Goal: Information Seeking & Learning: Compare options

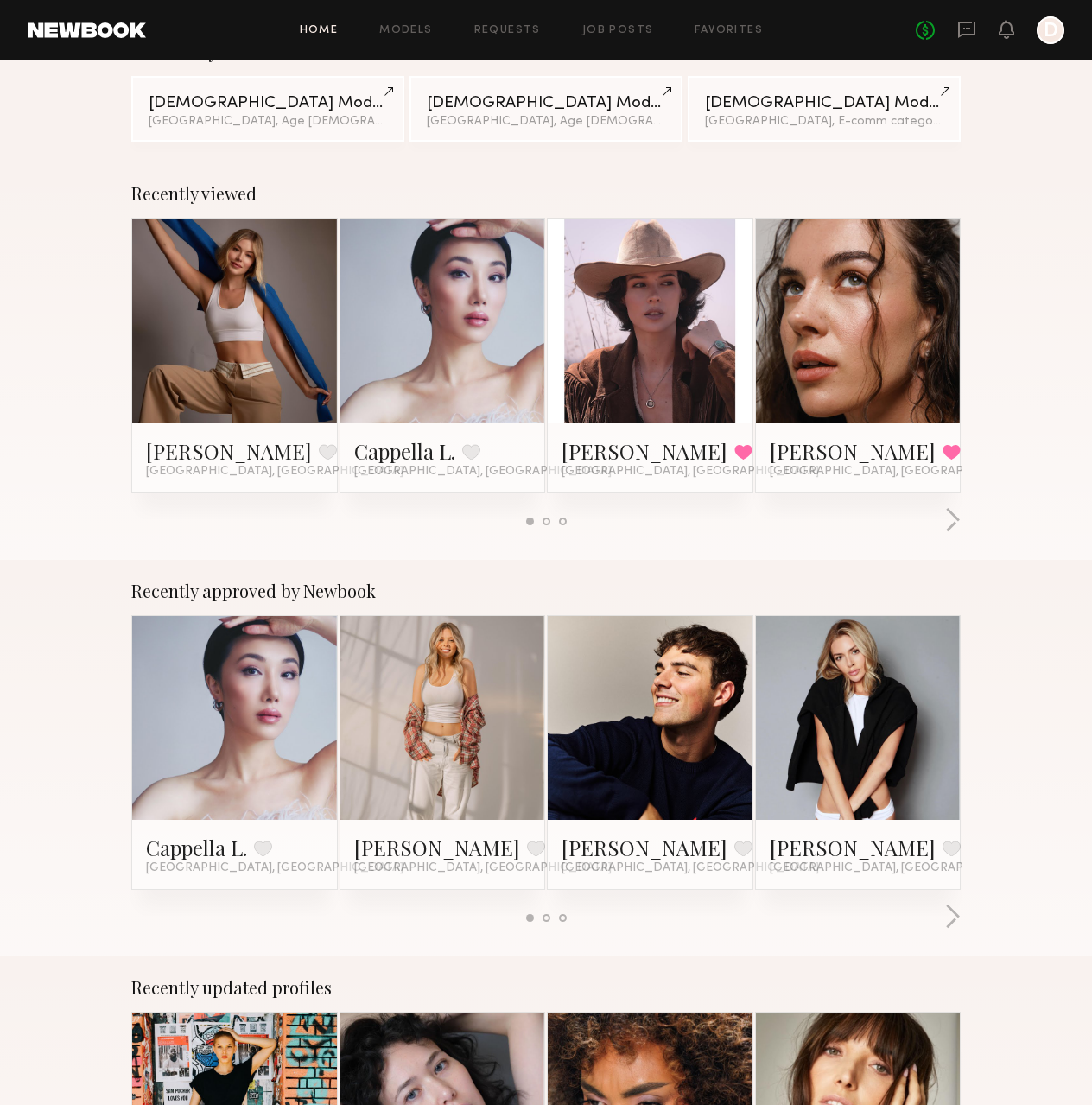
scroll to position [345, 0]
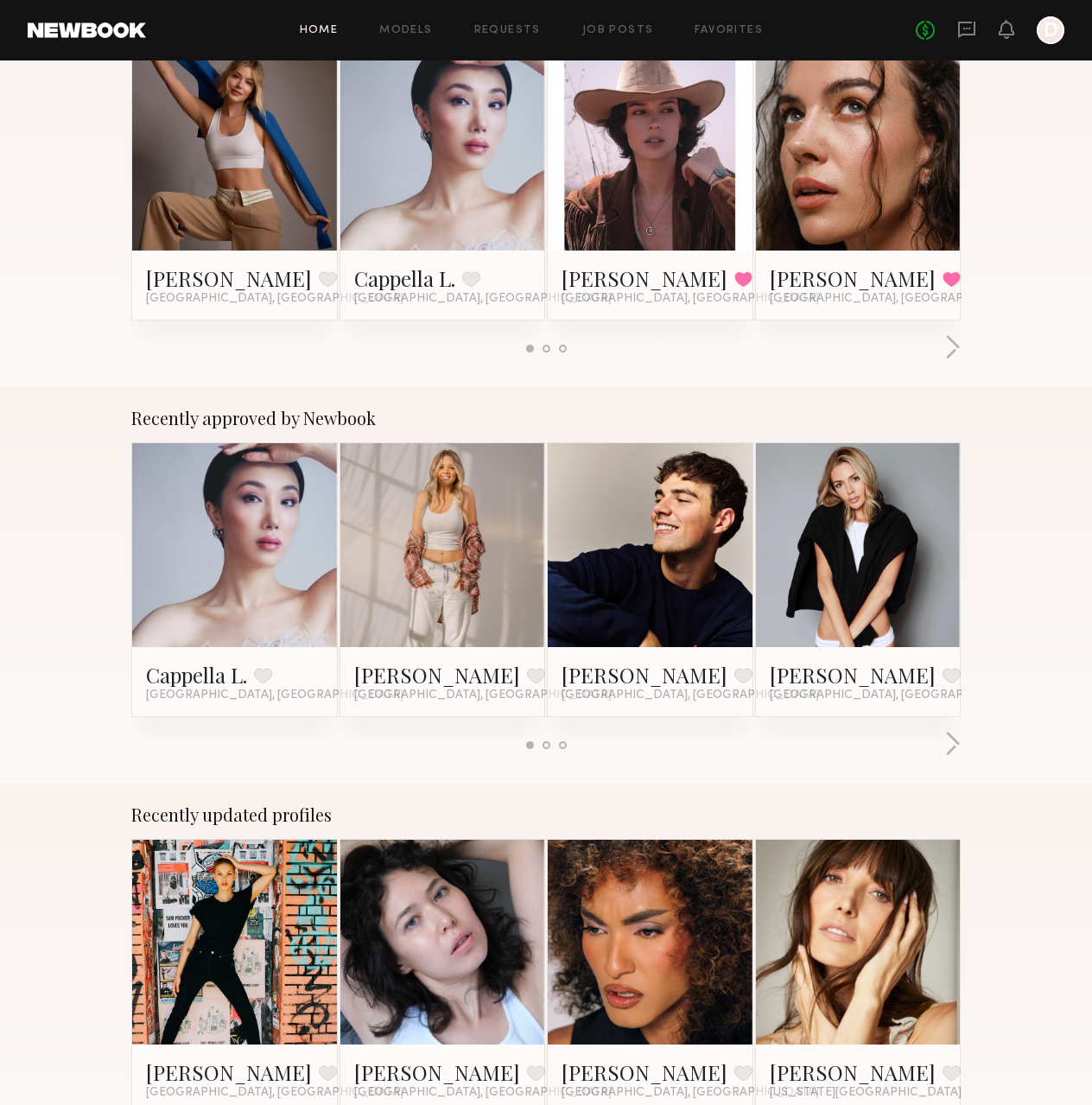
click at [881, 583] on link at bounding box center [858, 545] width 94 height 204
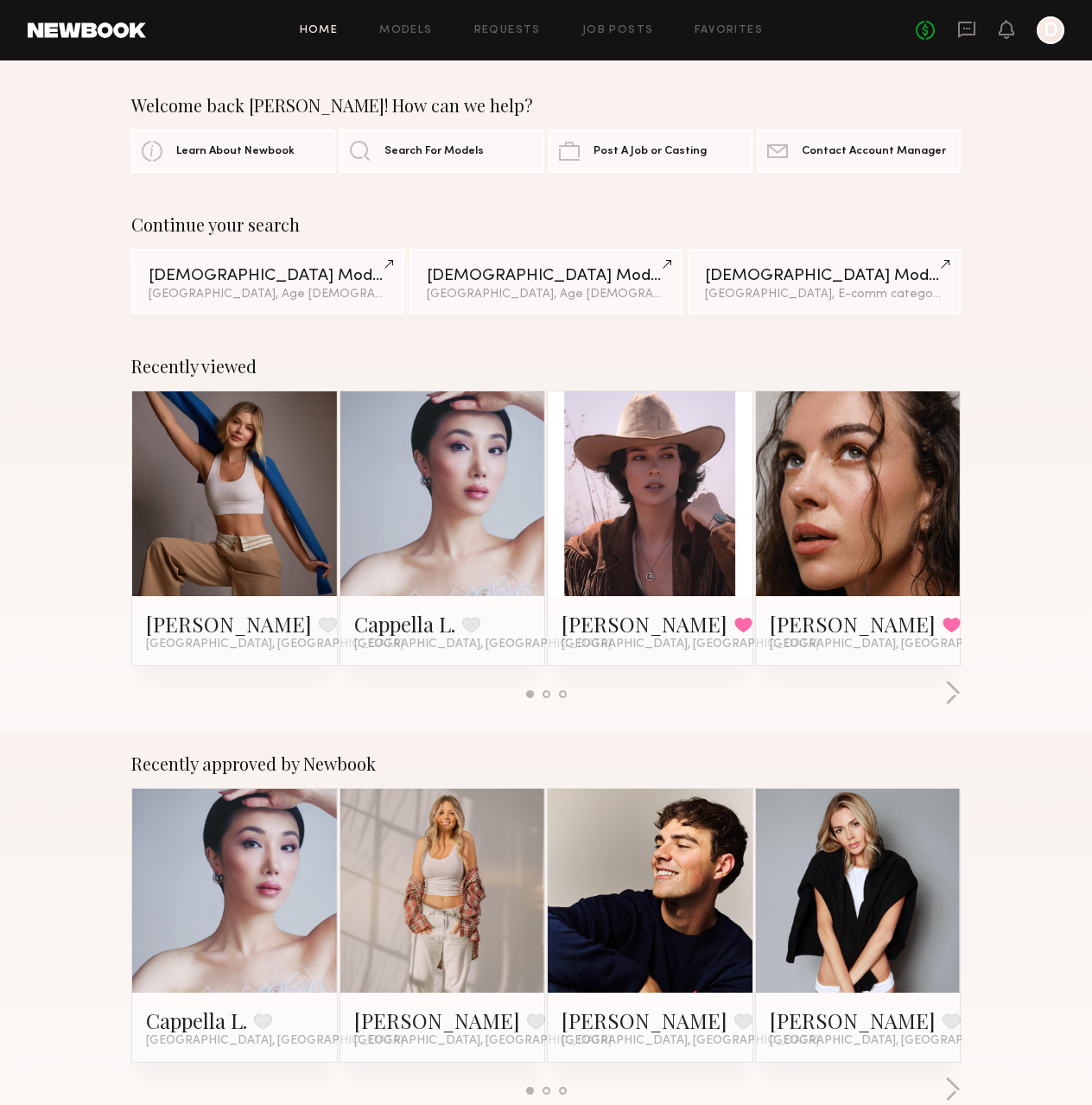
scroll to position [173, 0]
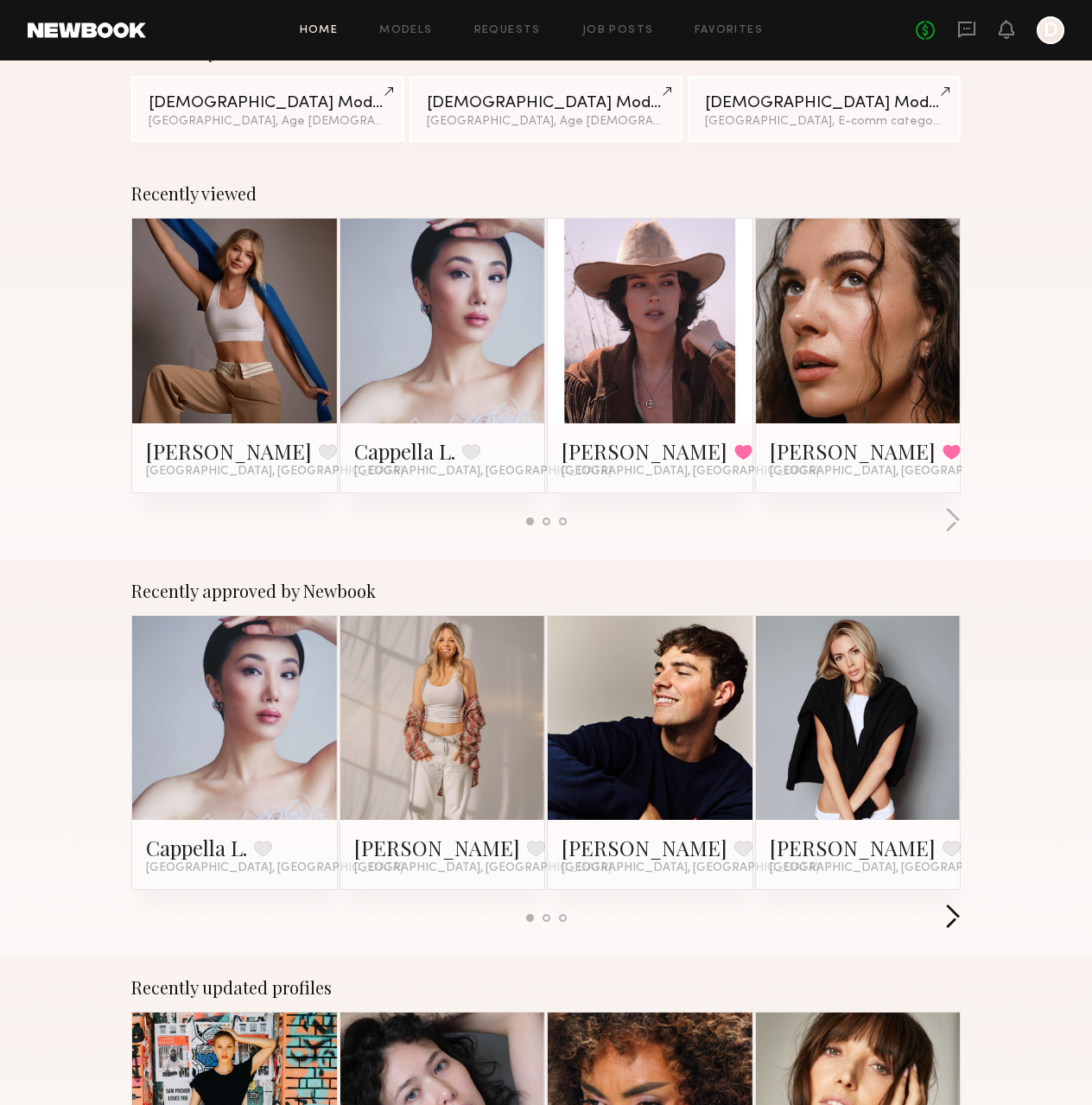
click at [956, 917] on button "button" at bounding box center [952, 917] width 17 height 28
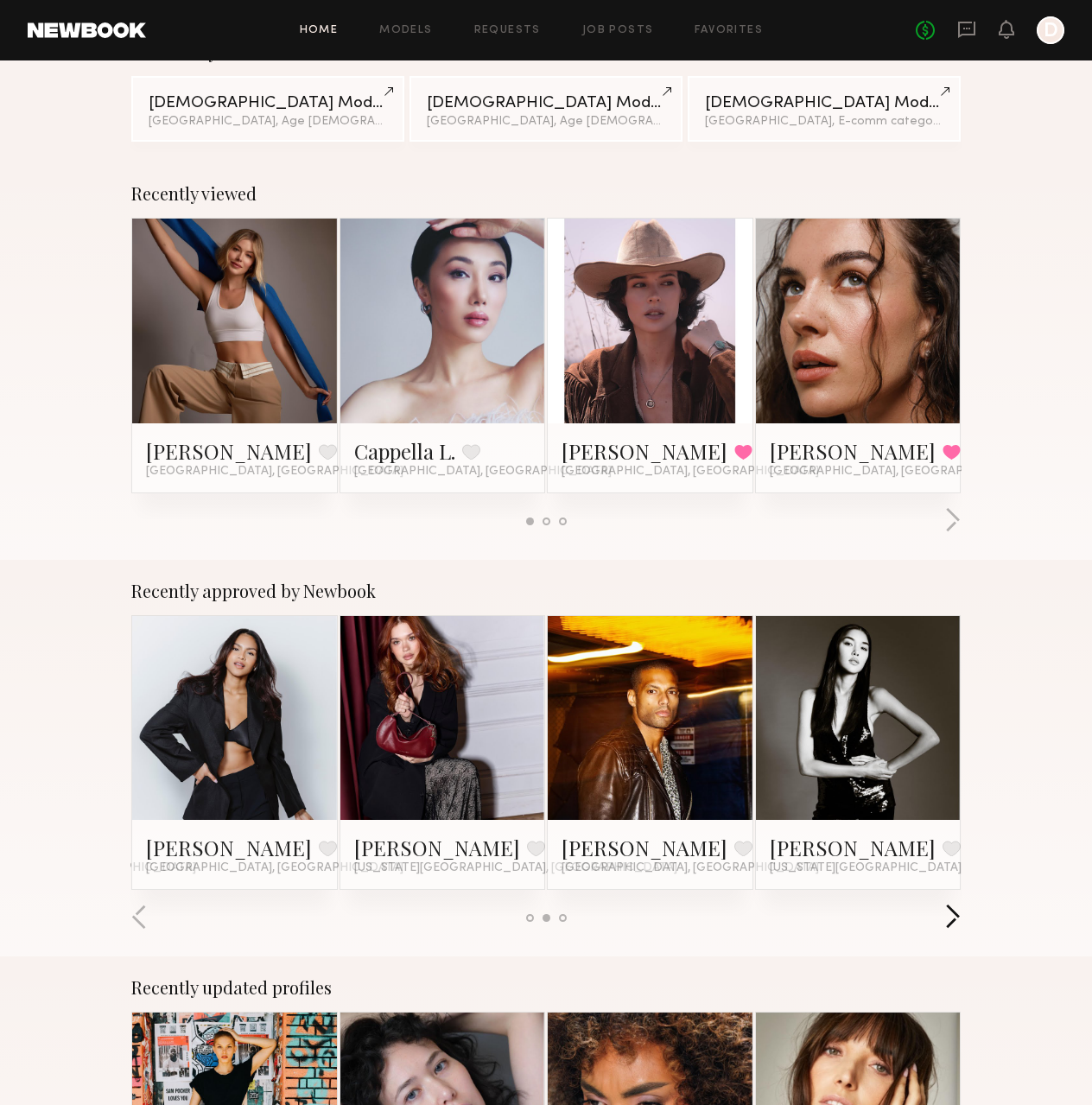
click at [956, 915] on button "button" at bounding box center [952, 917] width 17 height 28
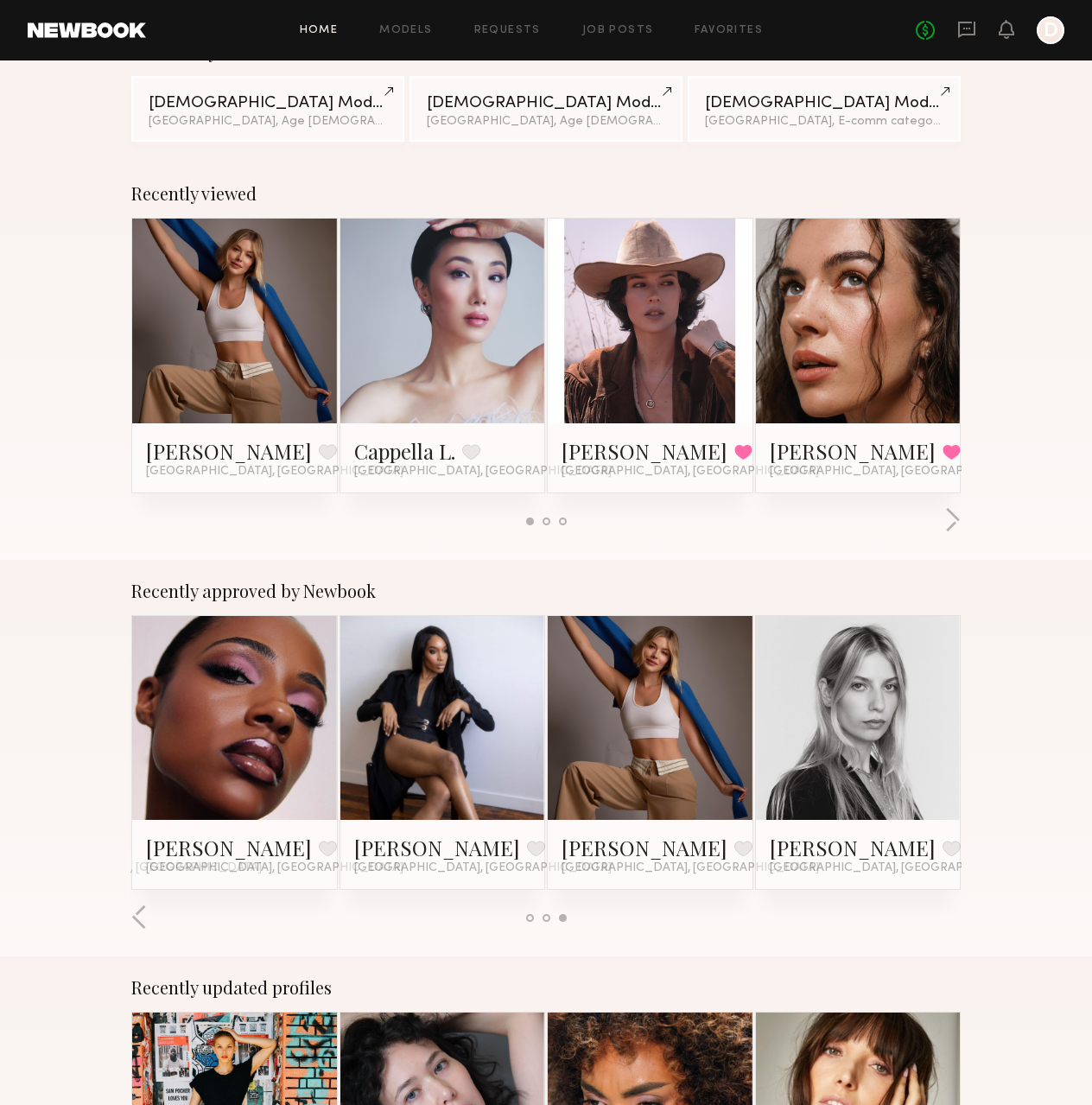
click at [651, 726] on link at bounding box center [650, 717] width 94 height 204
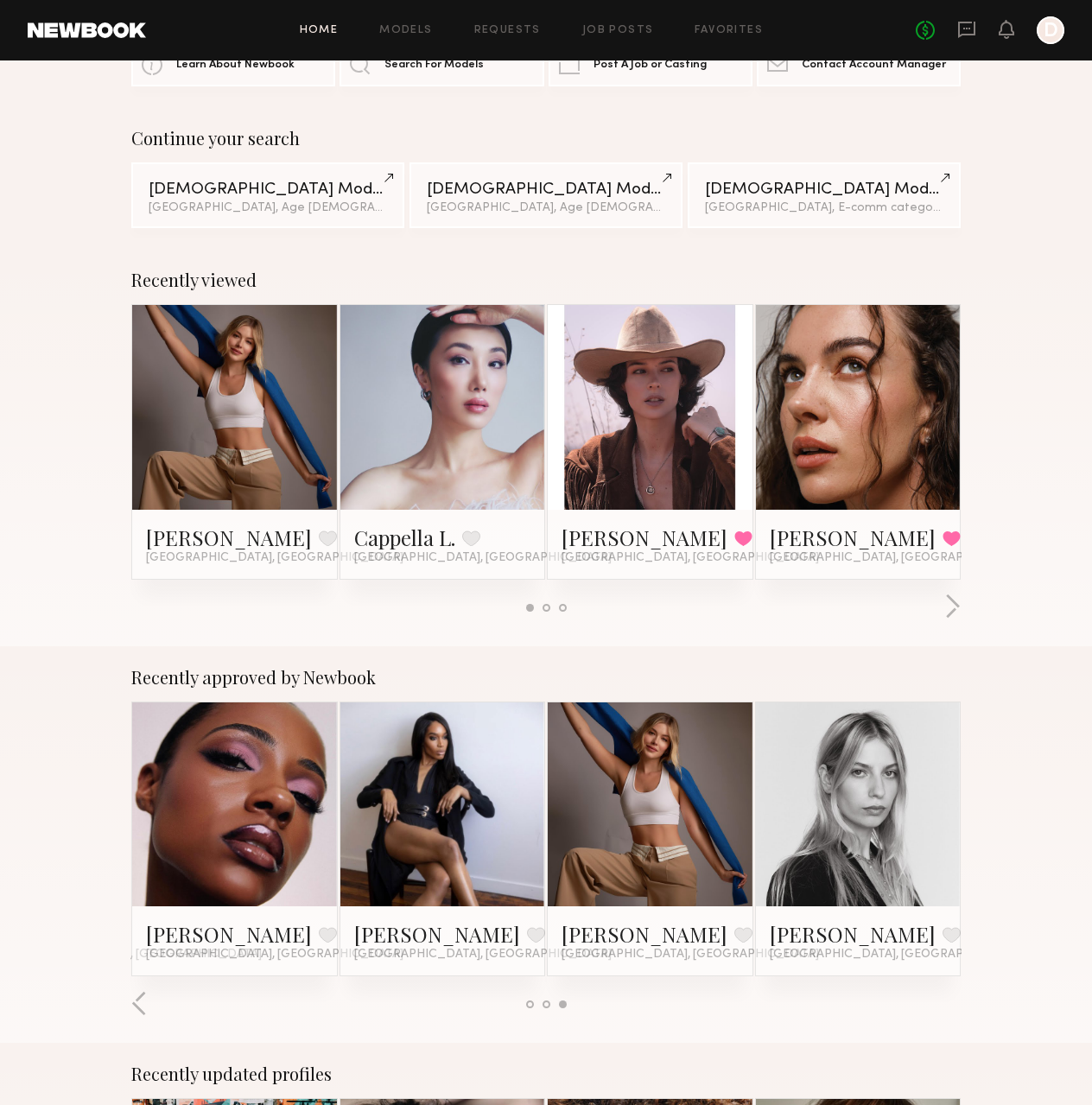
scroll to position [0, 0]
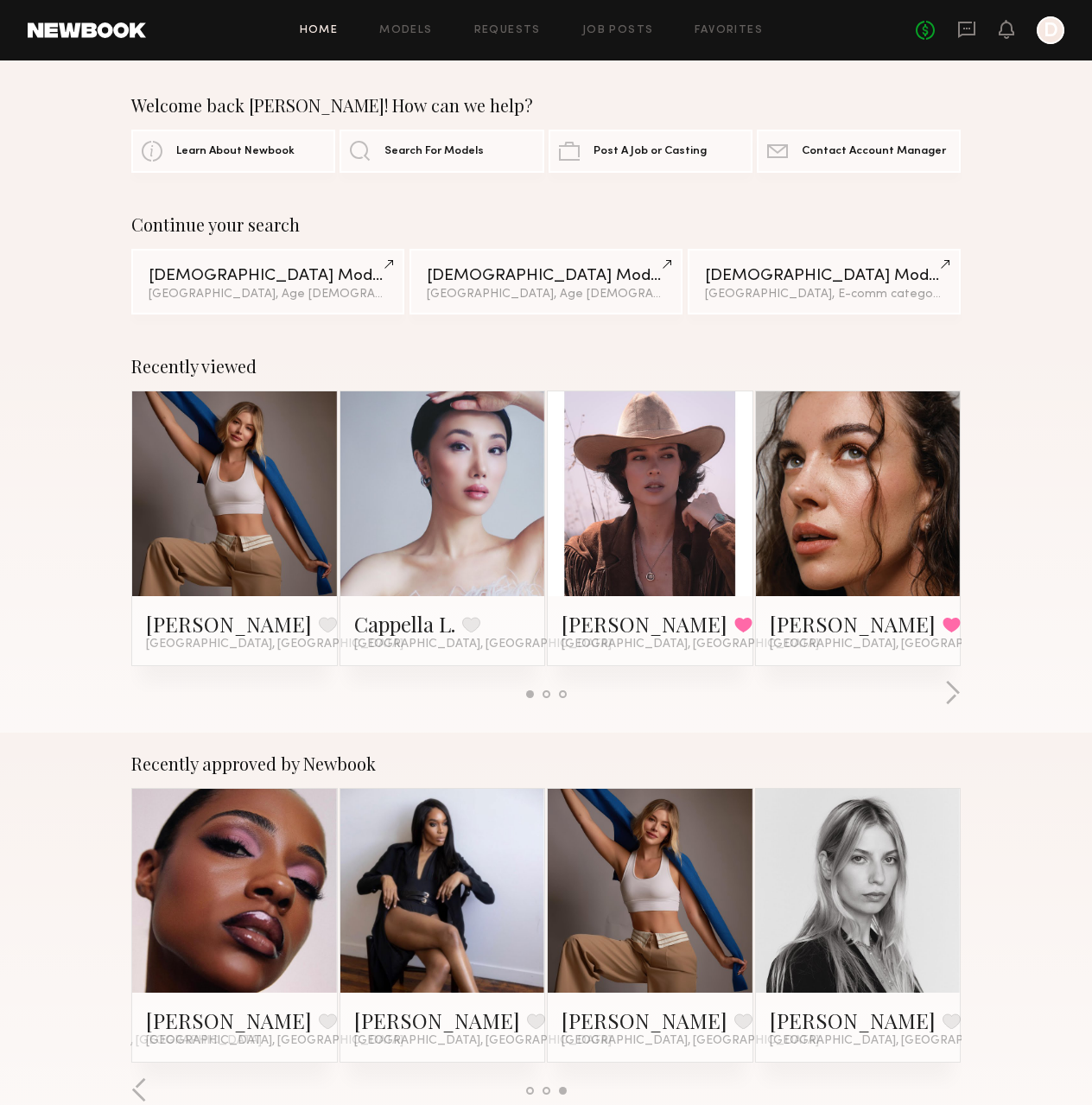
click at [1047, 30] on div at bounding box center [1050, 30] width 27 height 27
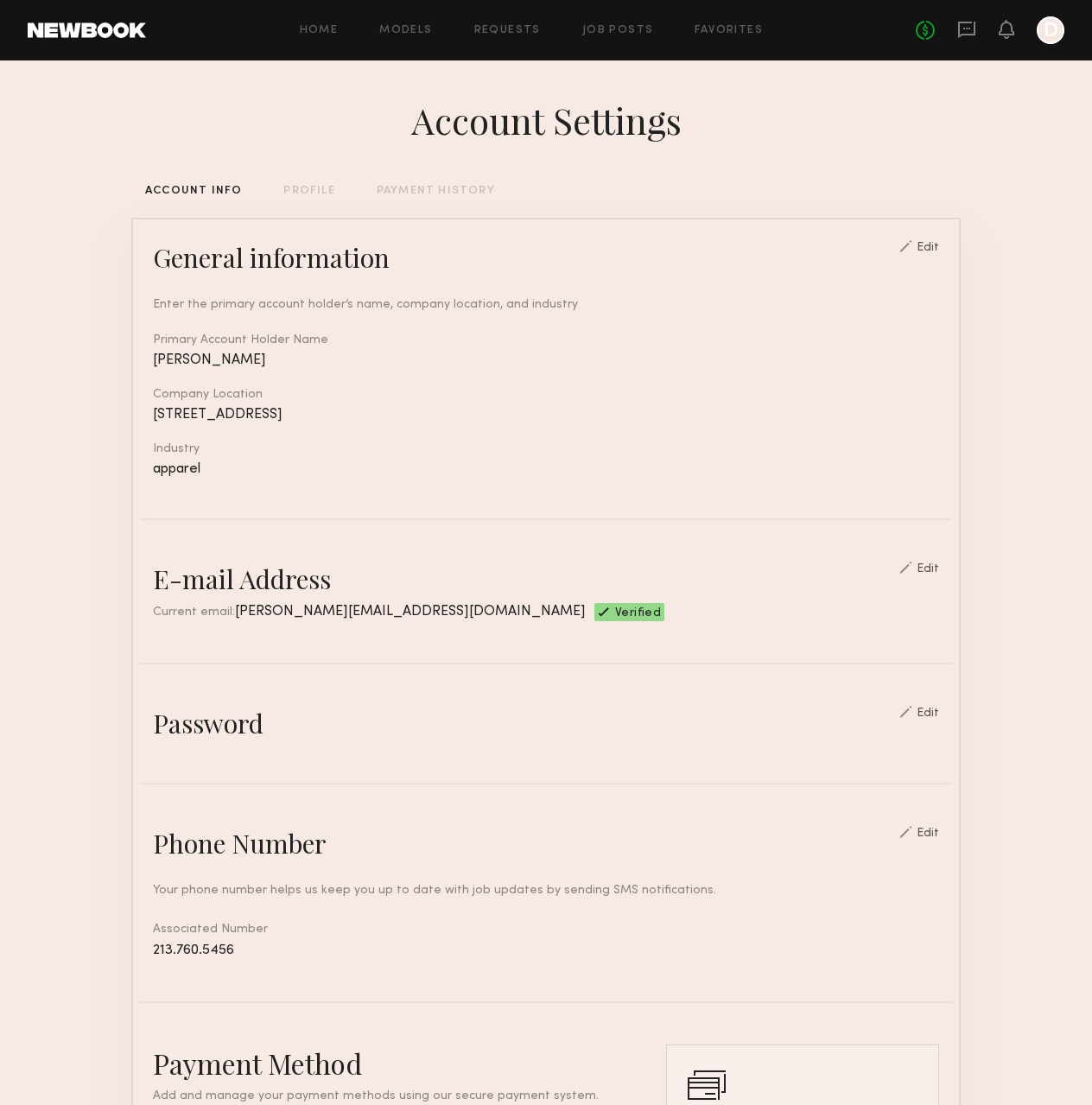
click at [766, 34] on div "Home Models Requests Job Posts Favorites Sign Out" at bounding box center [531, 30] width 770 height 12
click at [754, 34] on link "Favorites" at bounding box center [728, 30] width 68 height 12
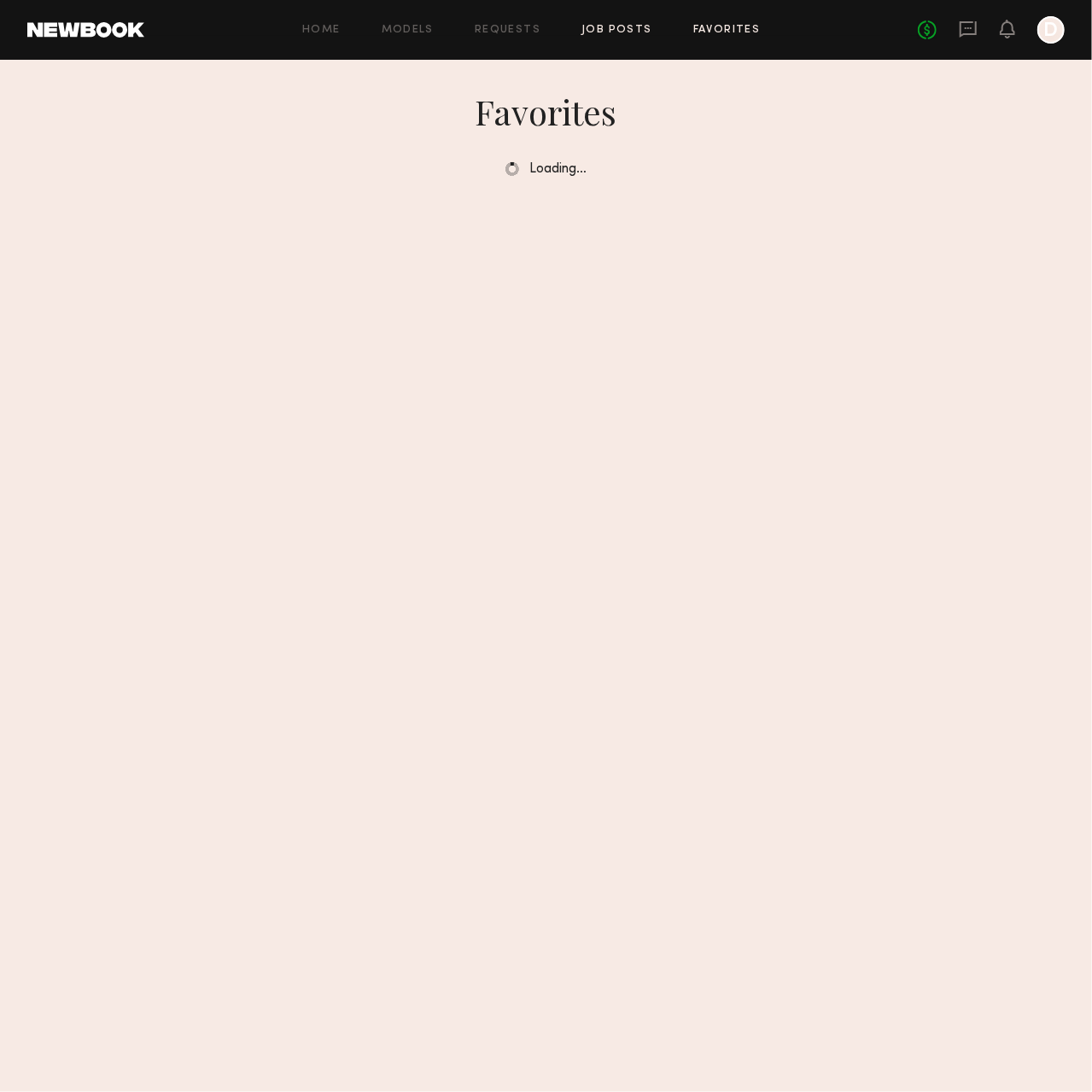
click at [602, 31] on link "Job Posts" at bounding box center [616, 30] width 71 height 11
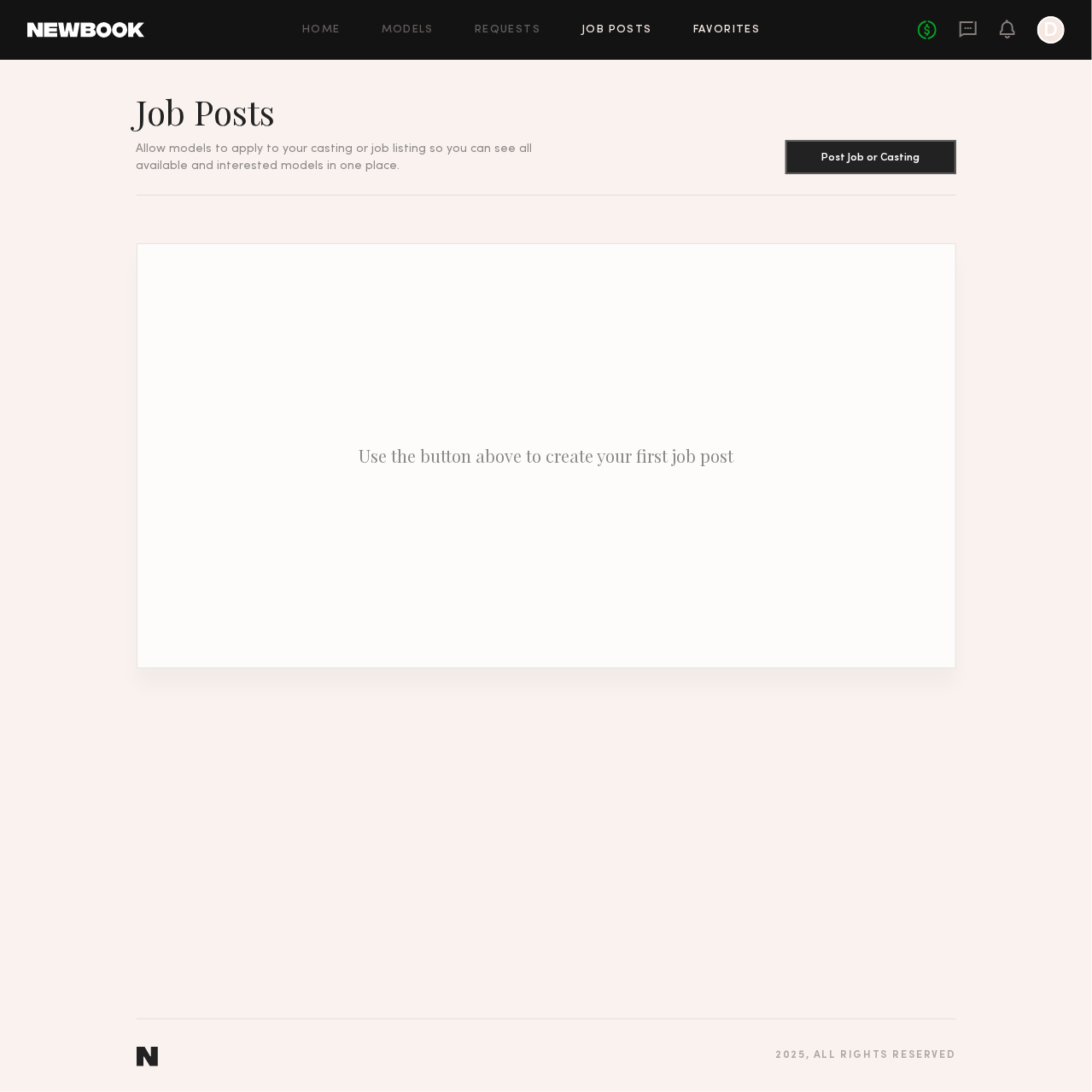
click at [722, 29] on link "Favorites" at bounding box center [727, 30] width 67 height 11
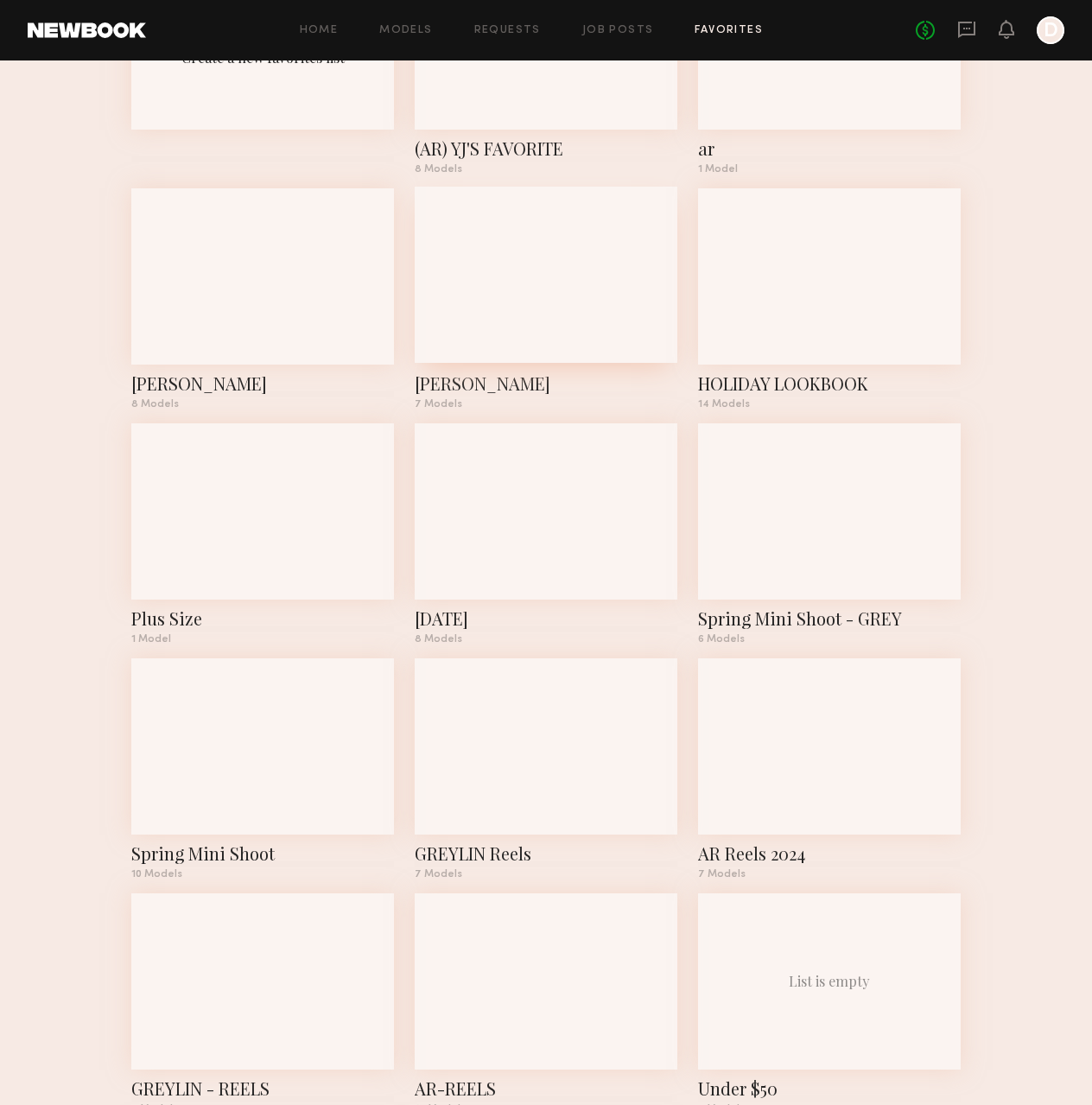
scroll to position [259, 0]
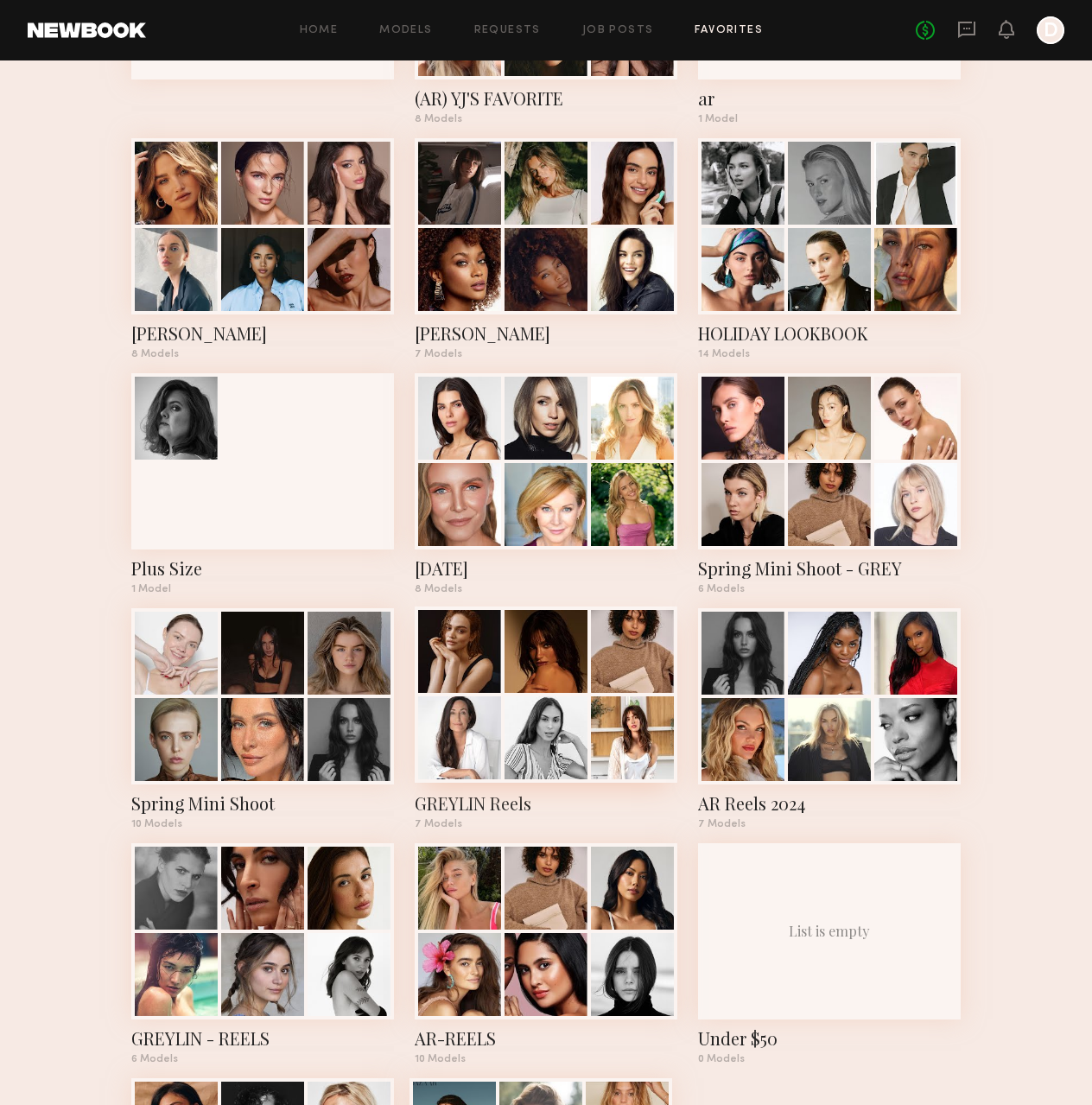
click at [575, 672] on div at bounding box center [546, 651] width 83 height 83
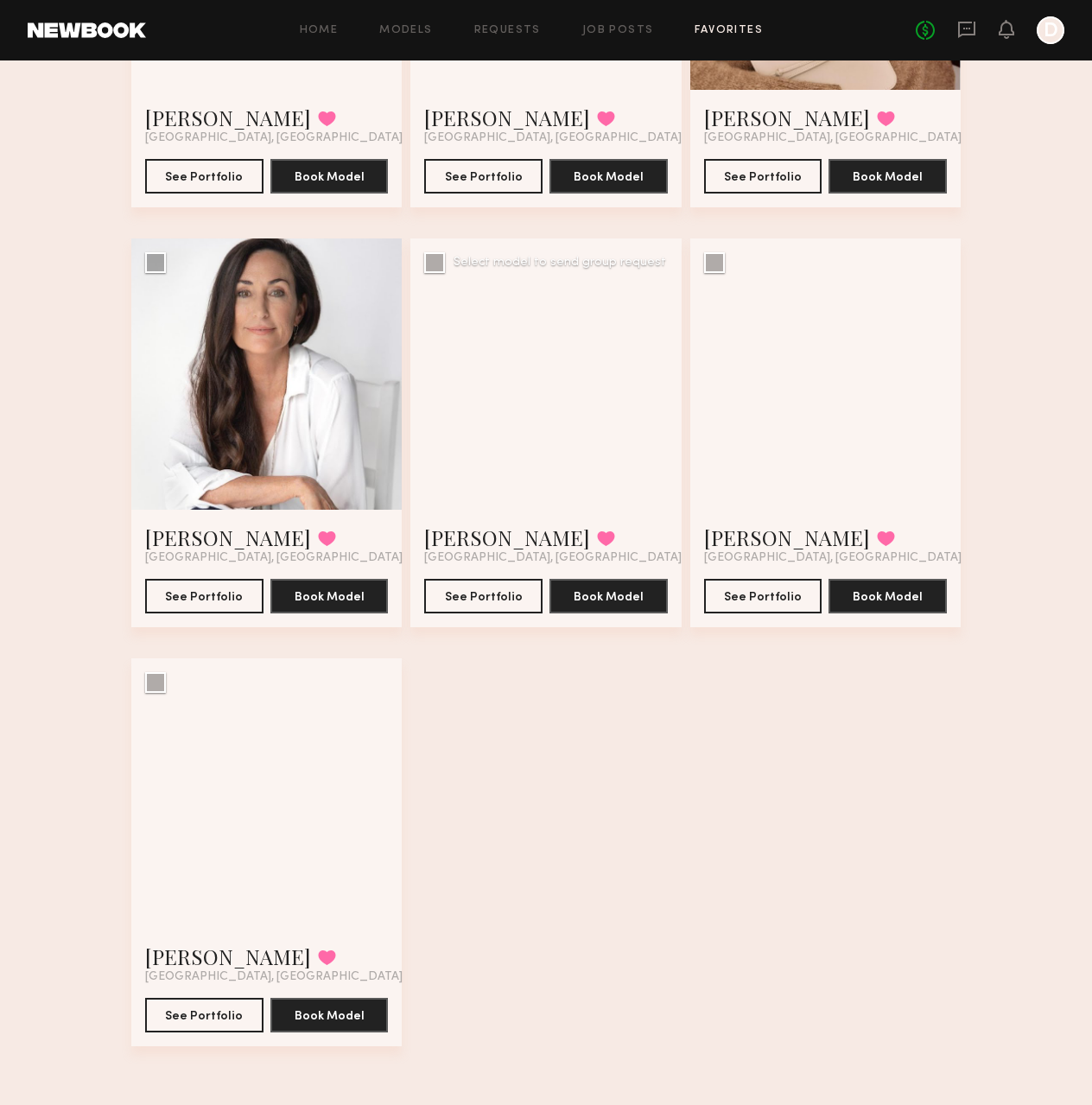
scroll to position [37, 0]
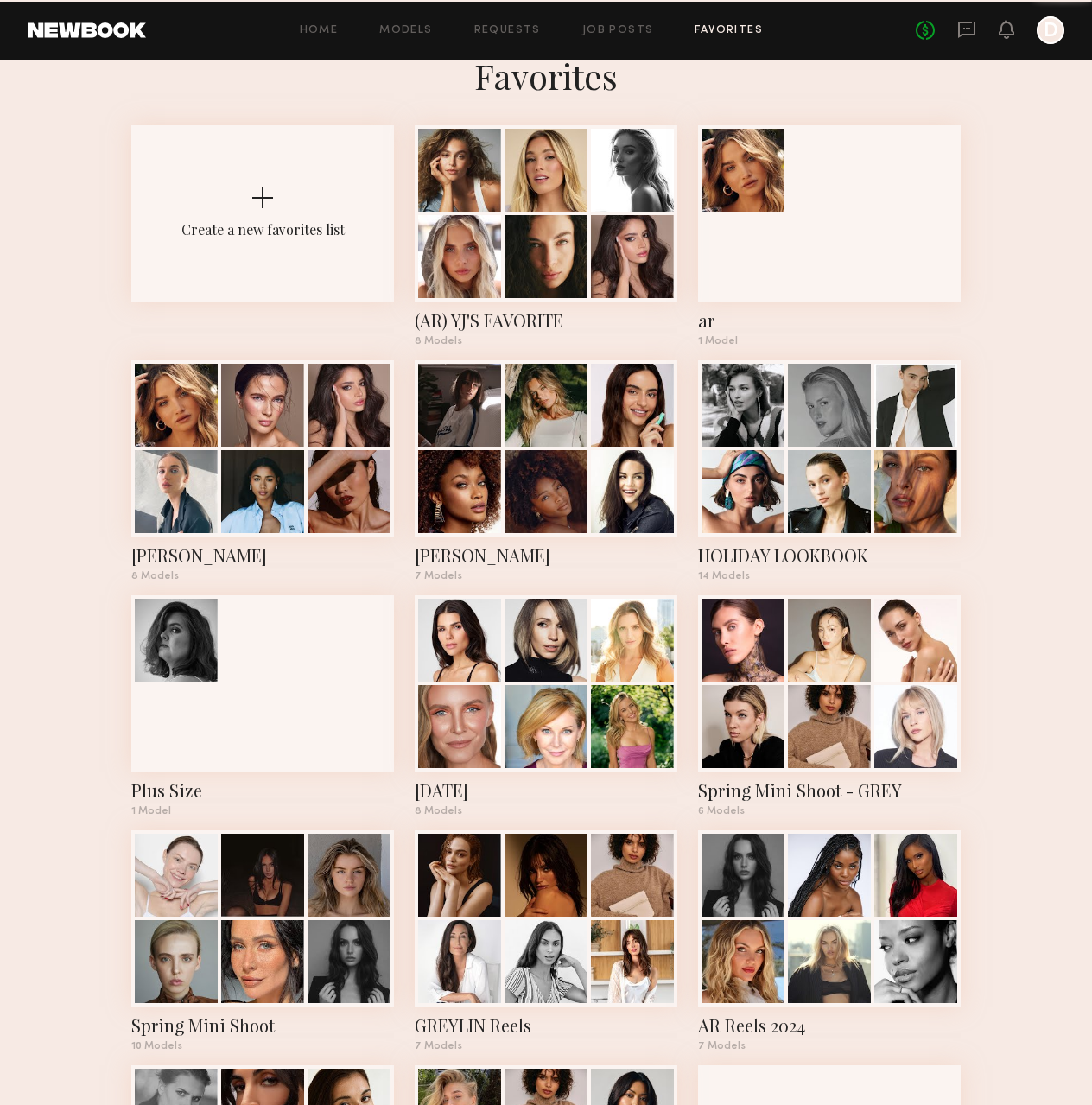
scroll to position [259, 0]
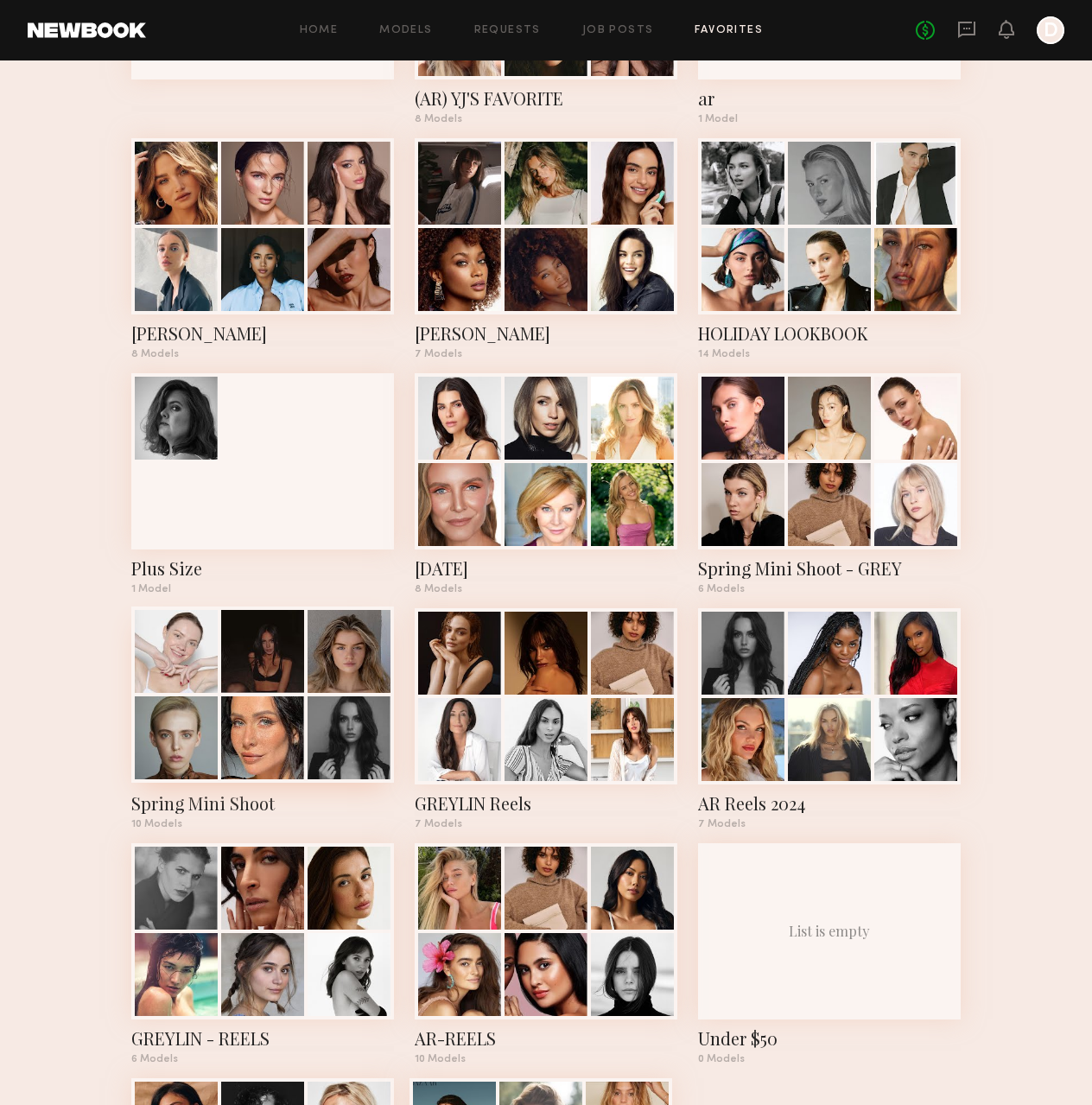
click at [316, 677] on div at bounding box center [350, 651] width 83 height 83
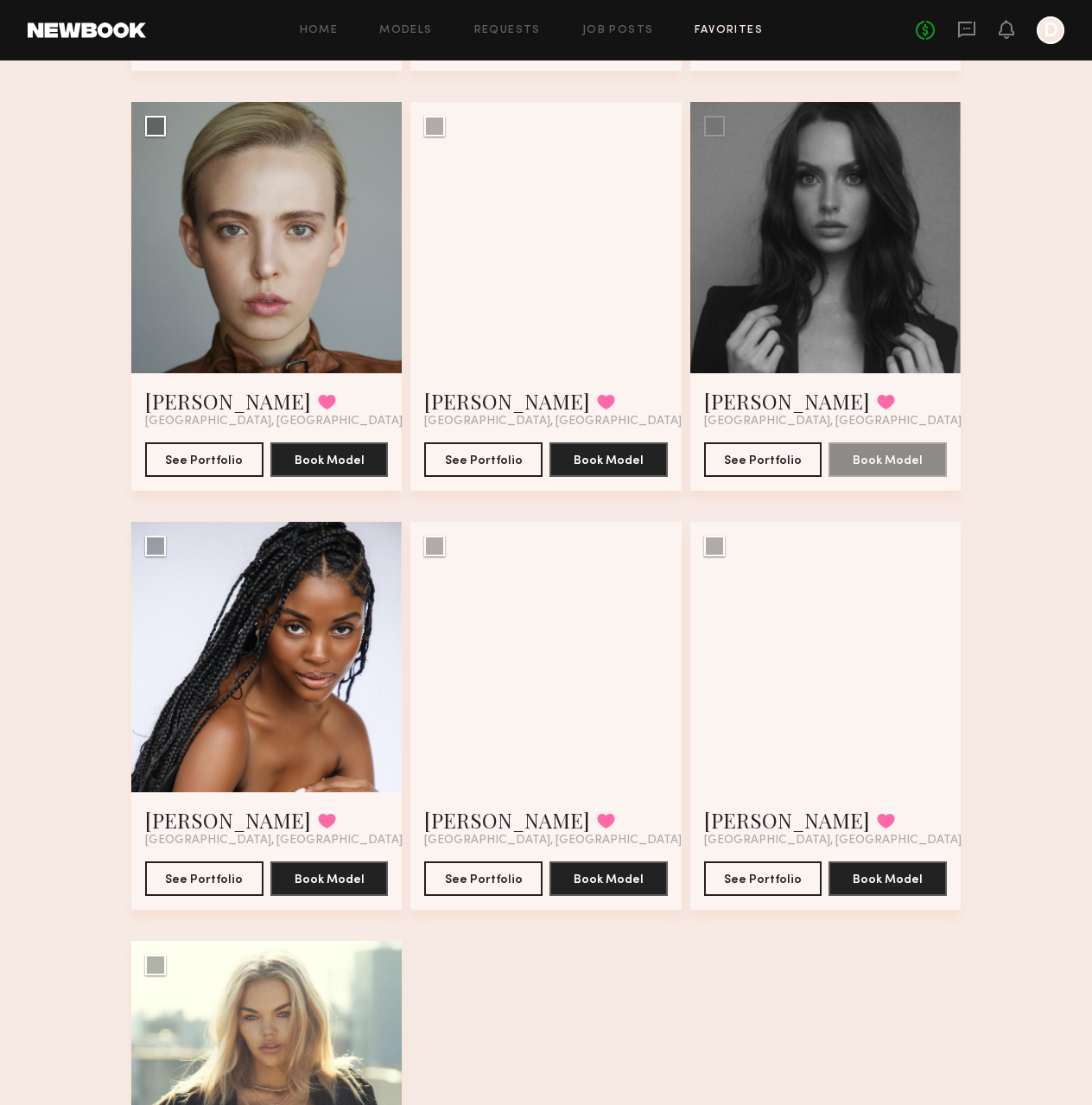
scroll to position [802, 0]
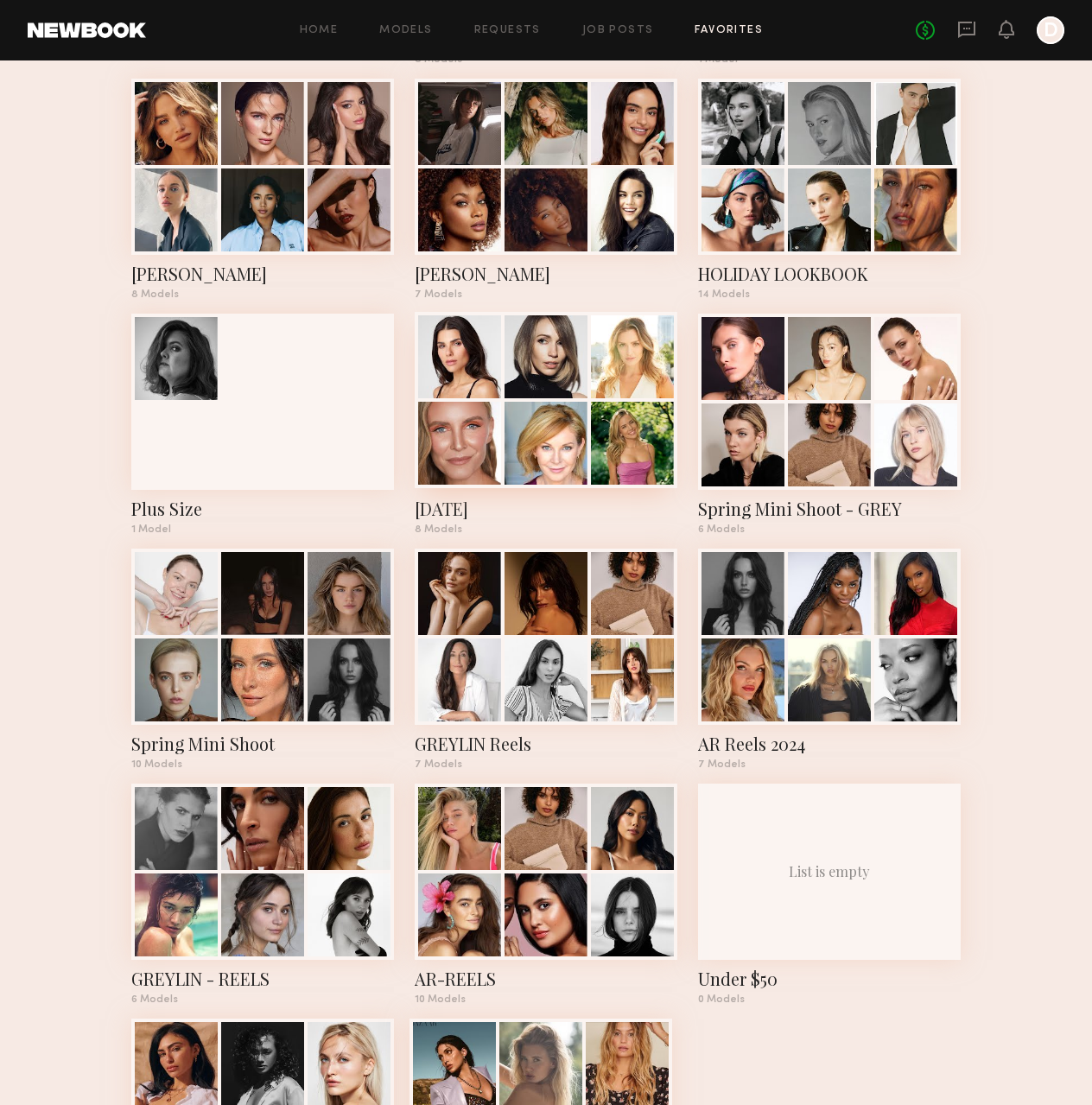
scroll to position [494, 0]
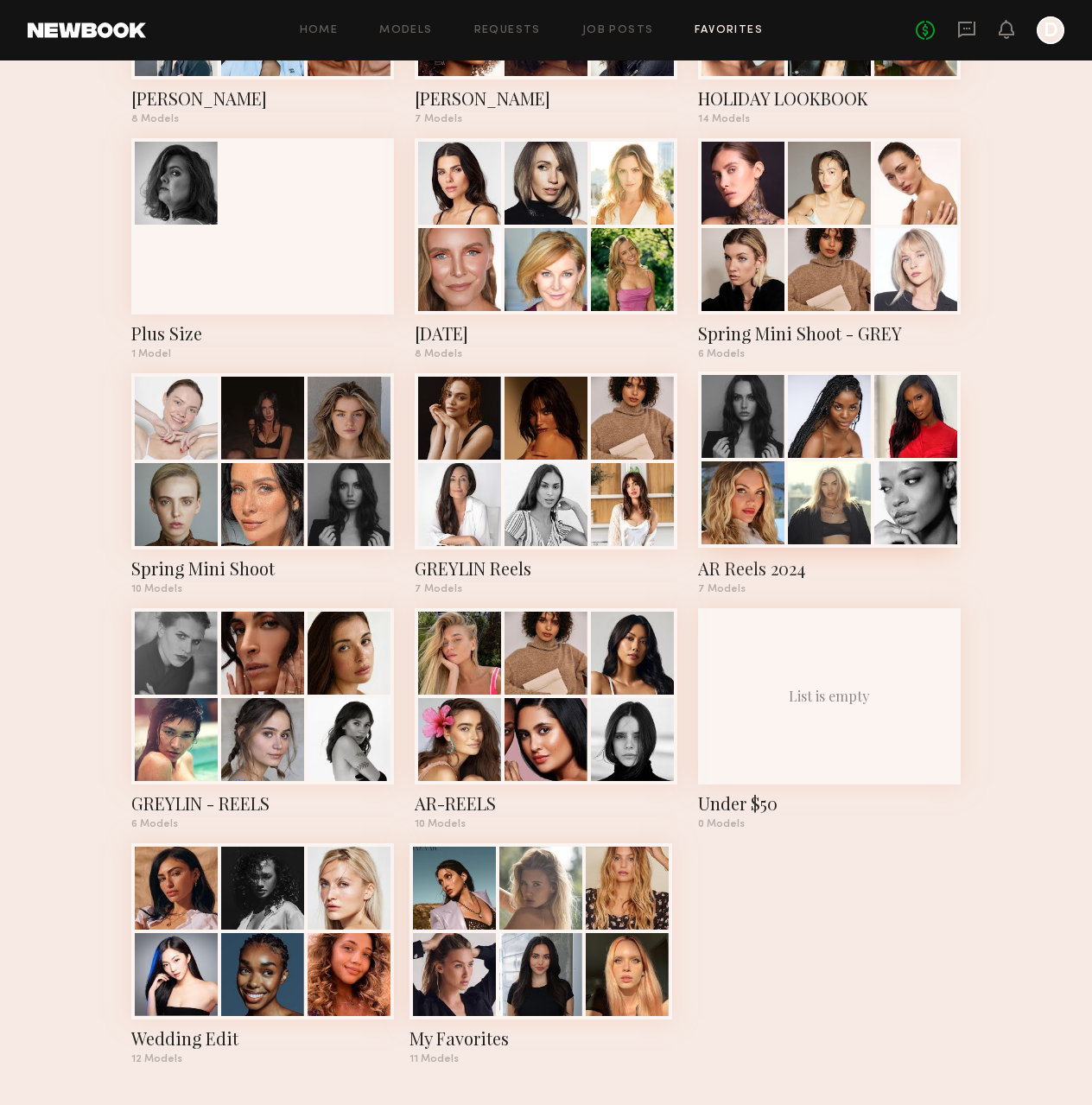
click at [796, 478] on div at bounding box center [829, 503] width 83 height 83
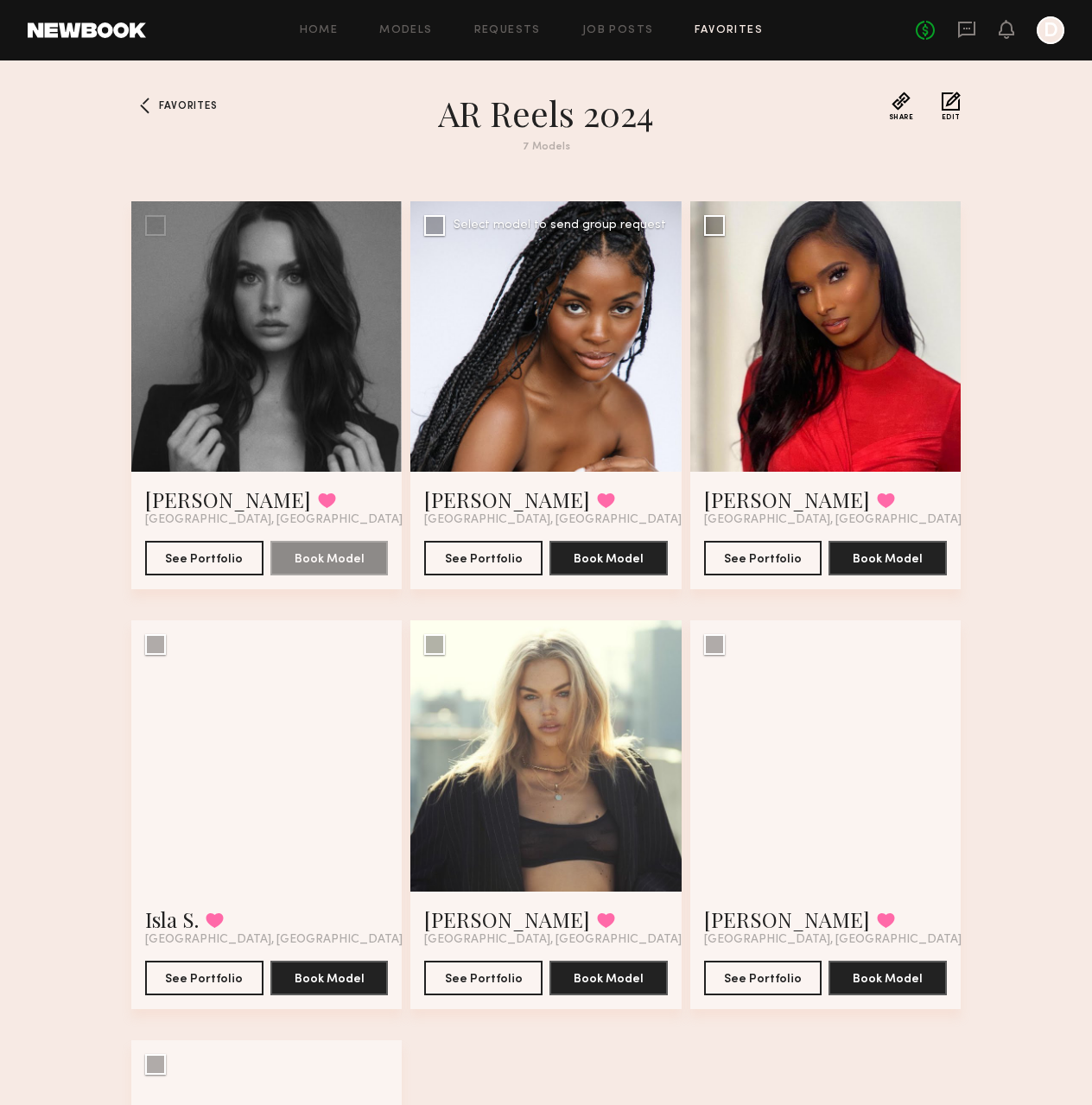
scroll to position [345, 0]
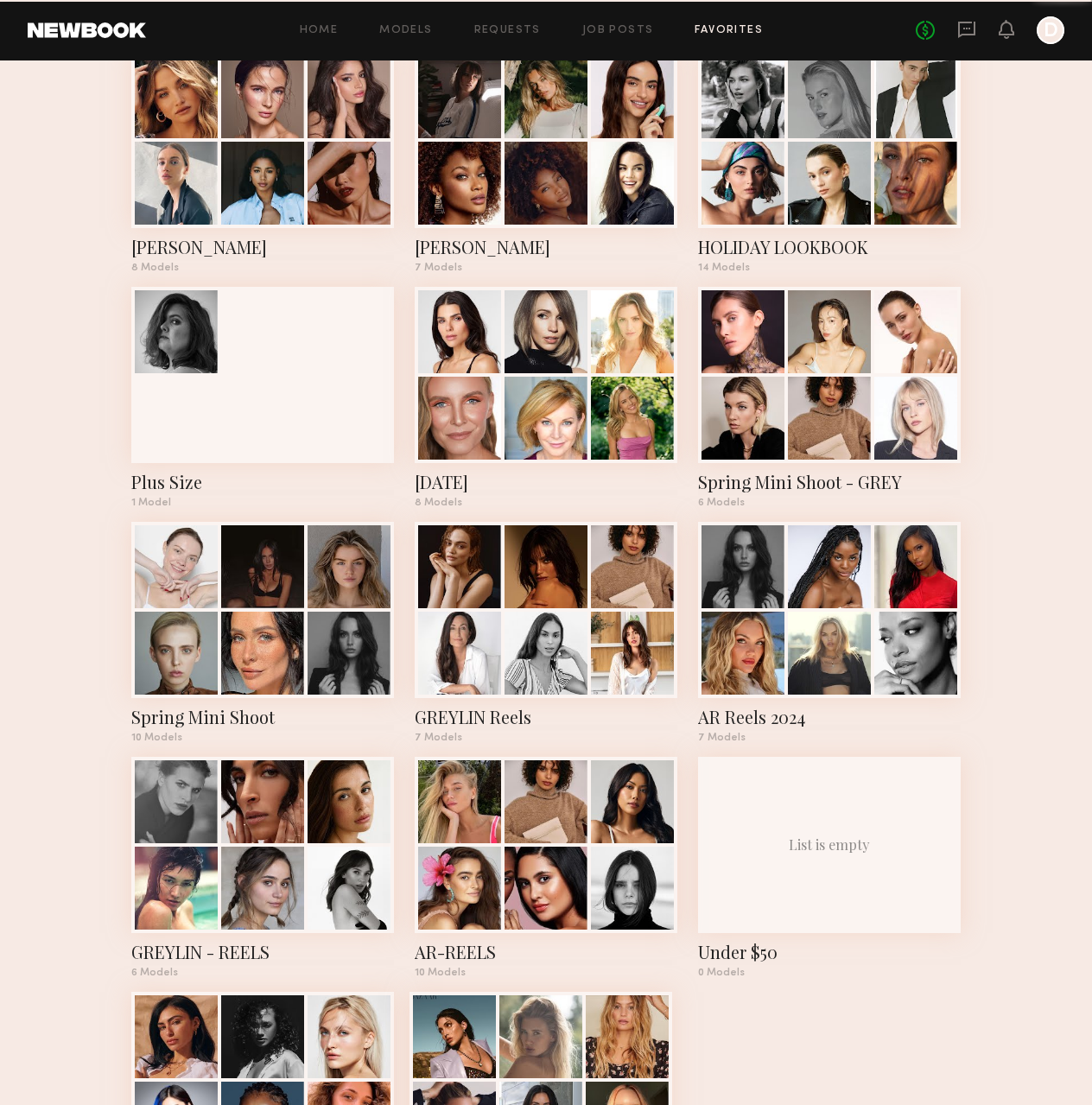
scroll to position [494, 0]
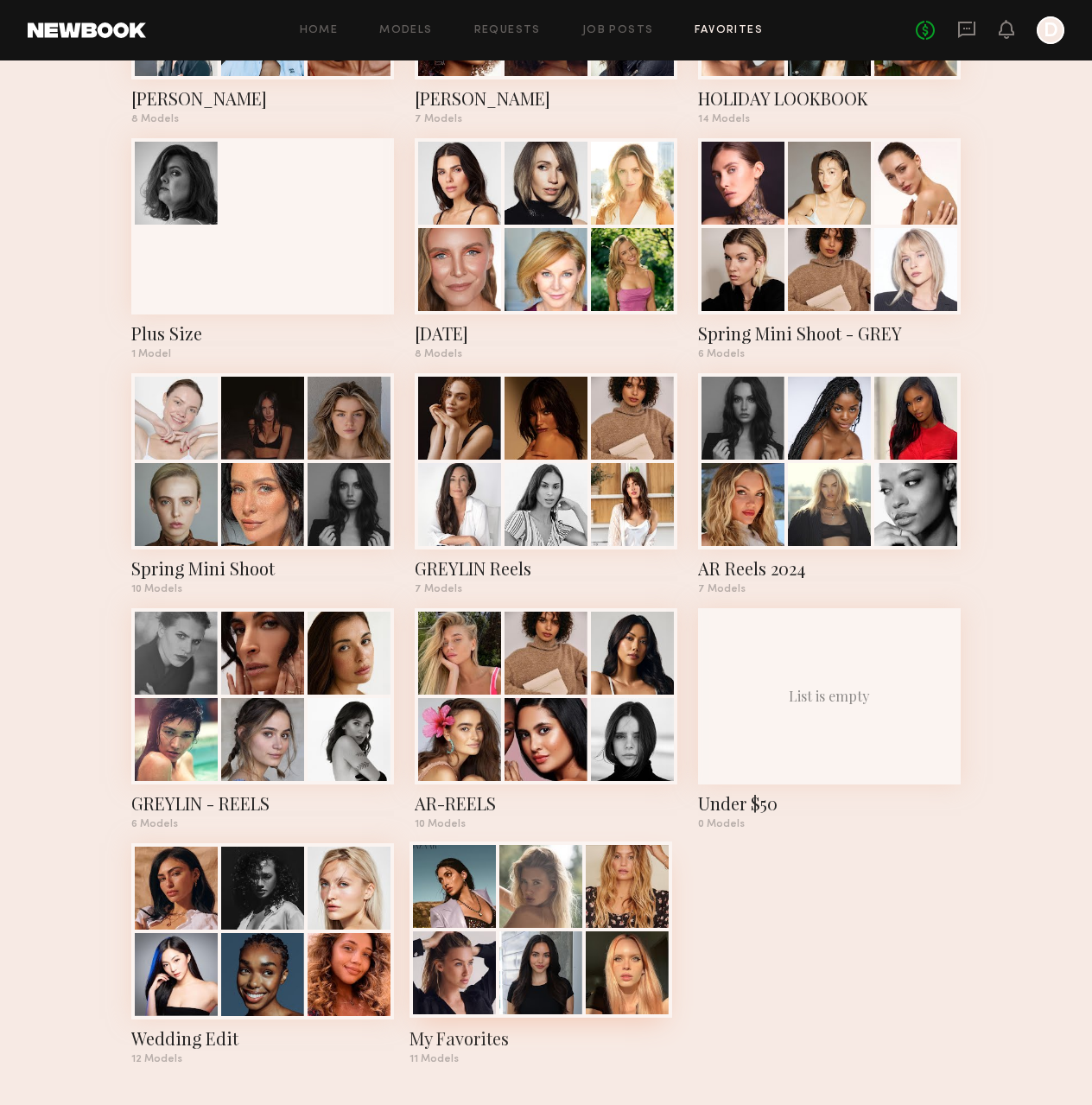
click at [484, 933] on div at bounding box center [455, 972] width 83 height 83
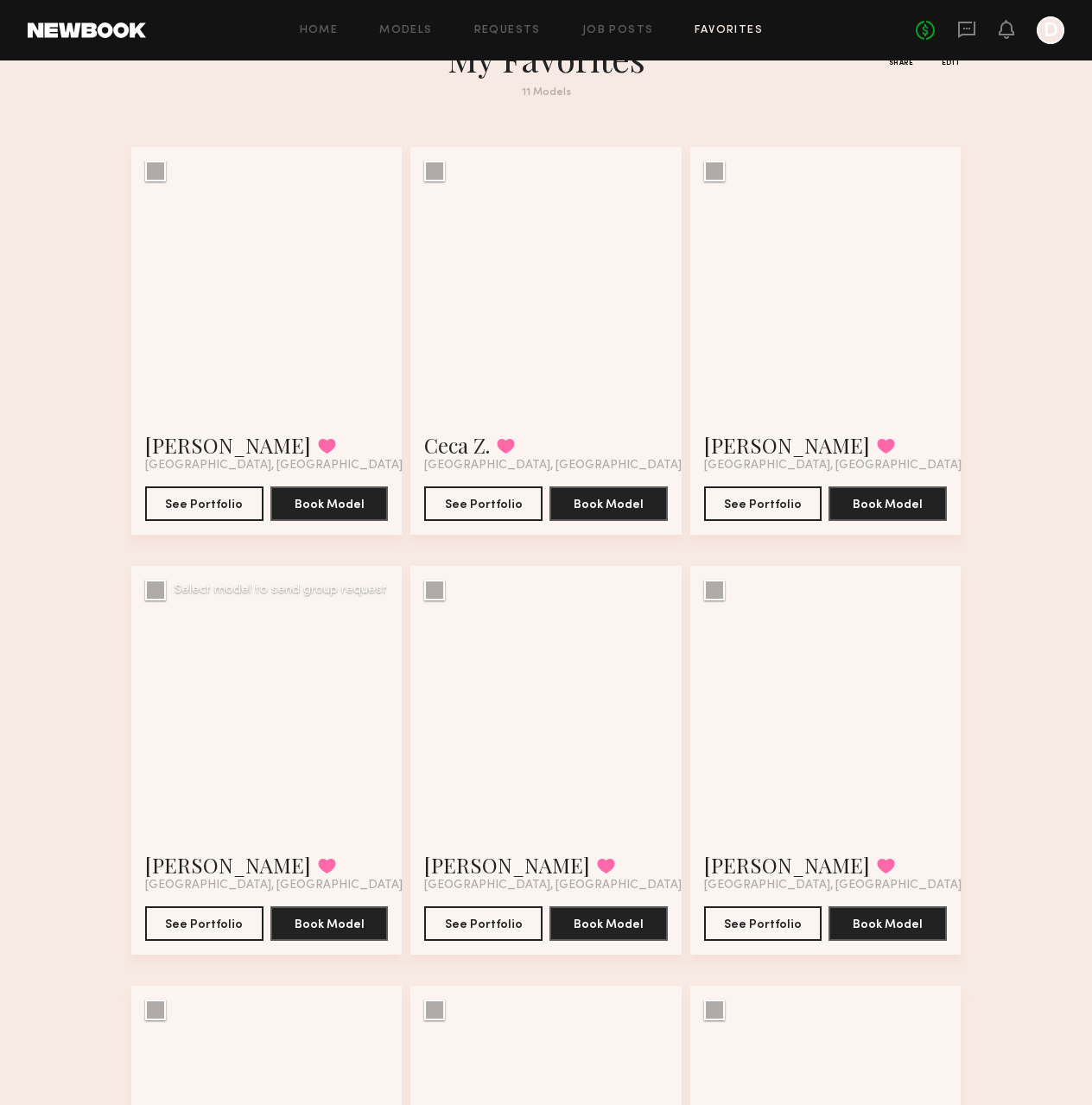
scroll to position [259, 0]
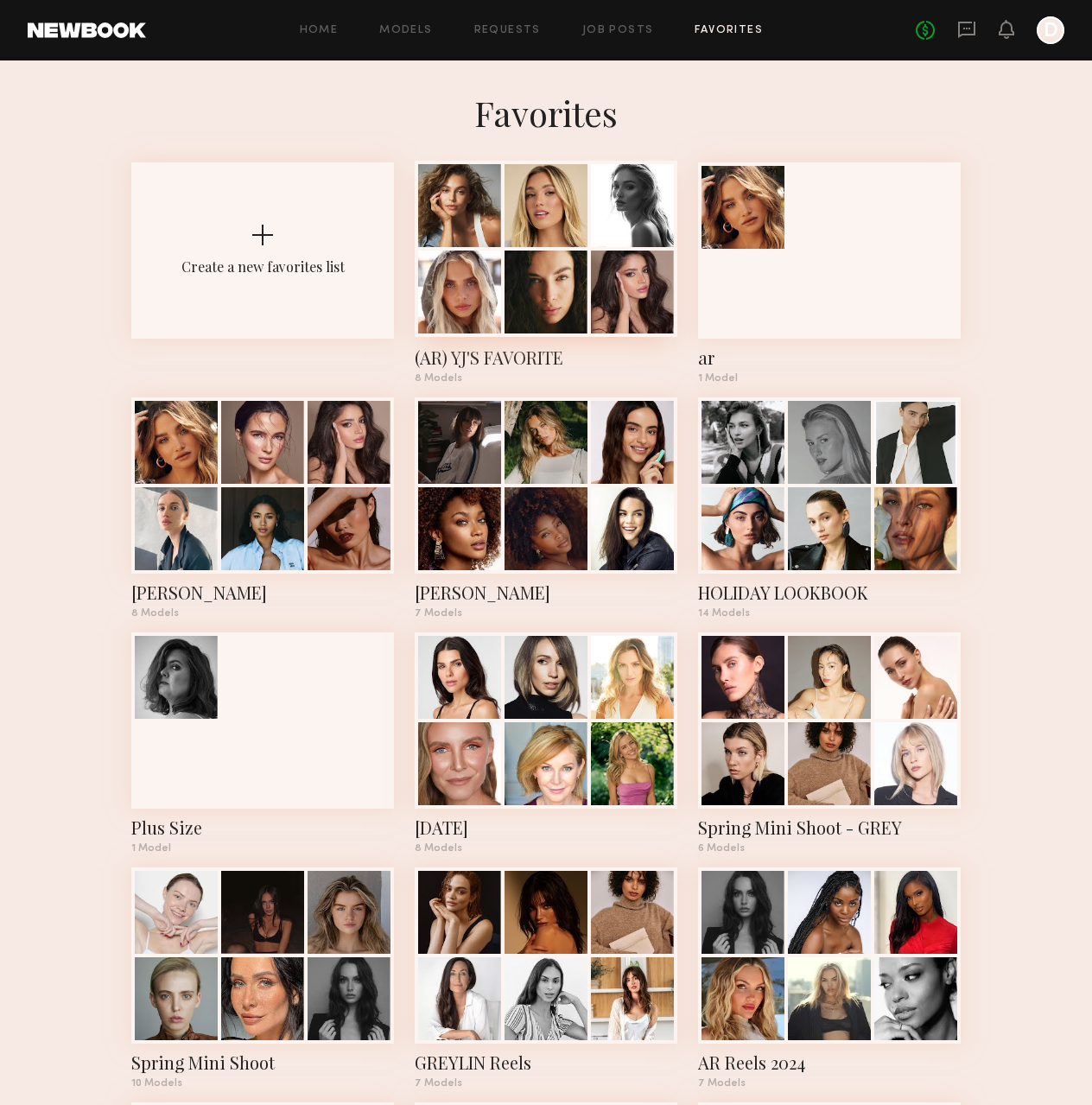
click at [574, 219] on div at bounding box center [546, 205] width 83 height 83
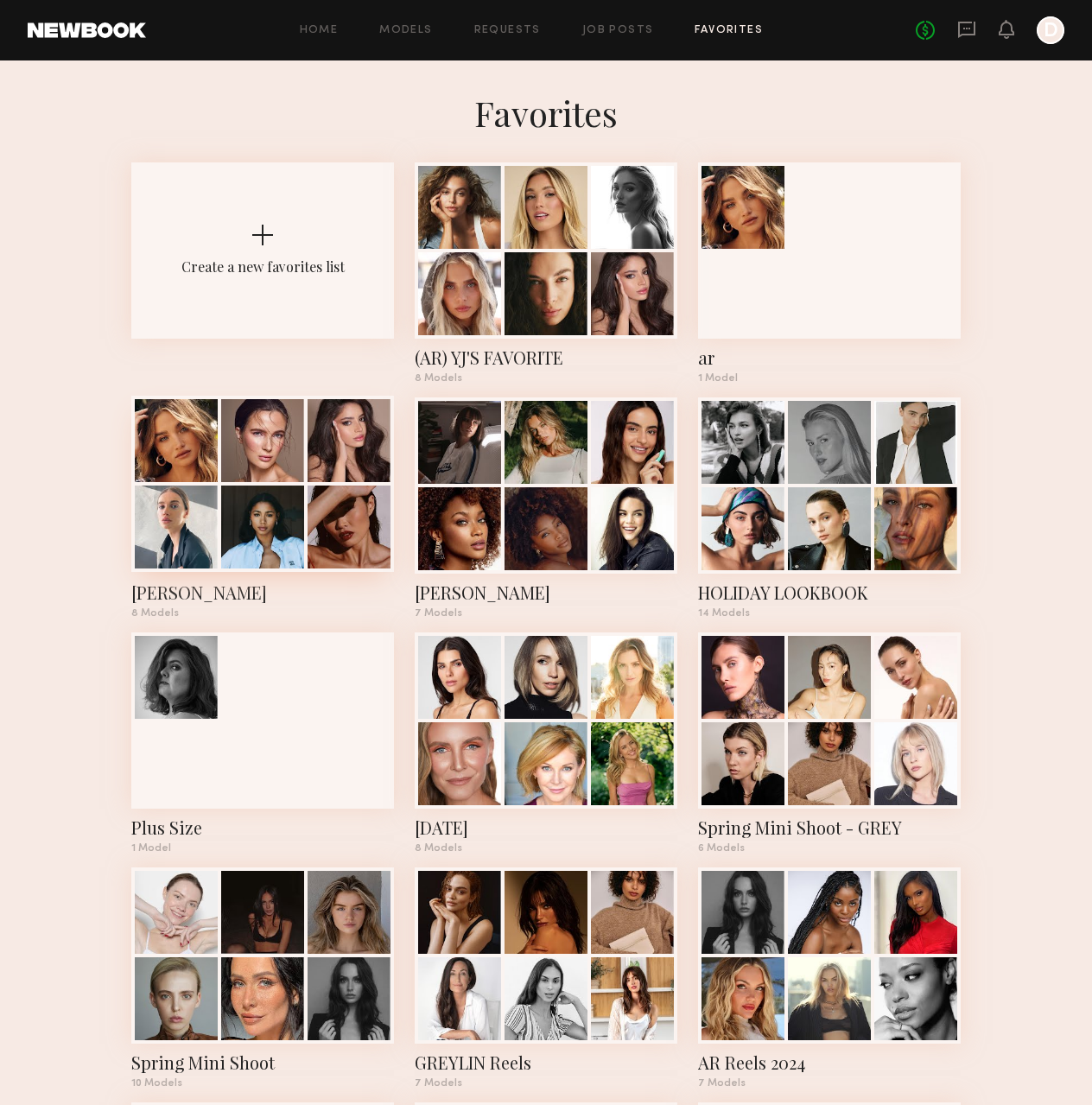
click at [300, 478] on div at bounding box center [263, 441] width 83 height 83
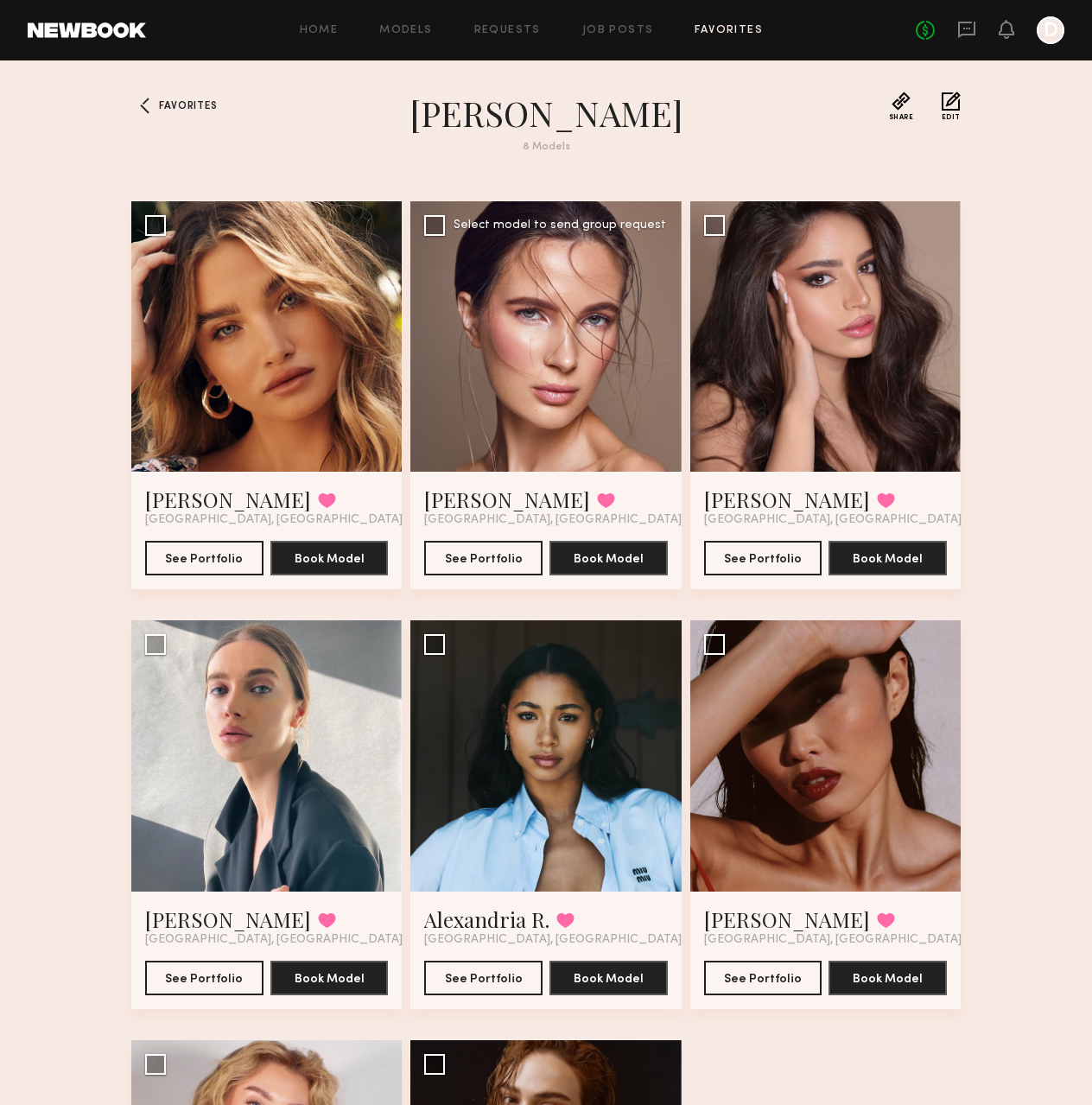
click at [572, 408] on div at bounding box center [546, 336] width 271 height 271
click at [456, 494] on link "Reda P." at bounding box center [506, 499] width 165 height 27
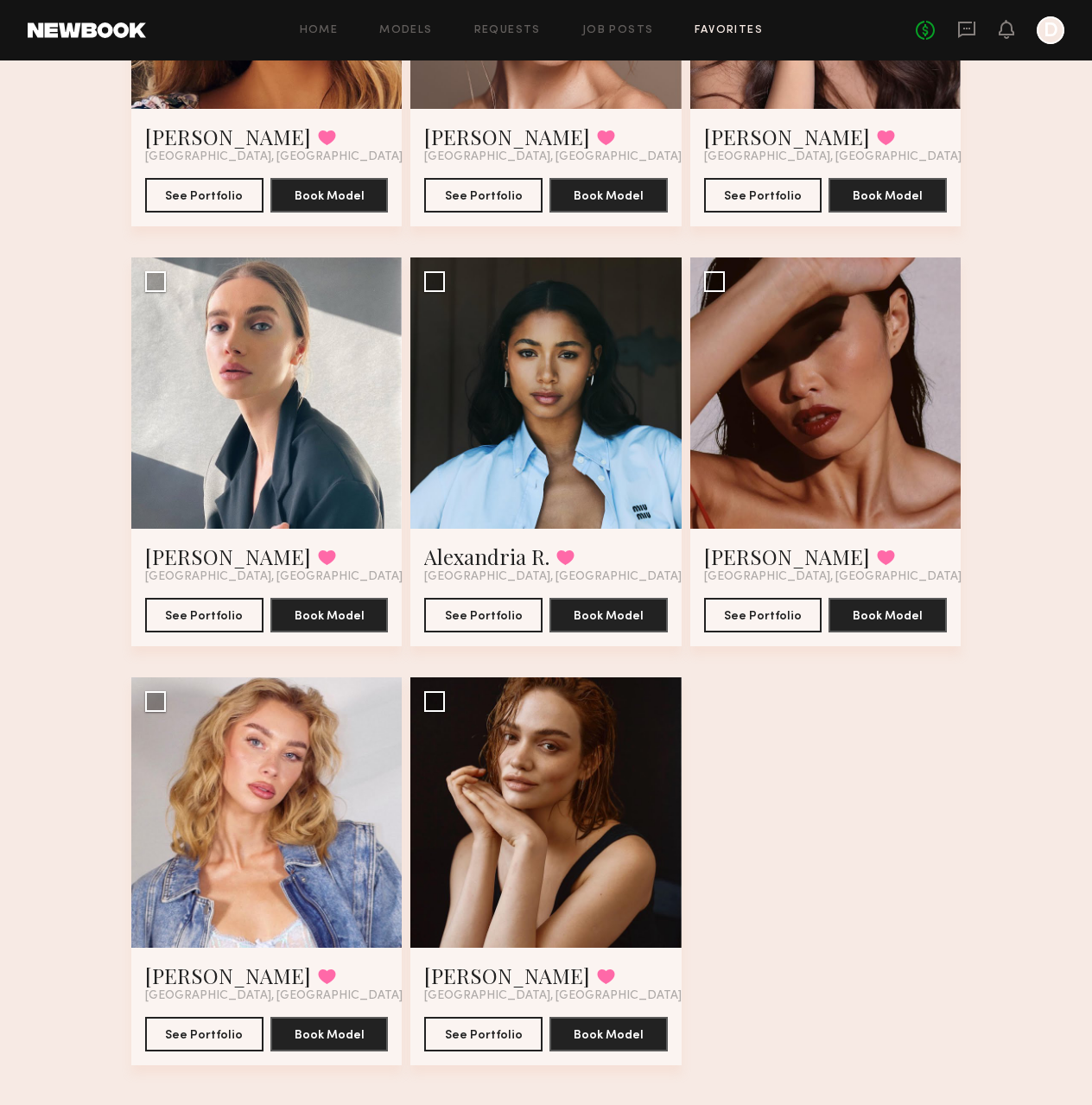
scroll to position [382, 0]
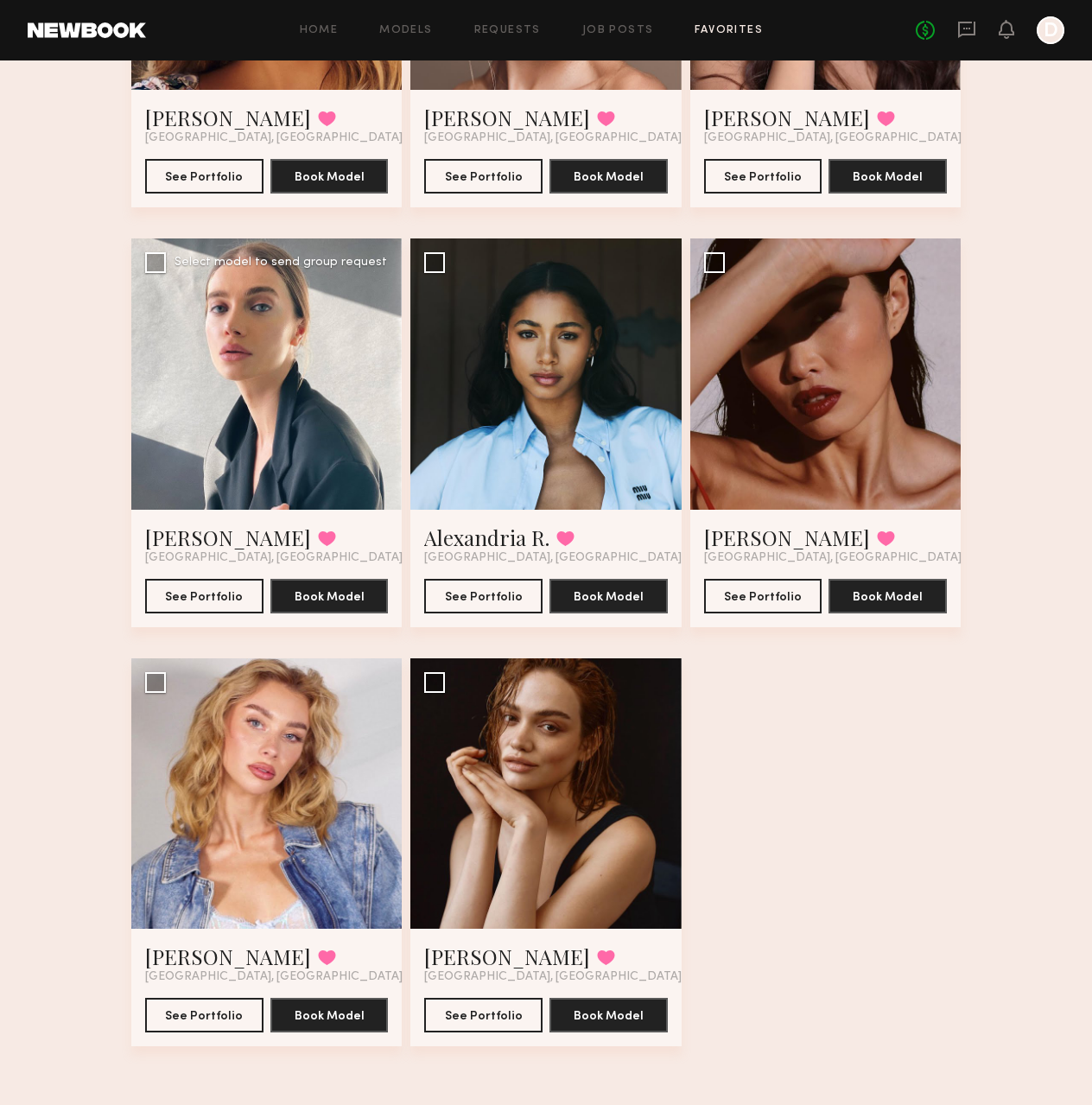
click at [230, 355] on div at bounding box center [266, 373] width 271 height 271
click at [260, 424] on div at bounding box center [266, 373] width 271 height 271
click at [201, 588] on button "See Portfolio" at bounding box center [204, 595] width 119 height 35
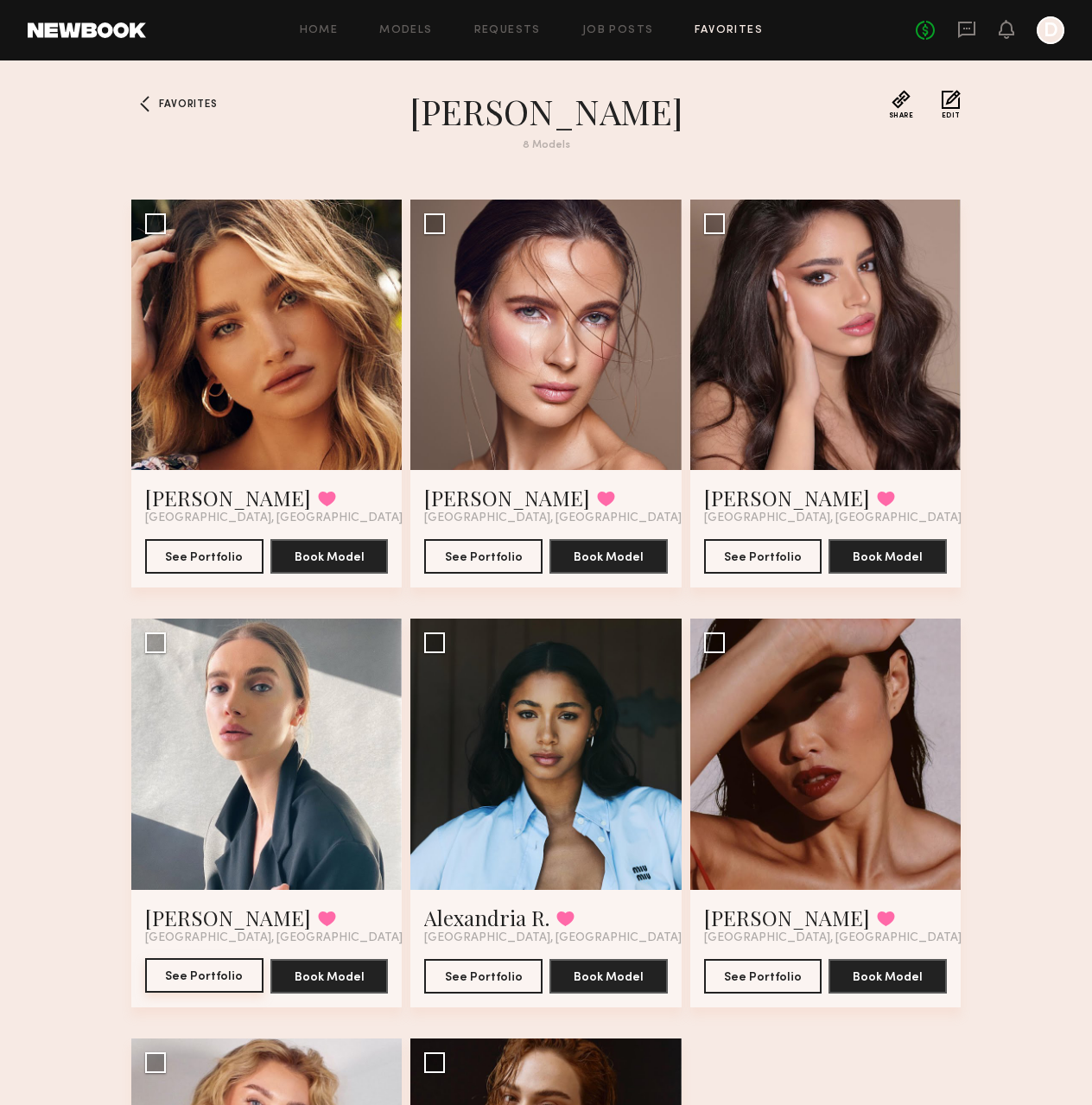
scroll to position [0, 0]
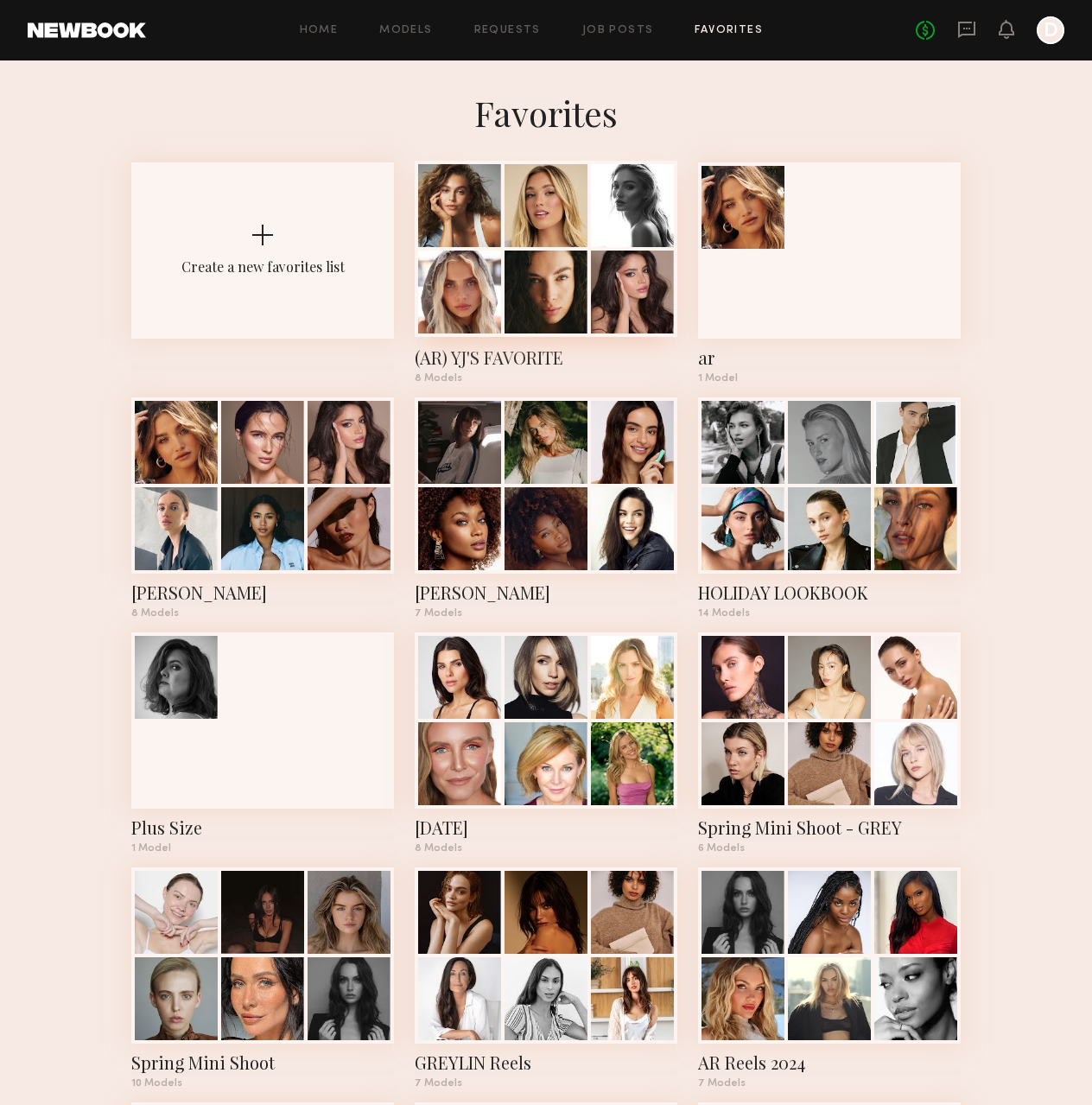
click at [603, 281] on div at bounding box center [633, 292] width 83 height 83
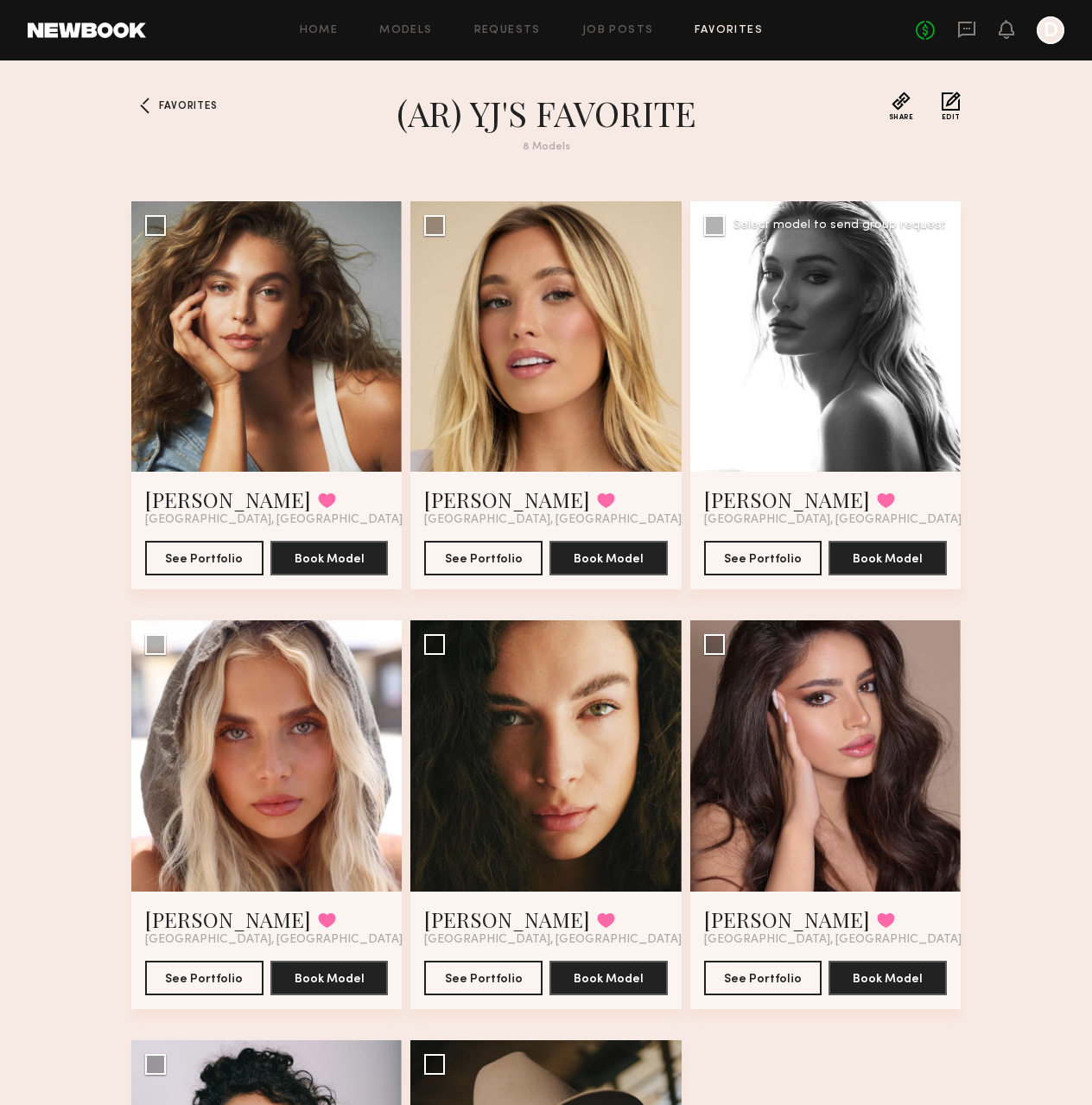
click at [764, 405] on div at bounding box center [826, 336] width 271 height 271
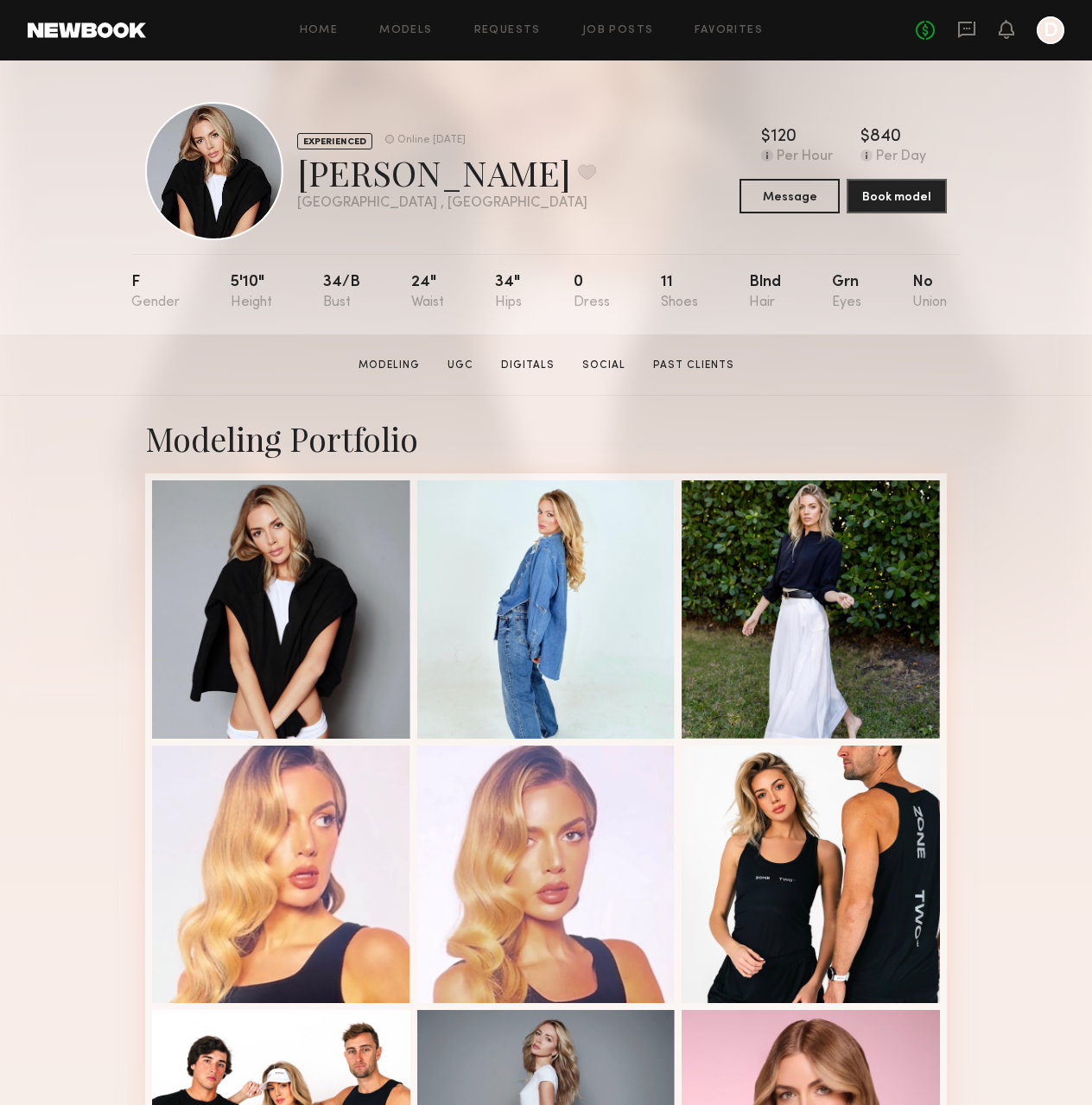
drag, startPoint x: 1002, startPoint y: 715, endPoint x: 923, endPoint y: 15, distance: 704.4
click at [578, 165] on button at bounding box center [587, 172] width 19 height 16
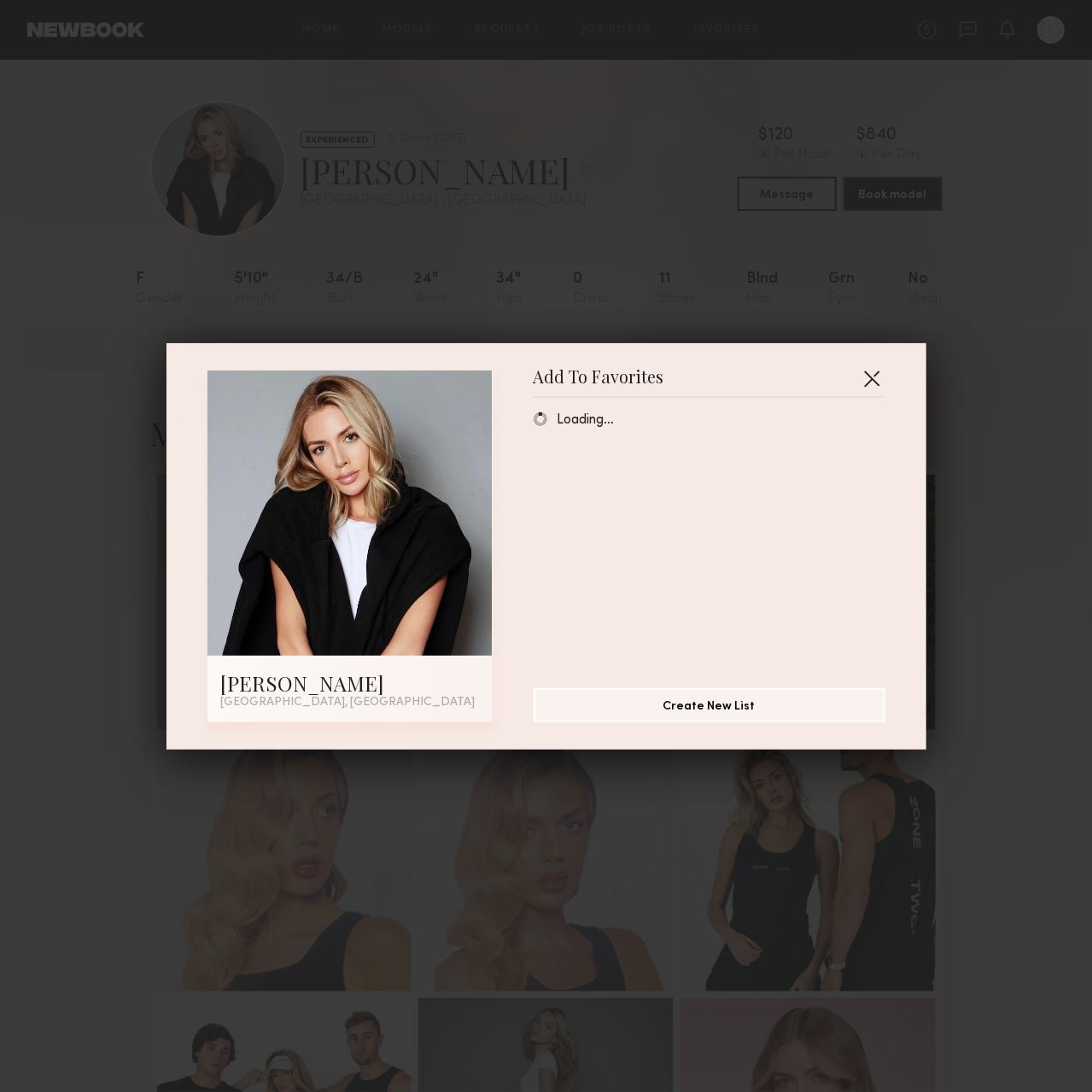
click at [868, 368] on button "button" at bounding box center [871, 378] width 27 height 27
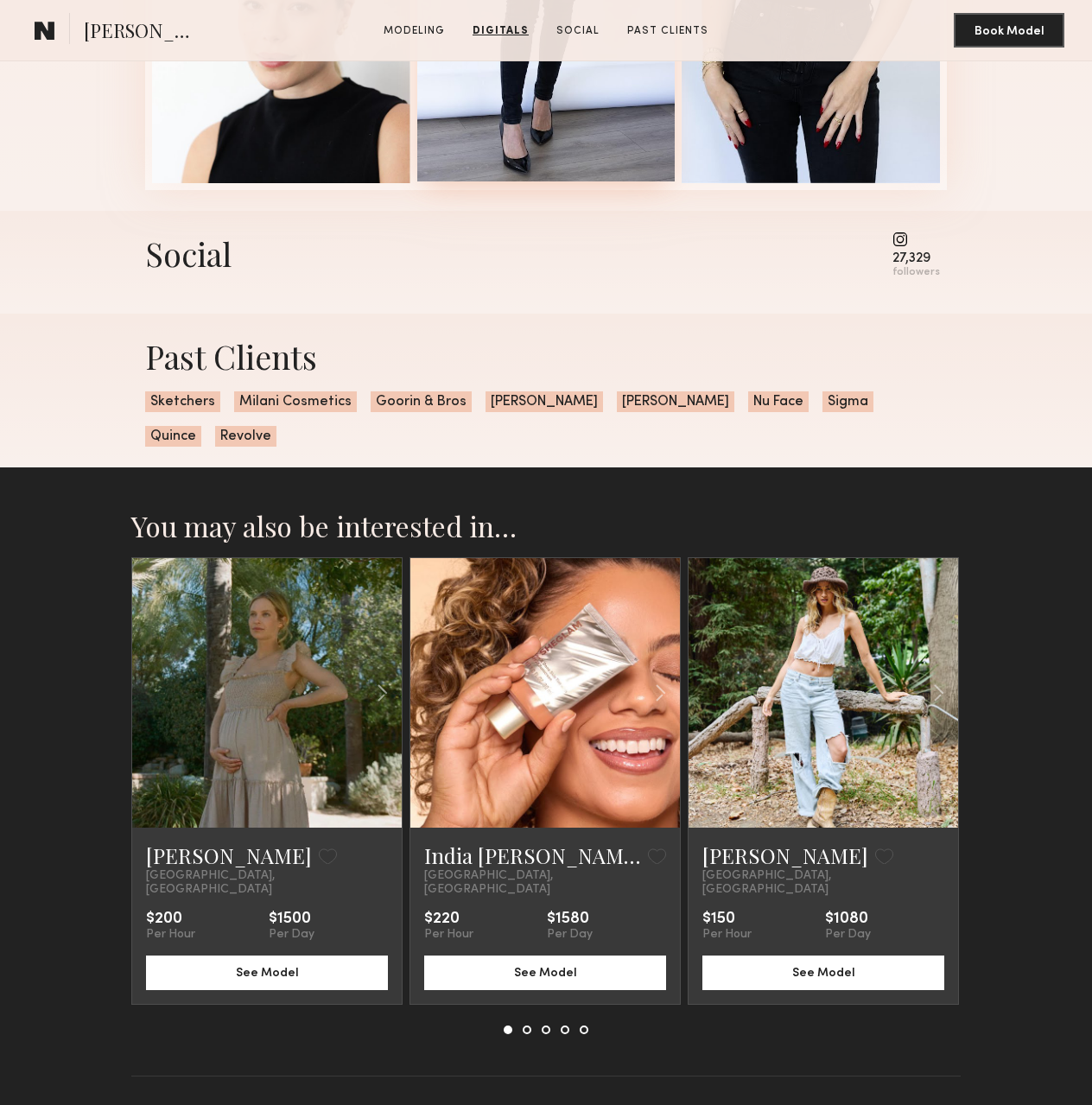
scroll to position [2045, 0]
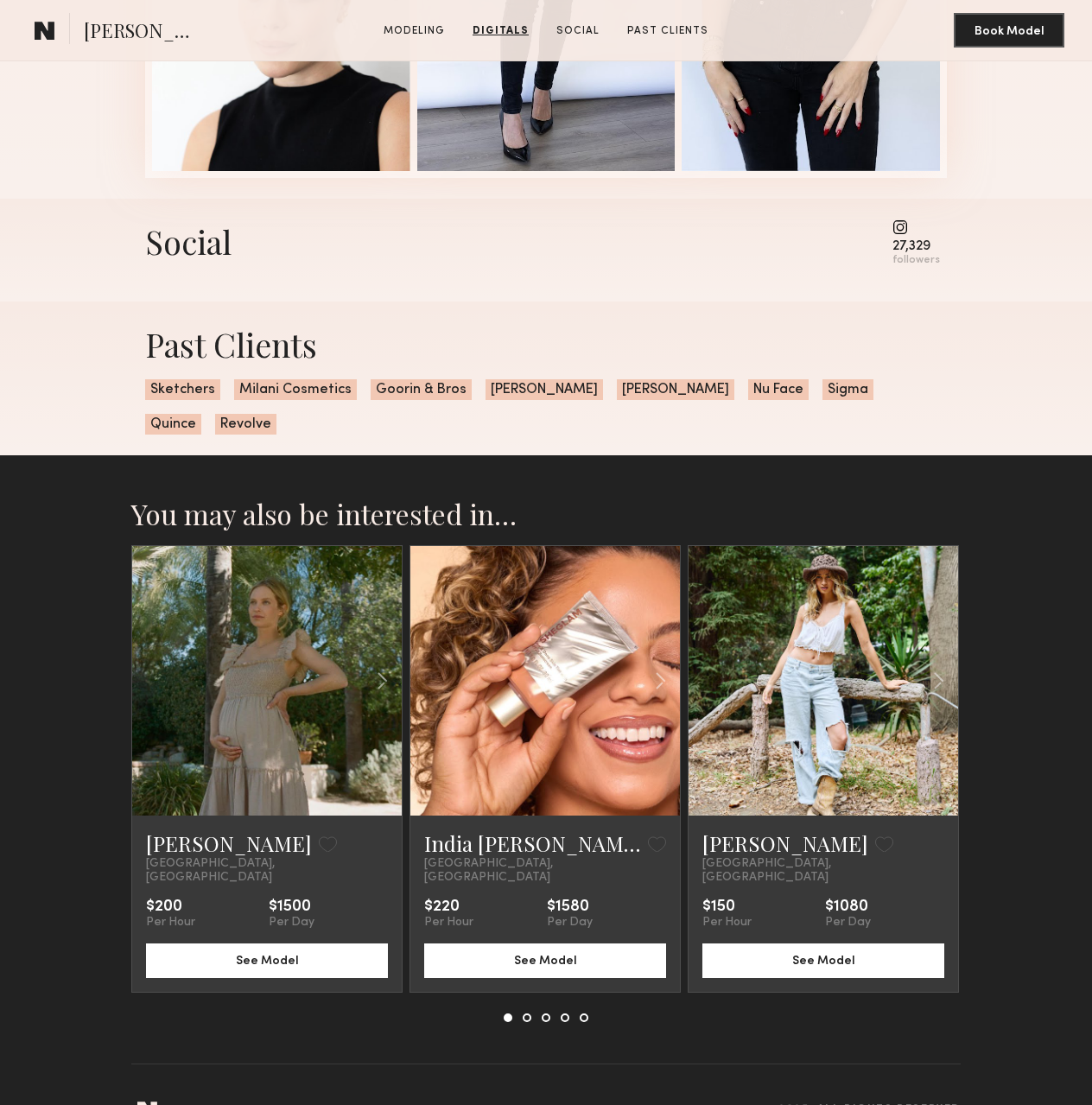
click at [851, 687] on link at bounding box center [823, 680] width 91 height 270
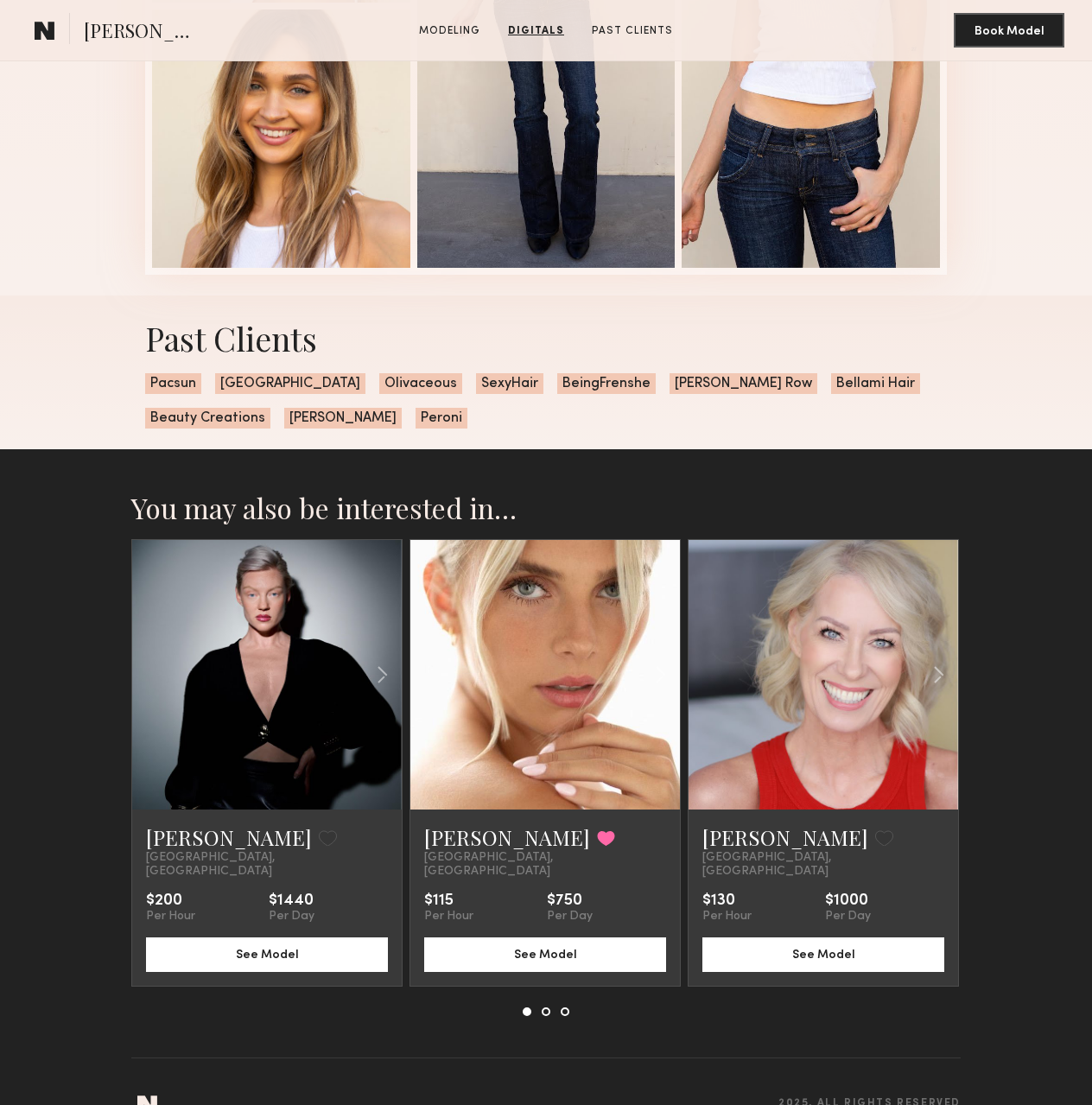
scroll to position [1978, 0]
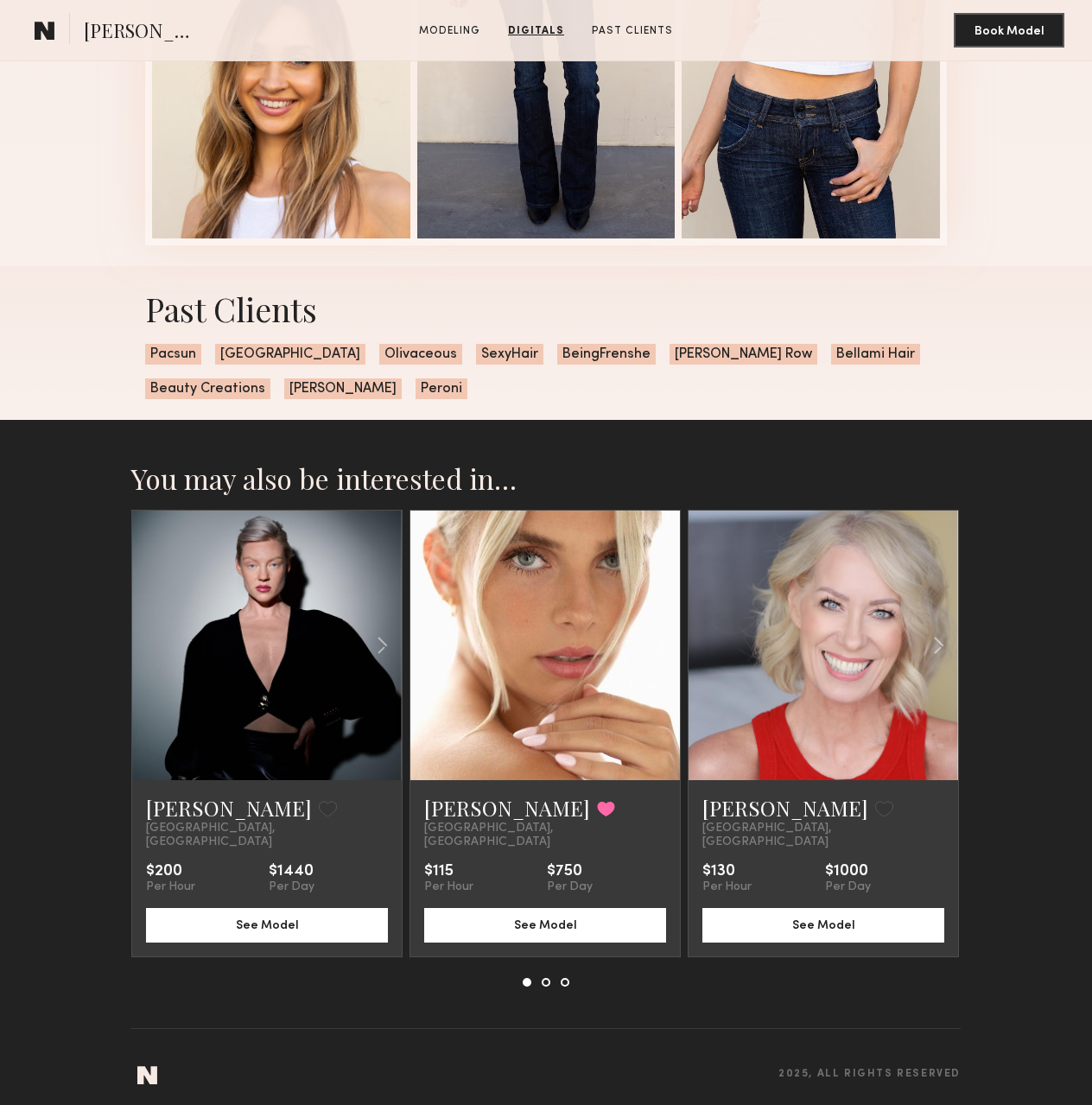
click at [506, 646] on link at bounding box center [544, 645] width 91 height 270
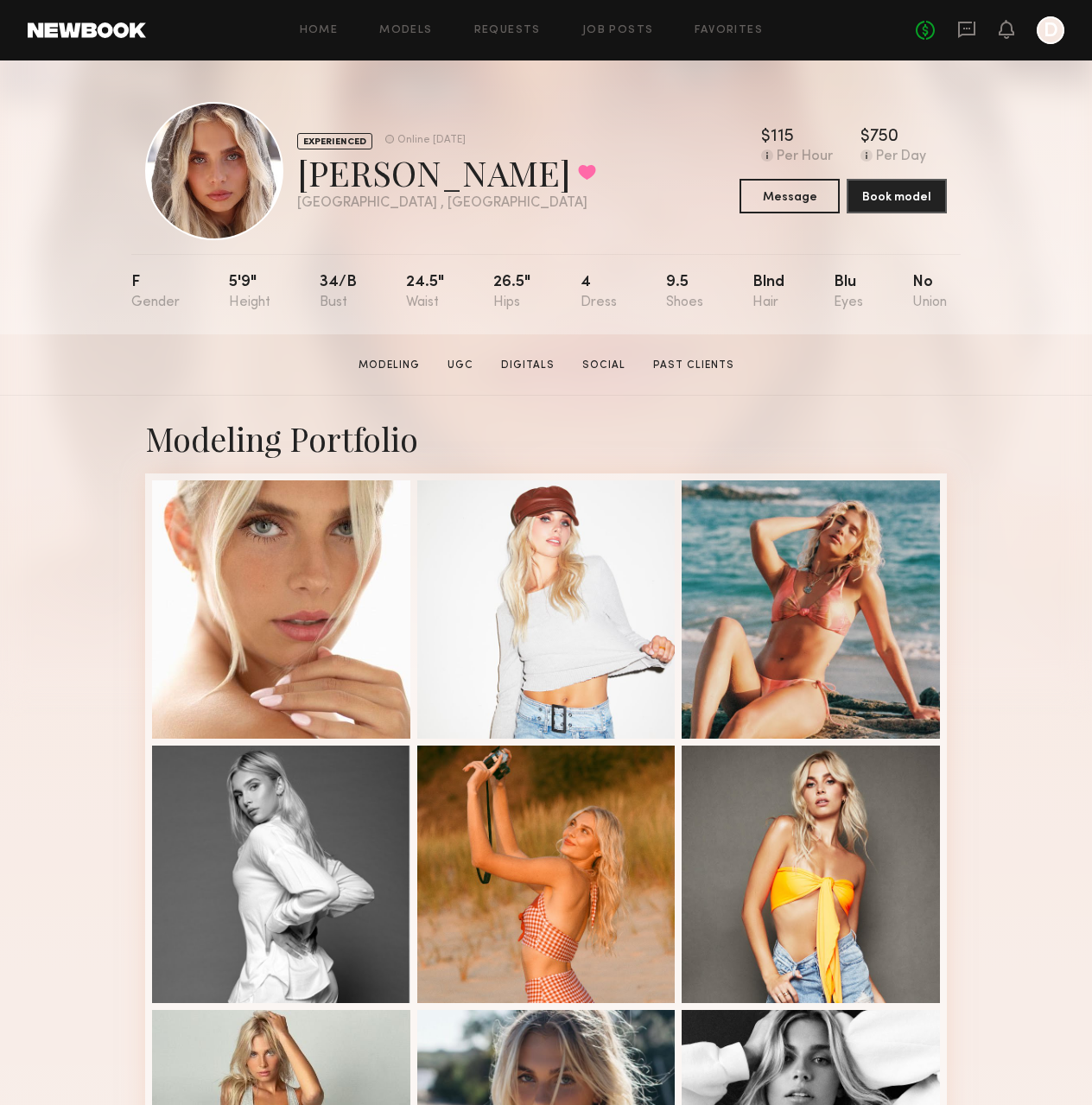
drag, startPoint x: 1002, startPoint y: 628, endPoint x: 1003, endPoint y: -63, distance: 691.0
click at [1047, 27] on div at bounding box center [1050, 30] width 27 height 27
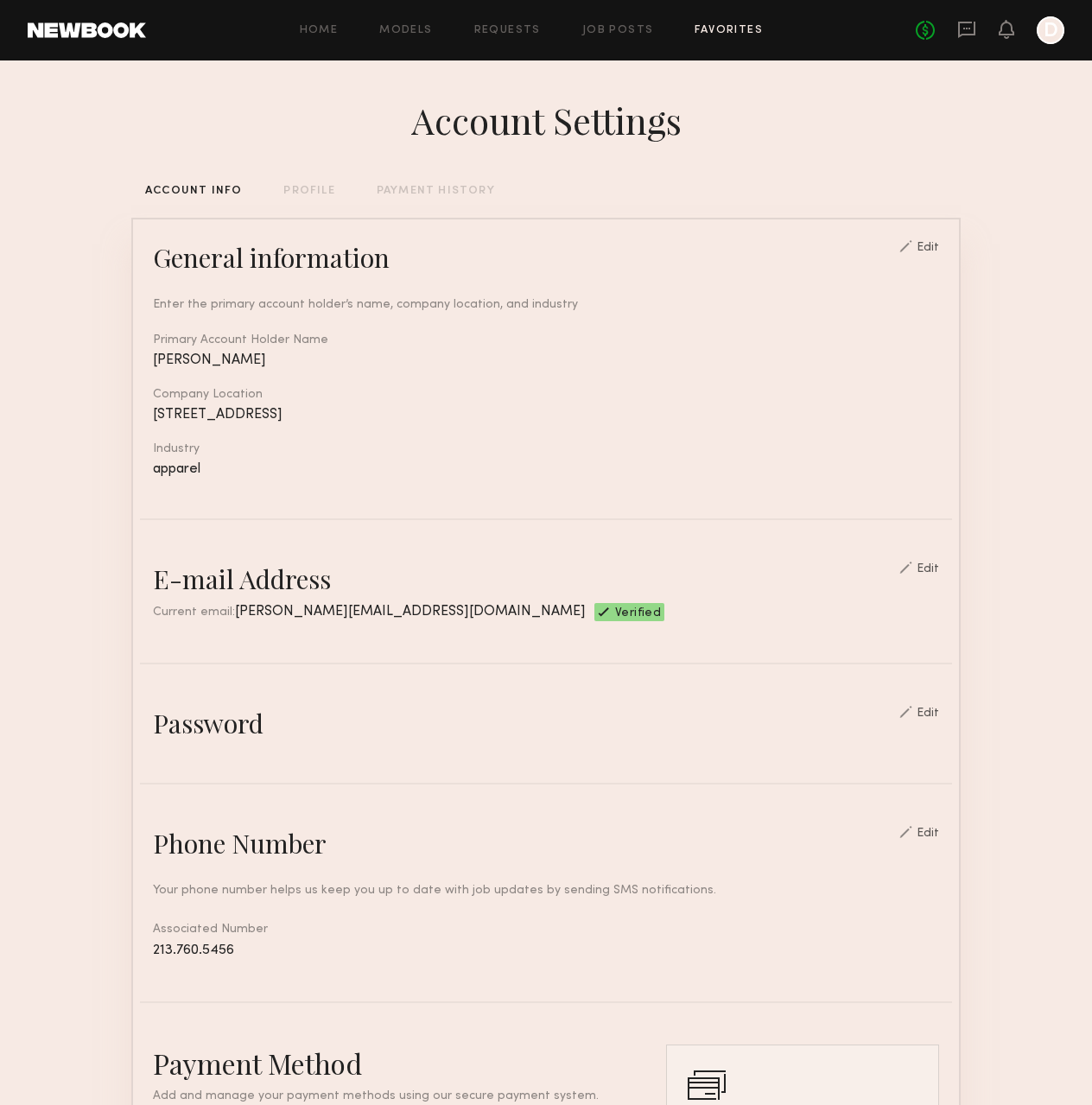
click at [695, 25] on link "Favorites" at bounding box center [728, 30] width 68 height 12
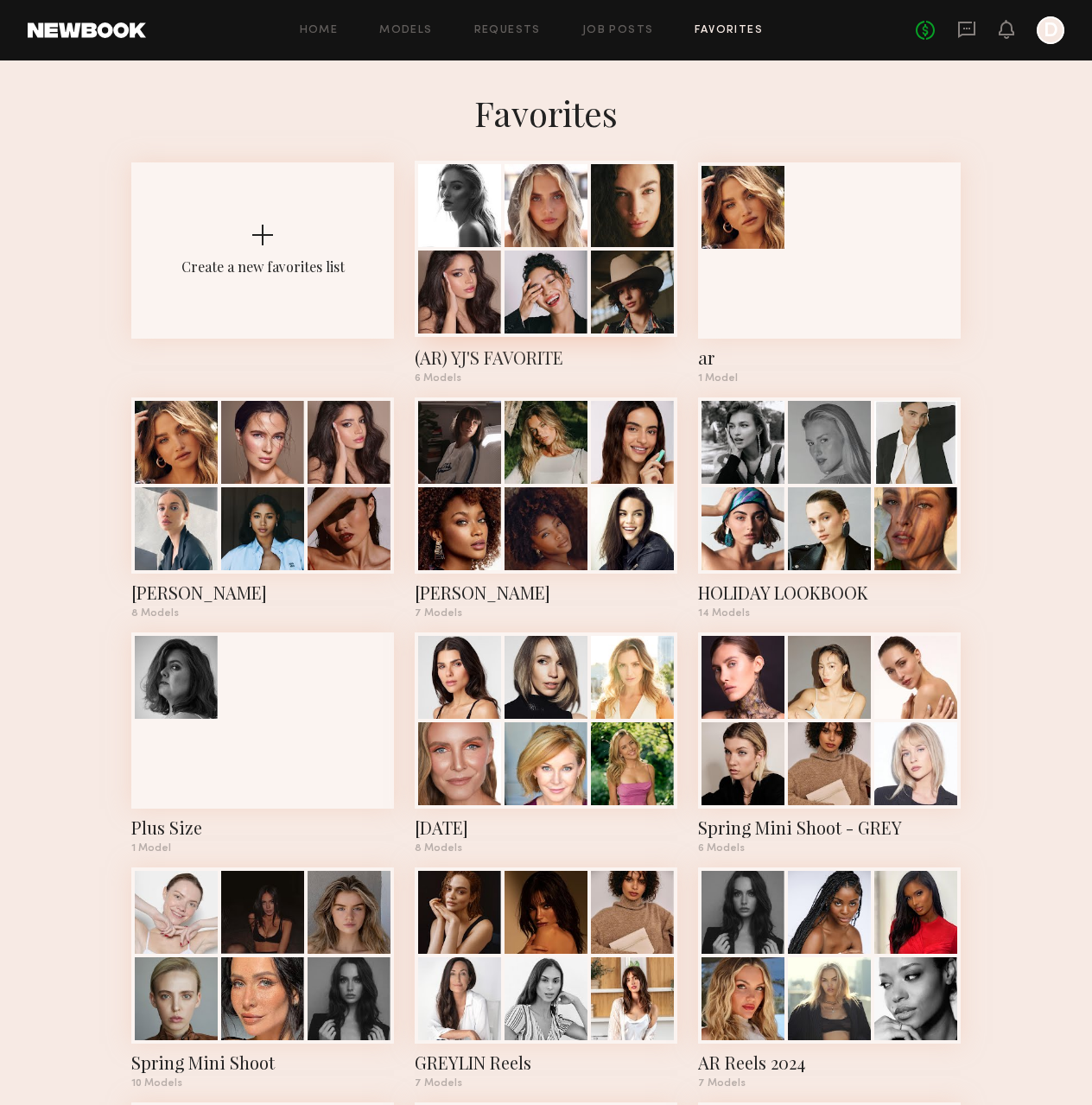
click at [527, 269] on div at bounding box center [546, 292] width 83 height 83
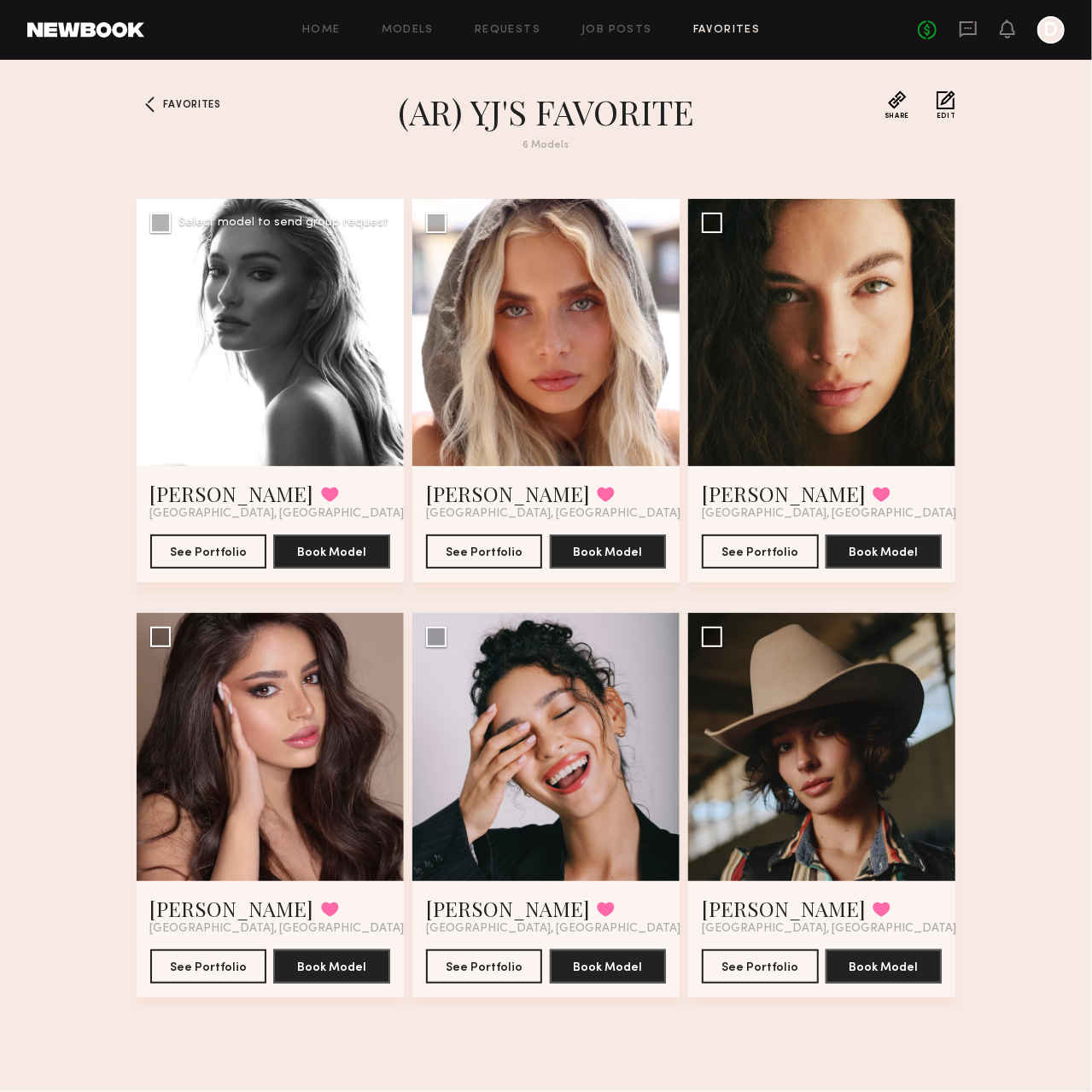
click at [187, 413] on div at bounding box center [270, 332] width 268 height 268
click at [270, 379] on div at bounding box center [270, 332] width 268 height 268
click at [217, 559] on button "See Portfolio" at bounding box center [209, 550] width 117 height 34
click at [304, 766] on div at bounding box center [270, 747] width 268 height 268
click at [252, 967] on button "See Portfolio" at bounding box center [209, 965] width 117 height 34
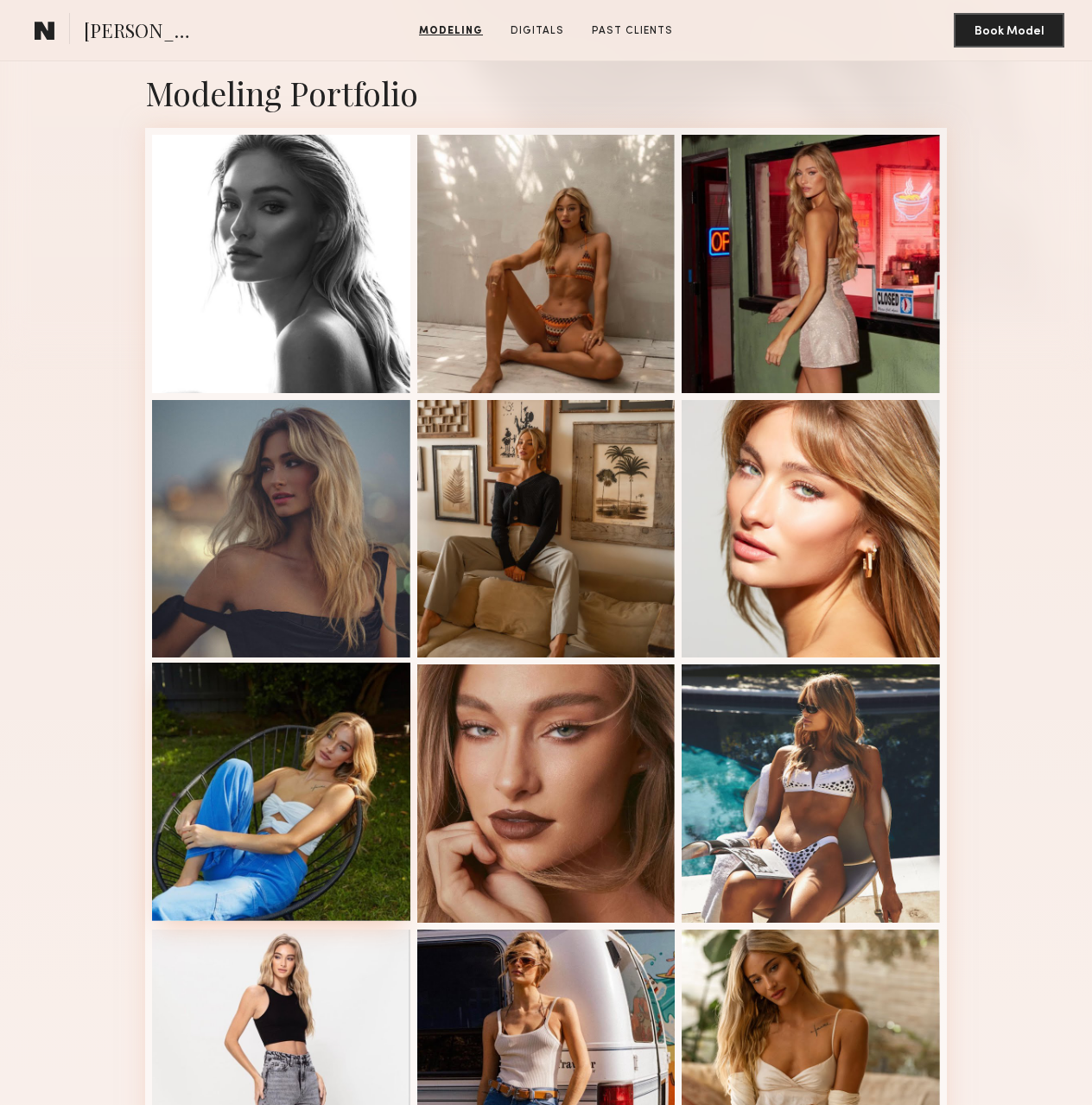
scroll to position [778, 0]
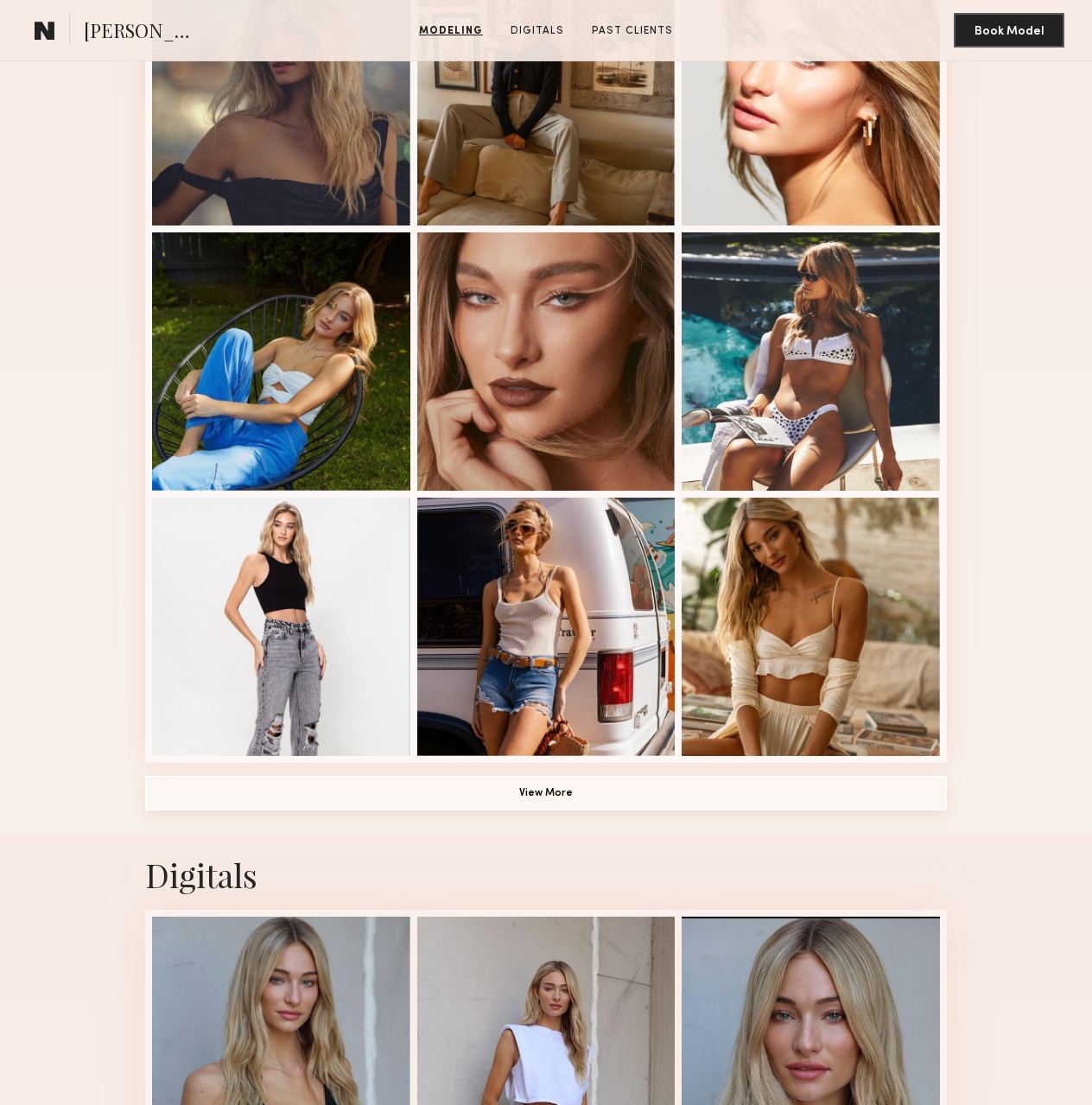
click at [534, 804] on button "View More" at bounding box center [546, 793] width 802 height 35
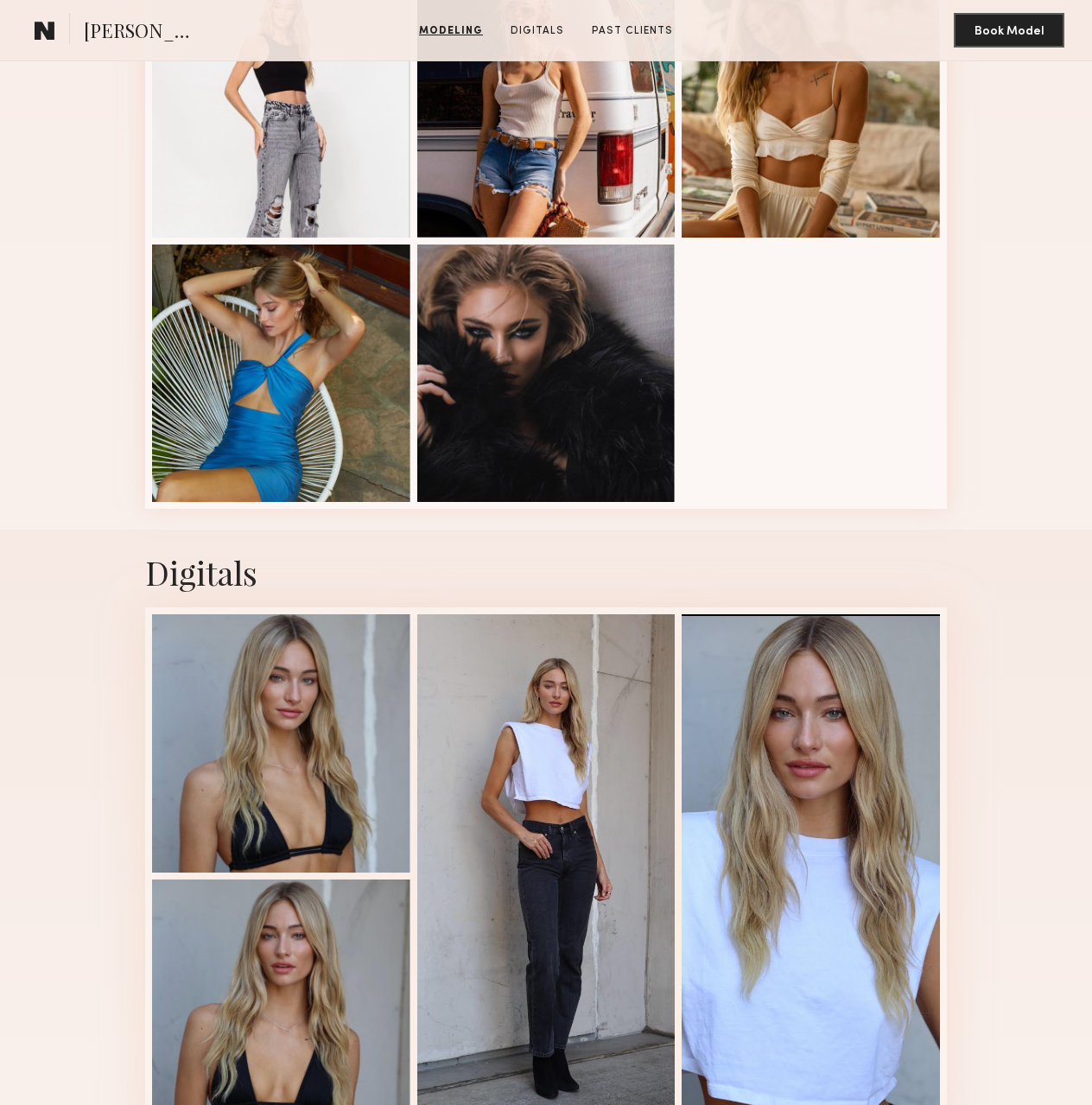
scroll to position [1814, 0]
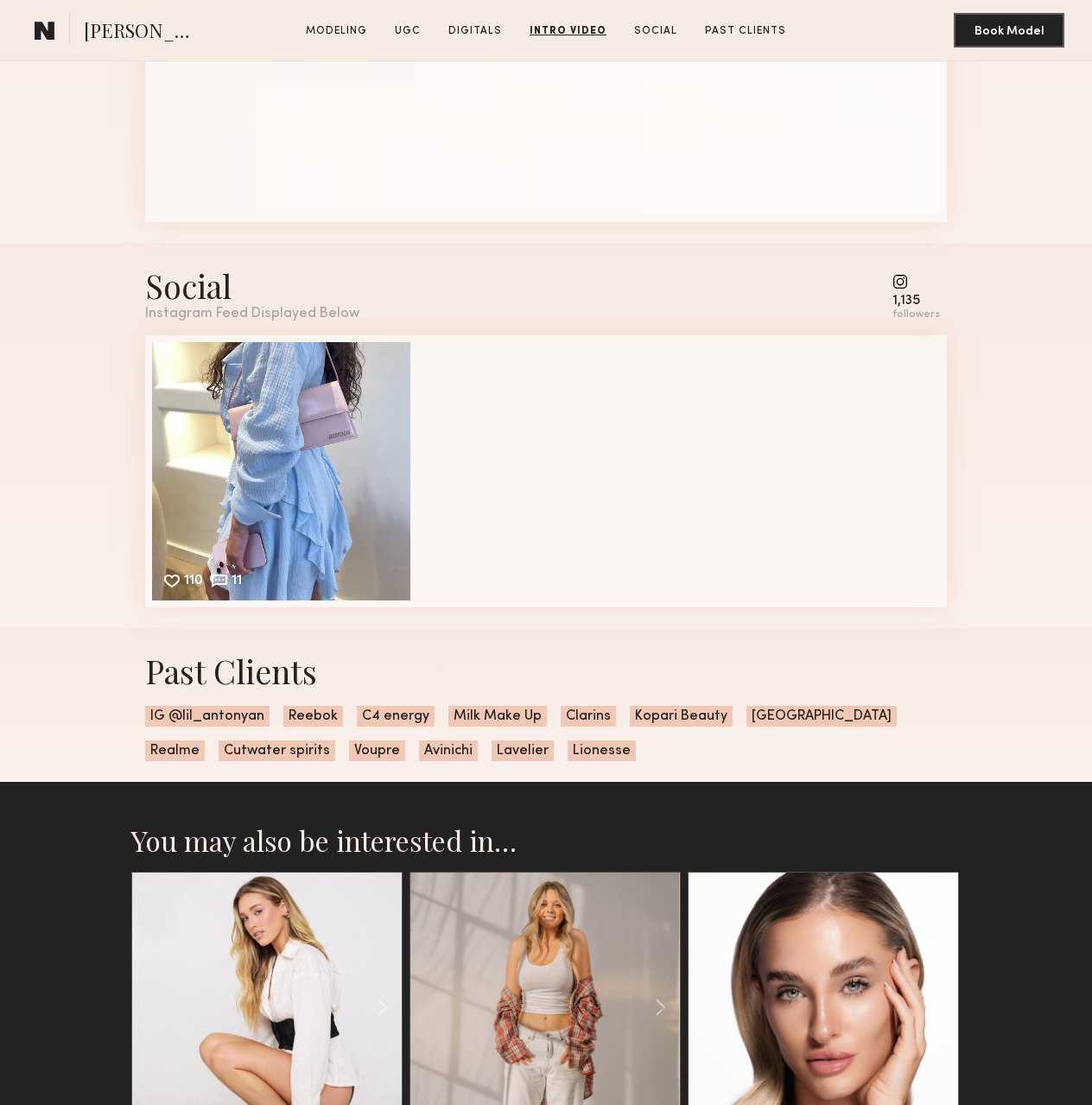
scroll to position [4190, 0]
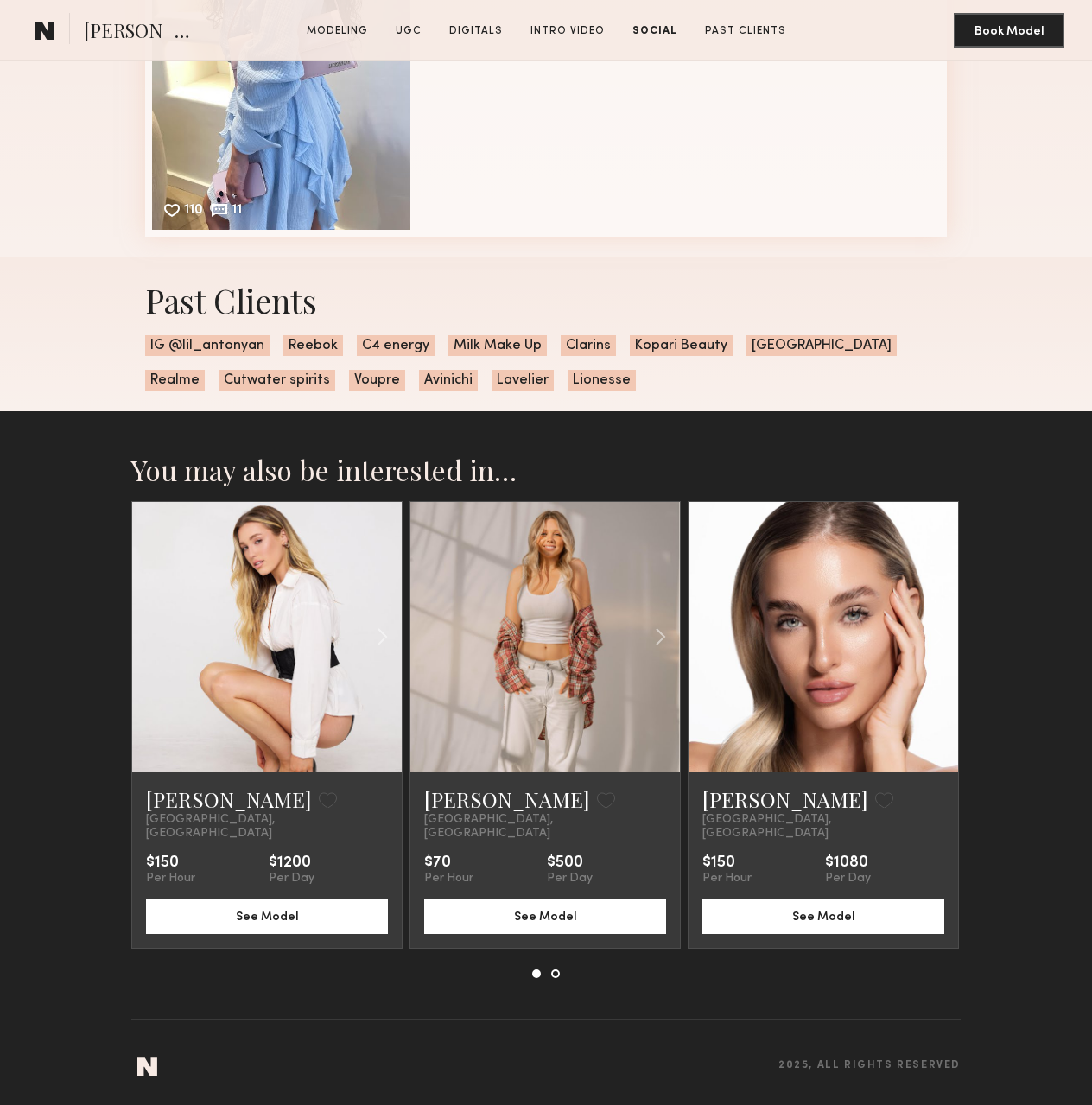
click at [304, 690] on link at bounding box center [266, 636] width 91 height 270
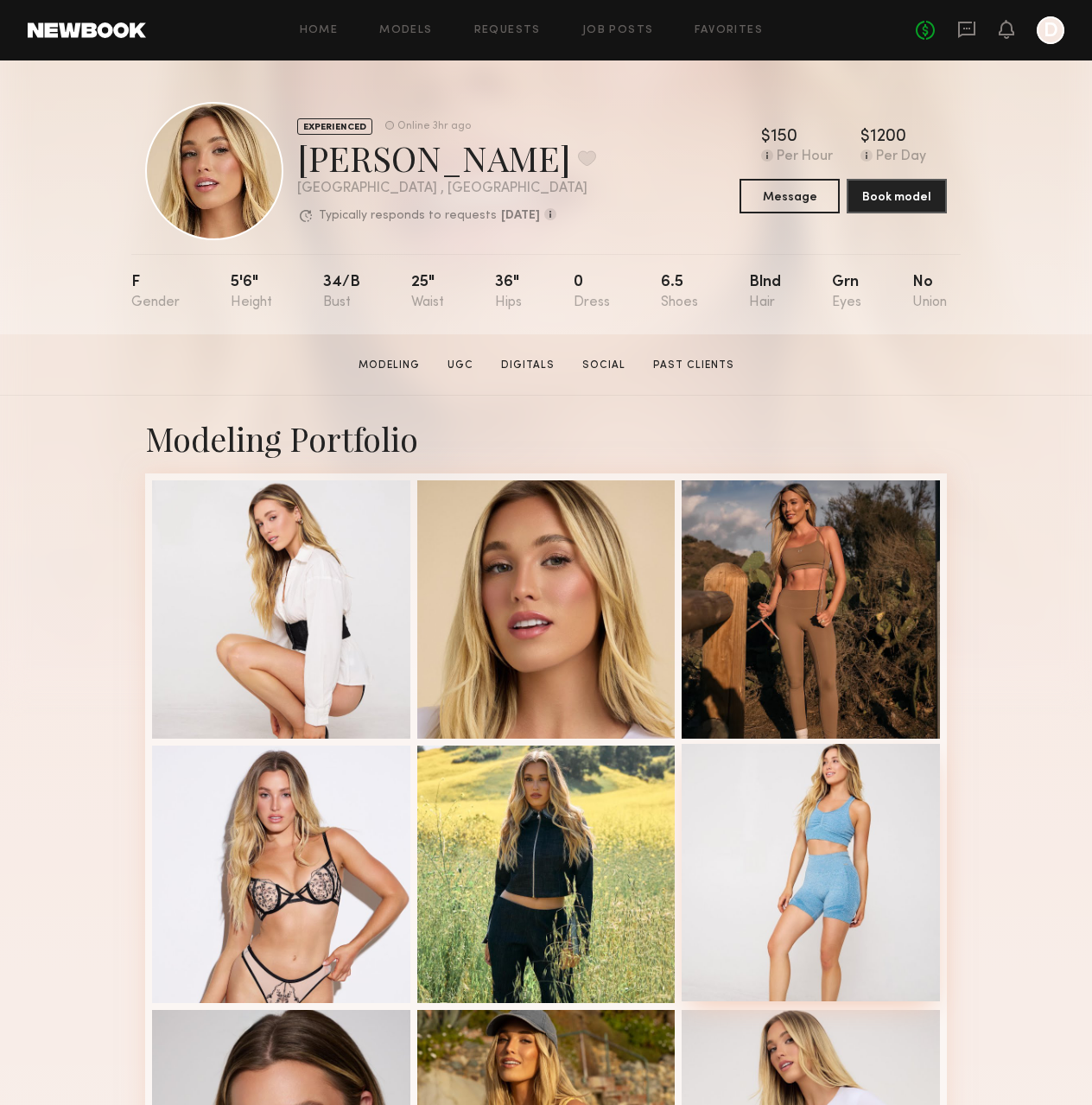
drag, startPoint x: 986, startPoint y: 650, endPoint x: 923, endPoint y: 114, distance: 539.7
click at [578, 156] on button at bounding box center [587, 158] width 19 height 16
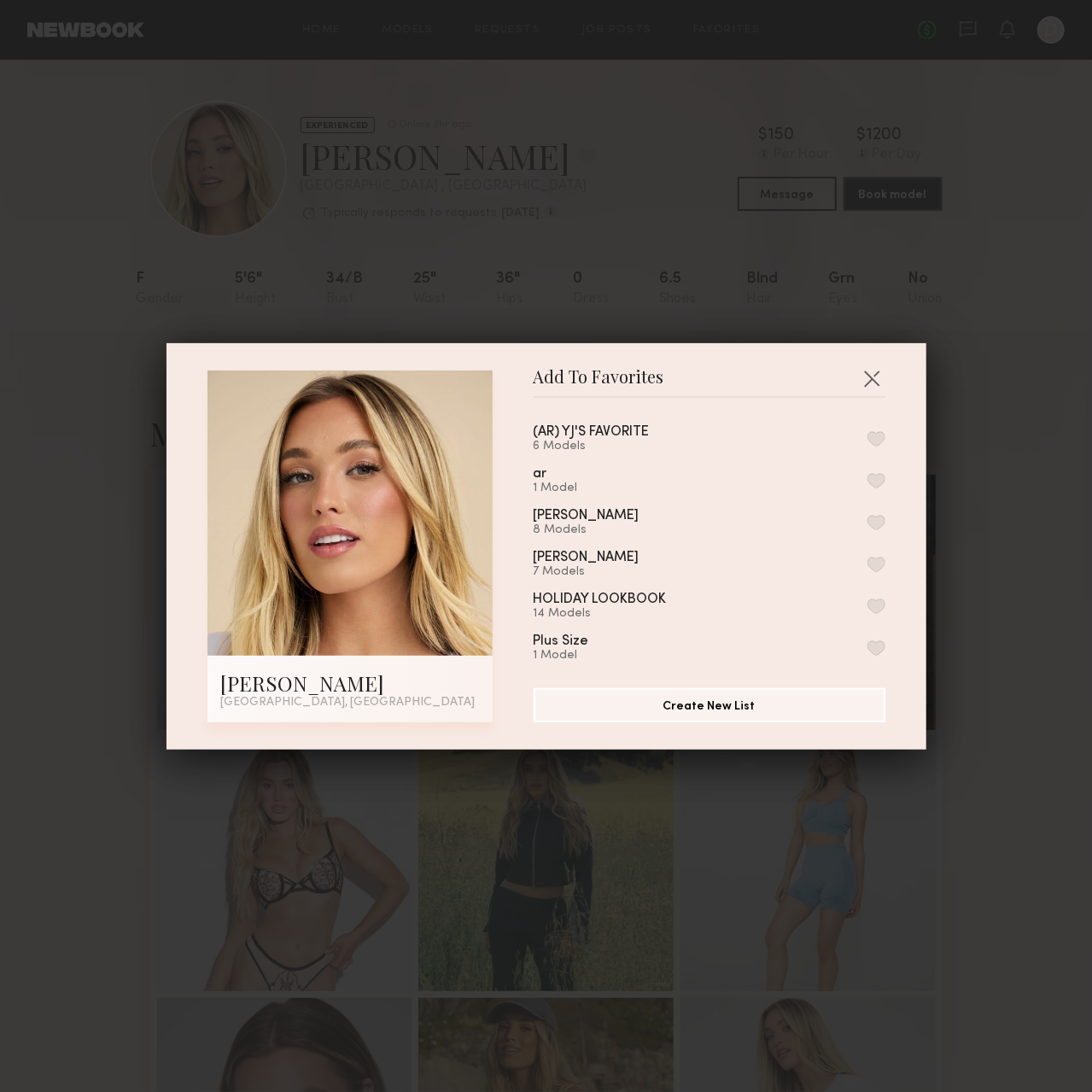
click at [859, 428] on div "(AR) YJ'S FAVORITE 6 Models" at bounding box center [709, 439] width 351 height 28
click at [867, 436] on button "button" at bounding box center [876, 439] width 18 height 16
click at [860, 374] on button "button" at bounding box center [871, 378] width 27 height 27
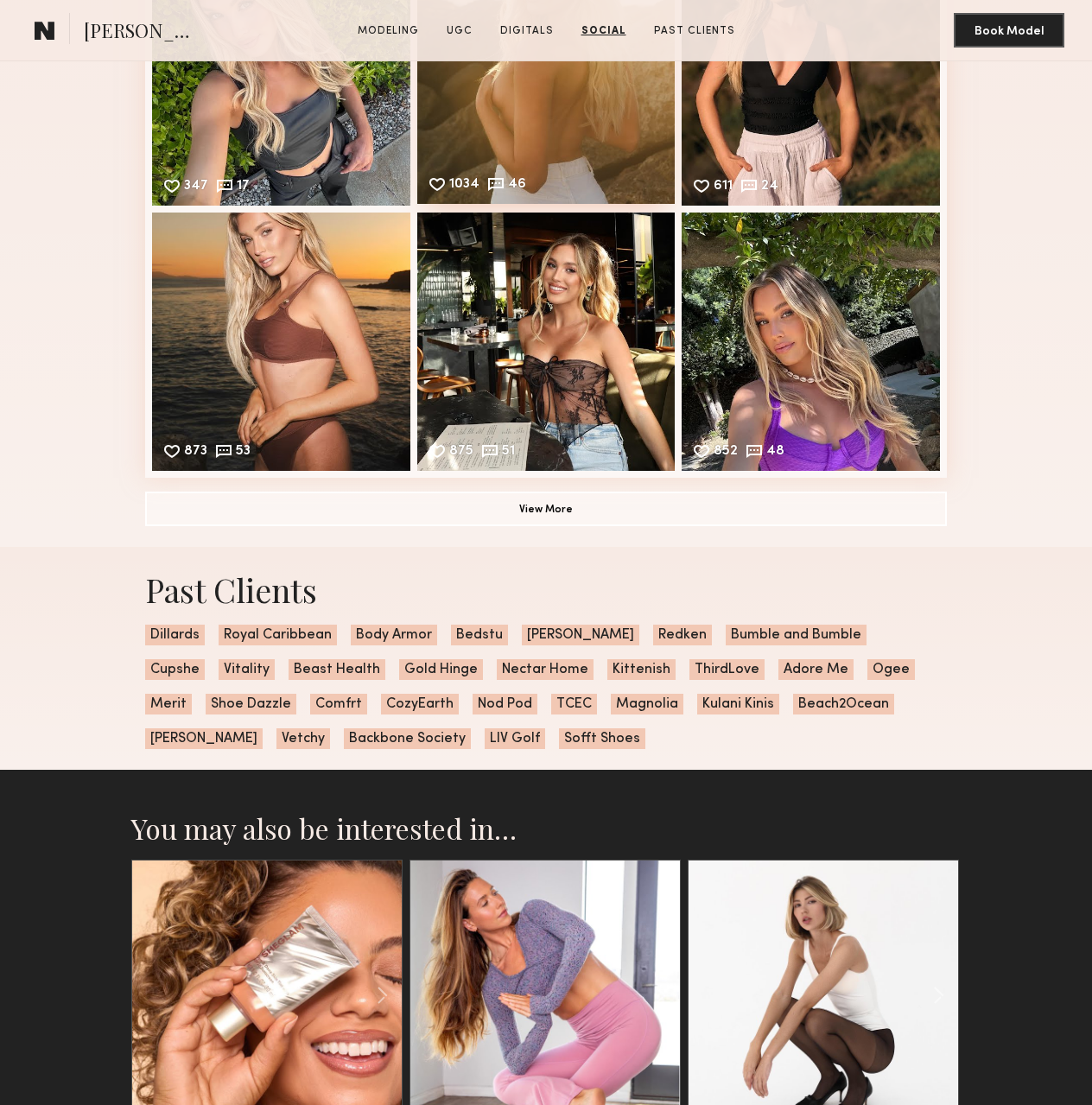
scroll to position [3487, 0]
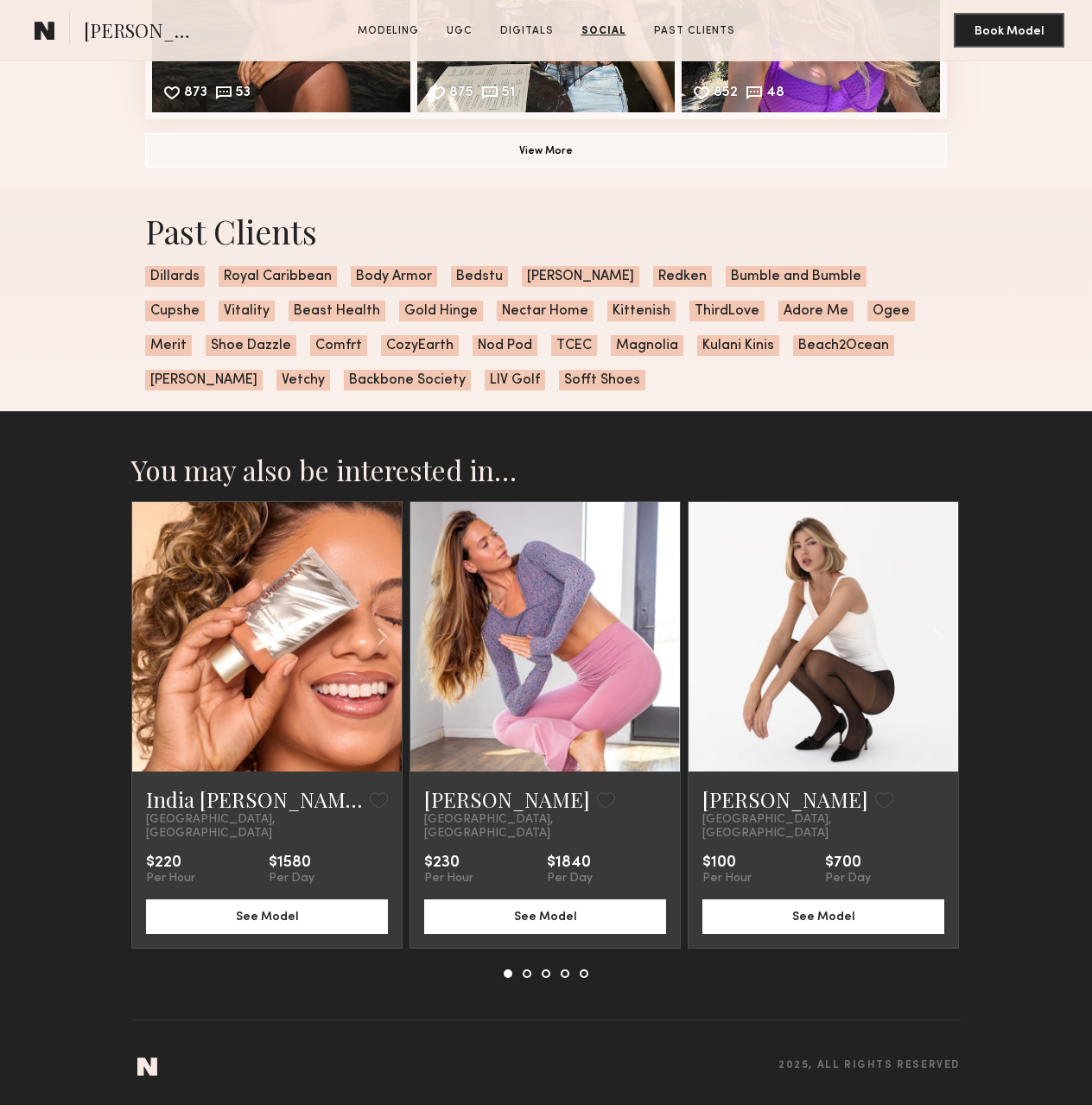
click at [528, 973] on button at bounding box center [527, 973] width 9 height 9
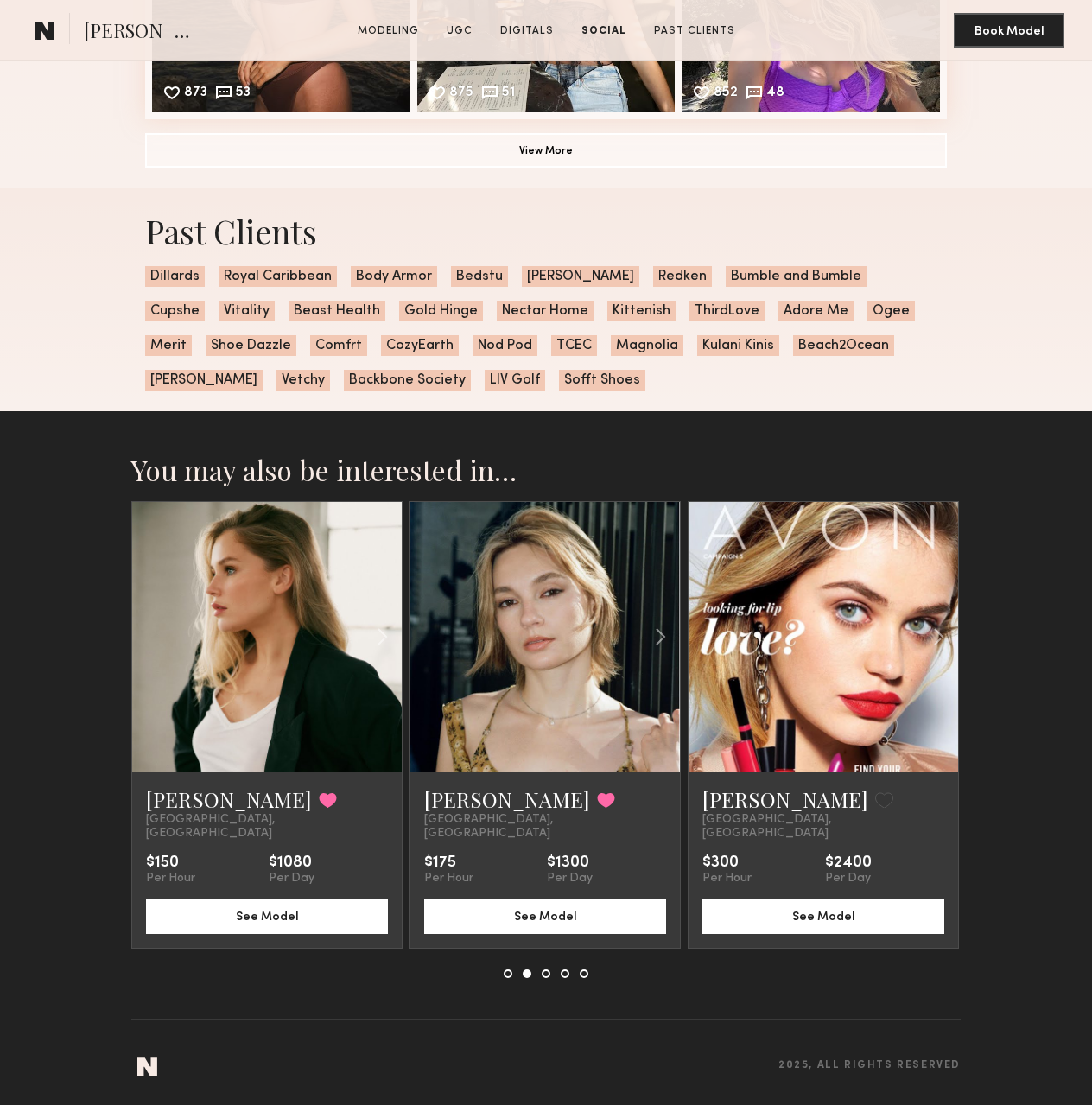
click at [544, 973] on button at bounding box center [546, 973] width 9 height 9
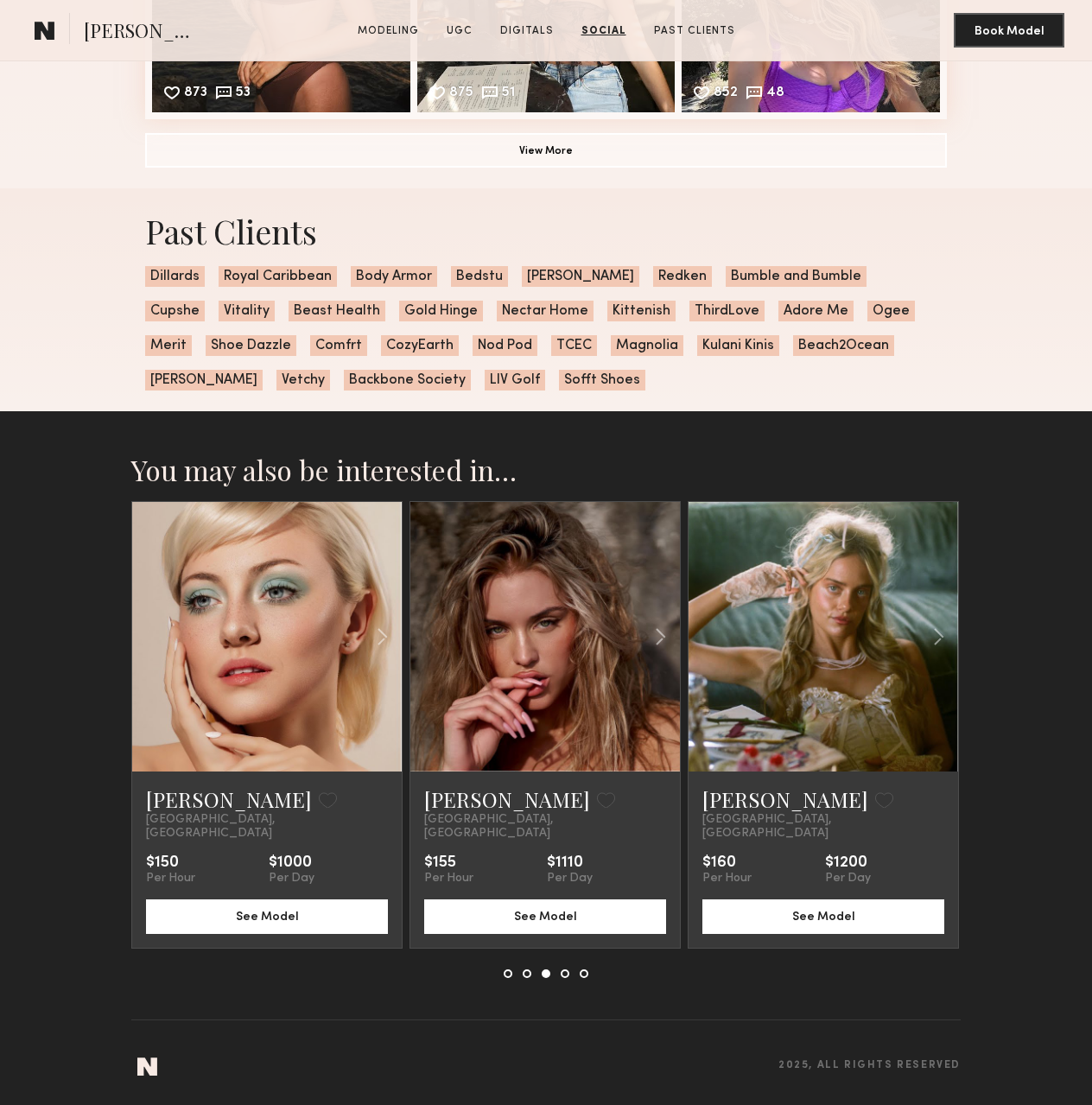
click at [566, 697] on link at bounding box center [544, 636] width 91 height 270
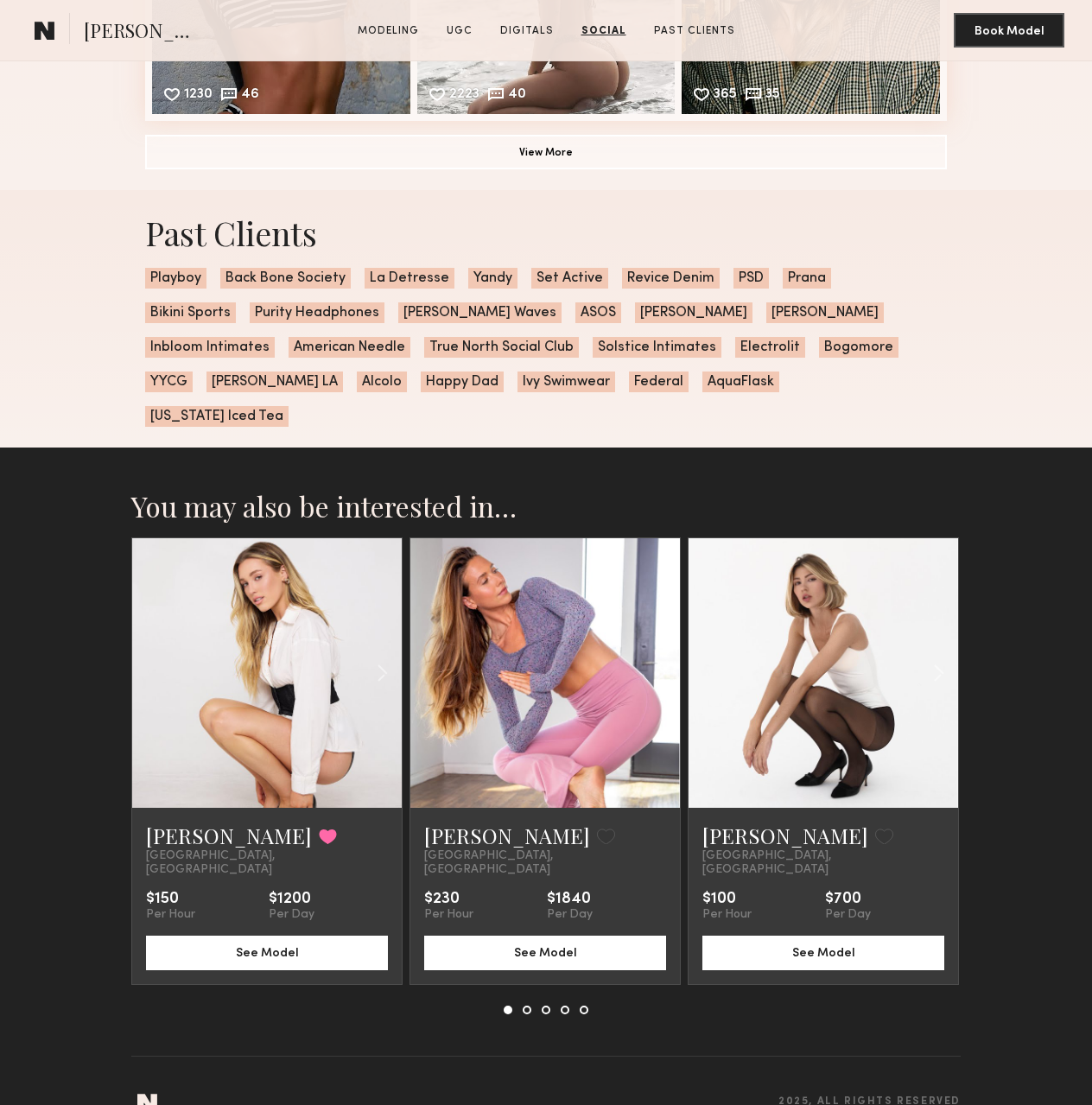
scroll to position [4016, 0]
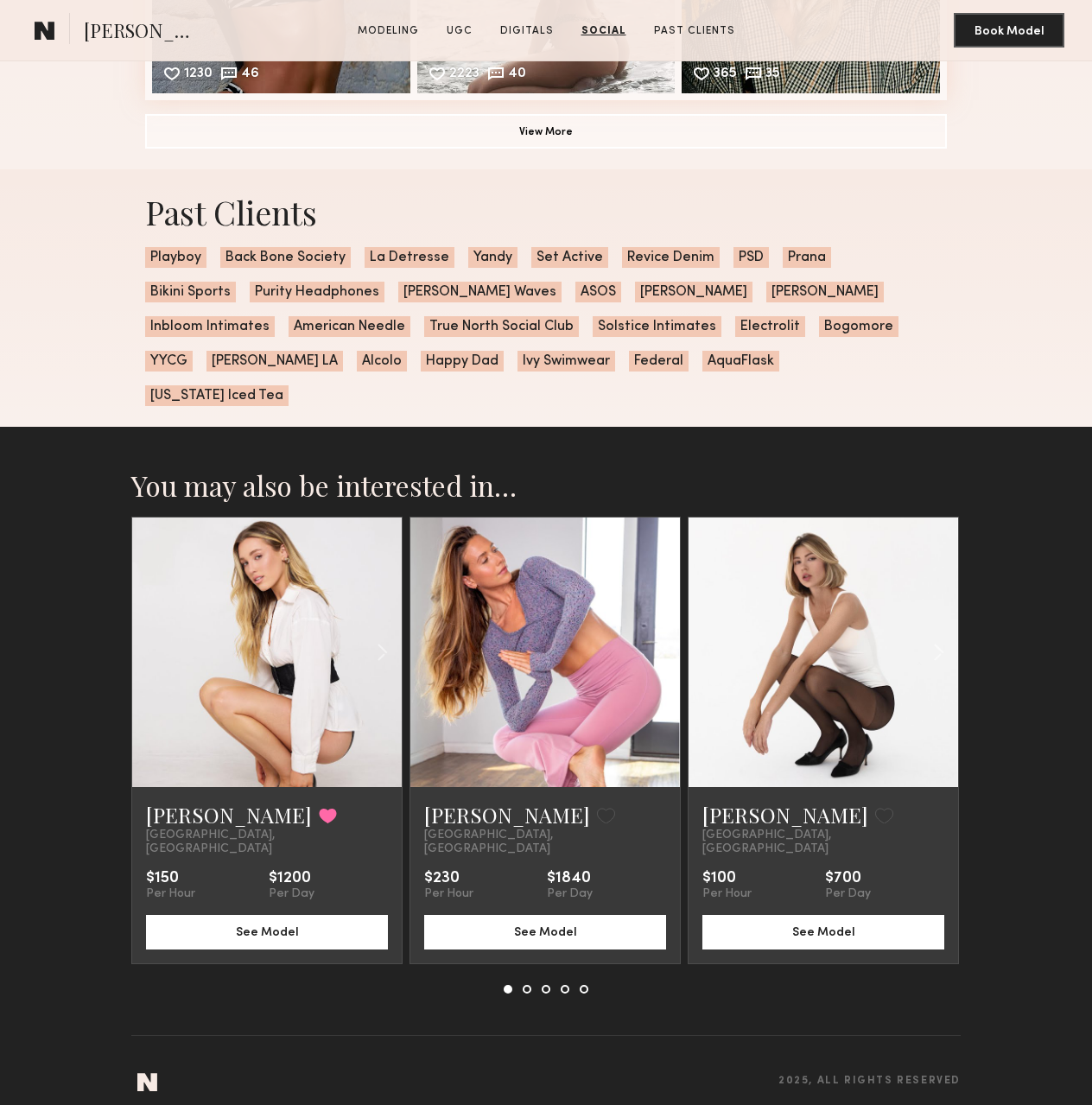
click at [539, 985] on div at bounding box center [546, 989] width 85 height 9
click at [527, 985] on button at bounding box center [527, 989] width 9 height 9
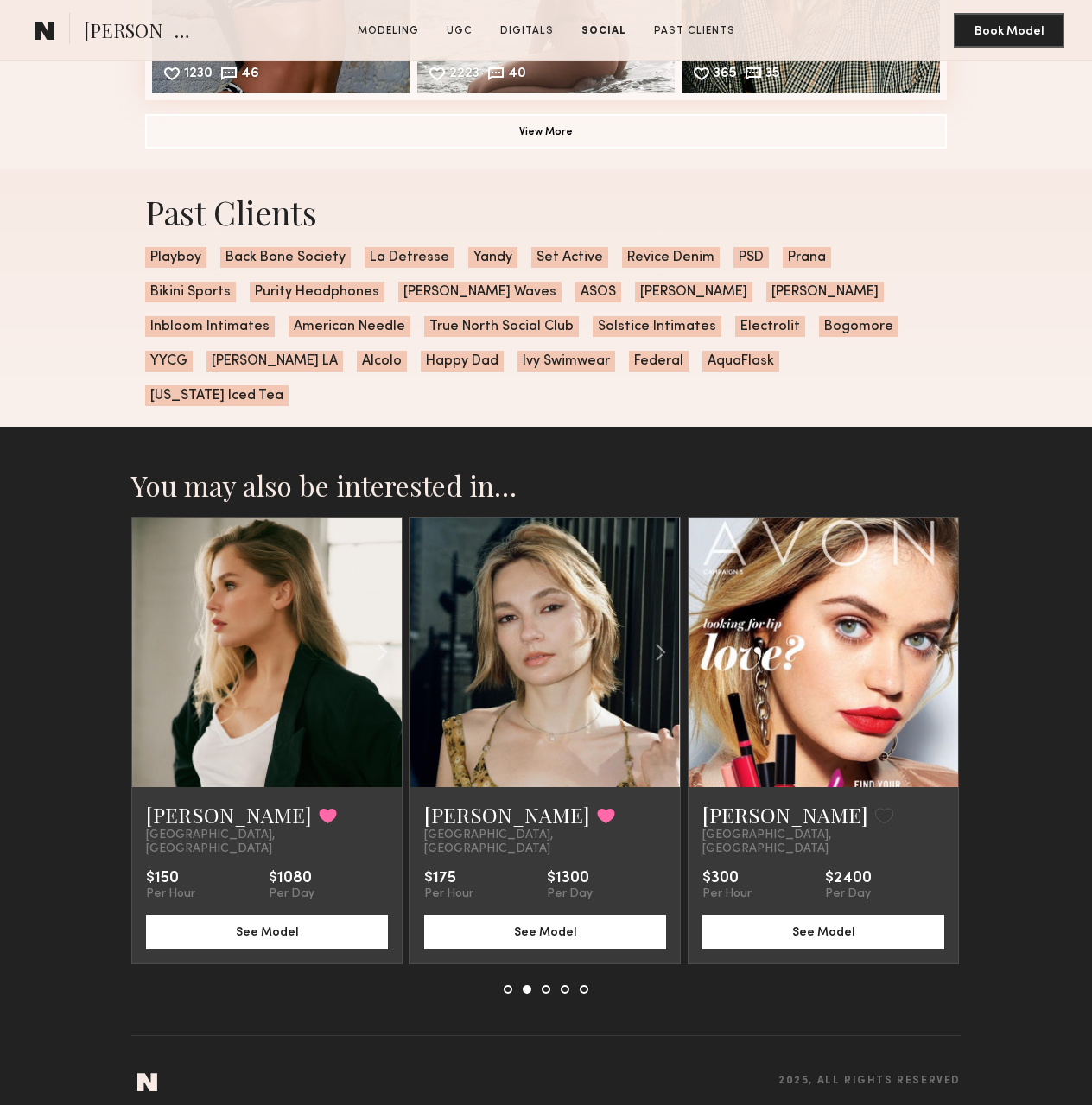
click at [538, 985] on div at bounding box center [546, 989] width 85 height 9
click at [546, 985] on button at bounding box center [546, 989] width 9 height 9
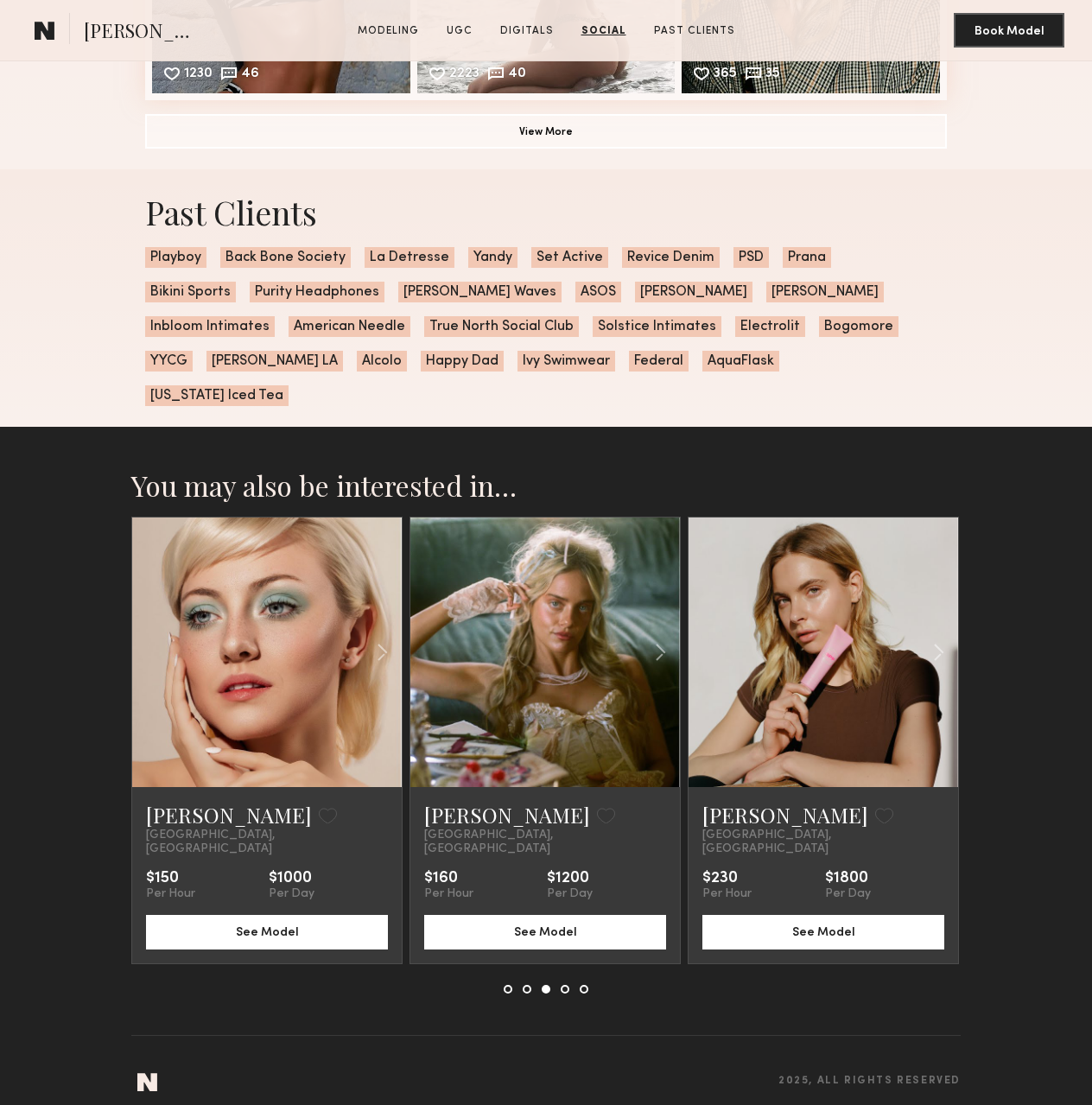
click at [567, 985] on button at bounding box center [565, 989] width 9 height 9
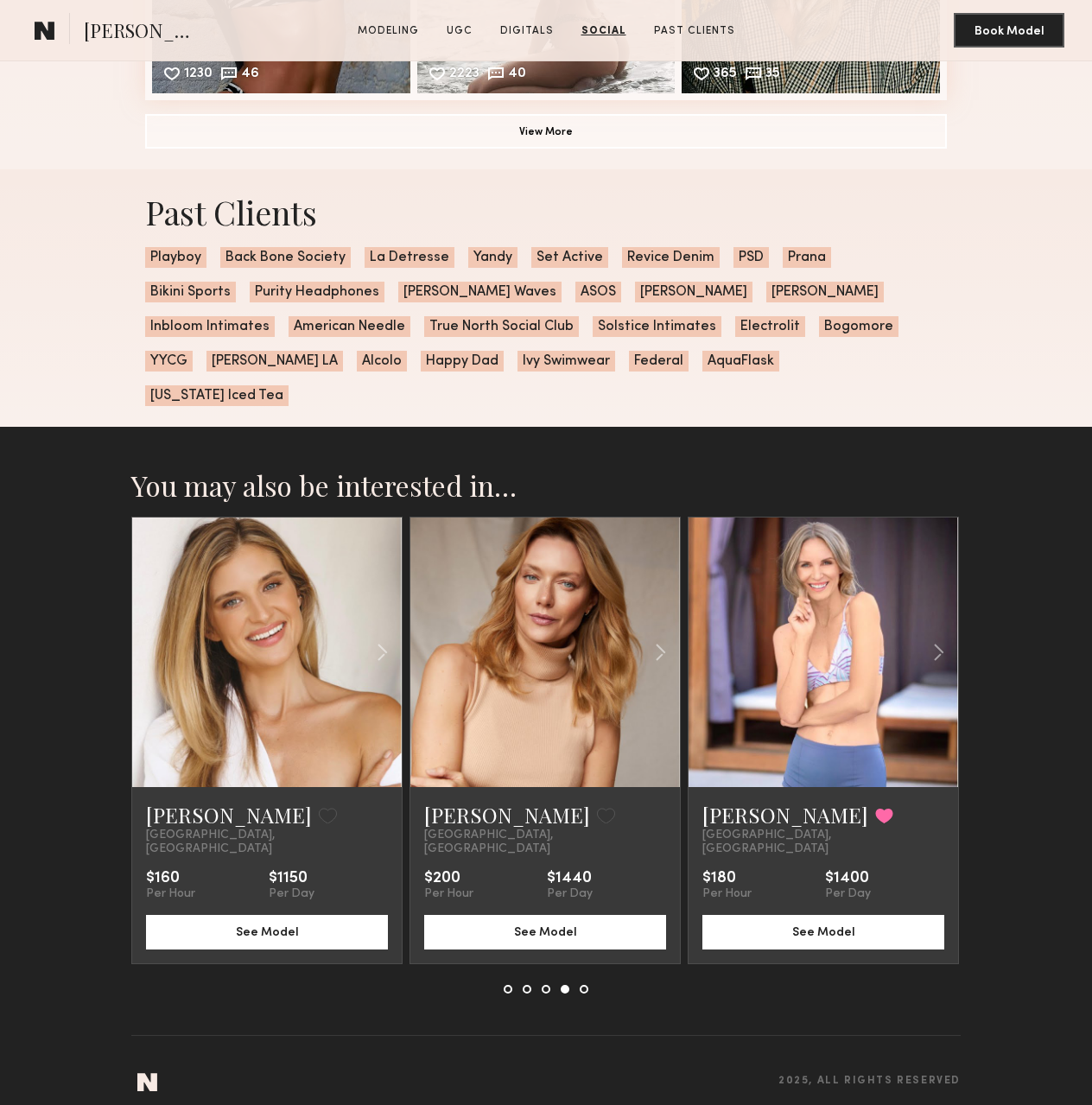
click at [584, 985] on button at bounding box center [584, 989] width 9 height 9
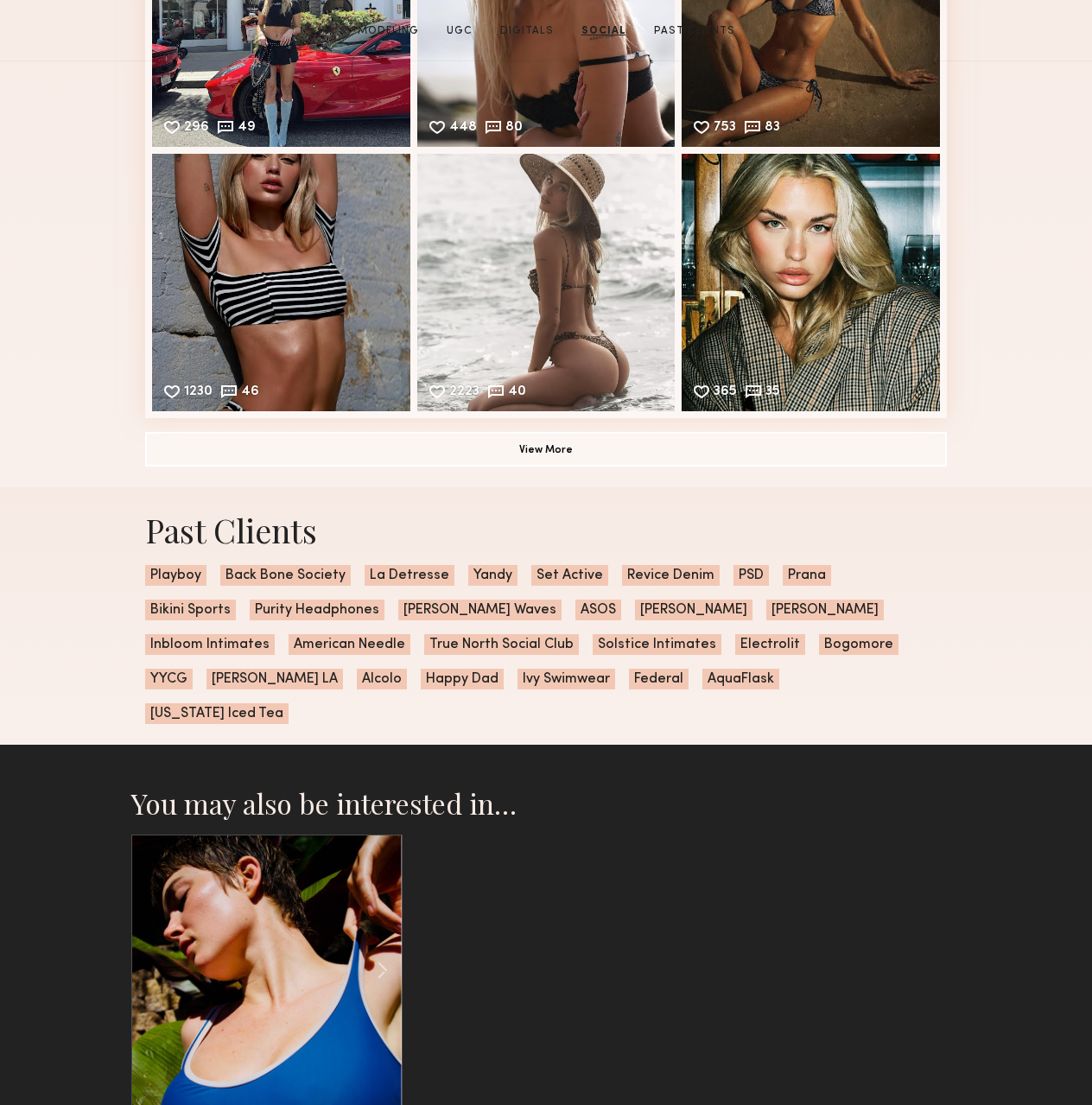
scroll to position [0, 0]
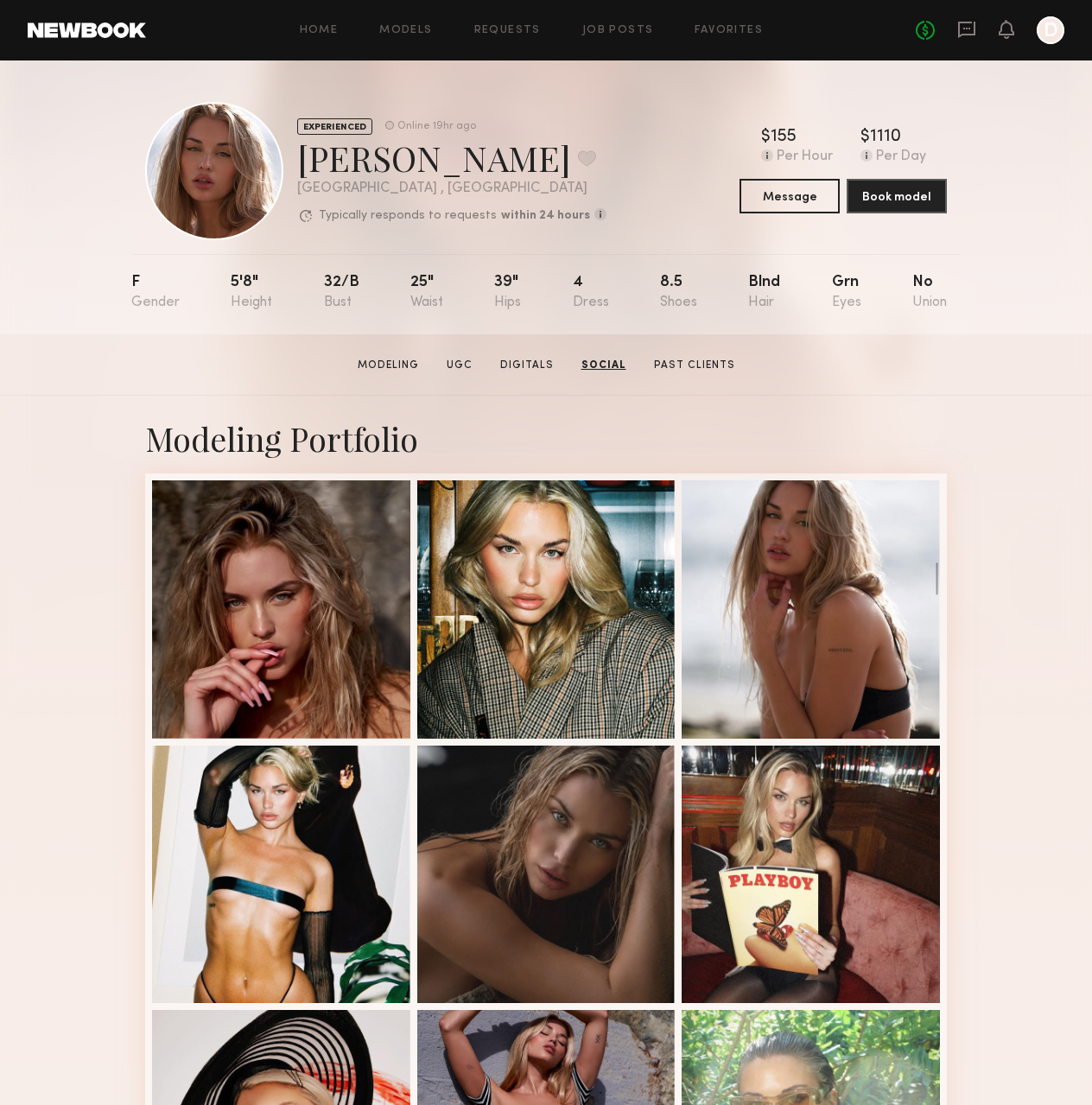
drag, startPoint x: 795, startPoint y: 904, endPoint x: 780, endPoint y: 137, distance: 767.1
click at [419, 35] on link "Models" at bounding box center [406, 30] width 53 height 12
click at [404, 27] on link "Models" at bounding box center [406, 30] width 53 height 12
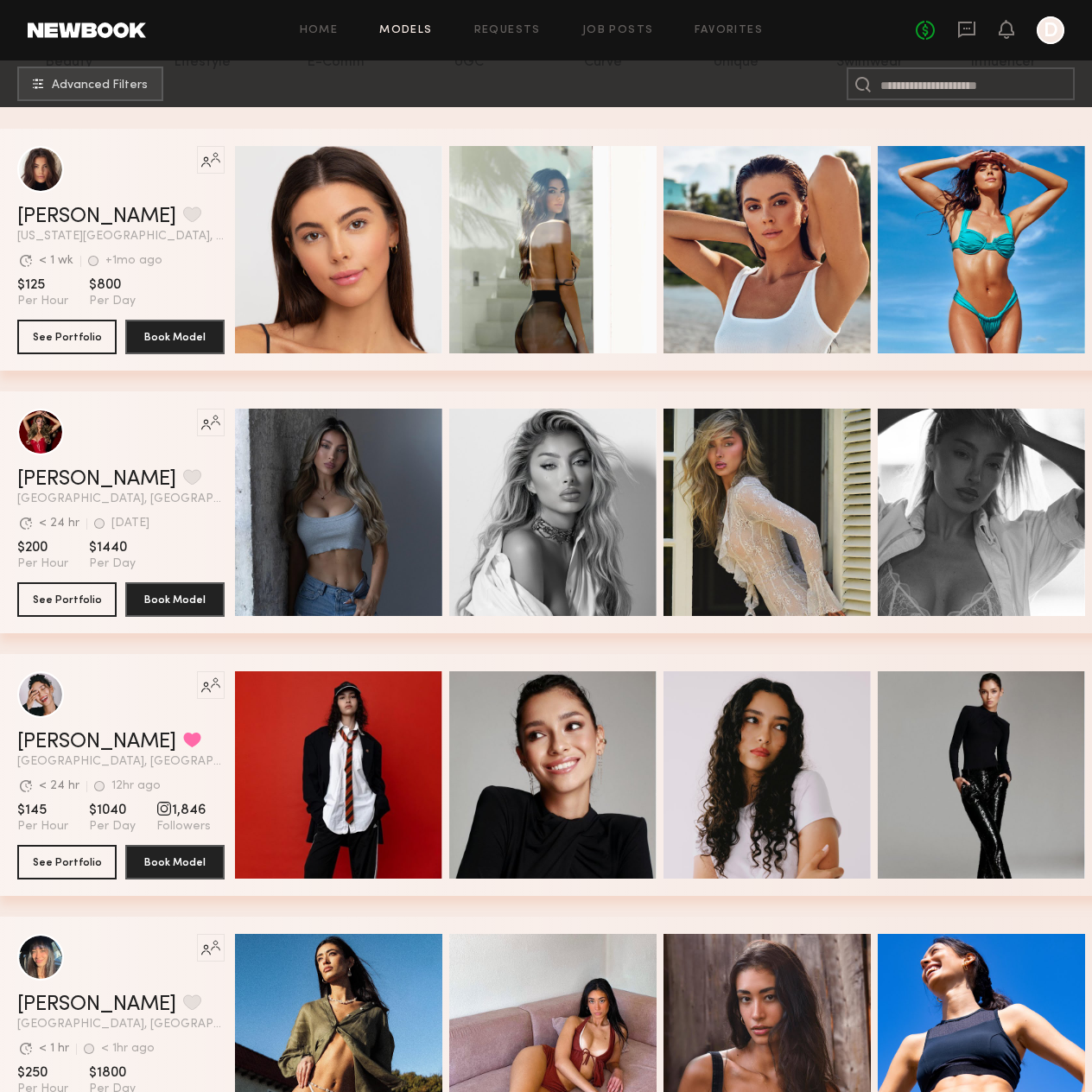
scroll to position [432, 0]
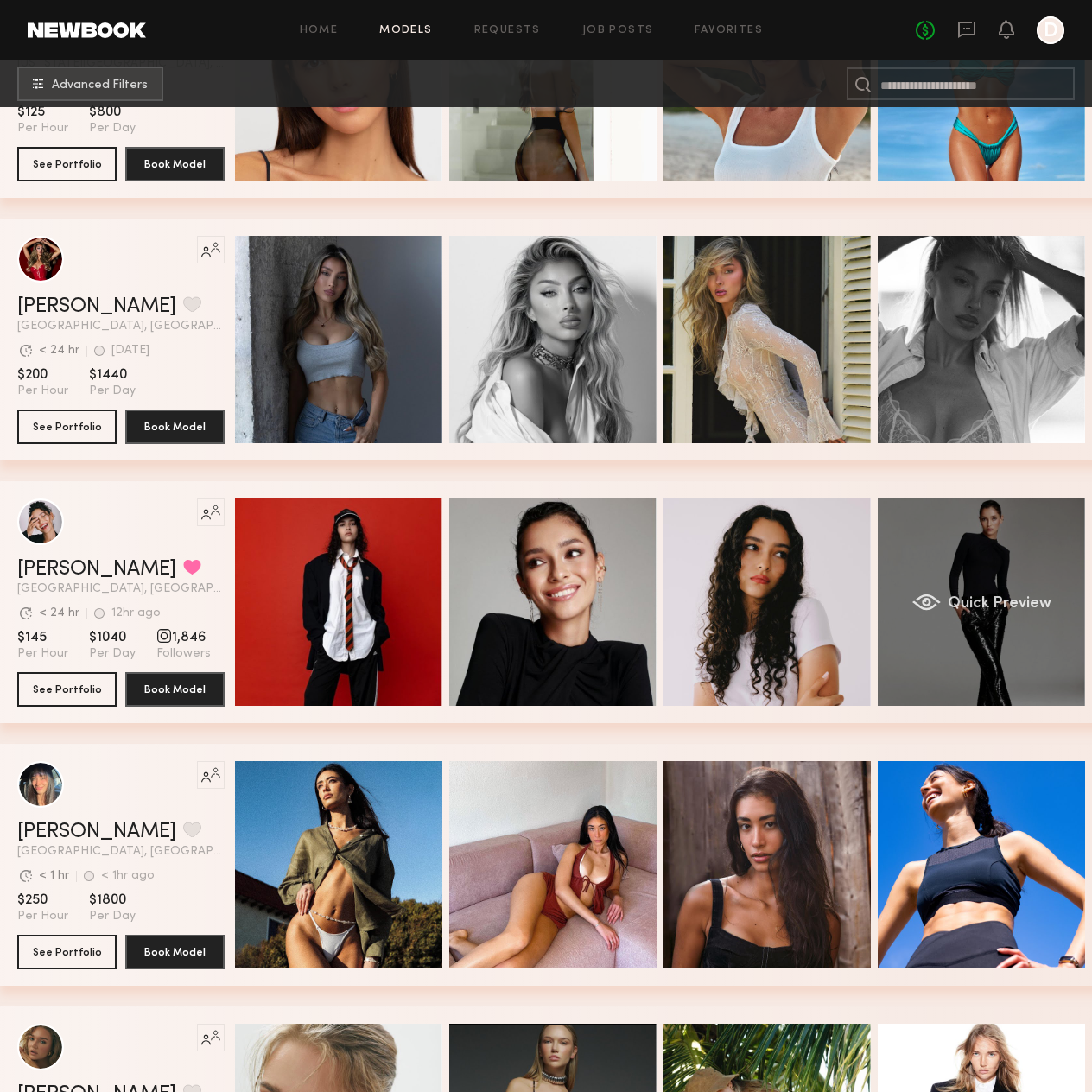
click at [957, 634] on div "Quick Preview" at bounding box center [981, 602] width 207 height 207
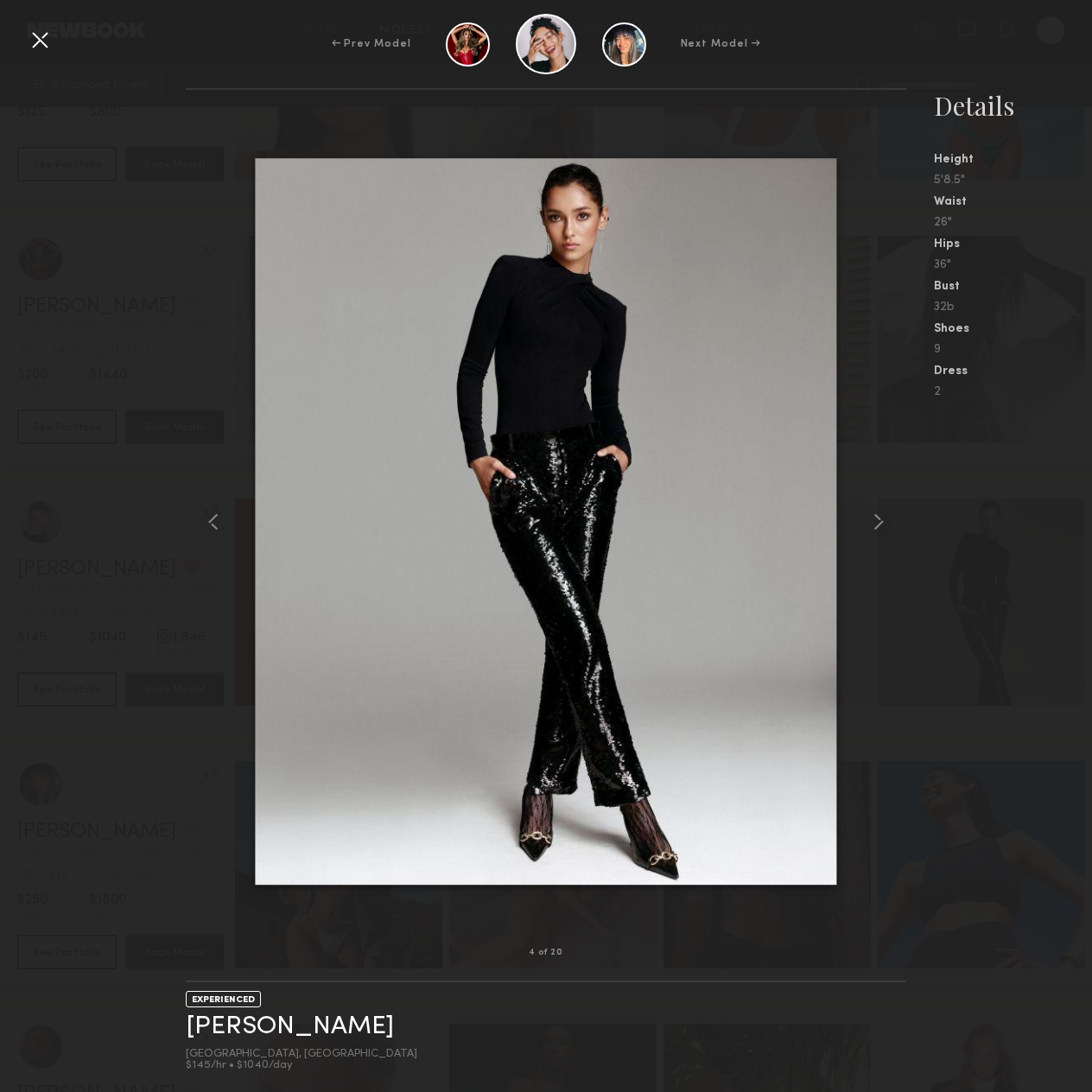
click at [859, 495] on div at bounding box center [546, 521] width 720 height 808
click at [877, 508] on common-icon at bounding box center [878, 521] width 27 height 27
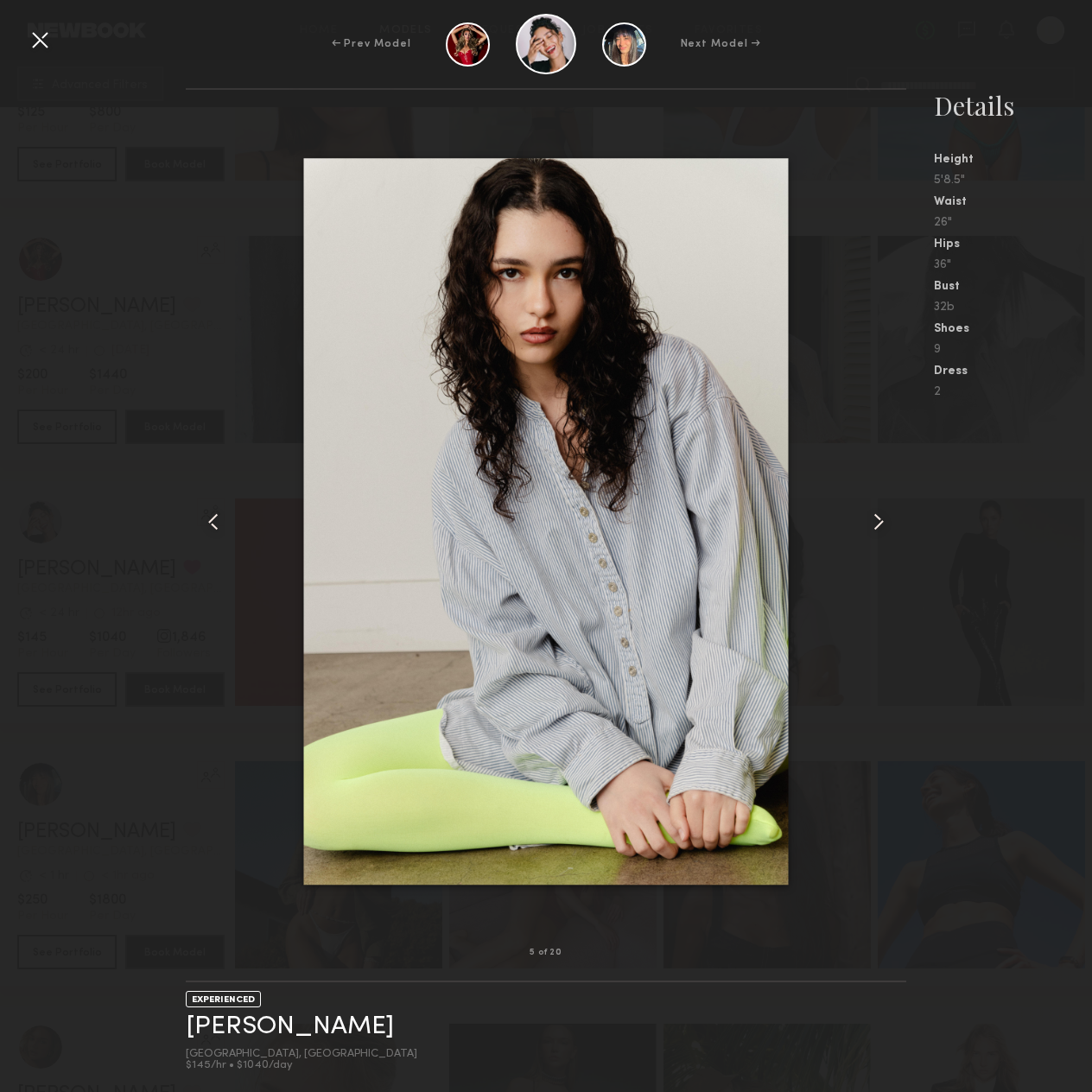
click at [876, 518] on common-icon at bounding box center [878, 521] width 27 height 27
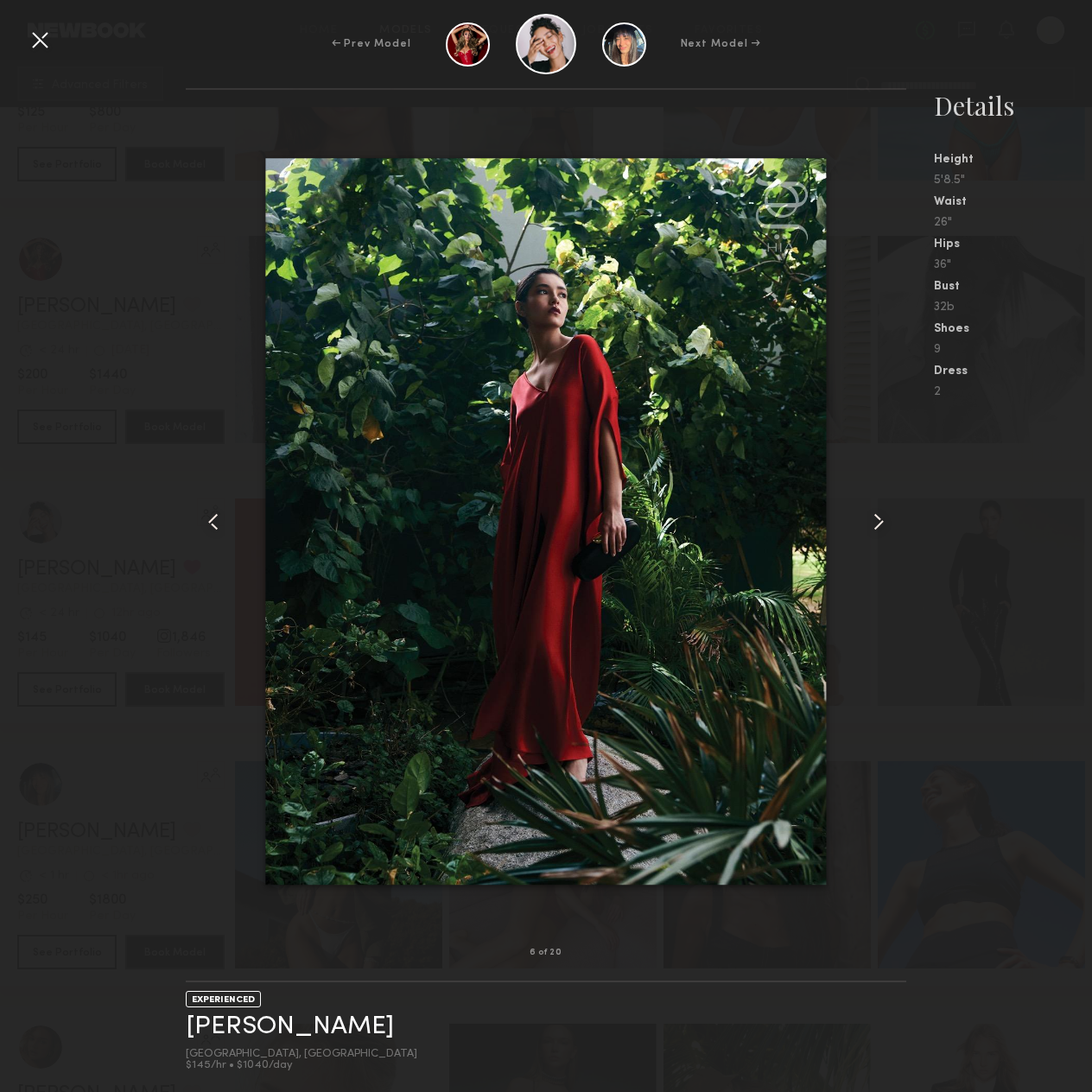
click at [876, 518] on common-icon at bounding box center [878, 521] width 27 height 27
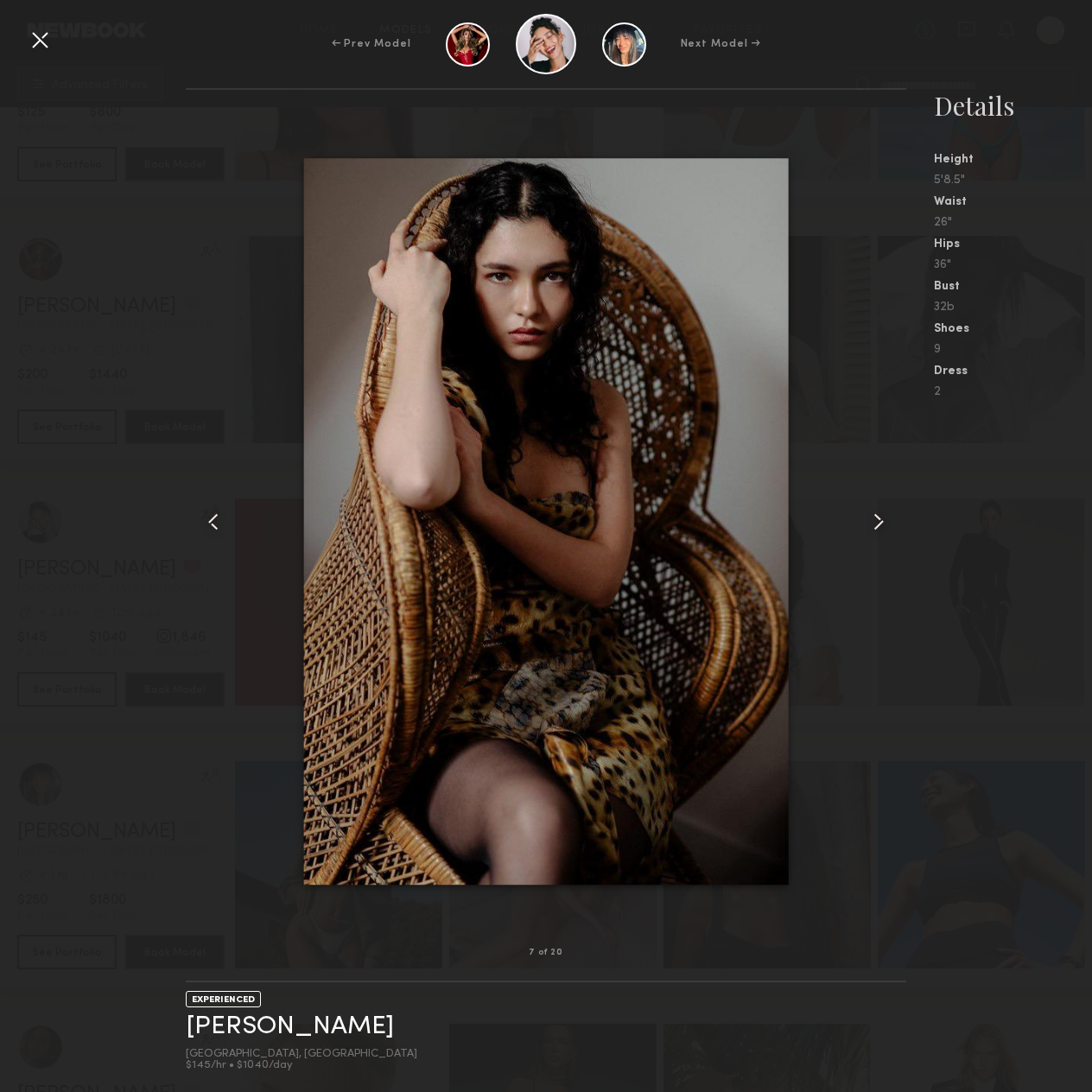
click at [876, 518] on common-icon at bounding box center [878, 521] width 27 height 27
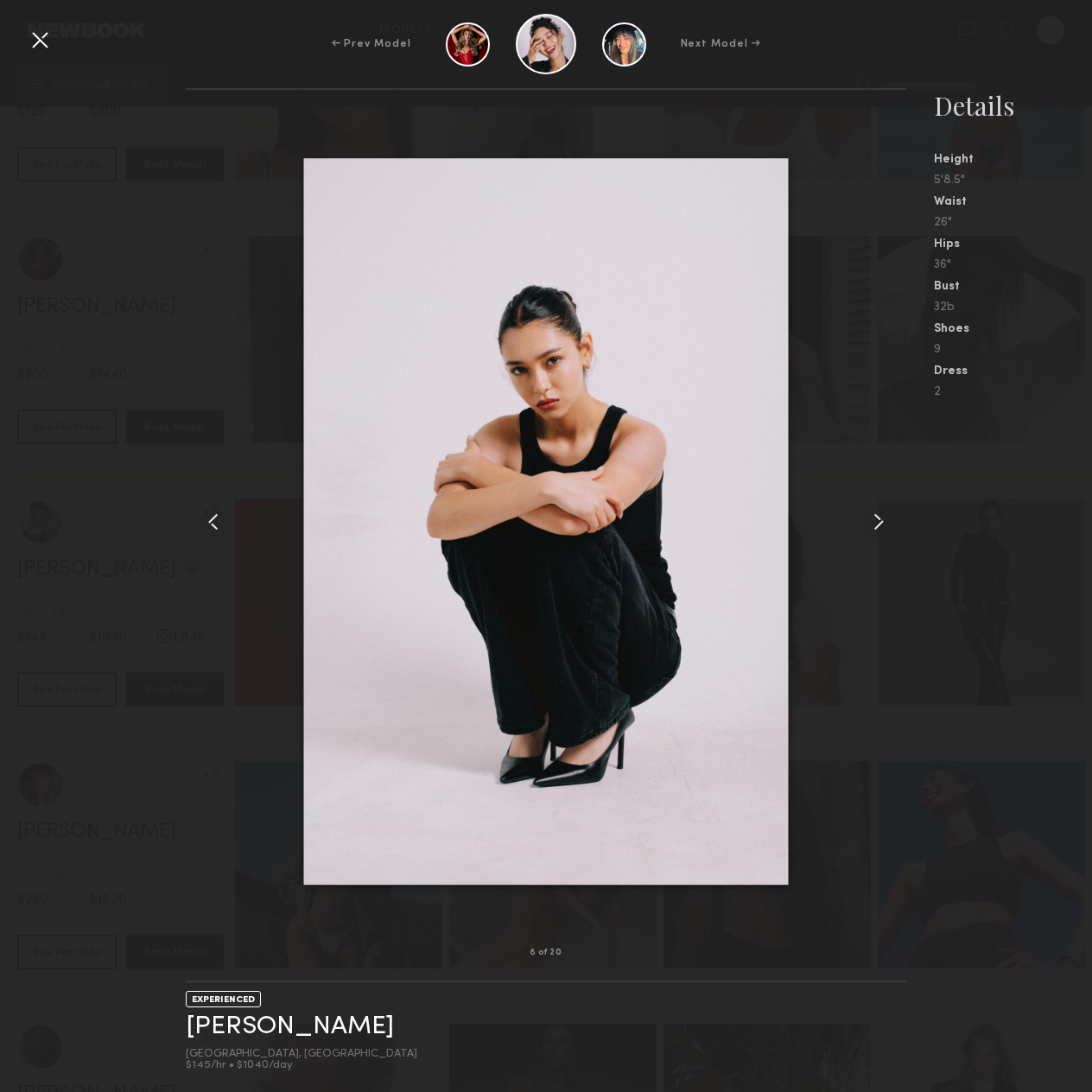
click at [876, 518] on common-icon at bounding box center [878, 521] width 27 height 27
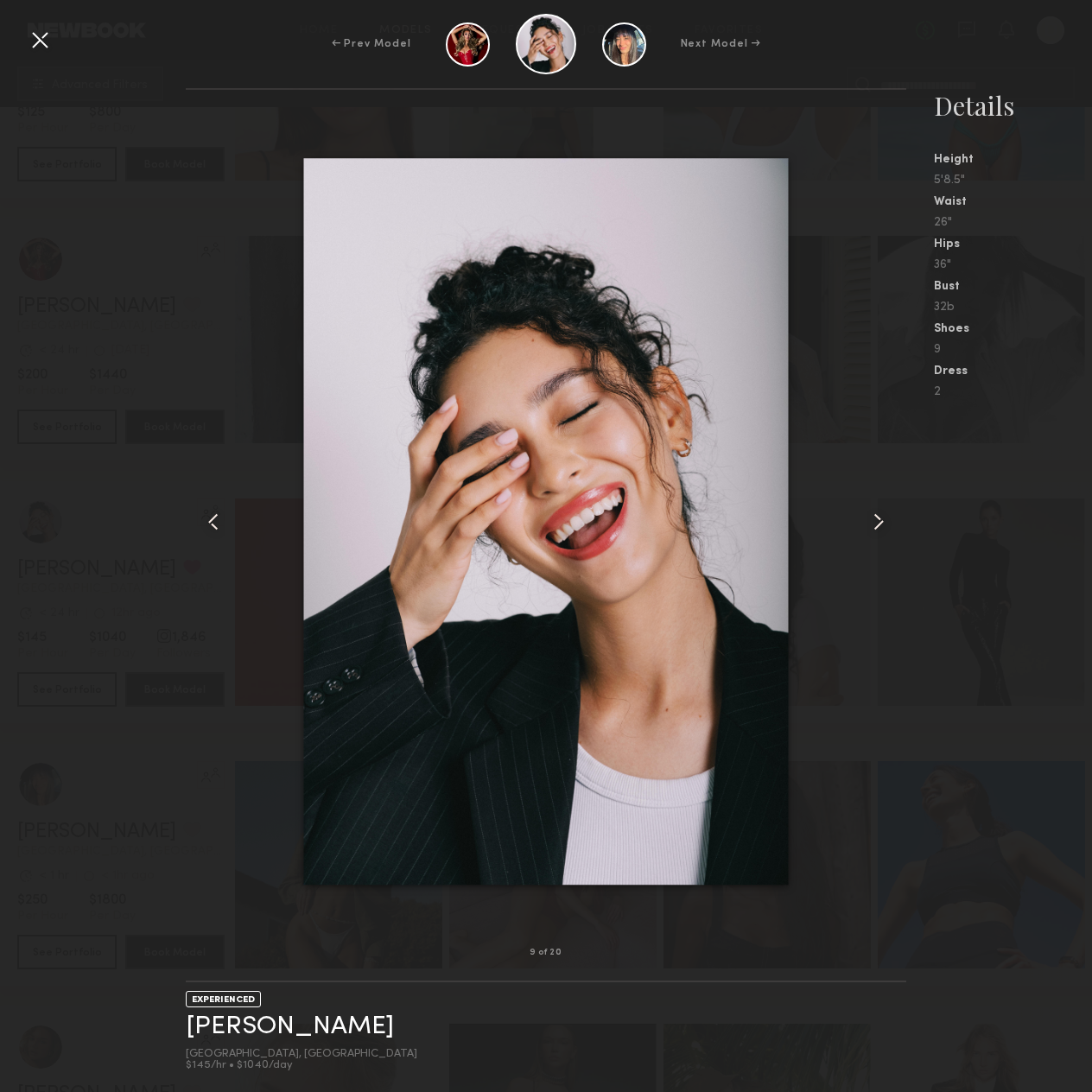
click at [47, 41] on div at bounding box center [39, 39] width 27 height 27
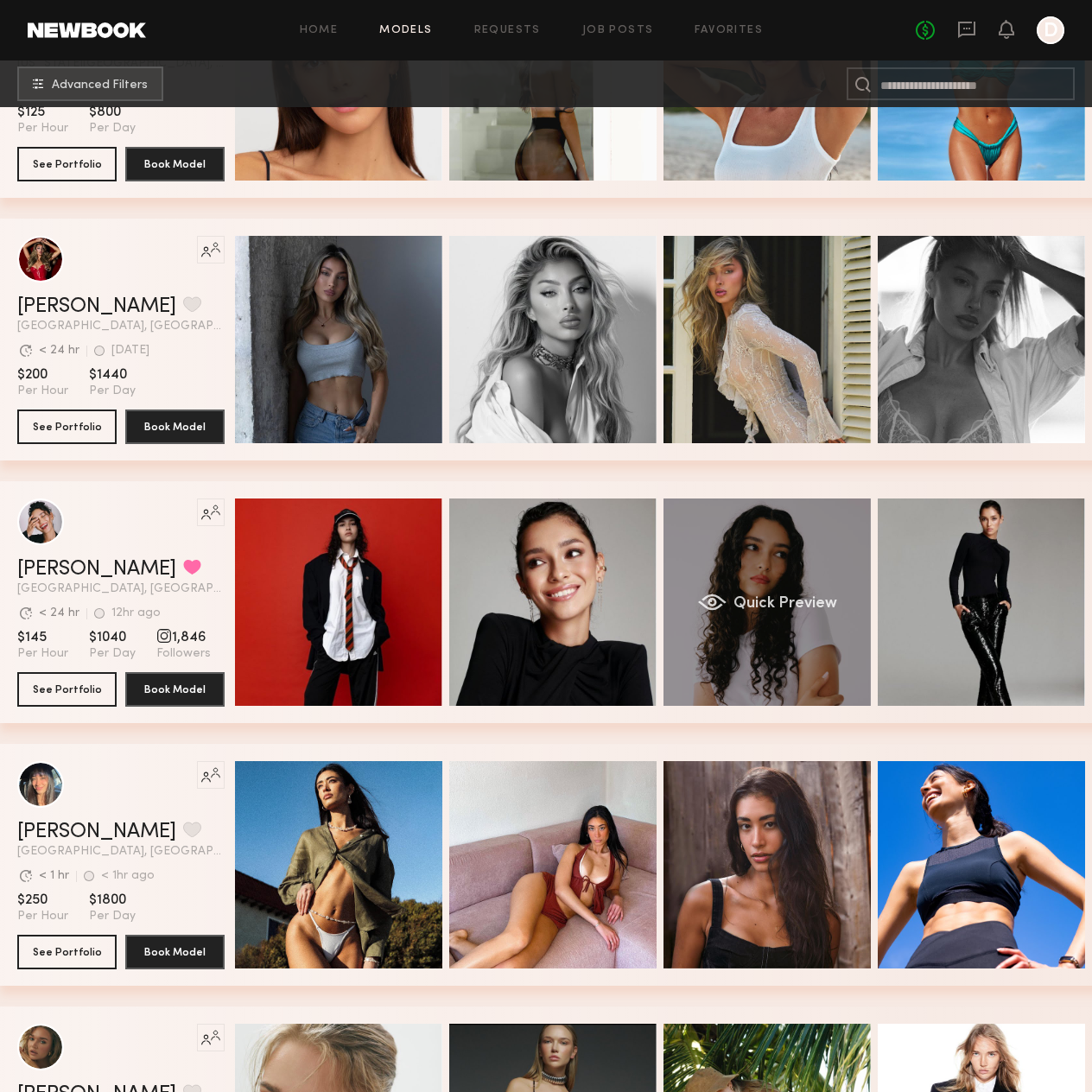
scroll to position [604, 0]
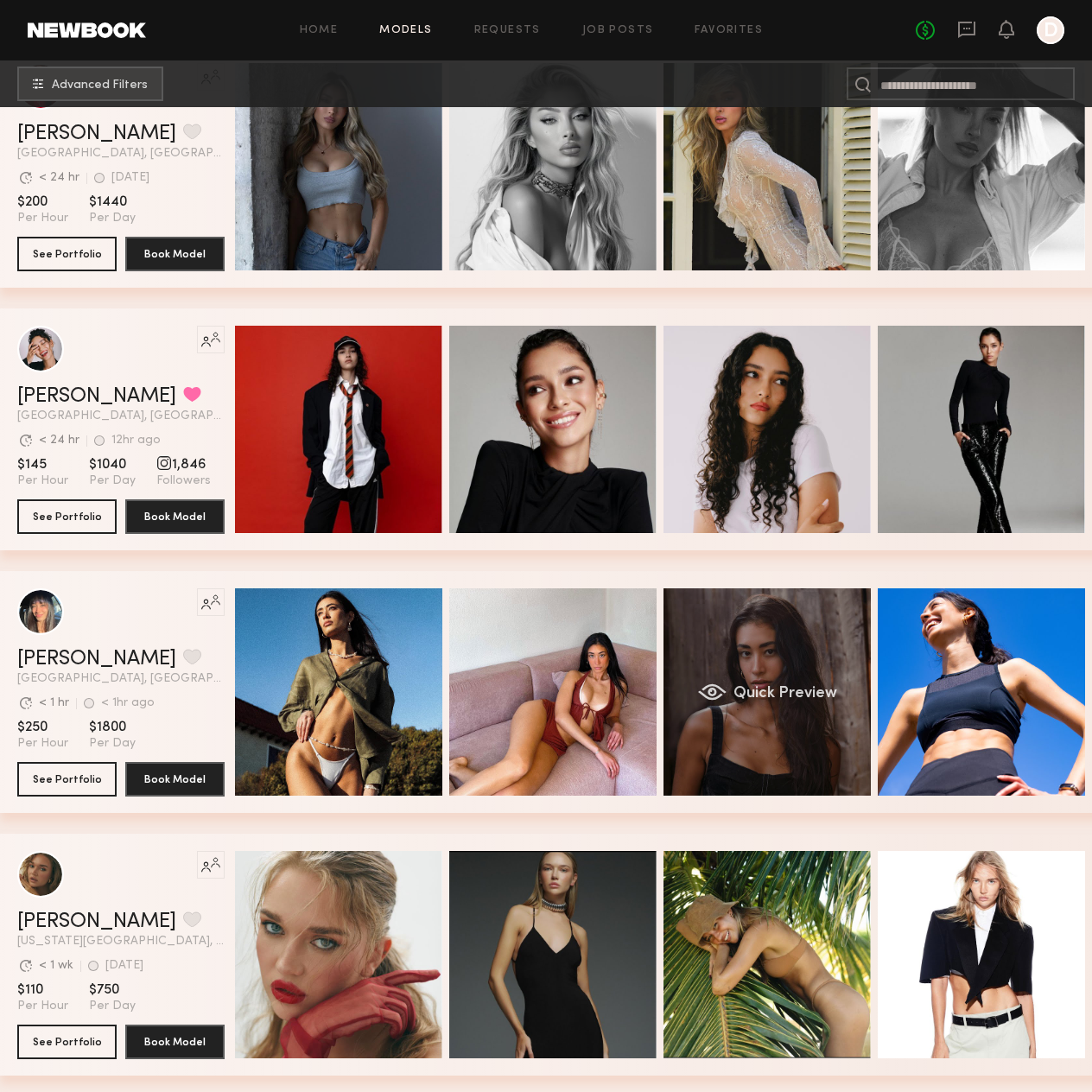
click at [751, 702] on span "Quick Preview" at bounding box center [785, 694] width 104 height 16
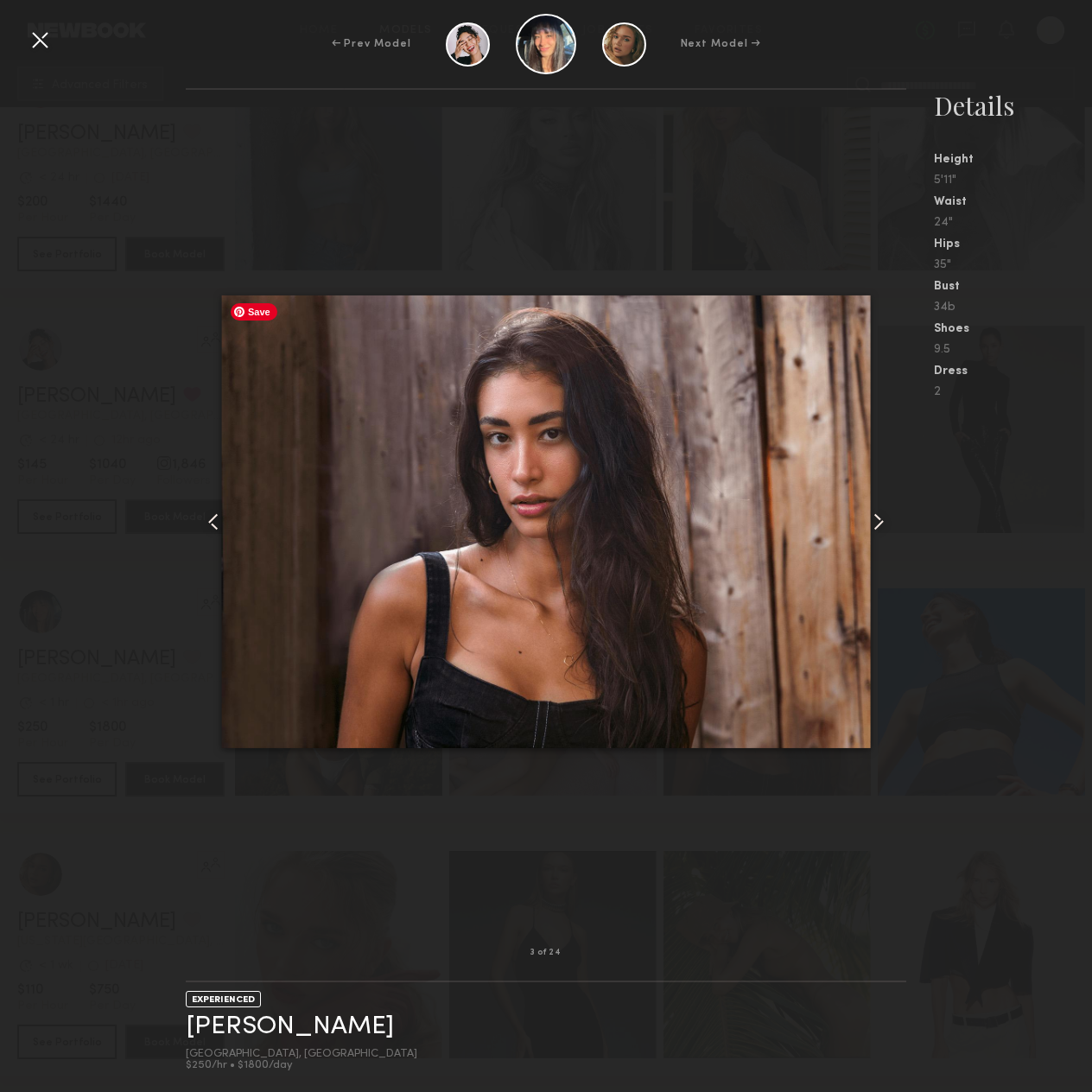
click at [876, 537] on div at bounding box center [546, 521] width 720 height 808
click at [883, 500] on div at bounding box center [892, 521] width 28 height 808
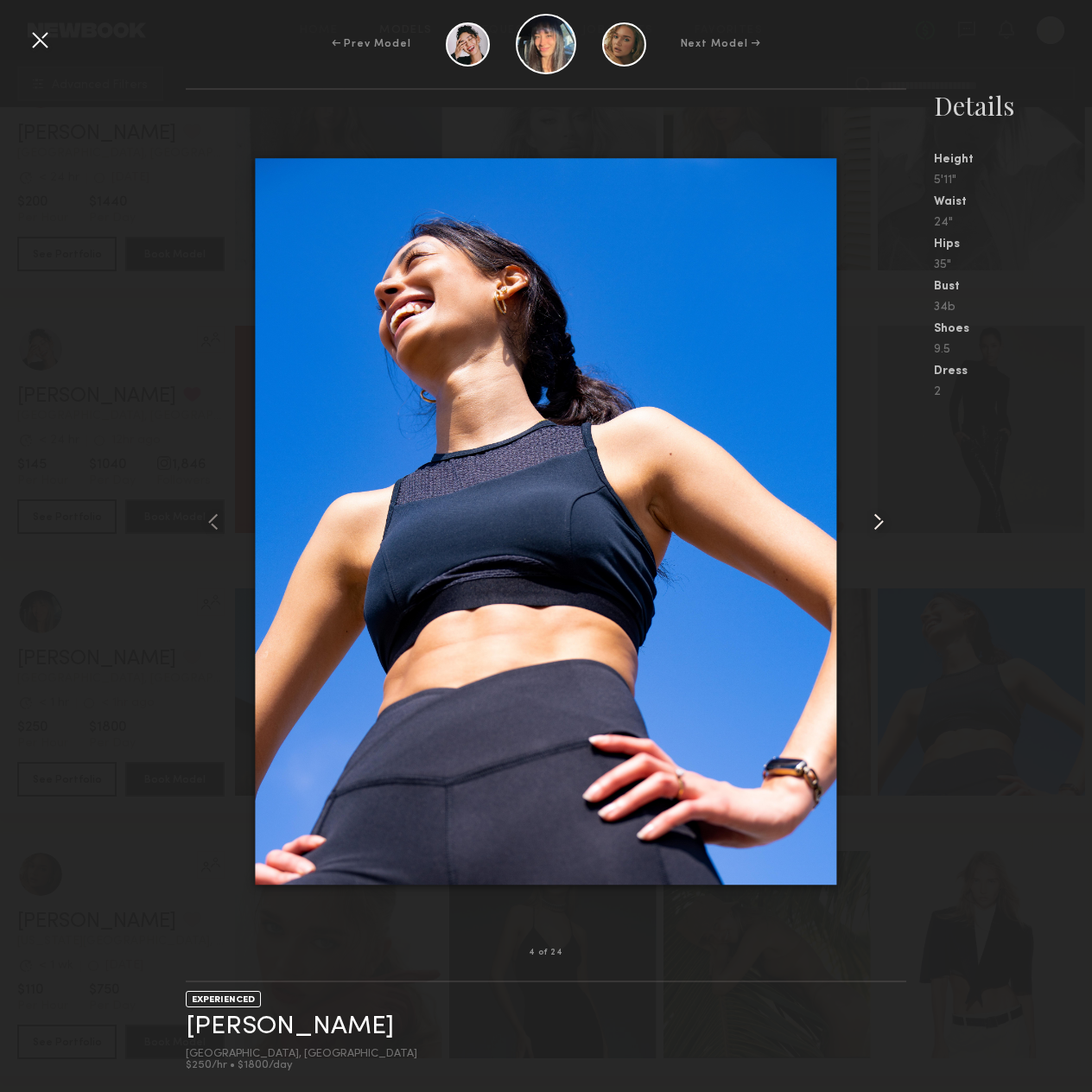
click at [883, 514] on common-icon at bounding box center [878, 521] width 27 height 27
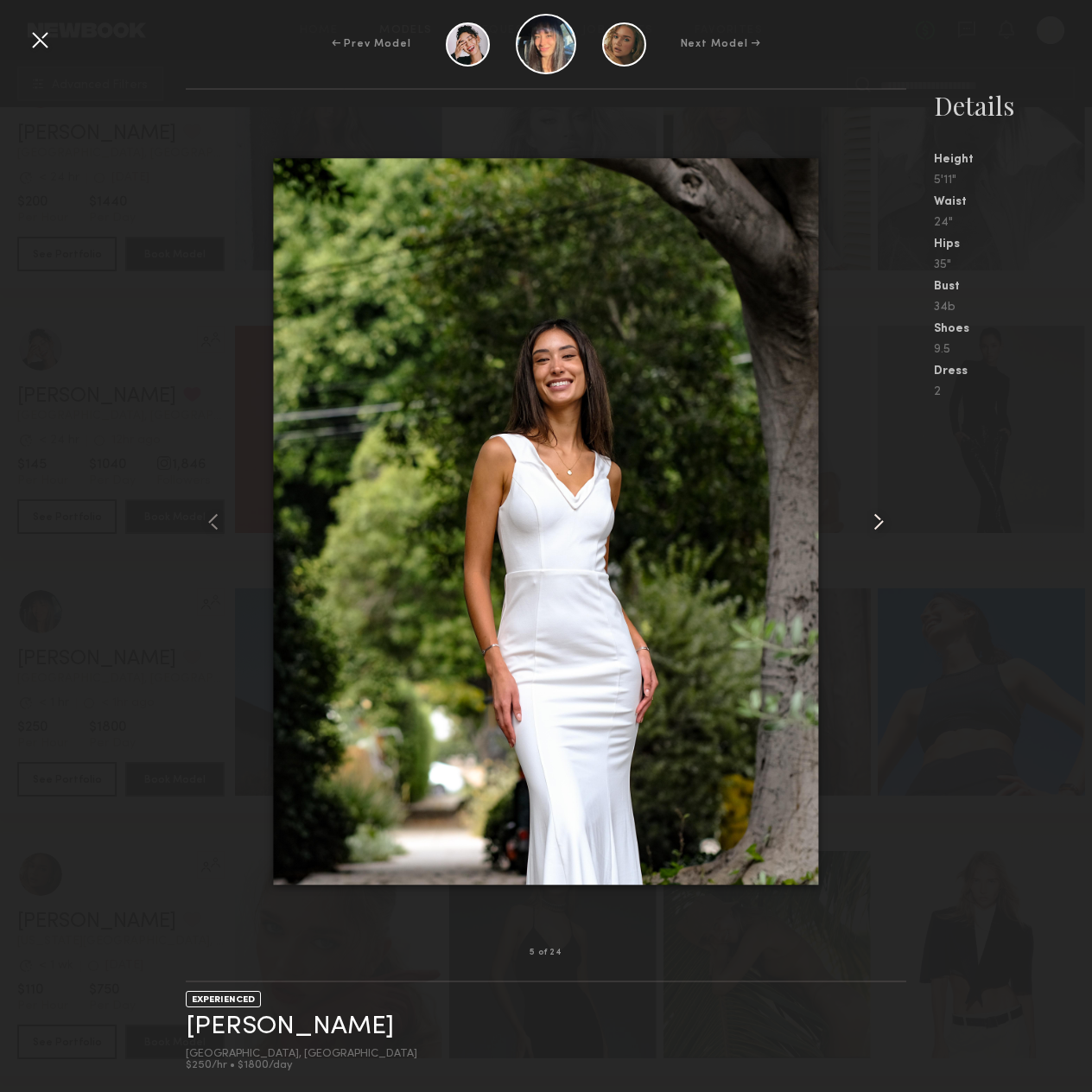
click at [883, 514] on common-icon at bounding box center [878, 521] width 27 height 27
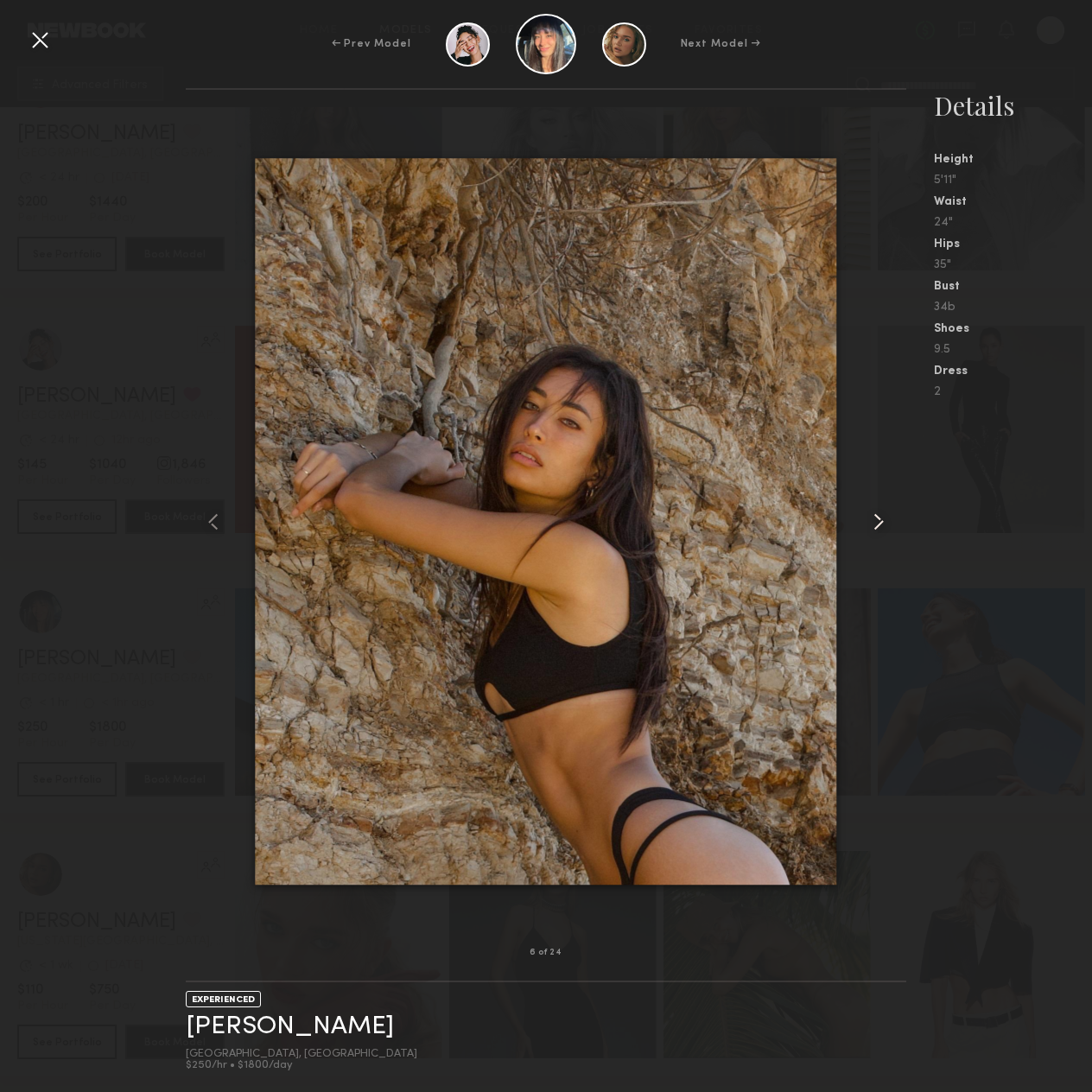
click at [885, 525] on common-icon at bounding box center [878, 521] width 27 height 27
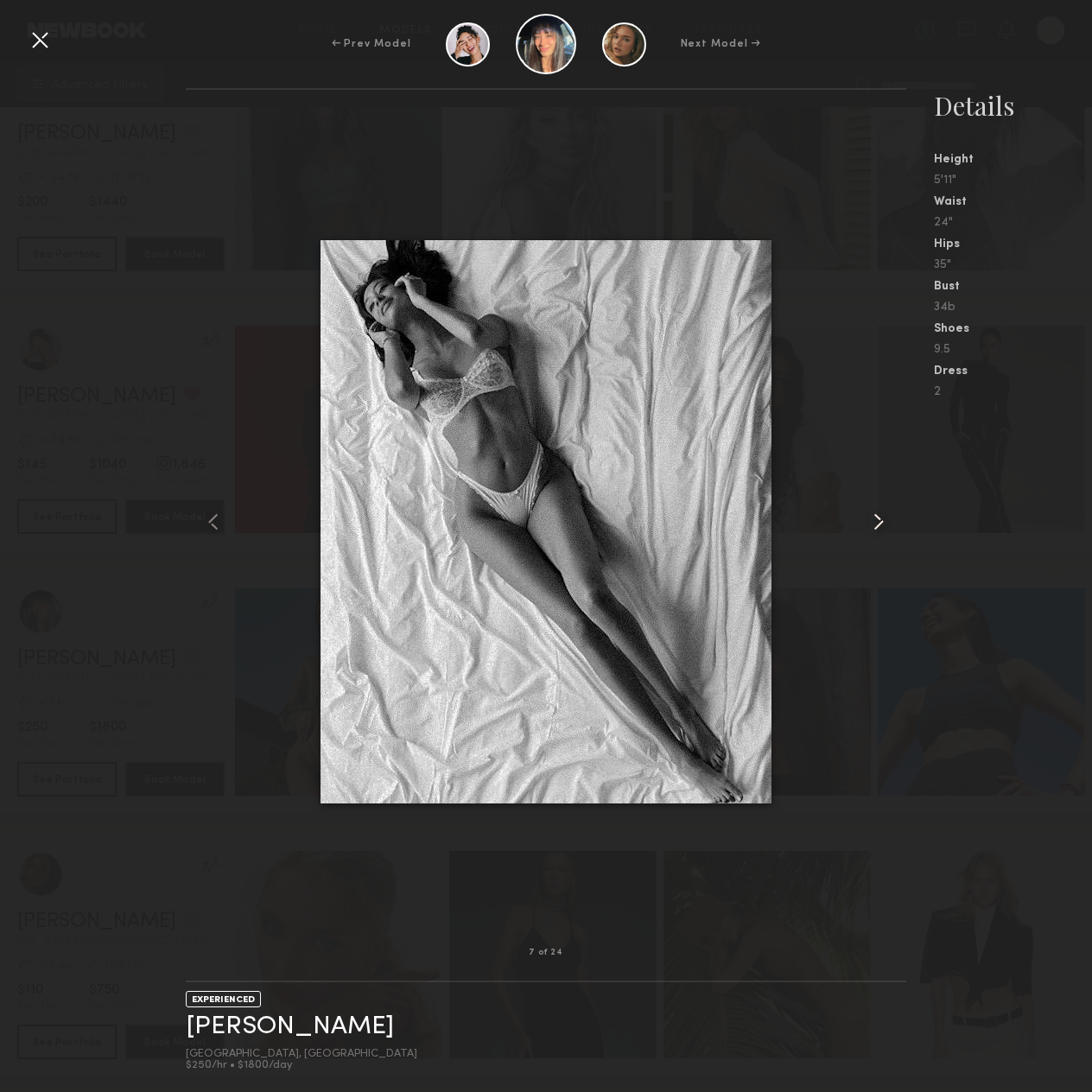
click at [889, 525] on common-icon at bounding box center [878, 521] width 27 height 27
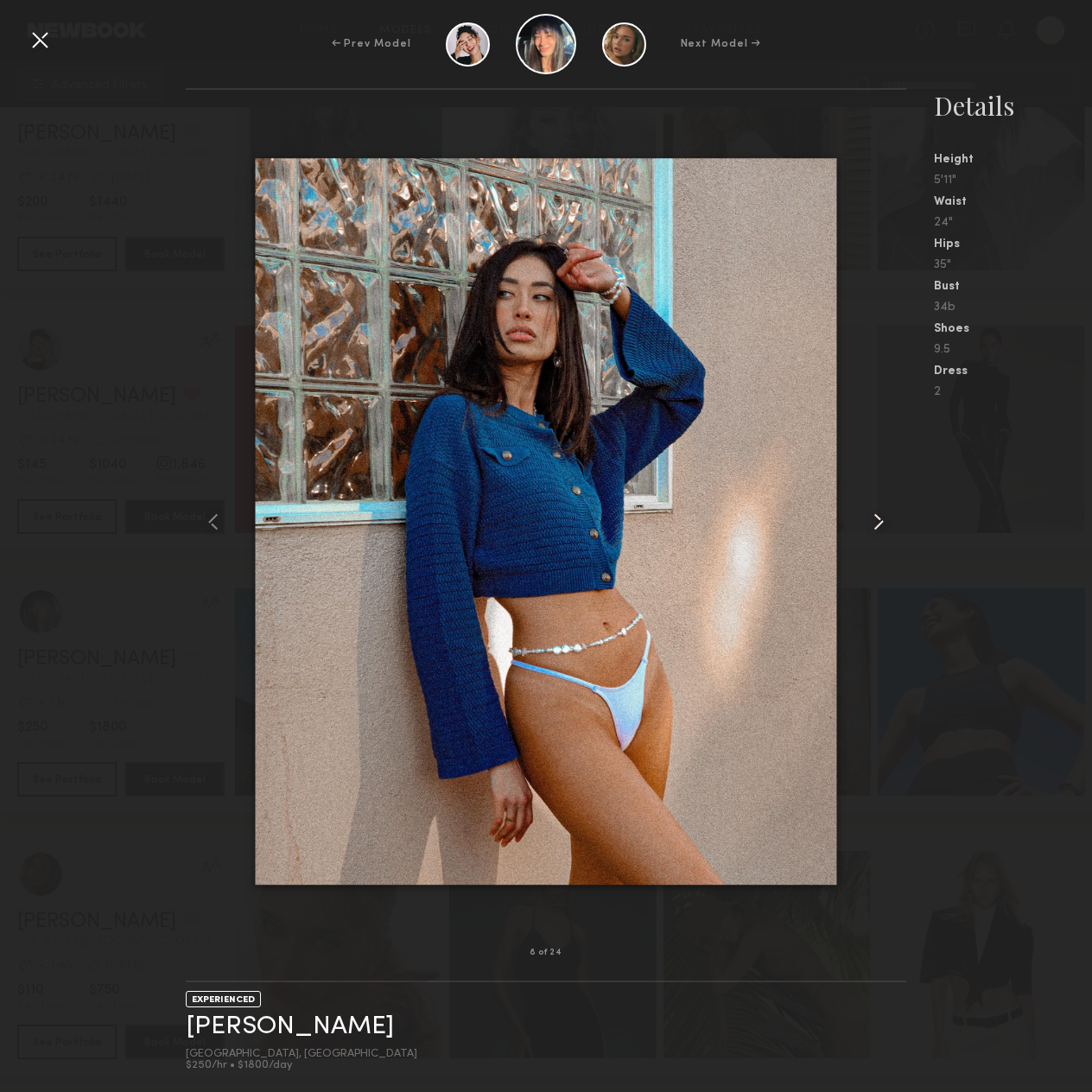
click at [889, 525] on common-icon at bounding box center [878, 521] width 27 height 27
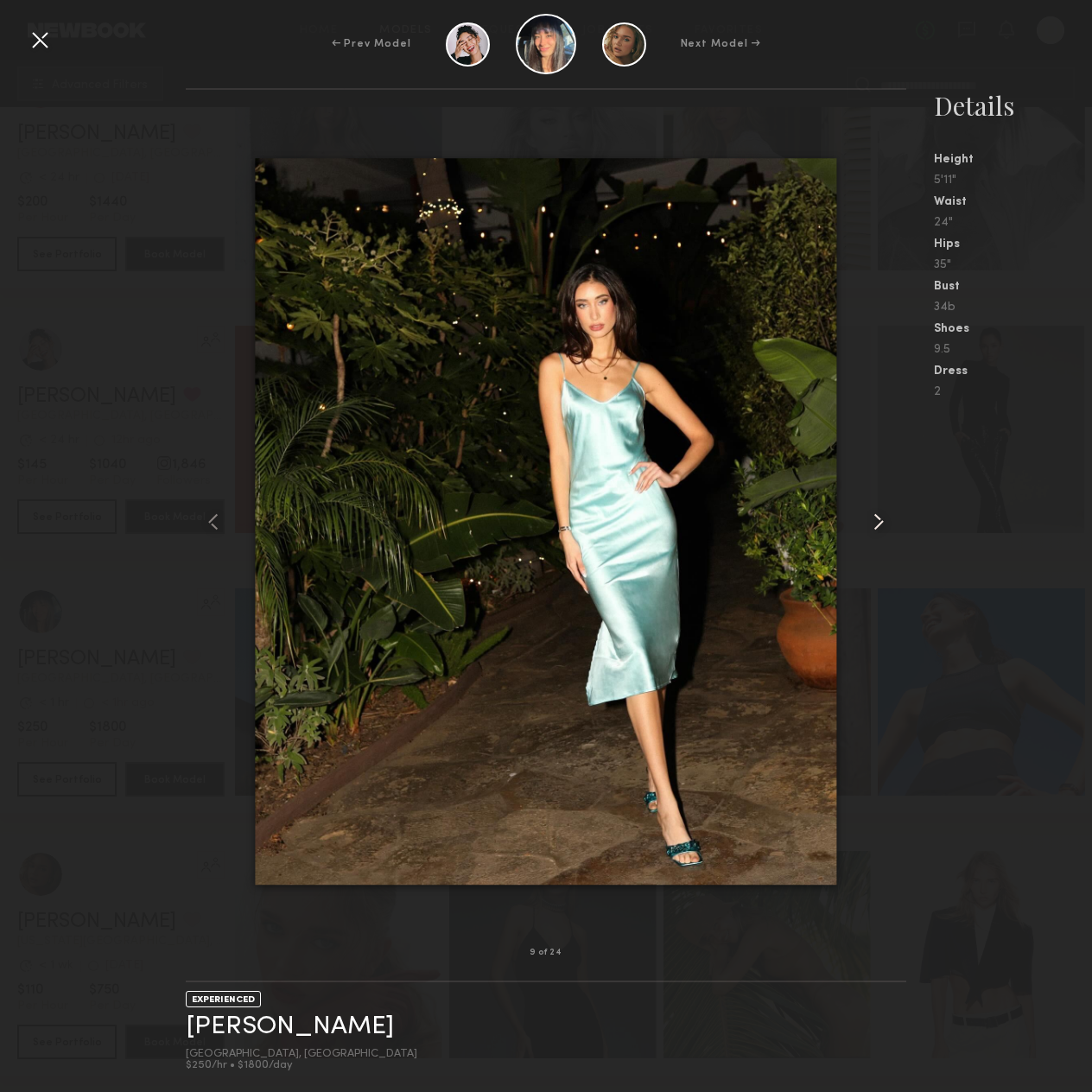
click at [889, 525] on common-icon at bounding box center [878, 521] width 27 height 27
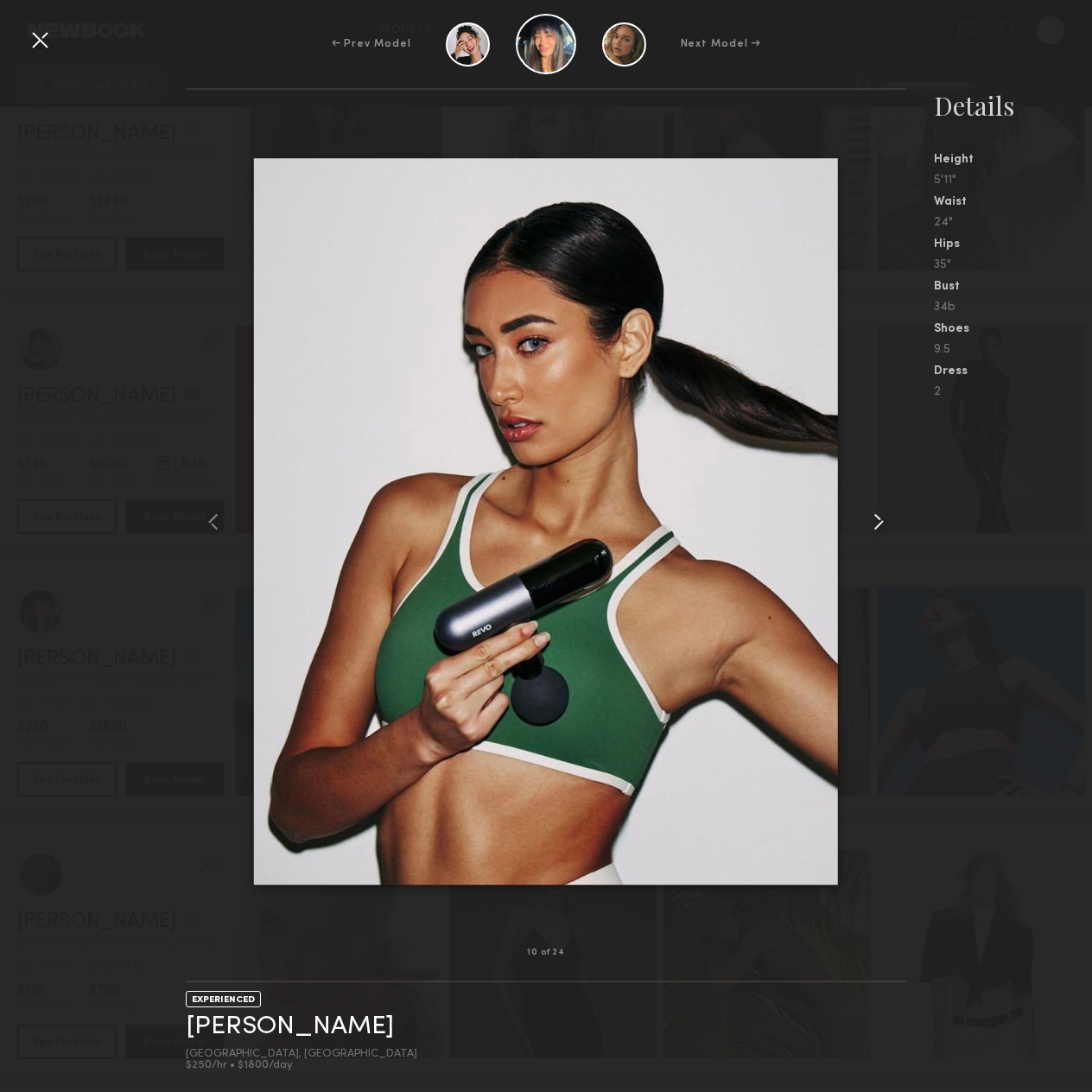
click at [889, 525] on common-icon at bounding box center [878, 521] width 27 height 27
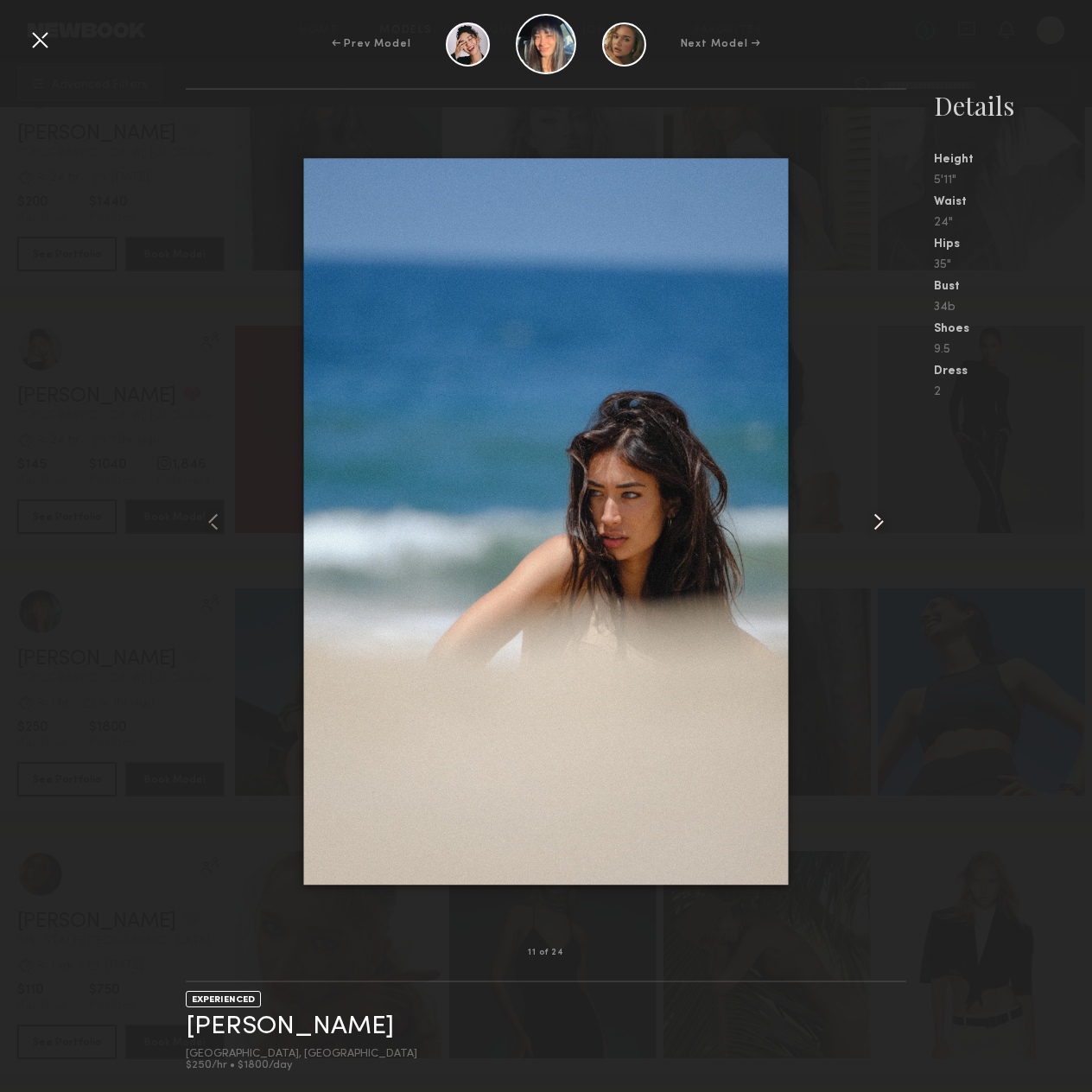
click at [889, 525] on common-icon at bounding box center [878, 521] width 27 height 27
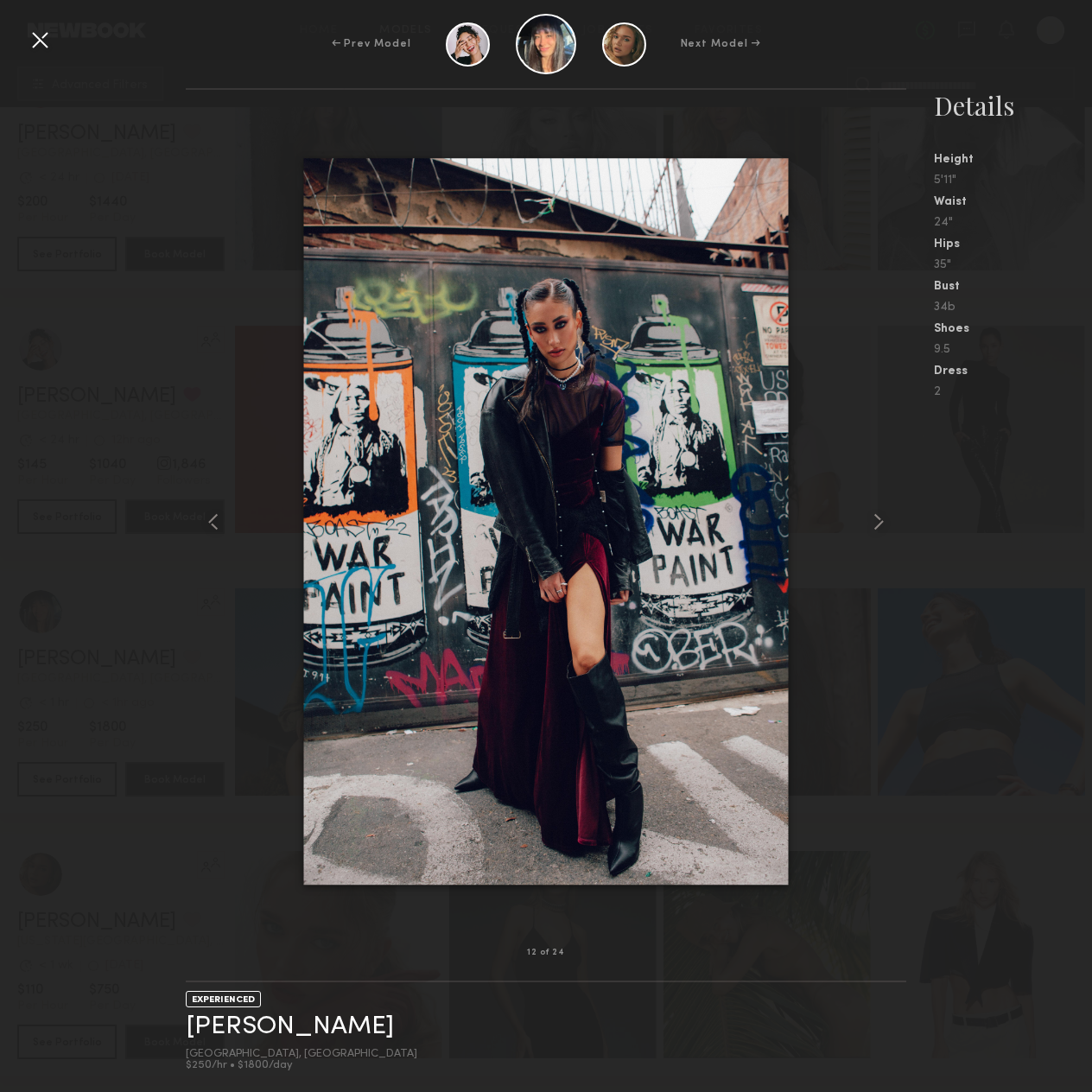
click at [27, 34] on div at bounding box center [39, 39] width 27 height 27
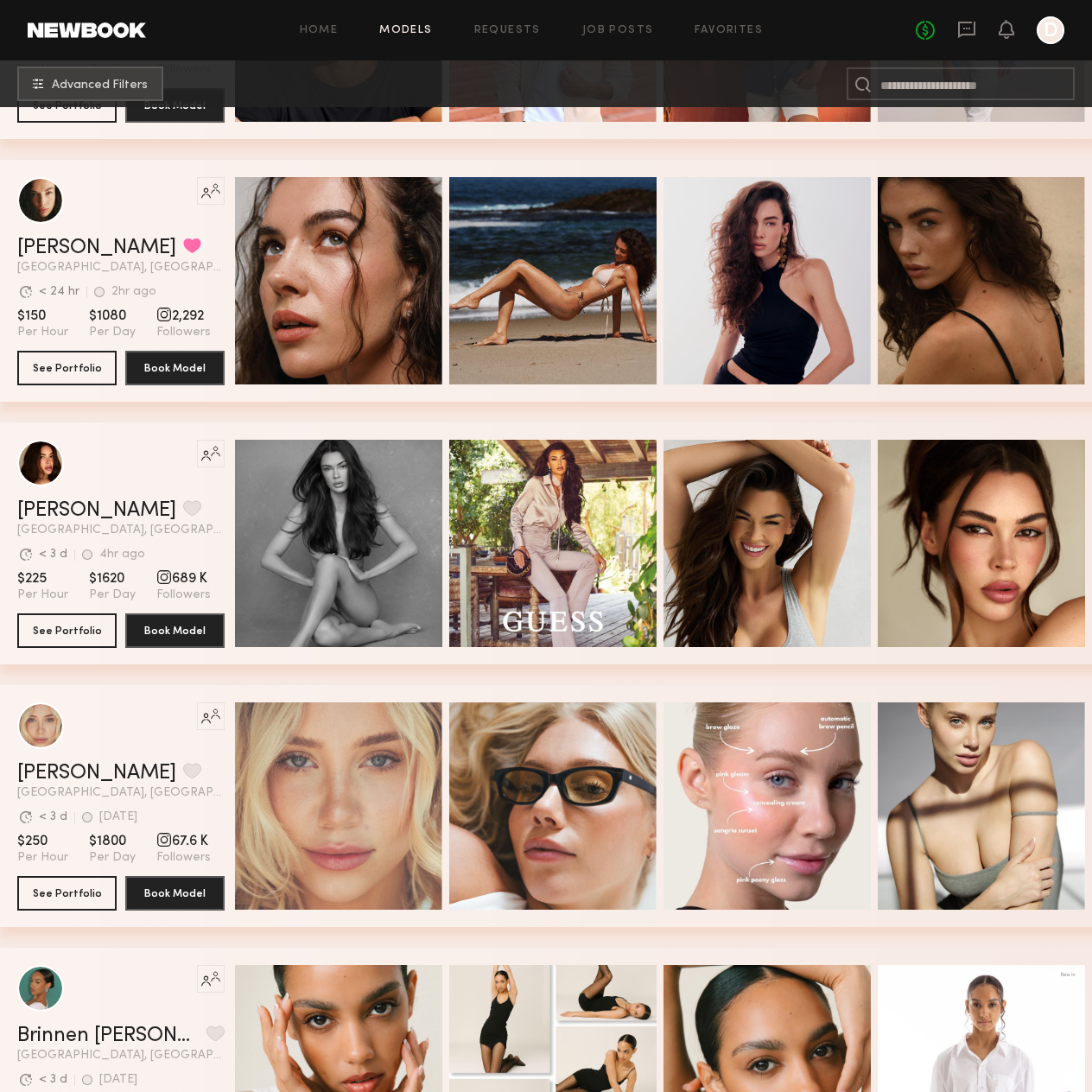
scroll to position [2937, 0]
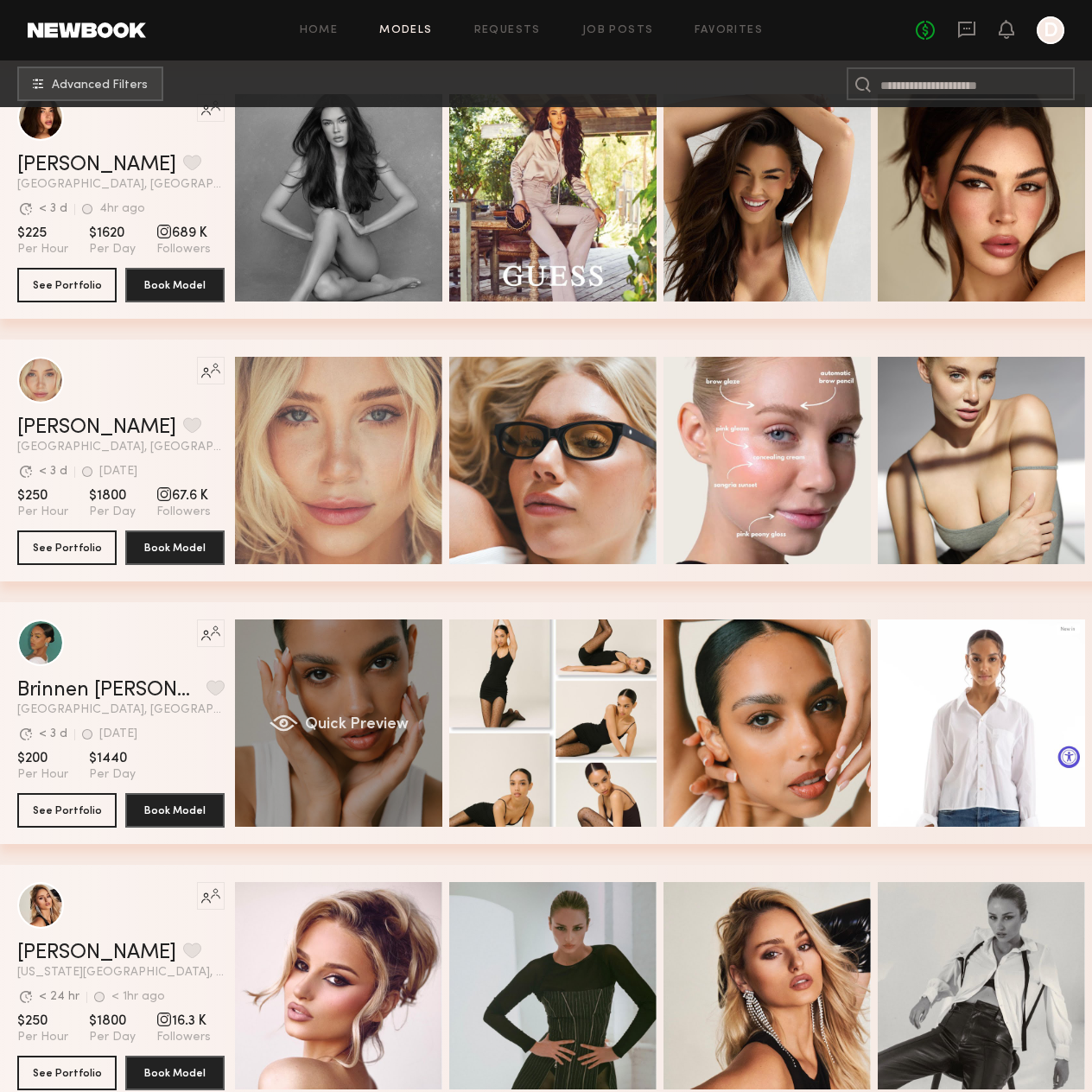
click at [380, 710] on div "Quick Preview" at bounding box center [339, 723] width 207 height 207
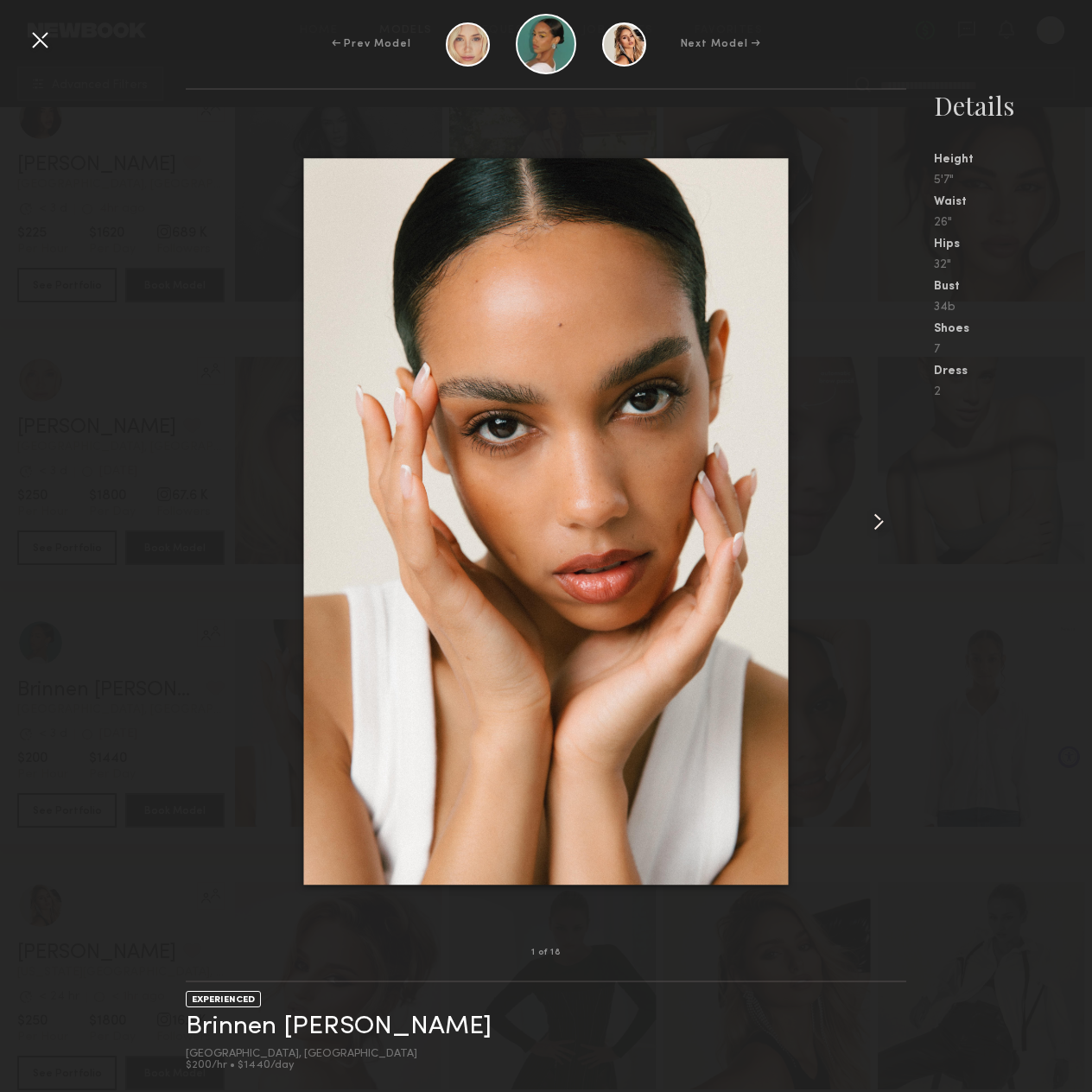
click at [894, 528] on div at bounding box center [892, 521] width 28 height 808
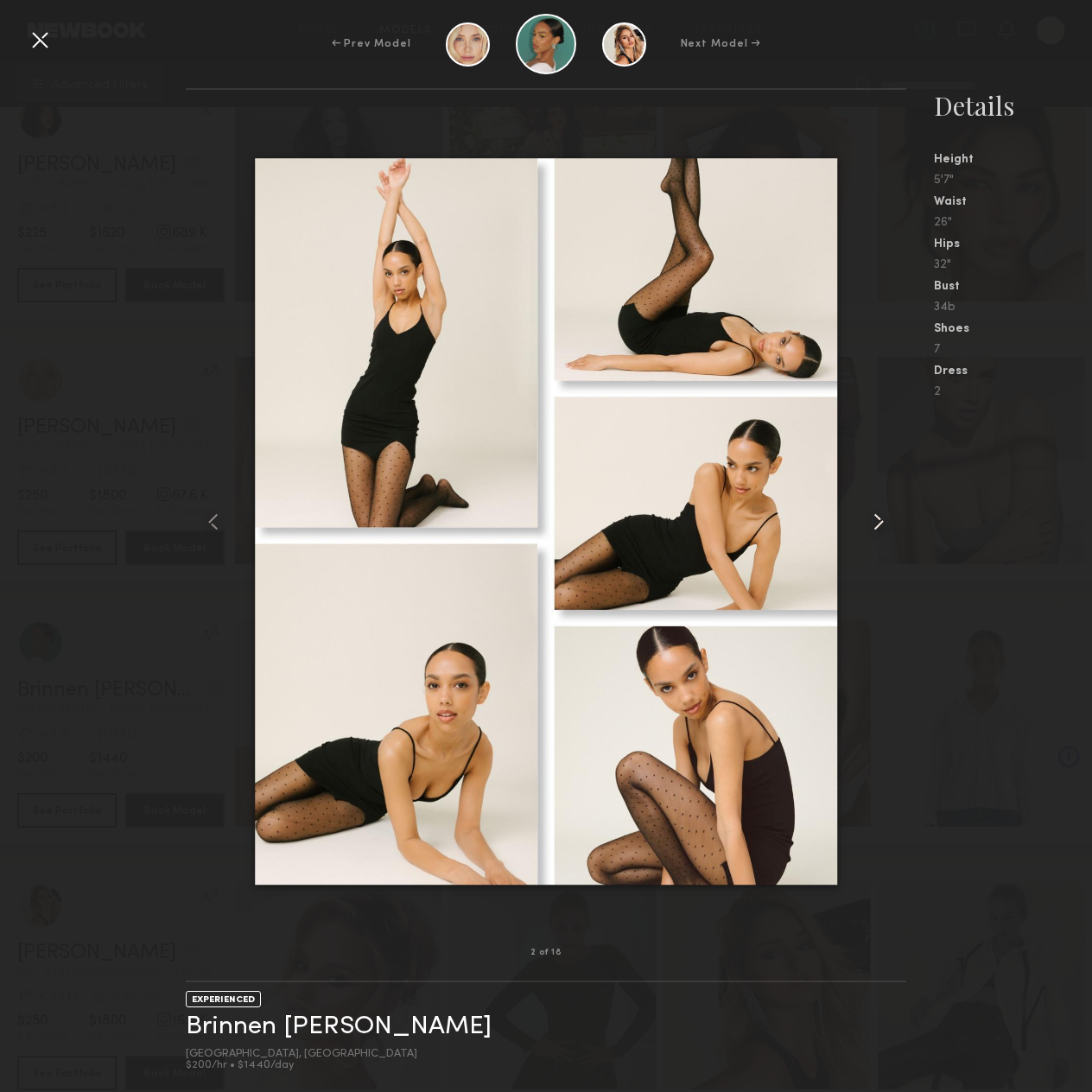
click at [894, 528] on div at bounding box center [892, 521] width 28 height 808
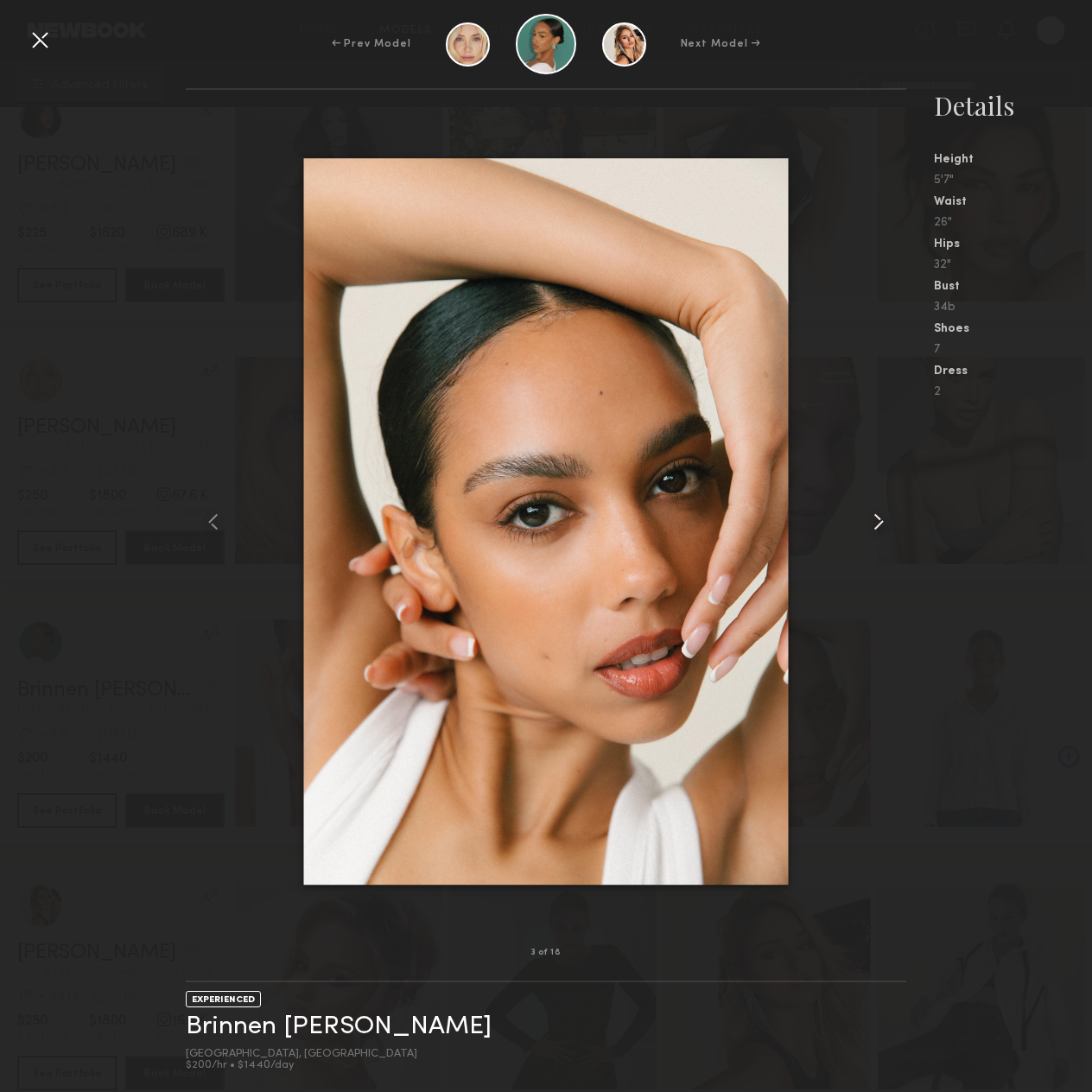
click at [894, 528] on div at bounding box center [892, 521] width 28 height 808
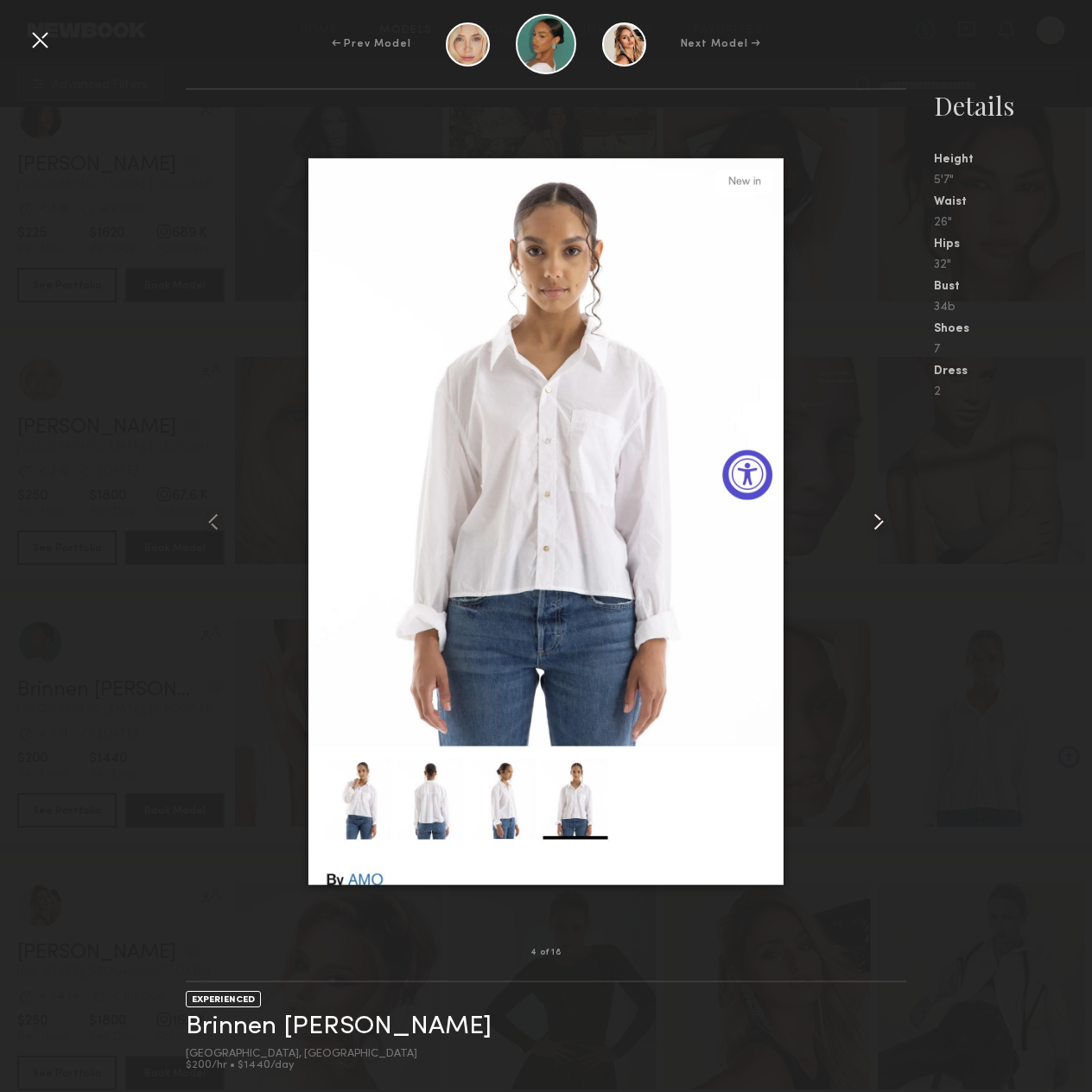
click at [894, 528] on div at bounding box center [892, 521] width 28 height 808
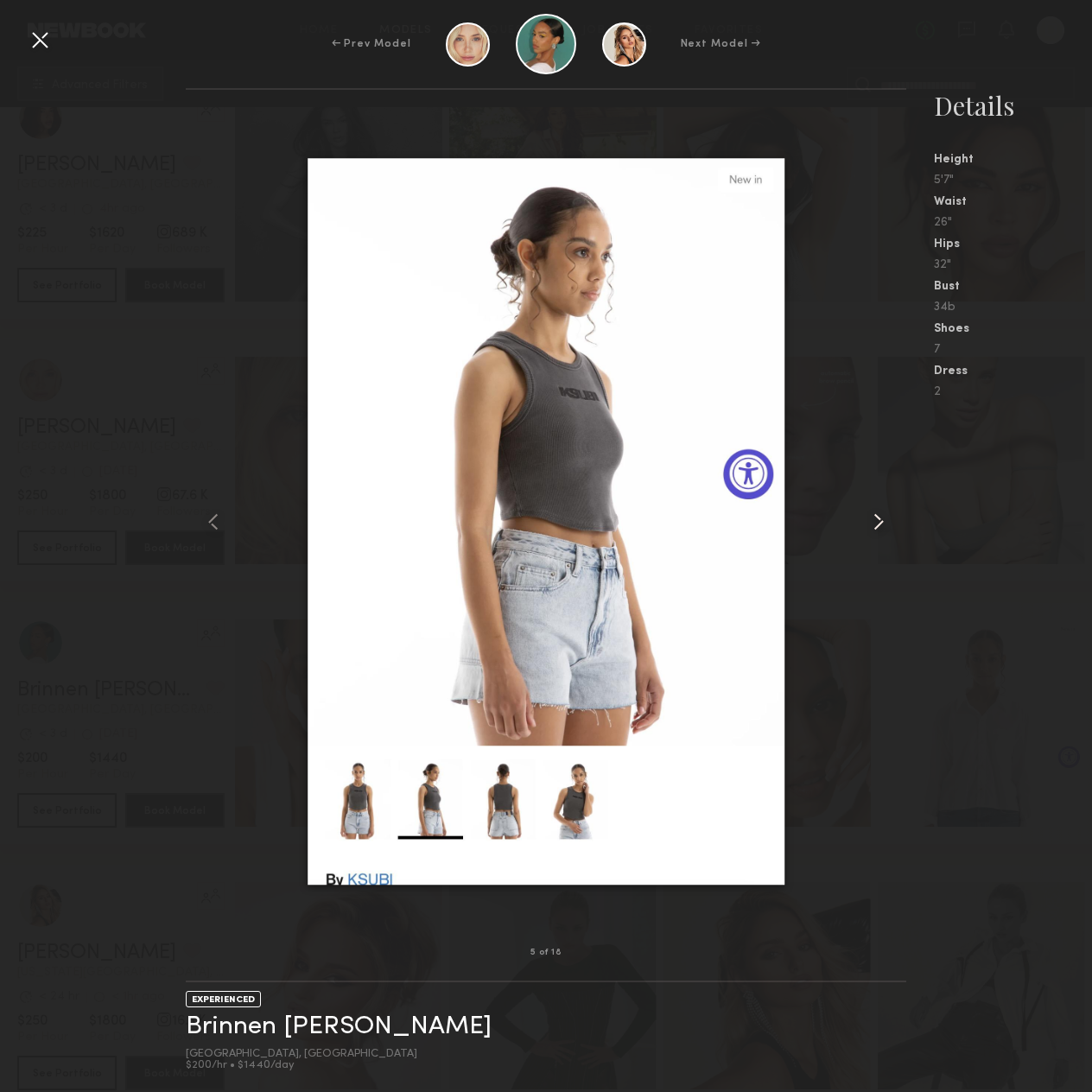
click at [894, 528] on div at bounding box center [892, 521] width 28 height 808
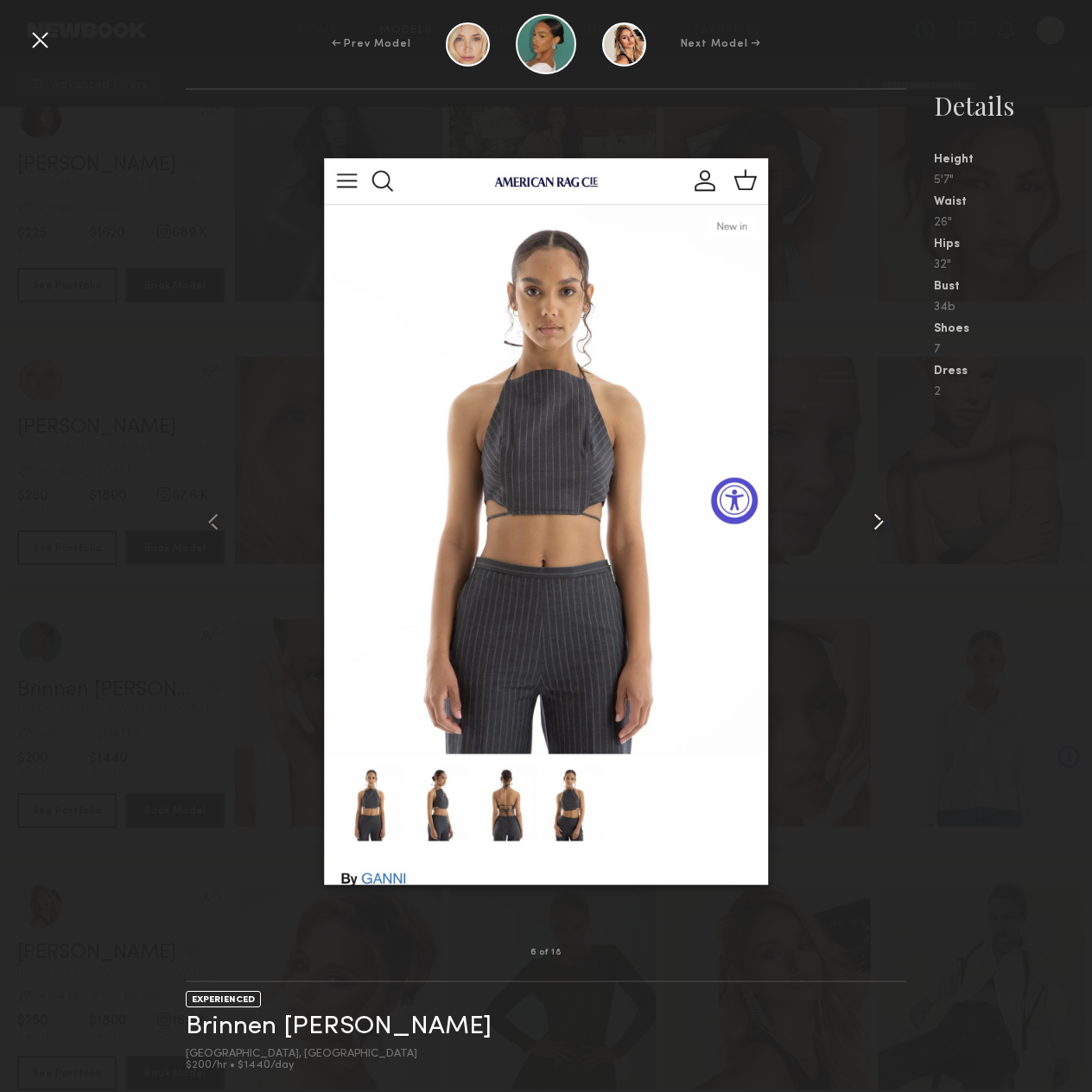
click at [894, 528] on div at bounding box center [892, 521] width 28 height 808
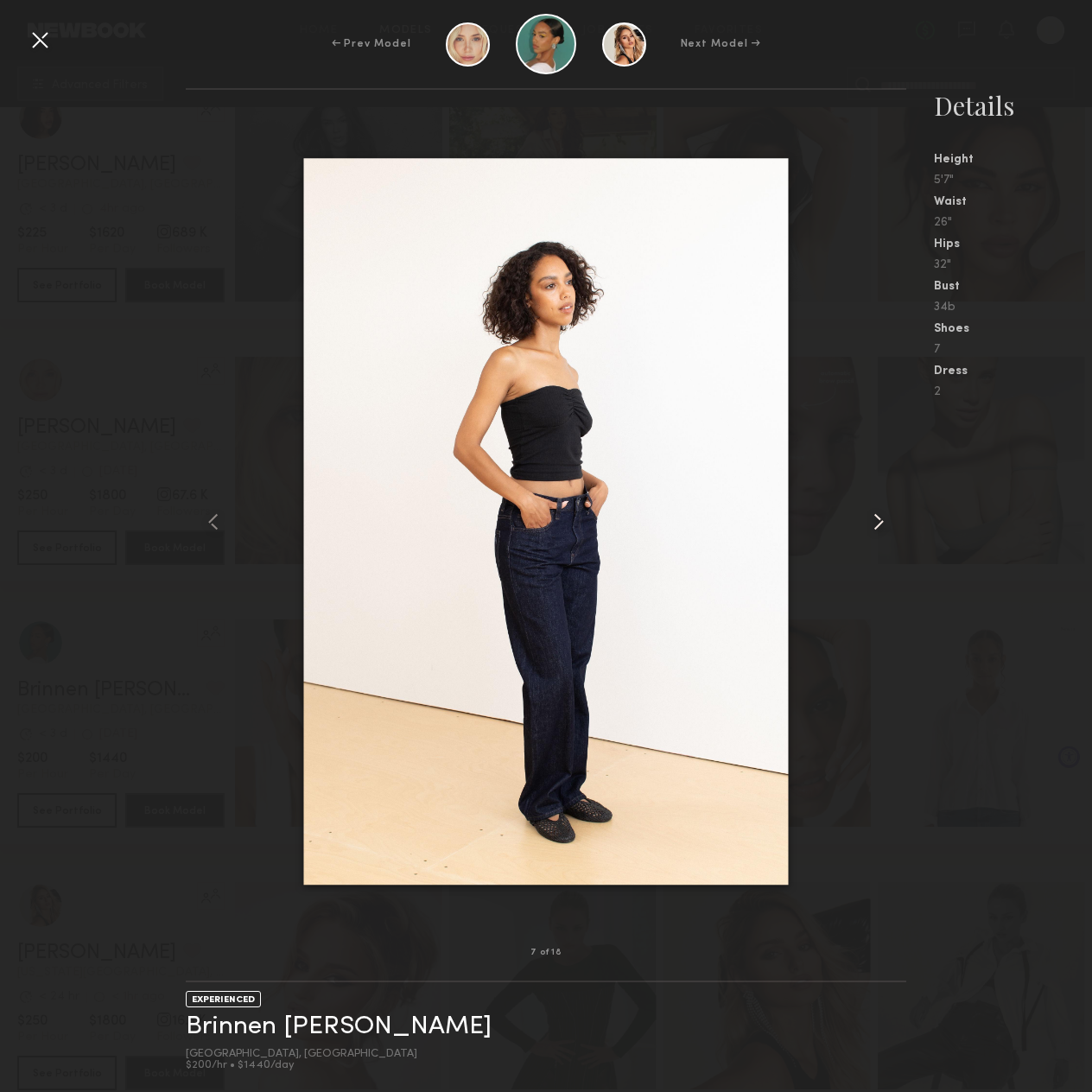
click at [894, 528] on div at bounding box center [892, 521] width 28 height 808
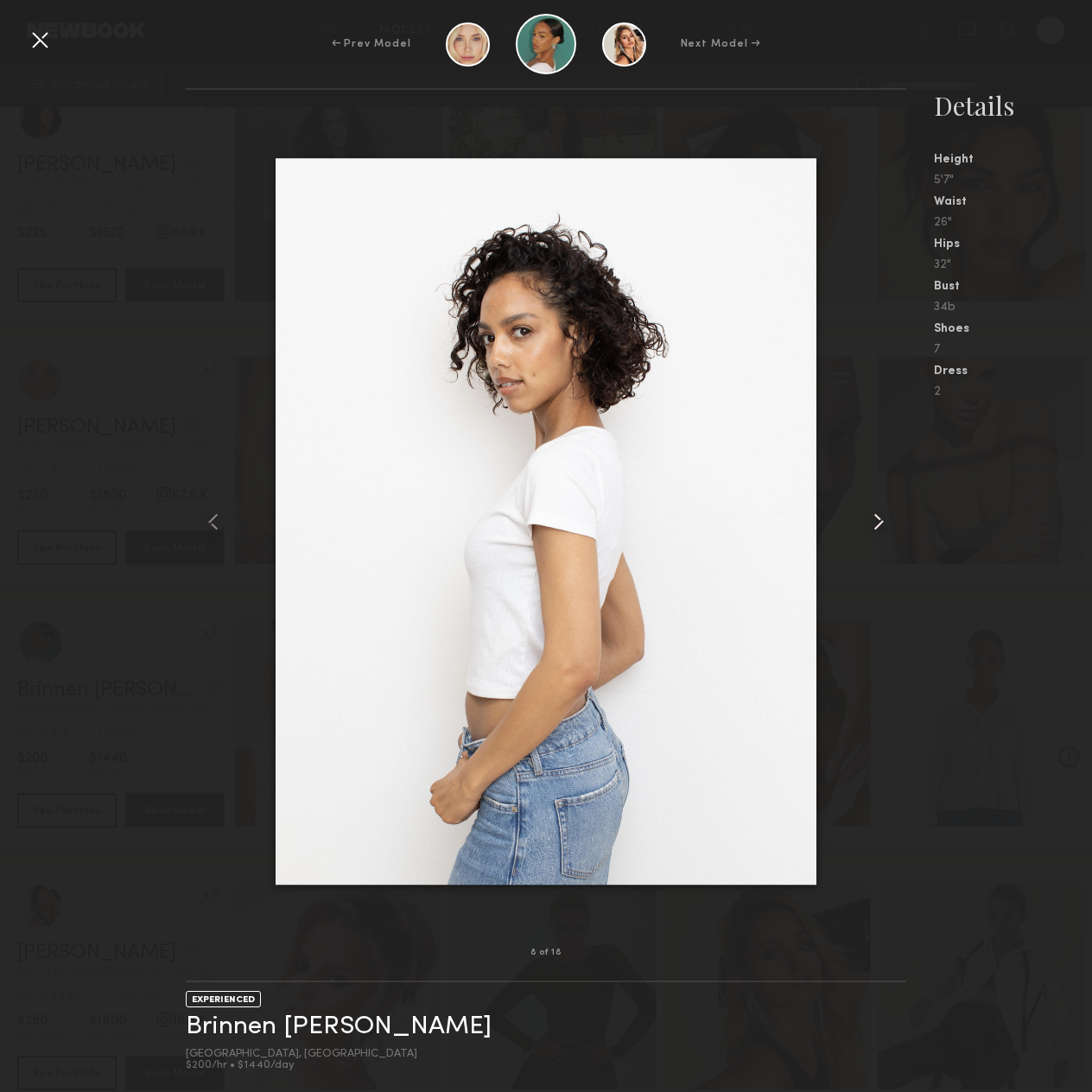
click at [894, 528] on div at bounding box center [892, 521] width 28 height 808
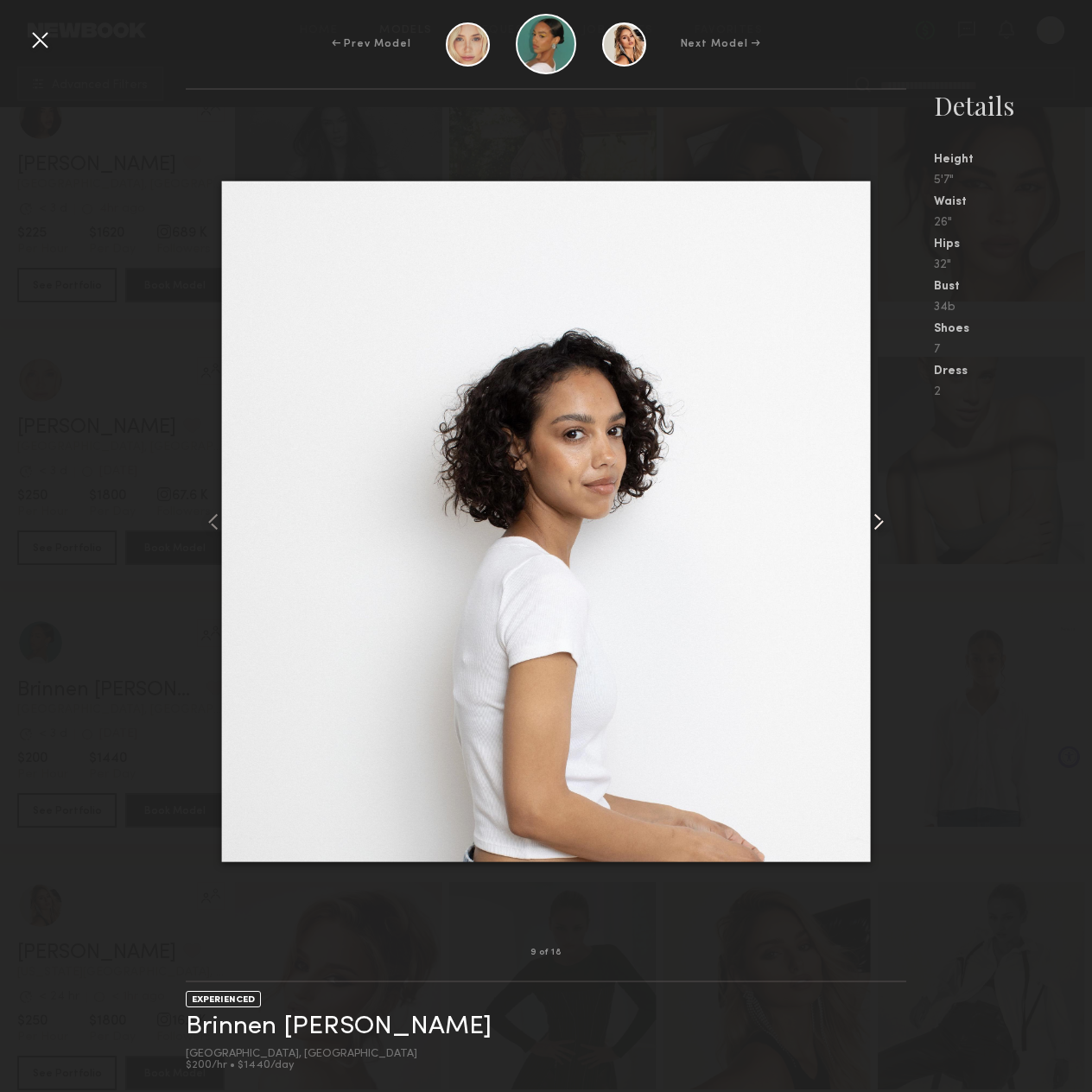
click at [894, 528] on div at bounding box center [892, 521] width 28 height 808
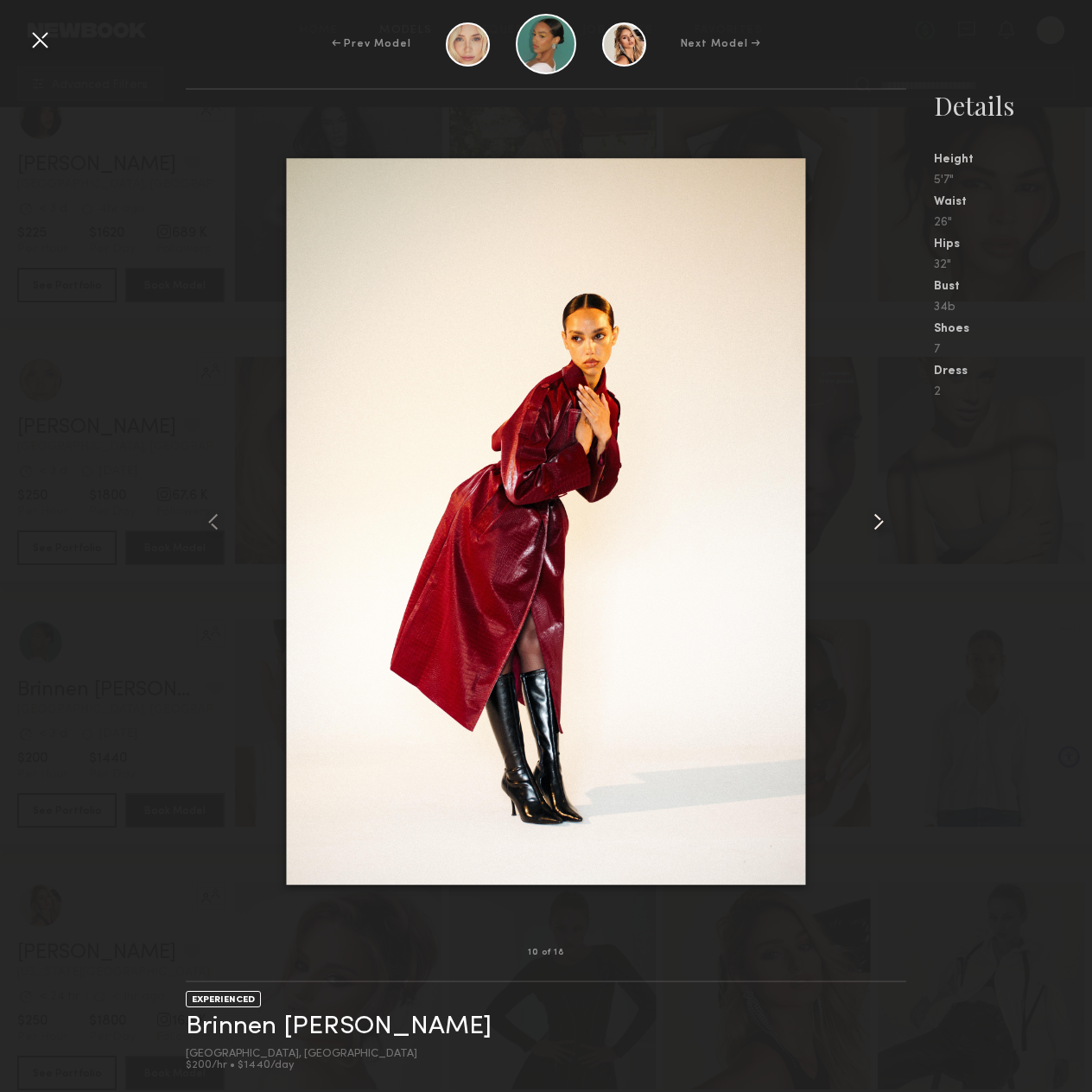
click at [894, 528] on div at bounding box center [892, 521] width 28 height 808
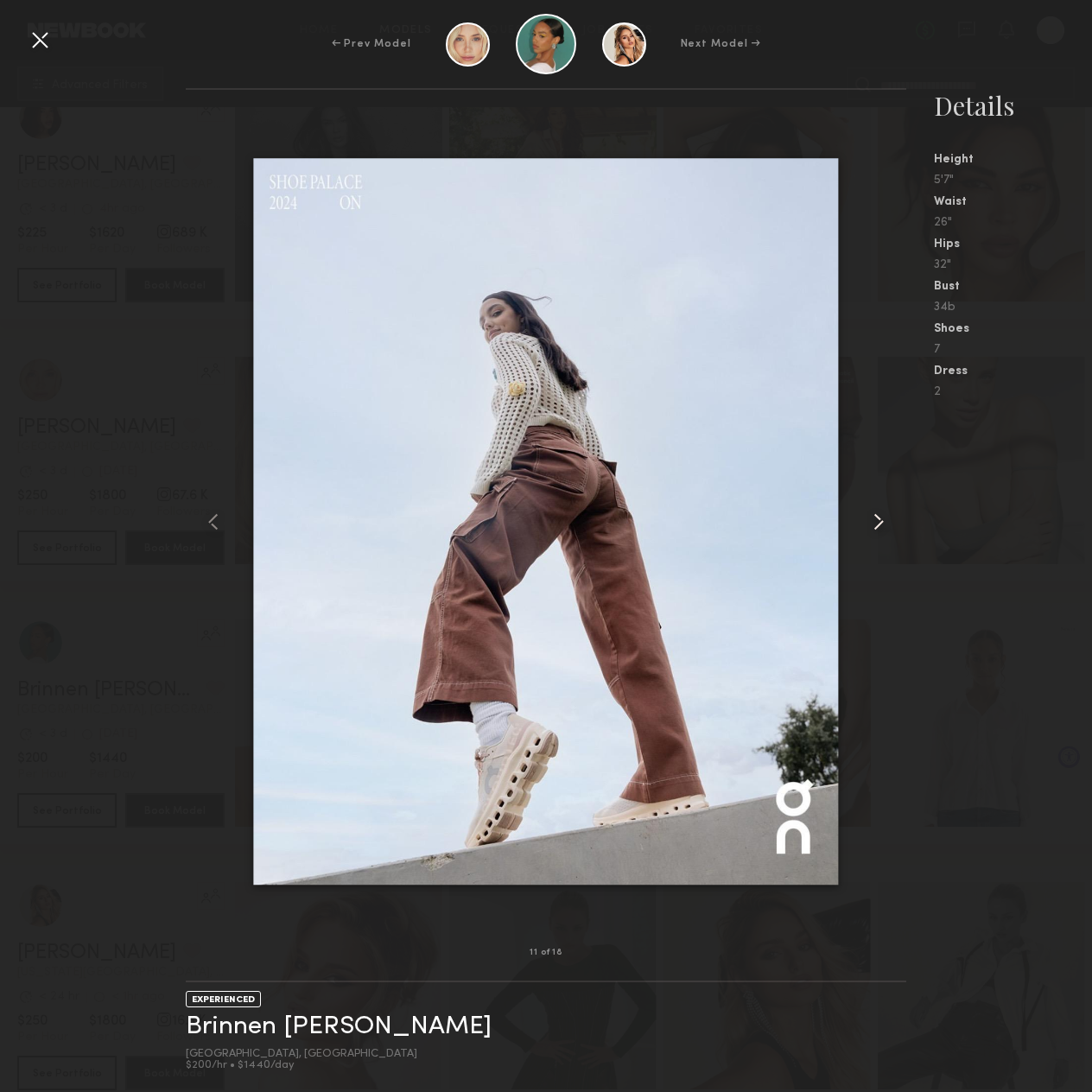
click at [894, 528] on div at bounding box center [892, 521] width 28 height 808
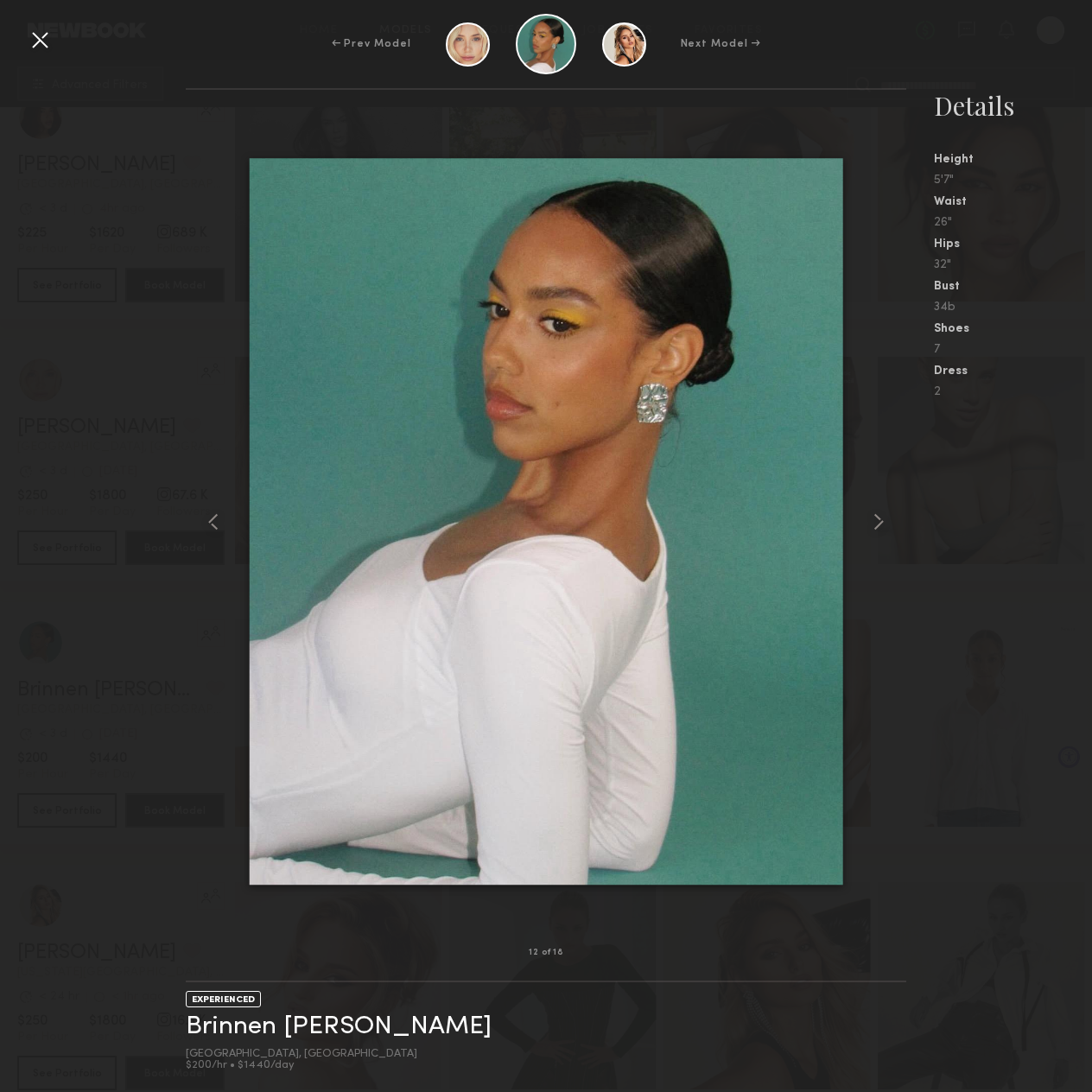
click at [31, 39] on div at bounding box center [39, 39] width 27 height 27
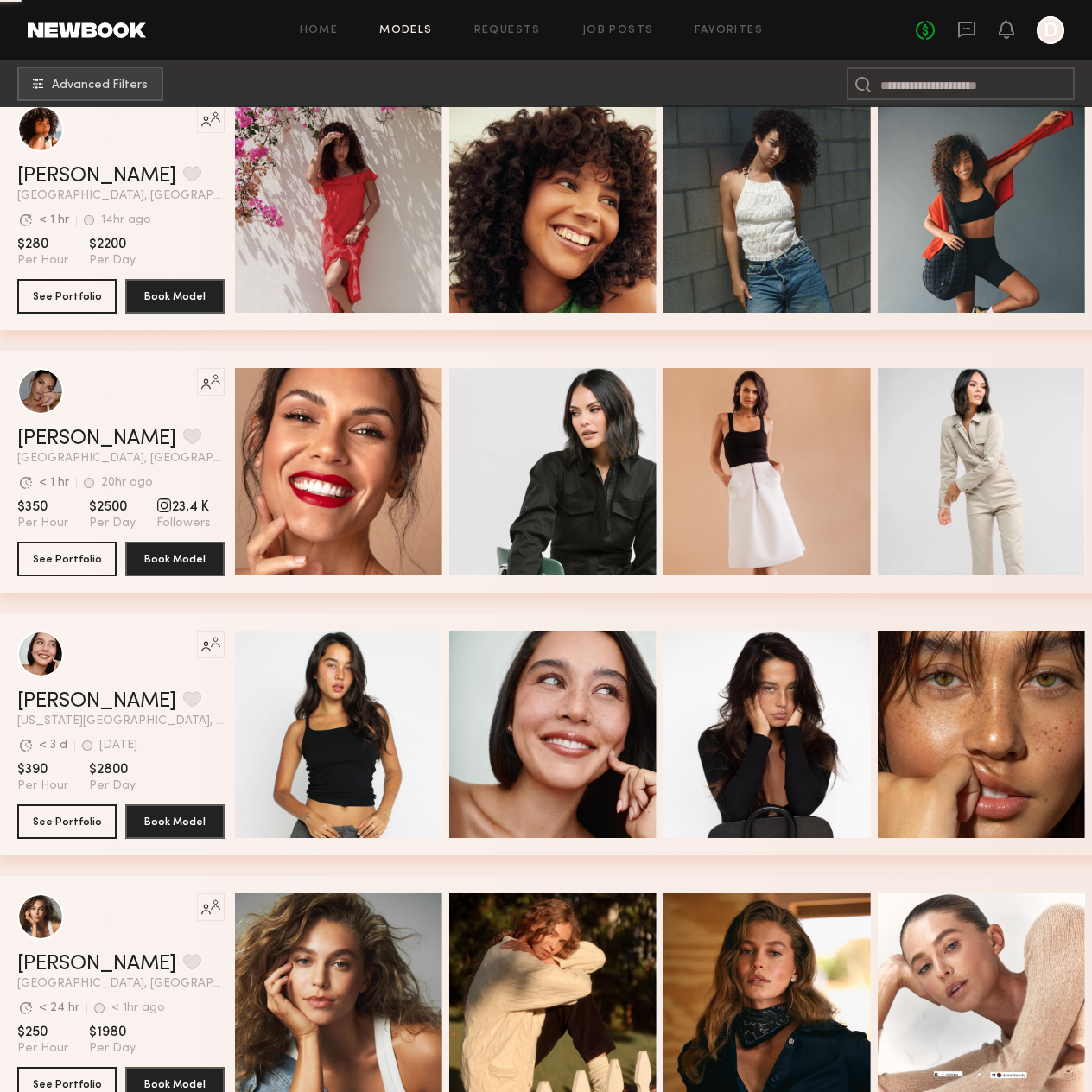
scroll to position [4751, 0]
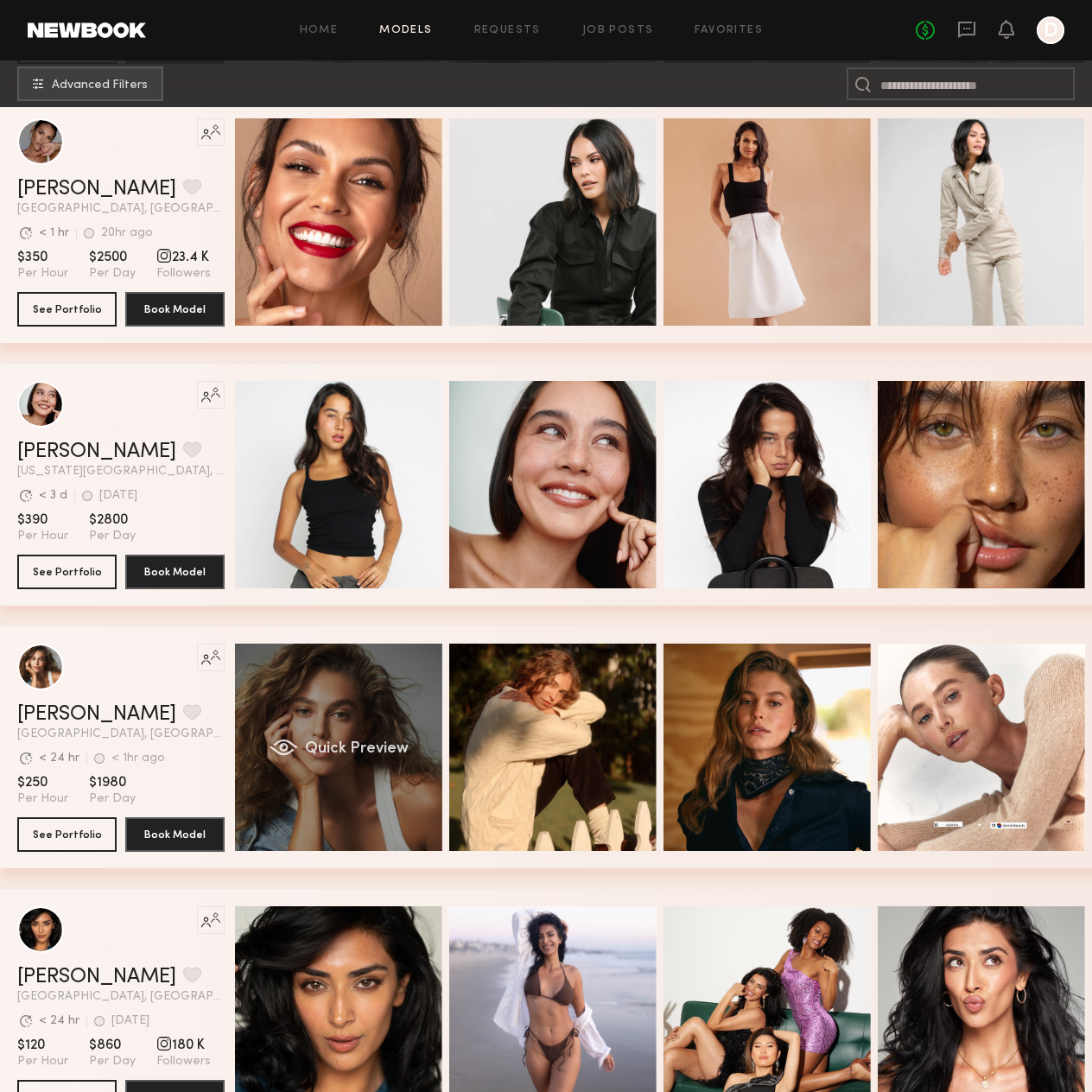
click at [406, 721] on div "Quick Preview" at bounding box center [339, 747] width 207 height 207
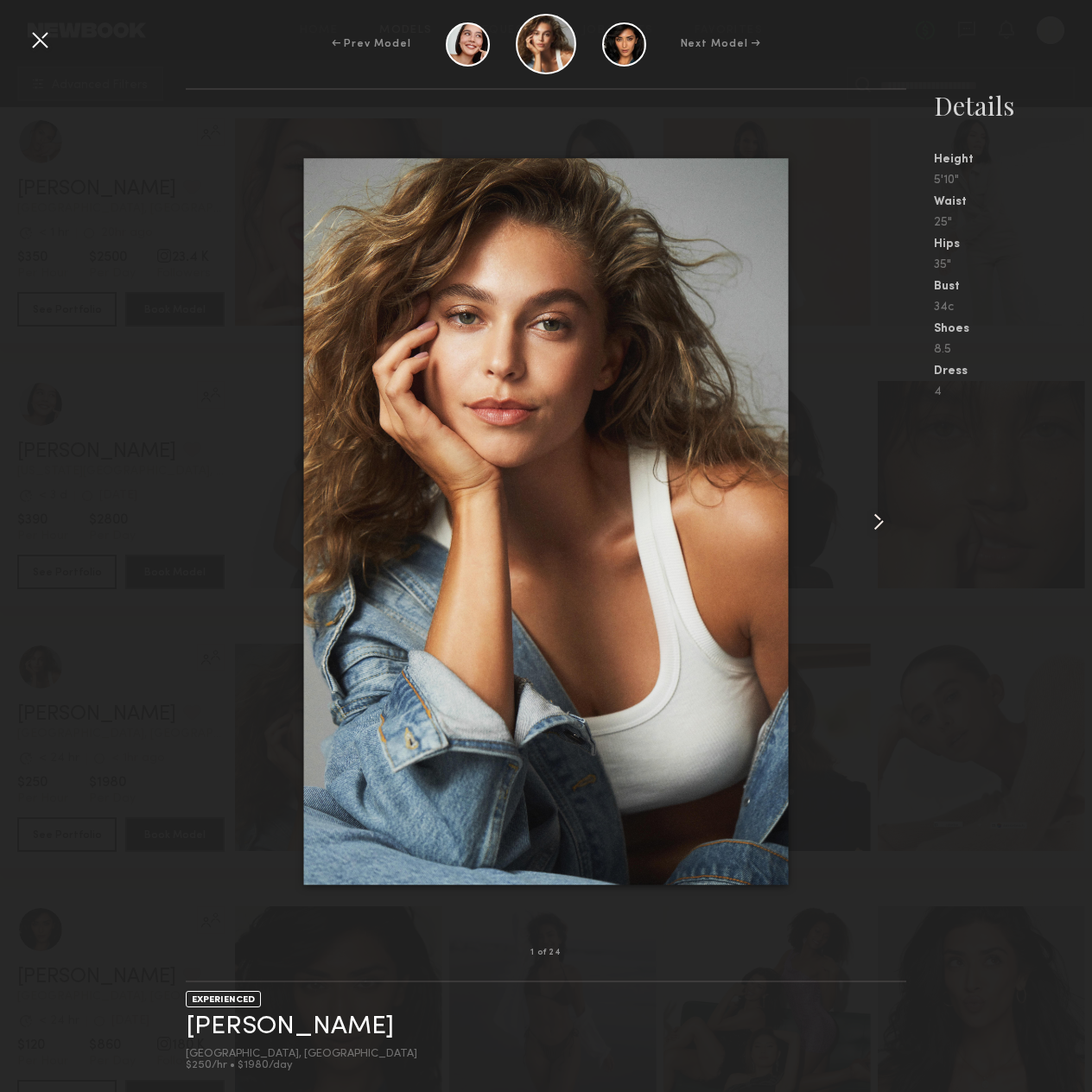
click at [882, 520] on common-icon at bounding box center [878, 521] width 27 height 27
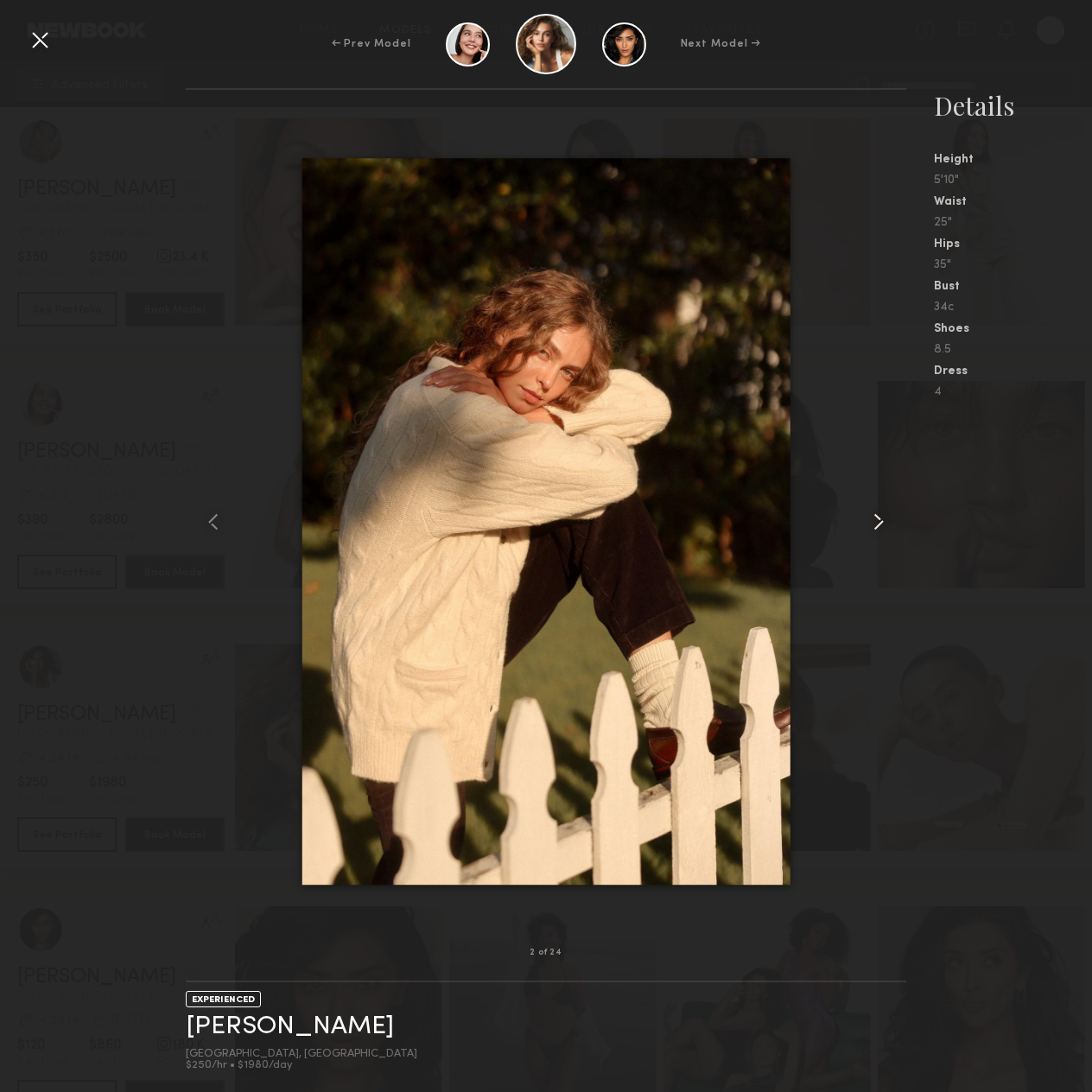
click at [882, 520] on common-icon at bounding box center [878, 521] width 27 height 27
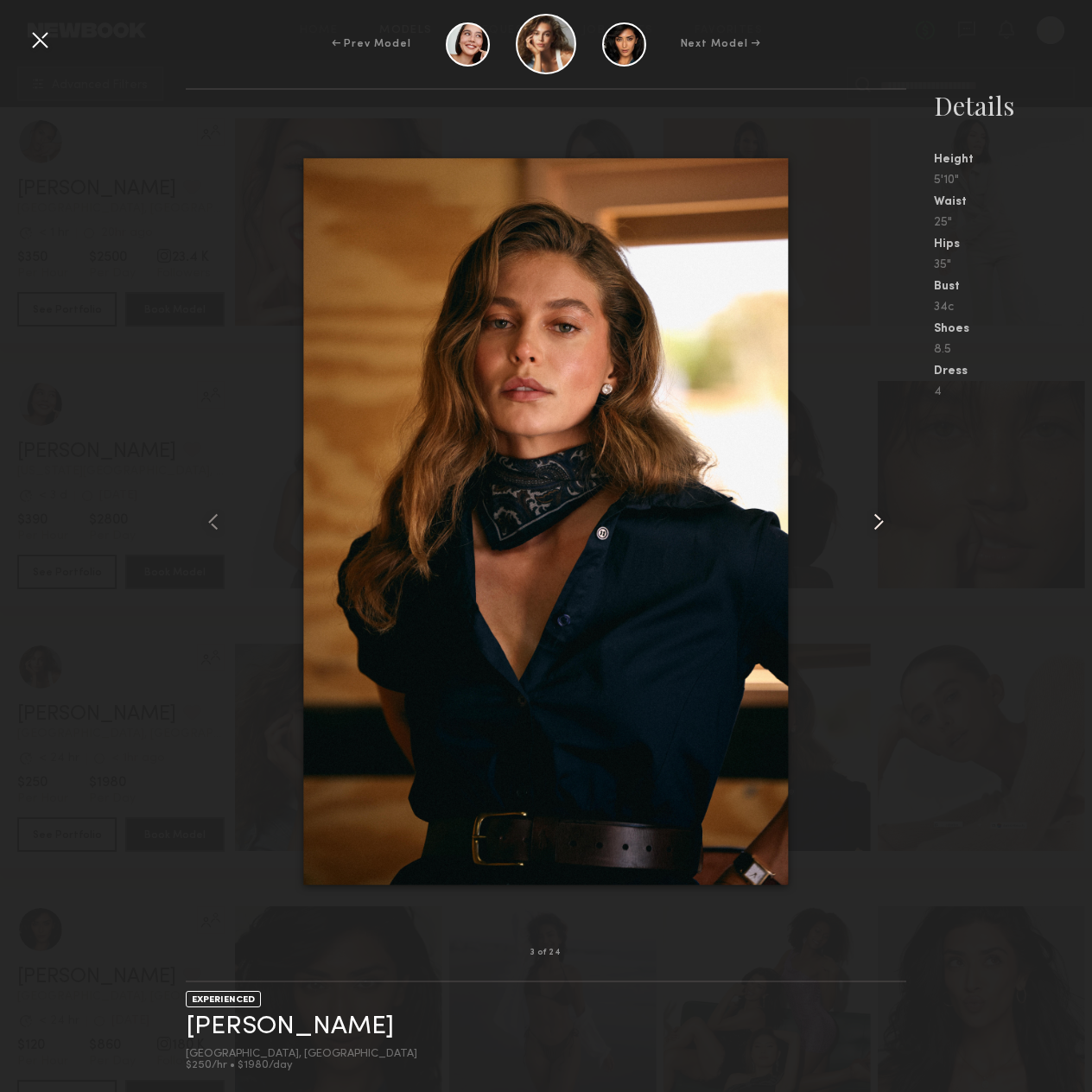
click at [882, 520] on common-icon at bounding box center [878, 521] width 27 height 27
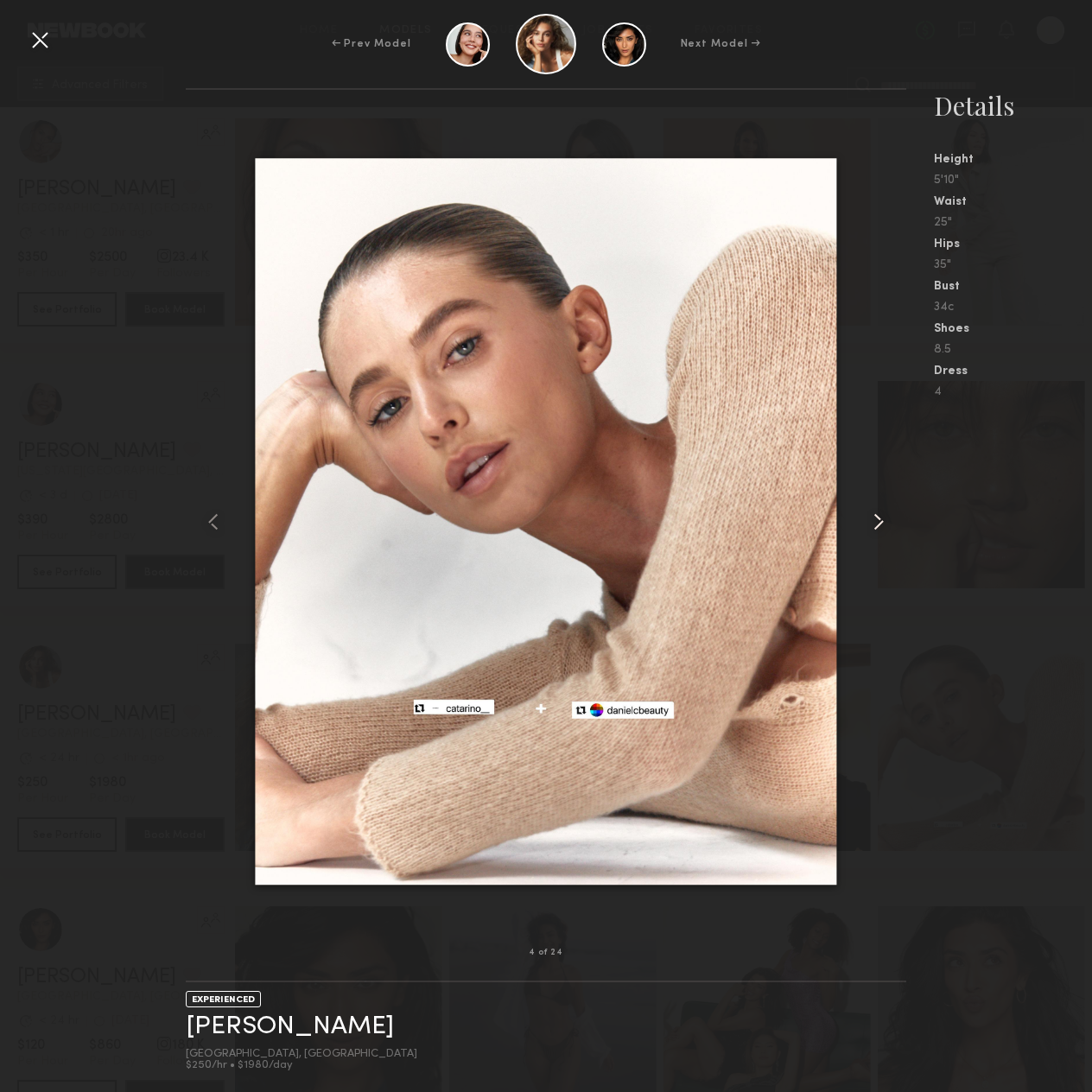
click at [882, 520] on common-icon at bounding box center [878, 521] width 27 height 27
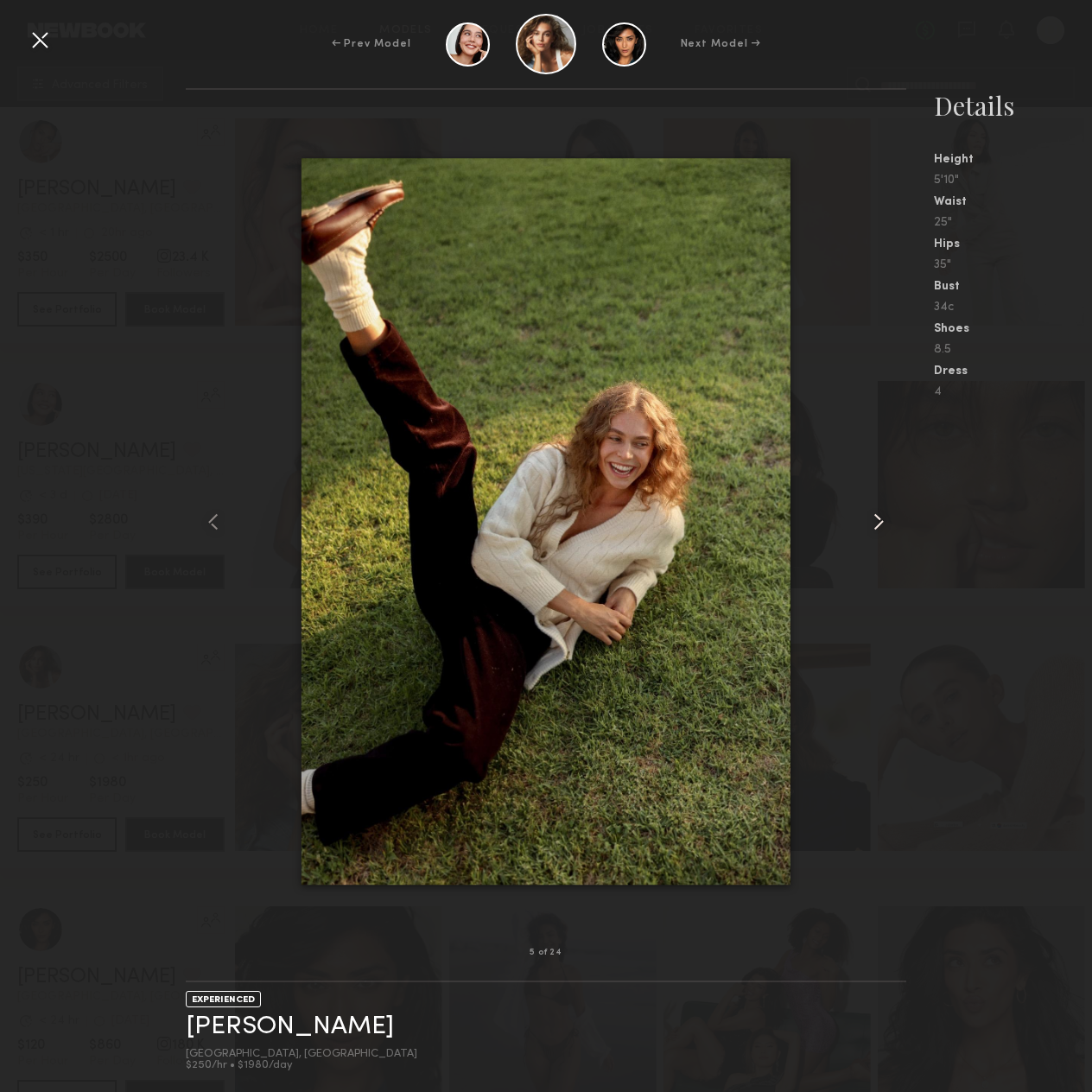
click at [882, 520] on common-icon at bounding box center [878, 521] width 27 height 27
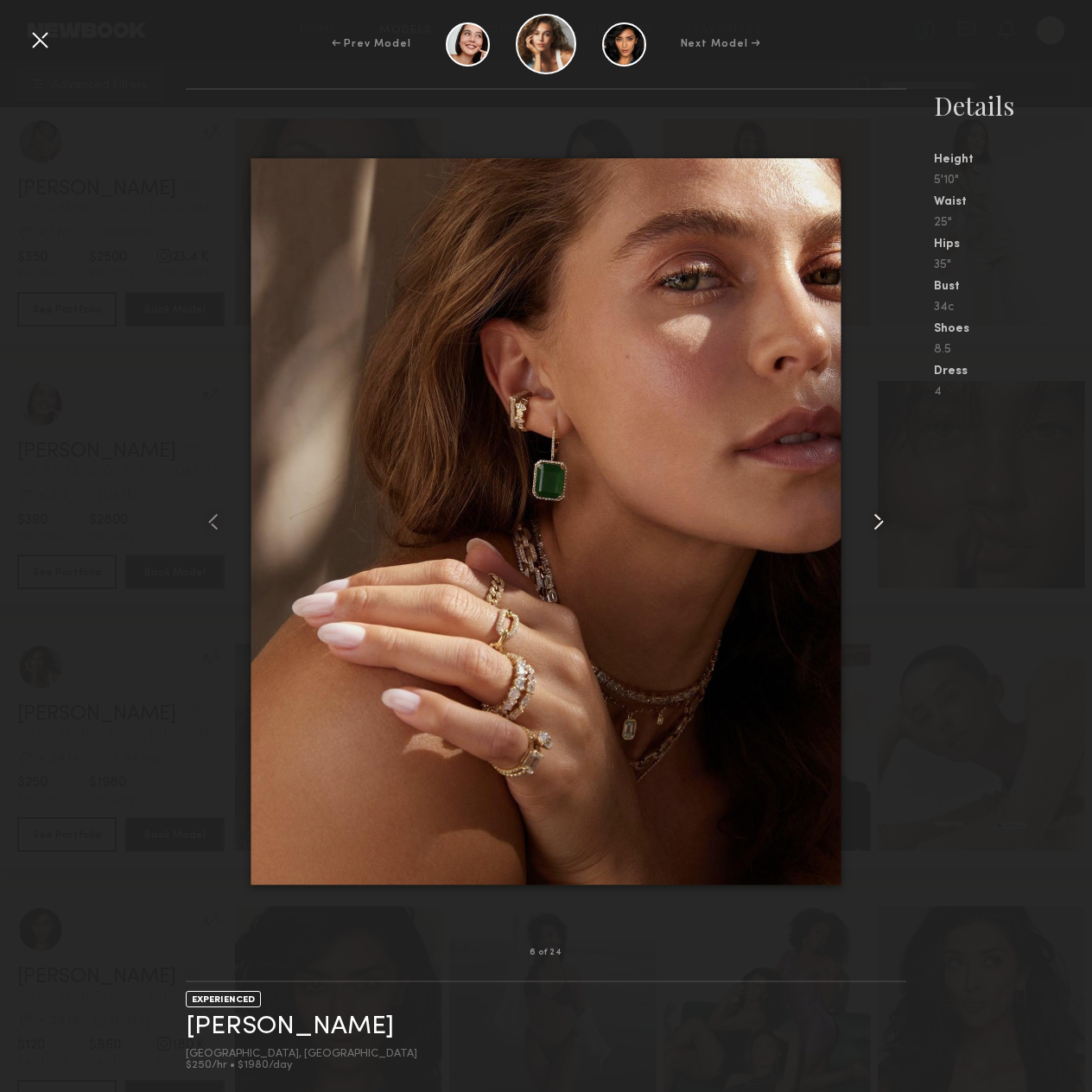
click at [882, 520] on common-icon at bounding box center [878, 521] width 27 height 27
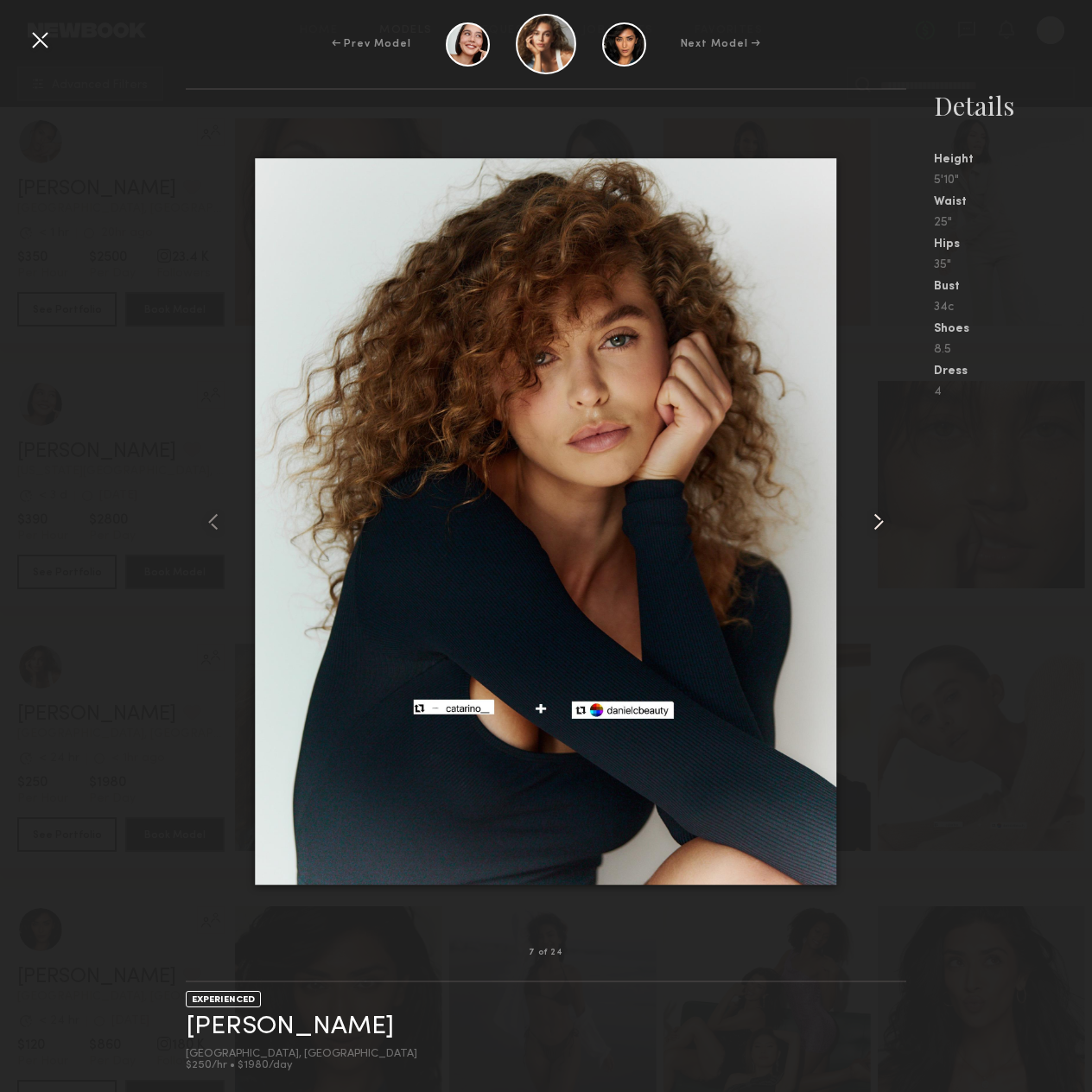
click at [882, 520] on common-icon at bounding box center [878, 521] width 27 height 27
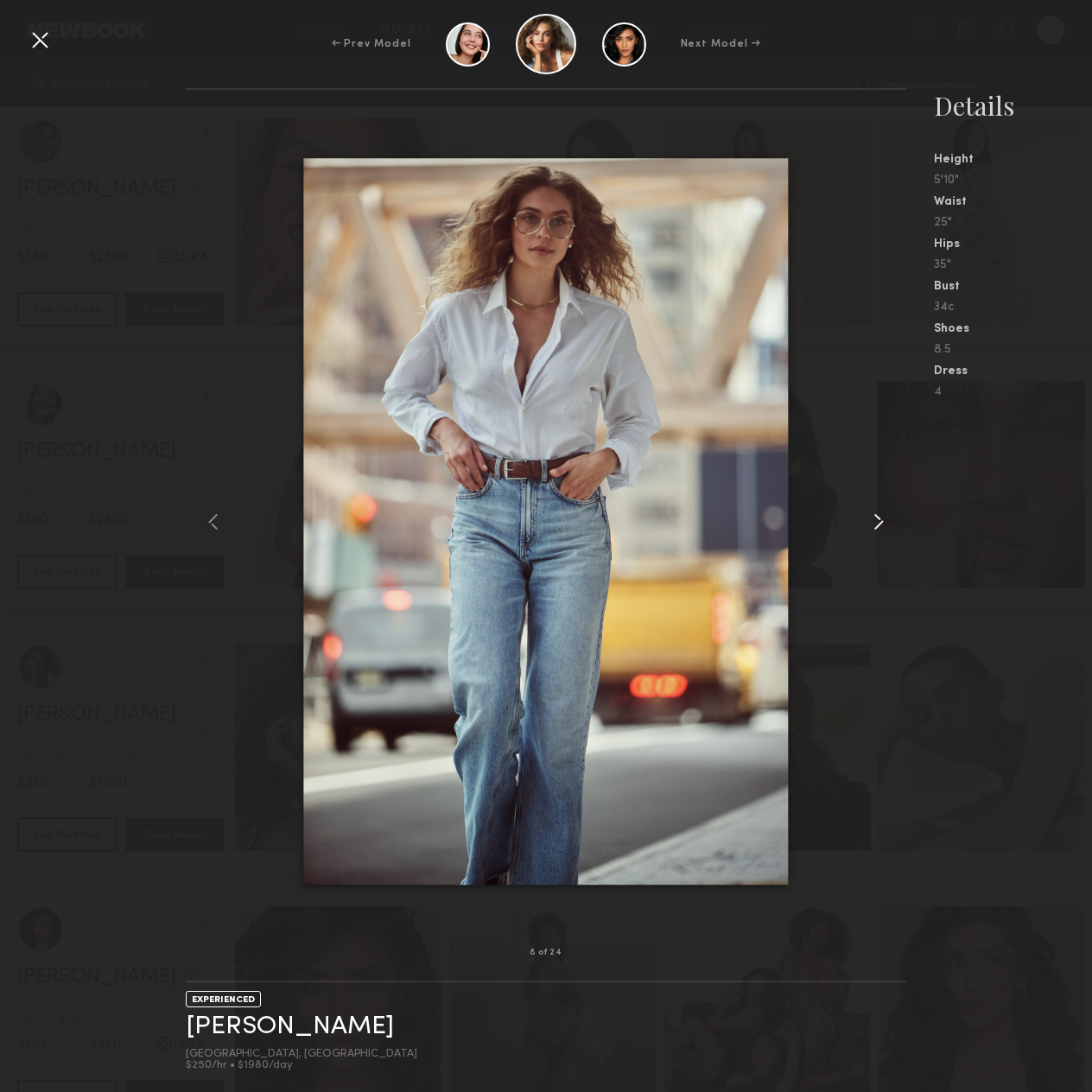
click at [882, 520] on common-icon at bounding box center [878, 521] width 27 height 27
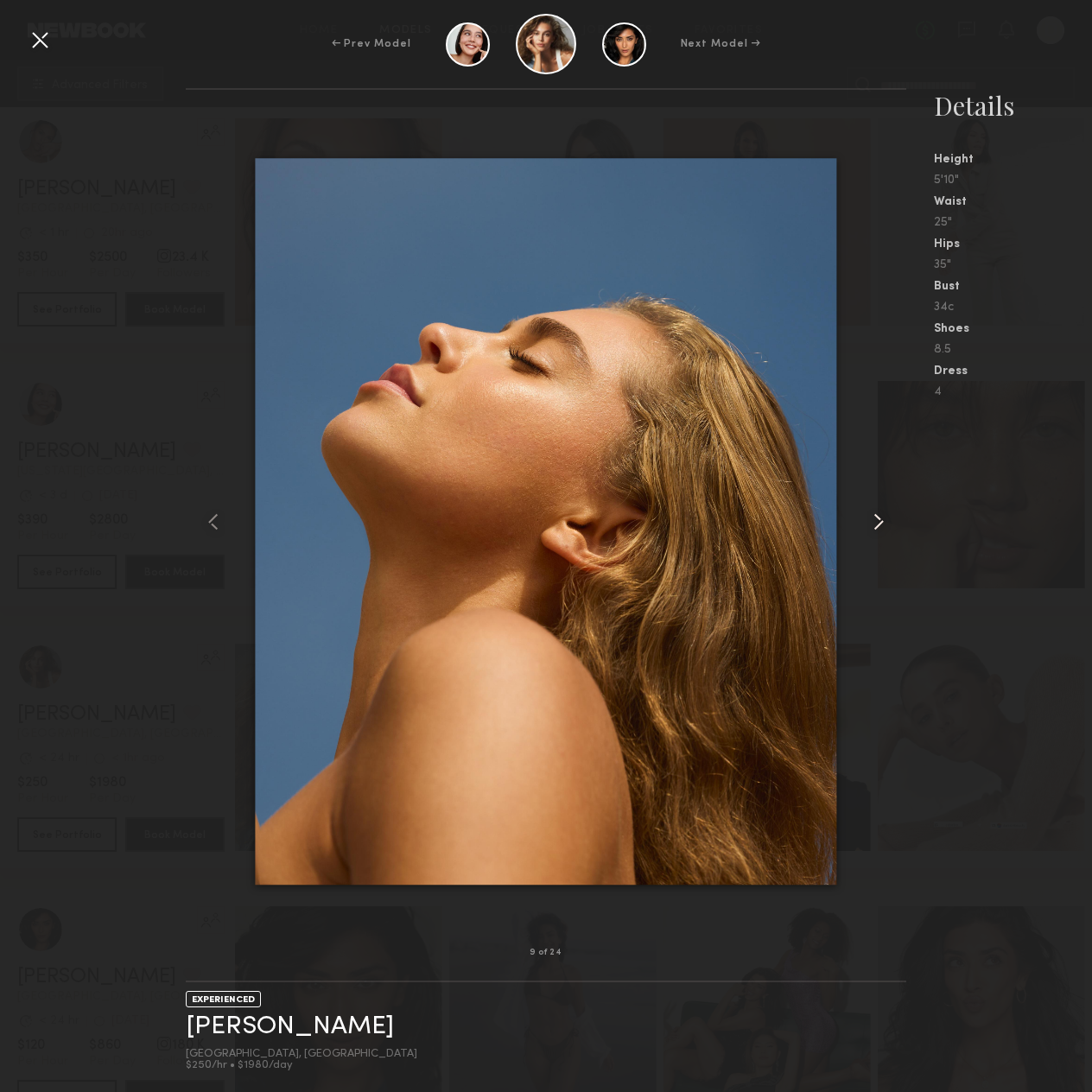
click at [882, 520] on common-icon at bounding box center [878, 521] width 27 height 27
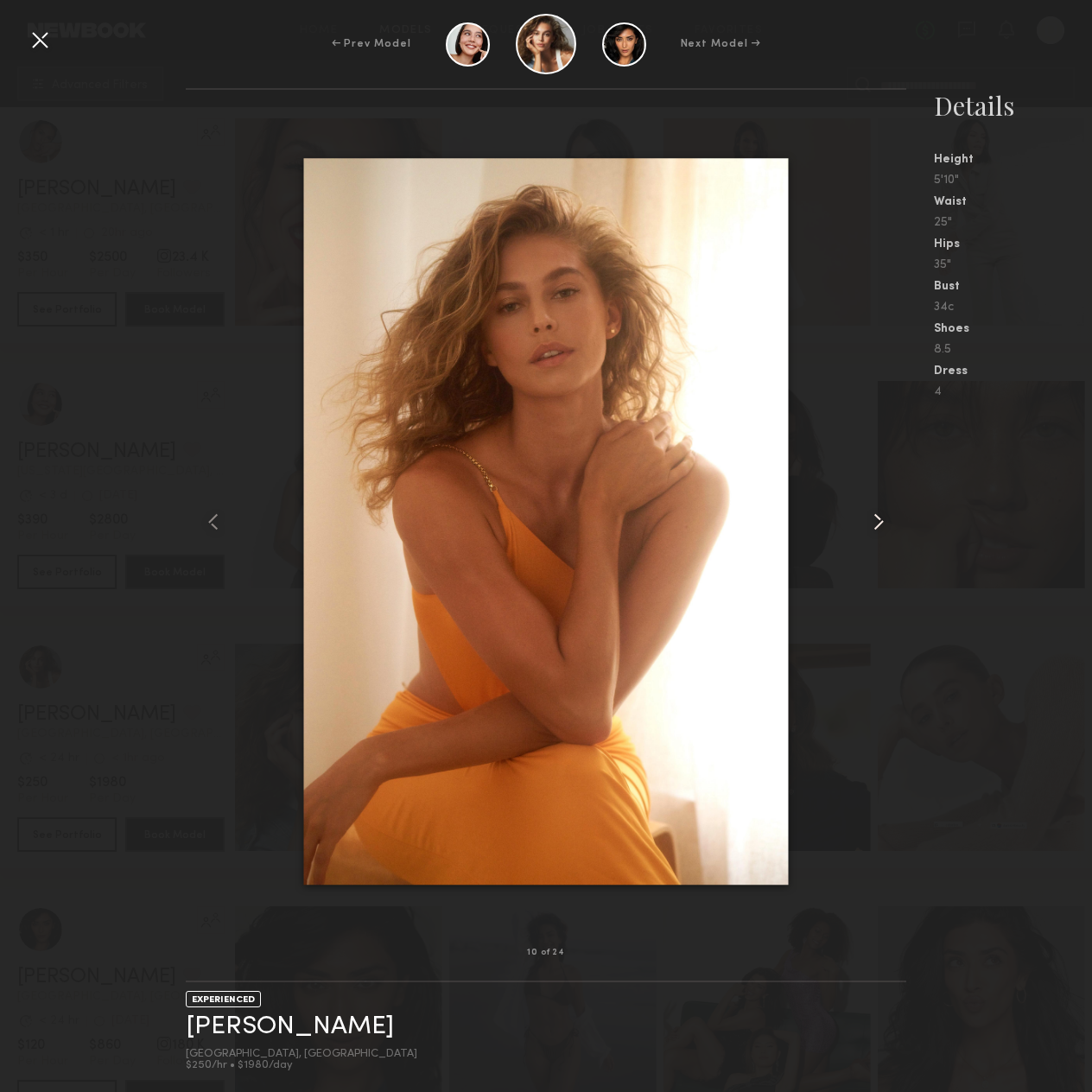
click at [882, 520] on common-icon at bounding box center [878, 521] width 27 height 27
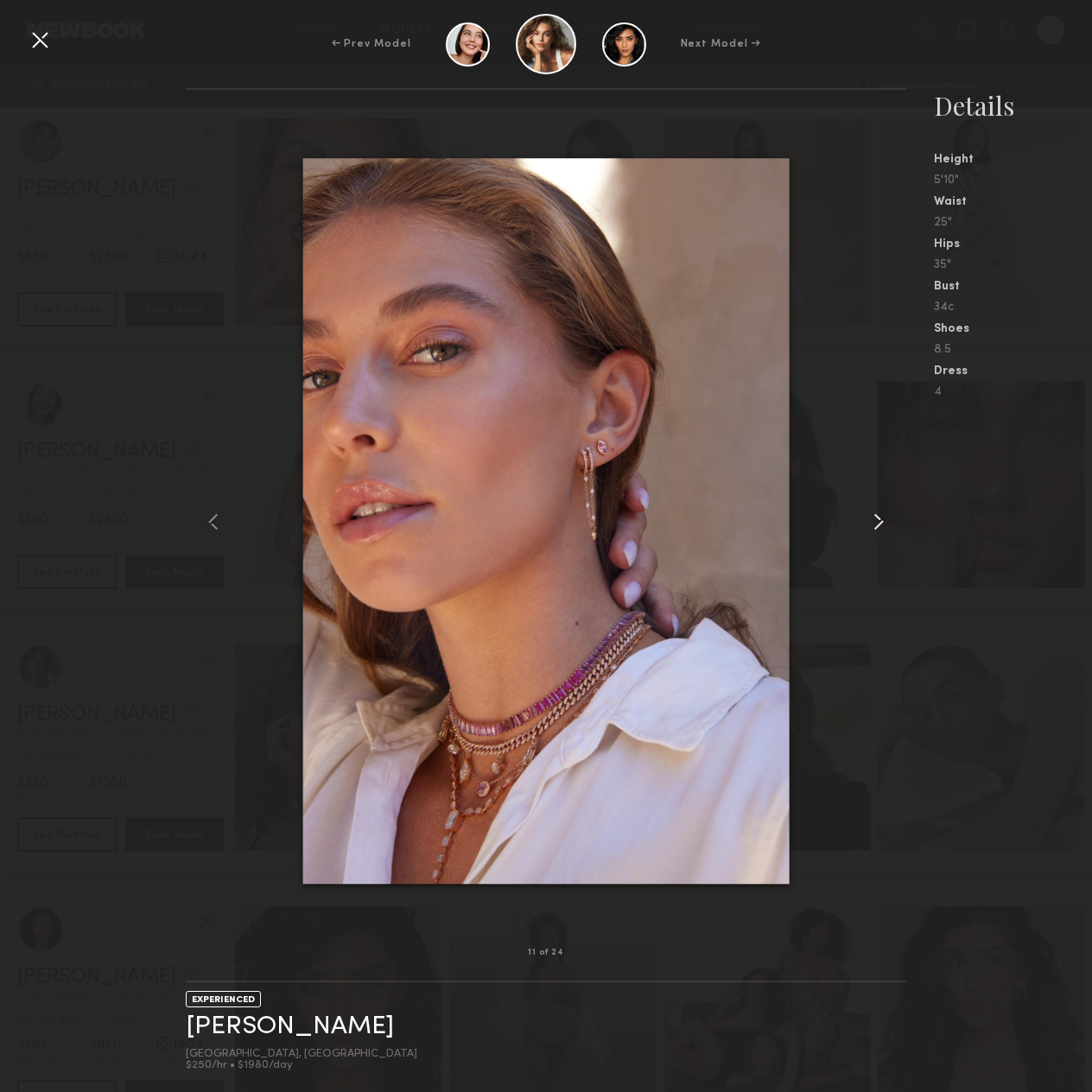
click at [882, 520] on common-icon at bounding box center [878, 521] width 27 height 27
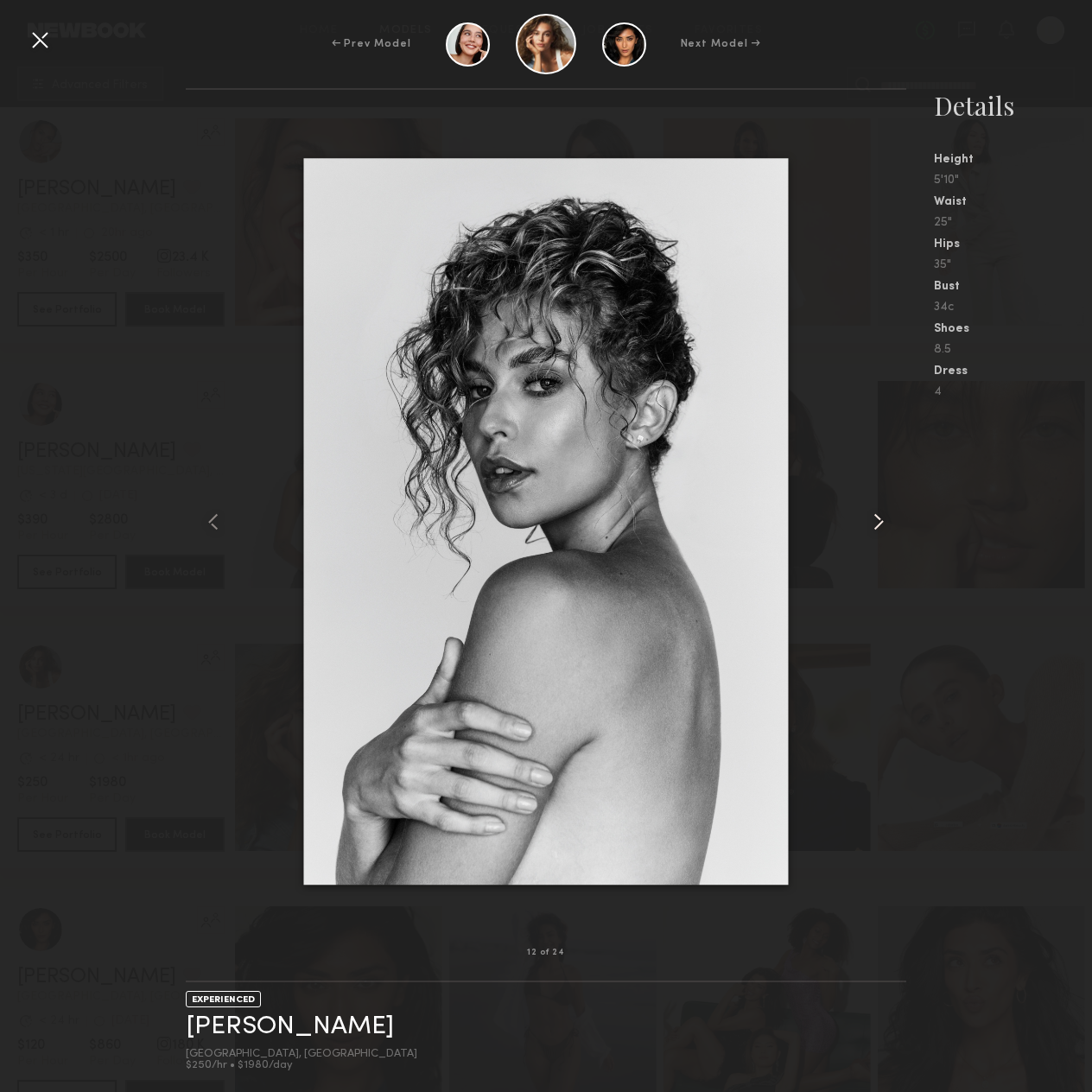
click at [882, 520] on common-icon at bounding box center [878, 521] width 27 height 27
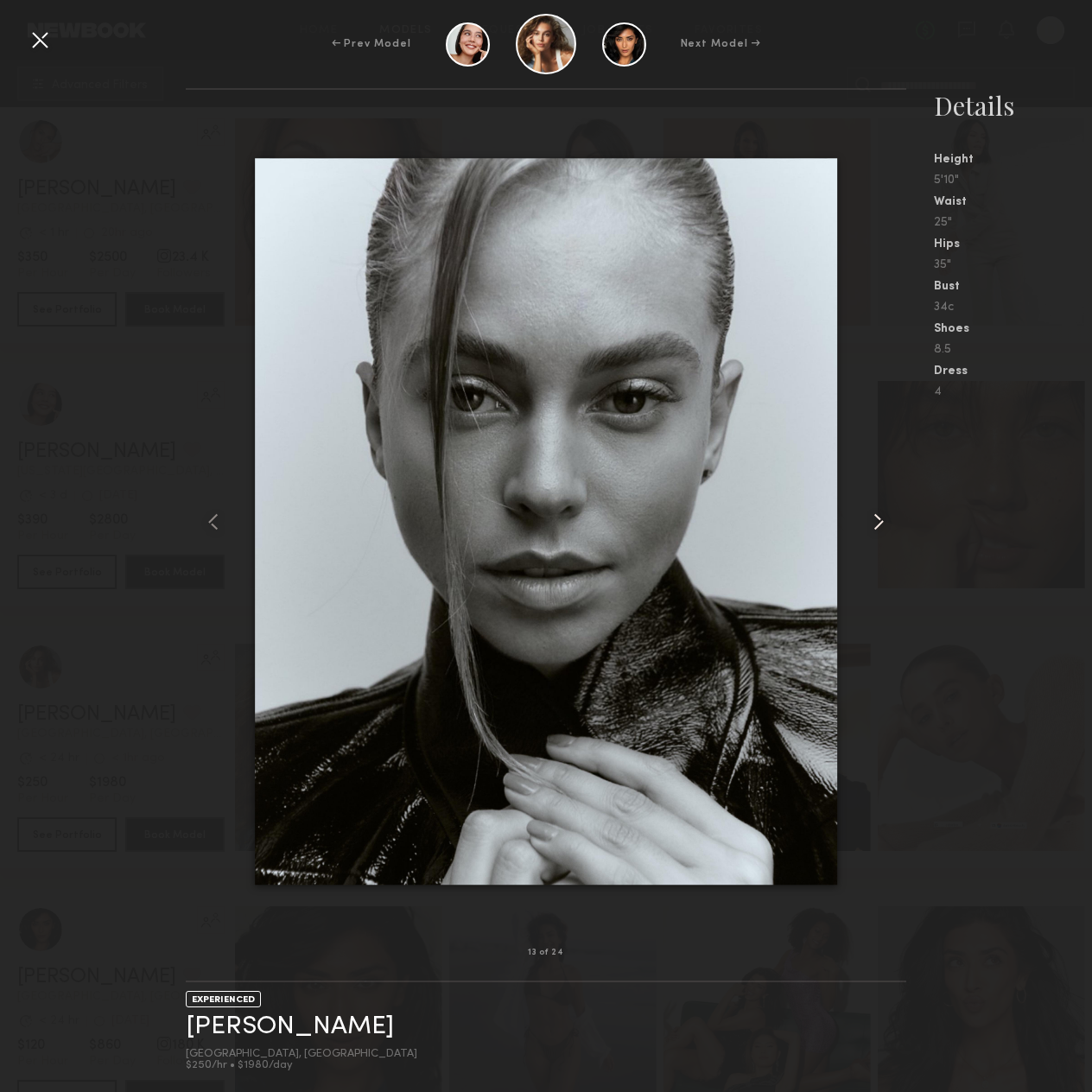
click at [882, 520] on common-icon at bounding box center [878, 521] width 27 height 27
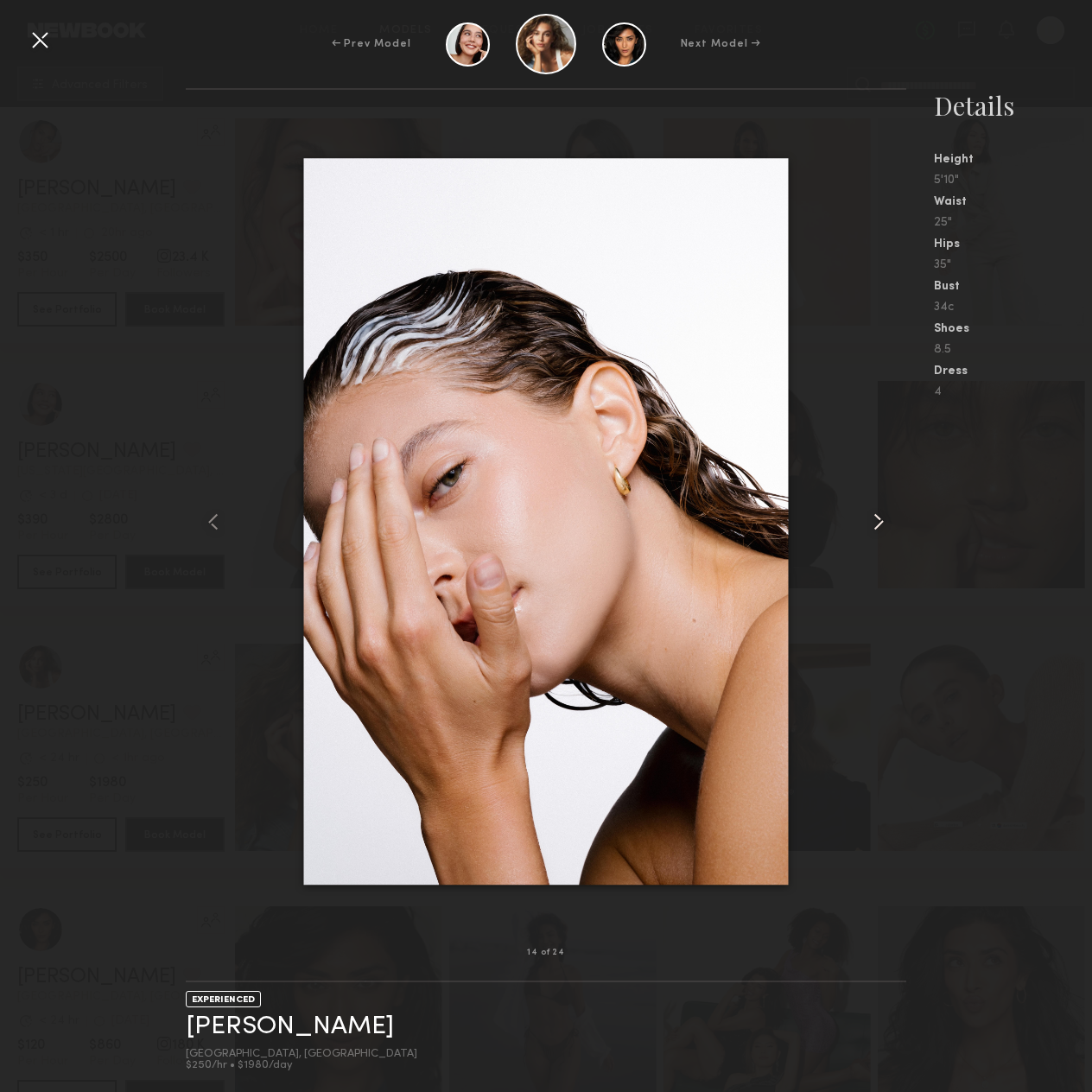
click at [882, 520] on common-icon at bounding box center [878, 521] width 27 height 27
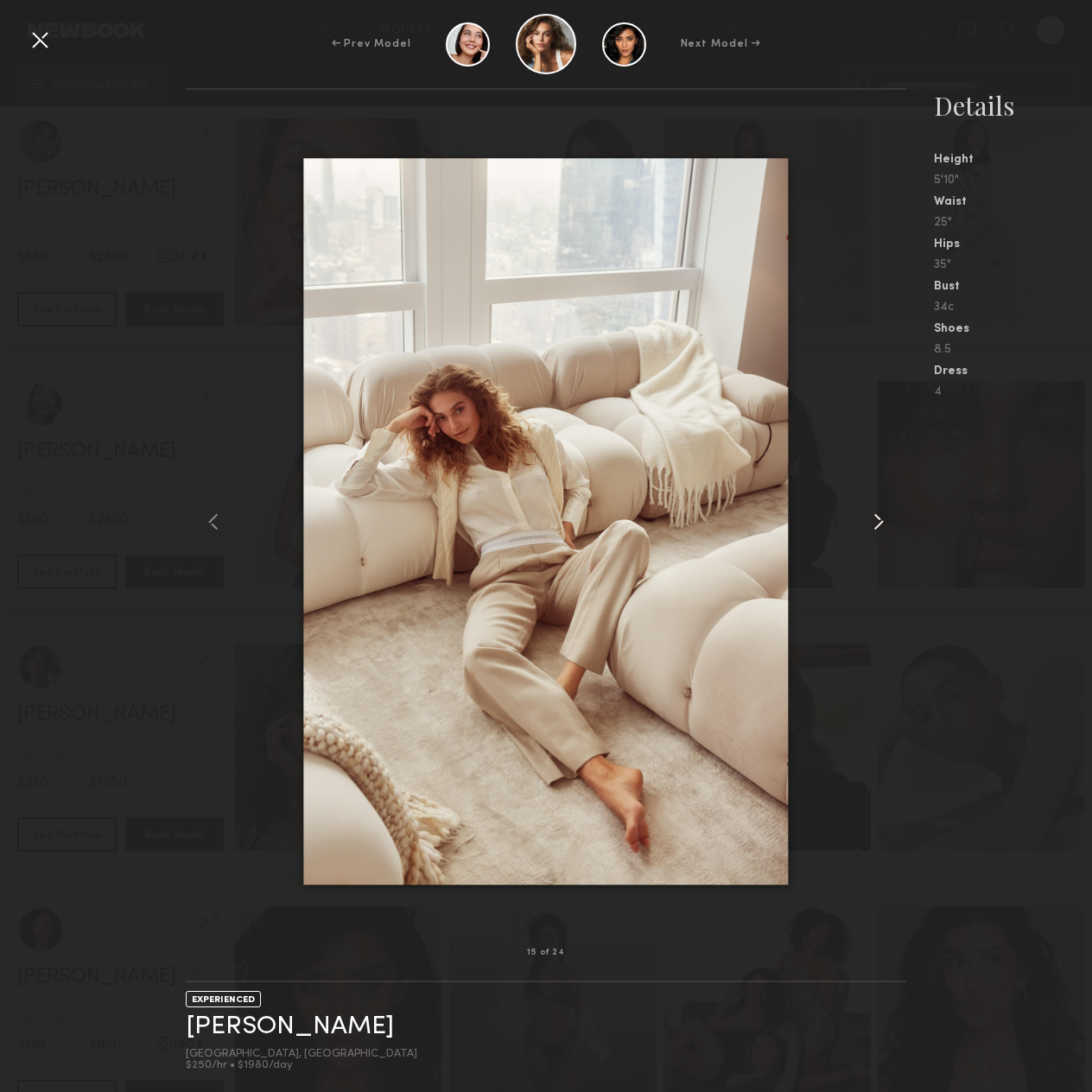
click at [882, 520] on common-icon at bounding box center [878, 521] width 27 height 27
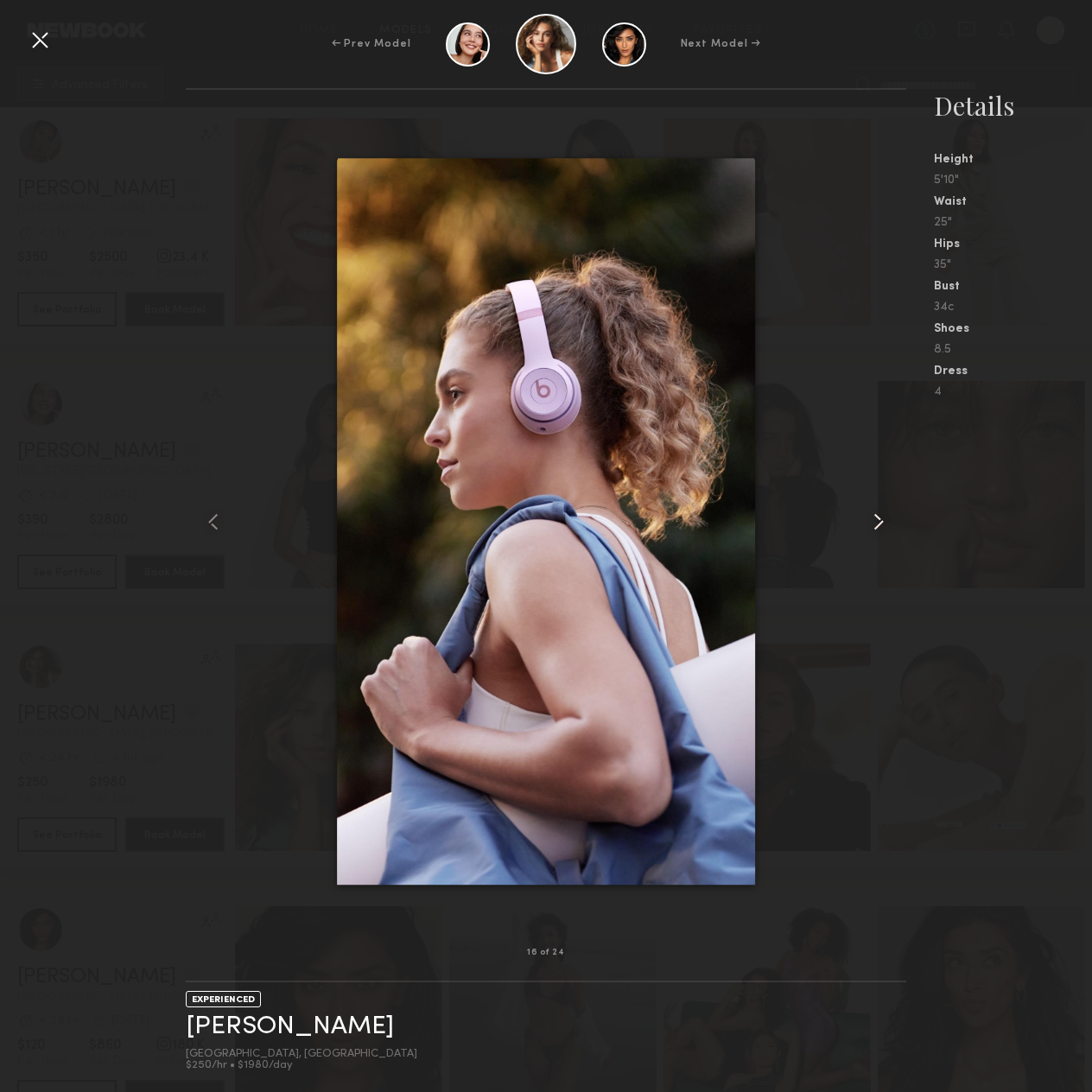
click at [882, 520] on common-icon at bounding box center [878, 521] width 27 height 27
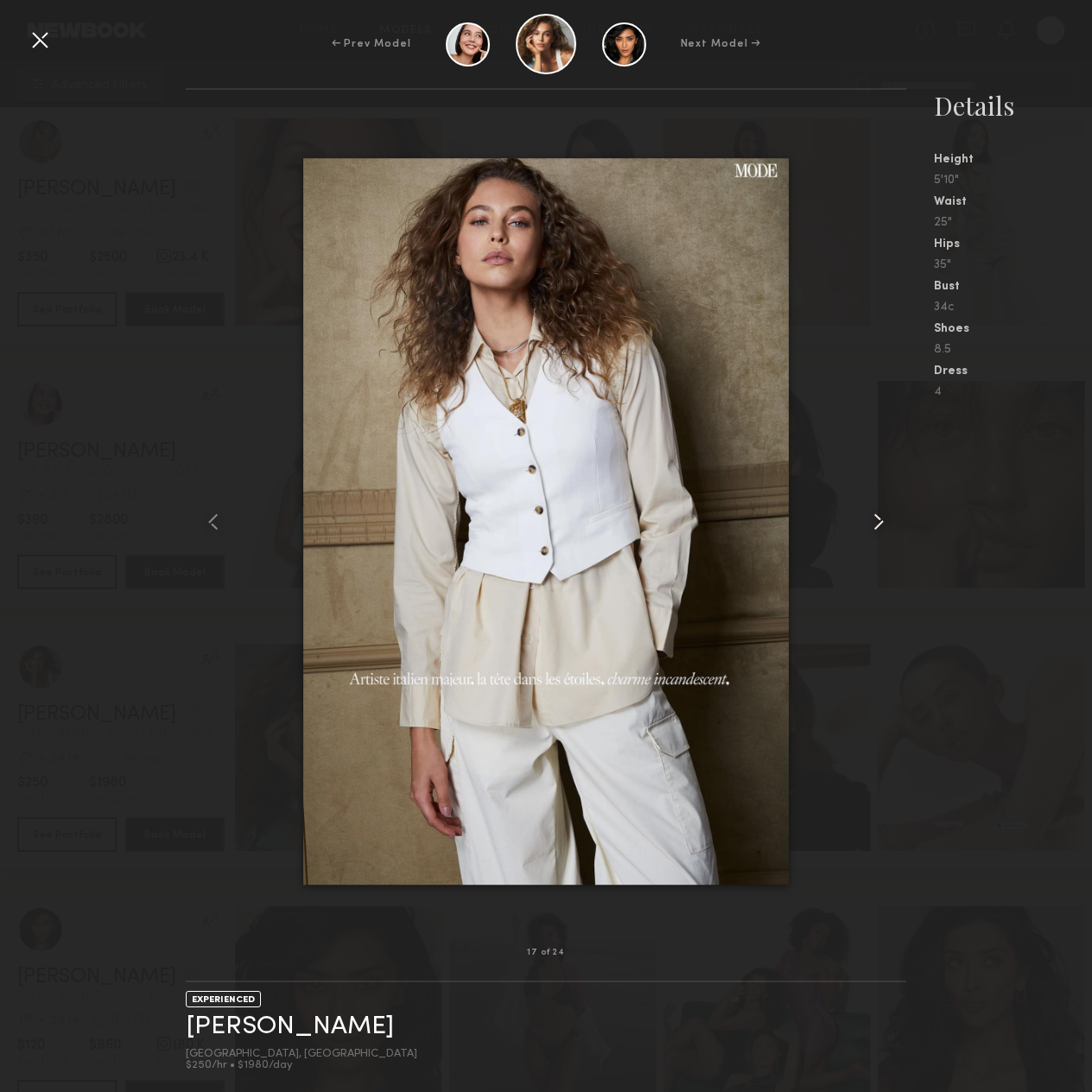
click at [882, 520] on common-icon at bounding box center [878, 521] width 27 height 27
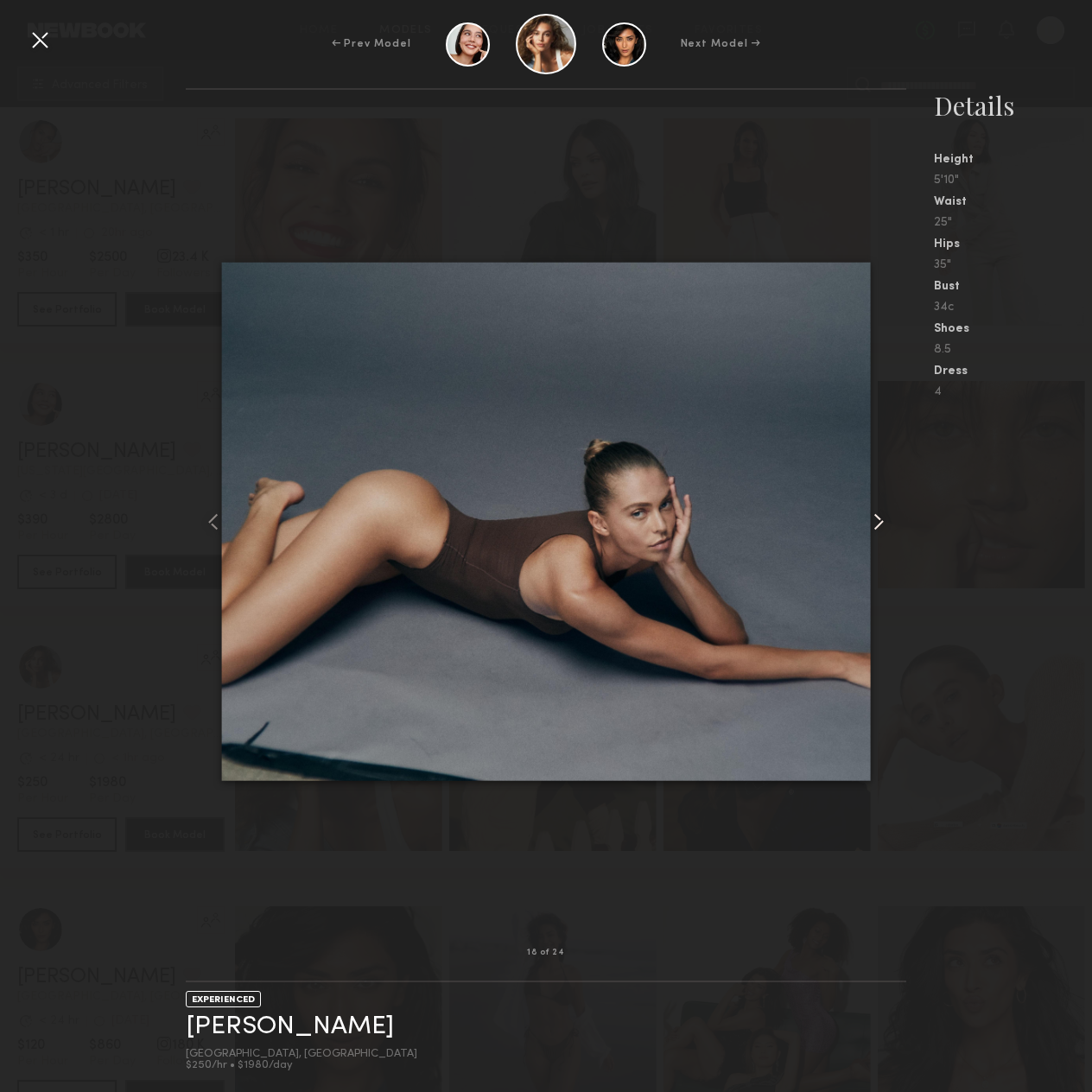
click at [882, 520] on common-icon at bounding box center [878, 521] width 27 height 27
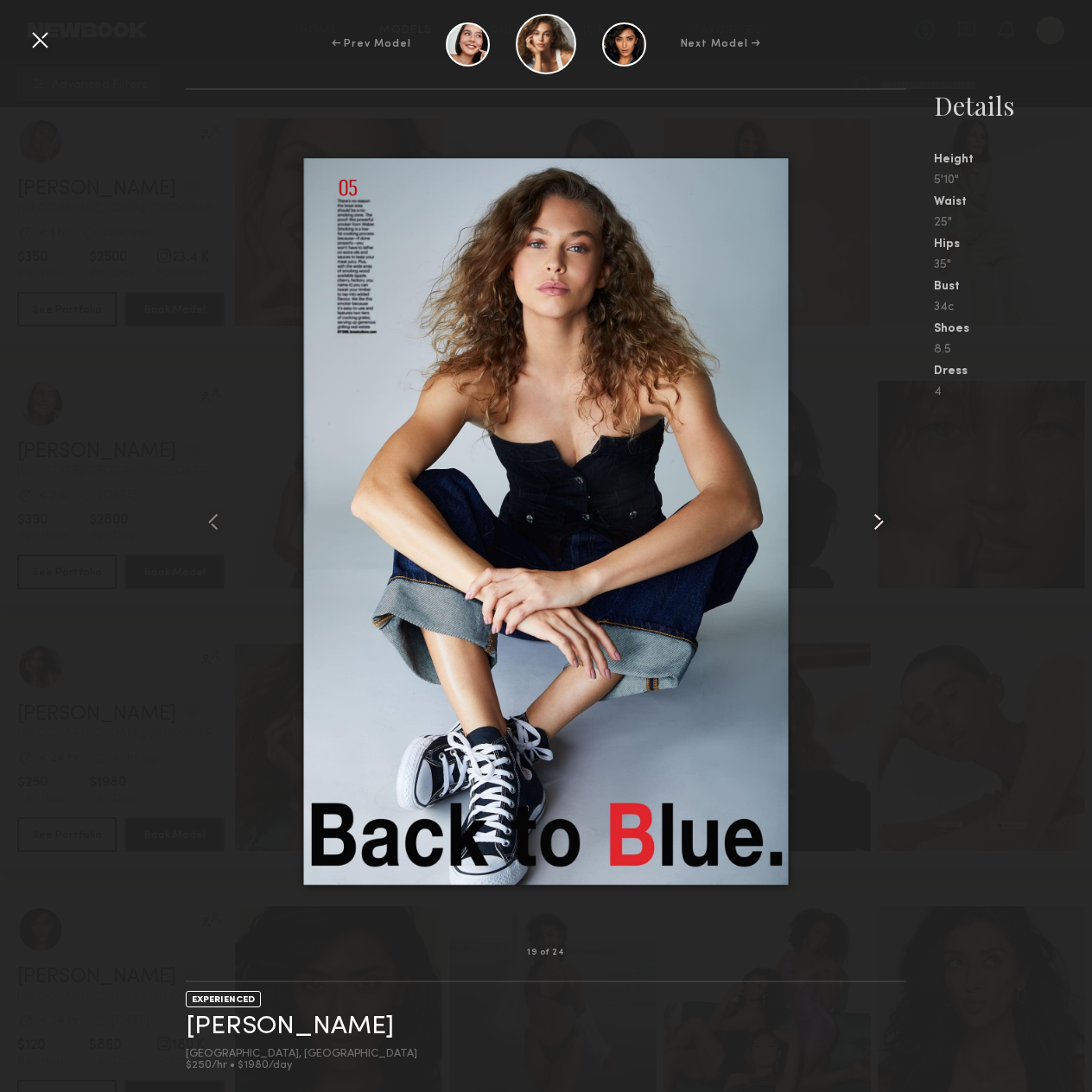
click at [882, 520] on common-icon at bounding box center [878, 521] width 27 height 27
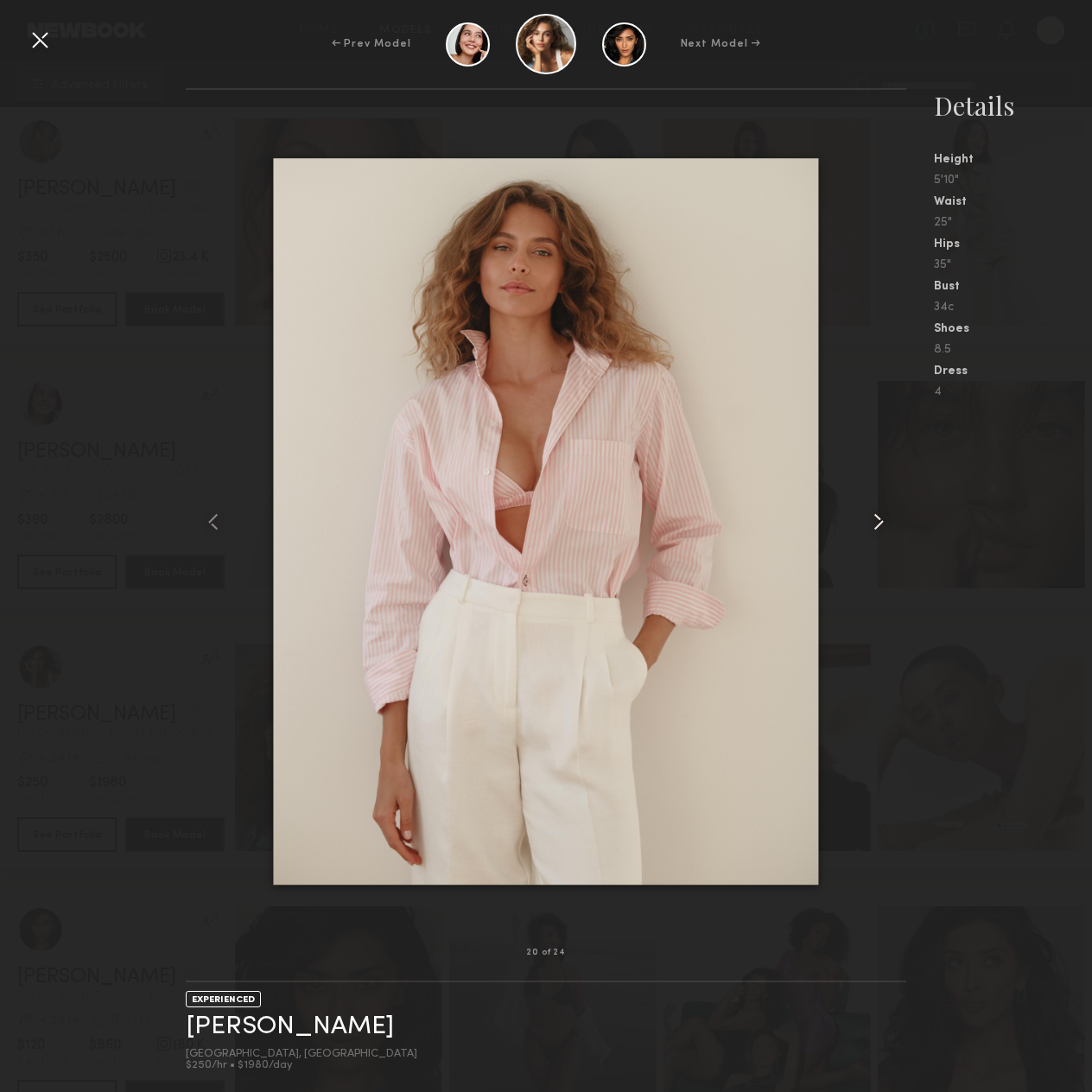
click at [882, 520] on common-icon at bounding box center [878, 521] width 27 height 27
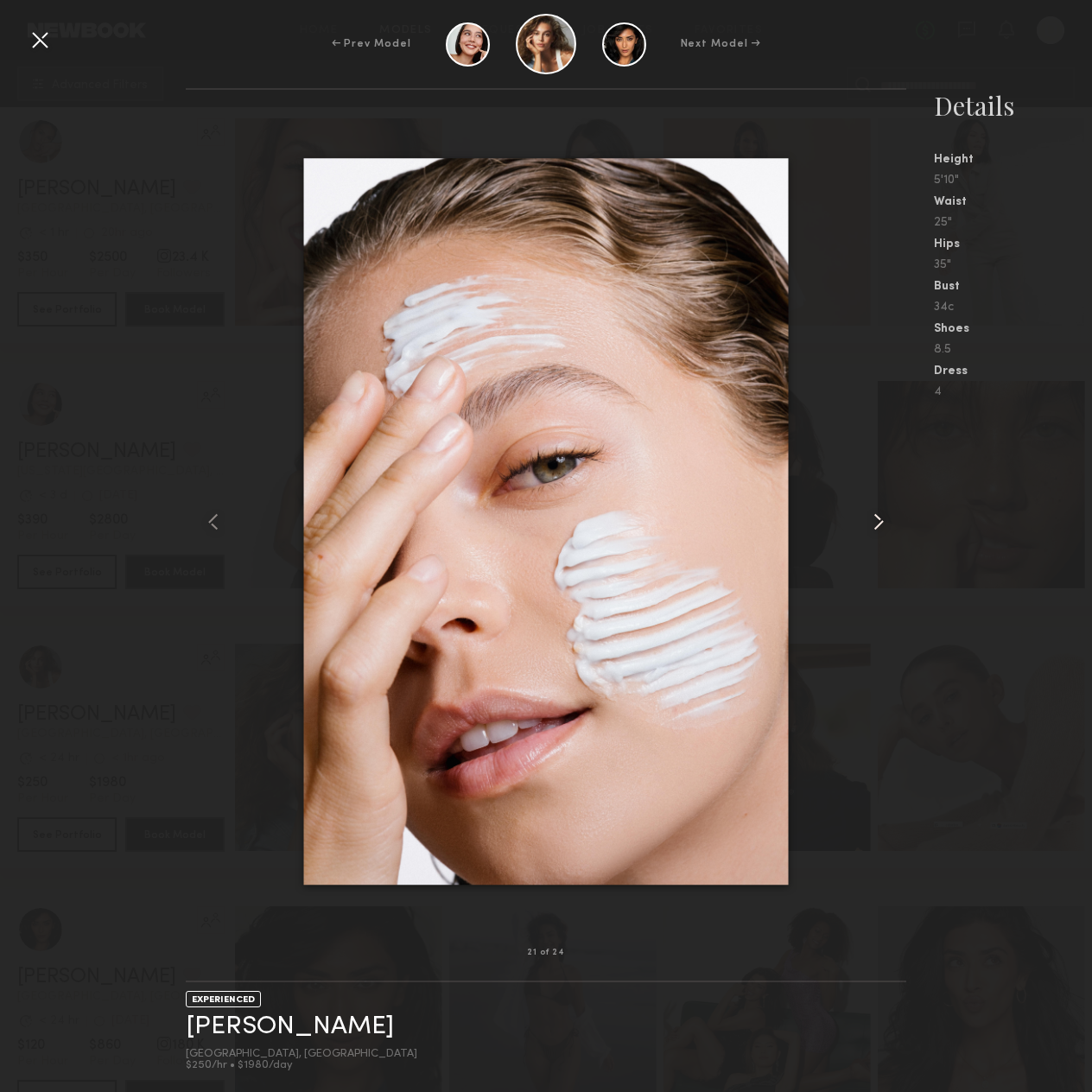
click at [882, 520] on common-icon at bounding box center [878, 521] width 27 height 27
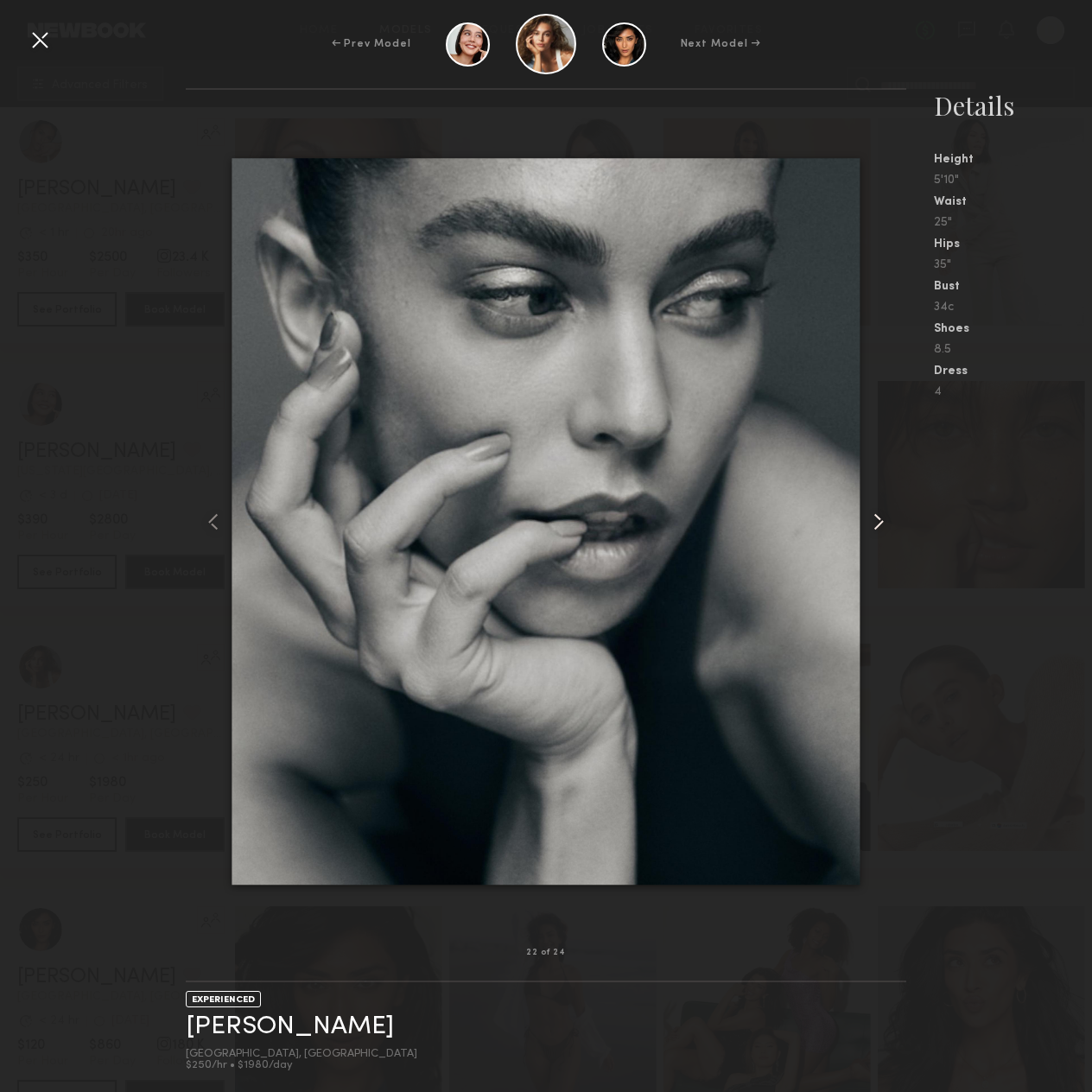
click at [882, 520] on common-icon at bounding box center [878, 521] width 27 height 27
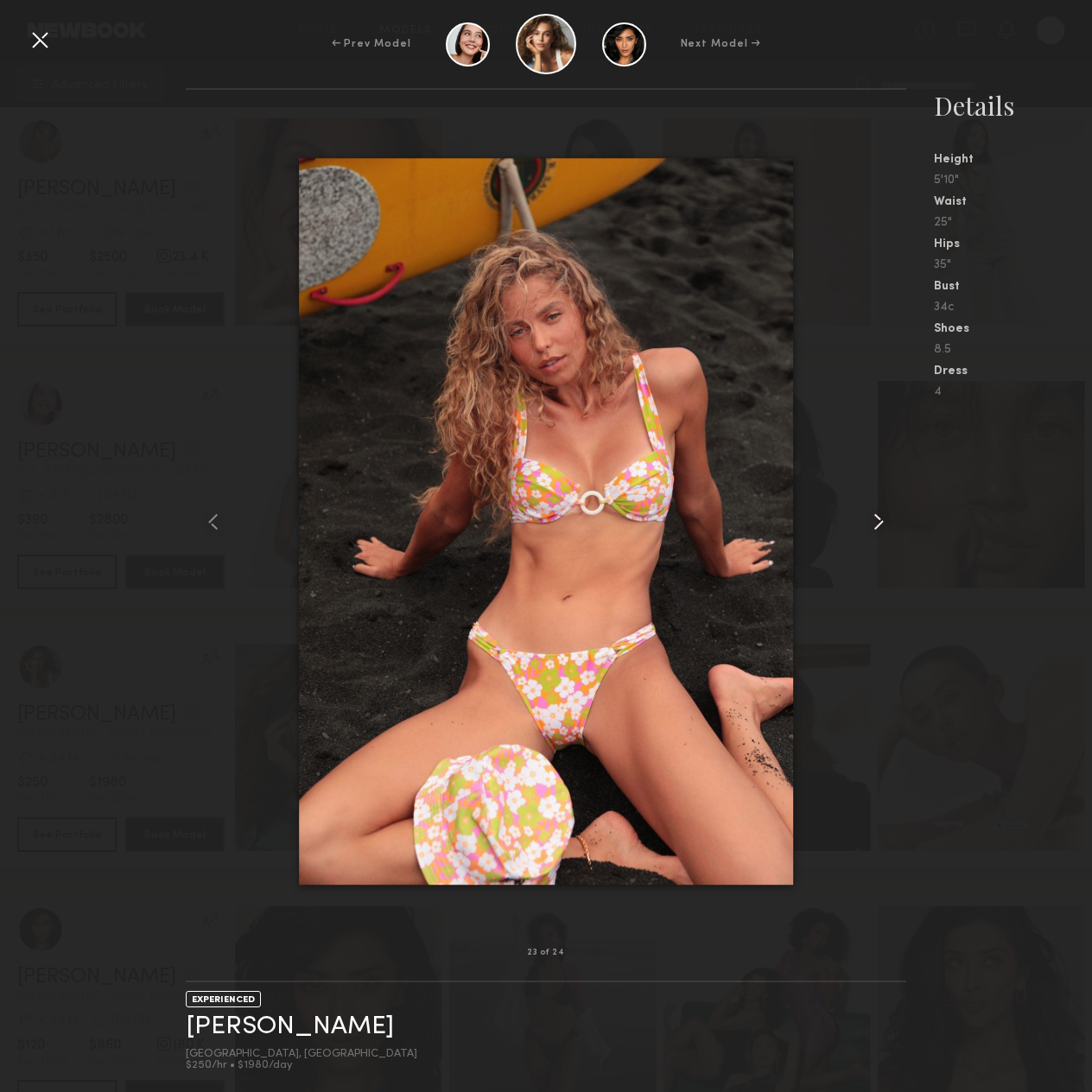
click at [882, 520] on common-icon at bounding box center [878, 521] width 27 height 27
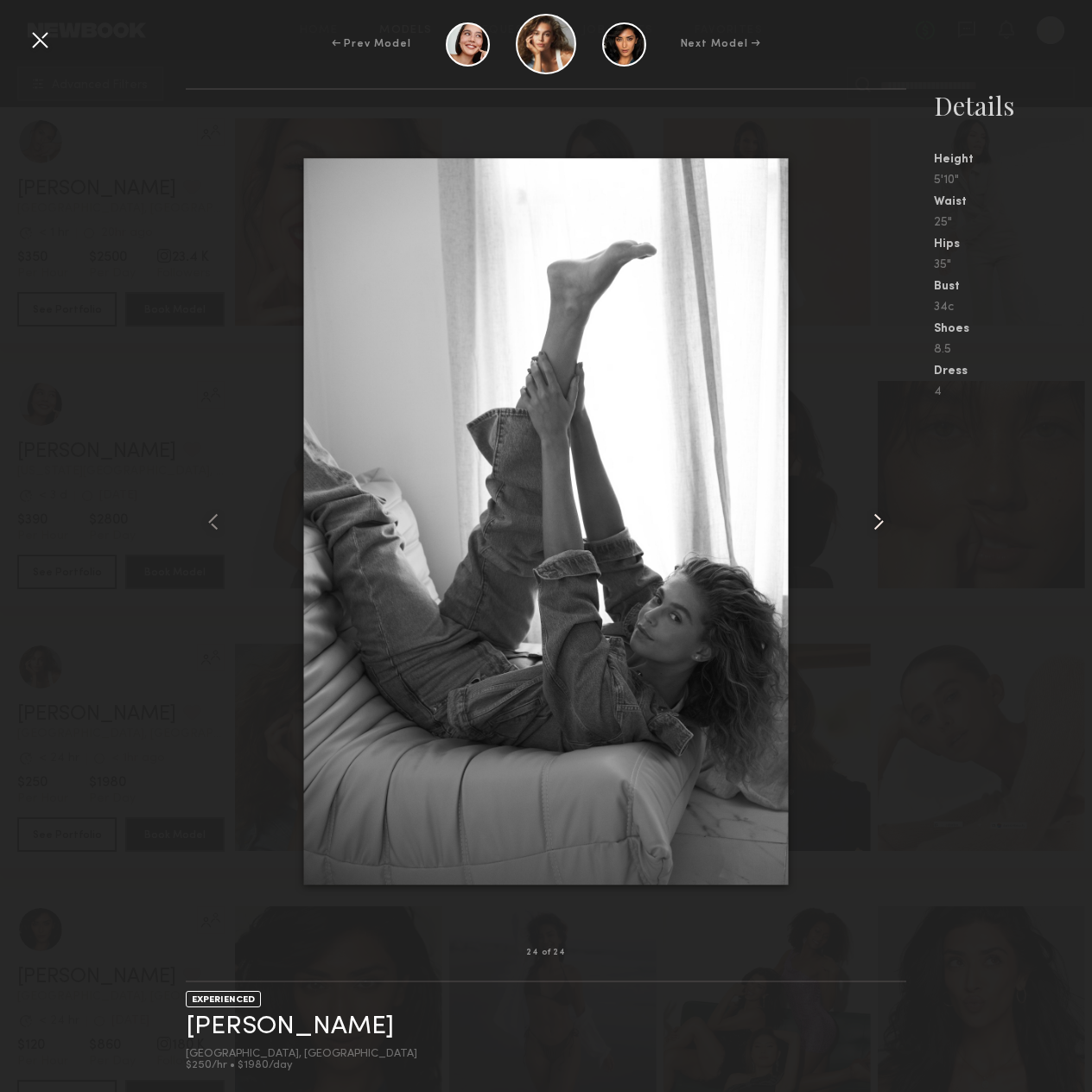
click at [882, 520] on common-icon at bounding box center [878, 521] width 27 height 27
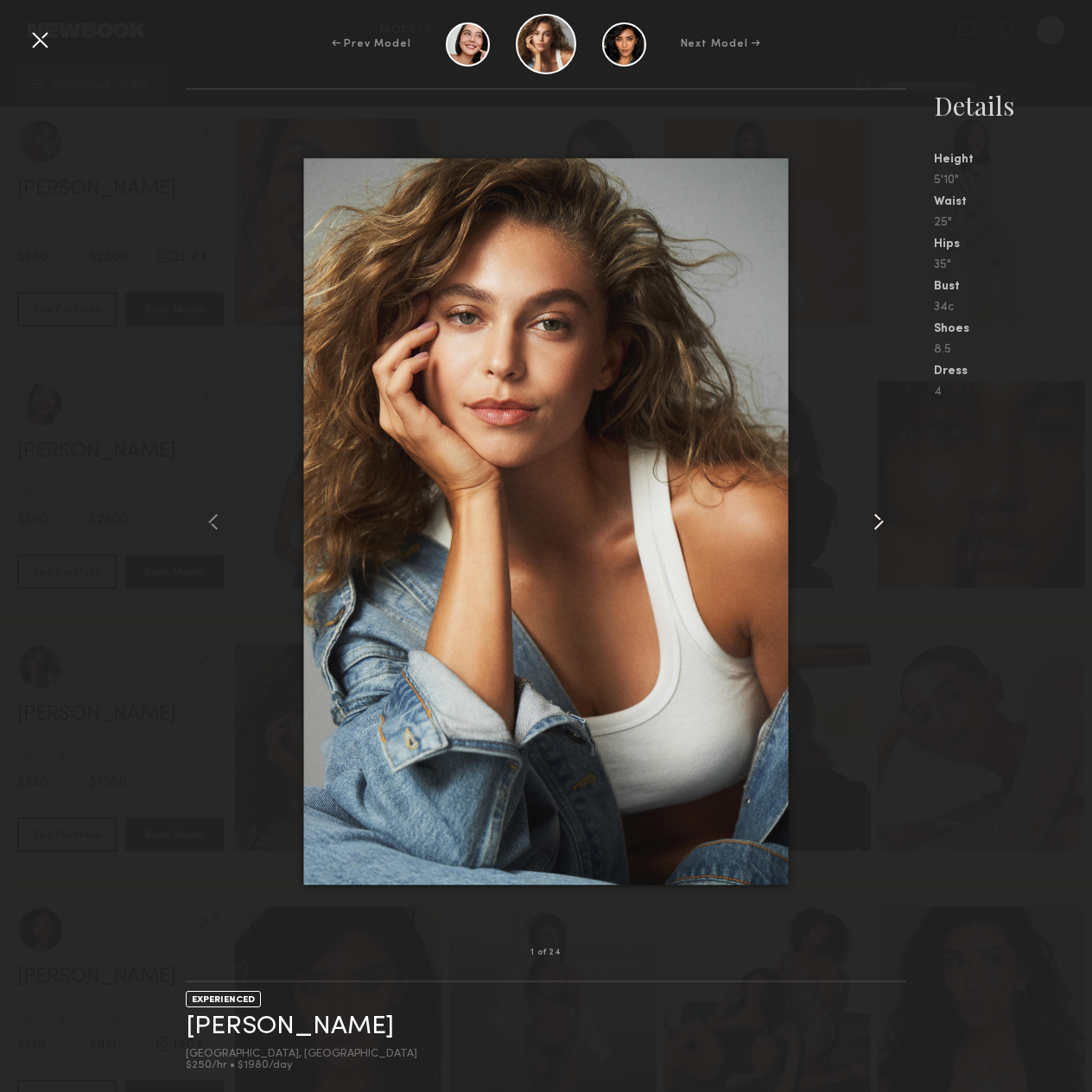
click at [882, 520] on common-icon at bounding box center [878, 521] width 27 height 27
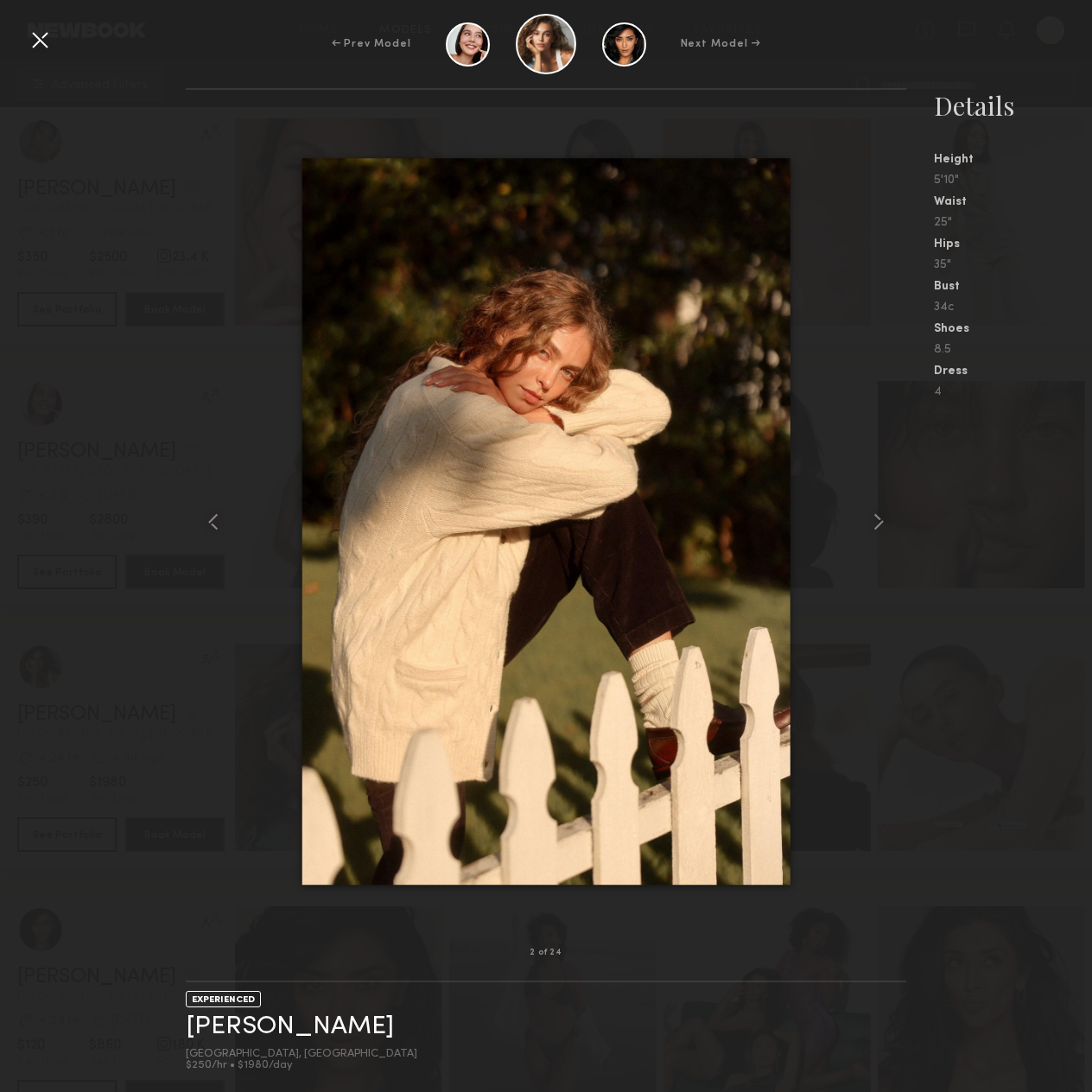
click at [43, 33] on div at bounding box center [39, 39] width 27 height 27
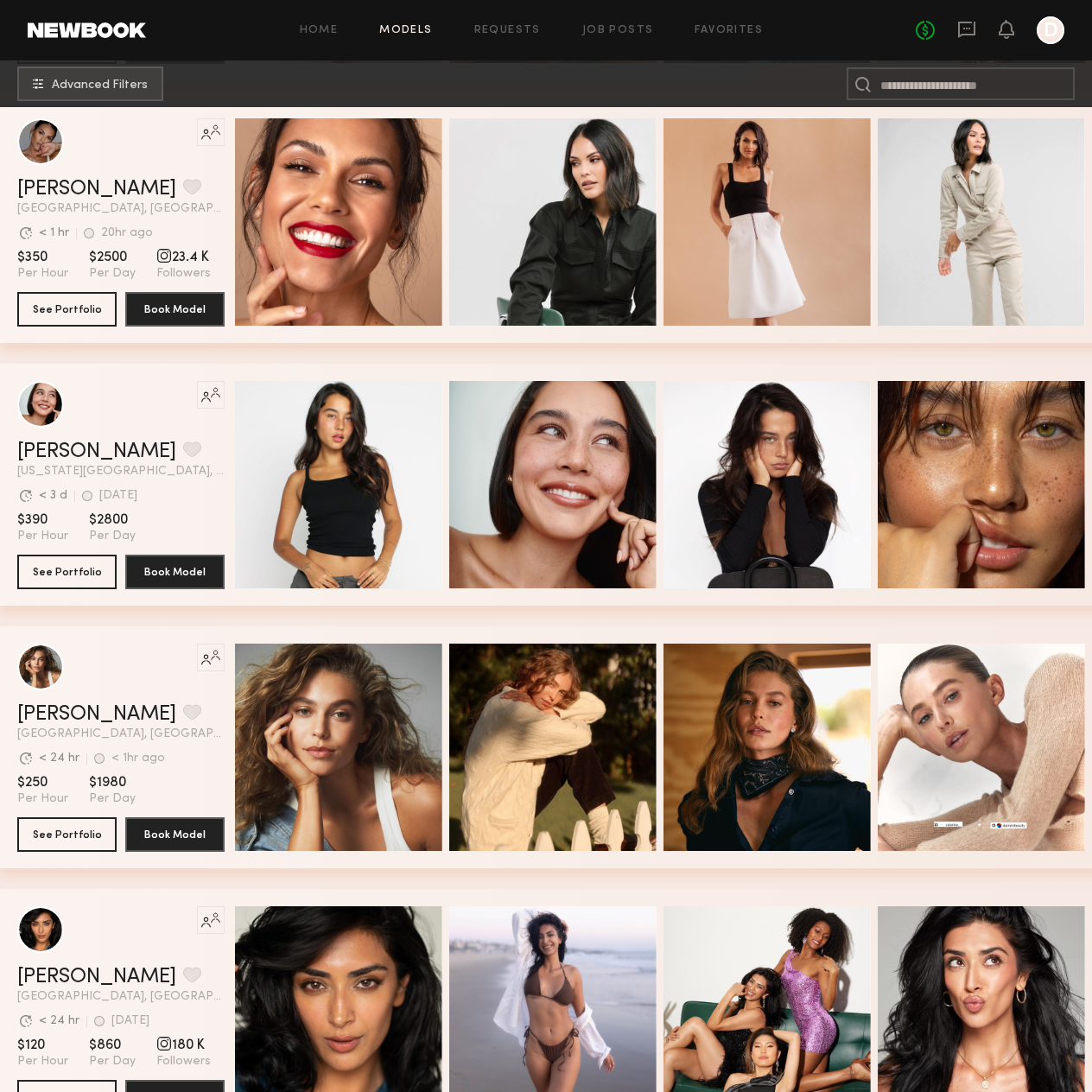
scroll to position [4838, 0]
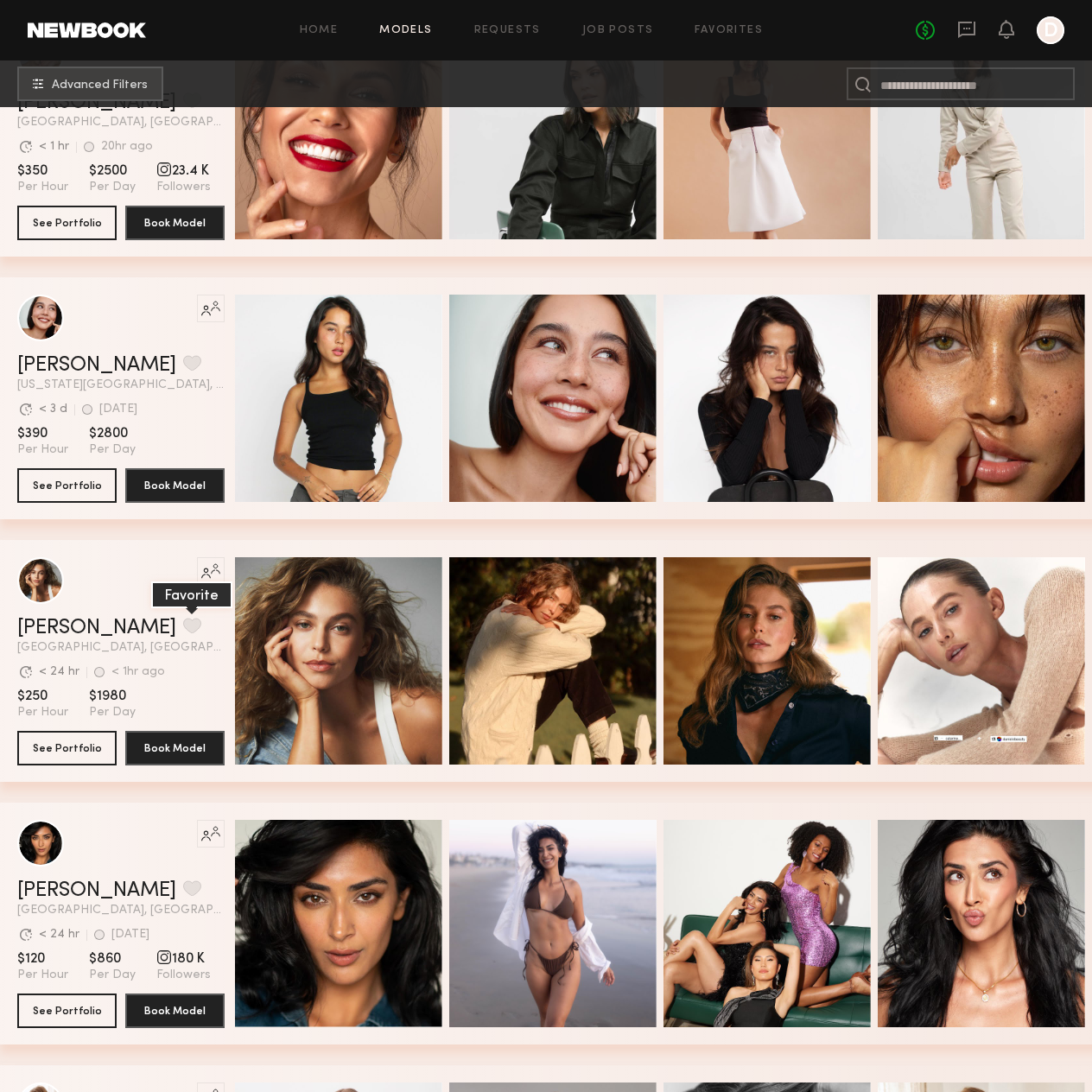
click at [183, 620] on button "grid" at bounding box center [192, 626] width 19 height 16
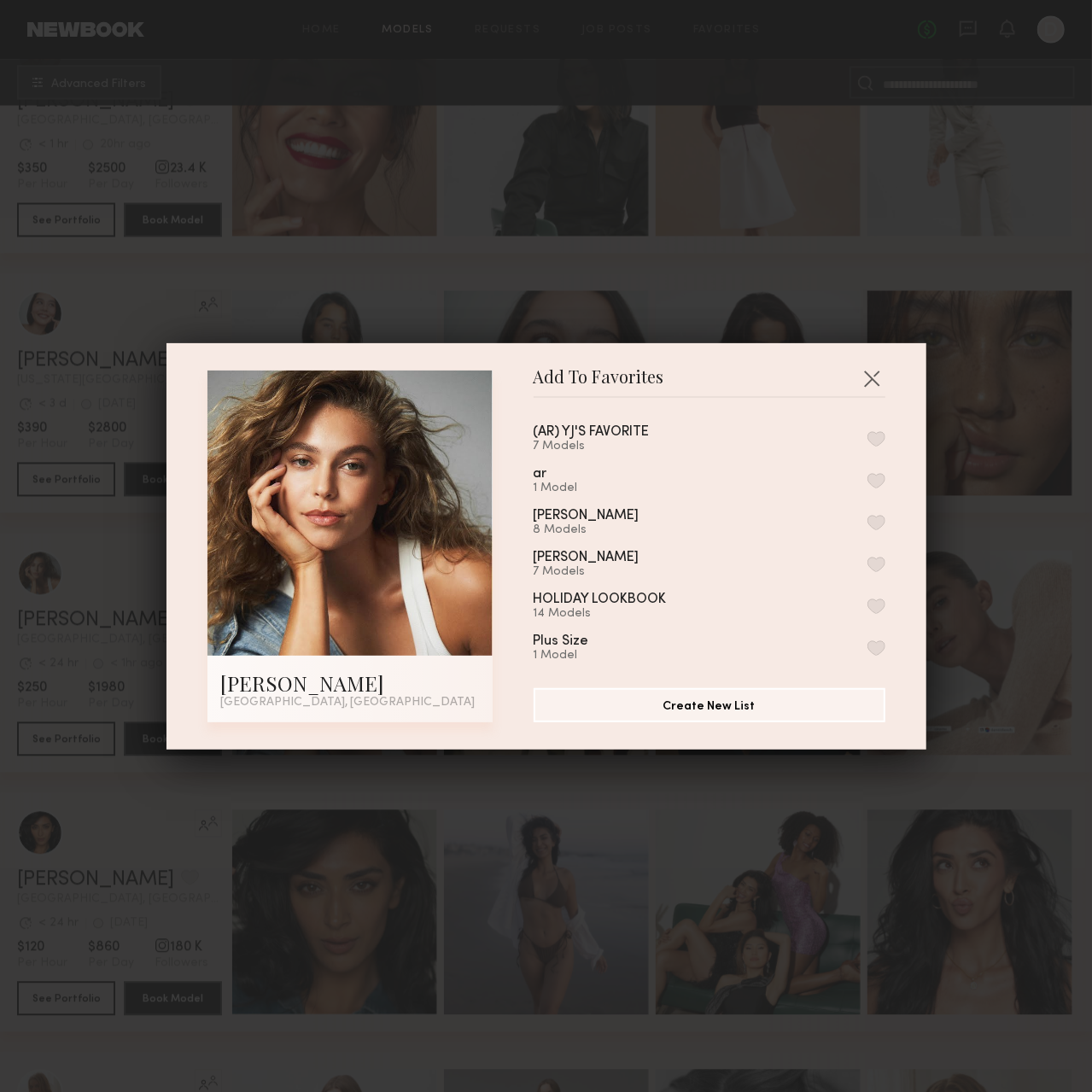
click at [867, 440] on button "button" at bounding box center [876, 439] width 18 height 16
click at [869, 366] on button "button" at bounding box center [871, 378] width 27 height 27
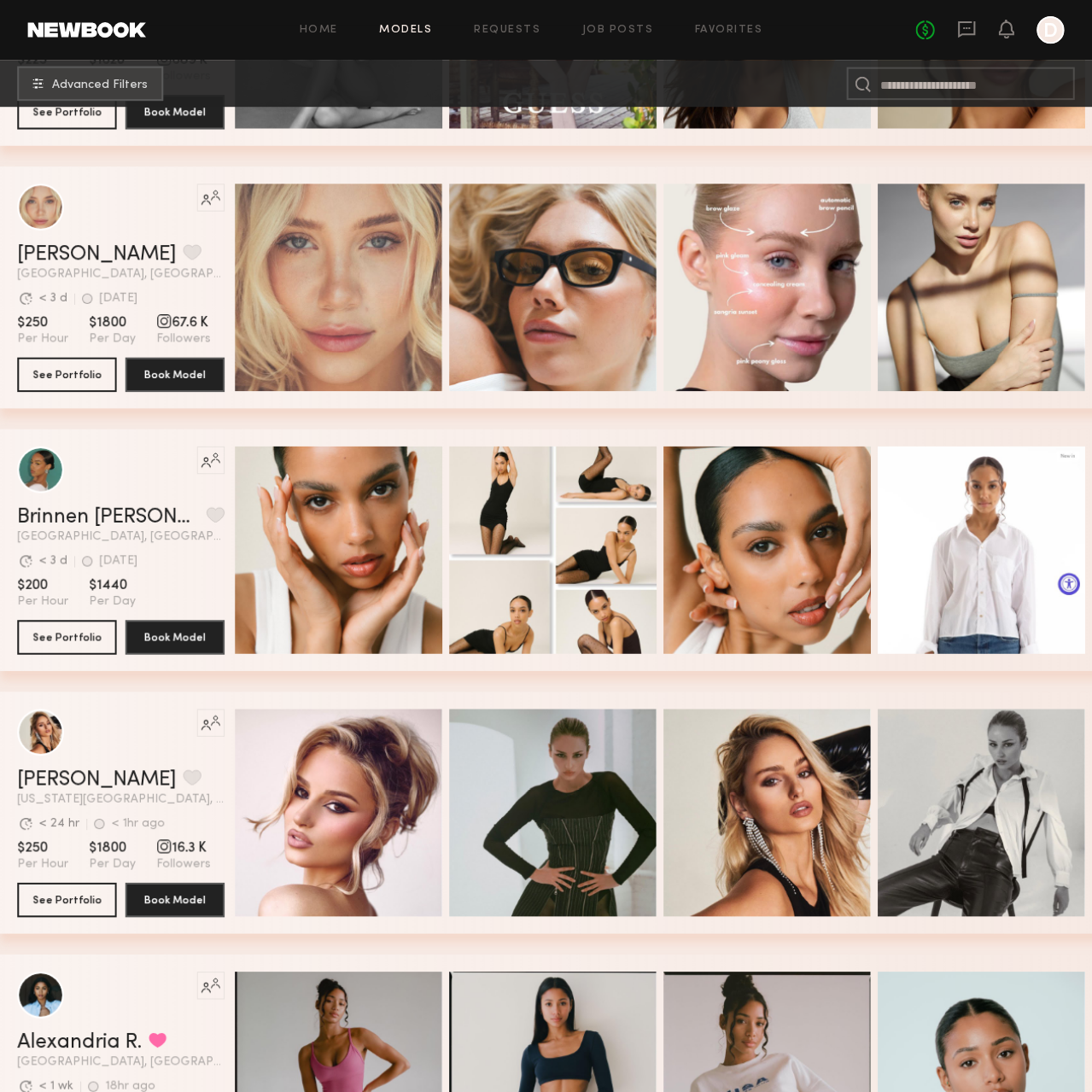
scroll to position [2816, 0]
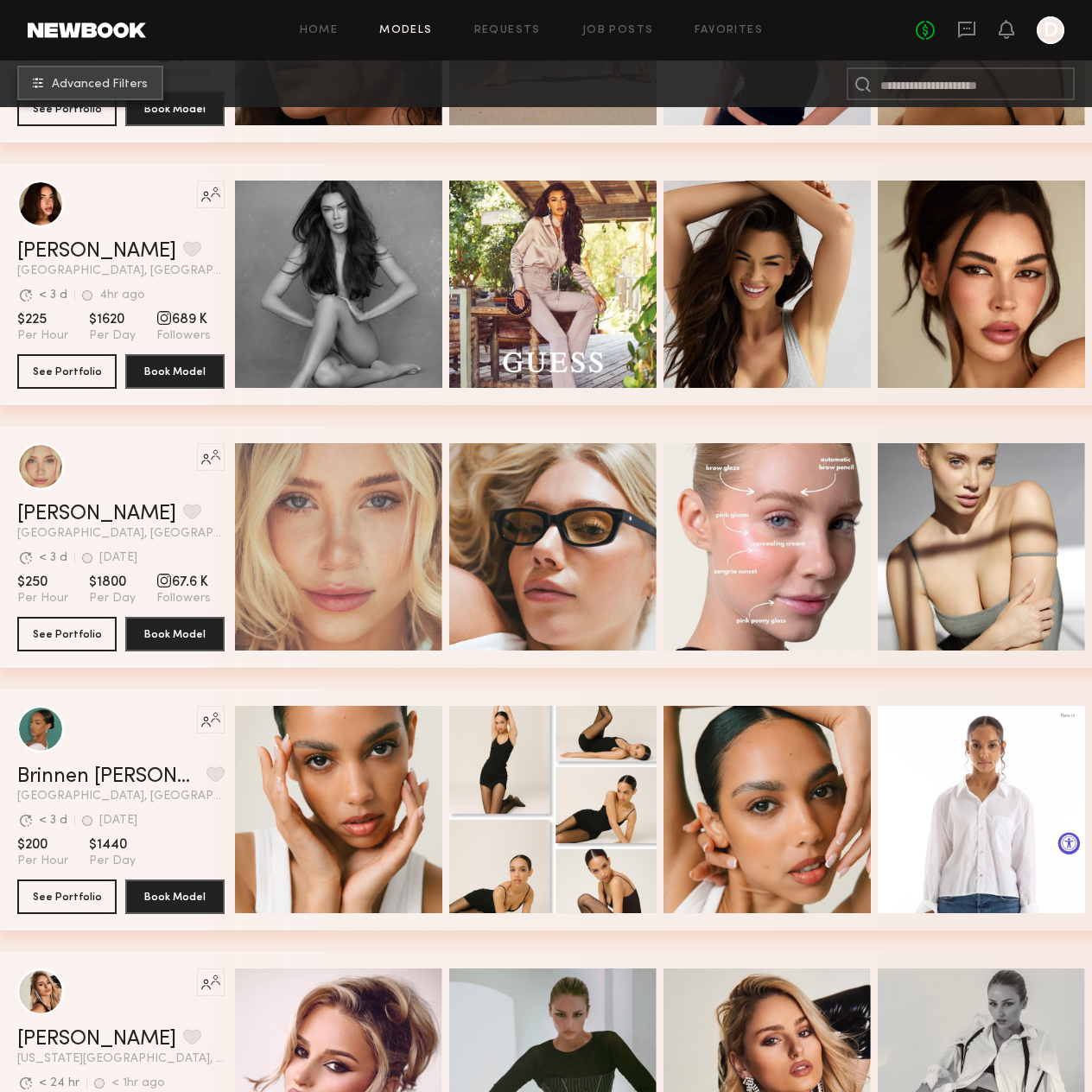
click at [131, 81] on span "Advanced Filters" at bounding box center [100, 85] width 96 height 12
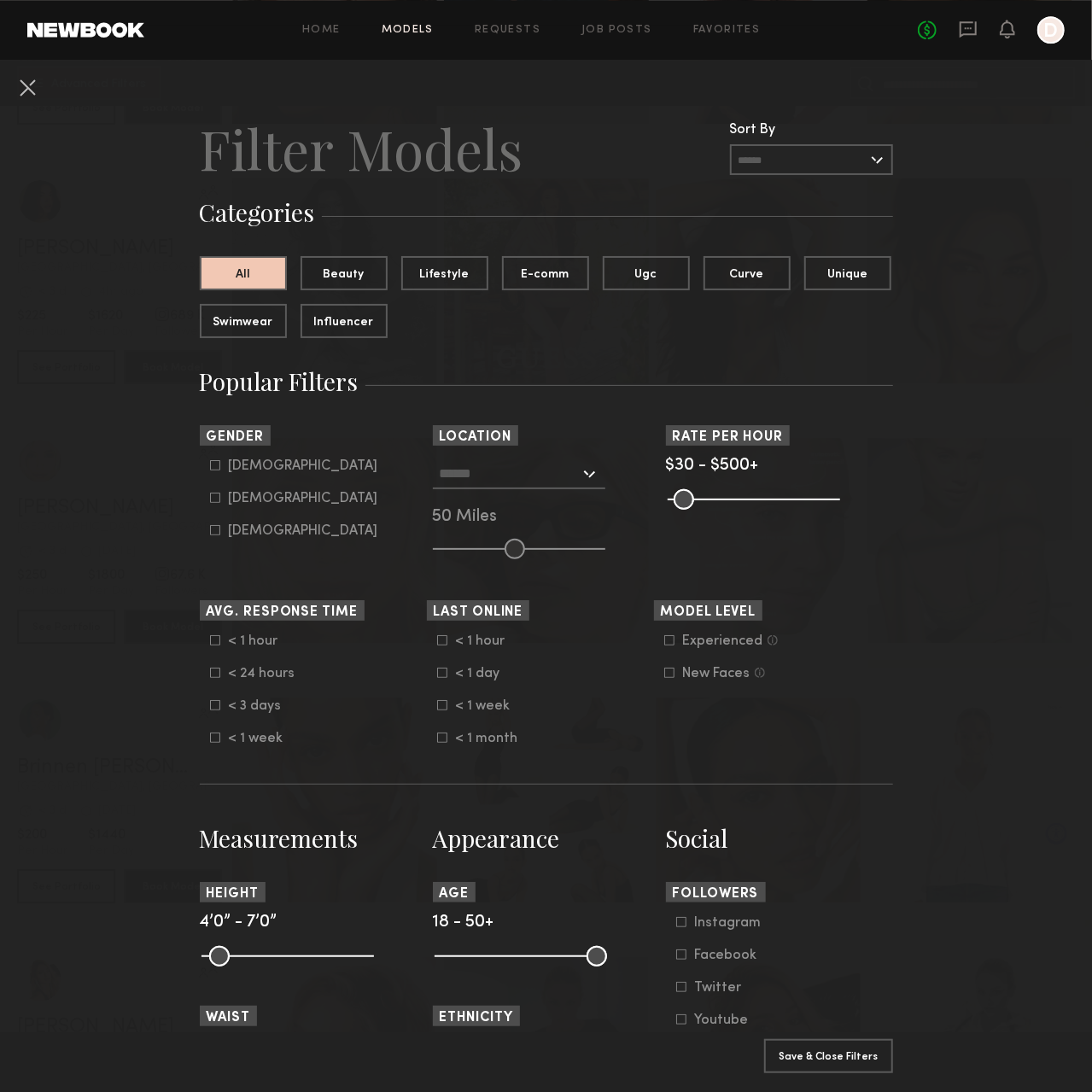
click at [213, 497] on label "Female" at bounding box center [294, 497] width 168 height 10
type input "**"
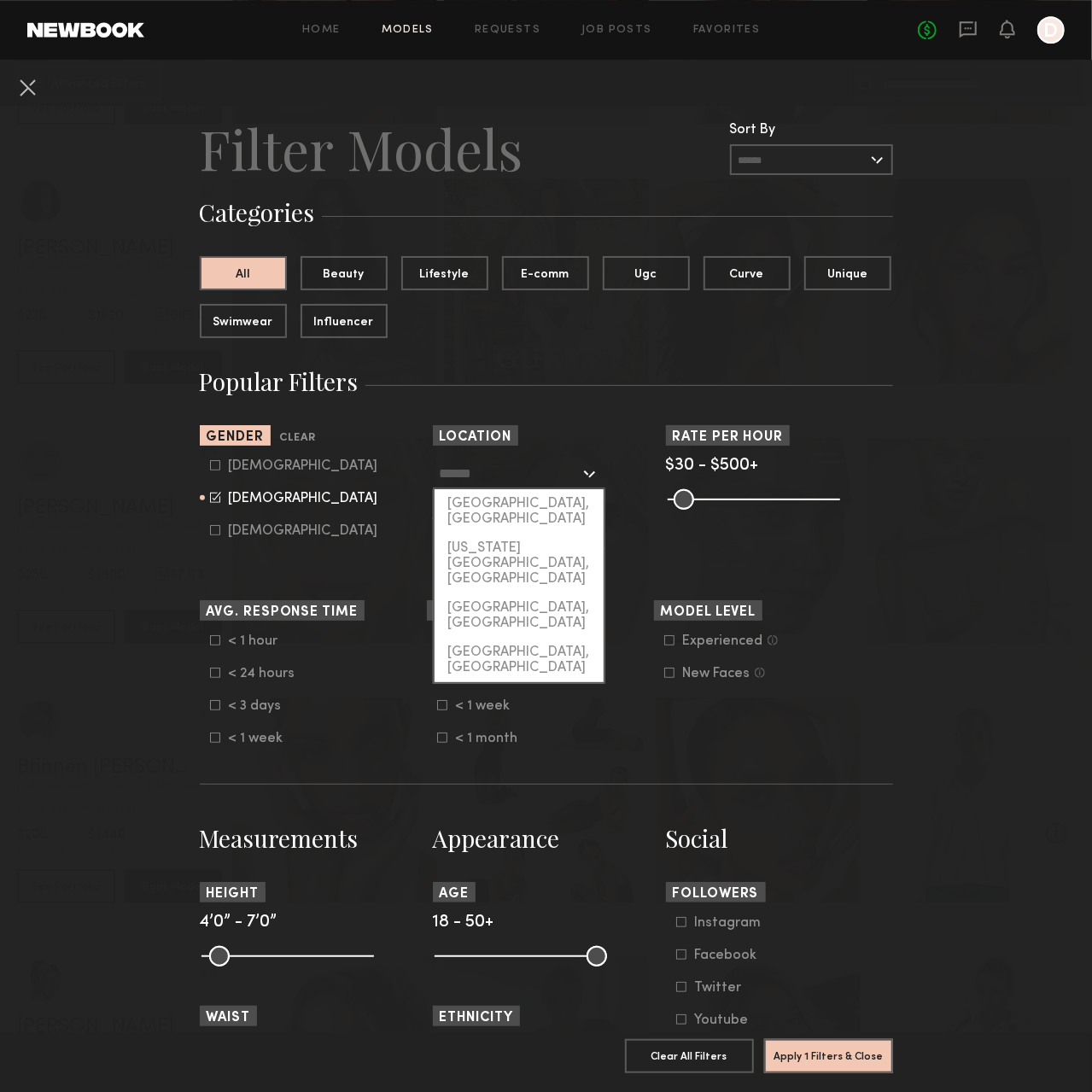
click at [463, 467] on input "text" at bounding box center [510, 472] width 140 height 29
click at [478, 507] on div "Los Angeles, CA" at bounding box center [518, 511] width 169 height 45
type input "**********"
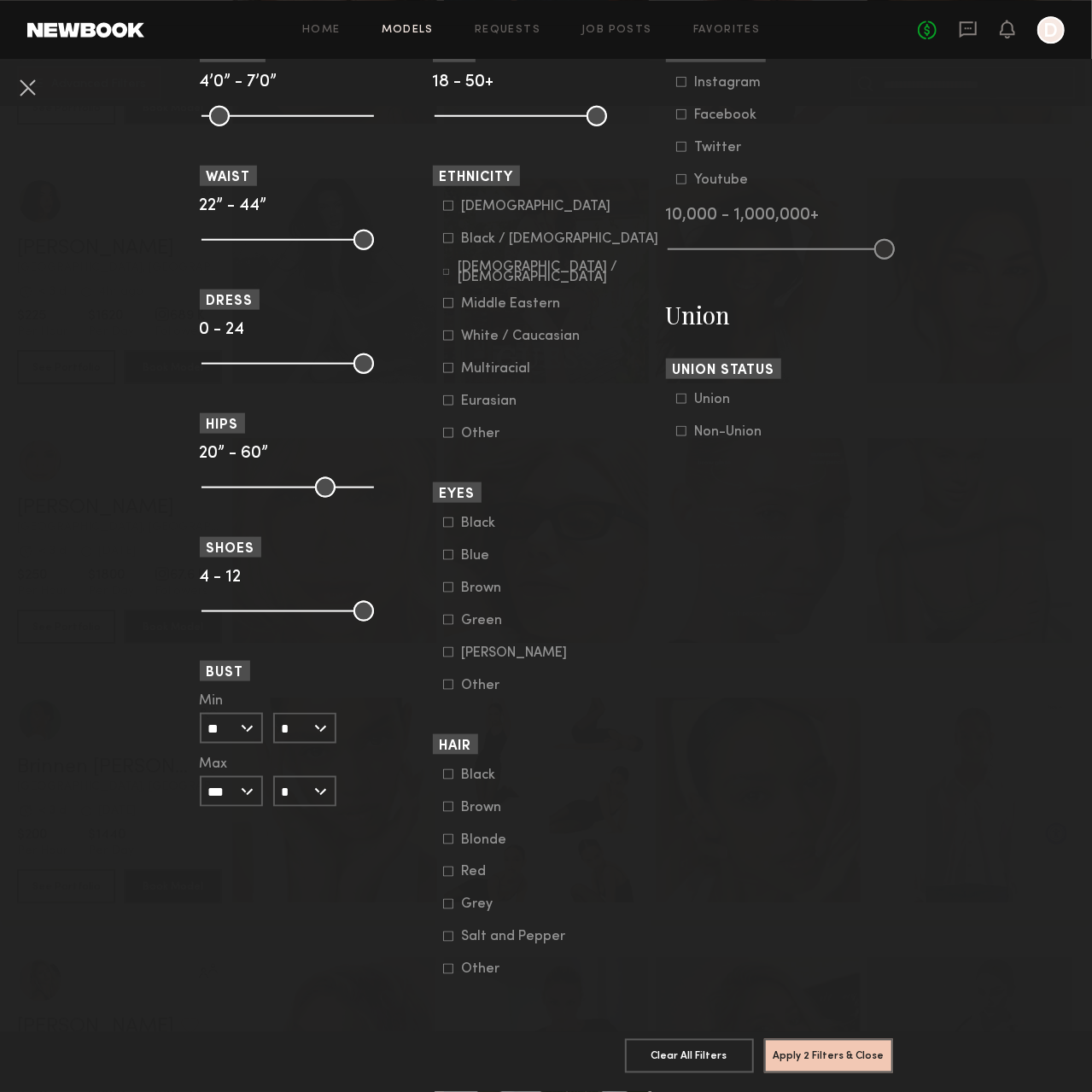
scroll to position [867, 0]
click at [813, 1040] on button "Apply 2 Filters & Close" at bounding box center [828, 1054] width 129 height 34
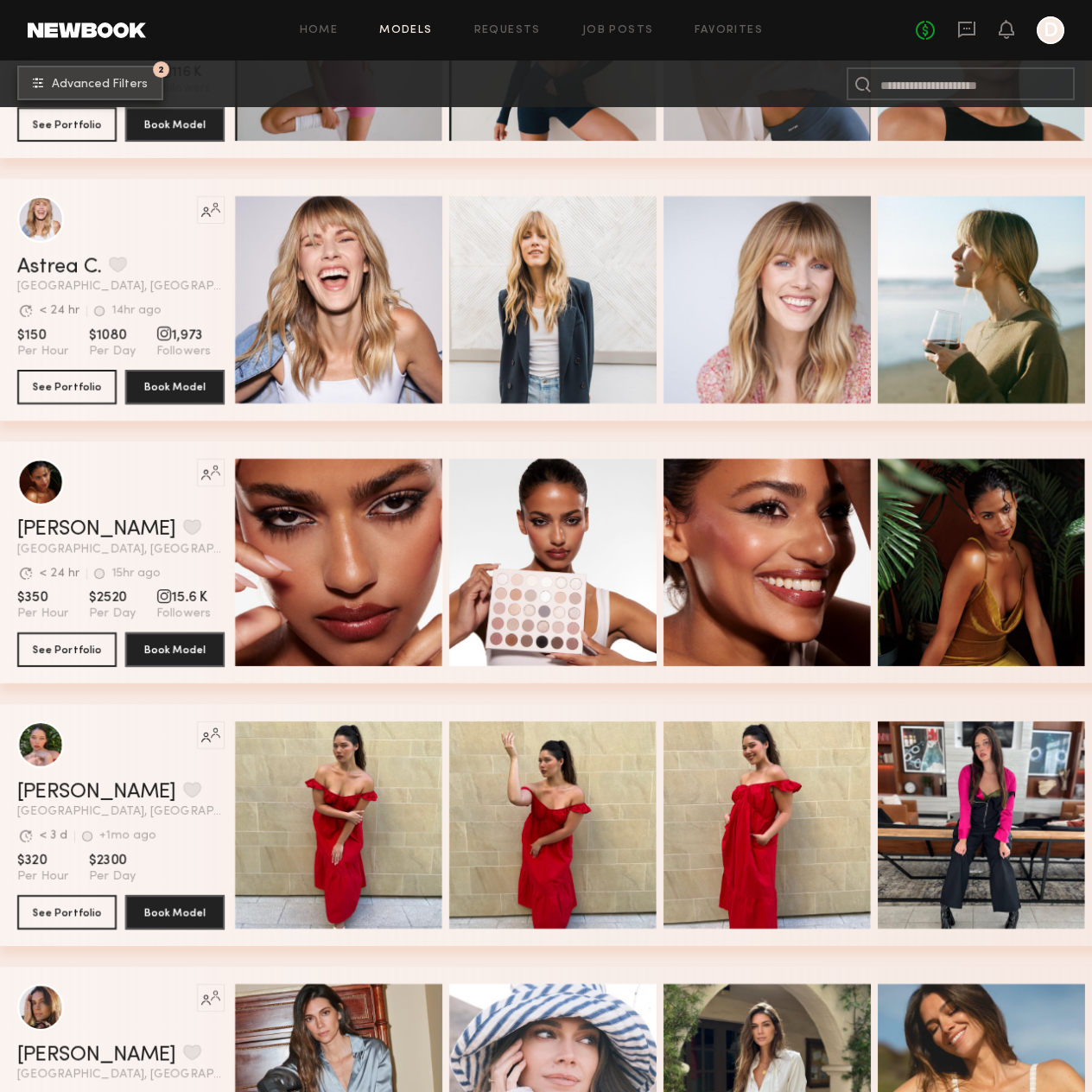
scroll to position [10024, 0]
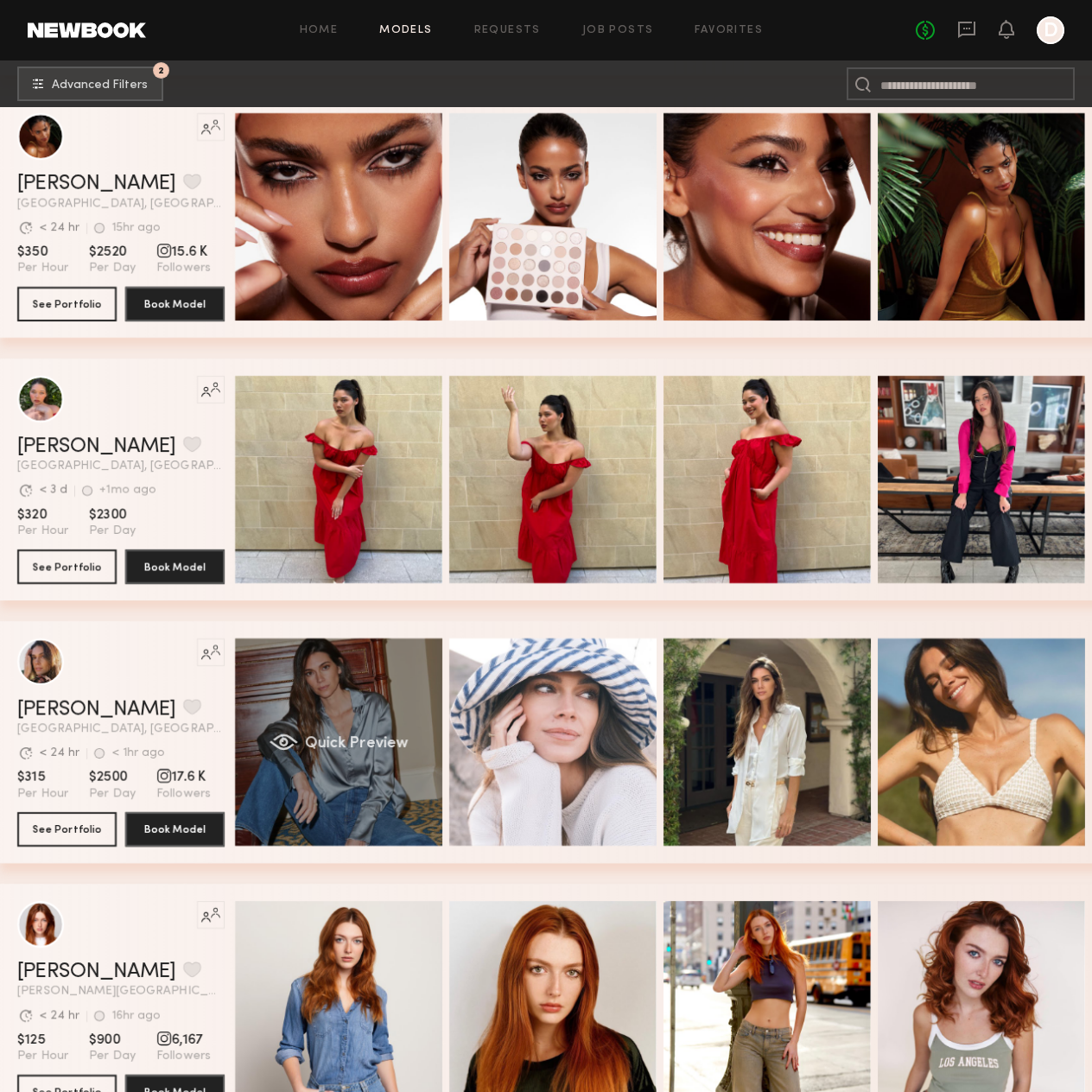
click at [393, 816] on div "Quick Preview" at bounding box center [339, 742] width 207 height 207
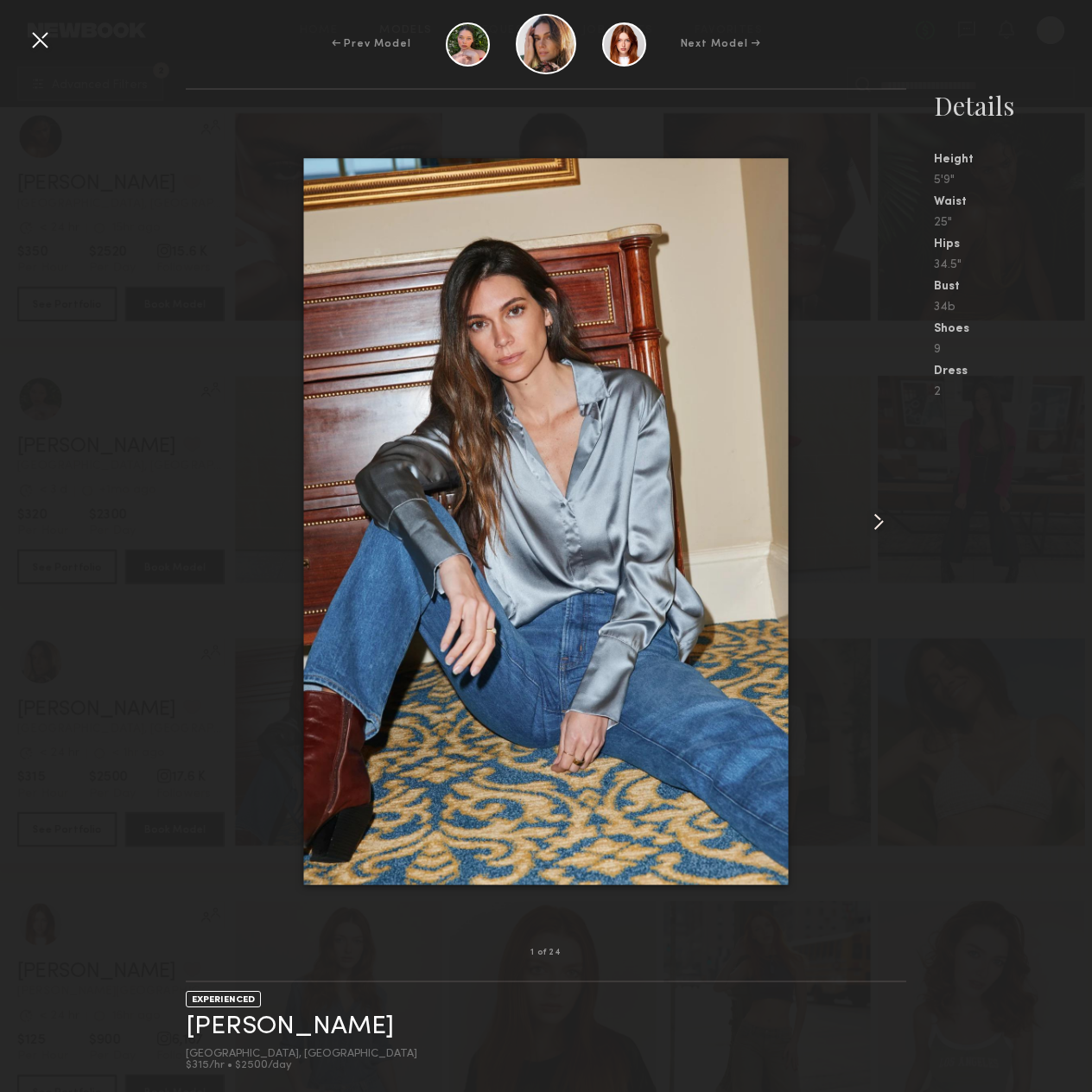
click at [876, 511] on common-icon at bounding box center [878, 521] width 27 height 27
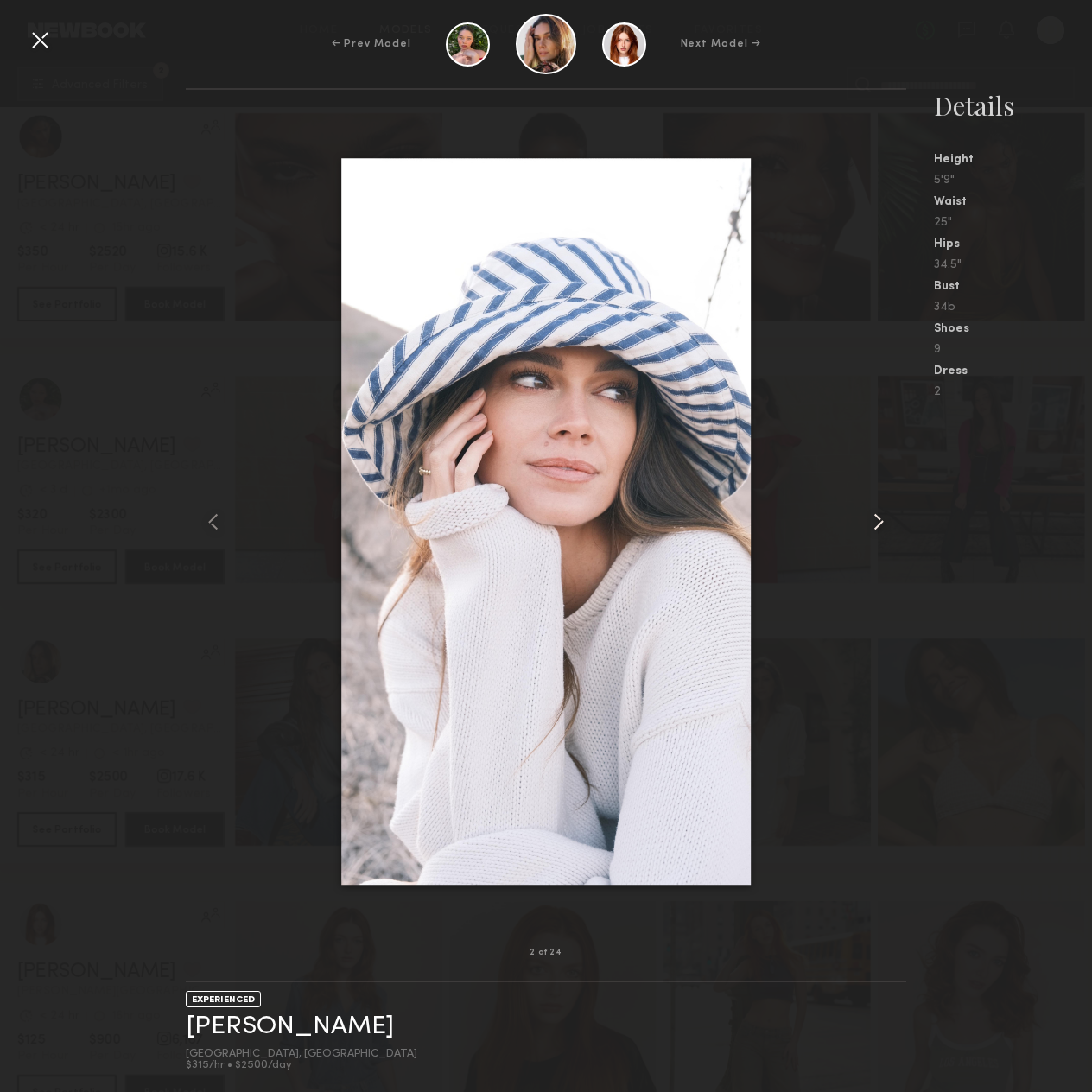
click at [873, 521] on common-icon at bounding box center [878, 521] width 27 height 27
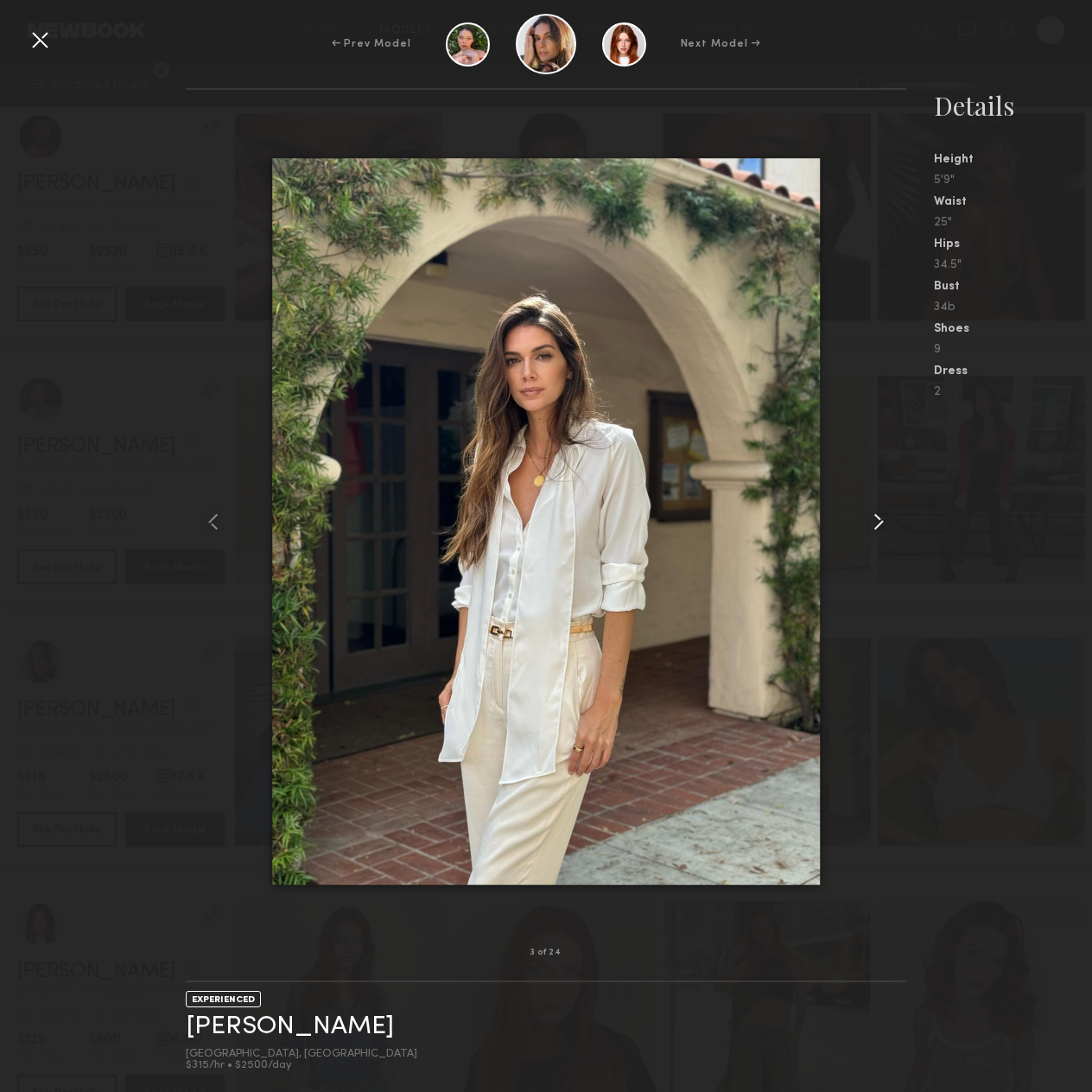
click at [873, 521] on common-icon at bounding box center [878, 521] width 27 height 27
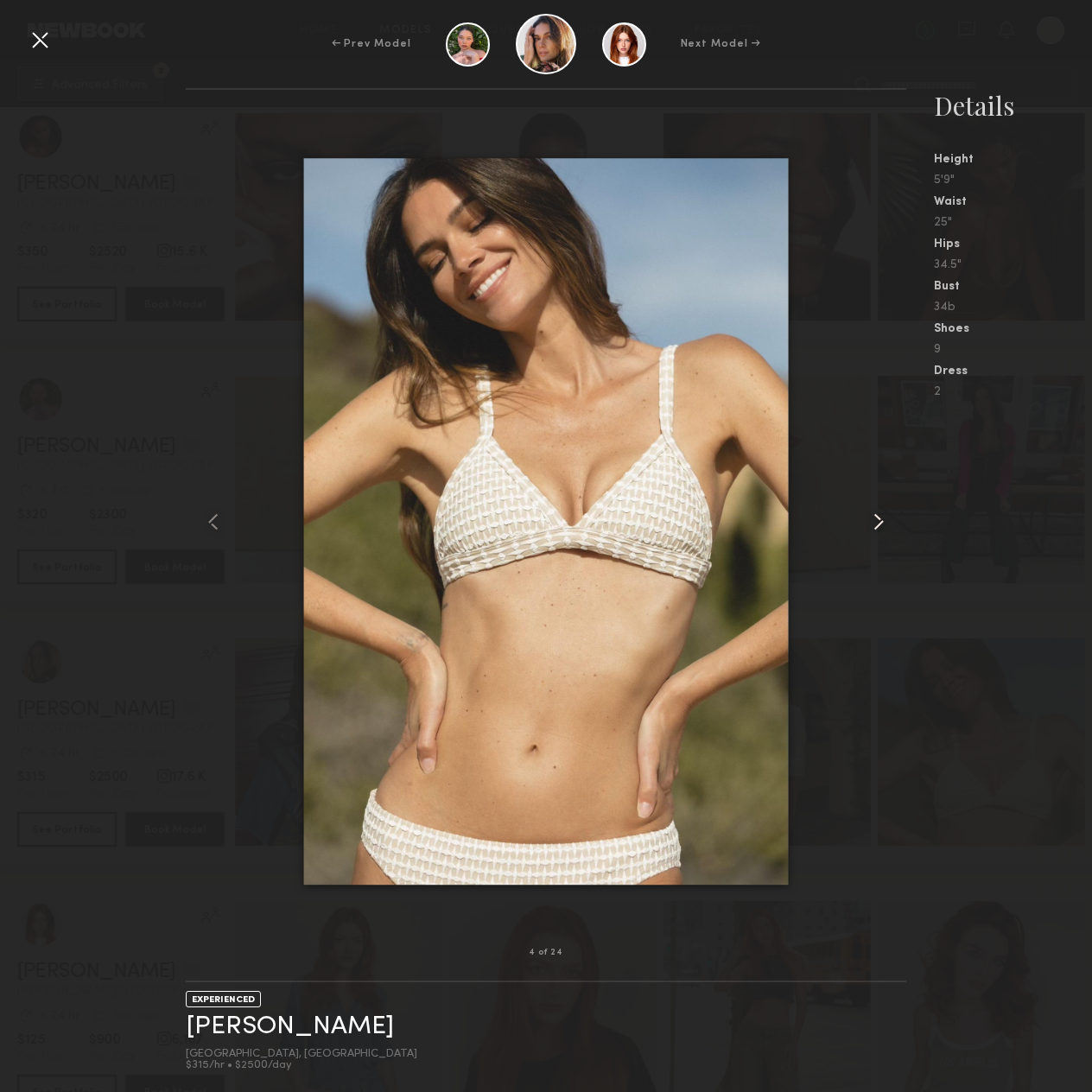
click at [873, 521] on common-icon at bounding box center [878, 521] width 27 height 27
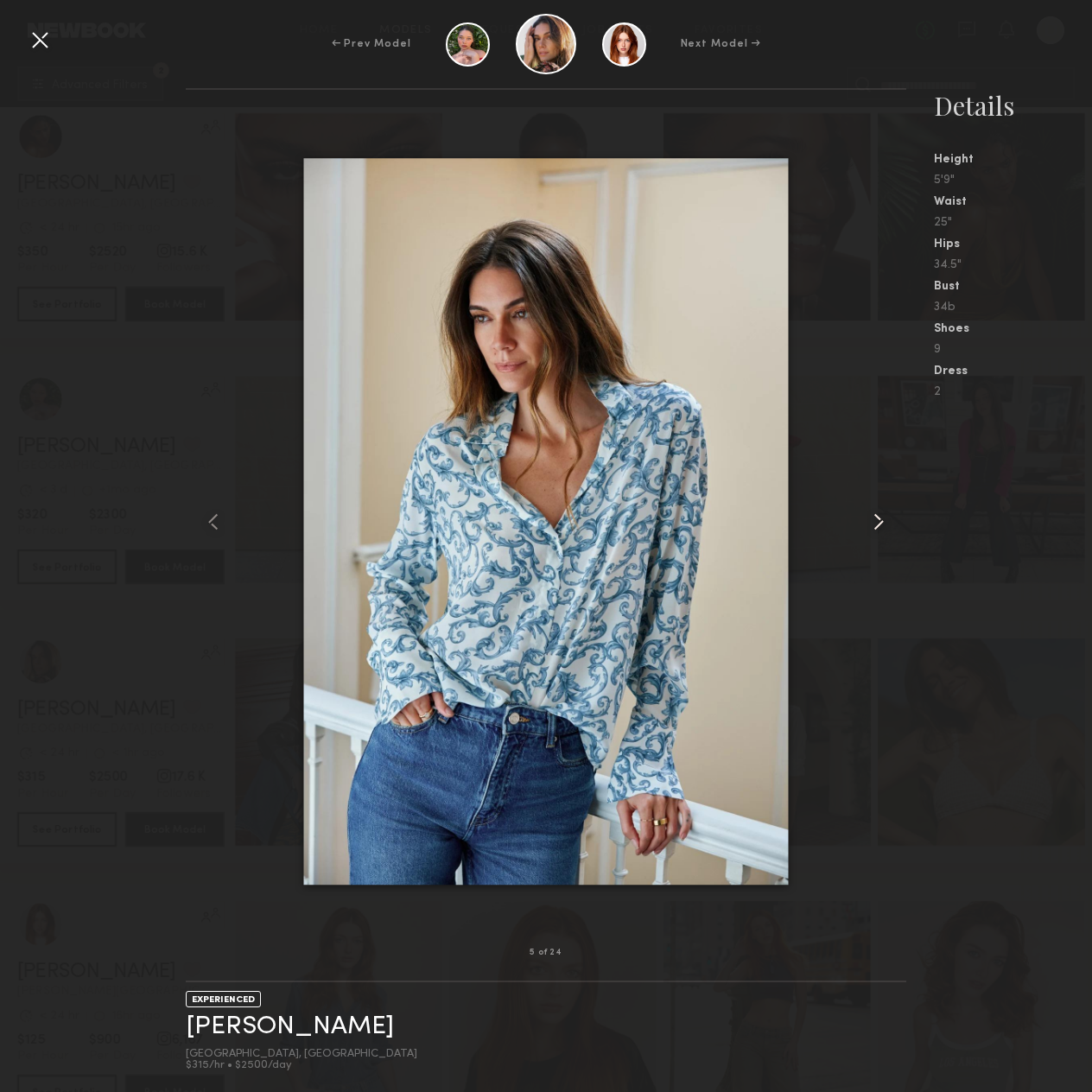
click at [873, 521] on common-icon at bounding box center [878, 521] width 27 height 27
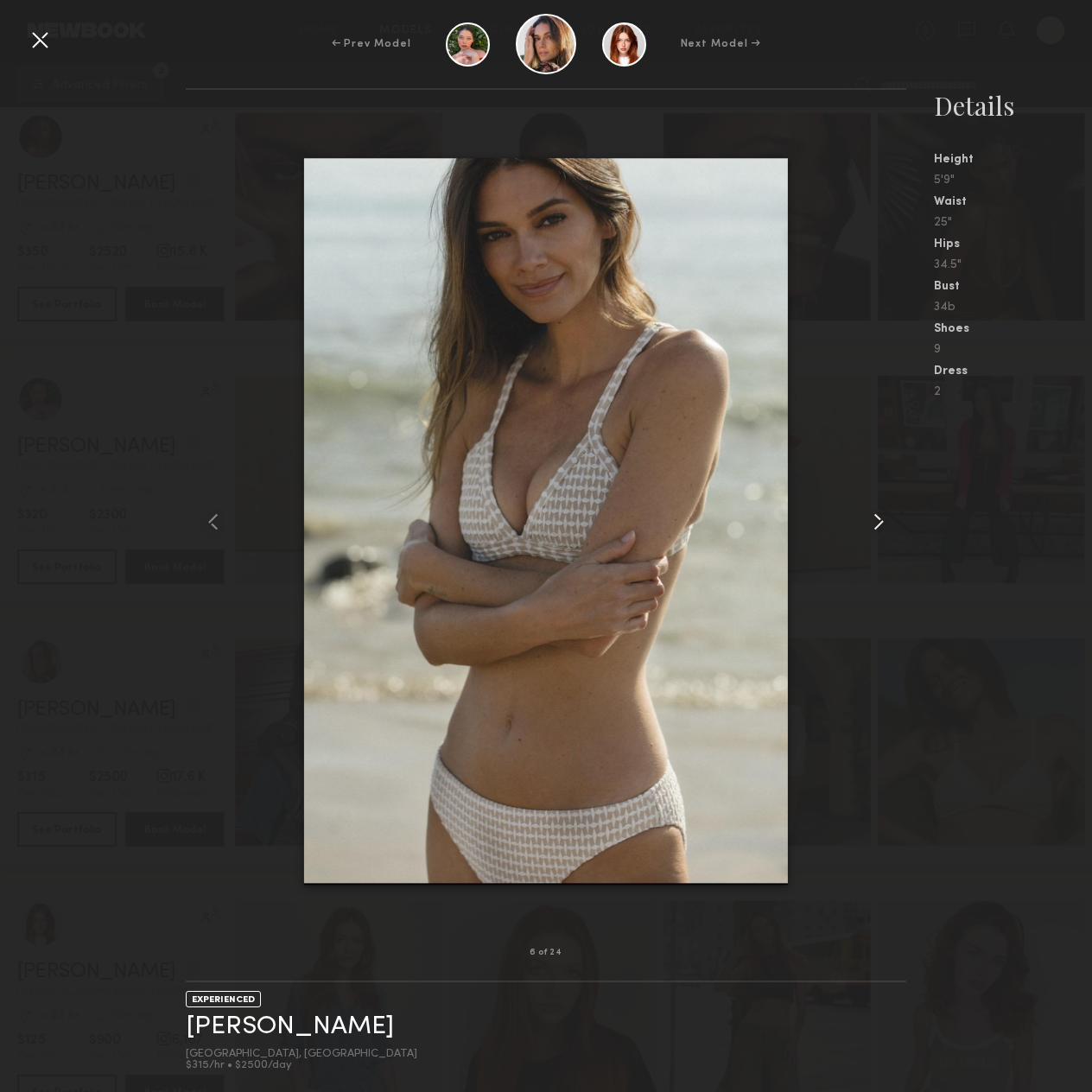
click at [873, 521] on common-icon at bounding box center [878, 521] width 27 height 27
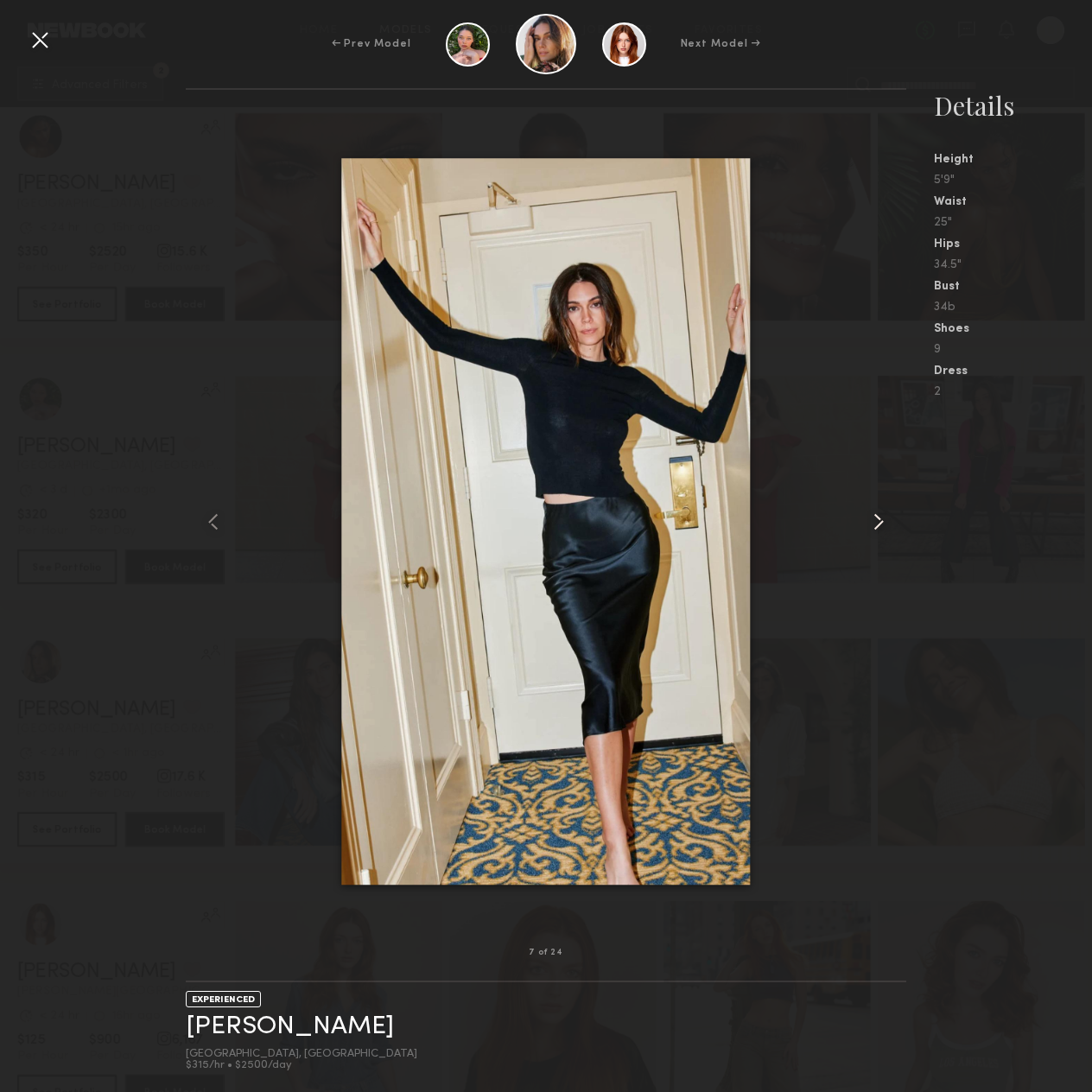
click at [873, 521] on common-icon at bounding box center [878, 521] width 27 height 27
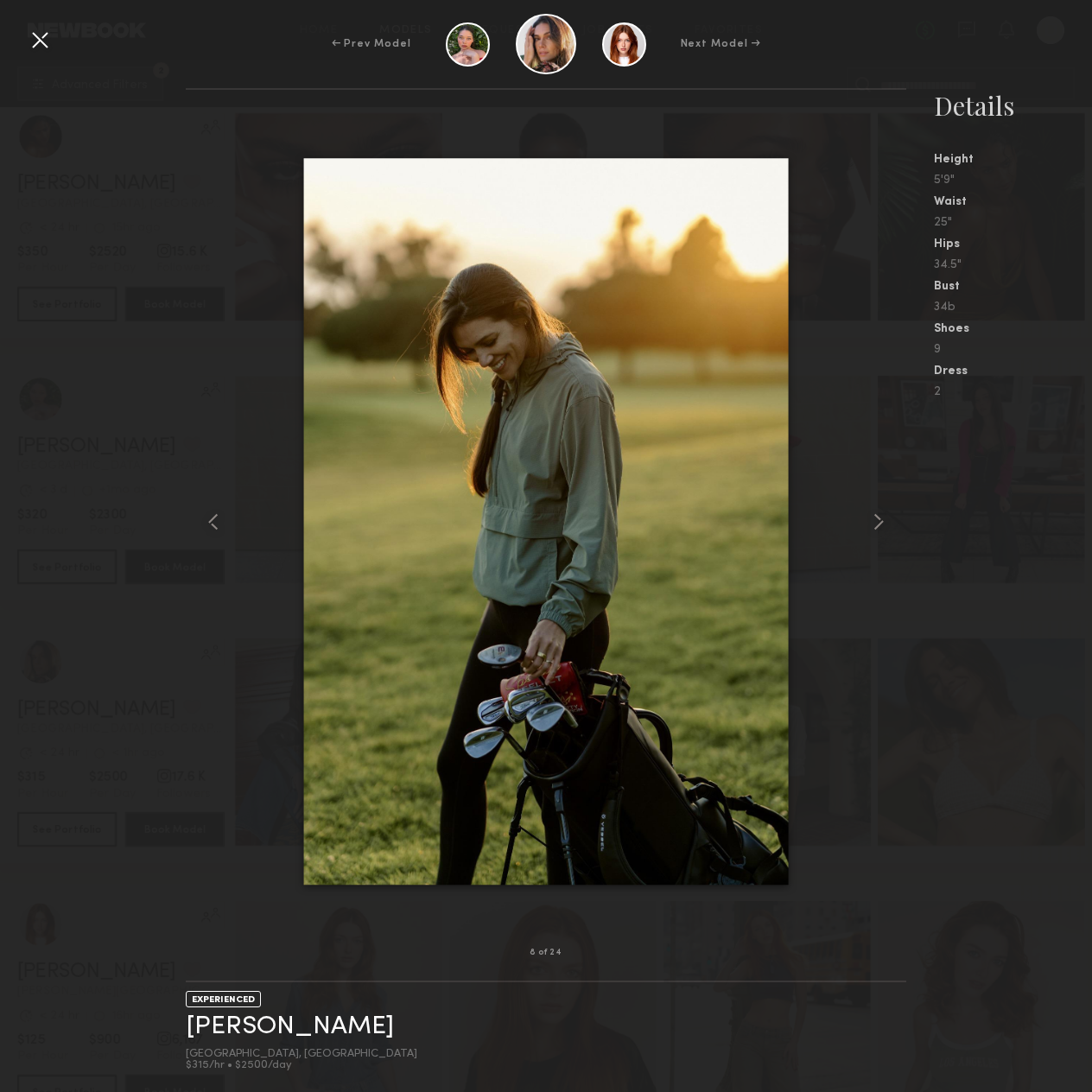
click at [43, 42] on div at bounding box center [39, 39] width 27 height 27
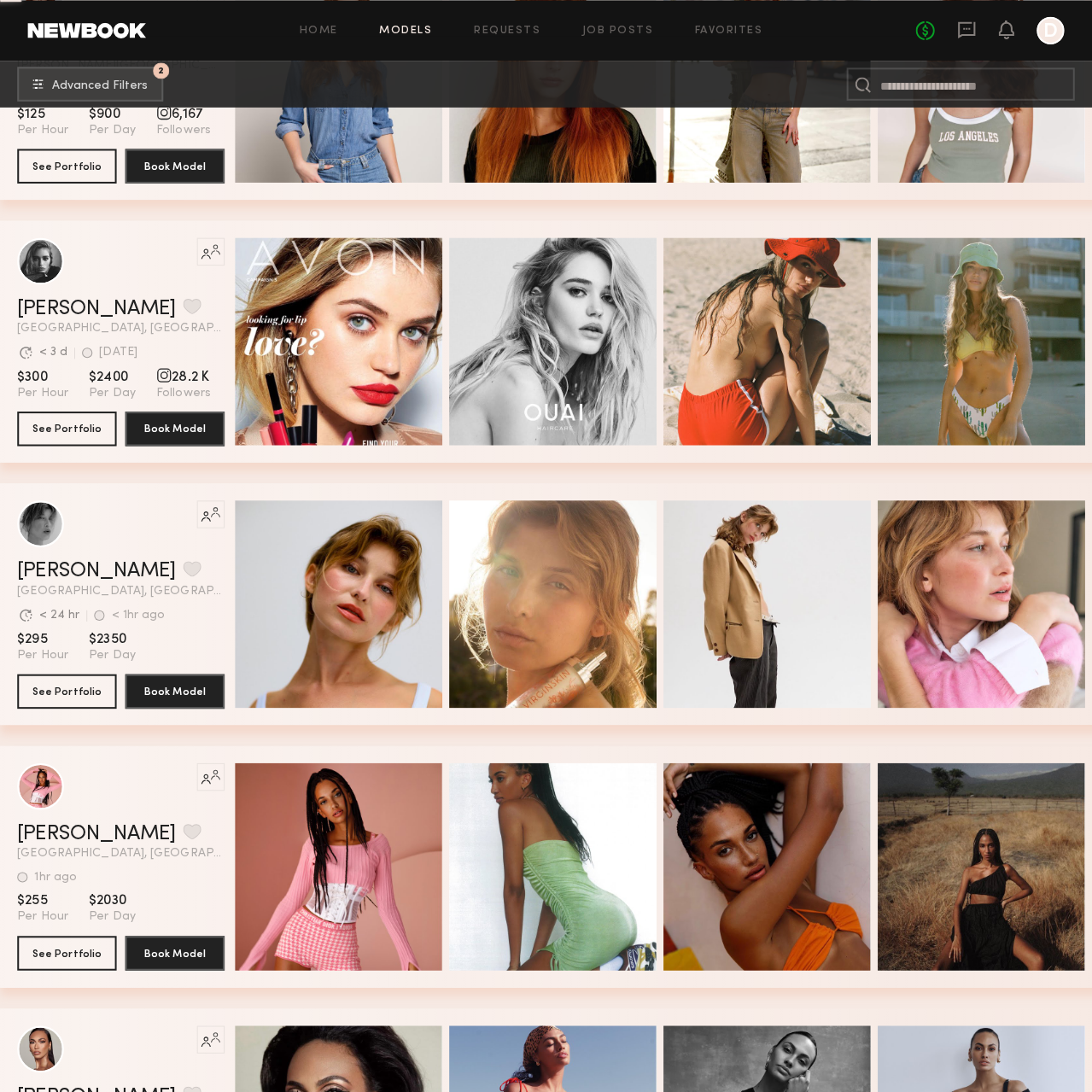
scroll to position [11014, 0]
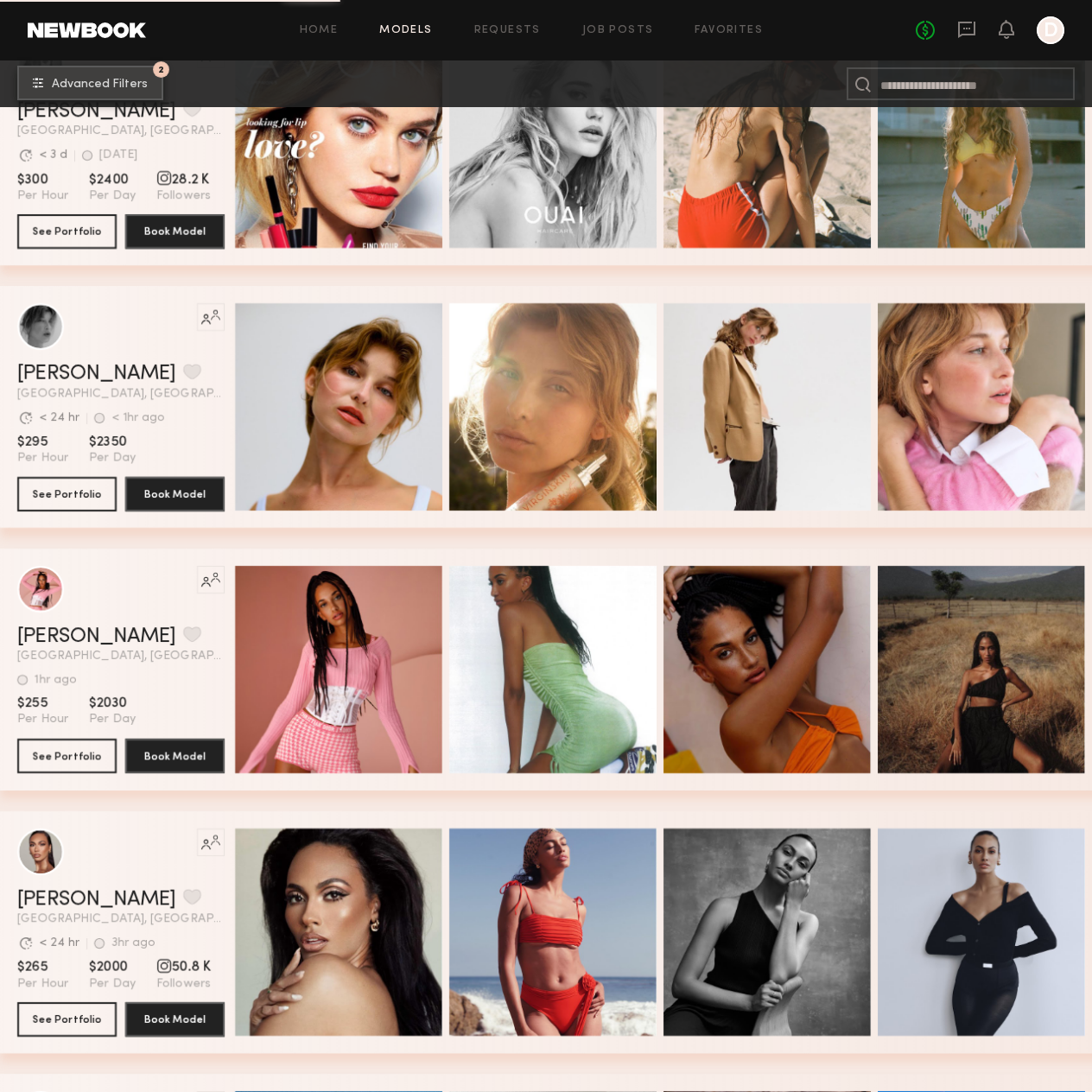
click at [118, 79] on span "Advanced Filters" at bounding box center [100, 85] width 96 height 12
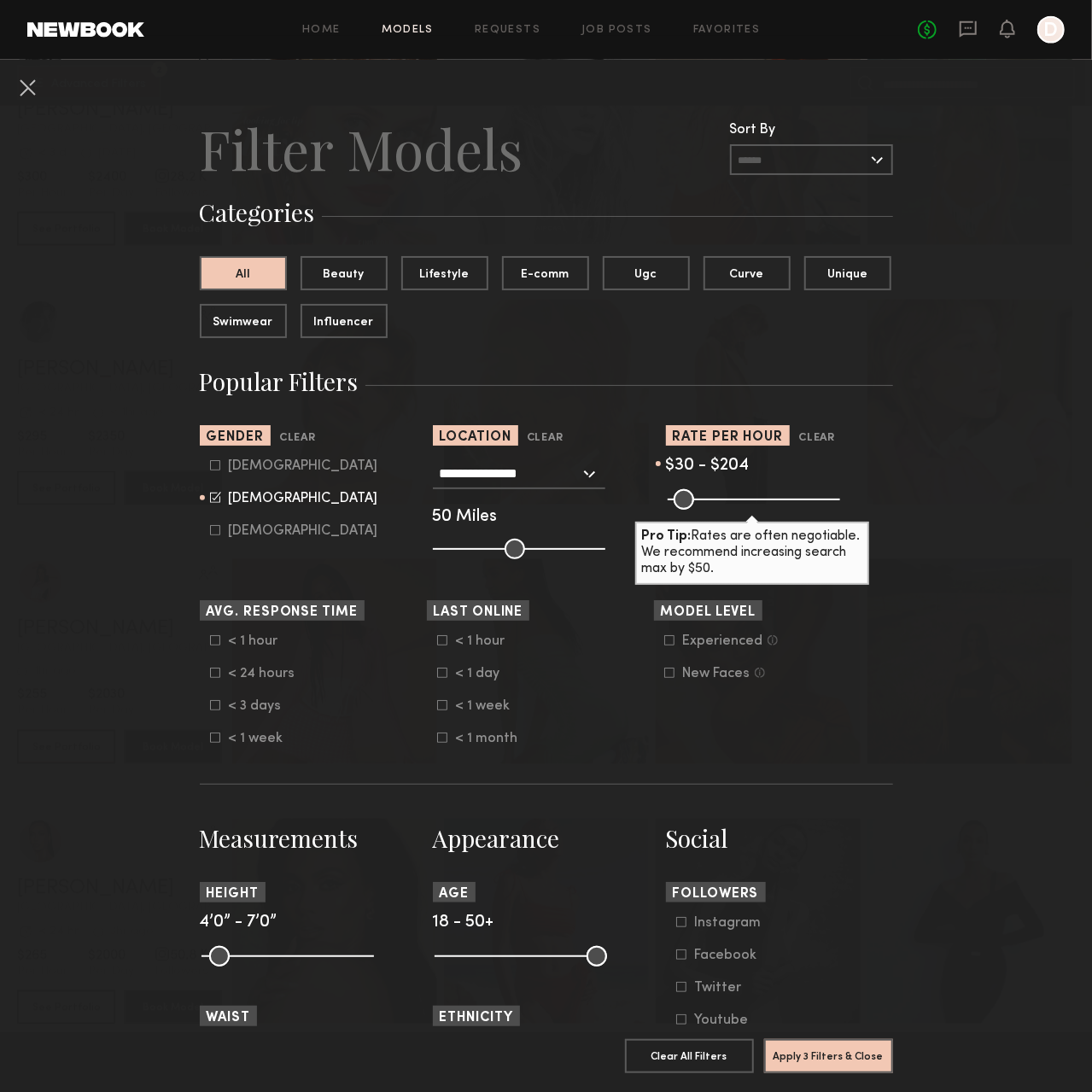
drag, startPoint x: 831, startPoint y: 497, endPoint x: 727, endPoint y: 520, distance: 106.5
type input "***"
click at [727, 510] on input "range" at bounding box center [753, 498] width 172 height 20
click at [817, 1049] on button "Apply 3 Filters & Close" at bounding box center [828, 1054] width 129 height 34
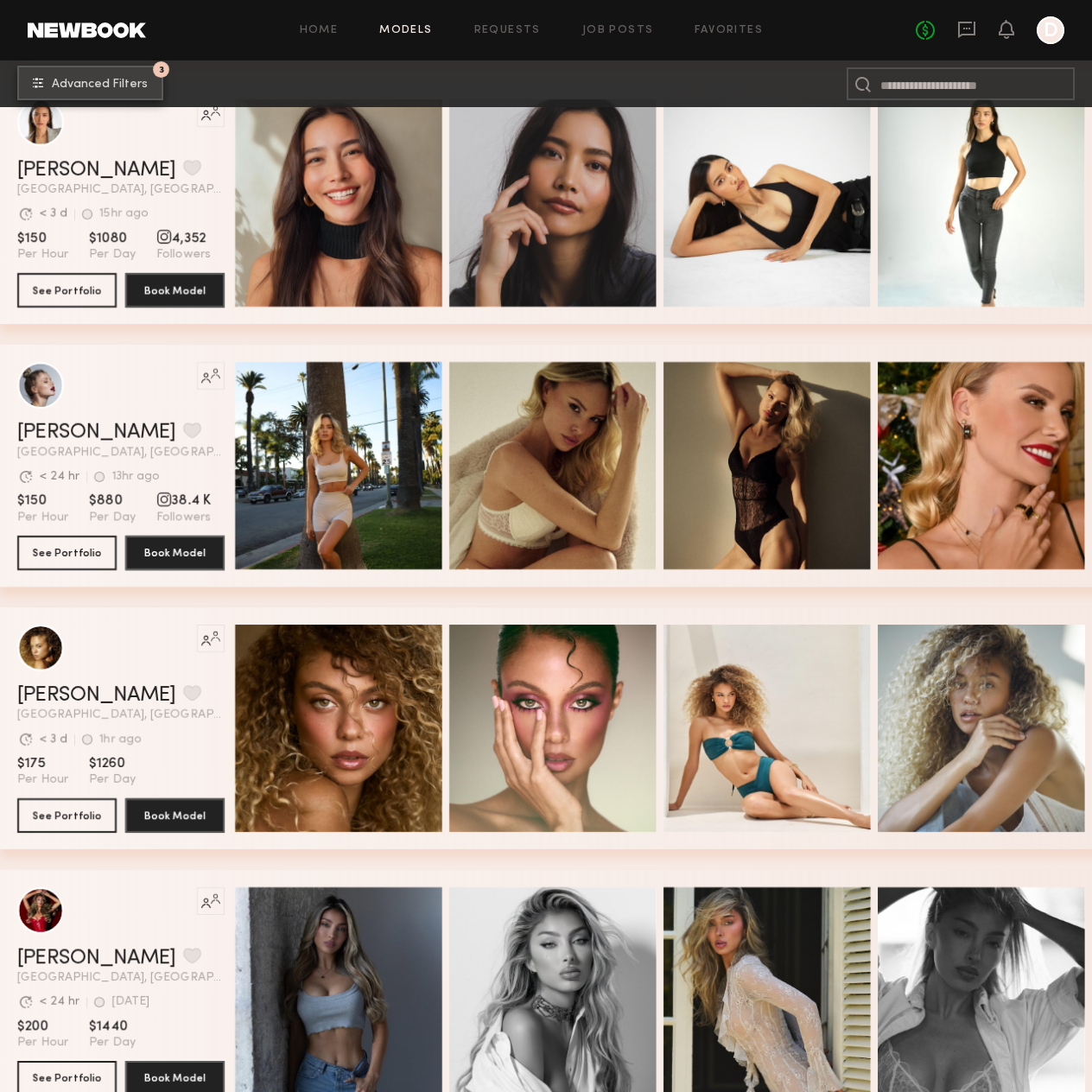
scroll to position [9247, 0]
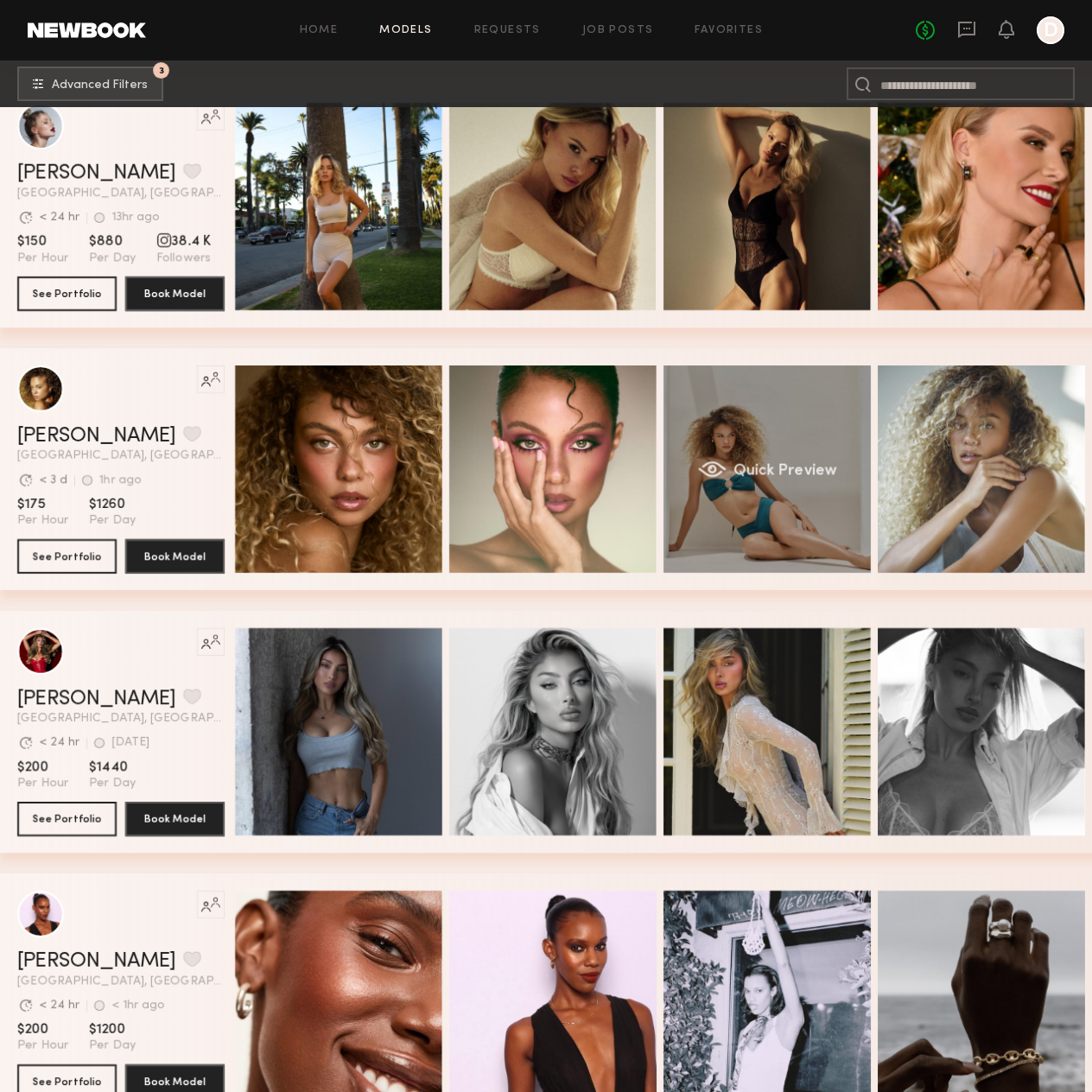
click at [740, 529] on div "Quick Preview" at bounding box center [767, 469] width 207 height 207
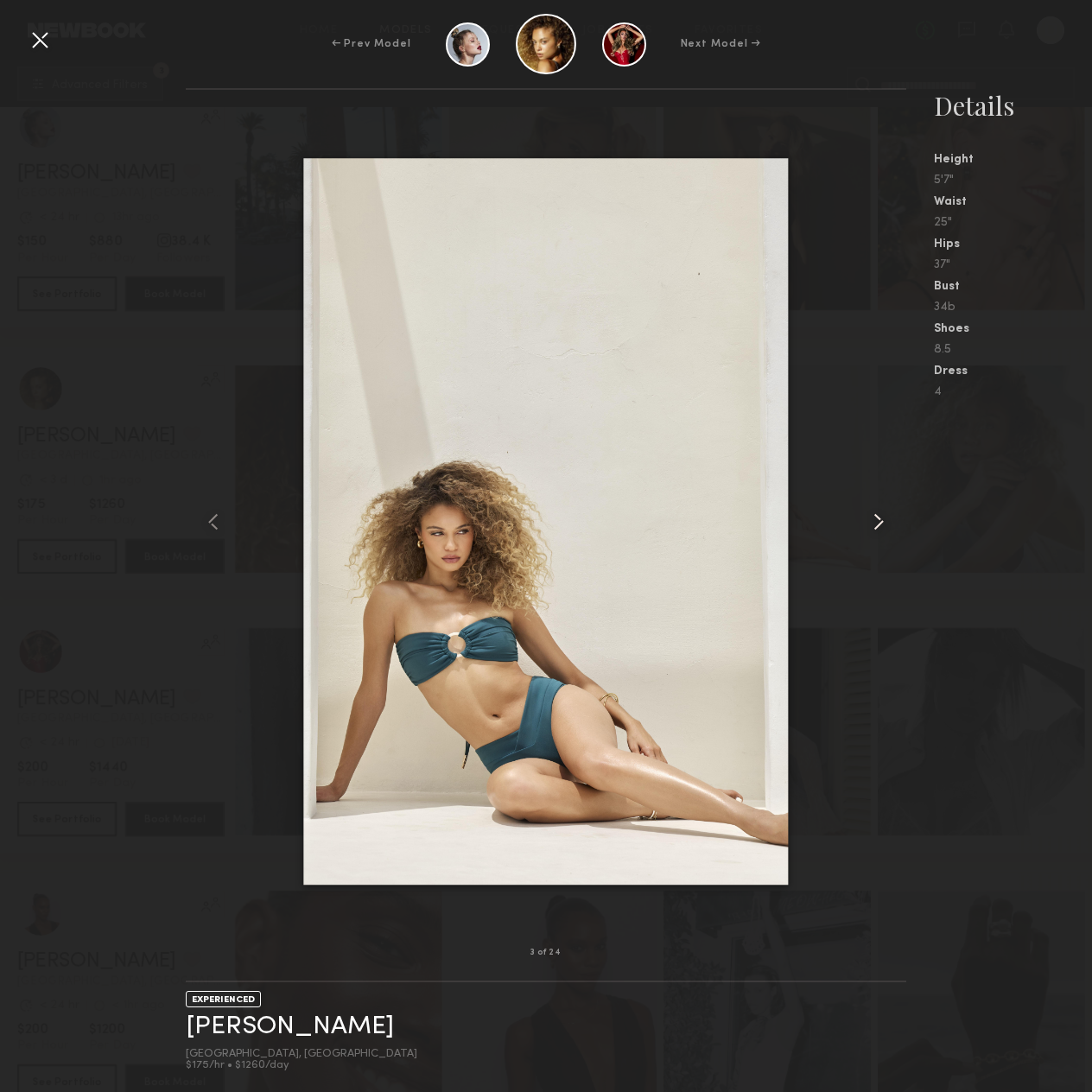
click at [887, 512] on common-icon at bounding box center [878, 521] width 27 height 27
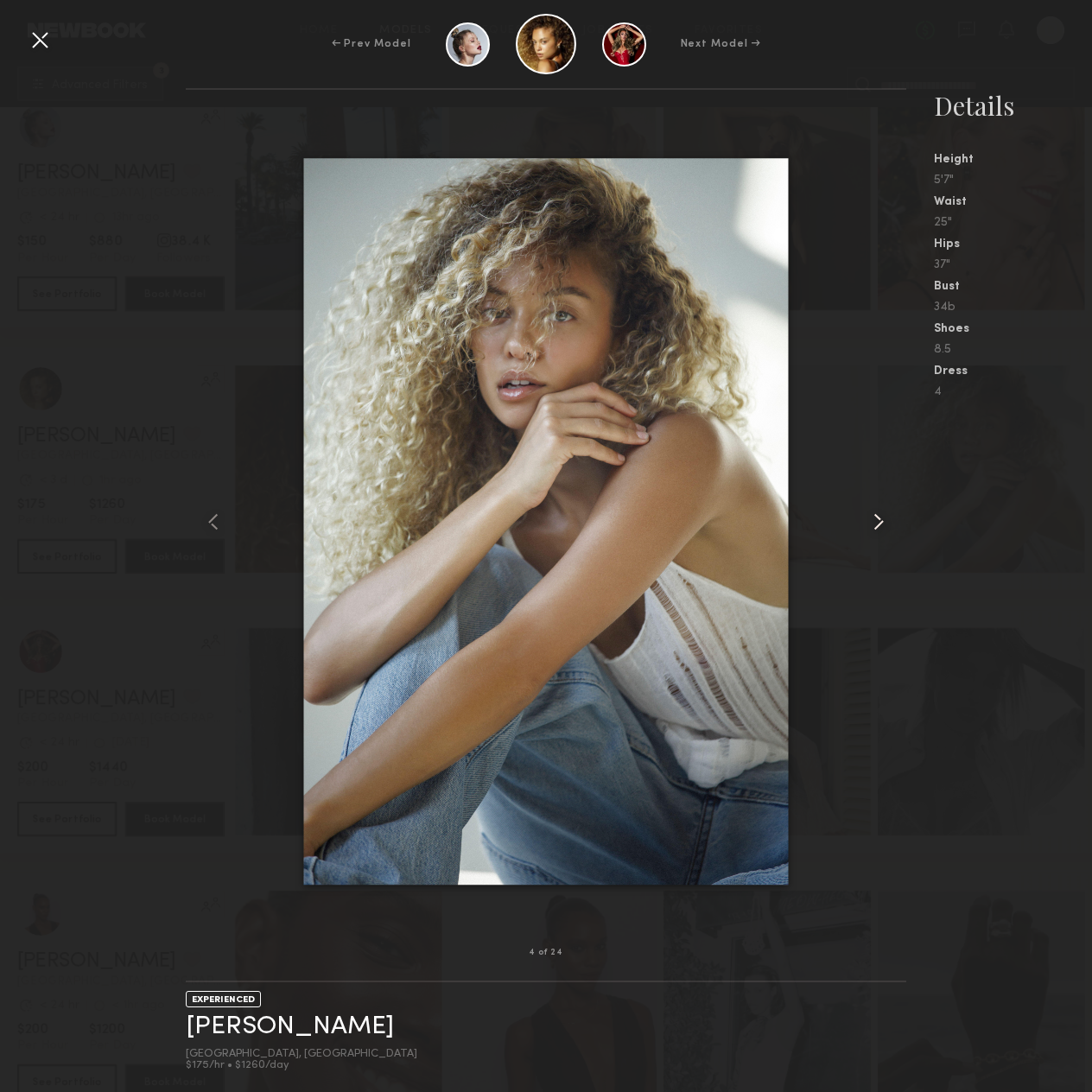
click at [887, 512] on common-icon at bounding box center [878, 521] width 27 height 27
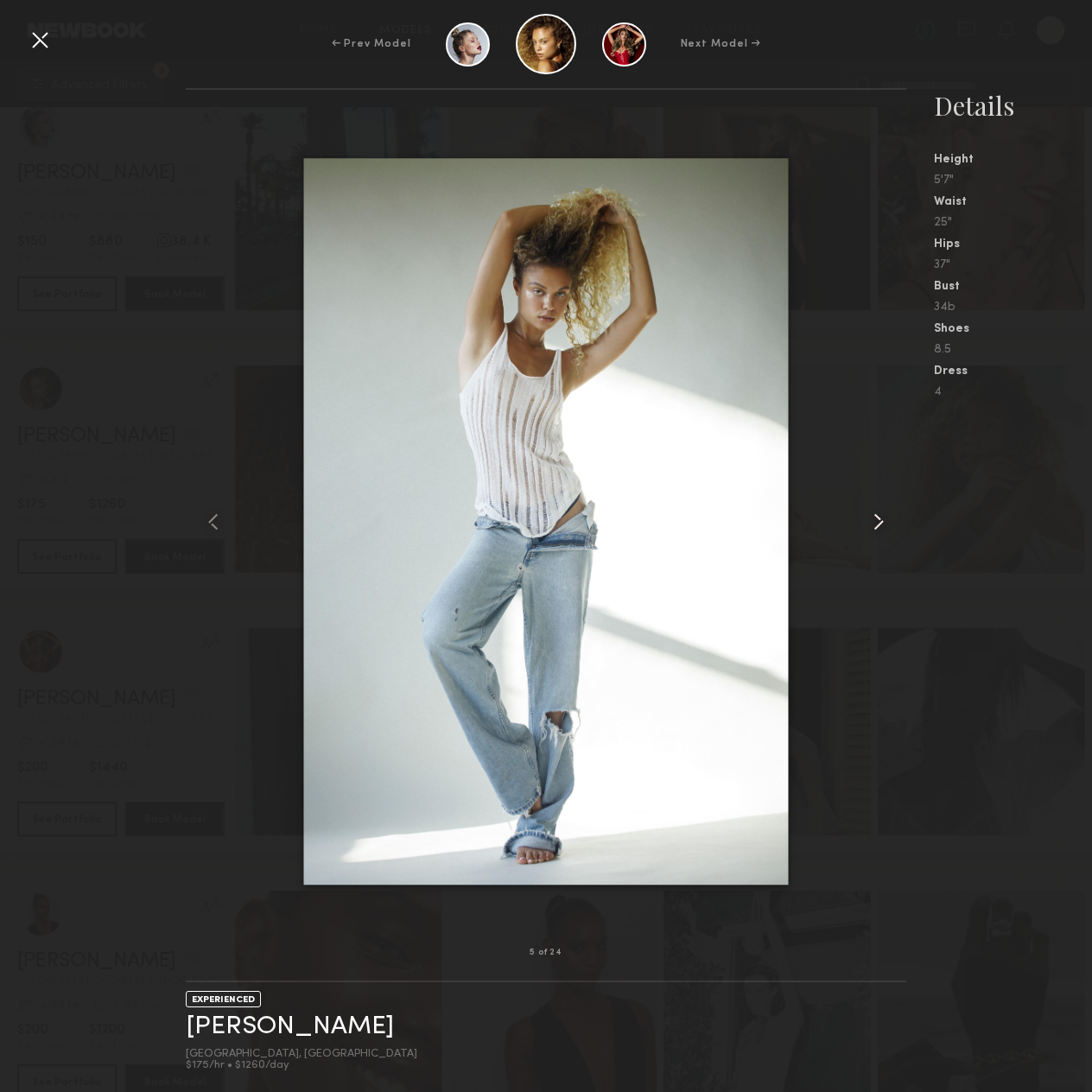
click at [887, 512] on common-icon at bounding box center [878, 521] width 27 height 27
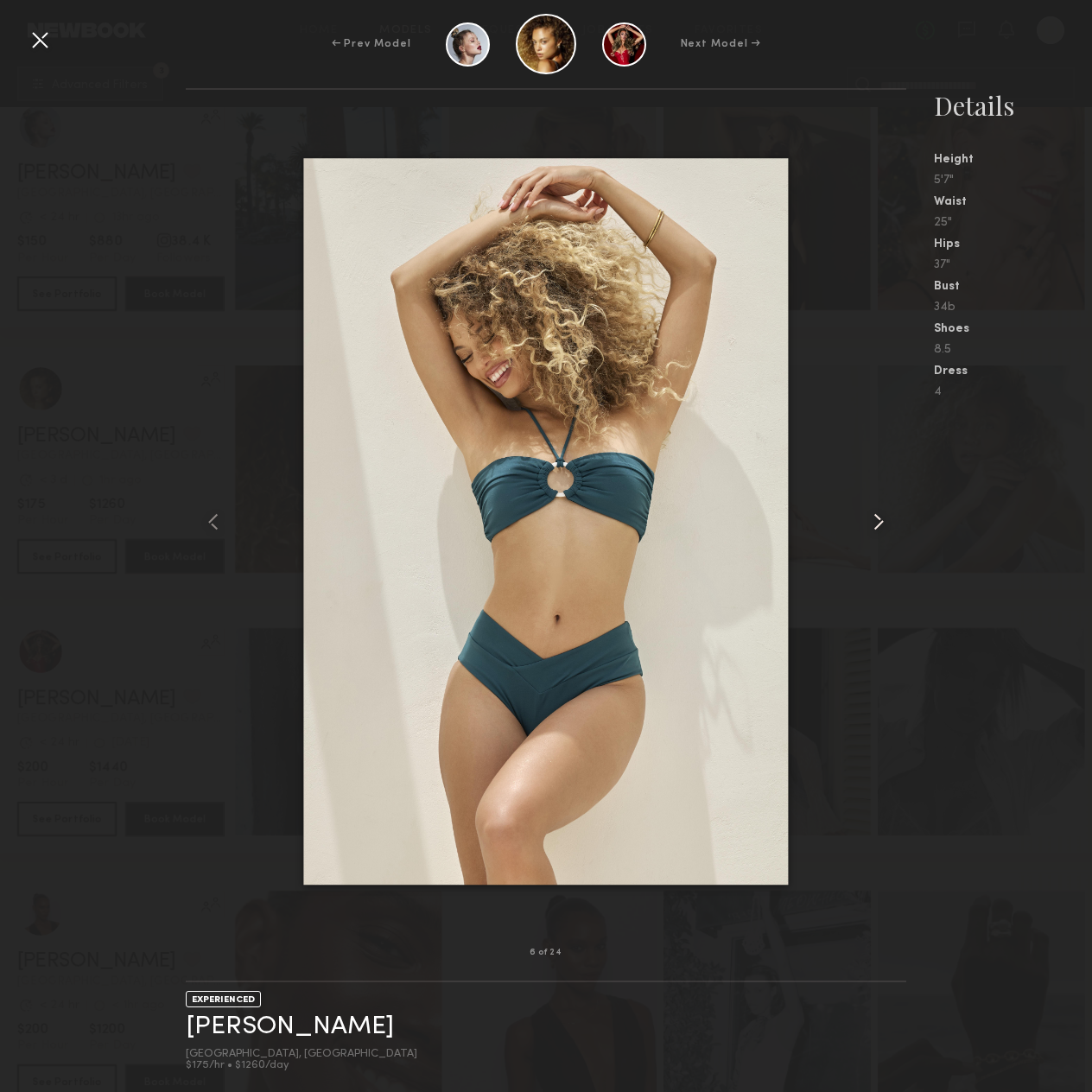
click at [887, 512] on common-icon at bounding box center [878, 521] width 27 height 27
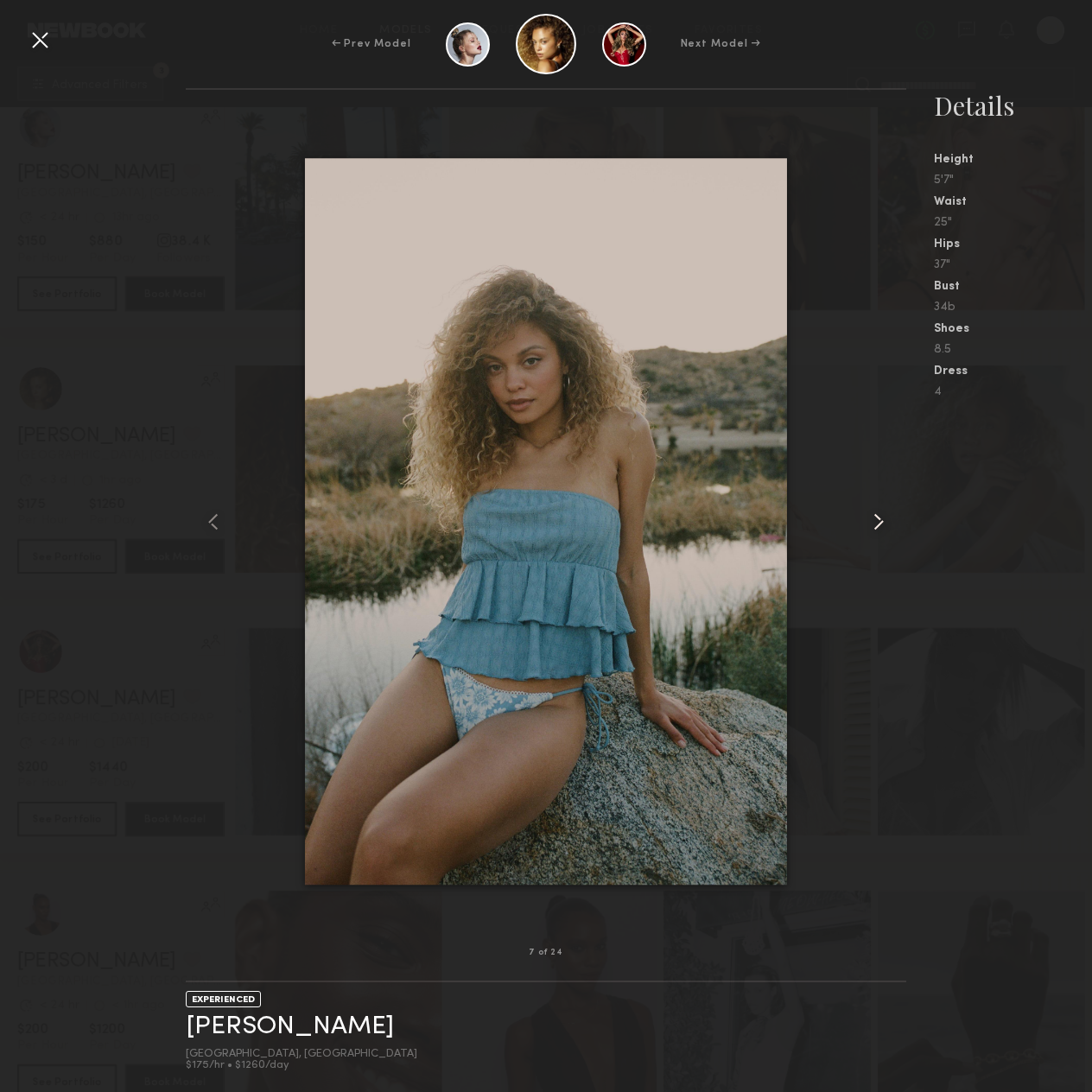
click at [887, 512] on common-icon at bounding box center [878, 521] width 27 height 27
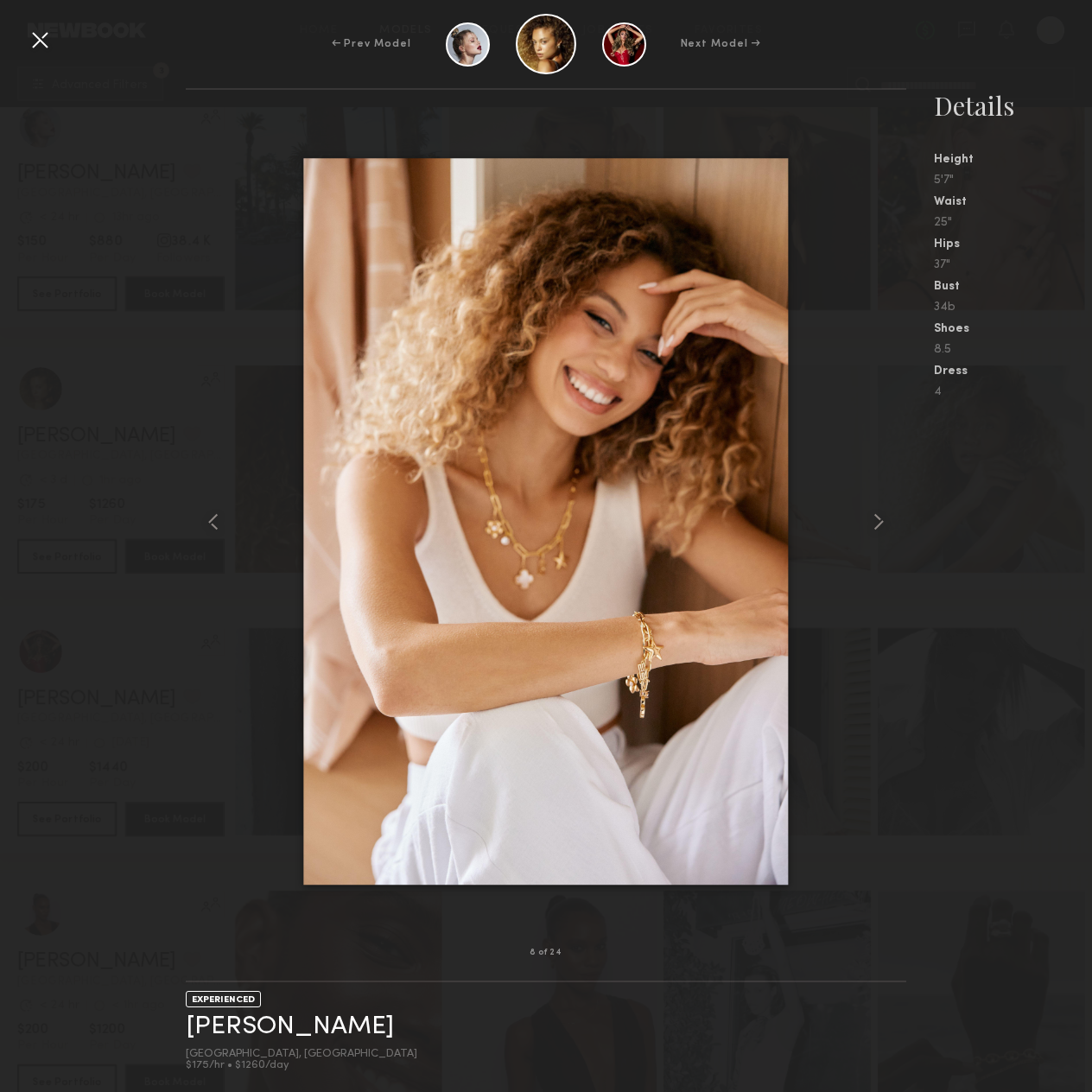
click at [20, 38] on div "← Prev Model Next Model →" at bounding box center [546, 44] width 1092 height 60
click at [33, 37] on div at bounding box center [39, 39] width 27 height 27
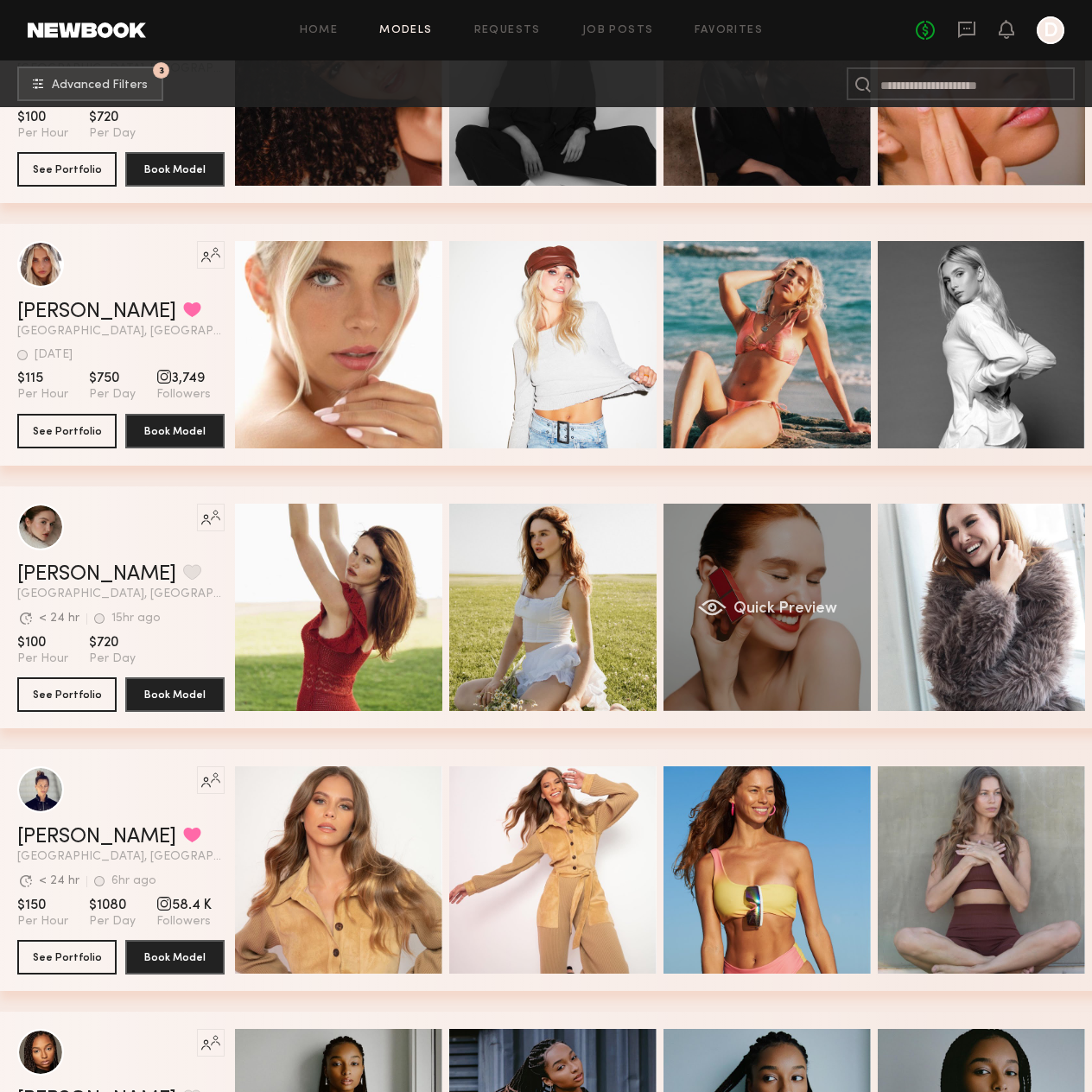
scroll to position [13308, 0]
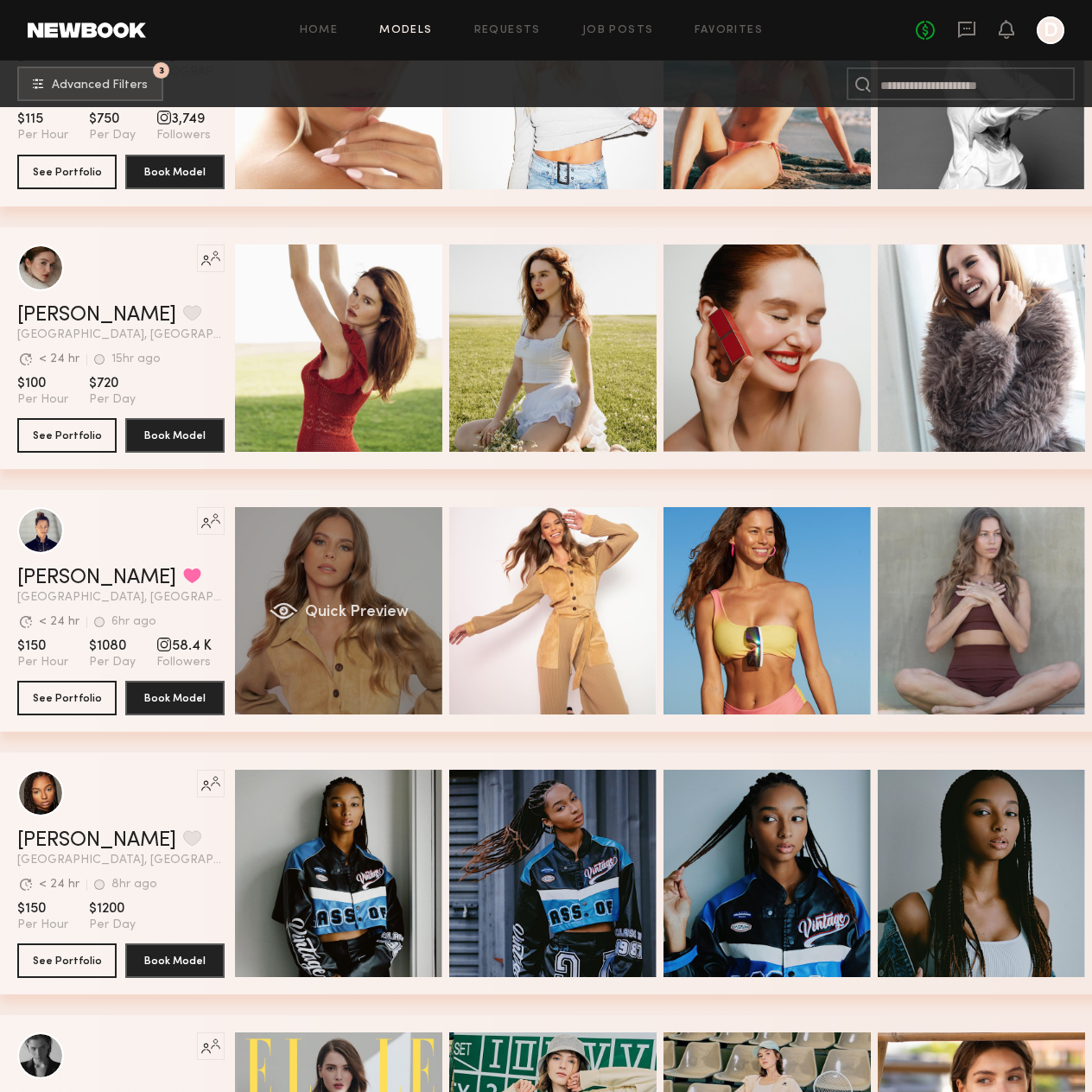
click at [427, 622] on div "Quick Preview" at bounding box center [339, 611] width 207 height 207
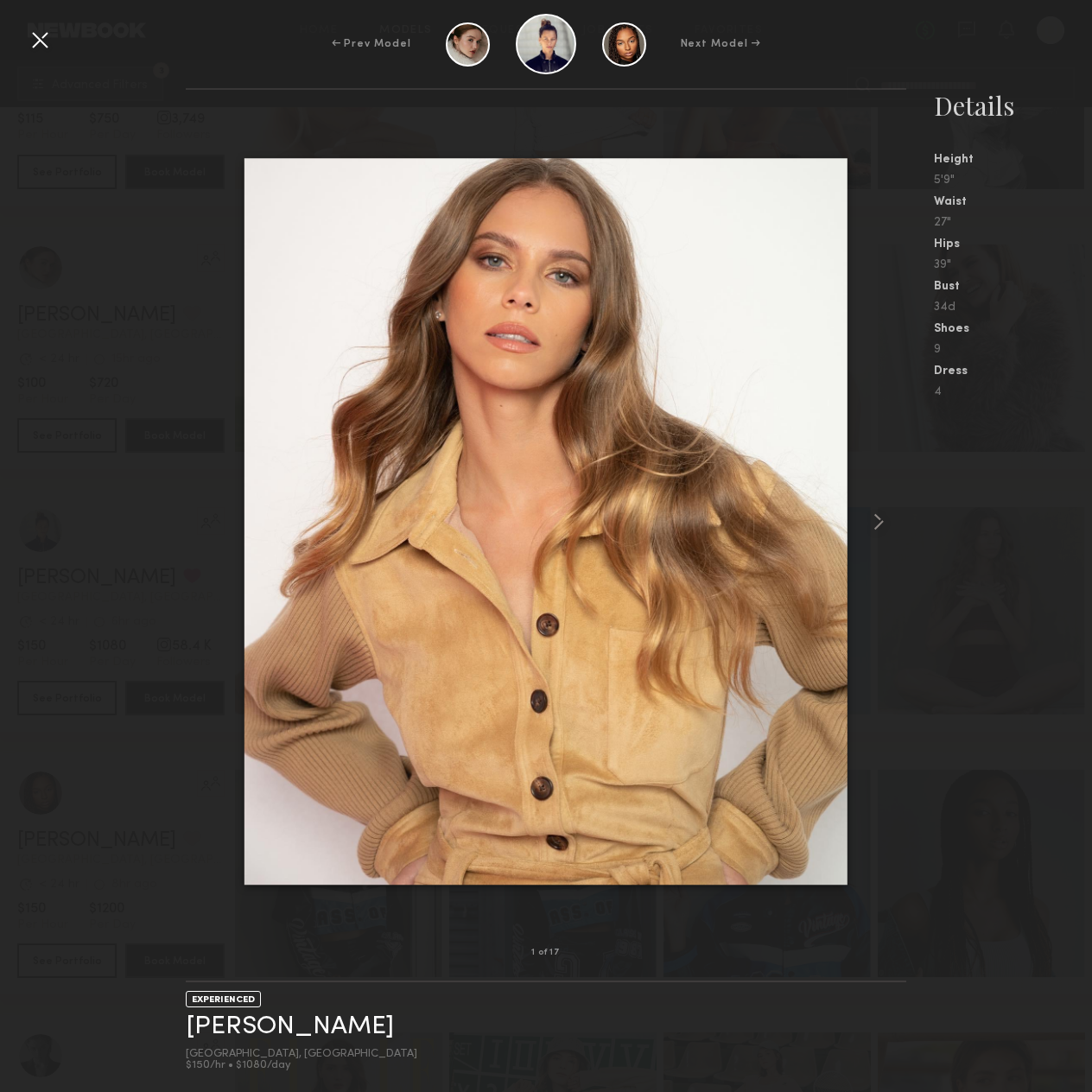
click at [919, 560] on nb-gallery-model-stats "Details Height 5'9" Waist 27" Hips 39" Bust 34d Shoes 9 Dress 4" at bounding box center [999, 590] width 186 height 1004
click at [842, 521] on img at bounding box center [545, 522] width 603 height 727
click at [858, 514] on div at bounding box center [546, 521] width 720 height 808
click at [874, 514] on common-icon at bounding box center [878, 521] width 27 height 27
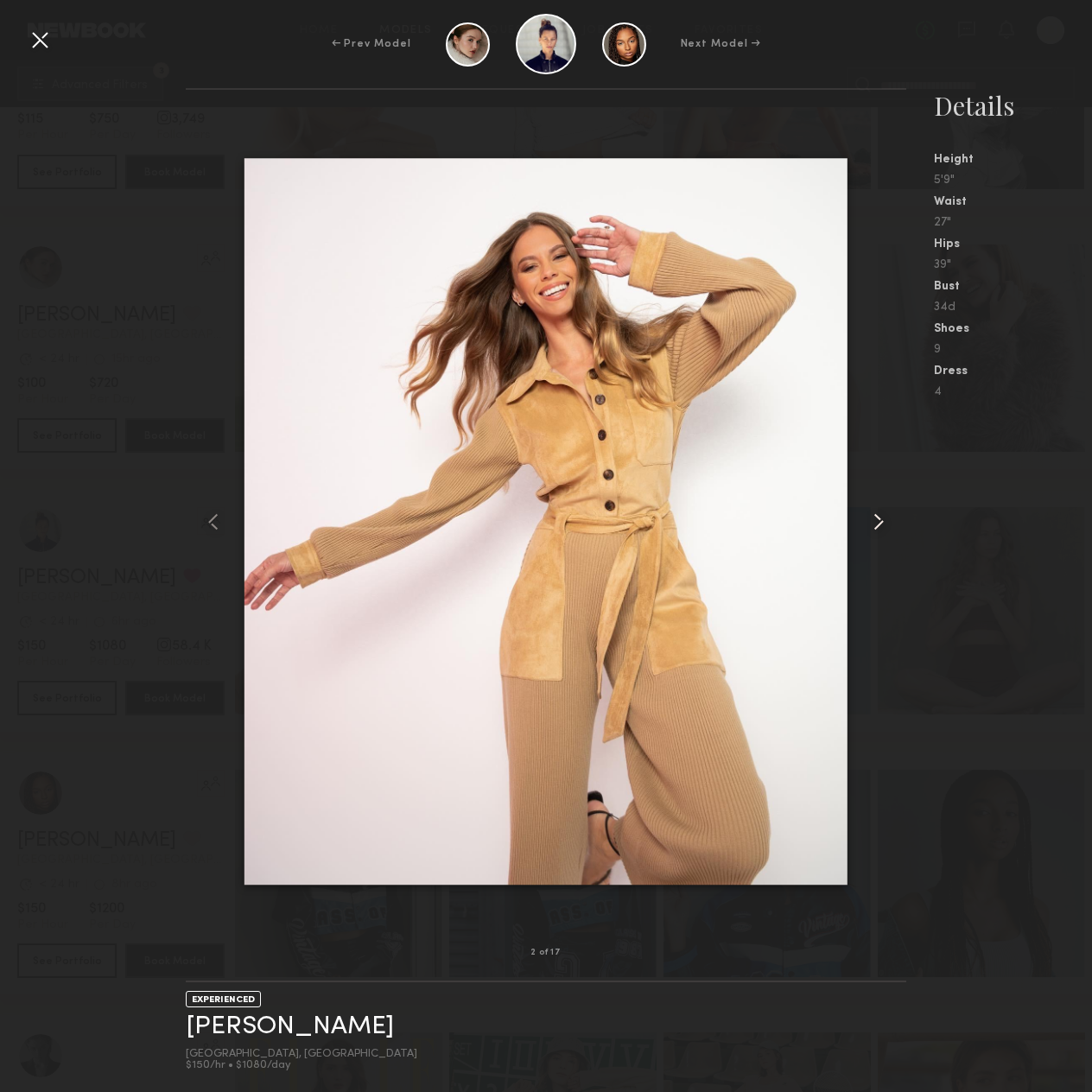
click at [874, 514] on common-icon at bounding box center [878, 521] width 27 height 27
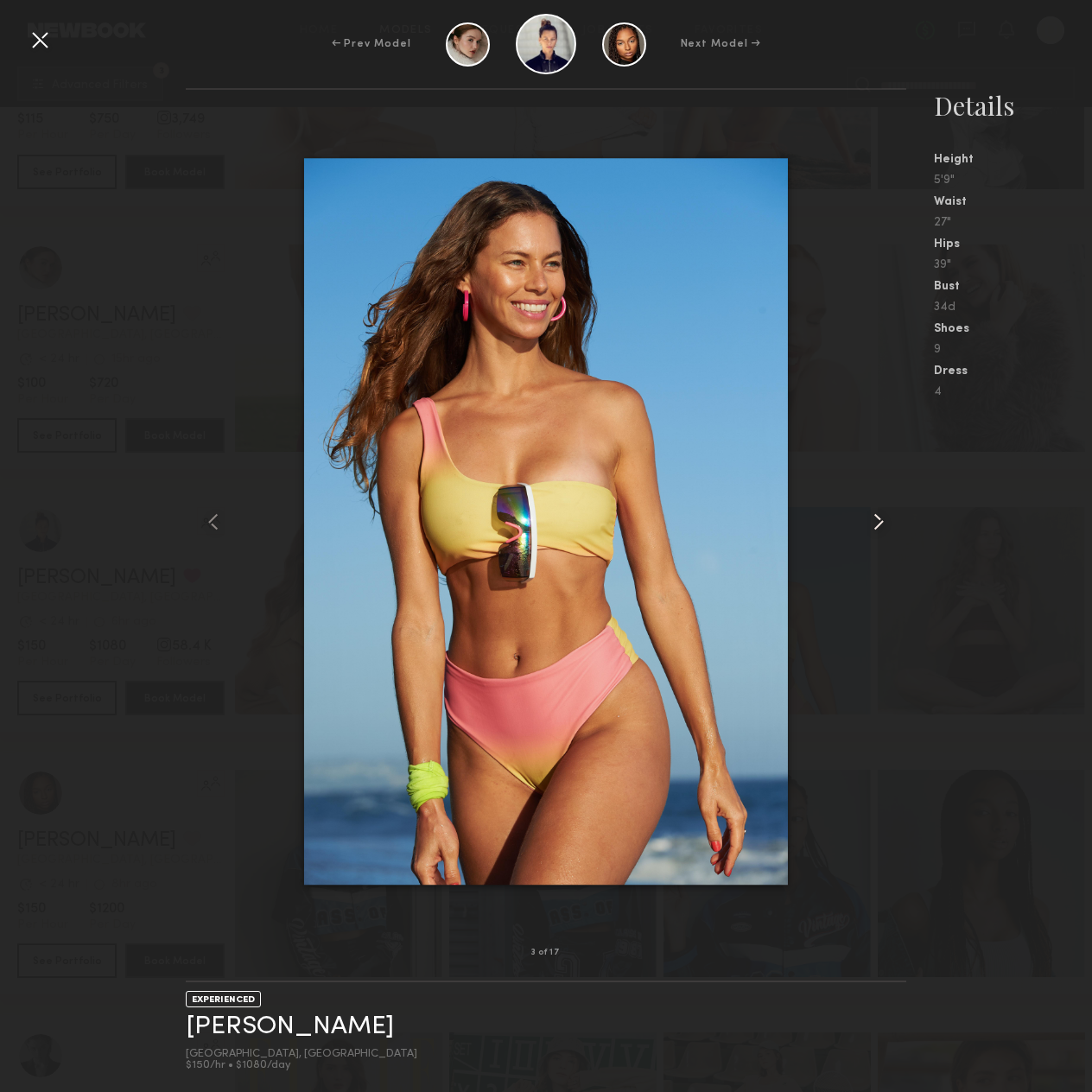
click at [874, 514] on common-icon at bounding box center [878, 521] width 27 height 27
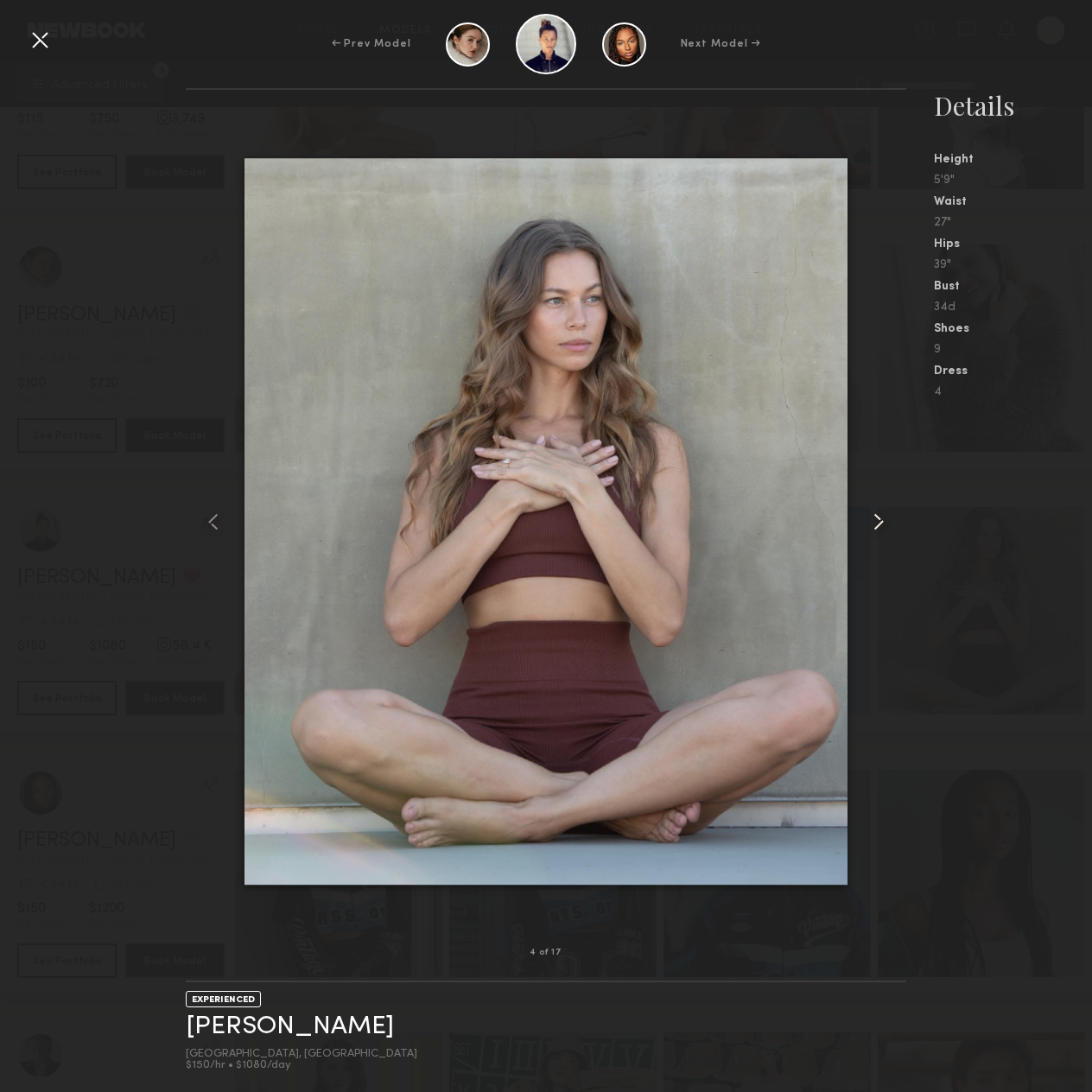
click at [874, 514] on common-icon at bounding box center [878, 521] width 27 height 27
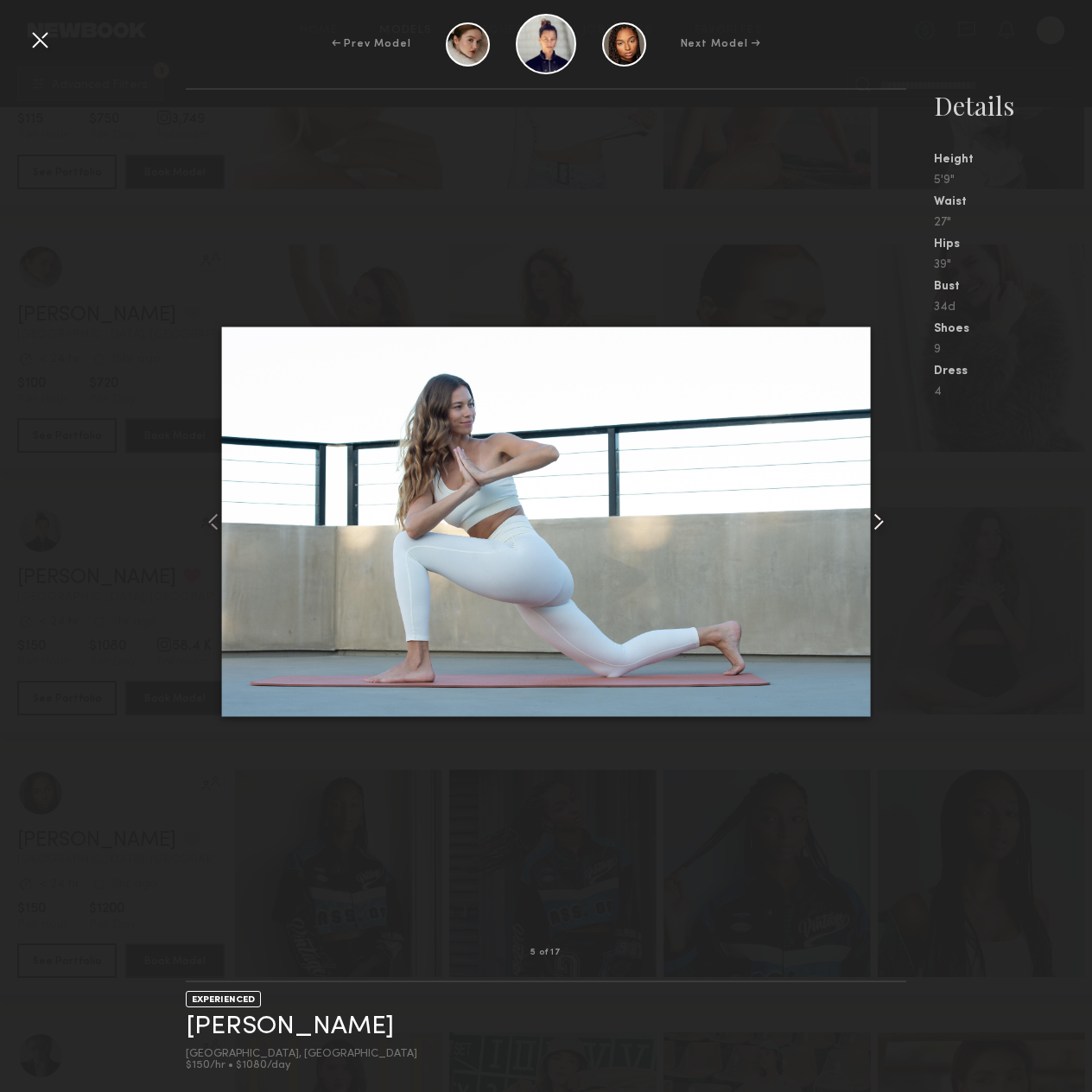
click at [874, 514] on common-icon at bounding box center [878, 521] width 27 height 27
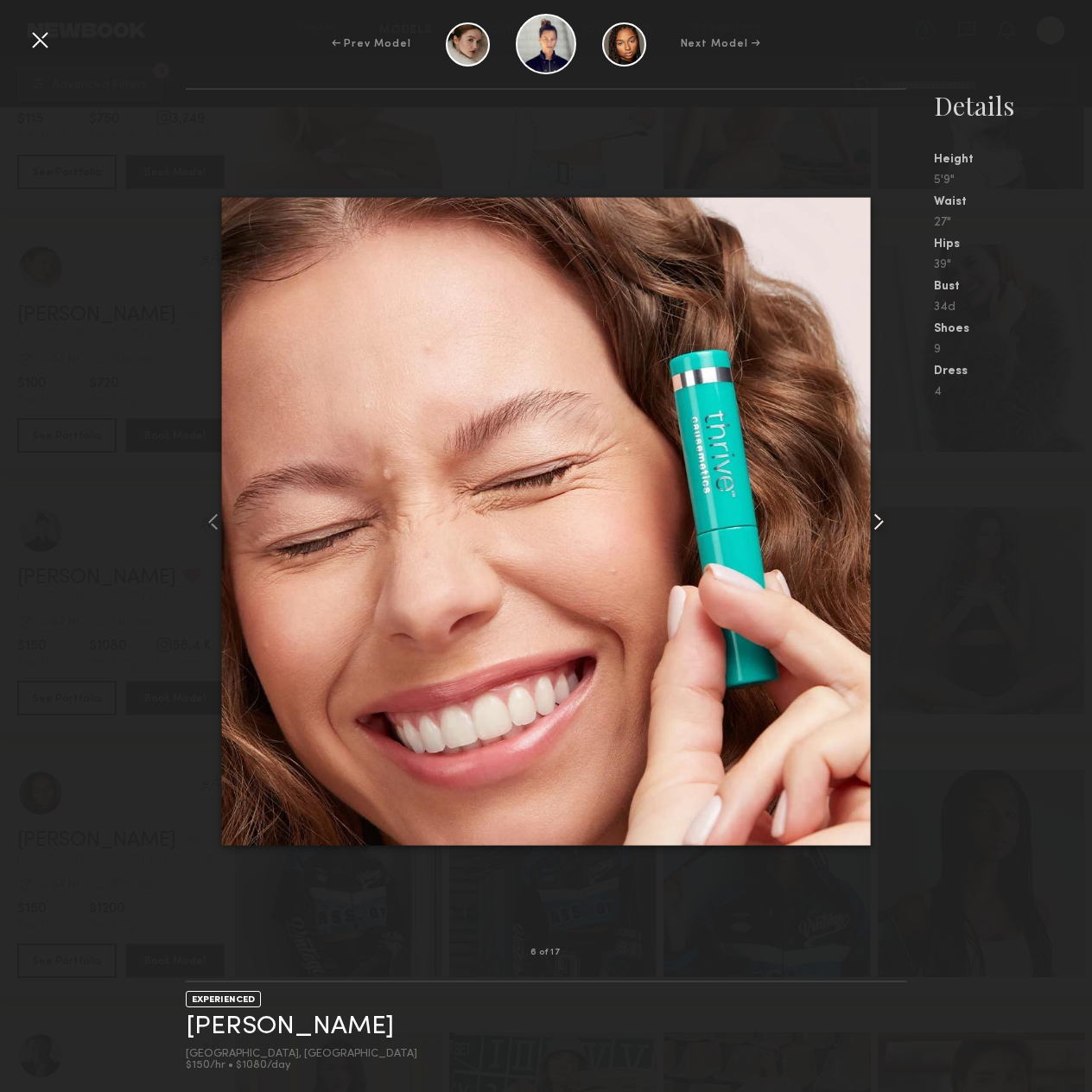
click at [874, 514] on common-icon at bounding box center [878, 521] width 27 height 27
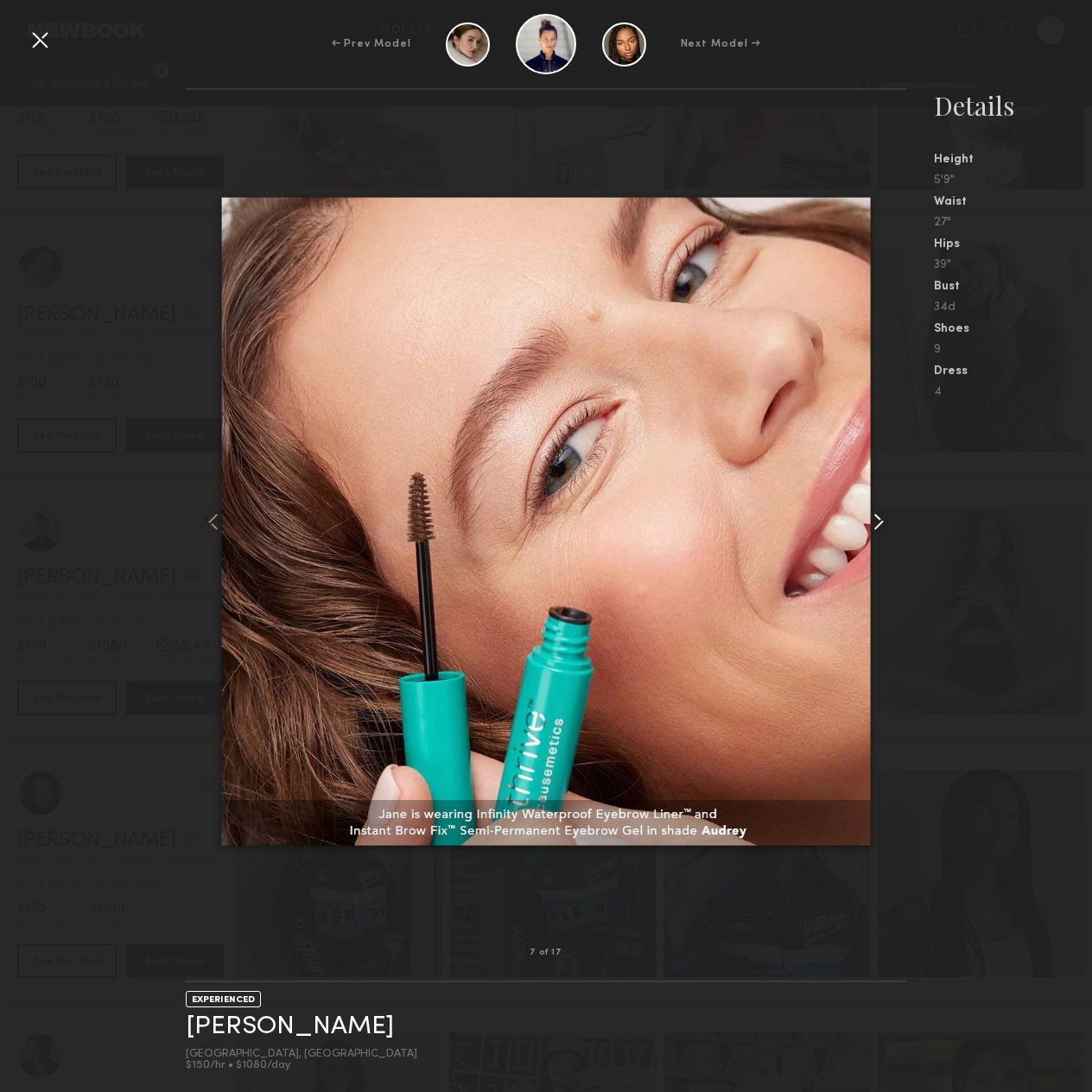
click at [874, 514] on common-icon at bounding box center [878, 521] width 27 height 27
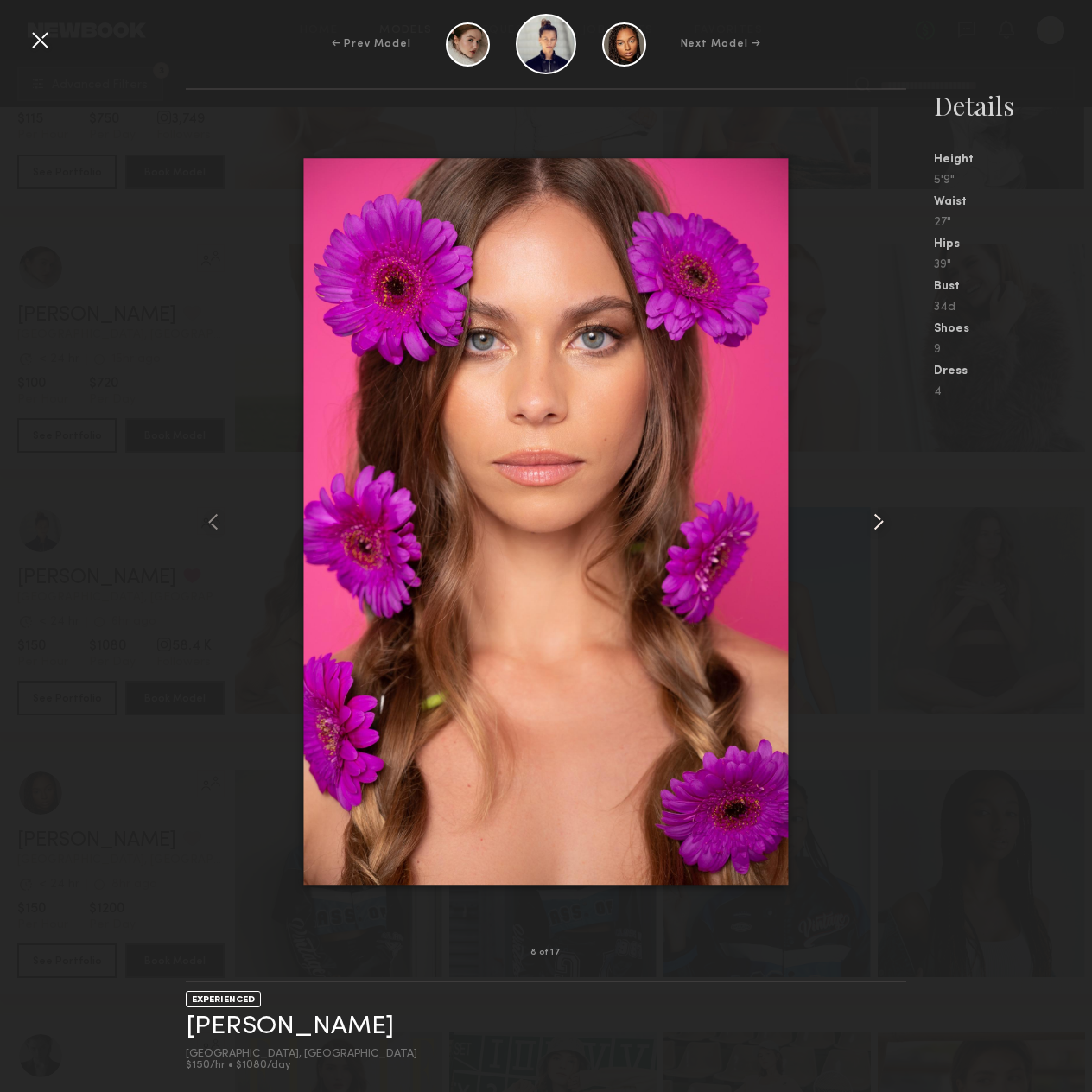
click at [874, 514] on common-icon at bounding box center [878, 521] width 27 height 27
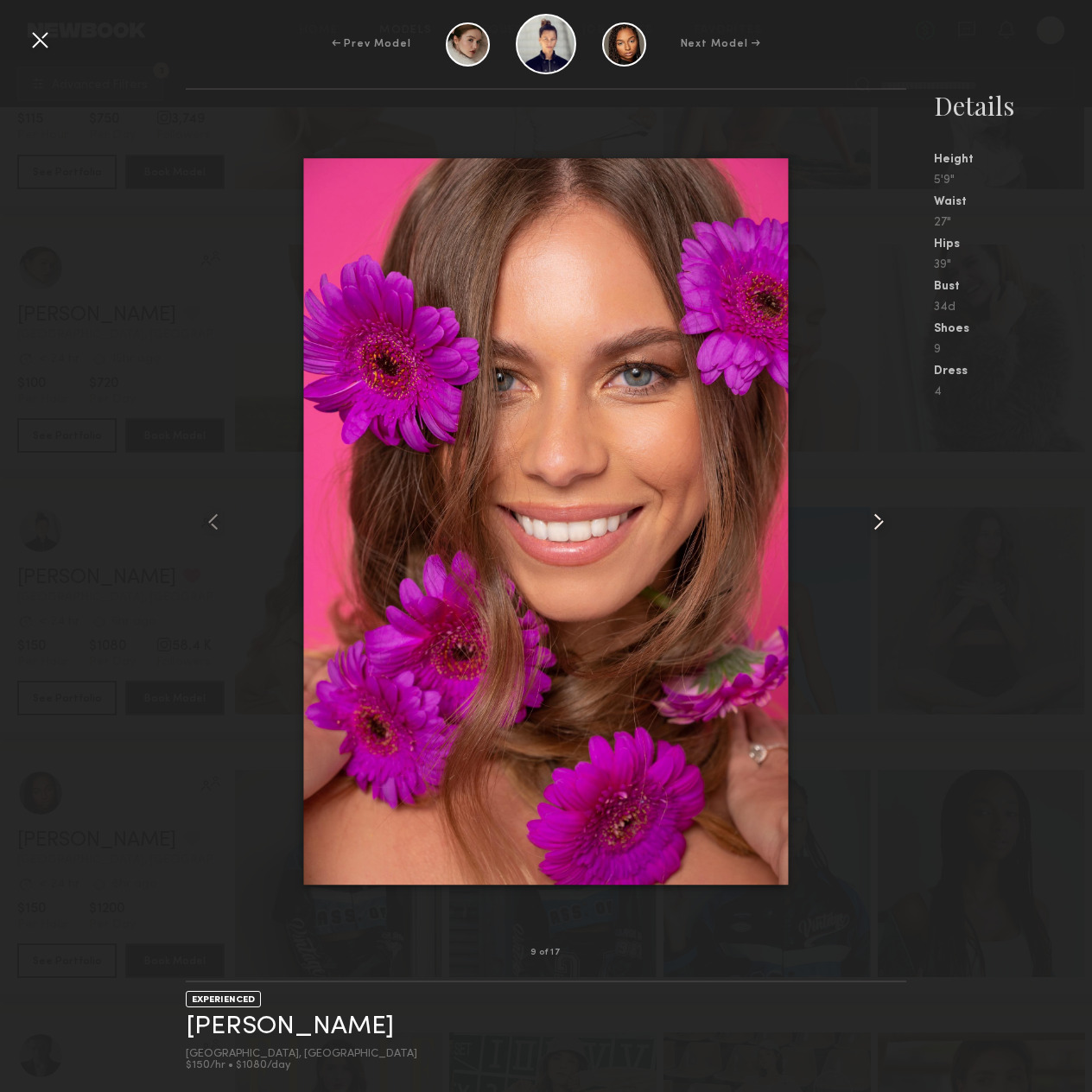
click at [874, 514] on common-icon at bounding box center [878, 521] width 27 height 27
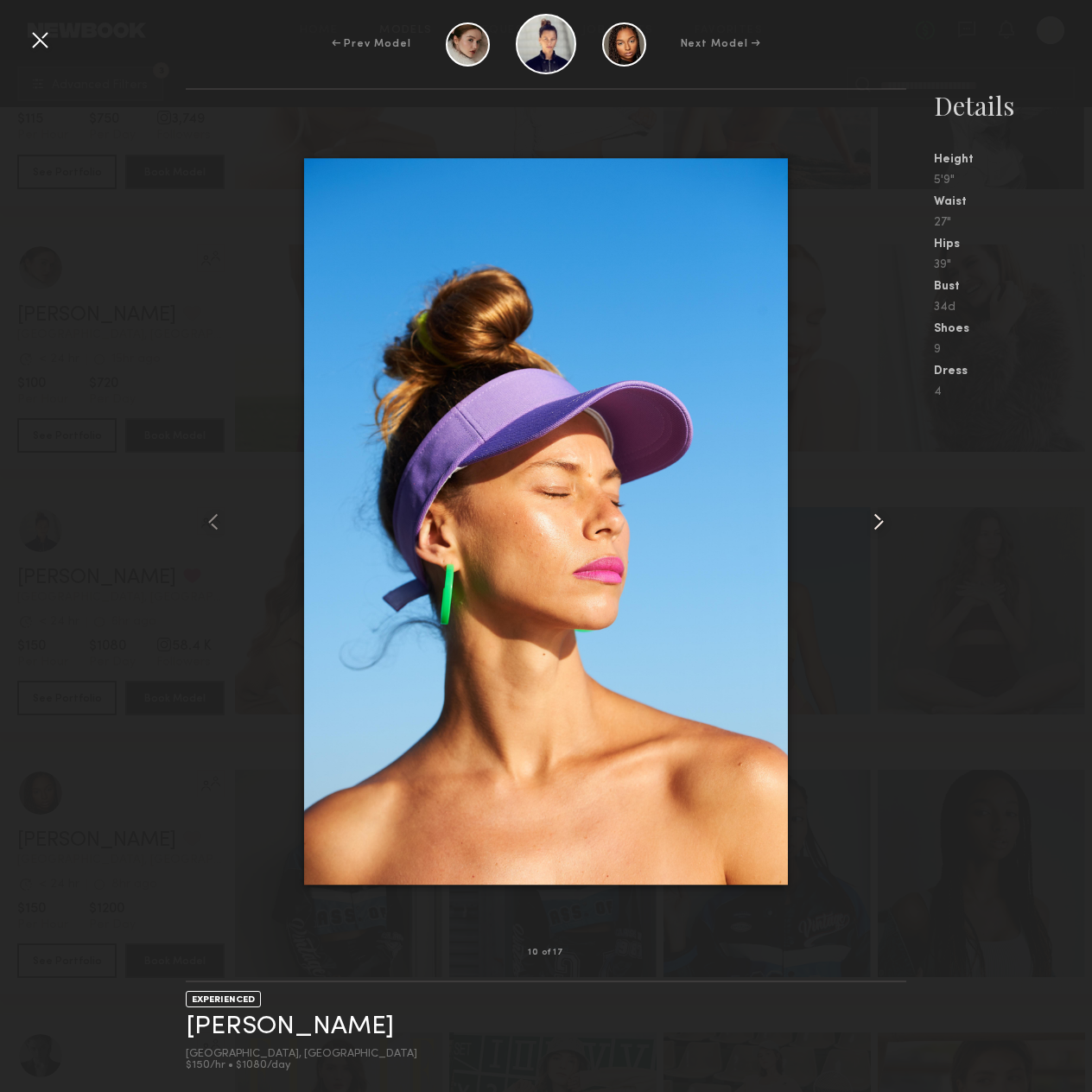
click at [874, 514] on common-icon at bounding box center [878, 521] width 27 height 27
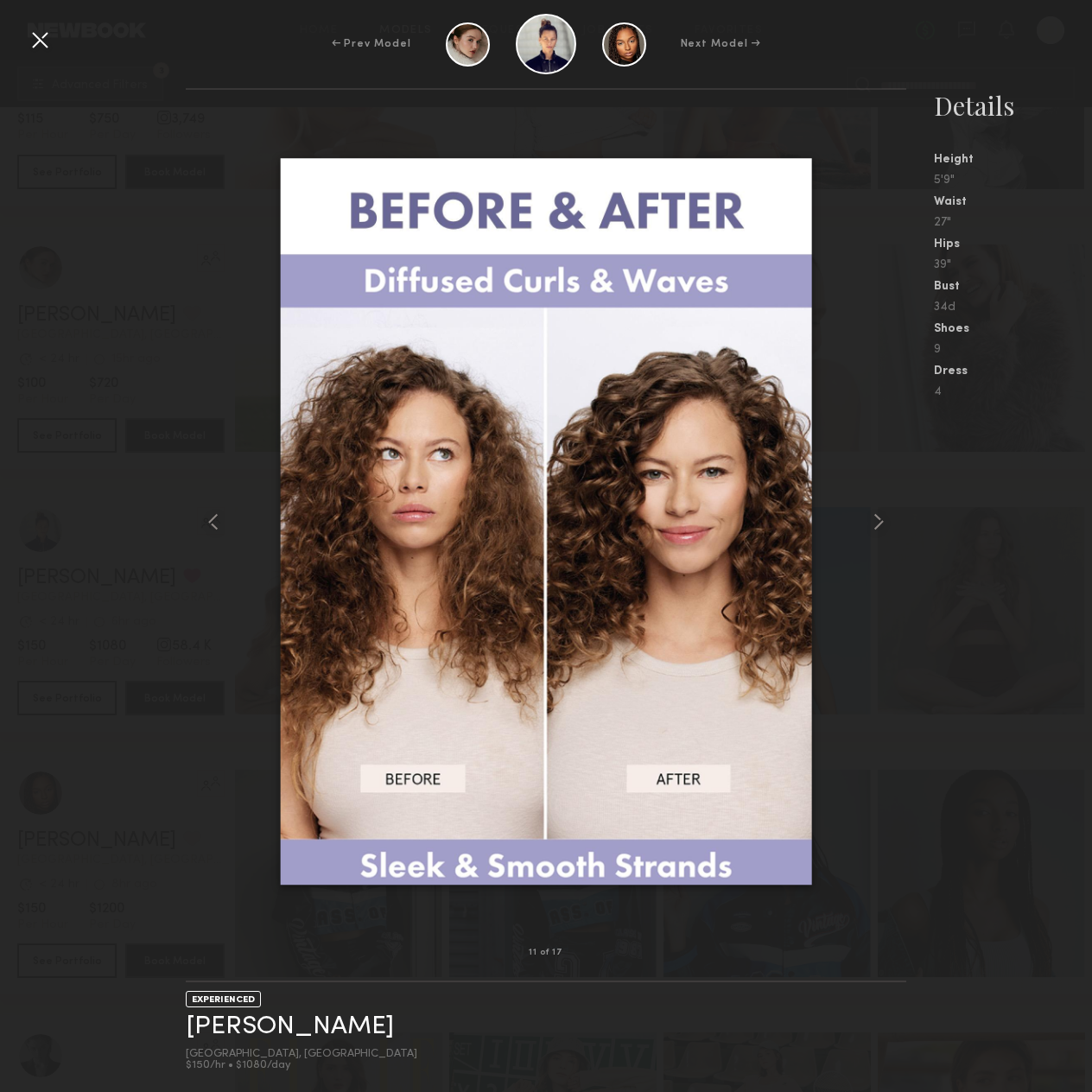
click at [45, 39] on div at bounding box center [39, 39] width 27 height 27
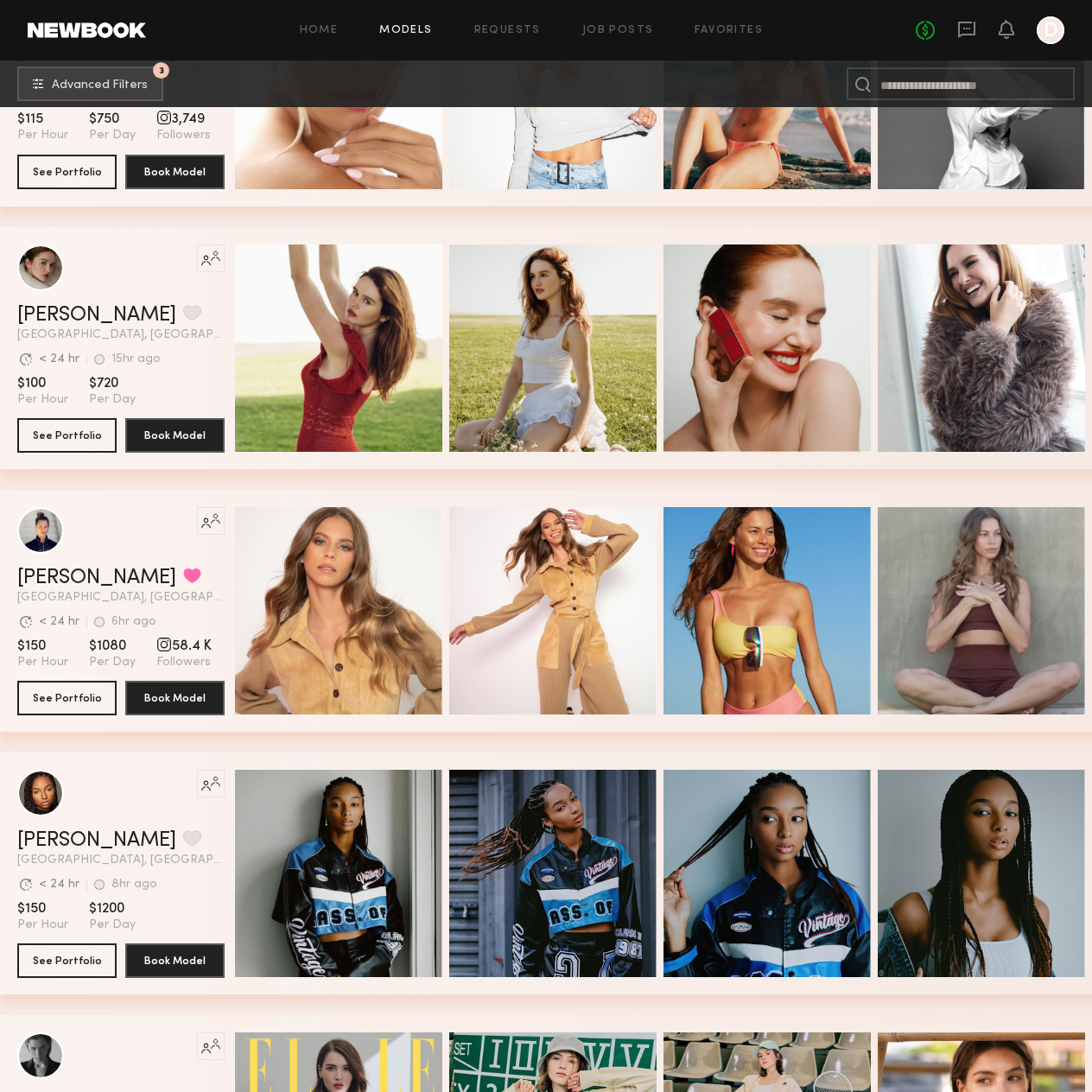
scroll to position [13393, 0]
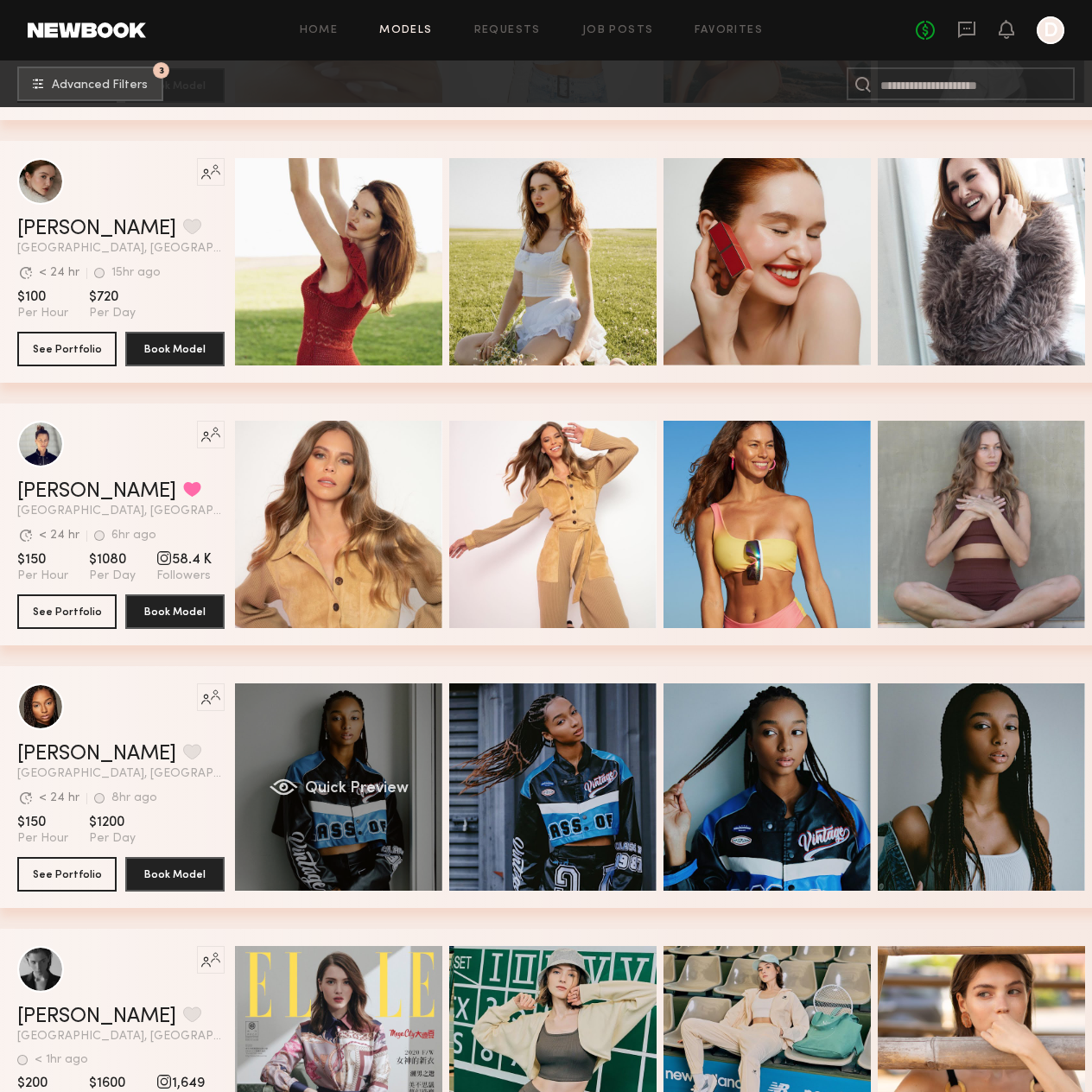
click at [394, 760] on div "Quick Preview" at bounding box center [339, 787] width 207 height 207
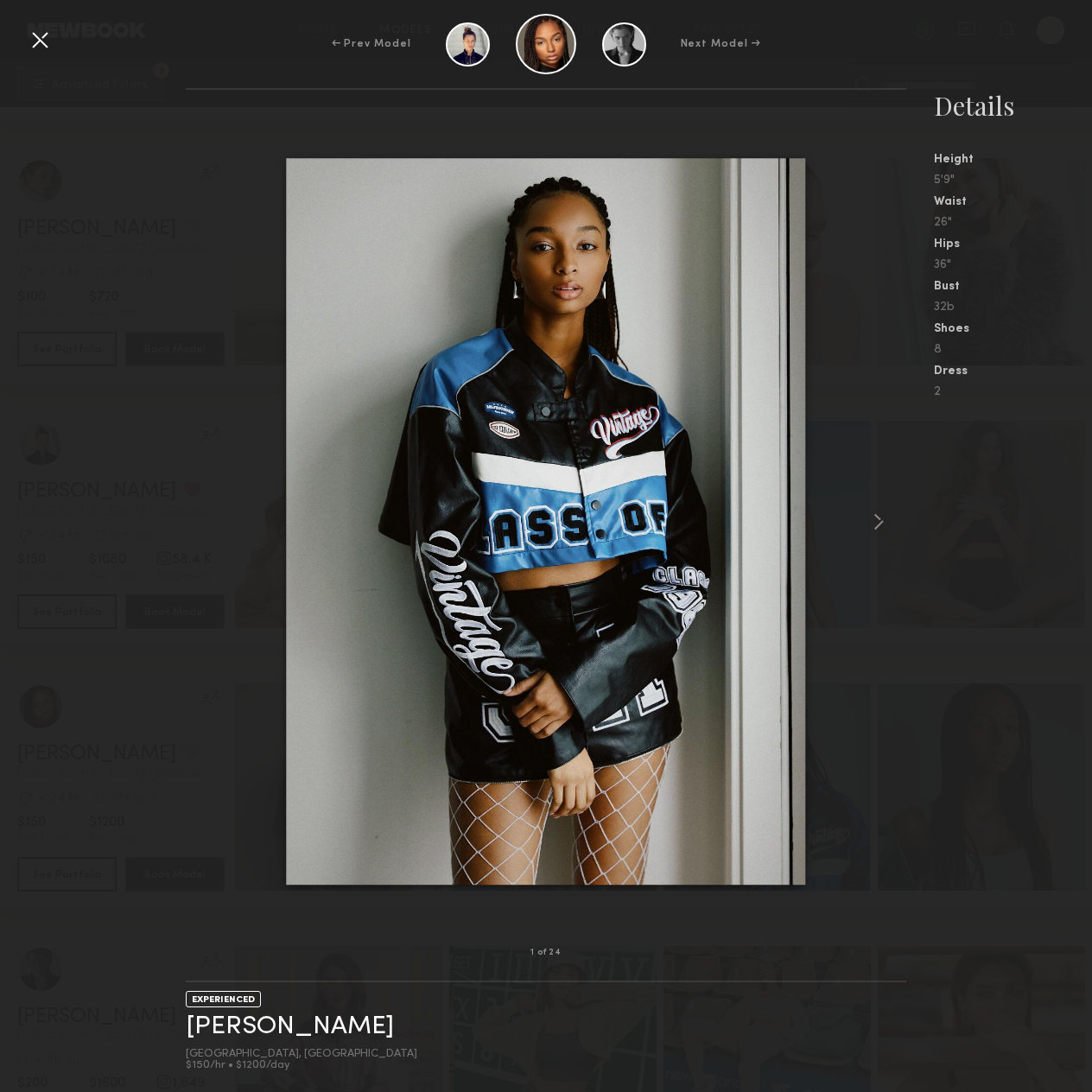
click at [842, 504] on div at bounding box center [546, 521] width 720 height 808
click at [851, 511] on div at bounding box center [546, 521] width 720 height 808
click at [895, 524] on div at bounding box center [892, 521] width 28 height 808
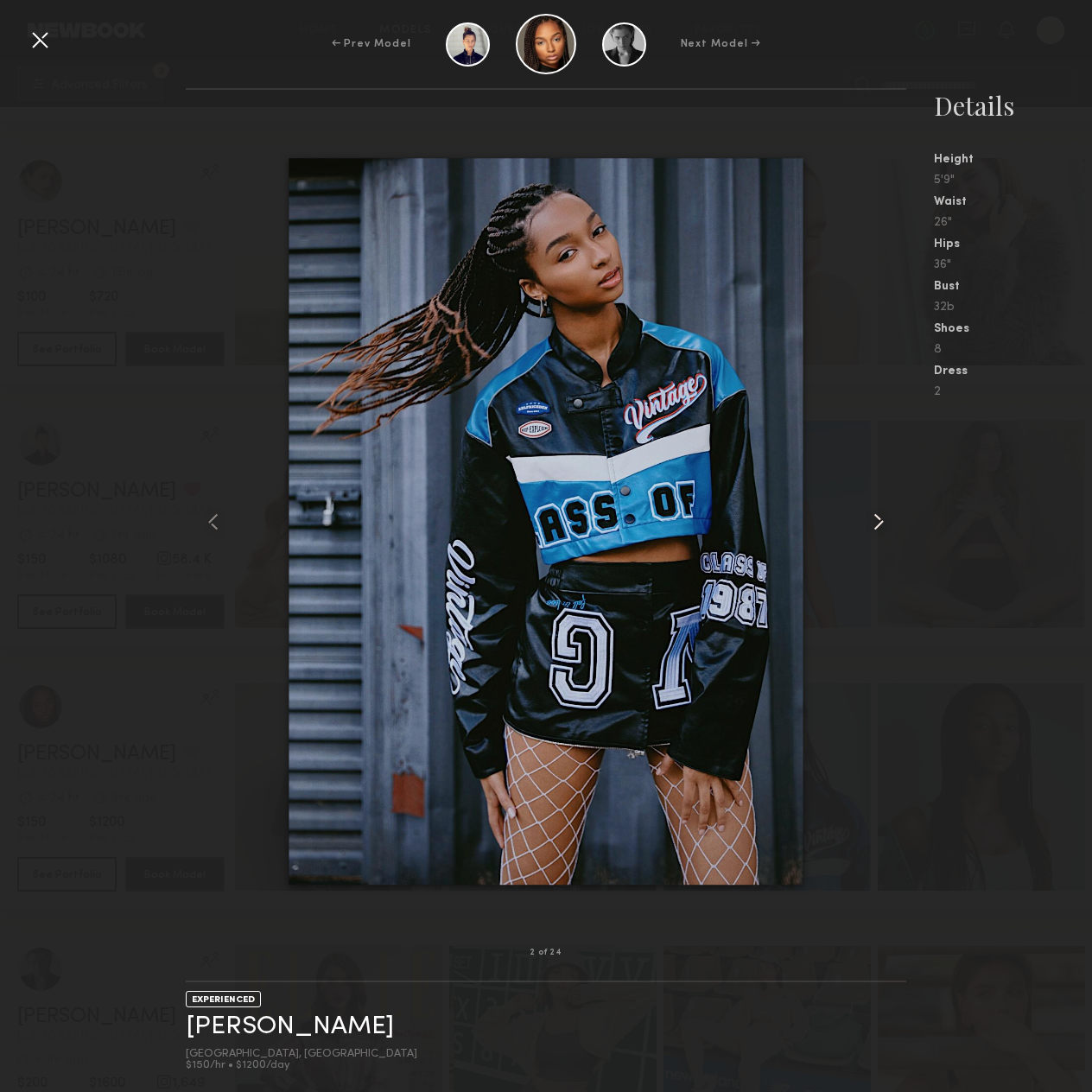
click at [881, 511] on common-icon at bounding box center [878, 521] width 27 height 27
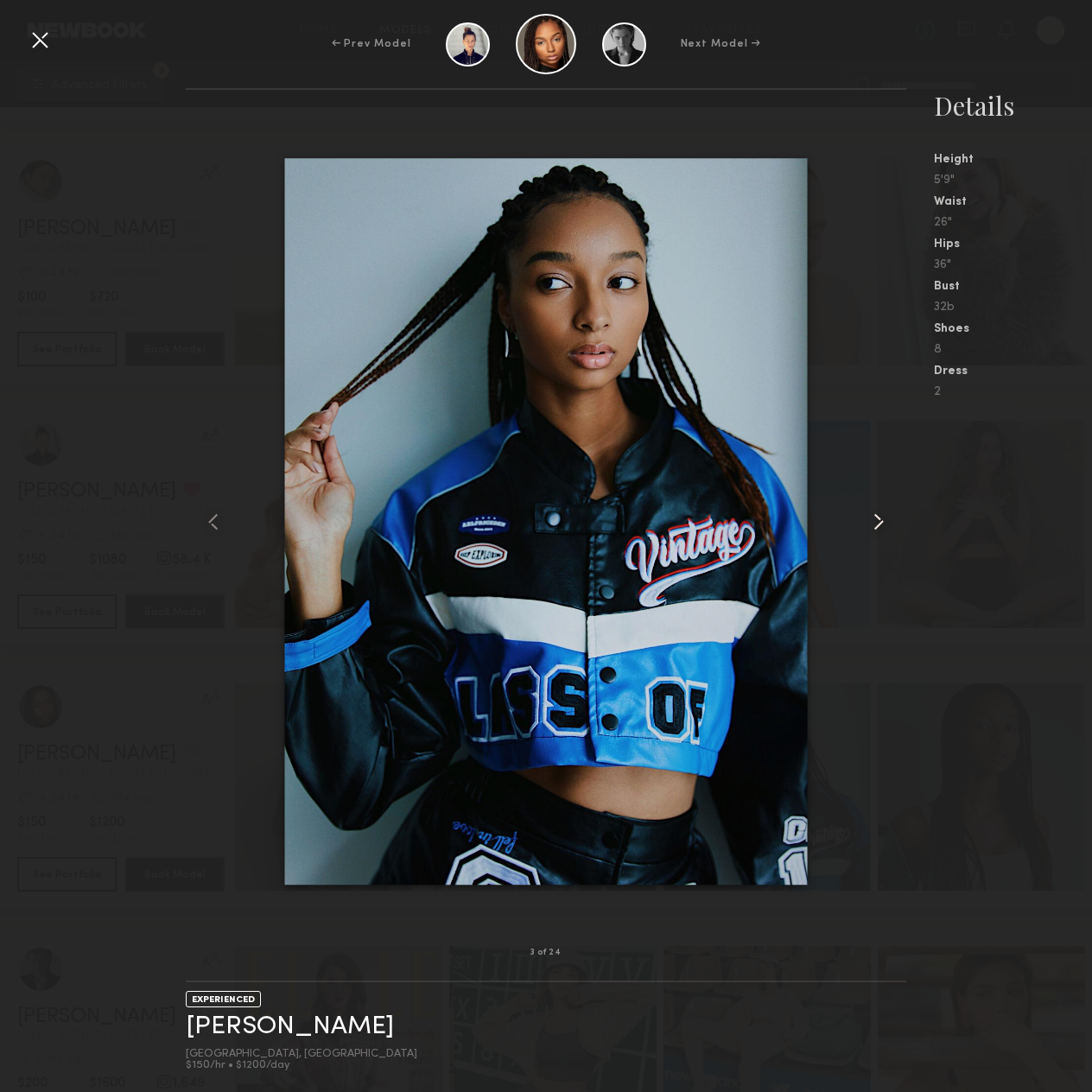
click at [881, 511] on common-icon at bounding box center [878, 521] width 27 height 27
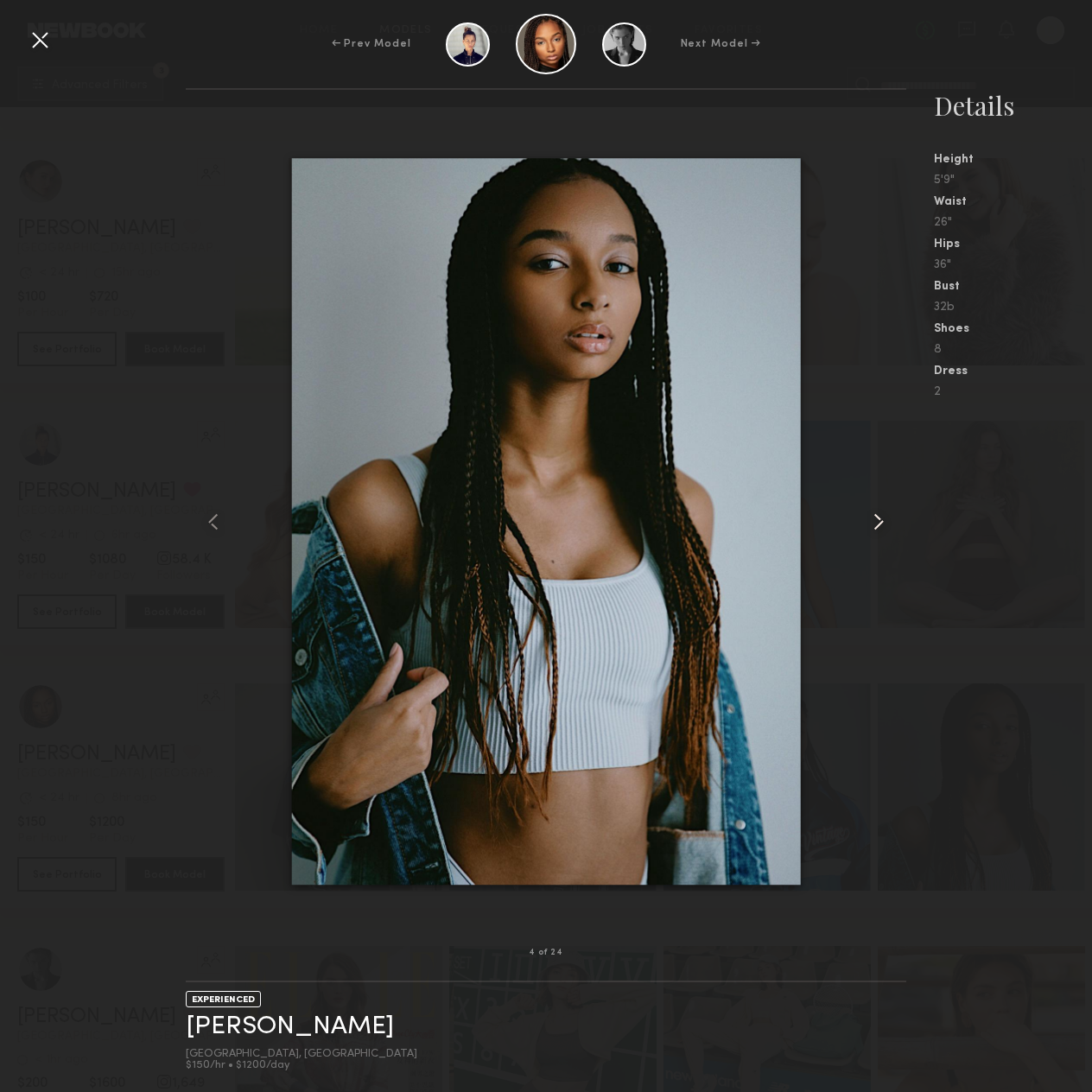
click at [881, 511] on common-icon at bounding box center [878, 521] width 27 height 27
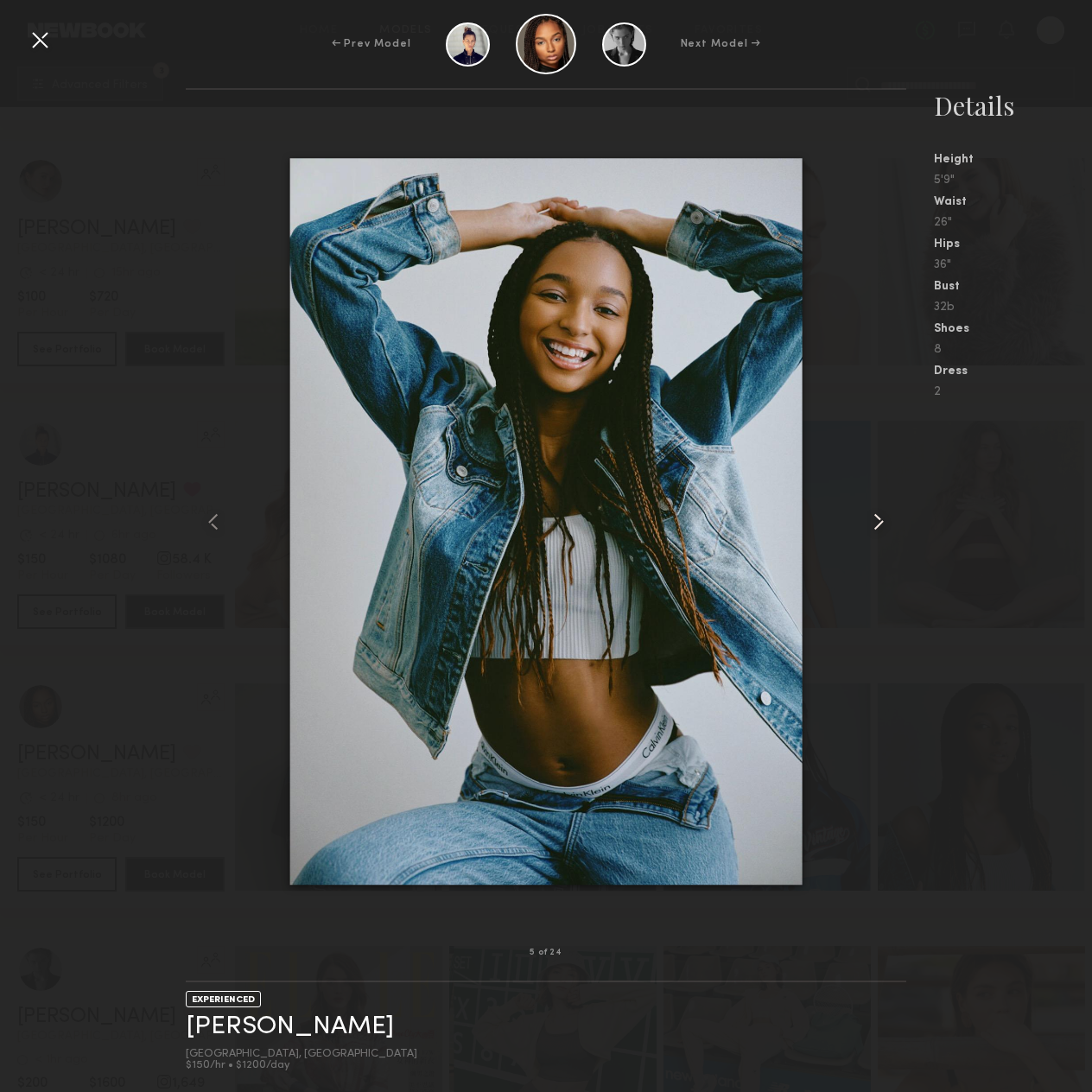
click at [881, 511] on common-icon at bounding box center [878, 521] width 27 height 27
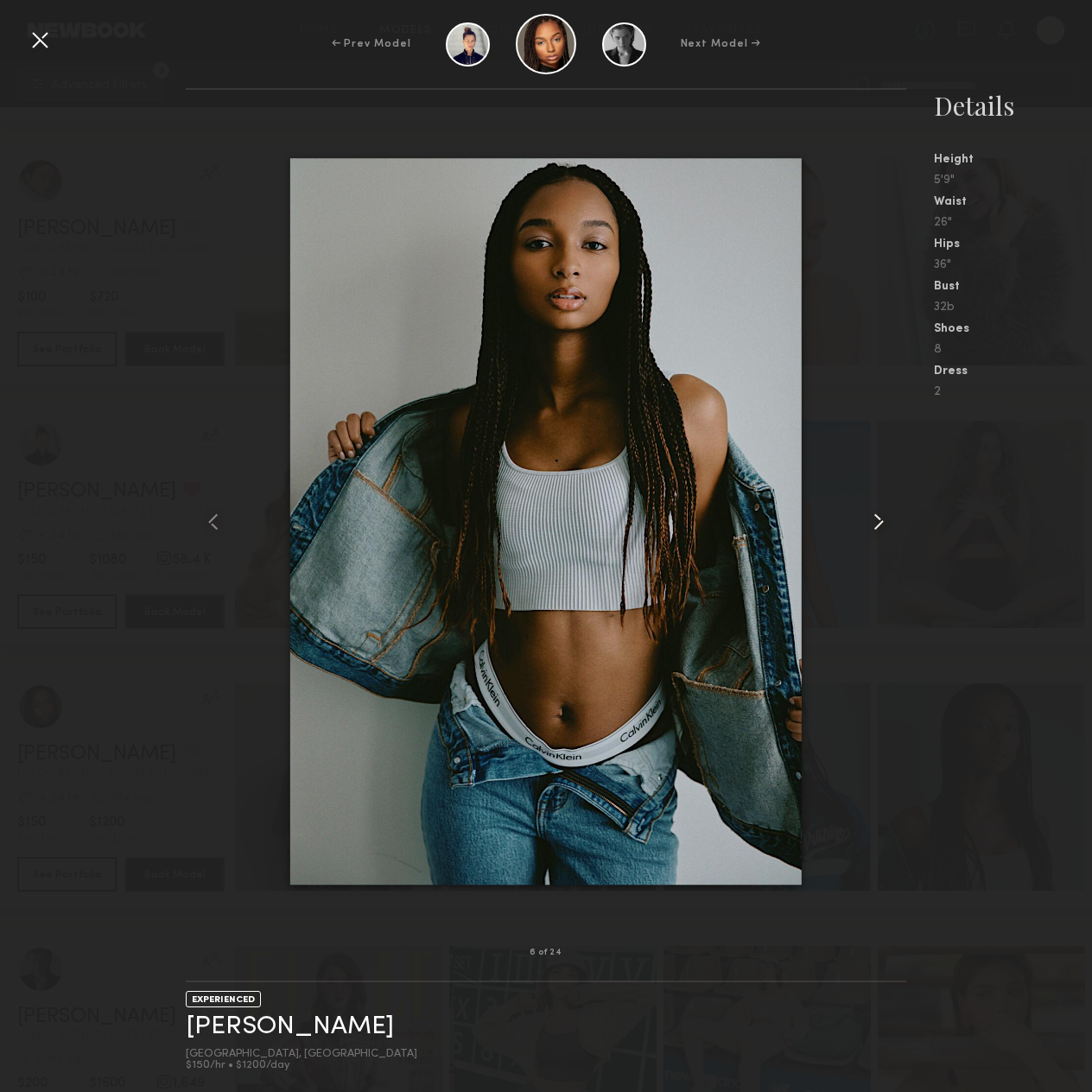
click at [881, 511] on common-icon at bounding box center [878, 521] width 27 height 27
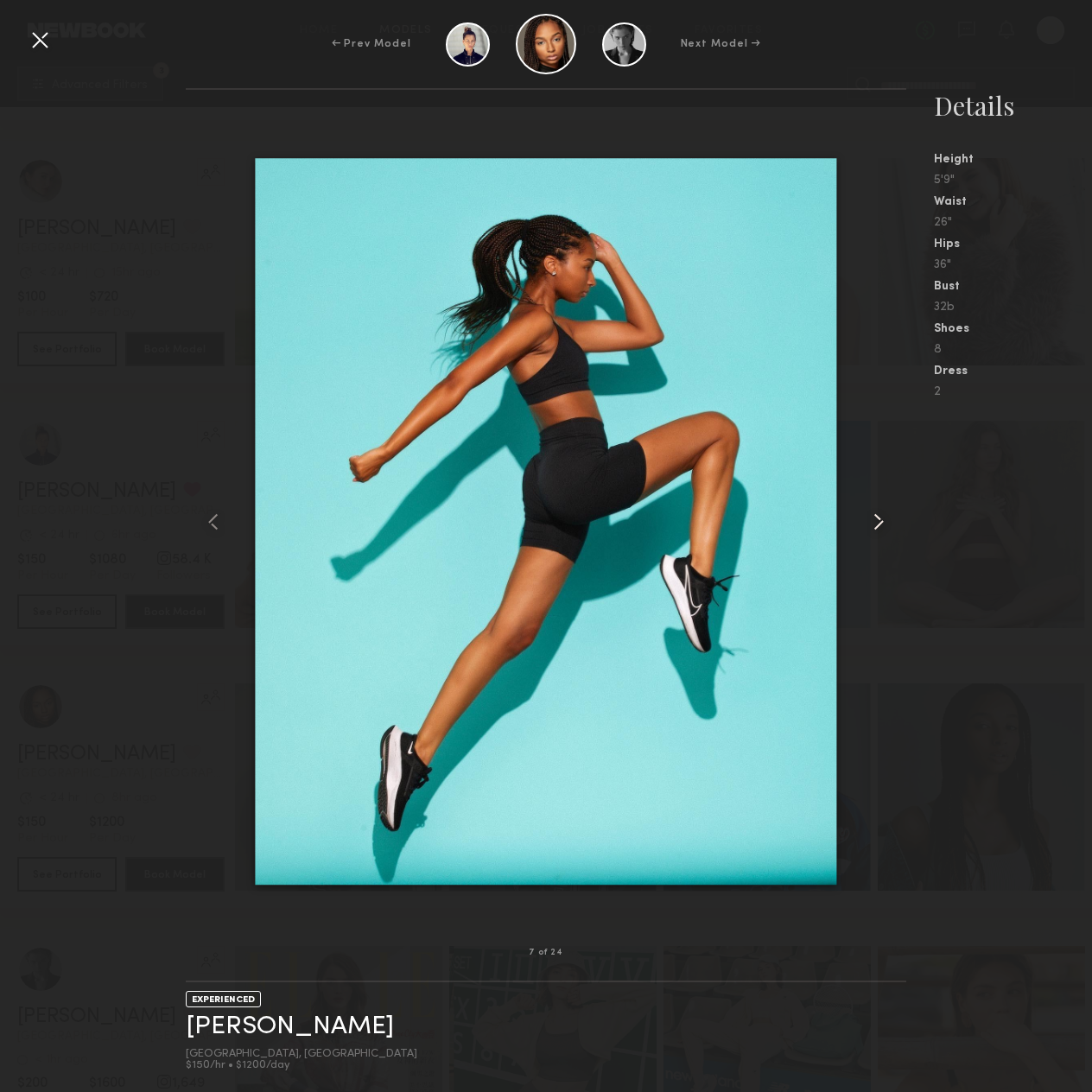
click at [881, 511] on common-icon at bounding box center [878, 521] width 27 height 27
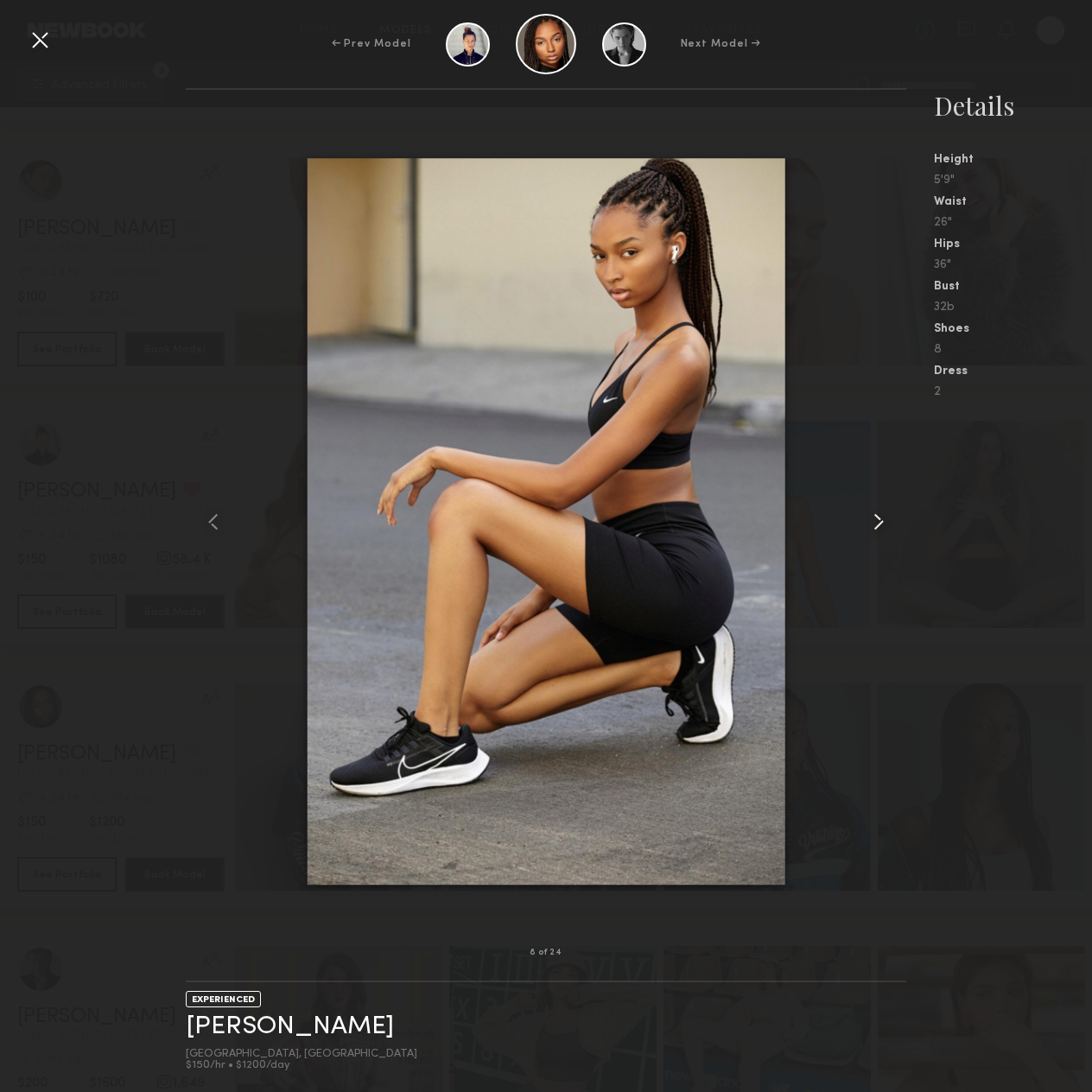
click at [881, 511] on common-icon at bounding box center [878, 521] width 27 height 27
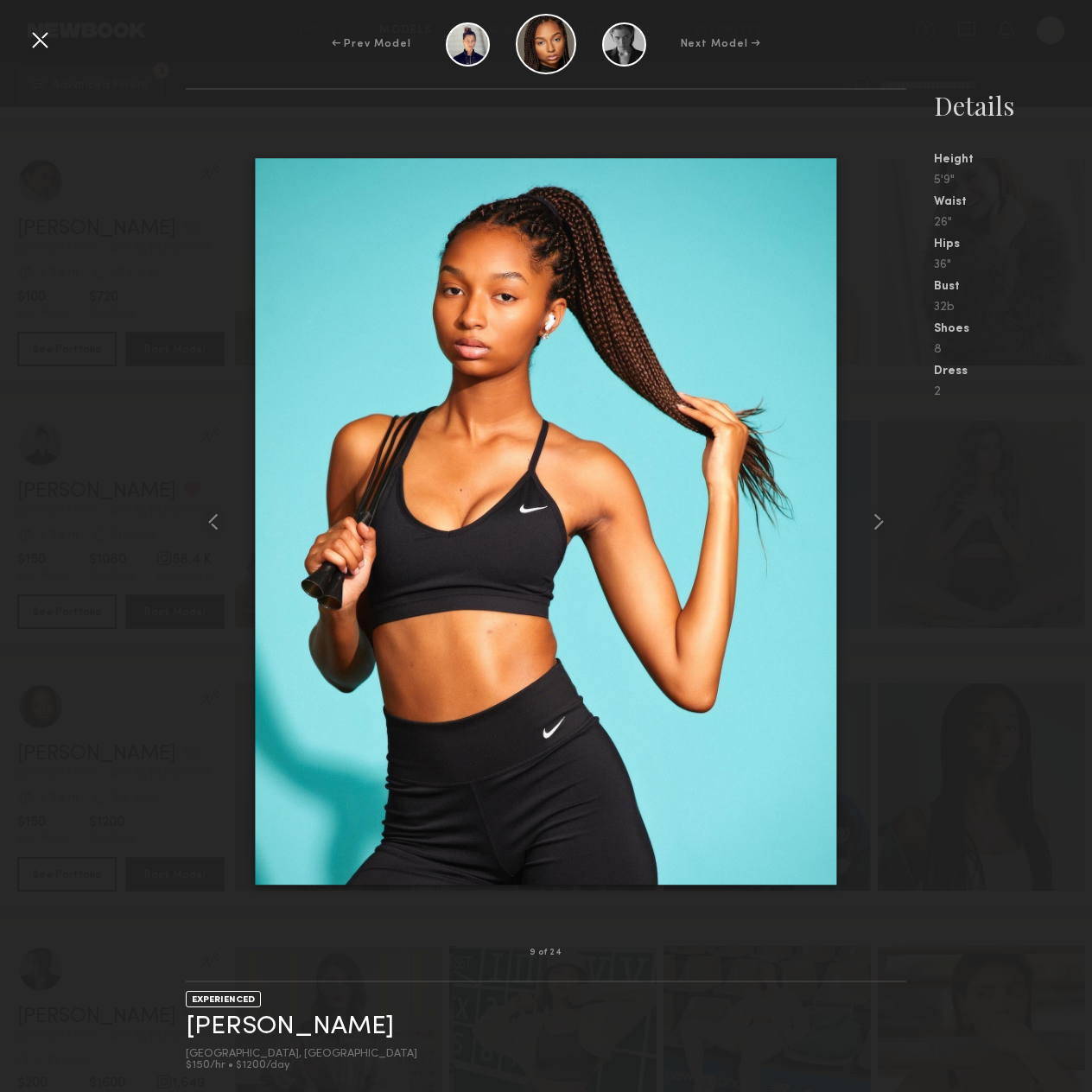
click at [36, 41] on div at bounding box center [39, 39] width 27 height 27
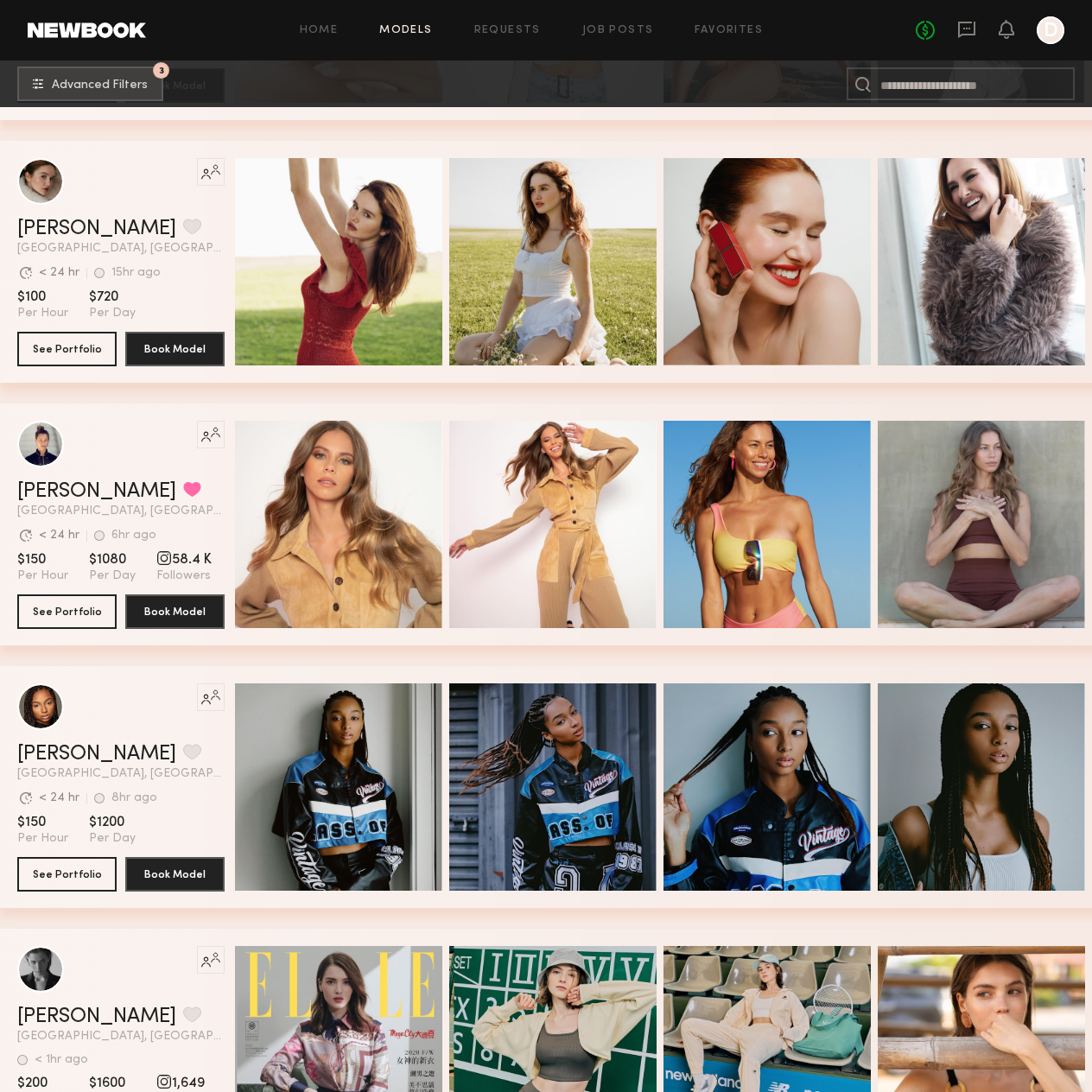
scroll to position [13825, 0]
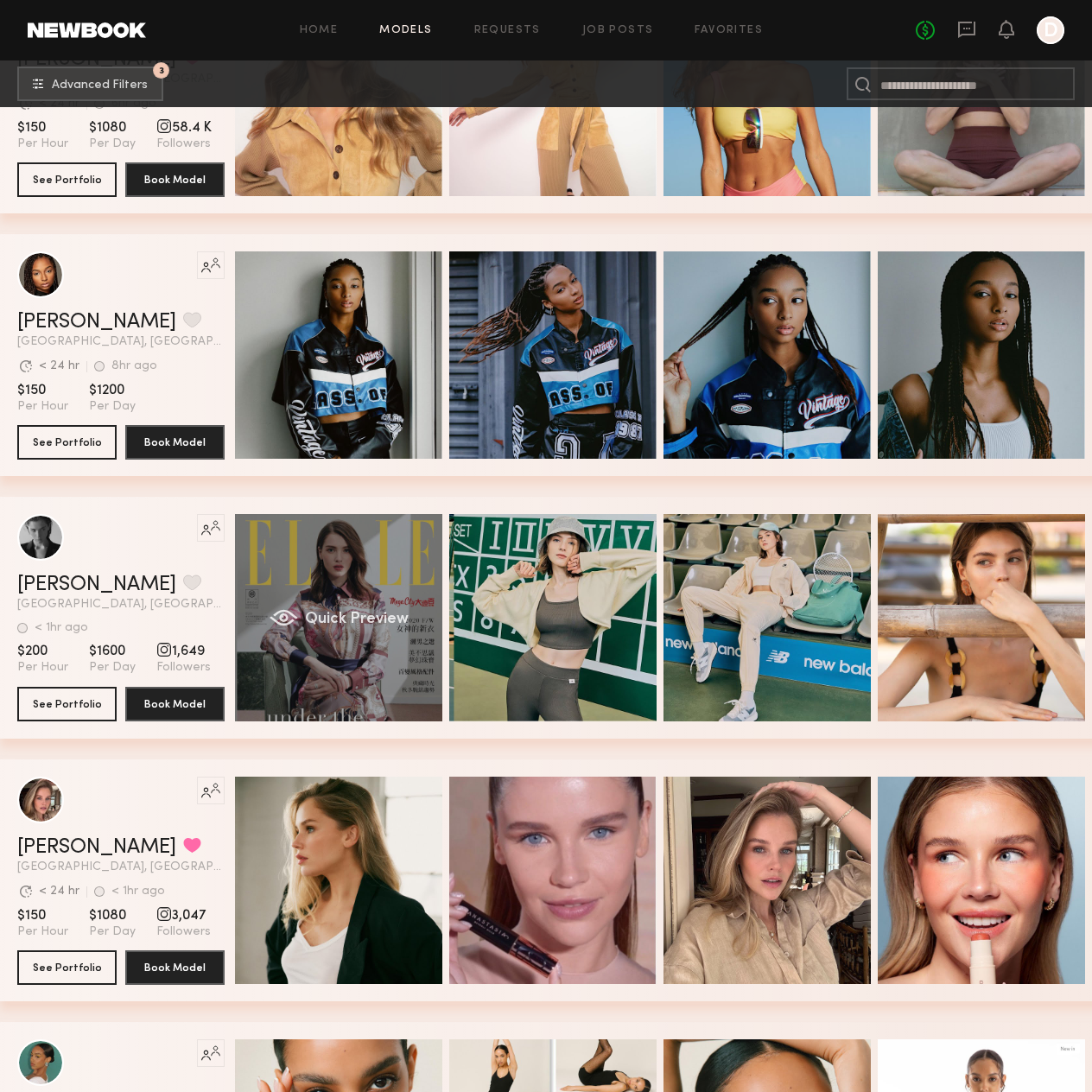
click at [382, 634] on div "Quick Preview" at bounding box center [339, 618] width 207 height 207
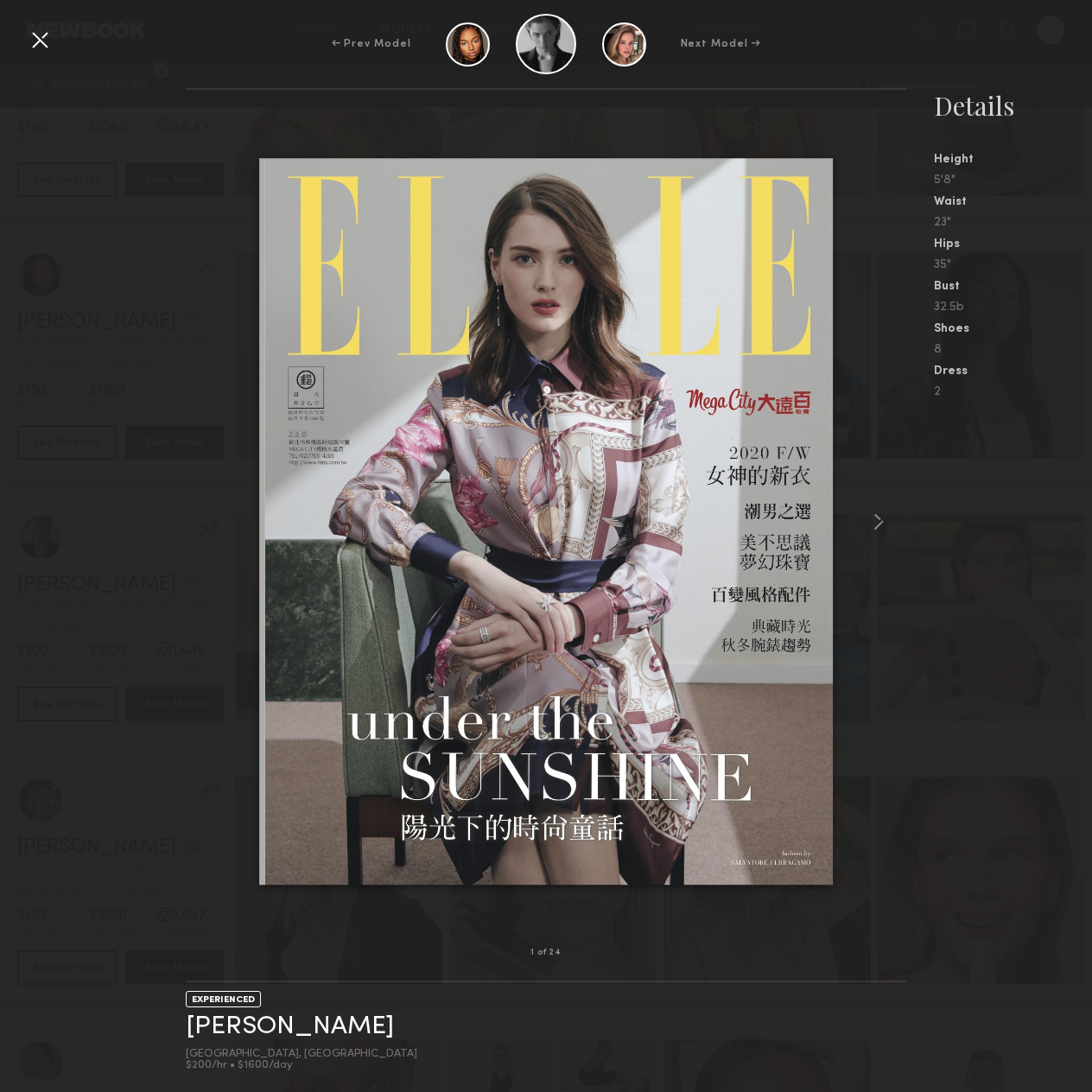
click at [857, 530] on div at bounding box center [546, 521] width 720 height 808
click at [874, 523] on common-icon at bounding box center [878, 521] width 27 height 27
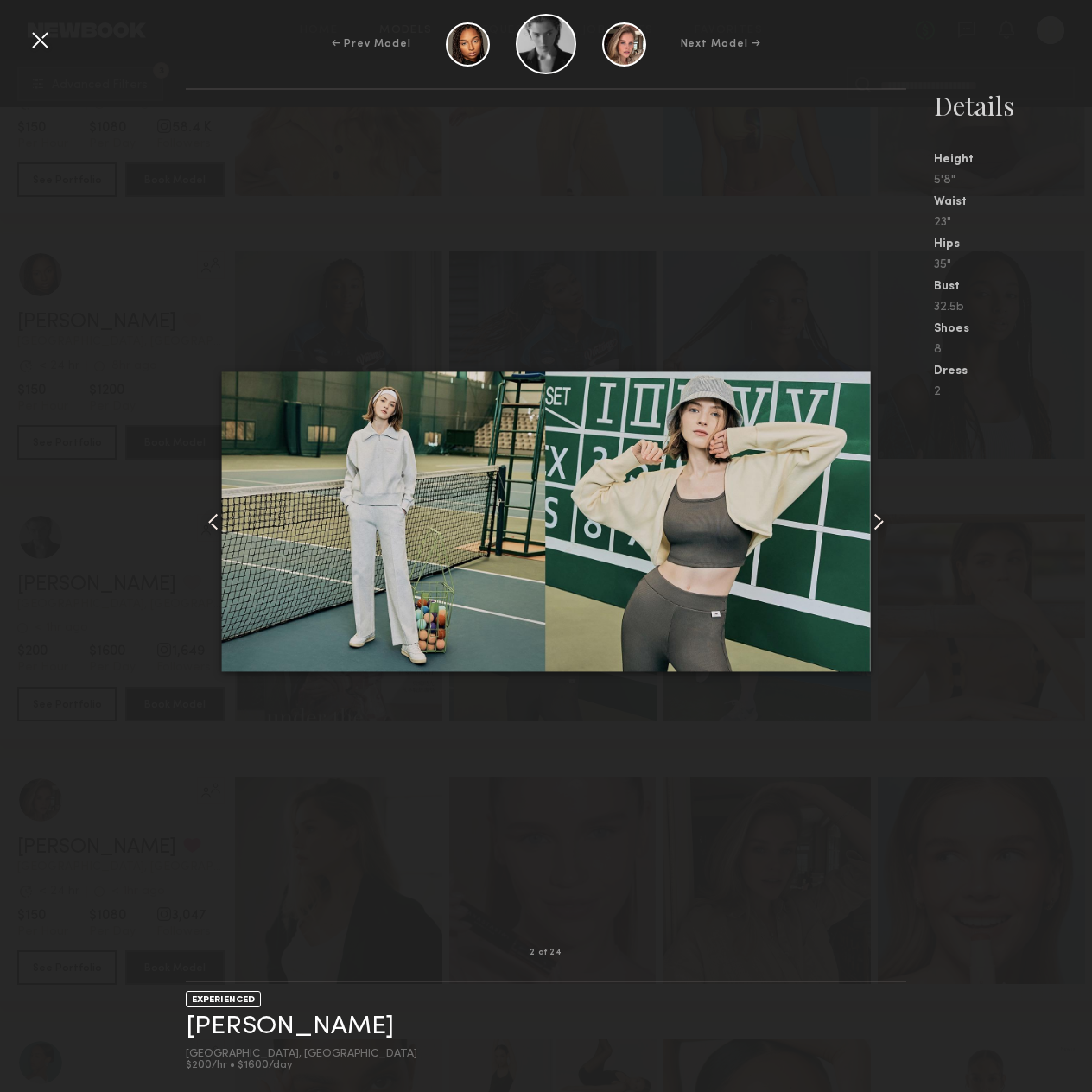
click at [874, 523] on common-icon at bounding box center [878, 521] width 27 height 27
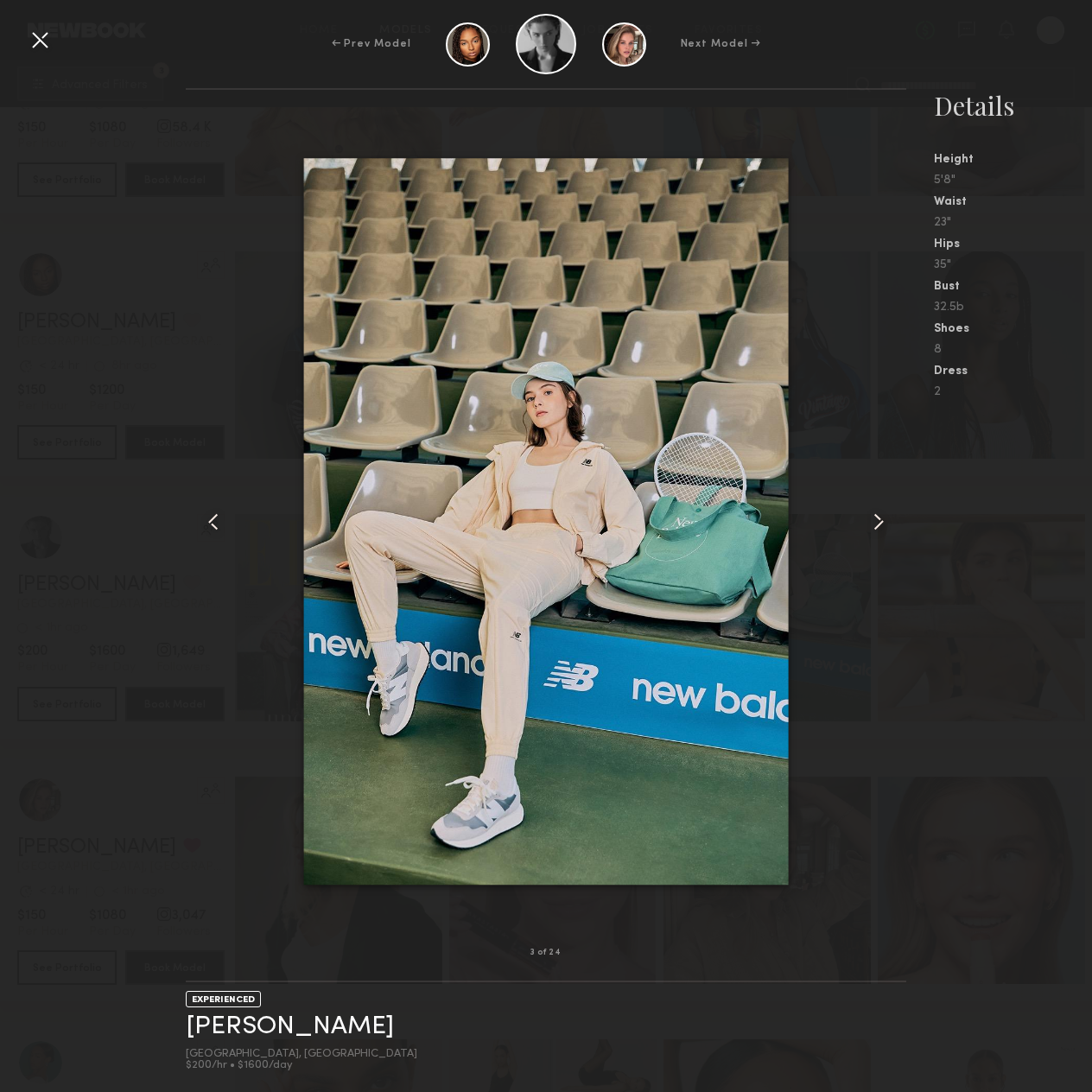
click at [874, 523] on common-icon at bounding box center [878, 521] width 27 height 27
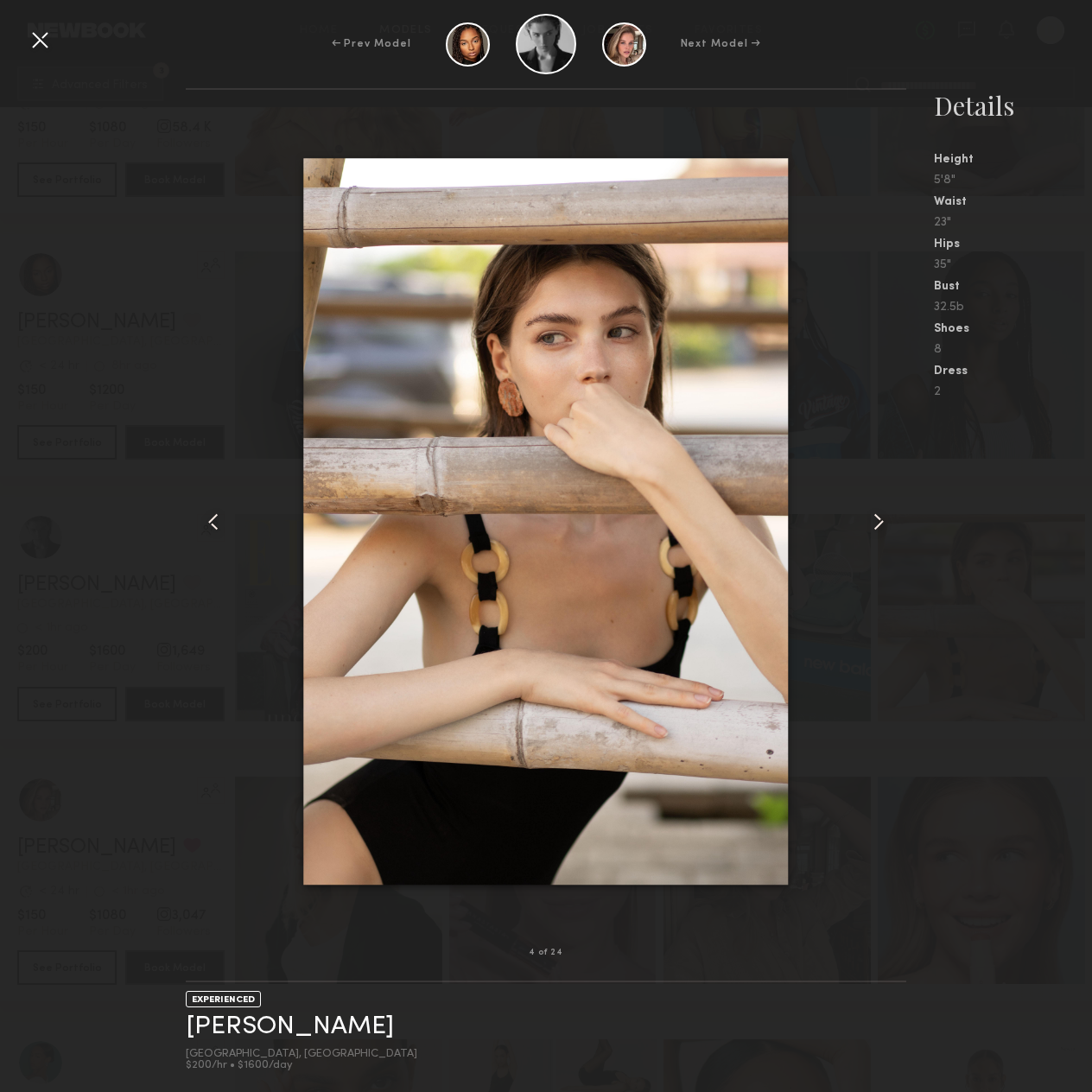
click at [874, 523] on common-icon at bounding box center [878, 521] width 27 height 27
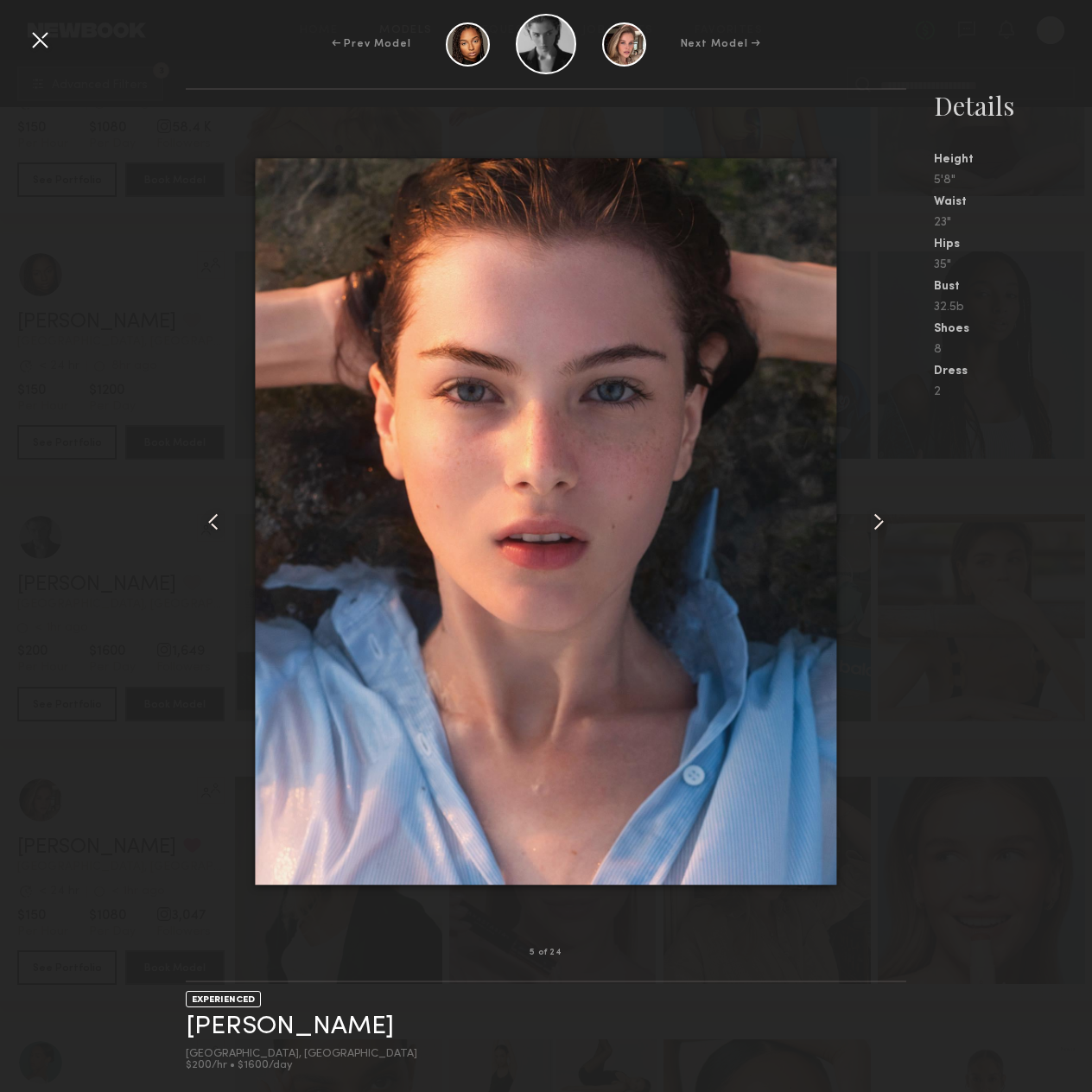
click at [874, 523] on common-icon at bounding box center [878, 521] width 27 height 27
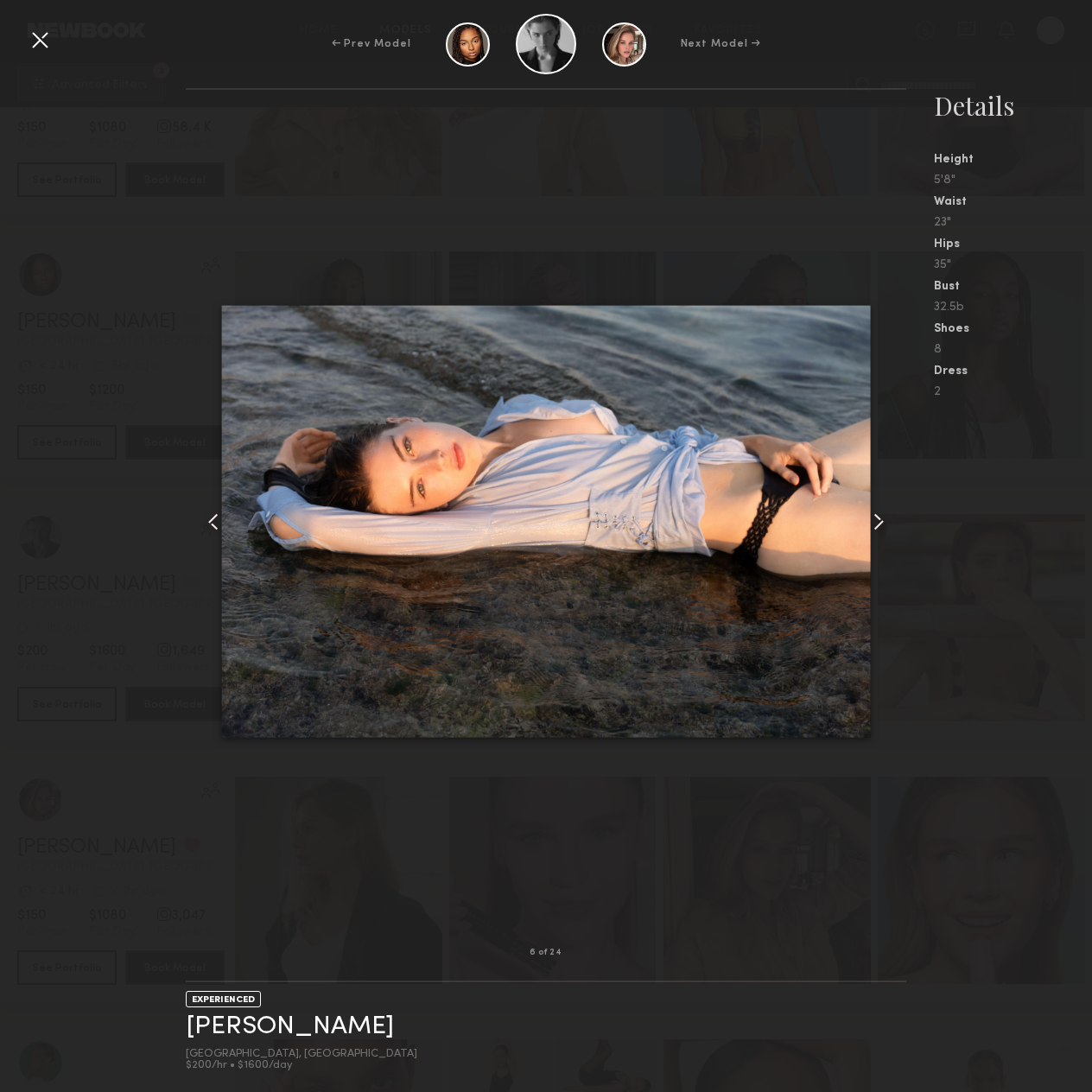
click at [874, 523] on common-icon at bounding box center [878, 521] width 27 height 27
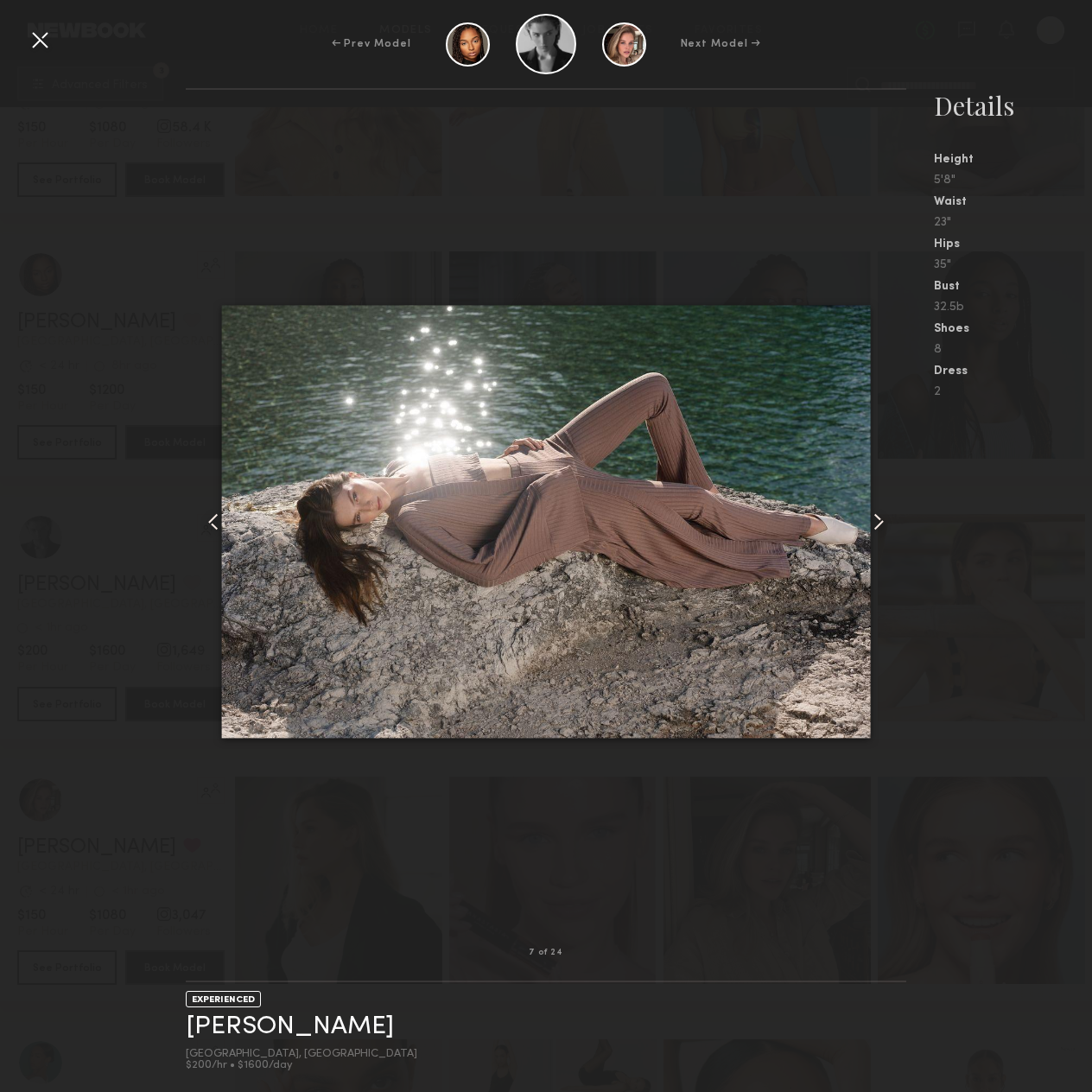
click at [874, 523] on common-icon at bounding box center [878, 521] width 27 height 27
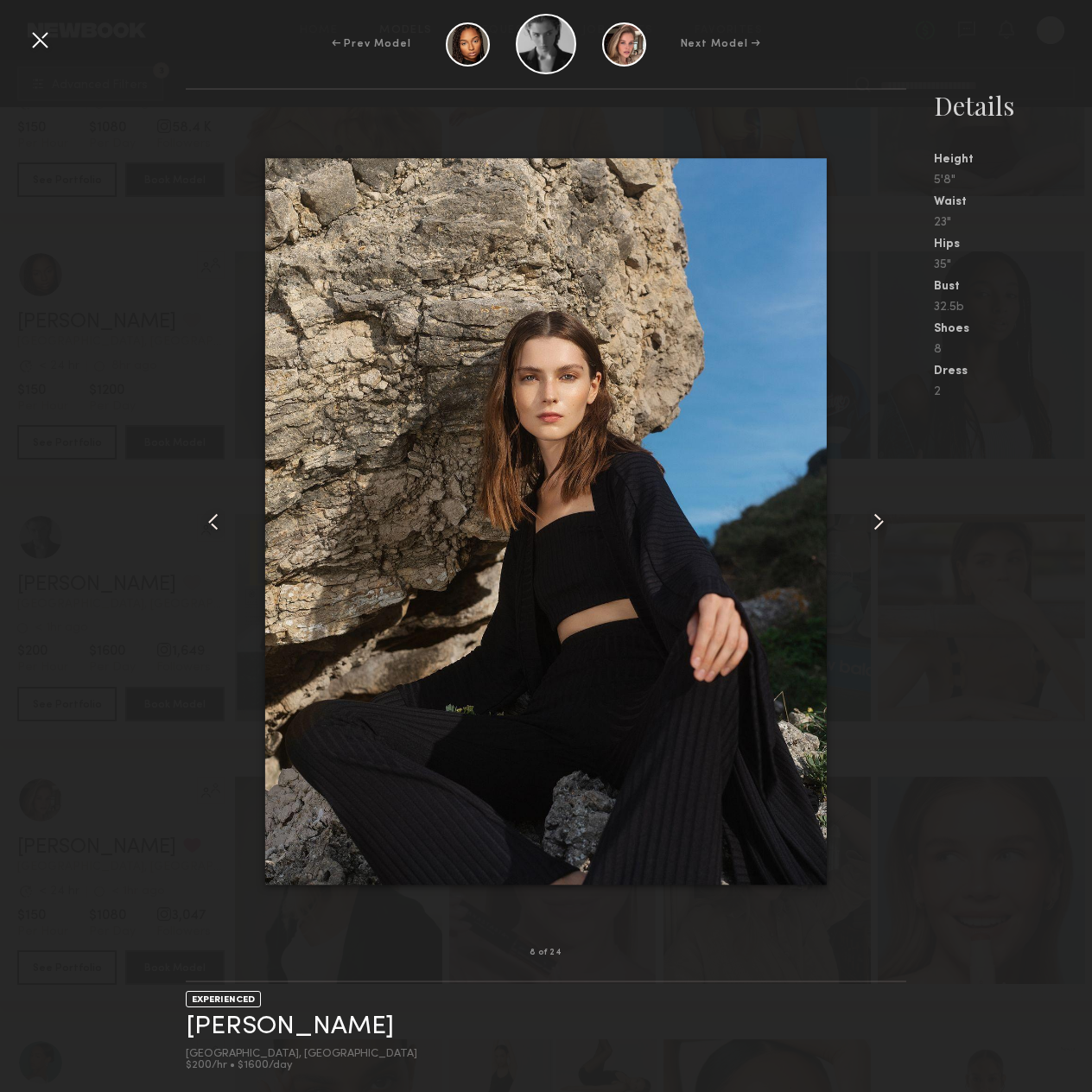
click at [874, 523] on common-icon at bounding box center [878, 521] width 27 height 27
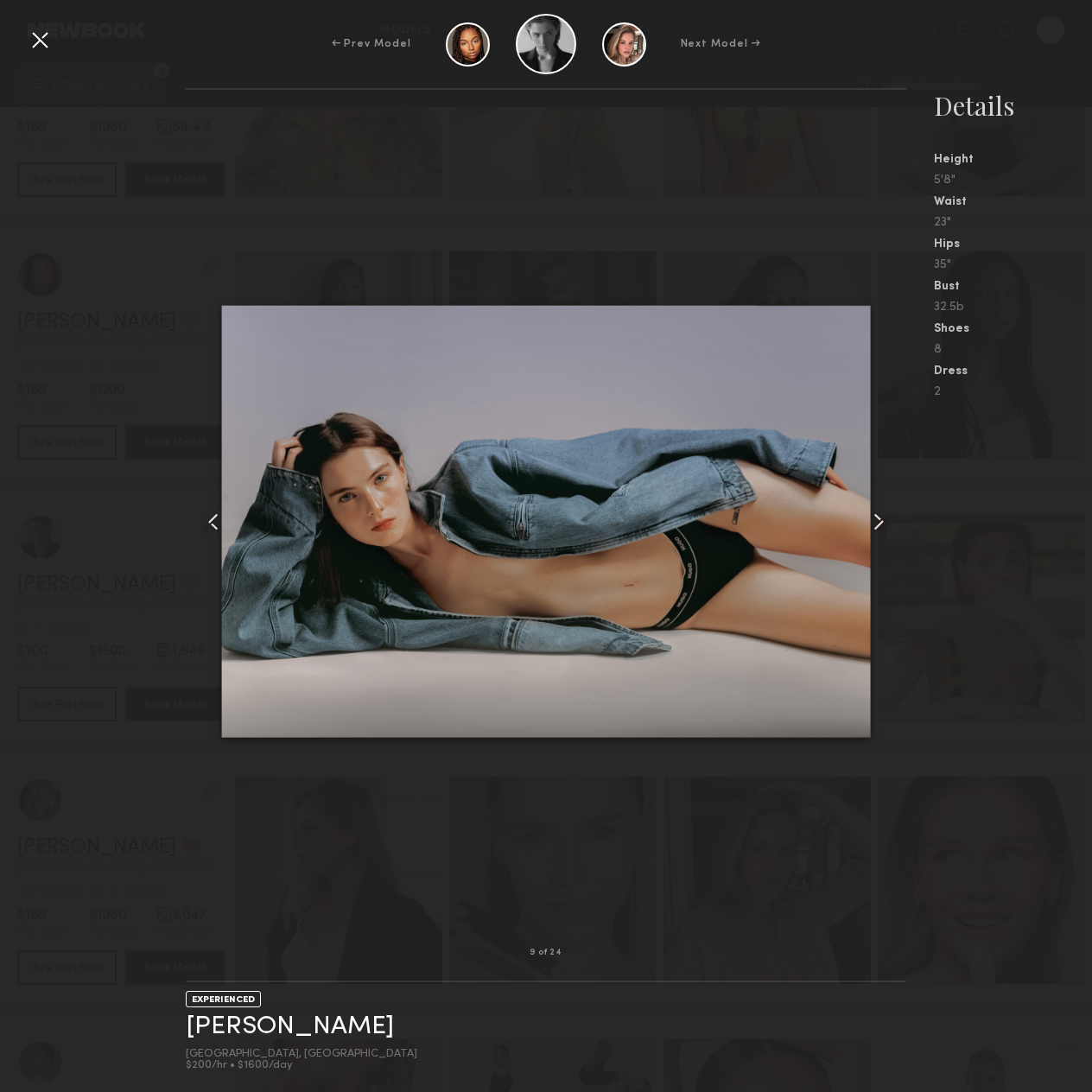
click at [46, 39] on div at bounding box center [39, 39] width 27 height 27
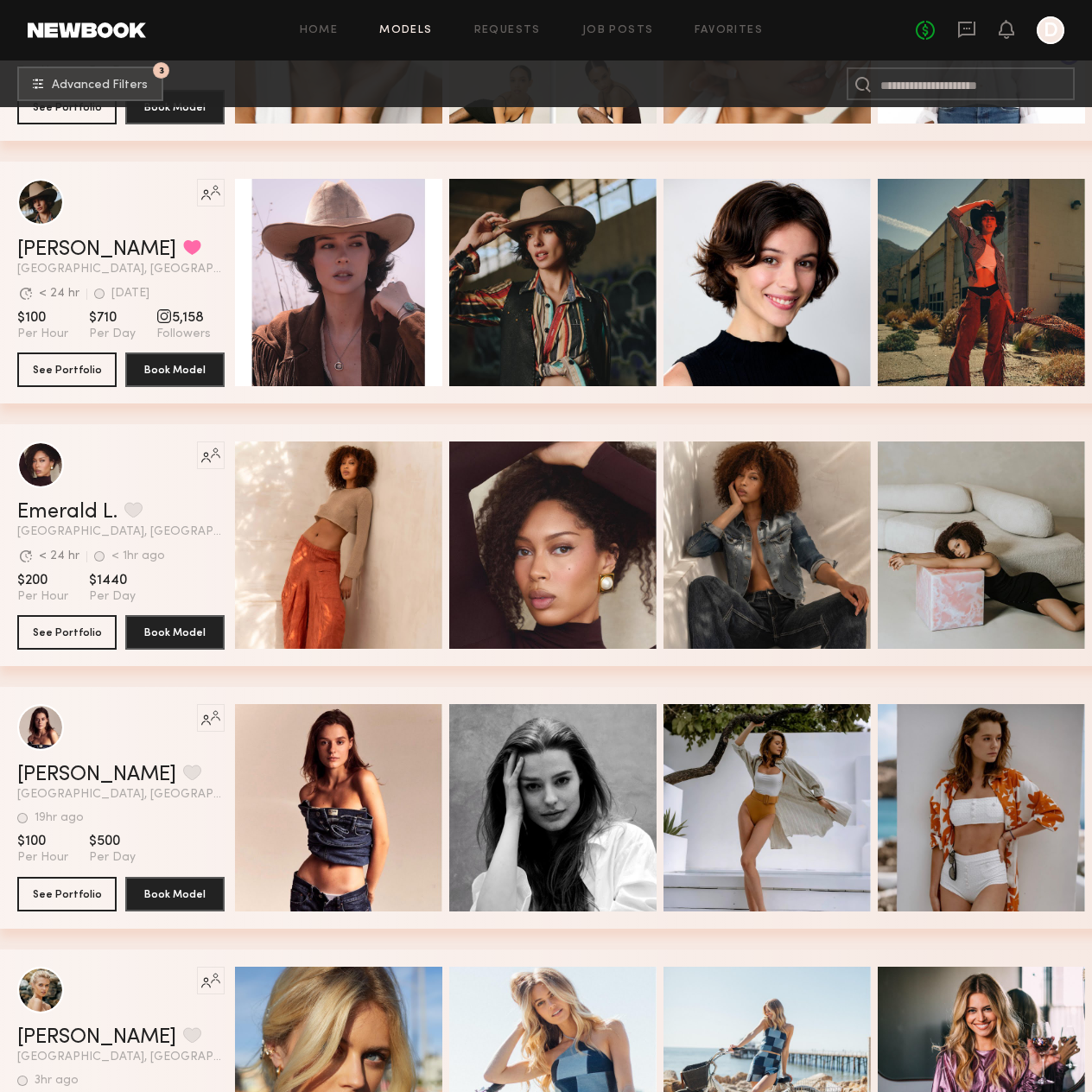
scroll to position [15122, 0]
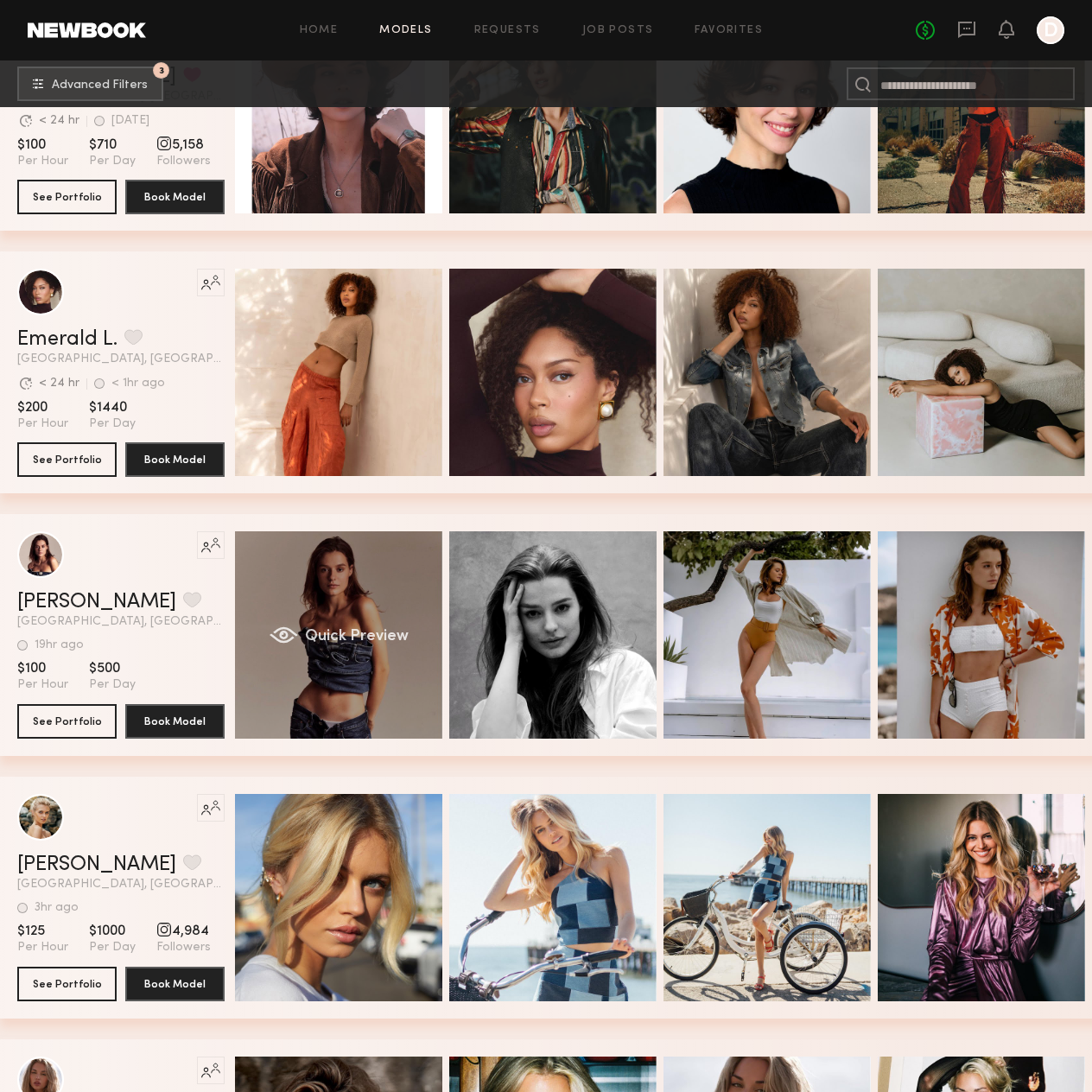
click at [370, 604] on div "Quick Preview" at bounding box center [339, 634] width 207 height 207
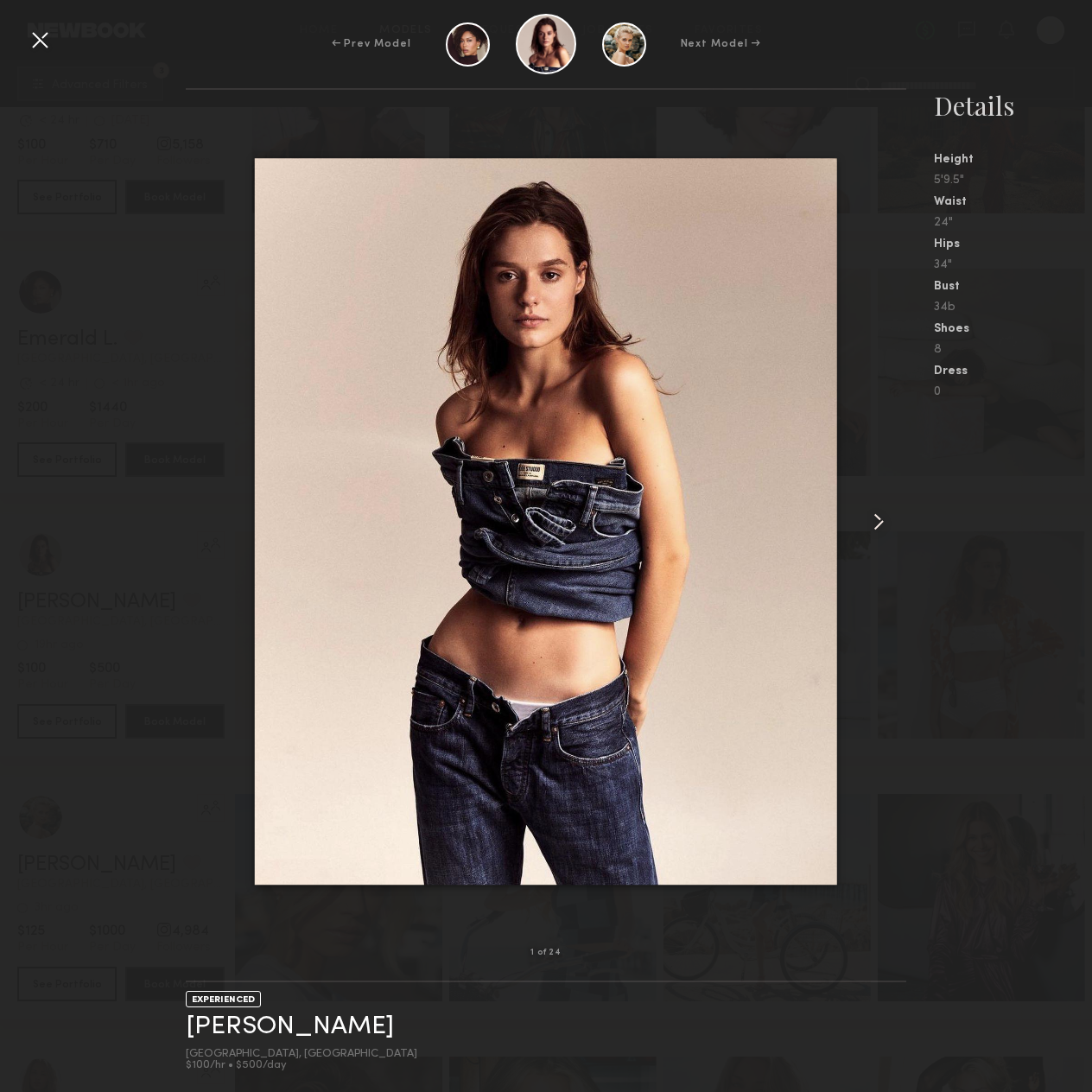
click at [884, 534] on common-icon at bounding box center [878, 521] width 27 height 27
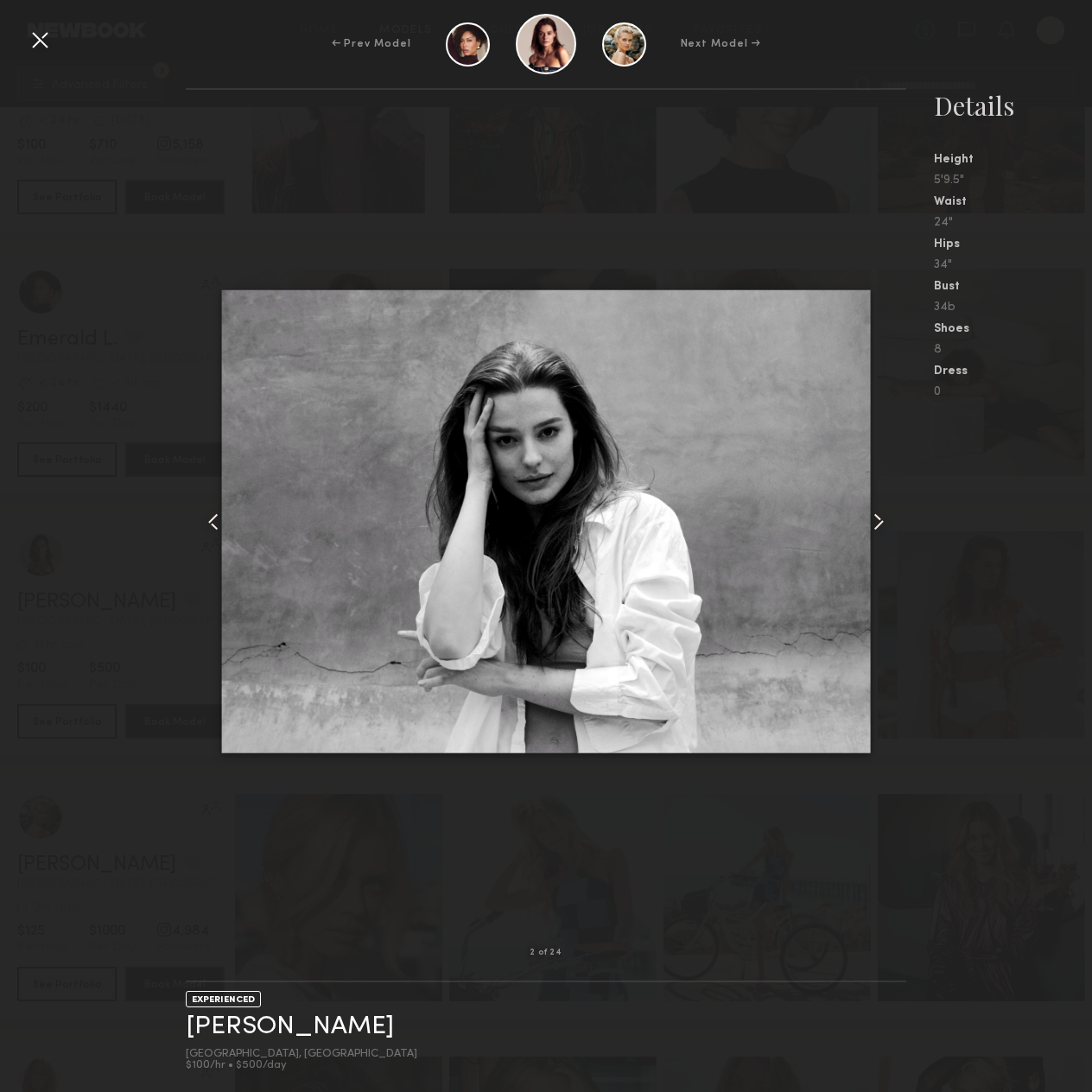
click at [884, 534] on common-icon at bounding box center [878, 521] width 27 height 27
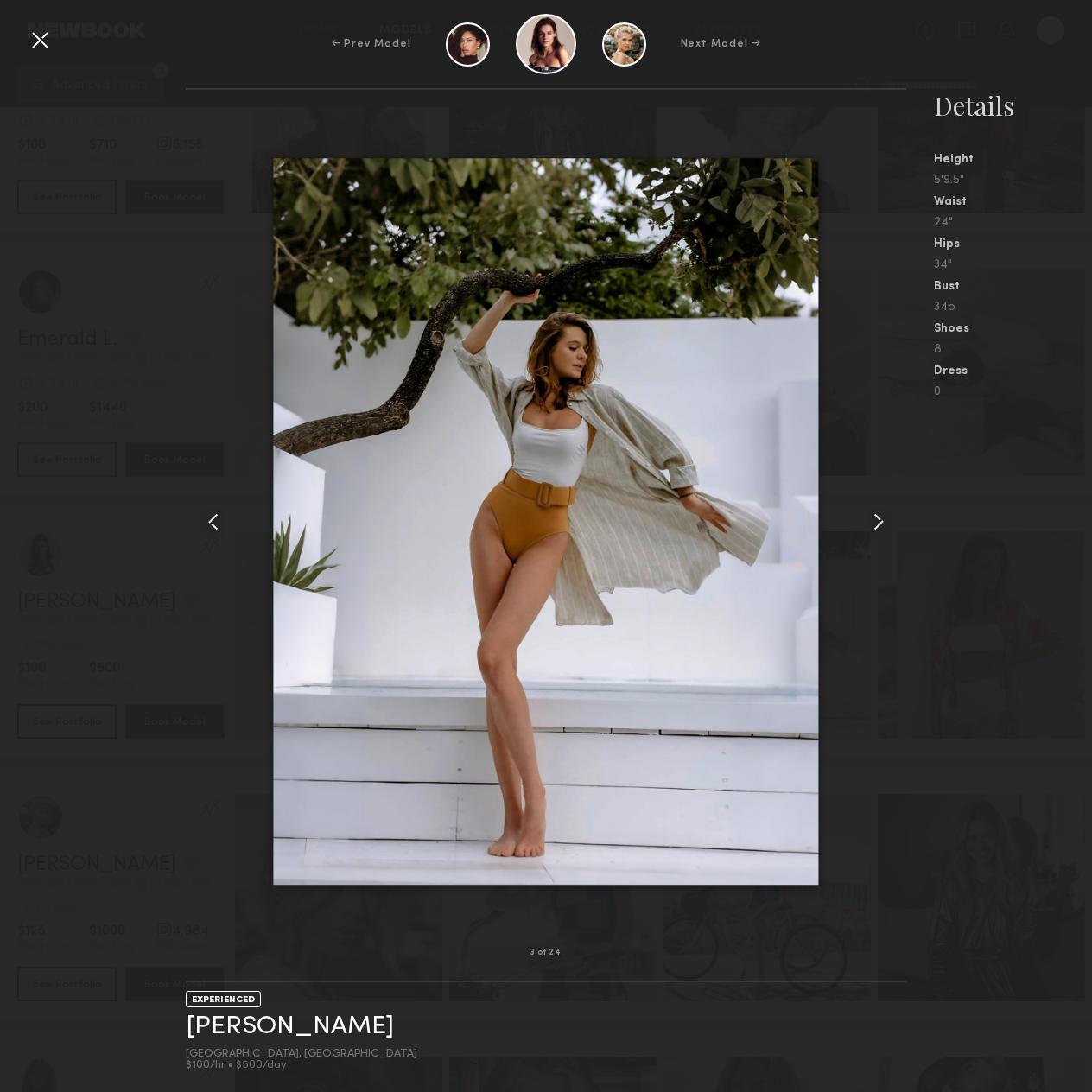
click at [884, 534] on common-icon at bounding box center [878, 521] width 27 height 27
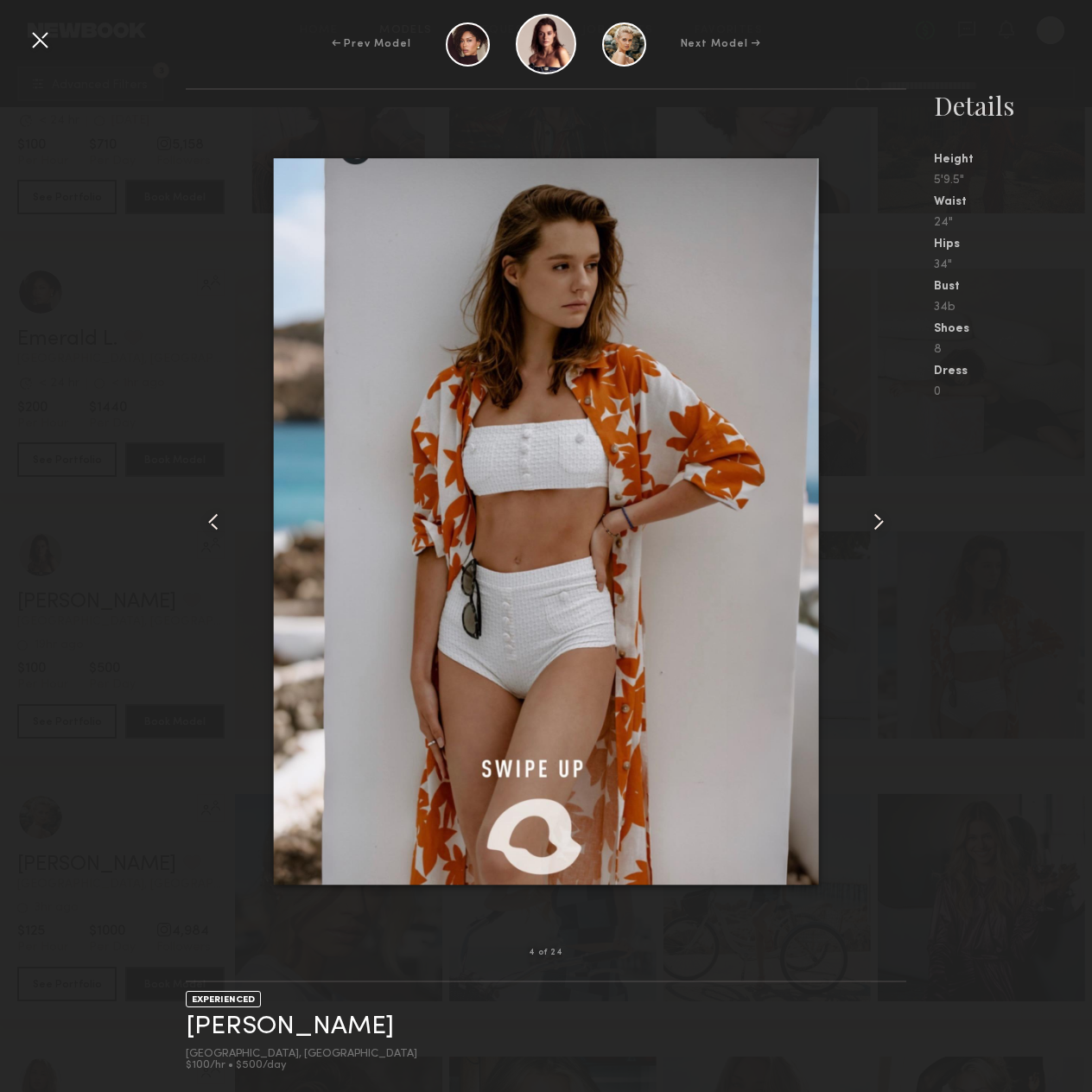
click at [42, 48] on div at bounding box center [39, 39] width 27 height 27
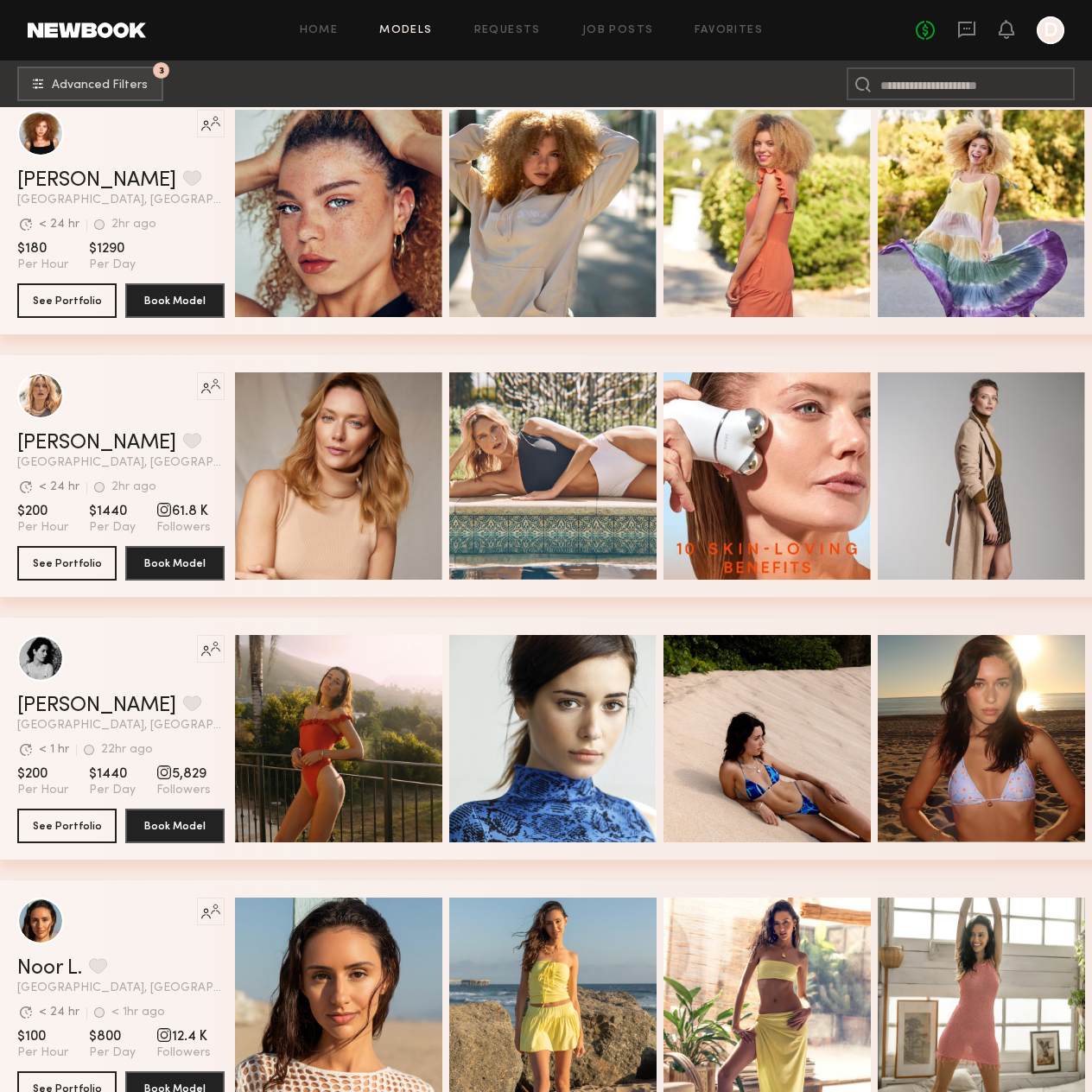
scroll to position [32171, 0]
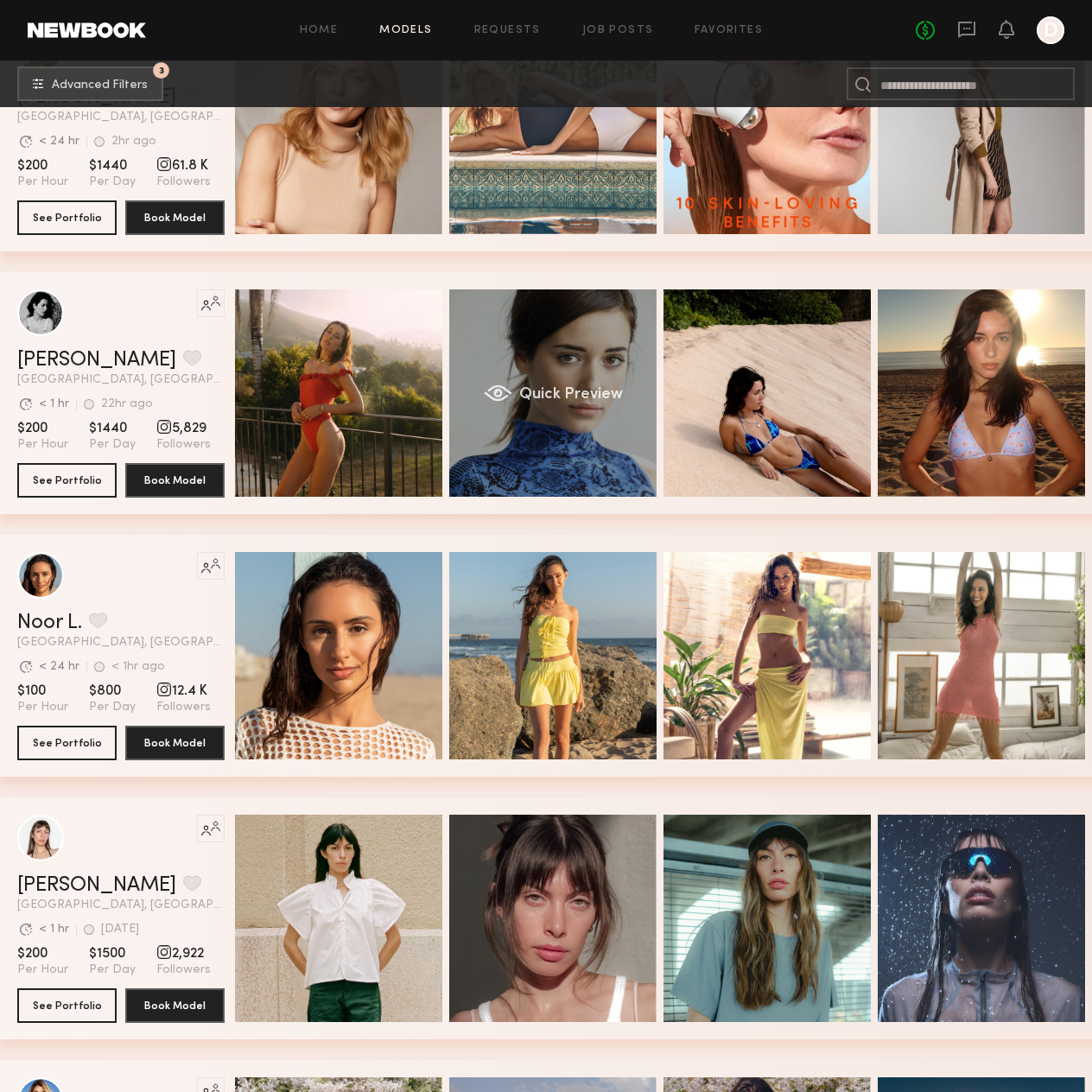
click at [555, 419] on div "Quick Preview" at bounding box center [553, 393] width 207 height 207
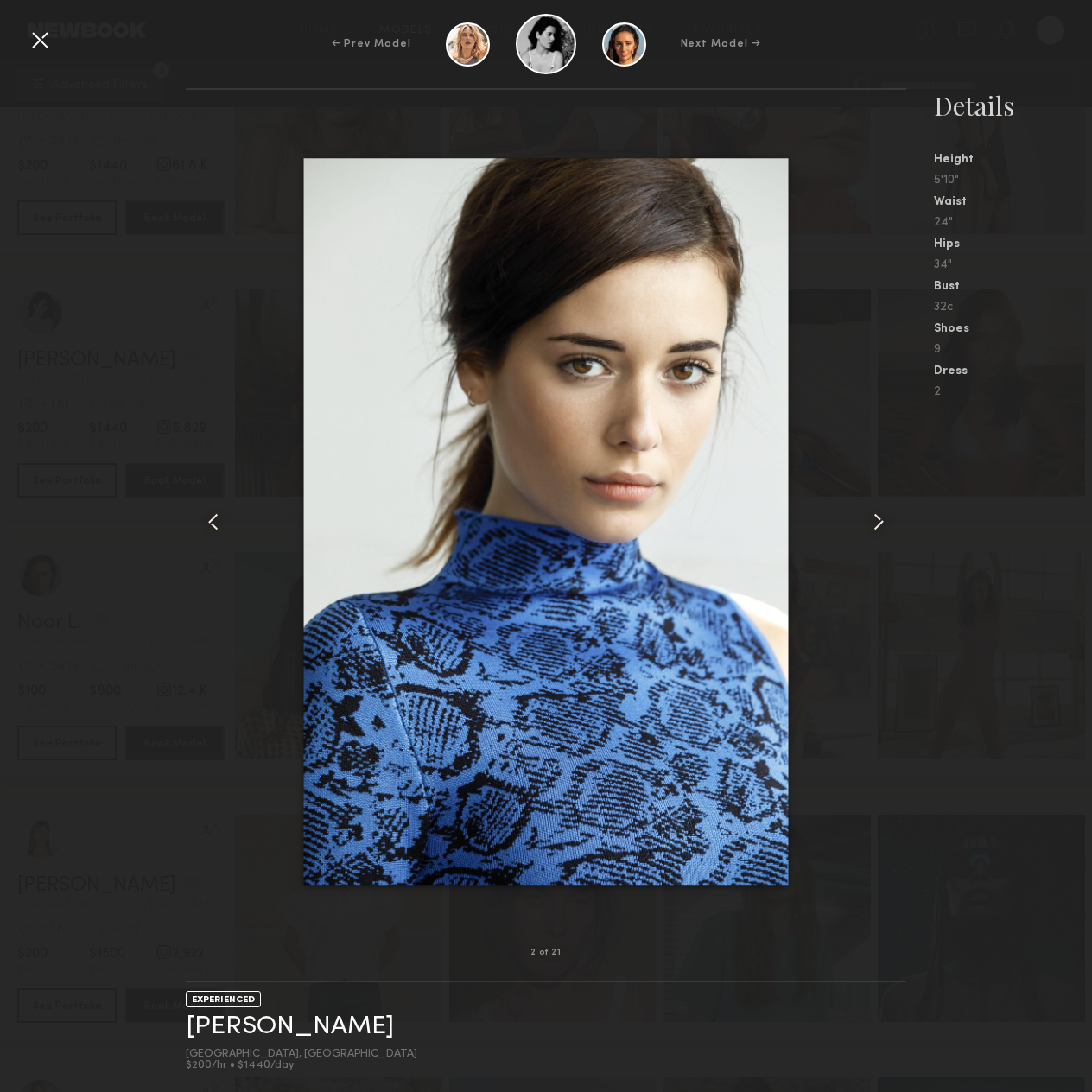
click at [878, 503] on div at bounding box center [892, 521] width 28 height 808
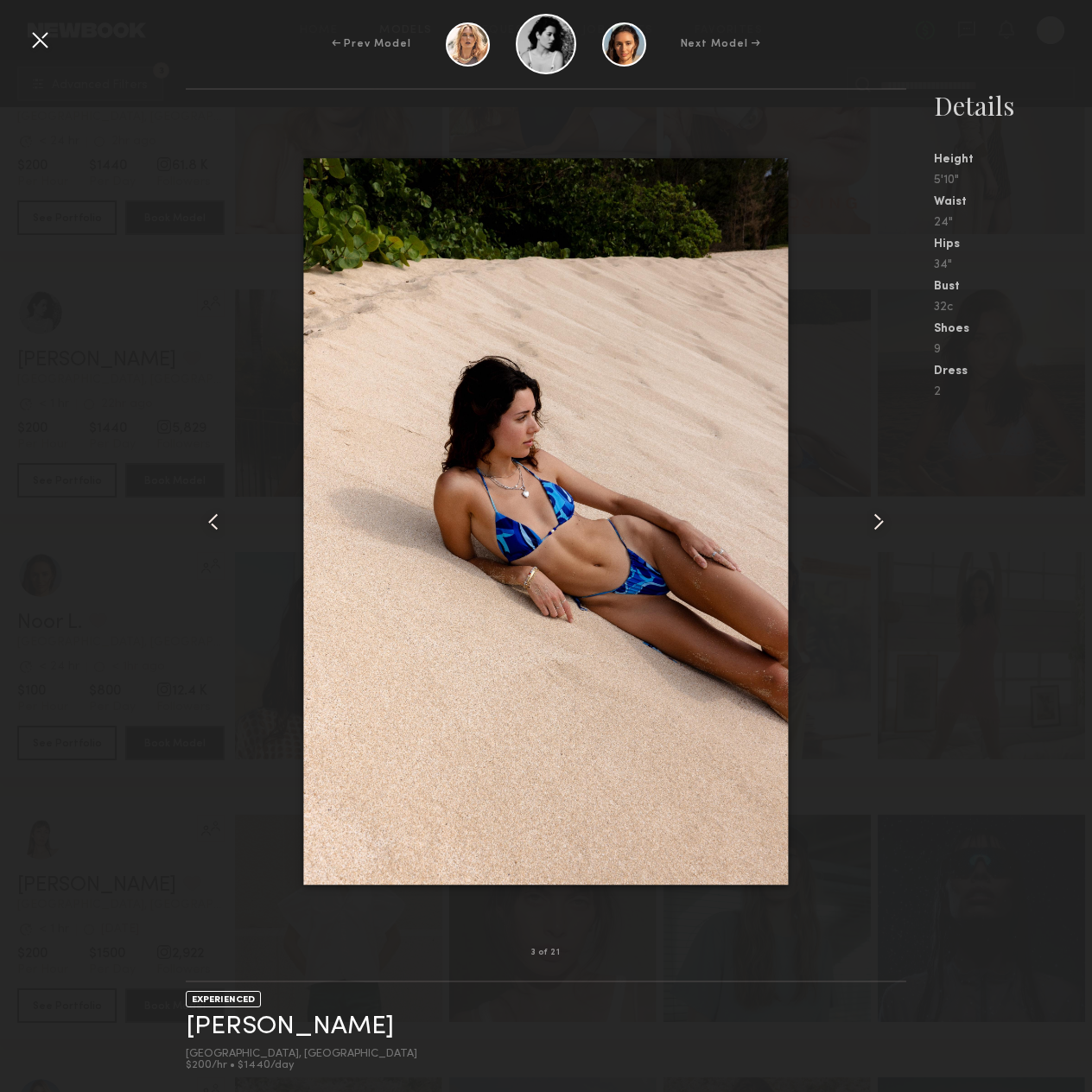
click at [878, 503] on div at bounding box center [892, 521] width 28 height 808
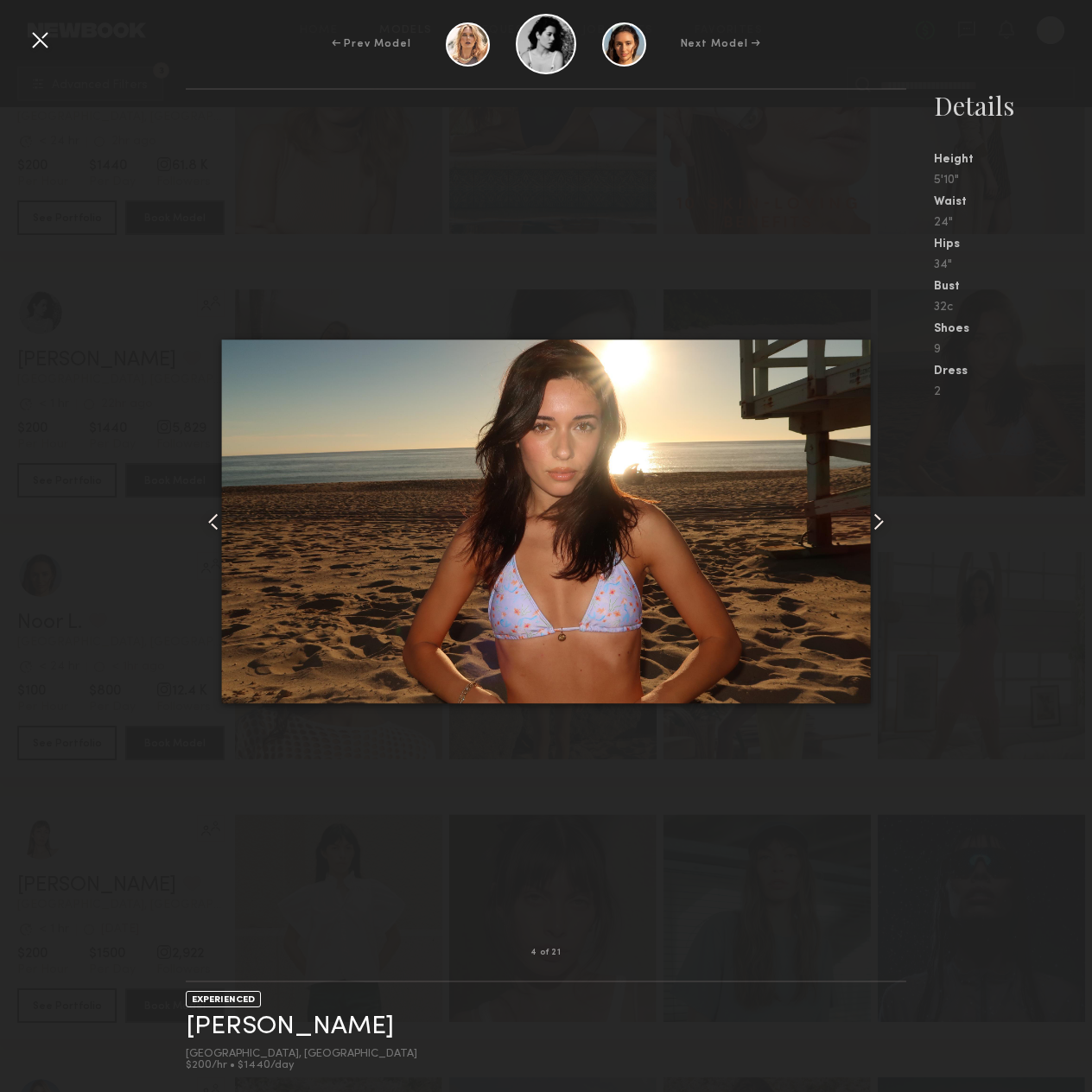
click at [878, 503] on div at bounding box center [892, 521] width 28 height 808
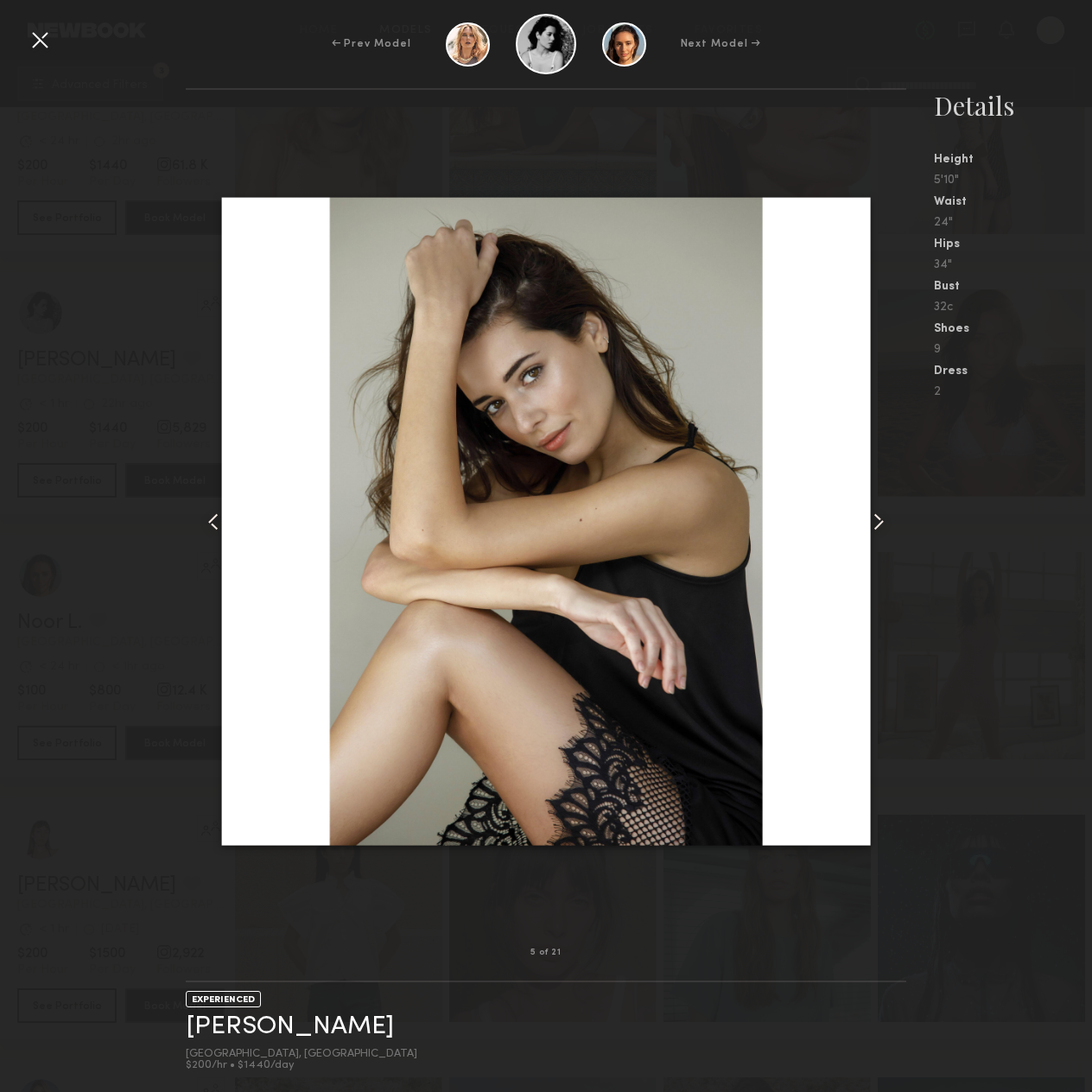
click at [878, 503] on div at bounding box center [892, 521] width 28 height 808
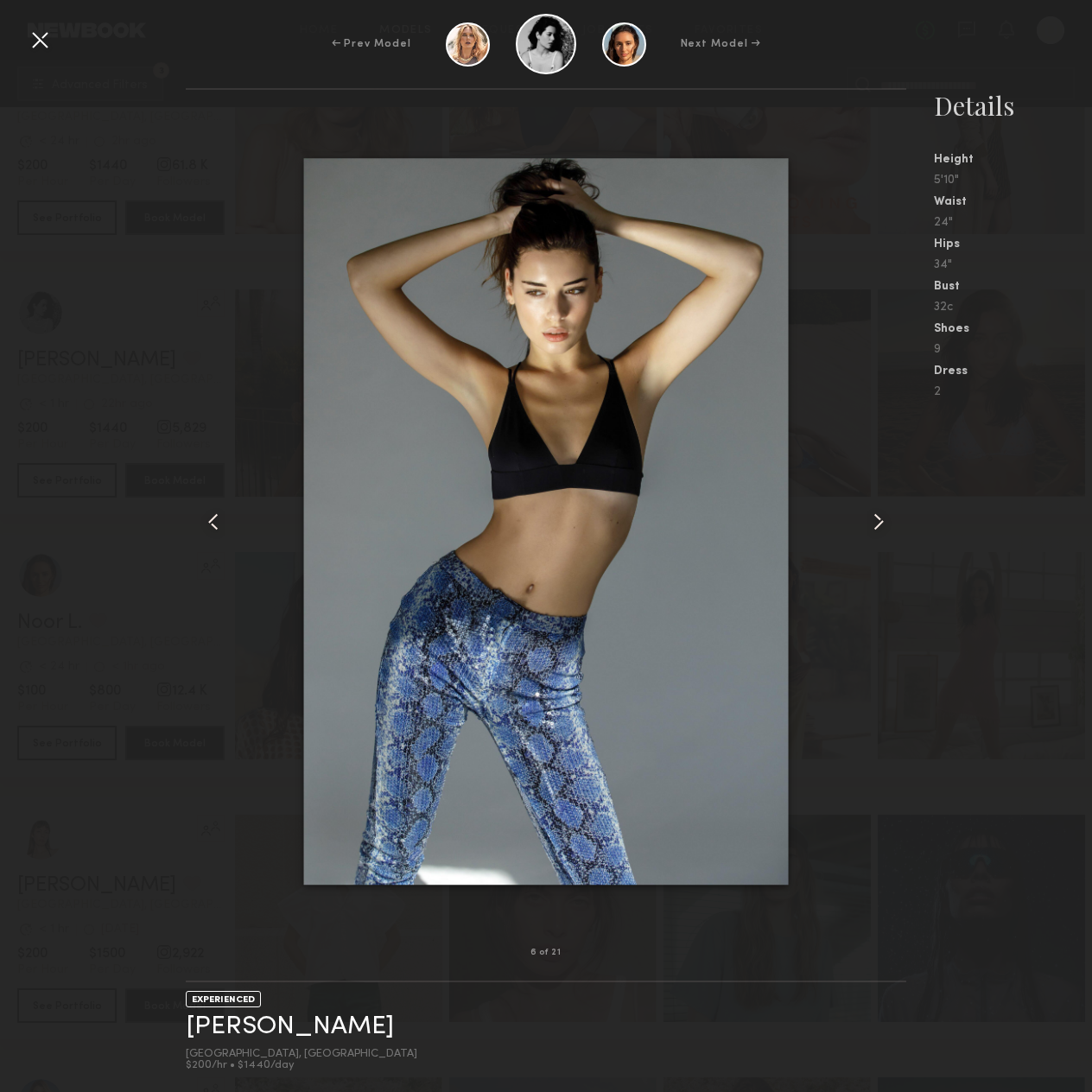
click at [878, 503] on div at bounding box center [892, 521] width 28 height 808
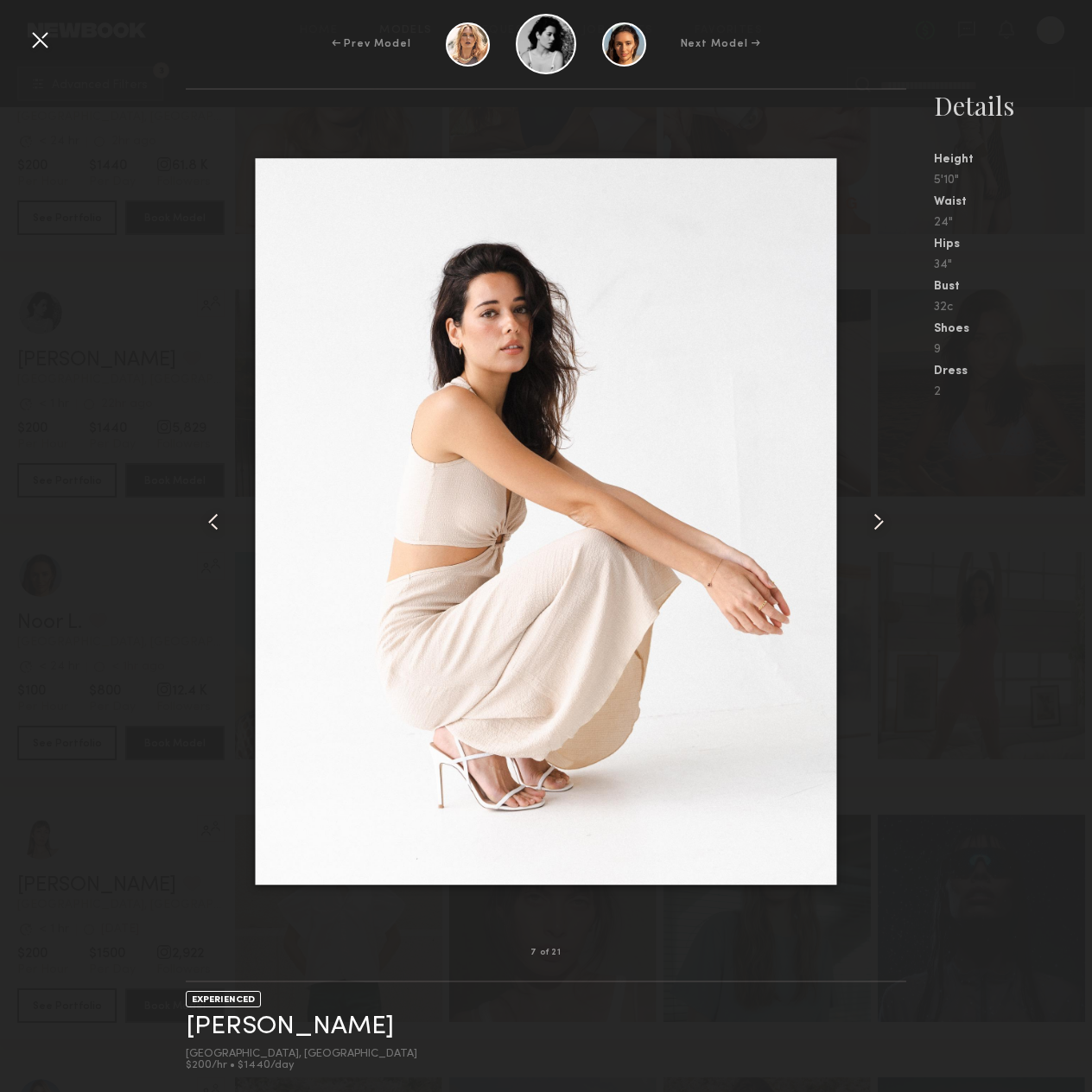
click at [878, 503] on div at bounding box center [892, 521] width 28 height 808
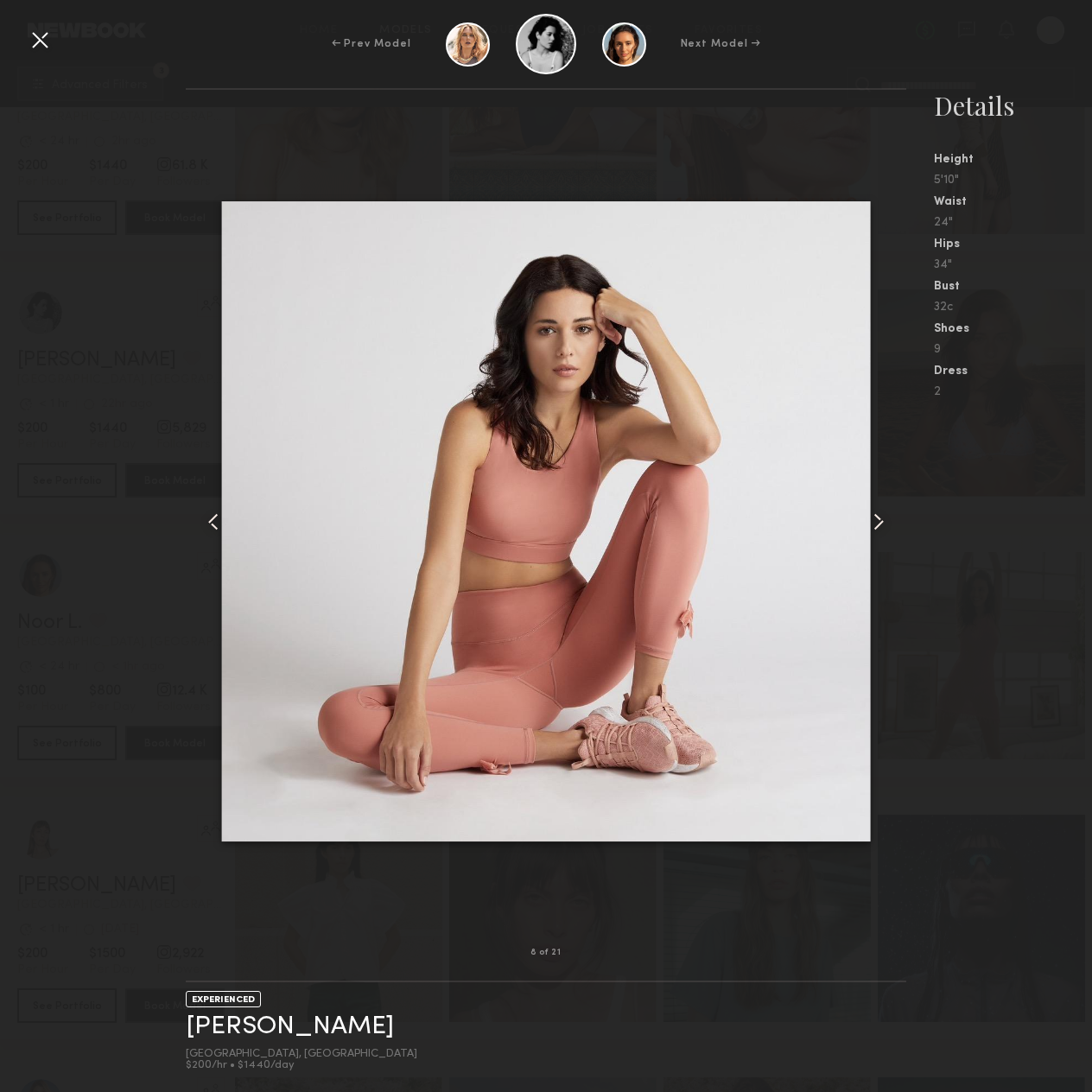
click at [878, 503] on div at bounding box center [892, 521] width 28 height 808
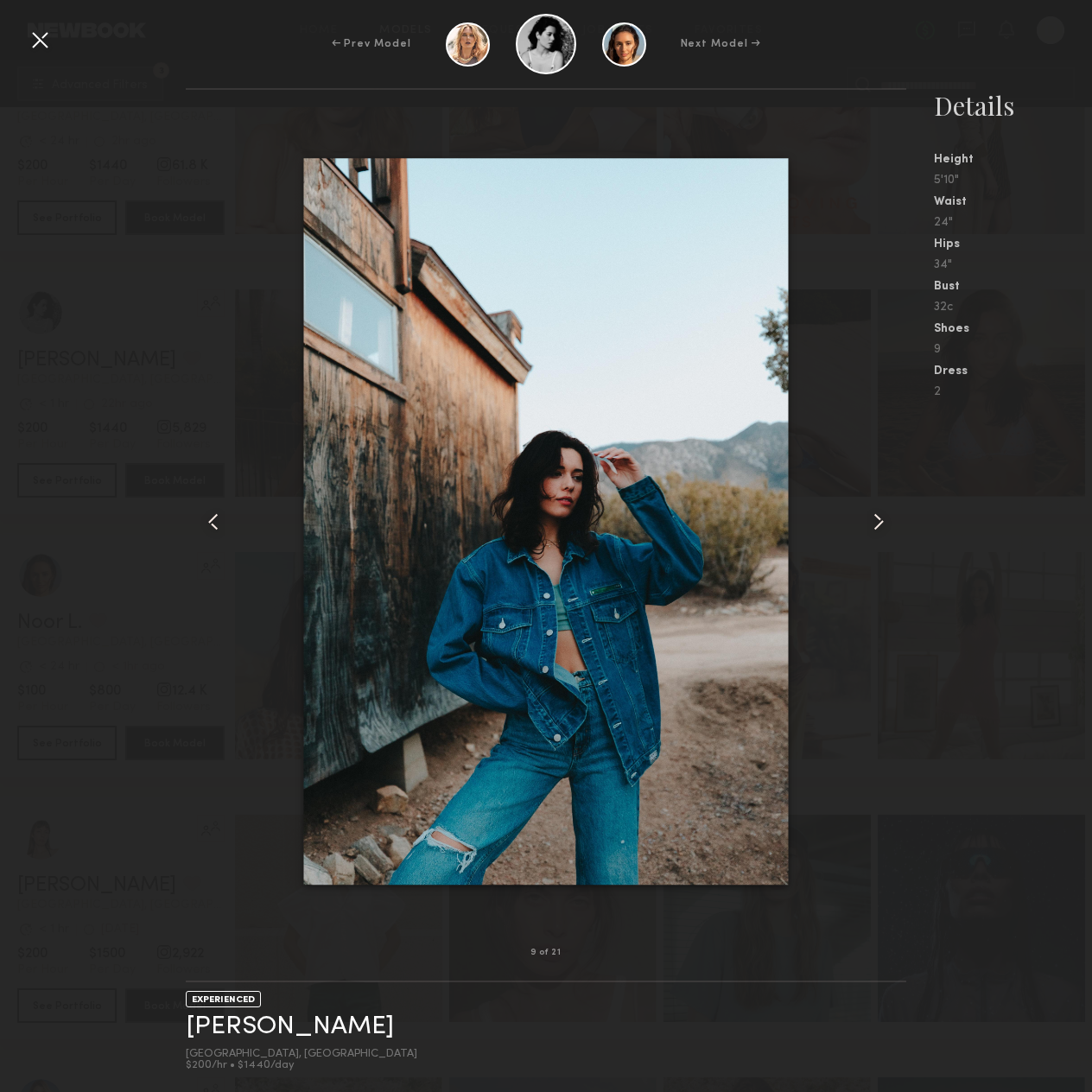
click at [878, 503] on div at bounding box center [892, 521] width 28 height 808
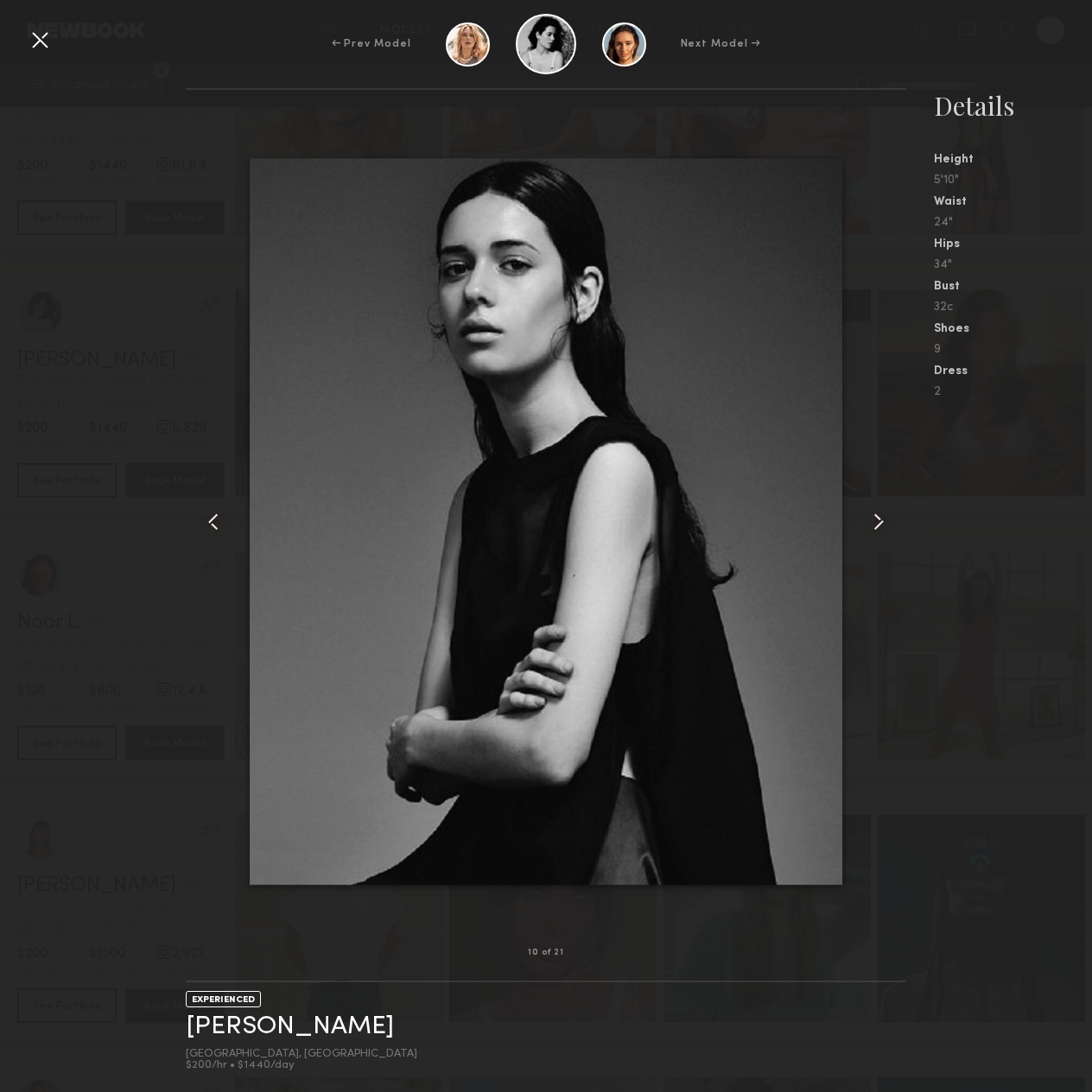
click at [878, 503] on div at bounding box center [892, 521] width 28 height 808
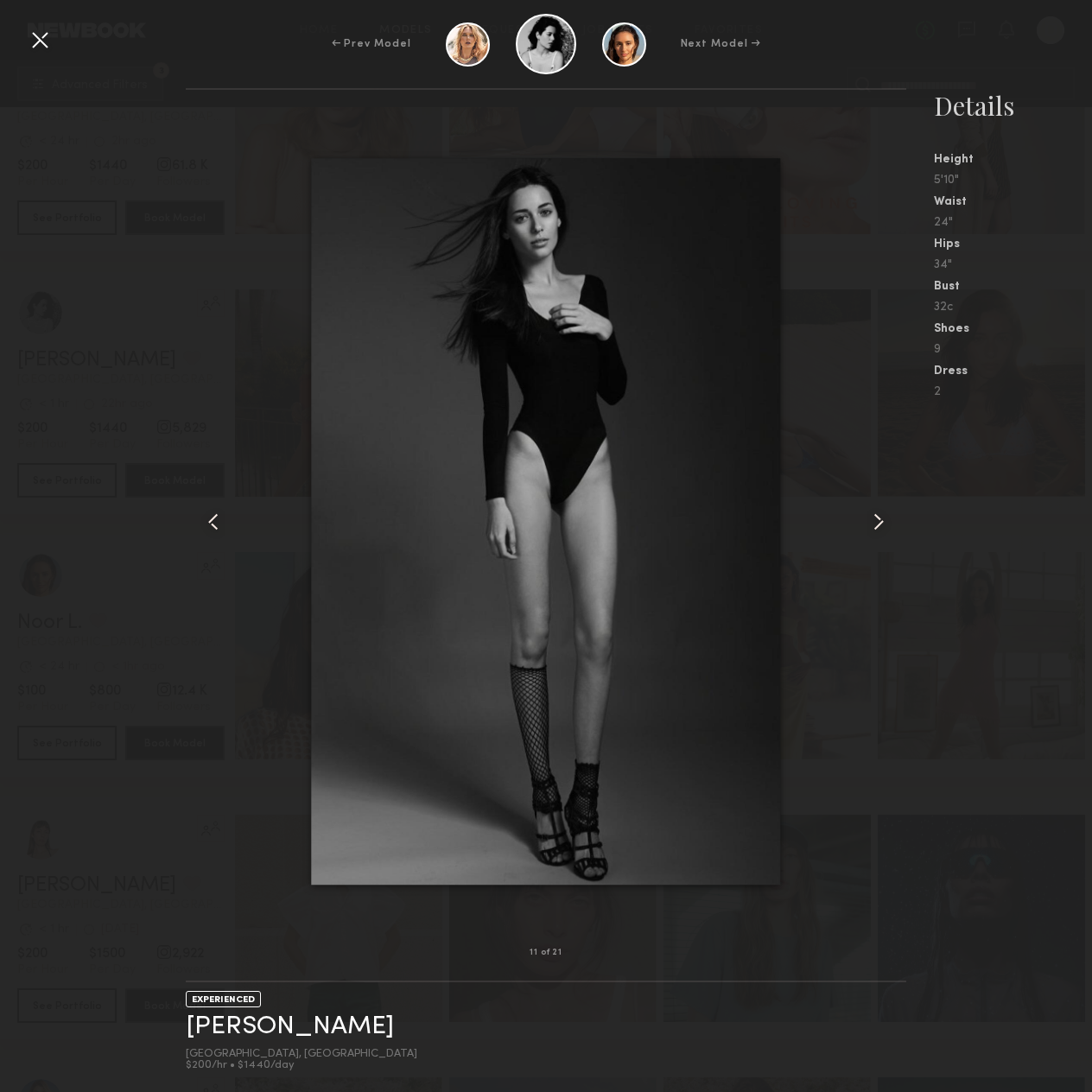
click at [878, 503] on div at bounding box center [892, 521] width 28 height 808
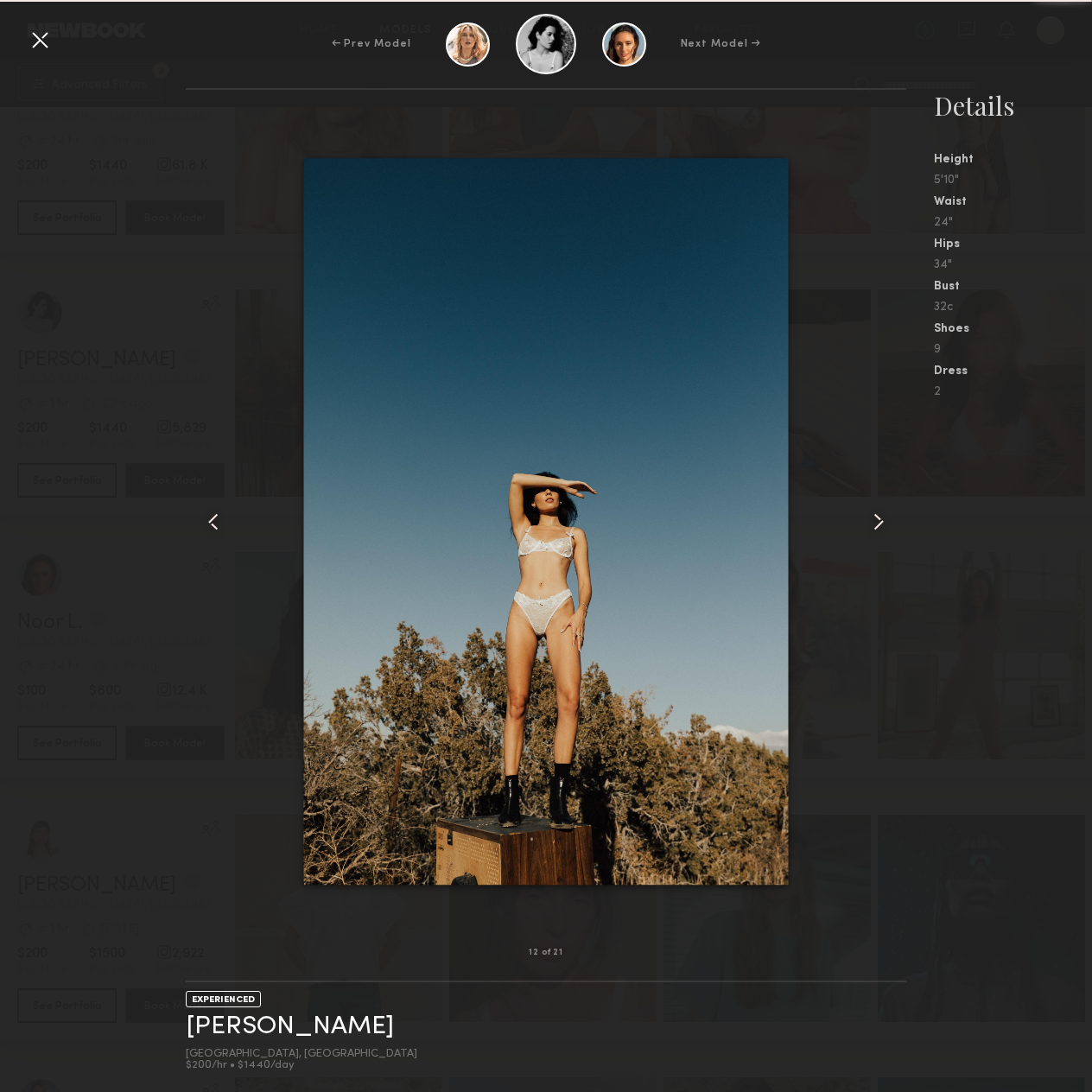
click at [878, 503] on div at bounding box center [892, 521] width 28 height 808
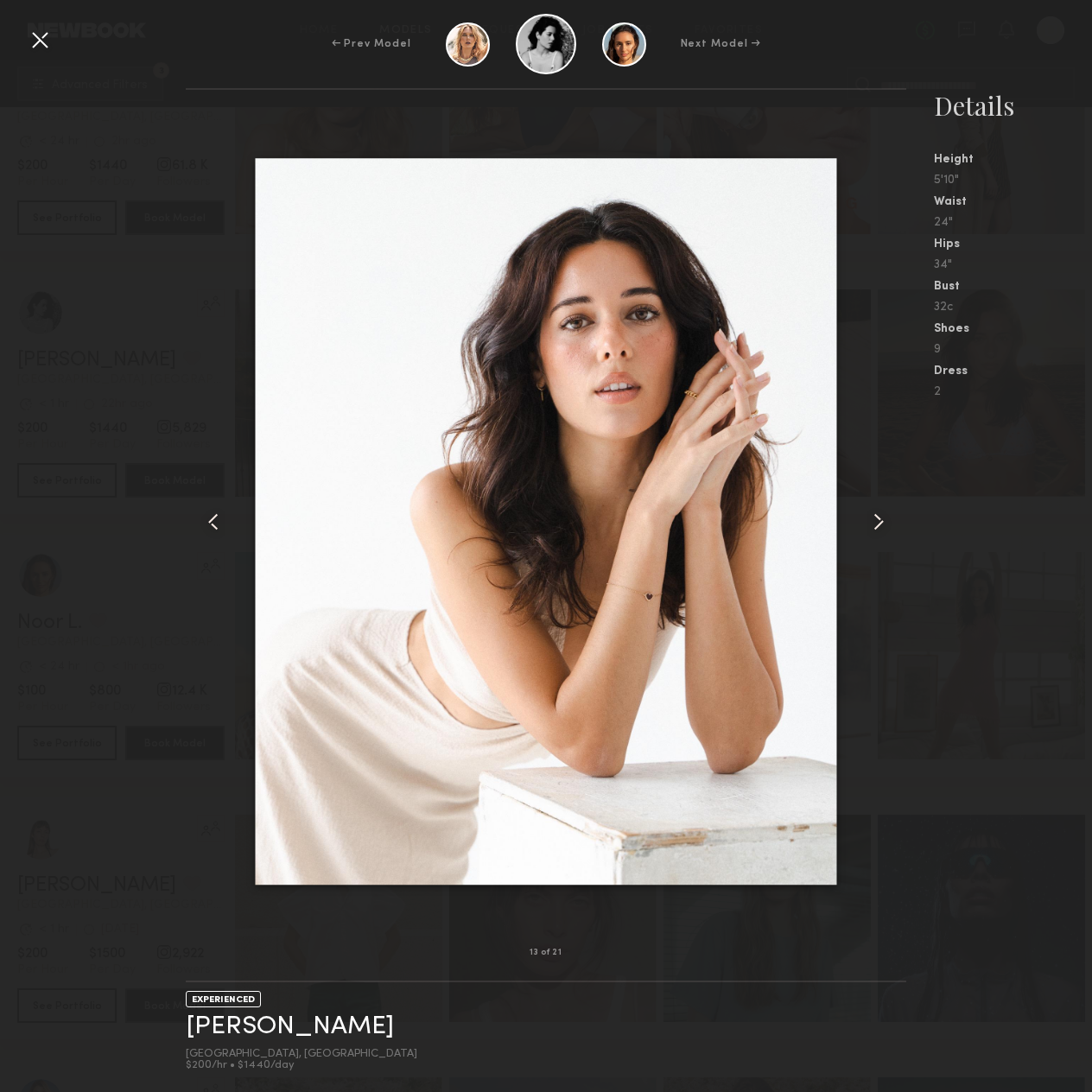
click at [878, 503] on div at bounding box center [892, 521] width 28 height 808
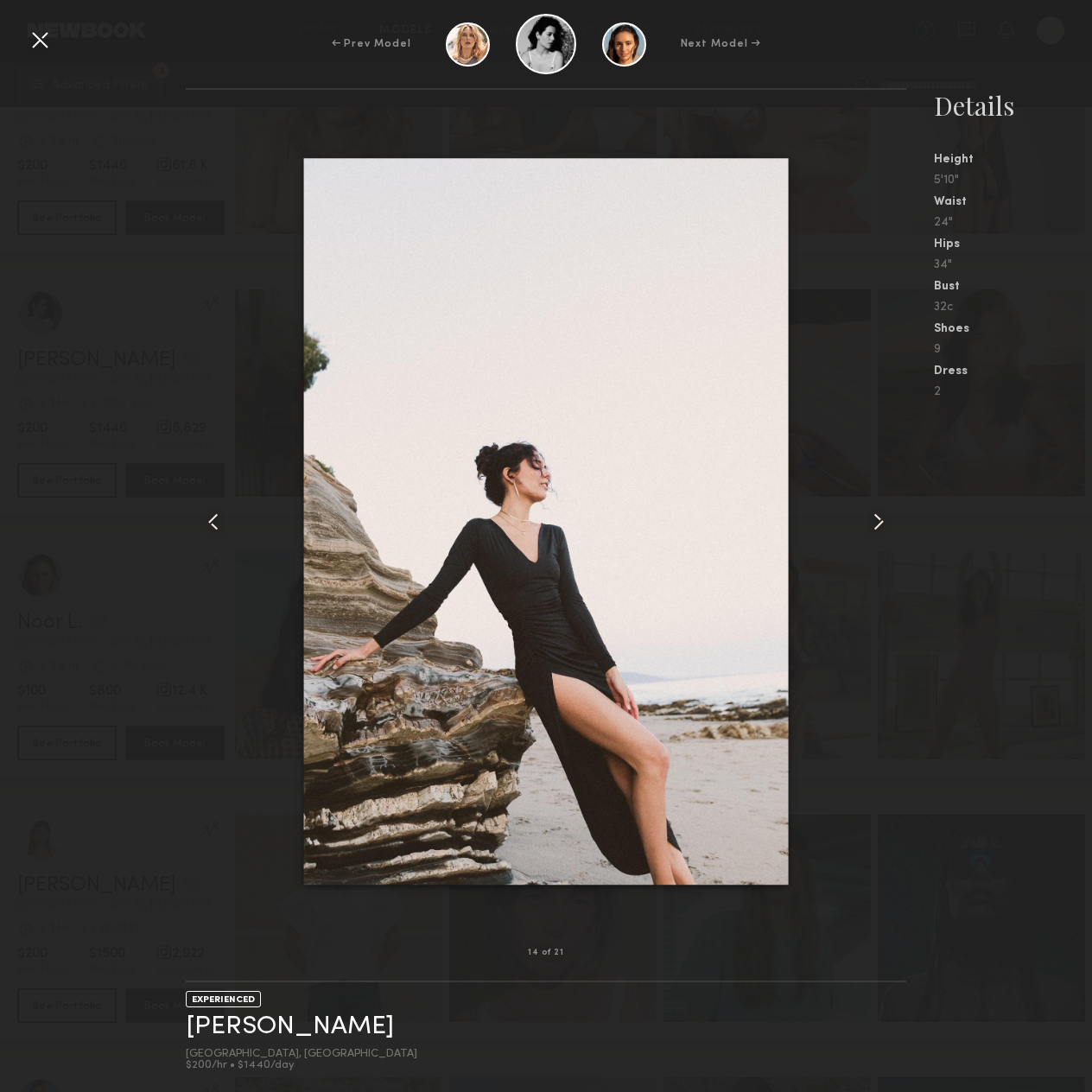
click at [878, 503] on div at bounding box center [892, 521] width 28 height 808
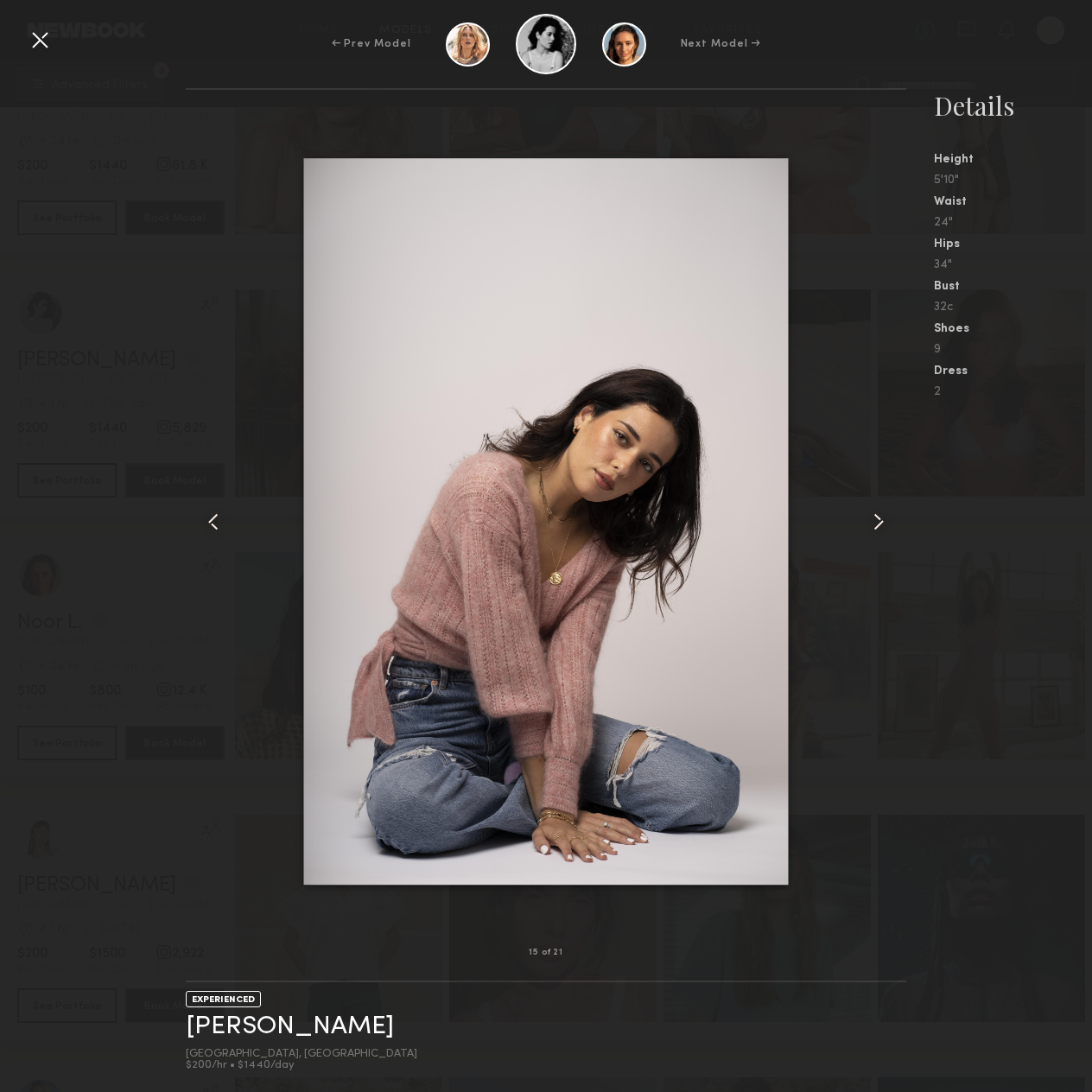
click at [878, 503] on div at bounding box center [892, 521] width 28 height 808
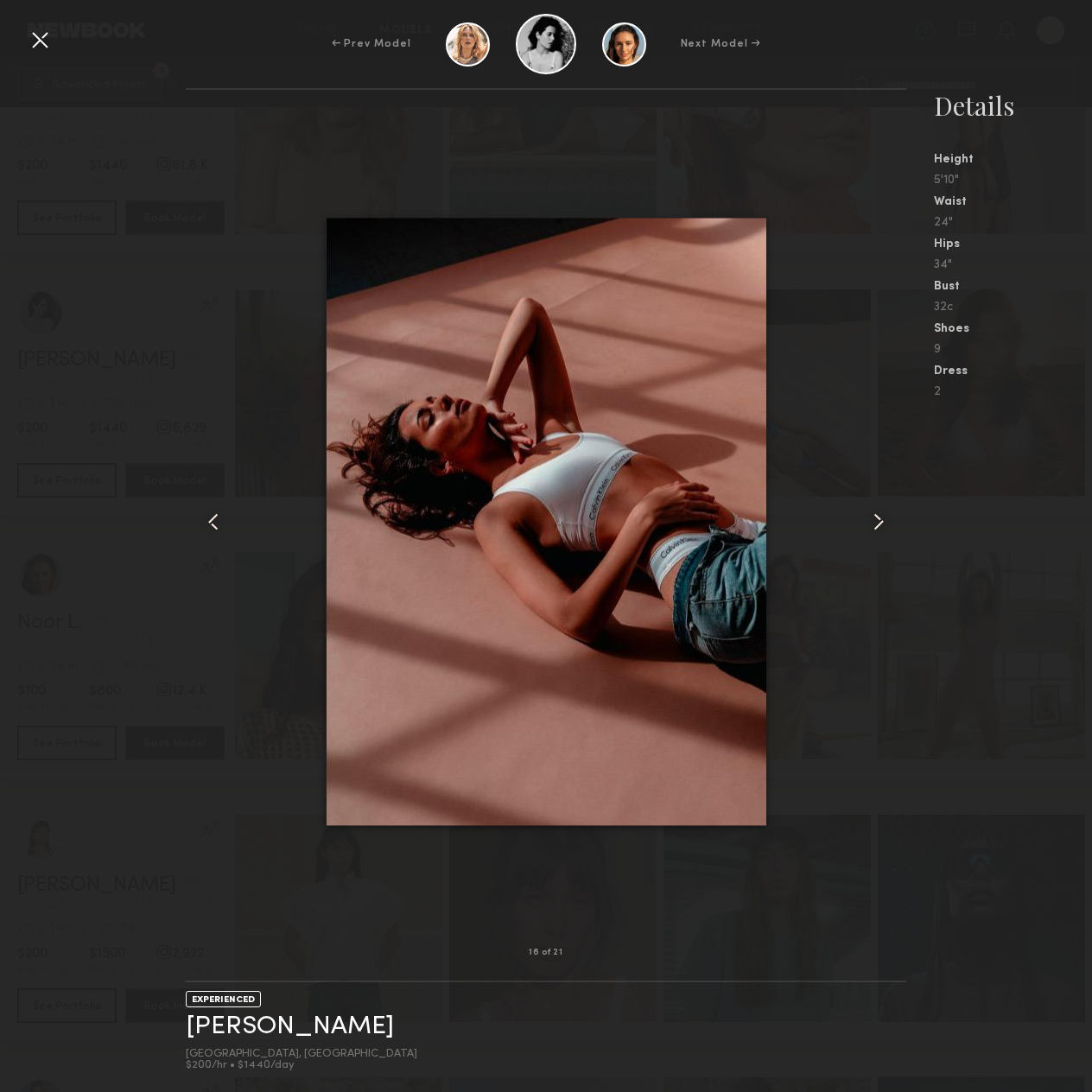
click at [39, 40] on div at bounding box center [39, 39] width 27 height 27
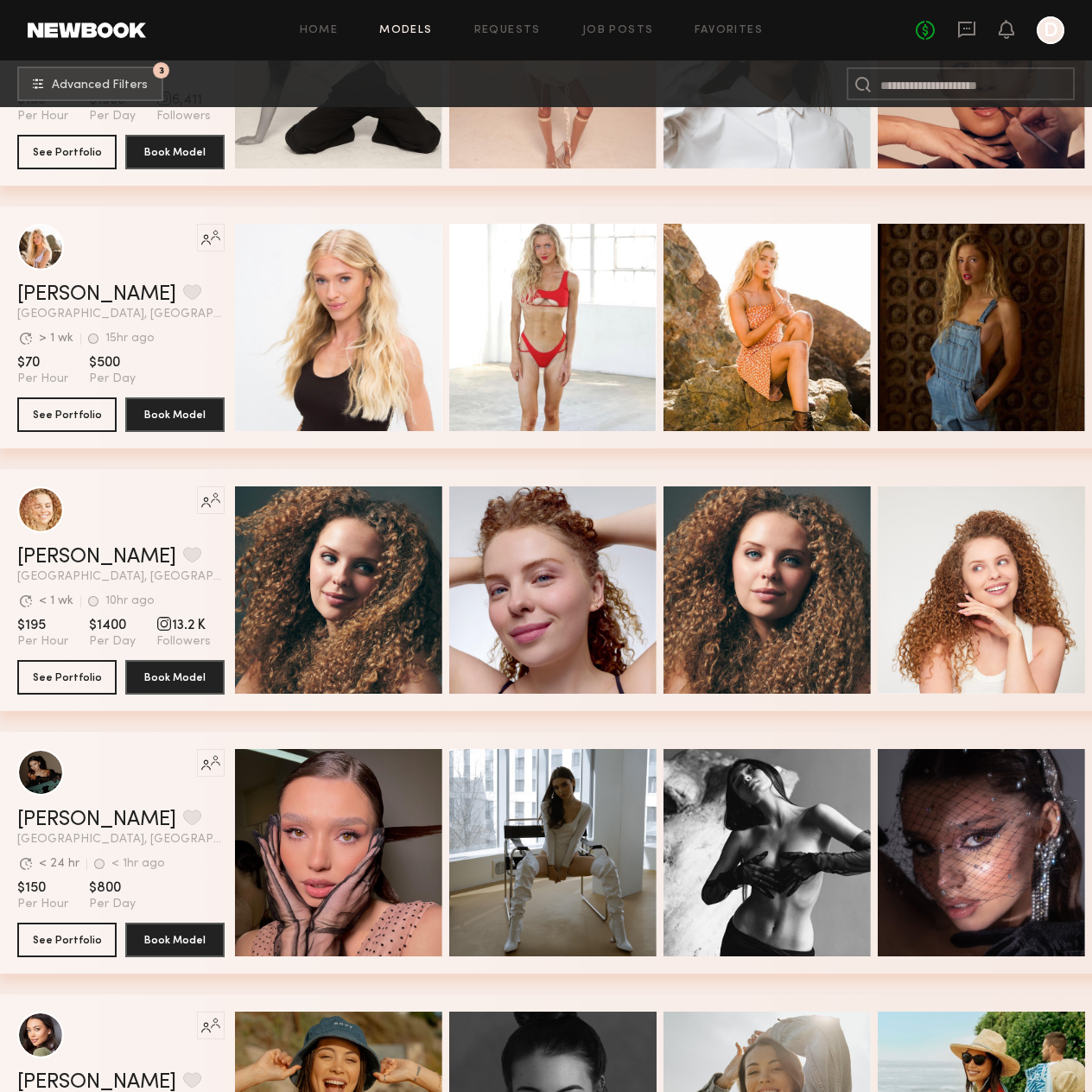
scroll to position [34071, 0]
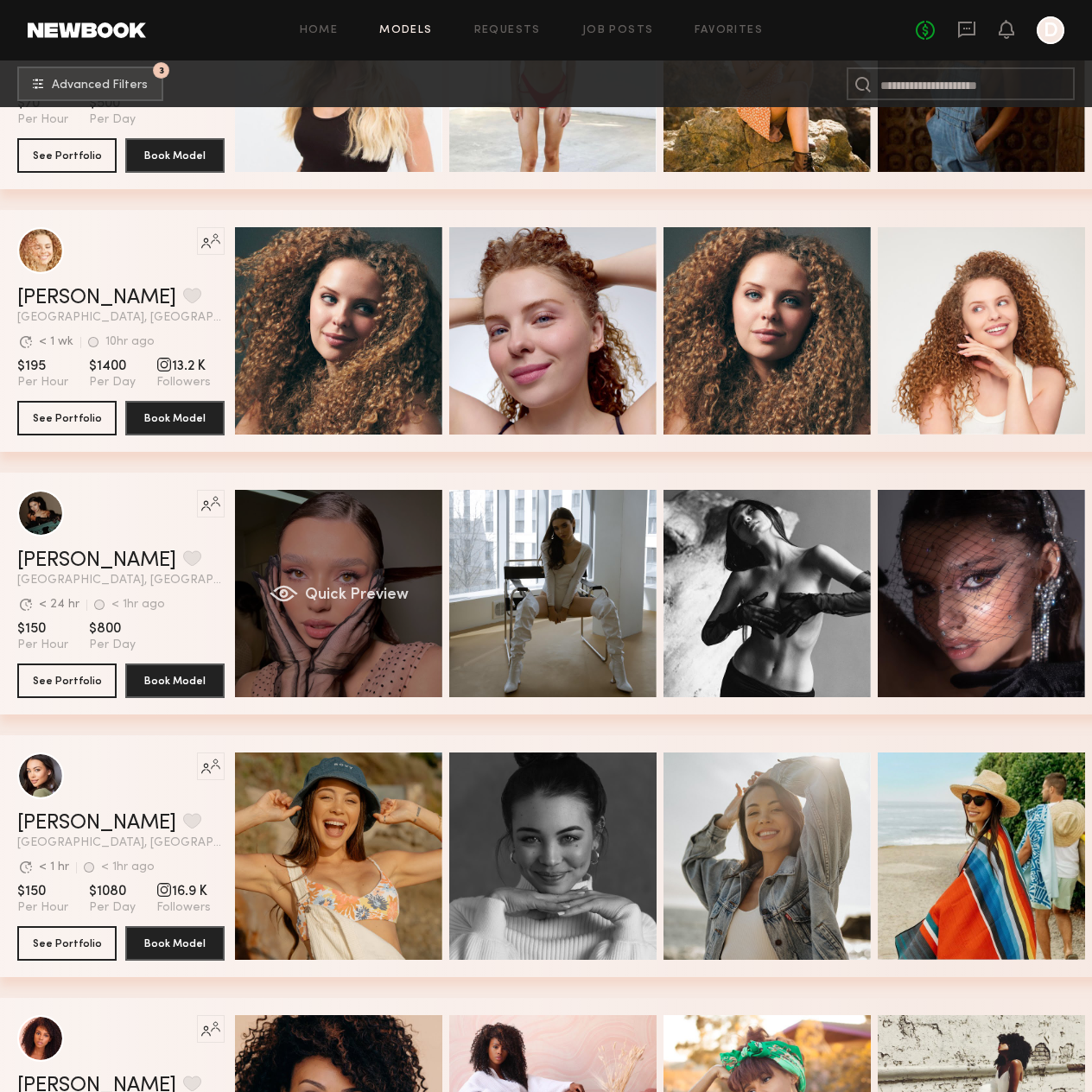
click at [354, 581] on div "Quick Preview" at bounding box center [339, 594] width 207 height 207
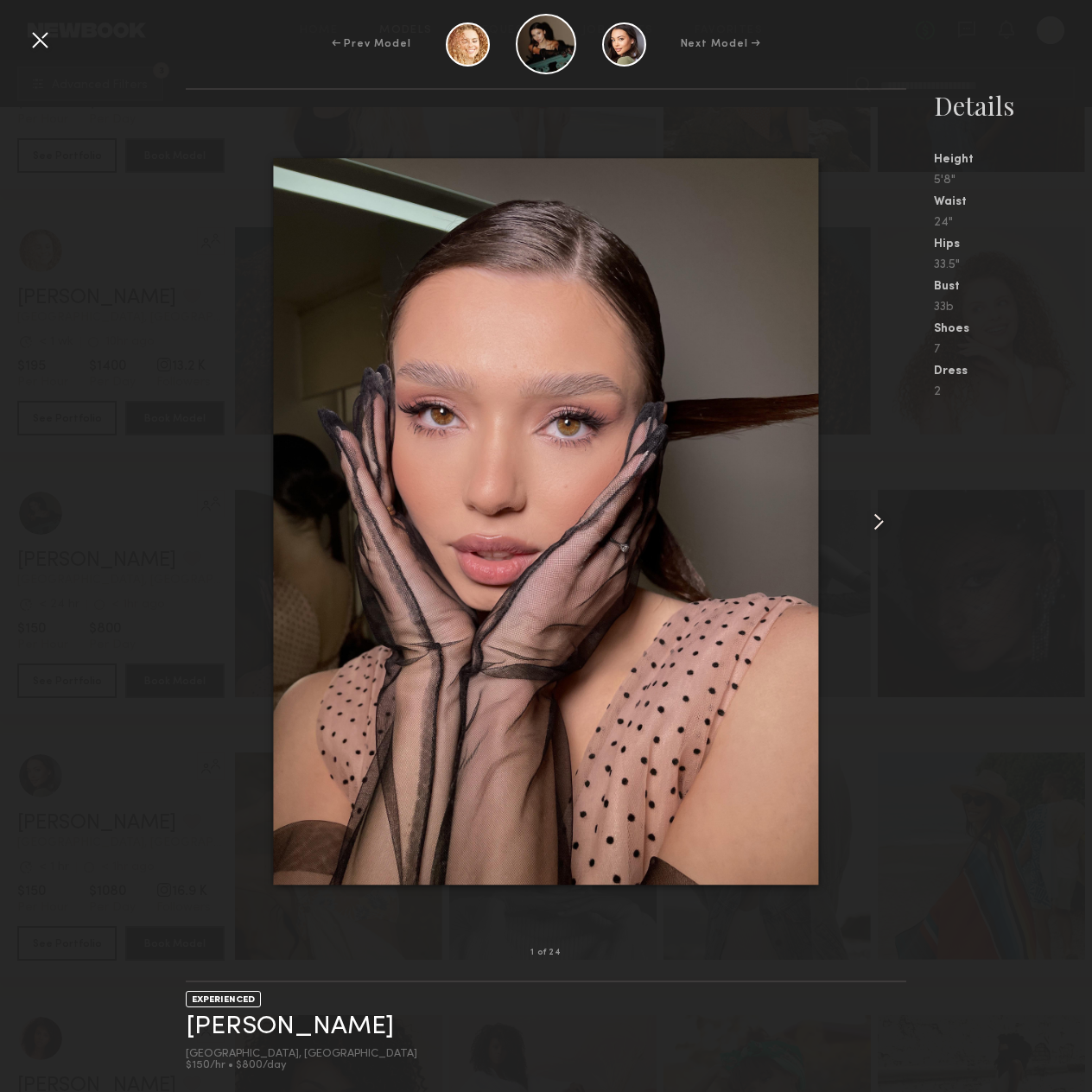
click at [907, 535] on nb-gallery-model-stats "Details Height 5'8" Waist 24" Hips 33.5" Bust 33b Shoes 7 Dress 2" at bounding box center [999, 590] width 186 height 1004
click at [888, 519] on common-icon at bounding box center [878, 521] width 27 height 27
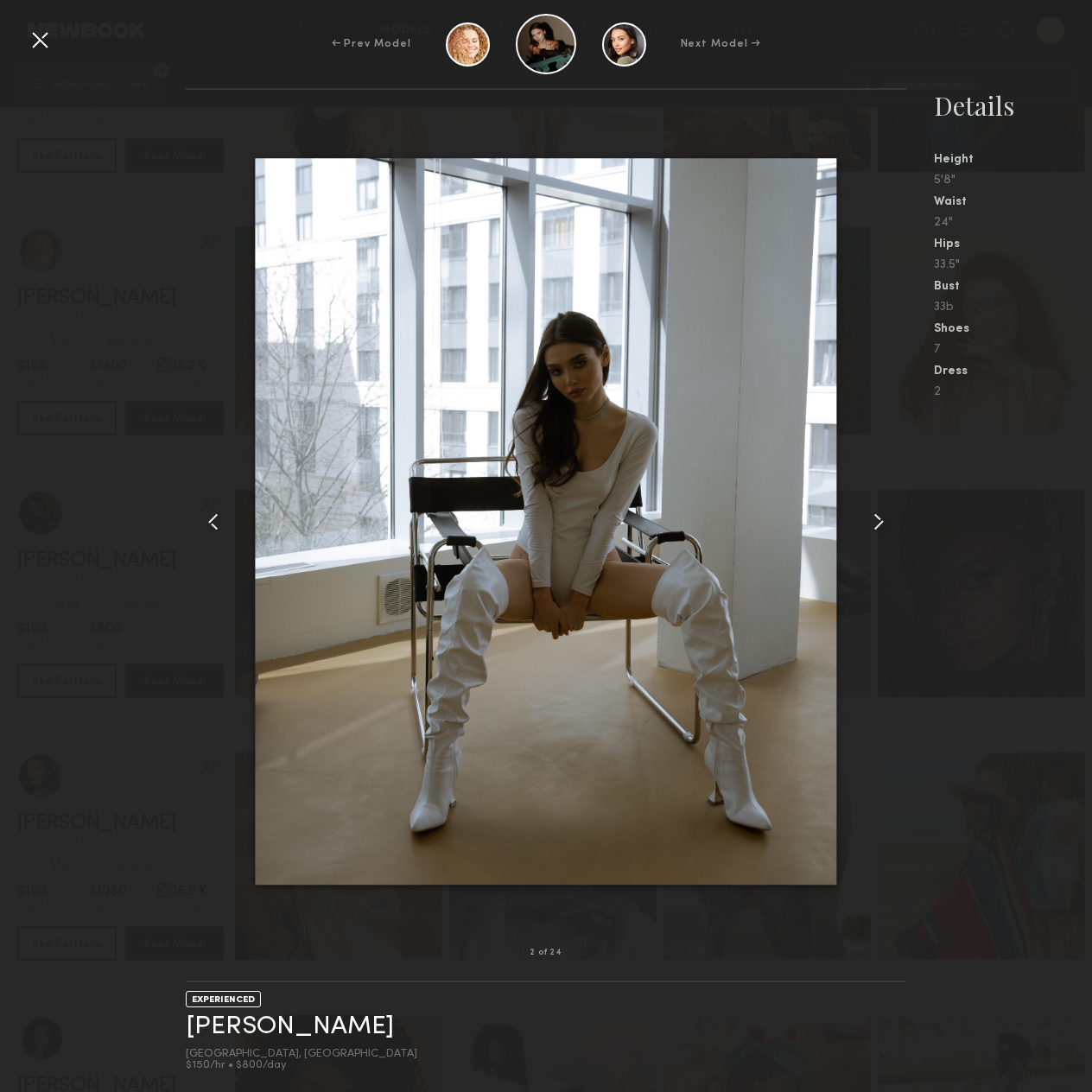
click at [888, 519] on common-icon at bounding box center [878, 521] width 27 height 27
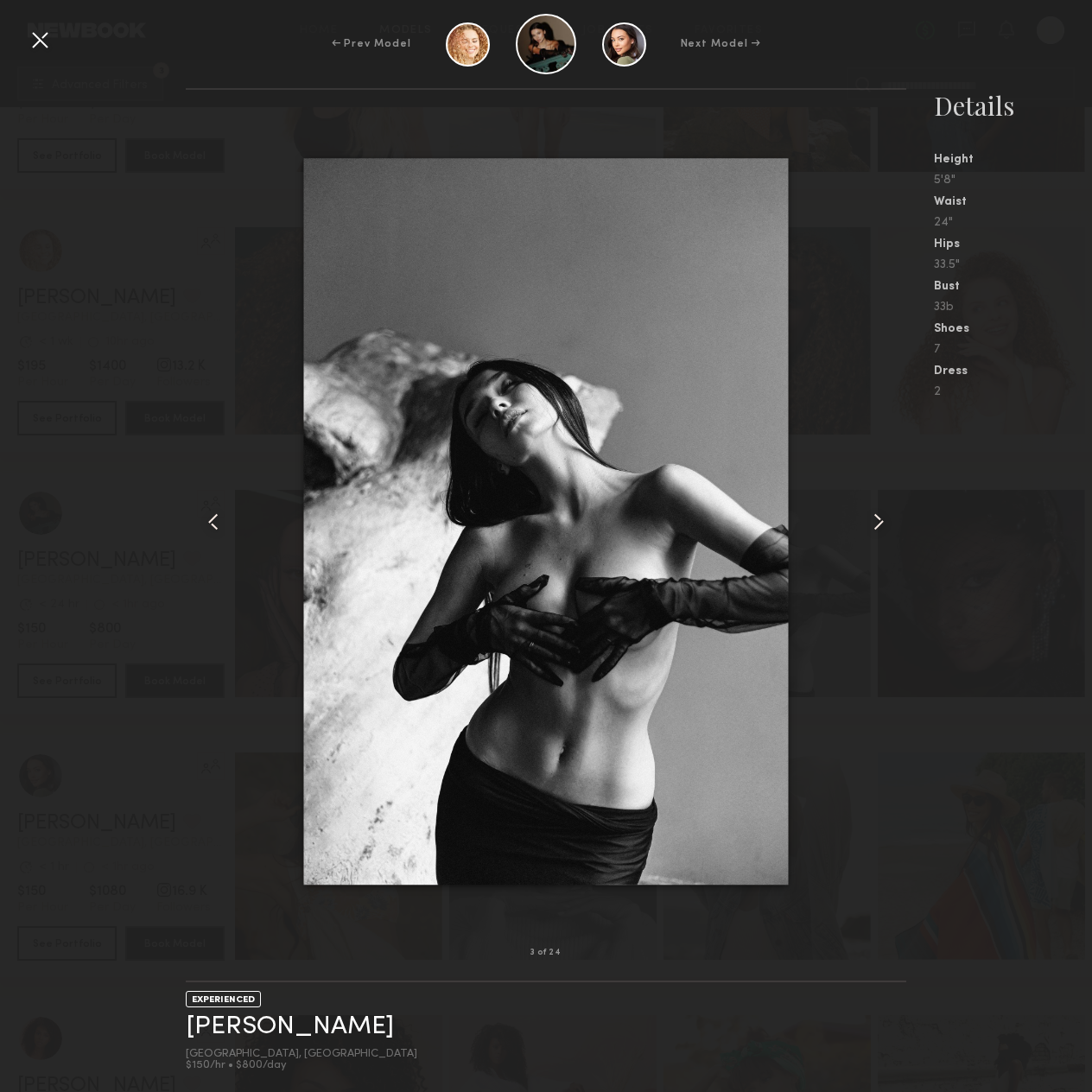
click at [888, 519] on common-icon at bounding box center [878, 521] width 27 height 27
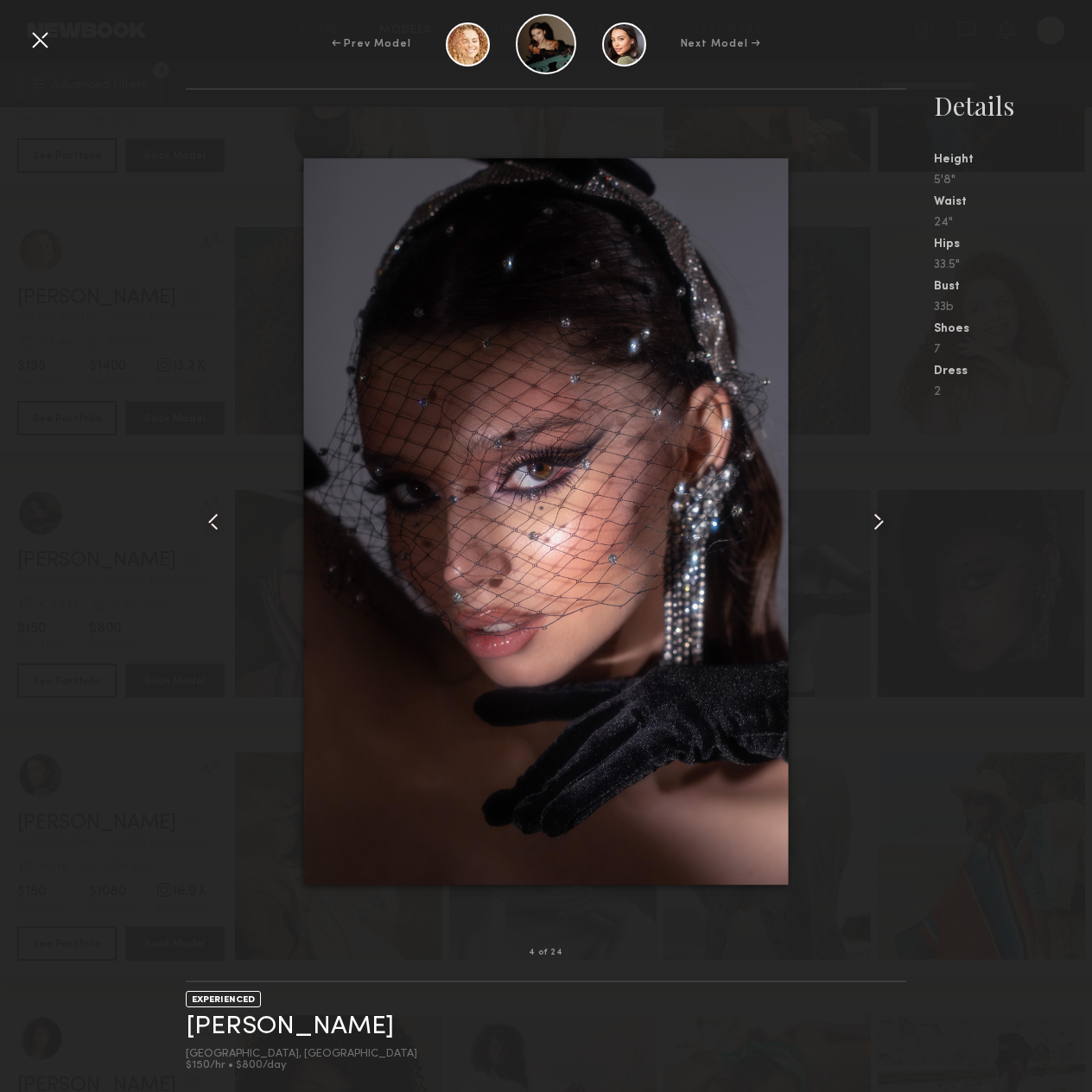
click at [888, 519] on common-icon at bounding box center [878, 521] width 27 height 27
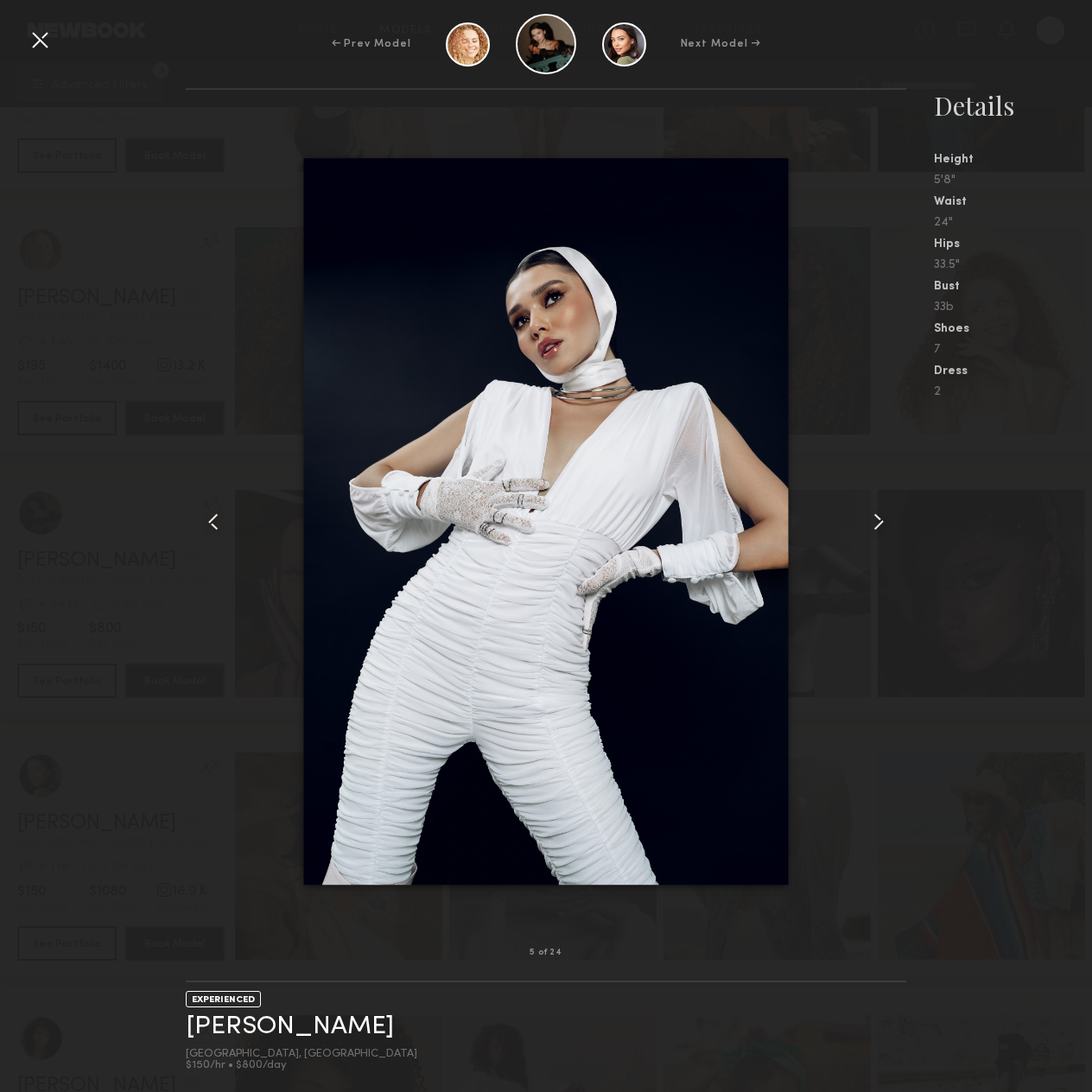
click at [888, 519] on common-icon at bounding box center [878, 521] width 27 height 27
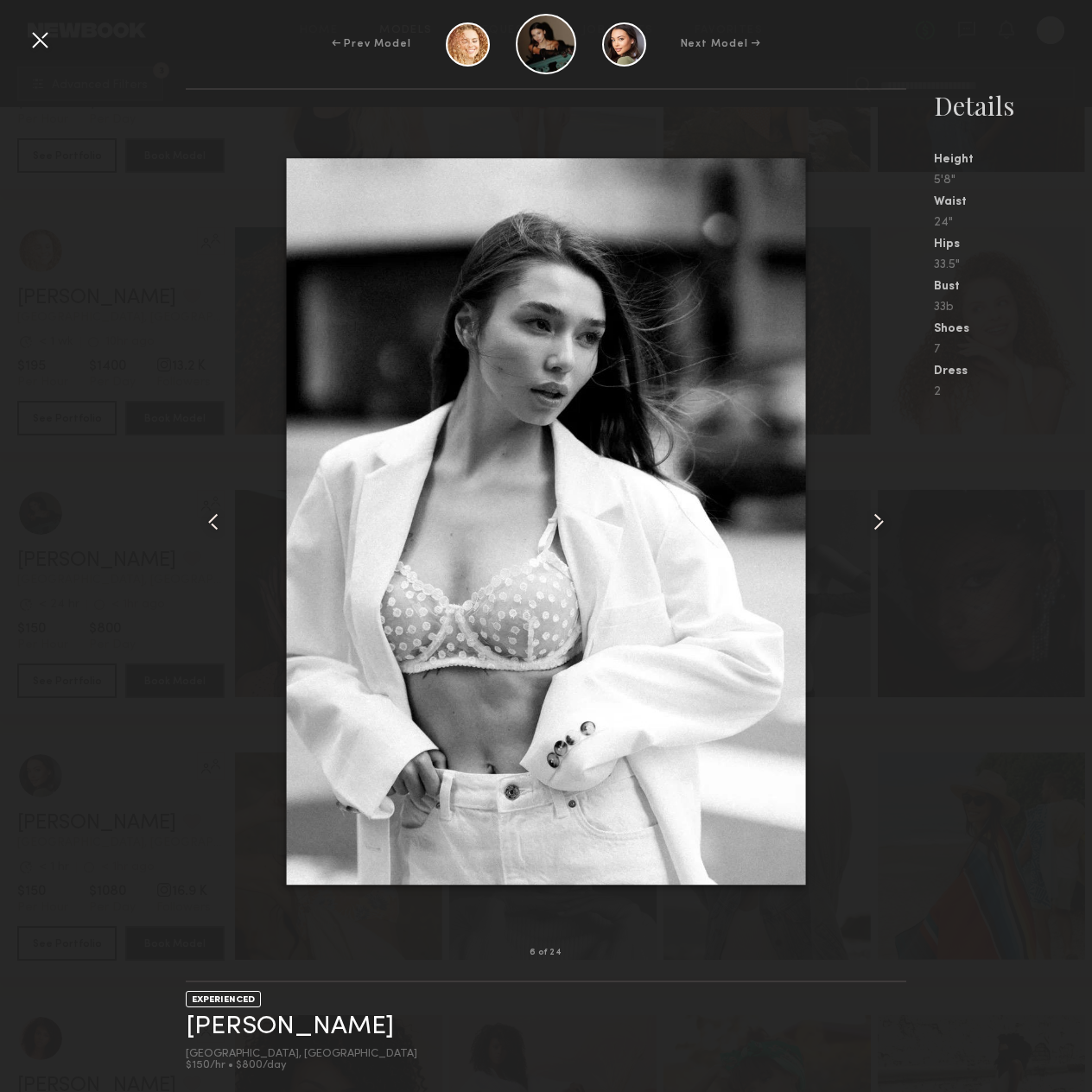
click at [888, 519] on common-icon at bounding box center [878, 521] width 27 height 27
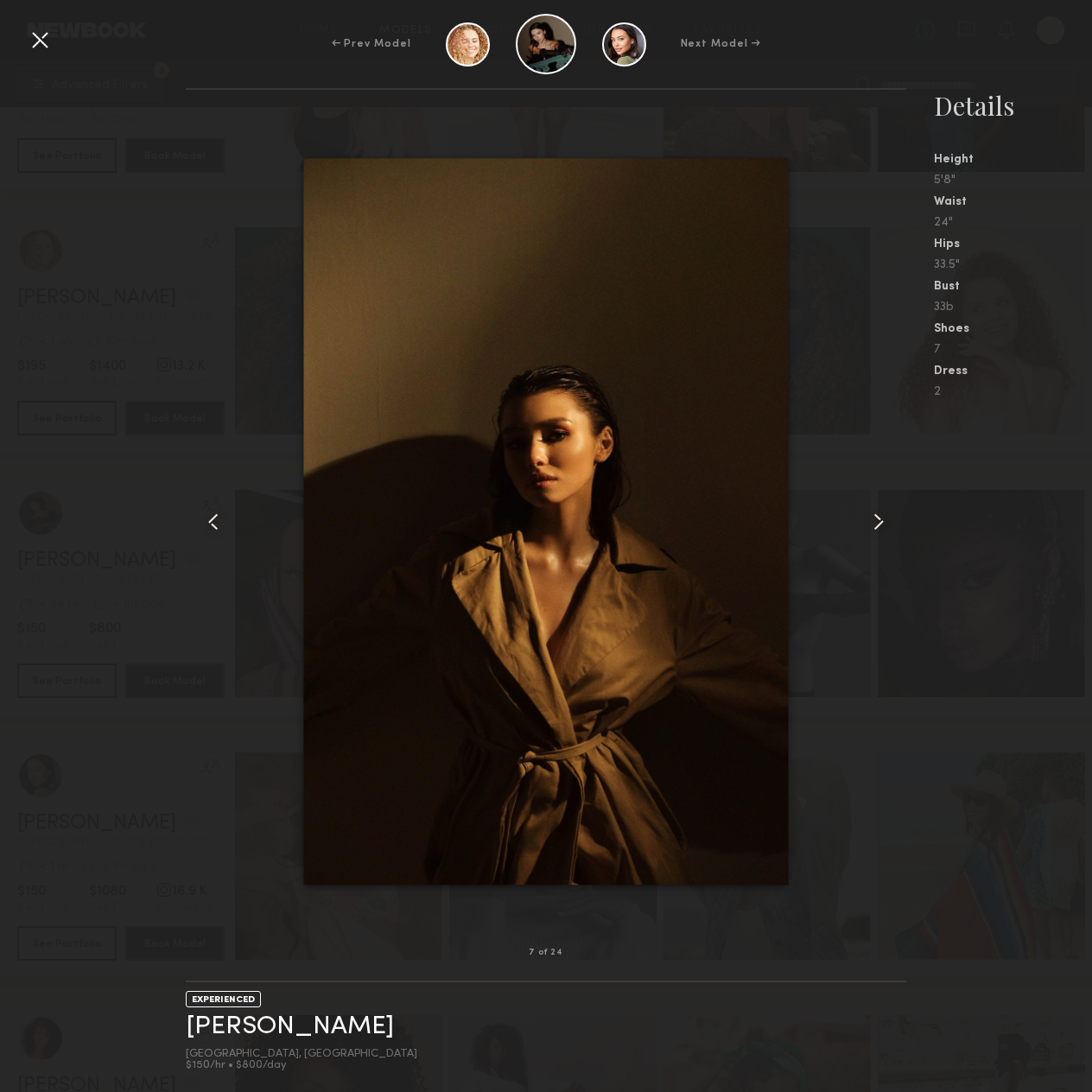
click at [888, 519] on common-icon at bounding box center [878, 521] width 27 height 27
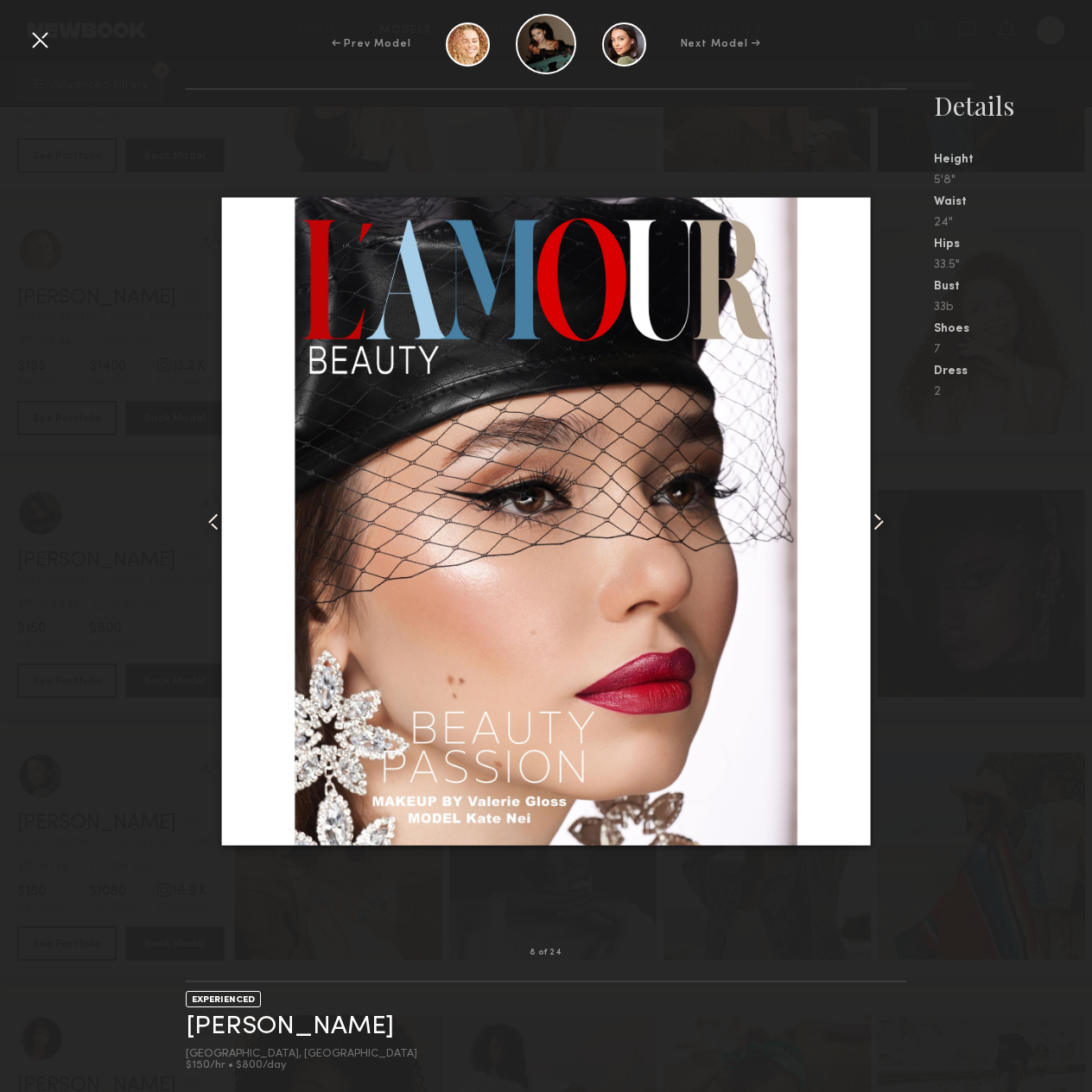
click at [49, 43] on div at bounding box center [39, 39] width 27 height 27
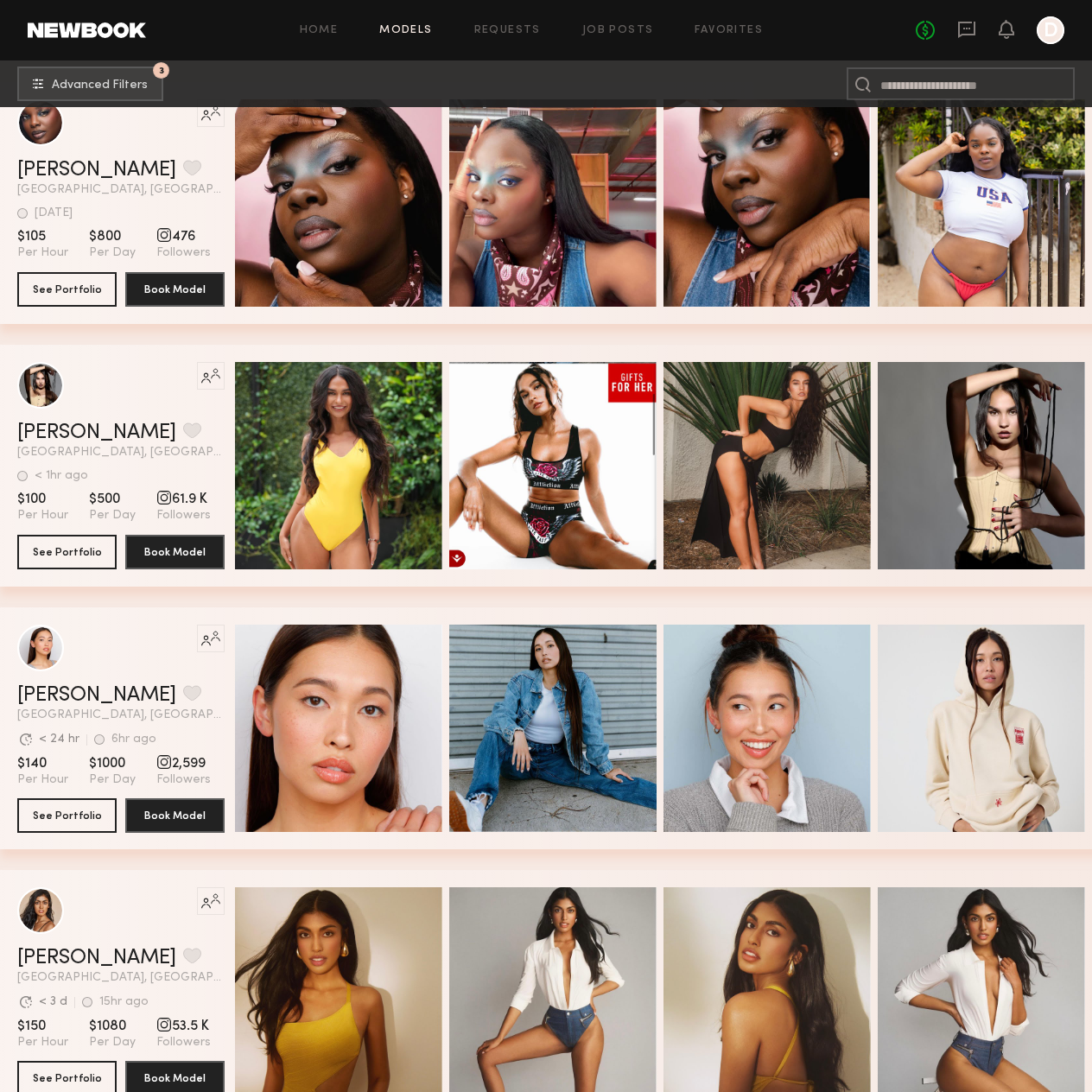
scroll to position [37959, 0]
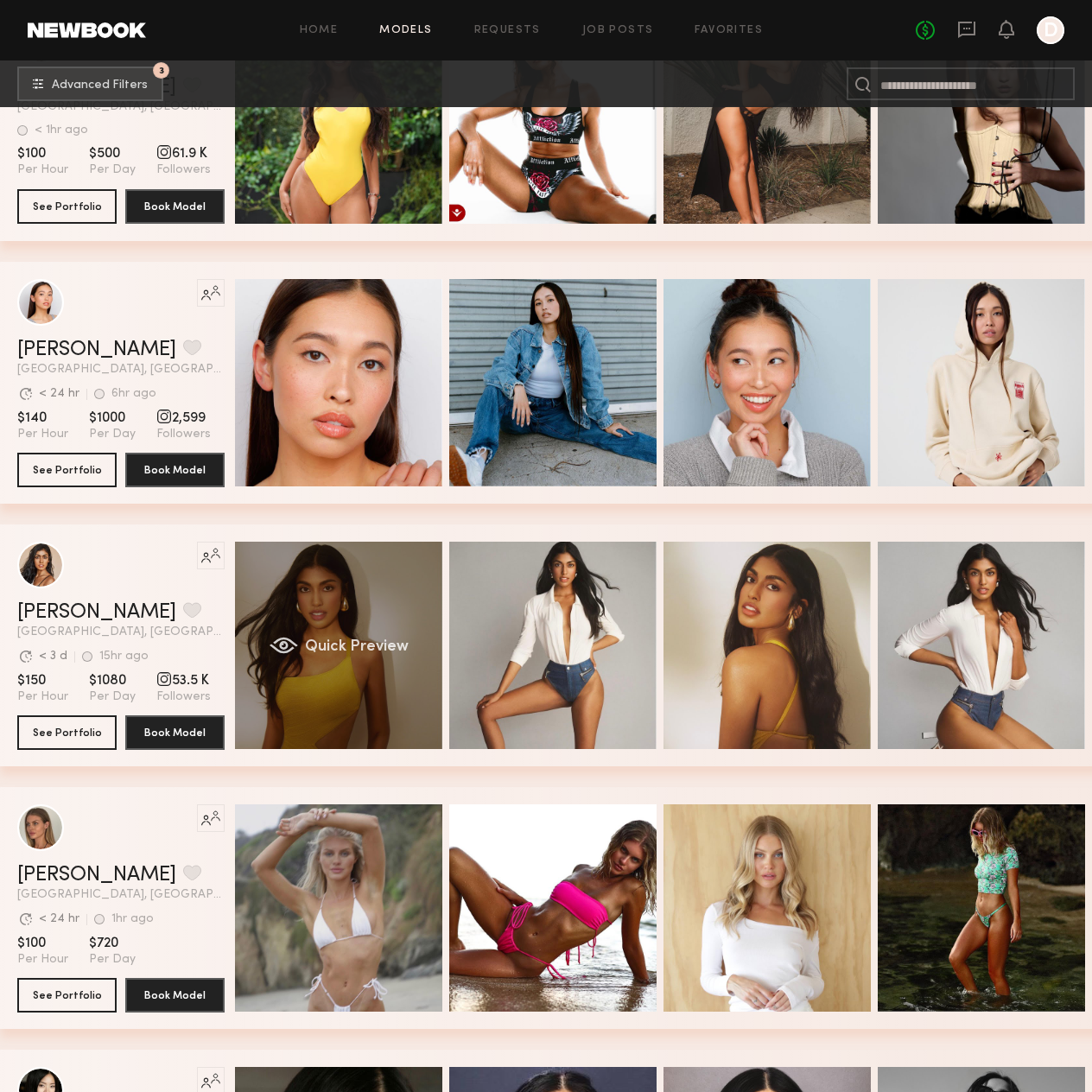
click at [368, 565] on div "Quick Preview" at bounding box center [339, 645] width 207 height 207
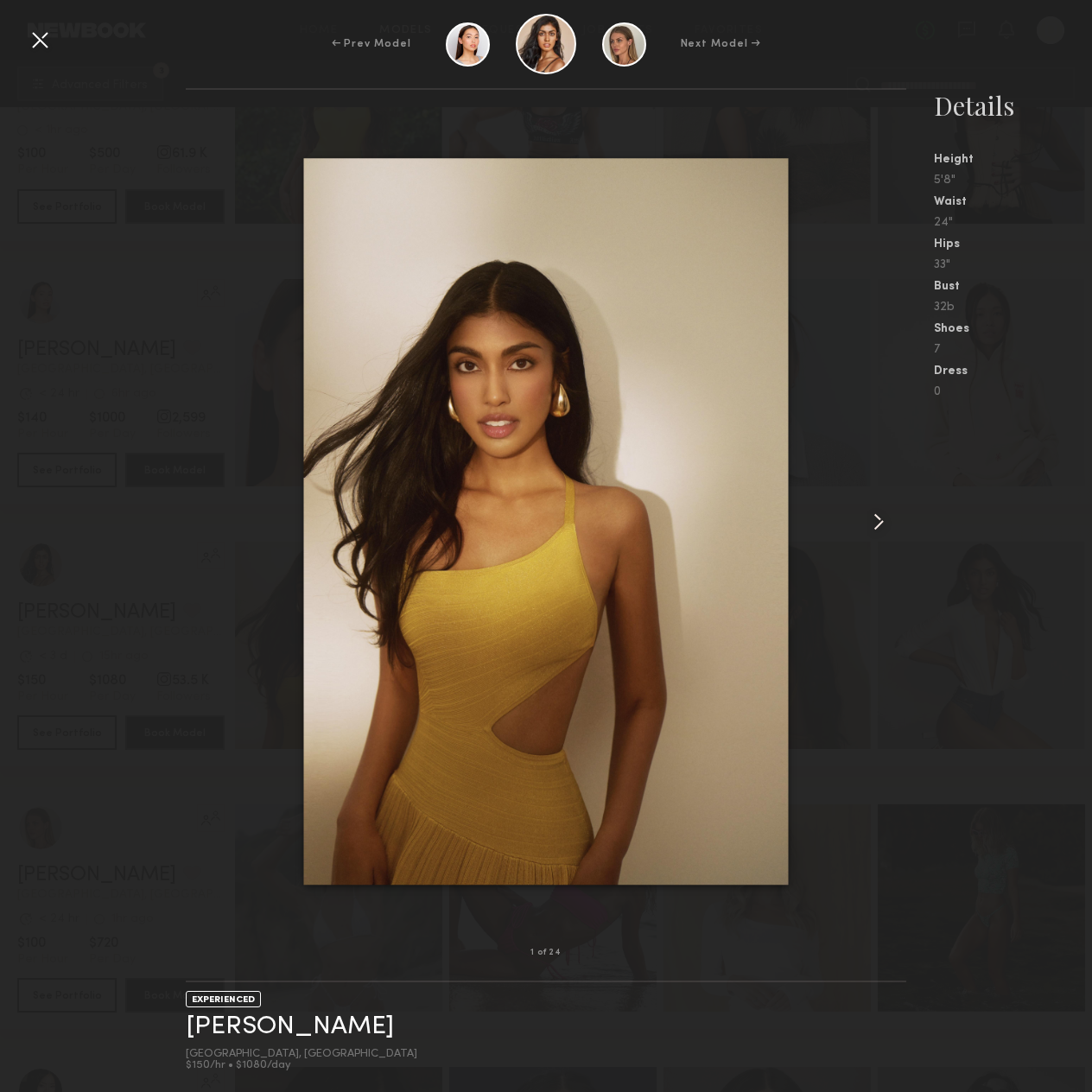
click at [827, 527] on div at bounding box center [546, 521] width 720 height 808
click at [869, 519] on common-icon at bounding box center [878, 521] width 27 height 27
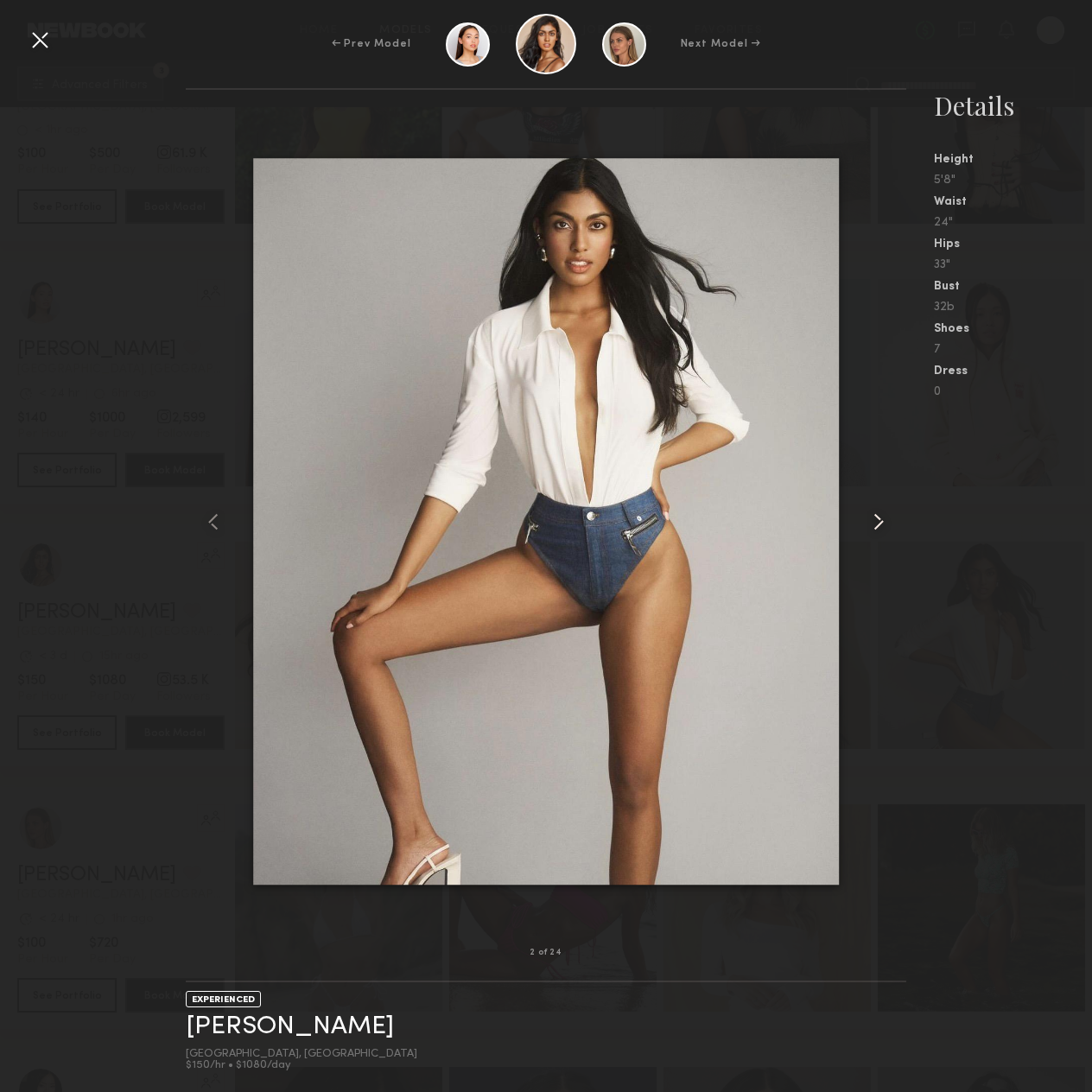
click at [869, 519] on common-icon at bounding box center [878, 521] width 27 height 27
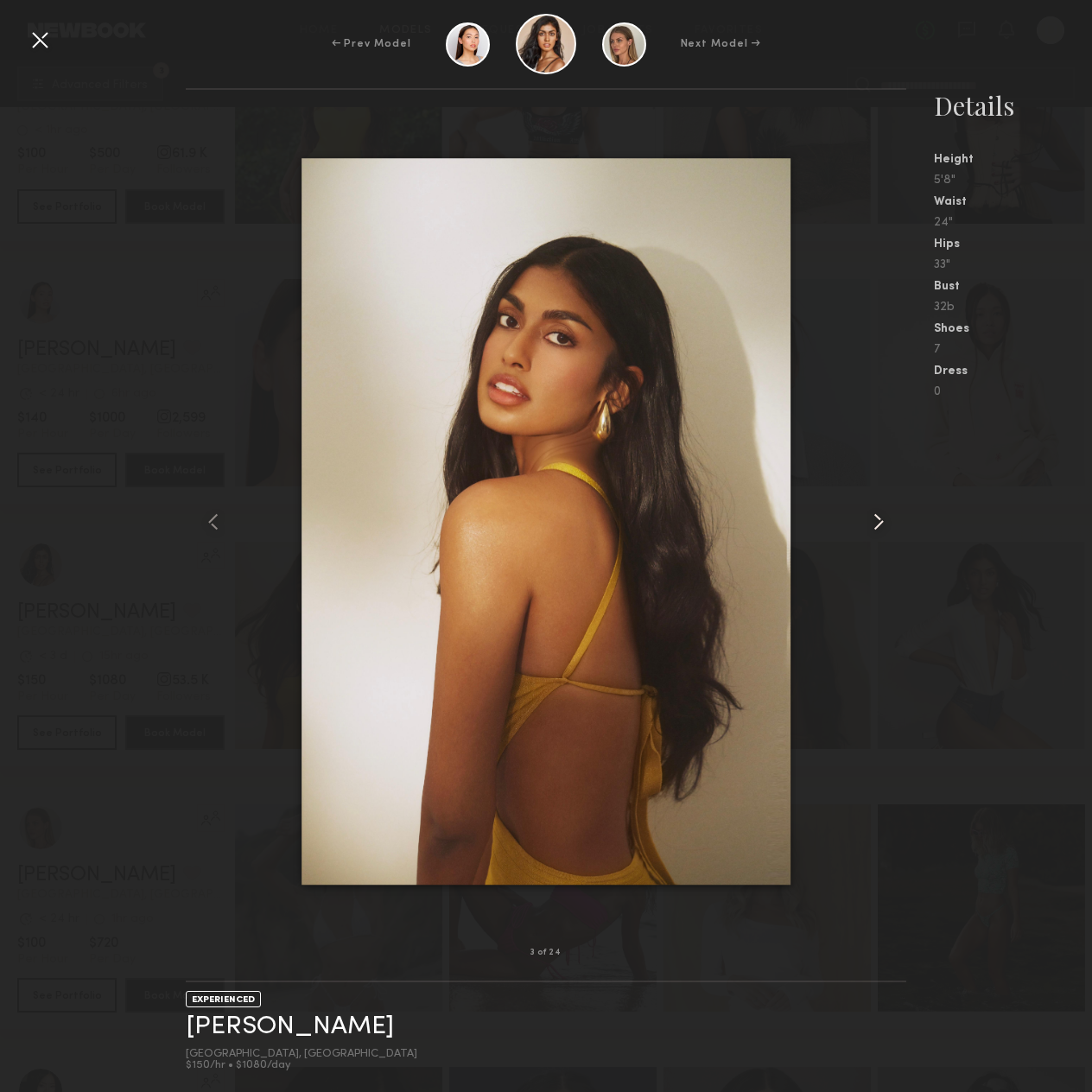
click at [869, 519] on common-icon at bounding box center [878, 521] width 27 height 27
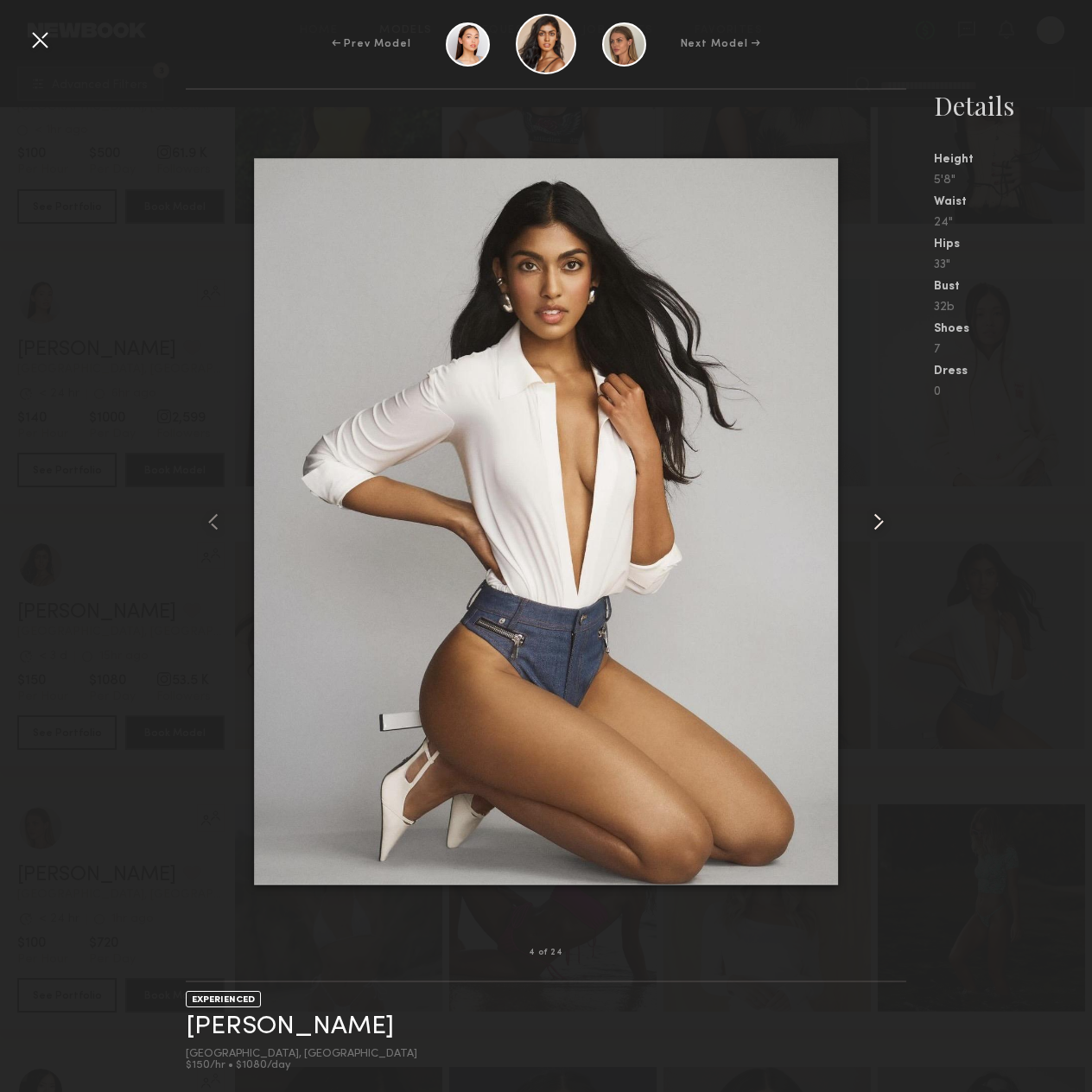
click at [869, 519] on common-icon at bounding box center [878, 521] width 27 height 27
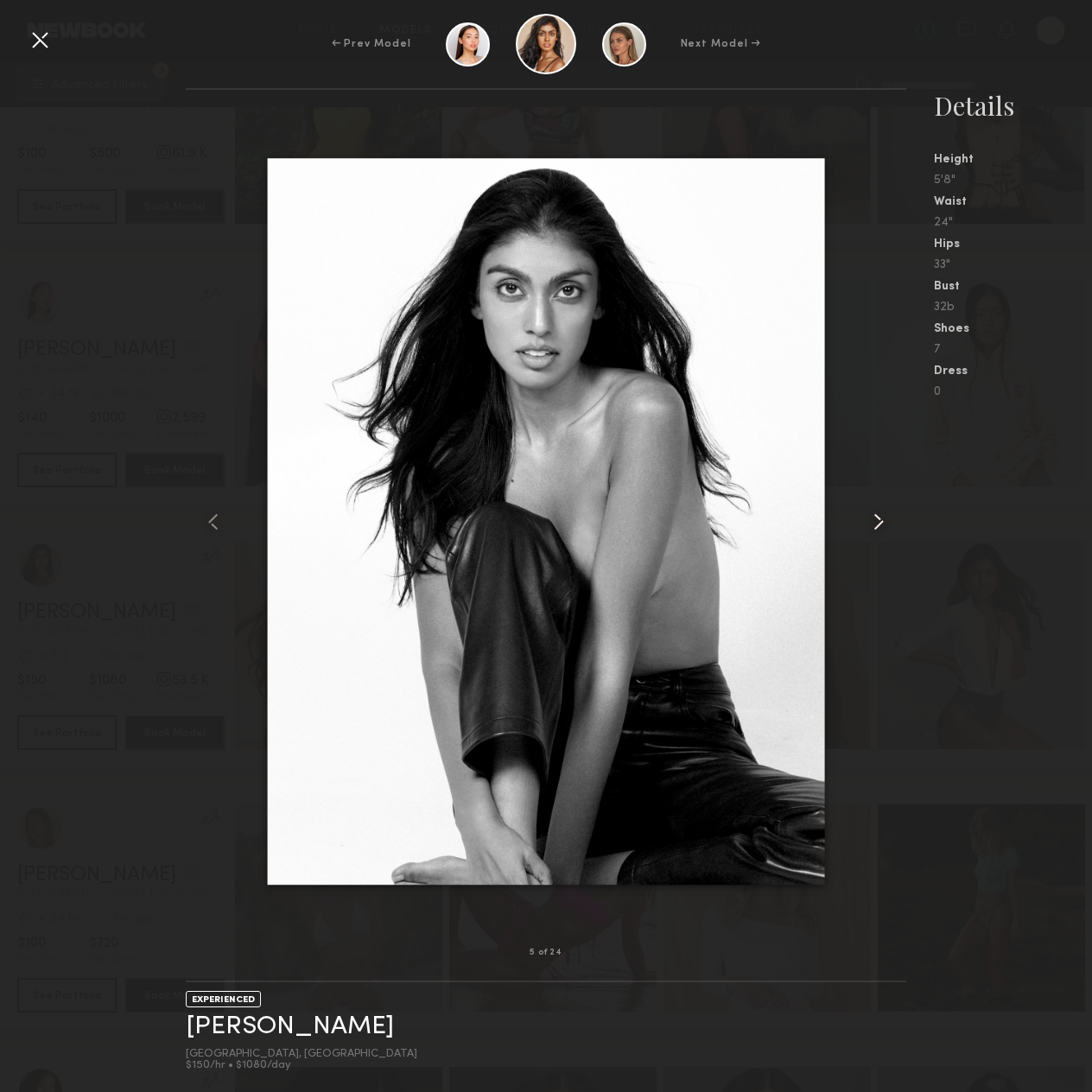
click at [869, 519] on common-icon at bounding box center [878, 521] width 27 height 27
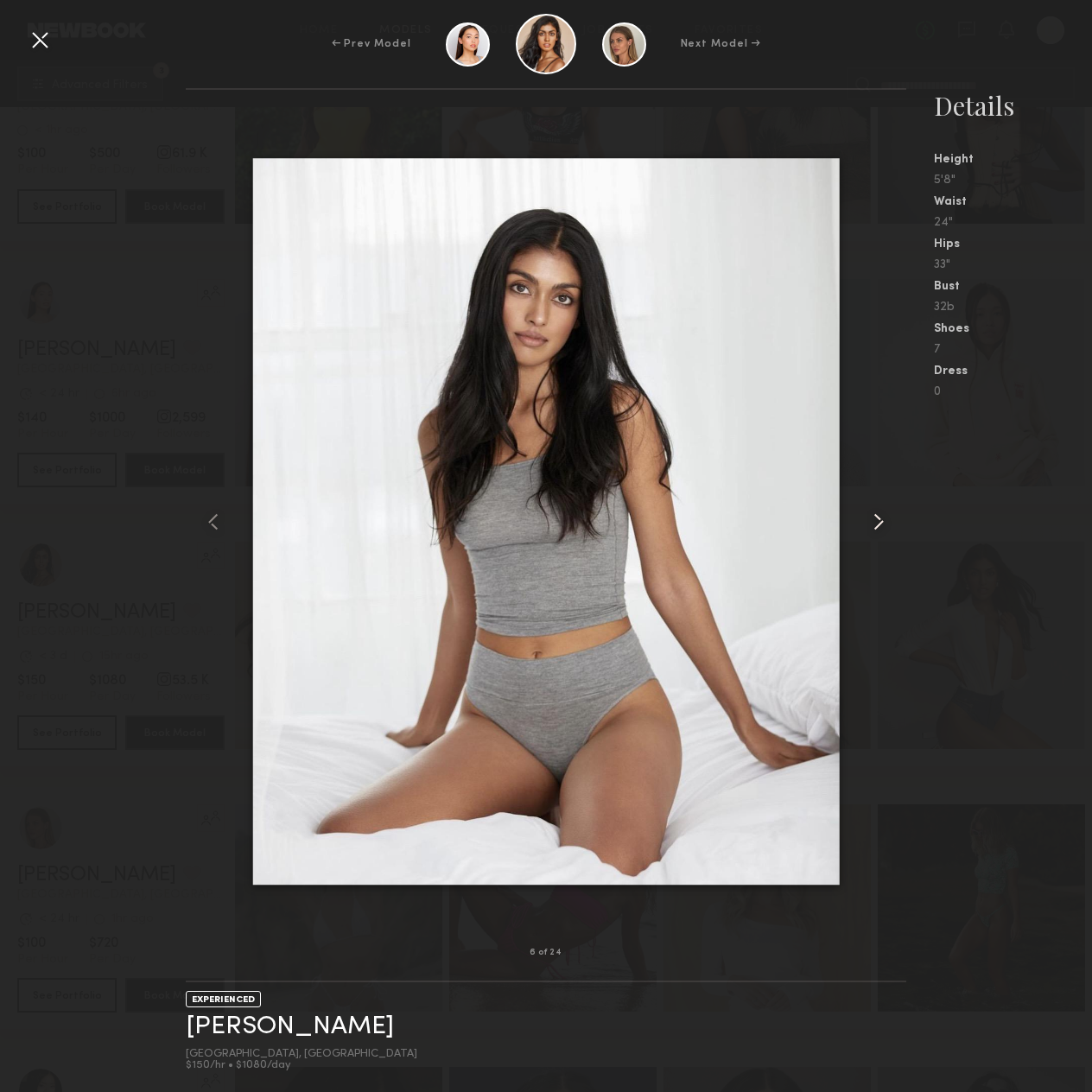
click at [869, 519] on common-icon at bounding box center [878, 521] width 27 height 27
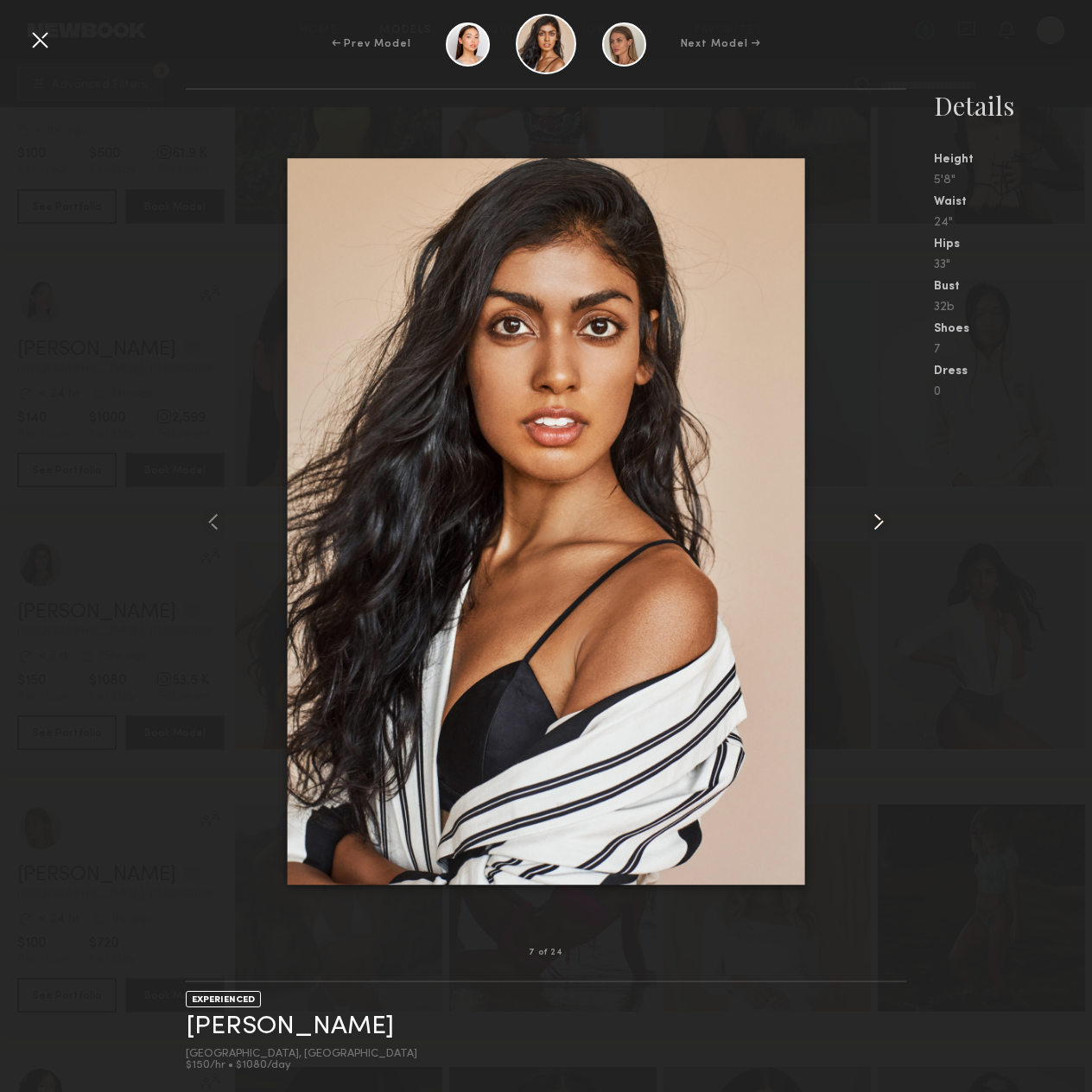
click at [869, 519] on common-icon at bounding box center [878, 521] width 27 height 27
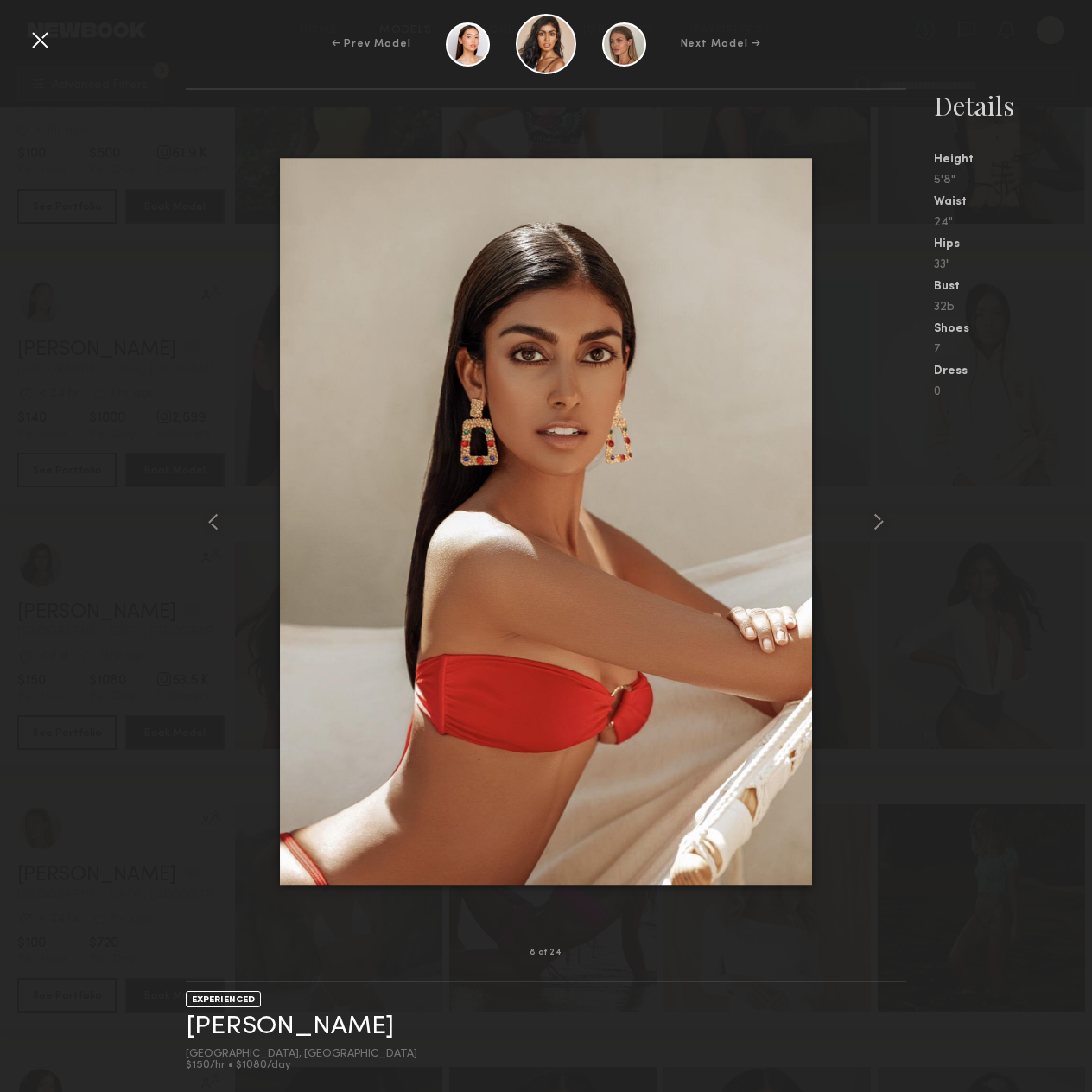
click at [29, 39] on div at bounding box center [39, 39] width 27 height 27
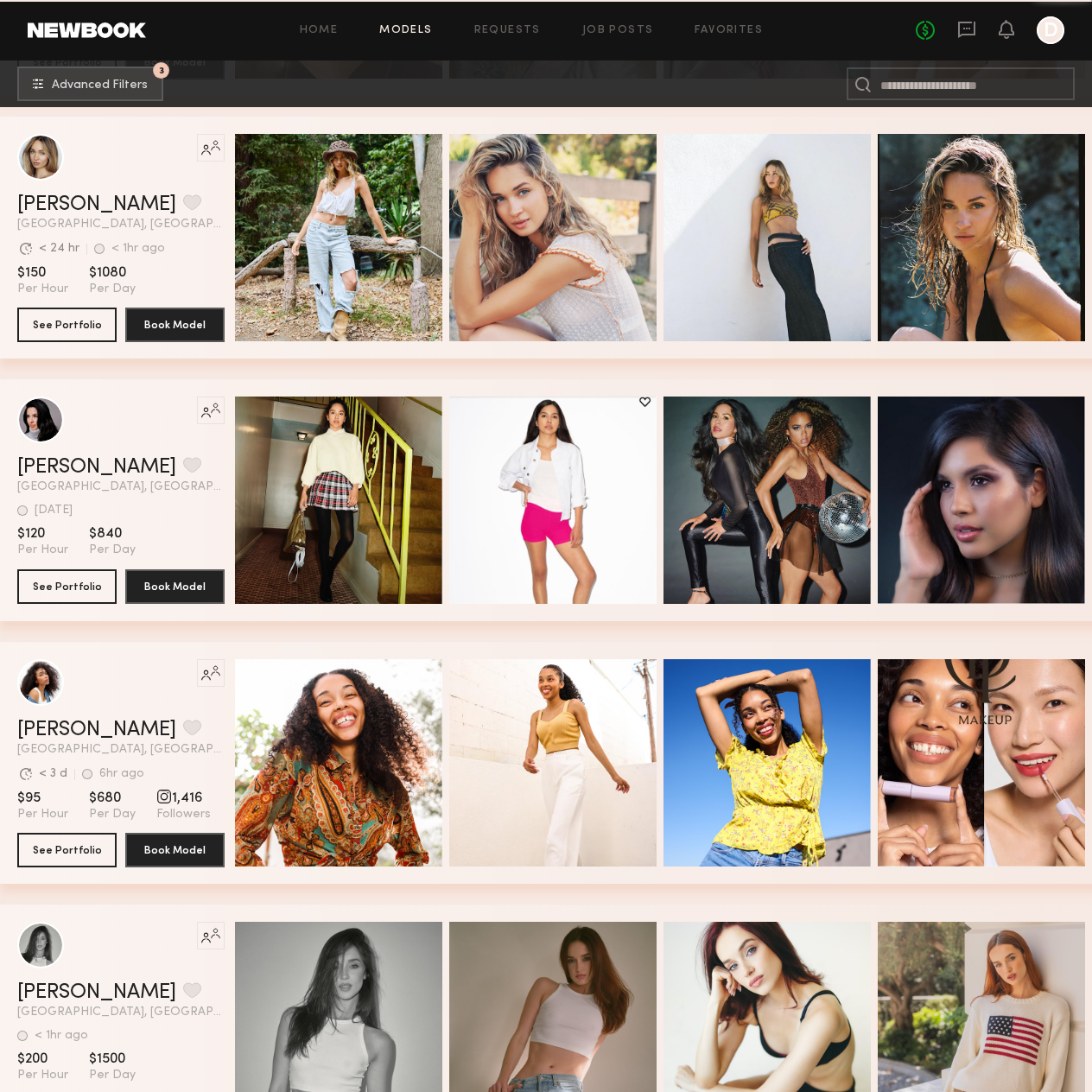
scroll to position [49914, 0]
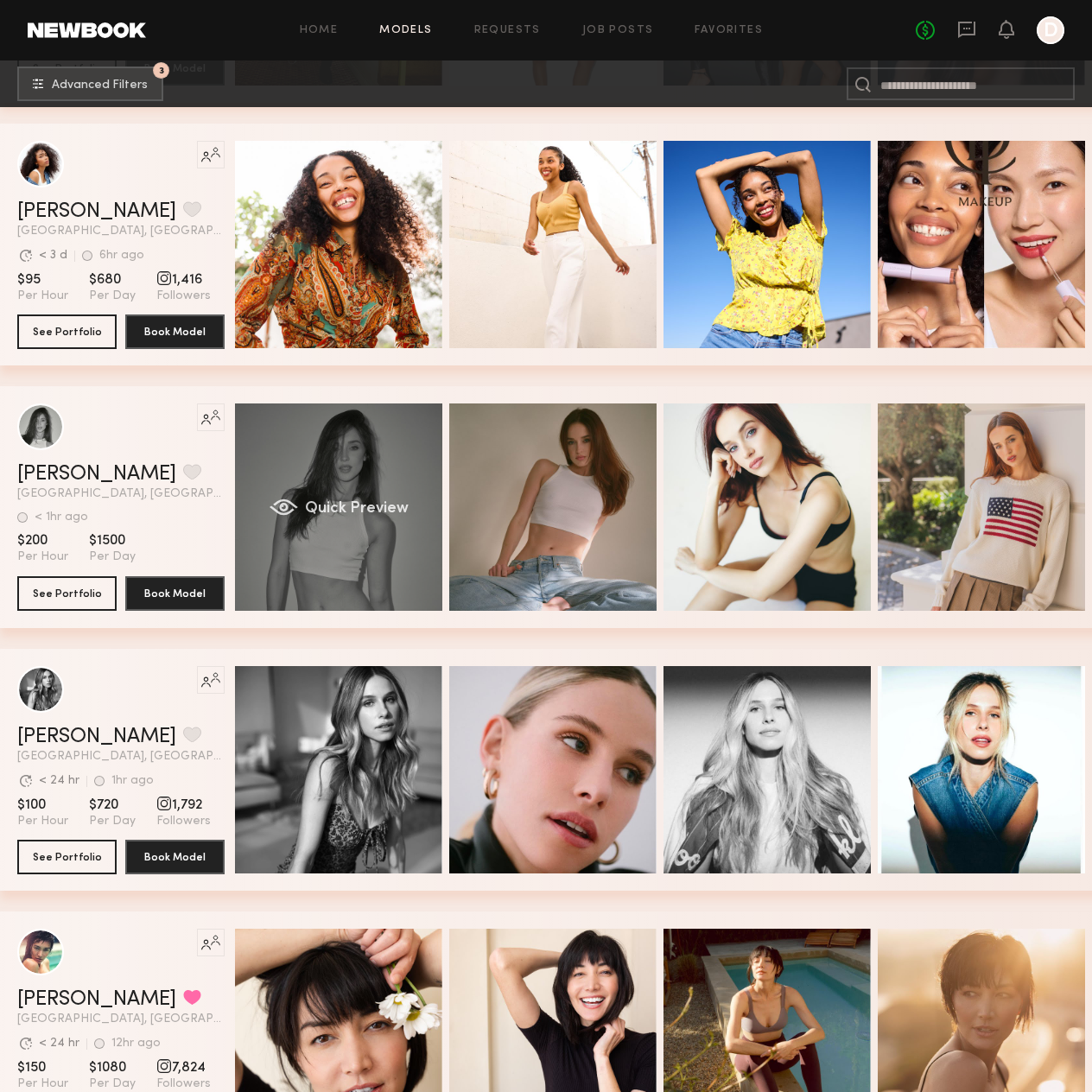
click at [328, 534] on div "Quick Preview" at bounding box center [339, 507] width 207 height 207
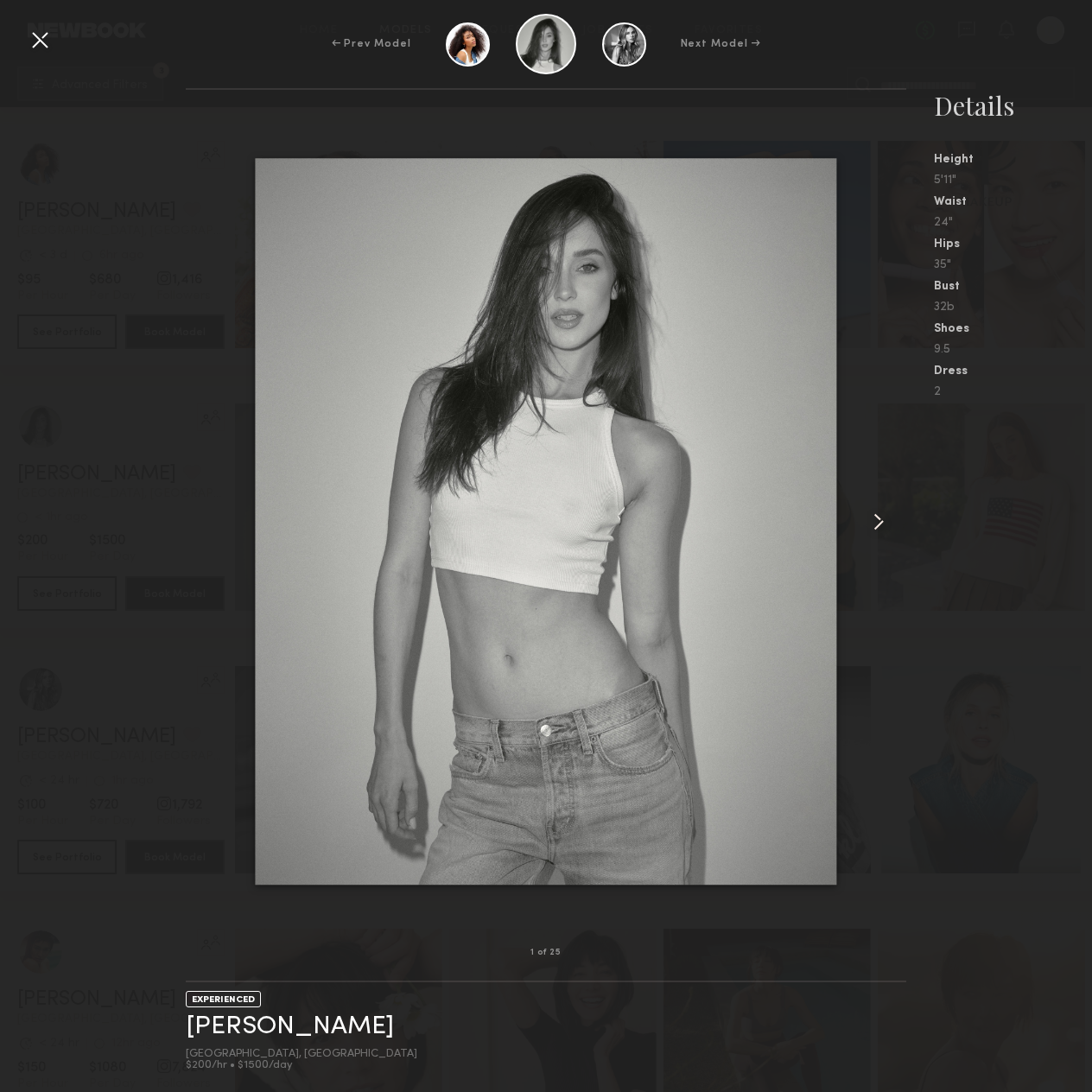
click at [888, 523] on common-icon at bounding box center [878, 521] width 27 height 27
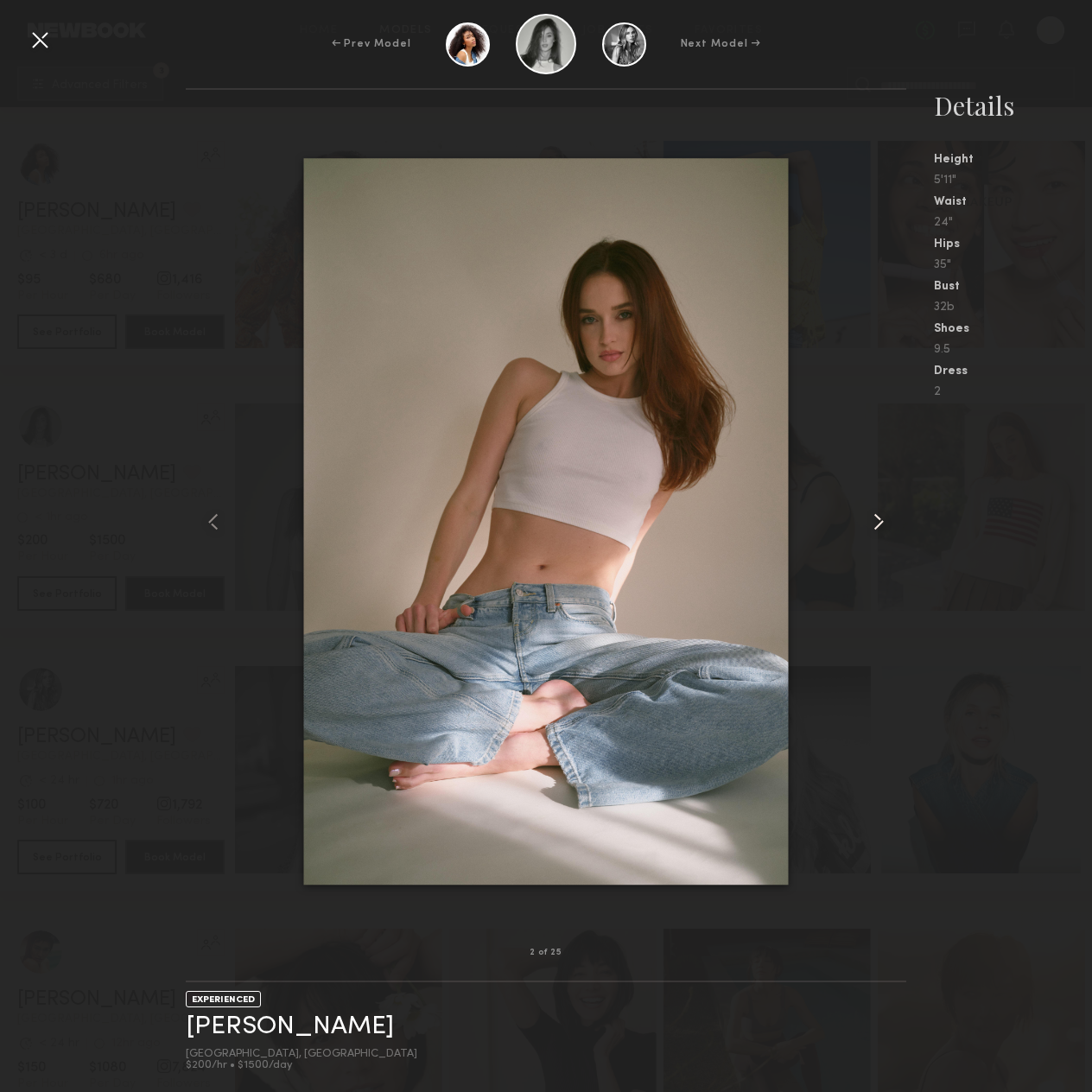
click at [888, 523] on common-icon at bounding box center [878, 521] width 27 height 27
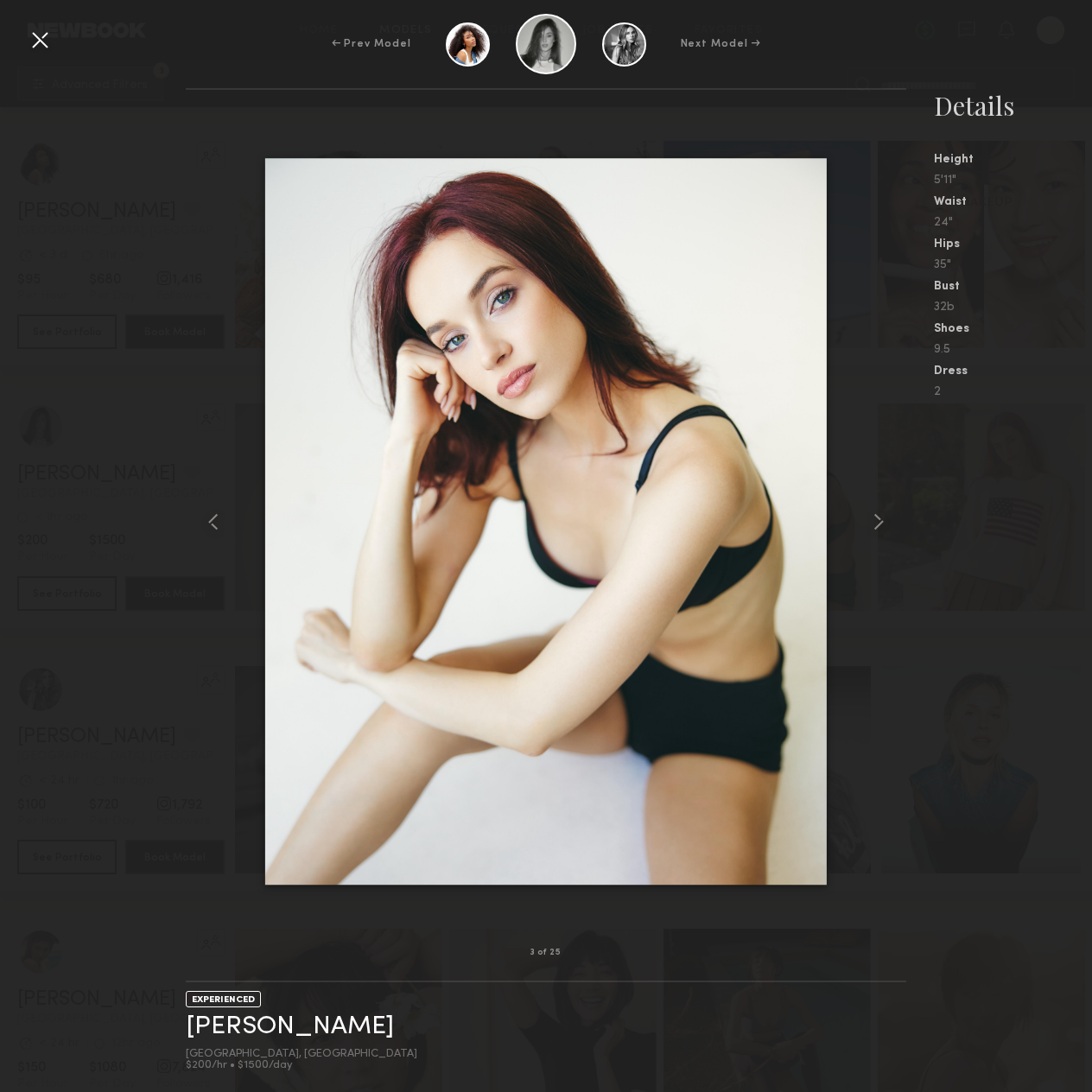
click at [33, 40] on div at bounding box center [39, 39] width 27 height 27
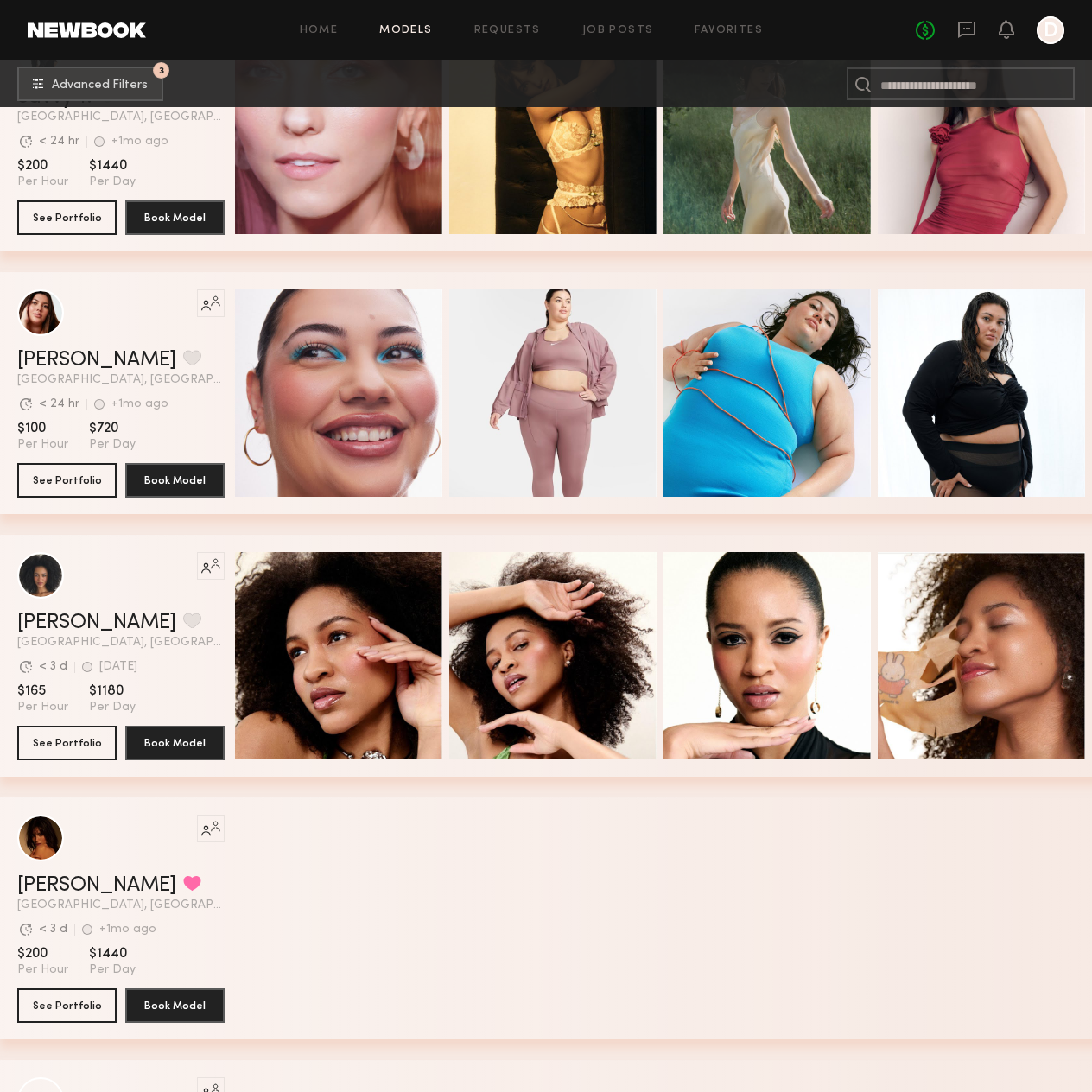
scroll to position [89328, 0]
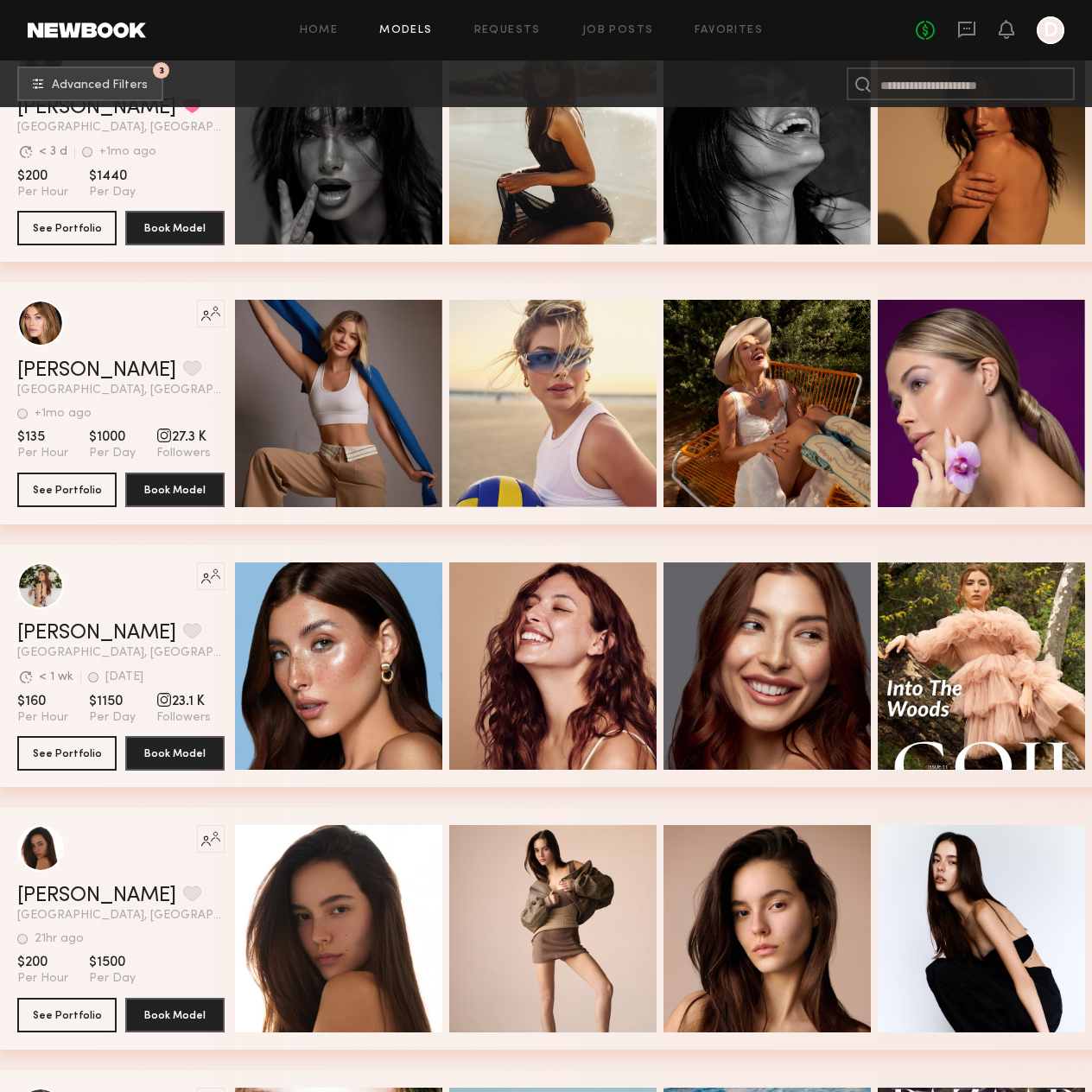
scroll to position [90019, 0]
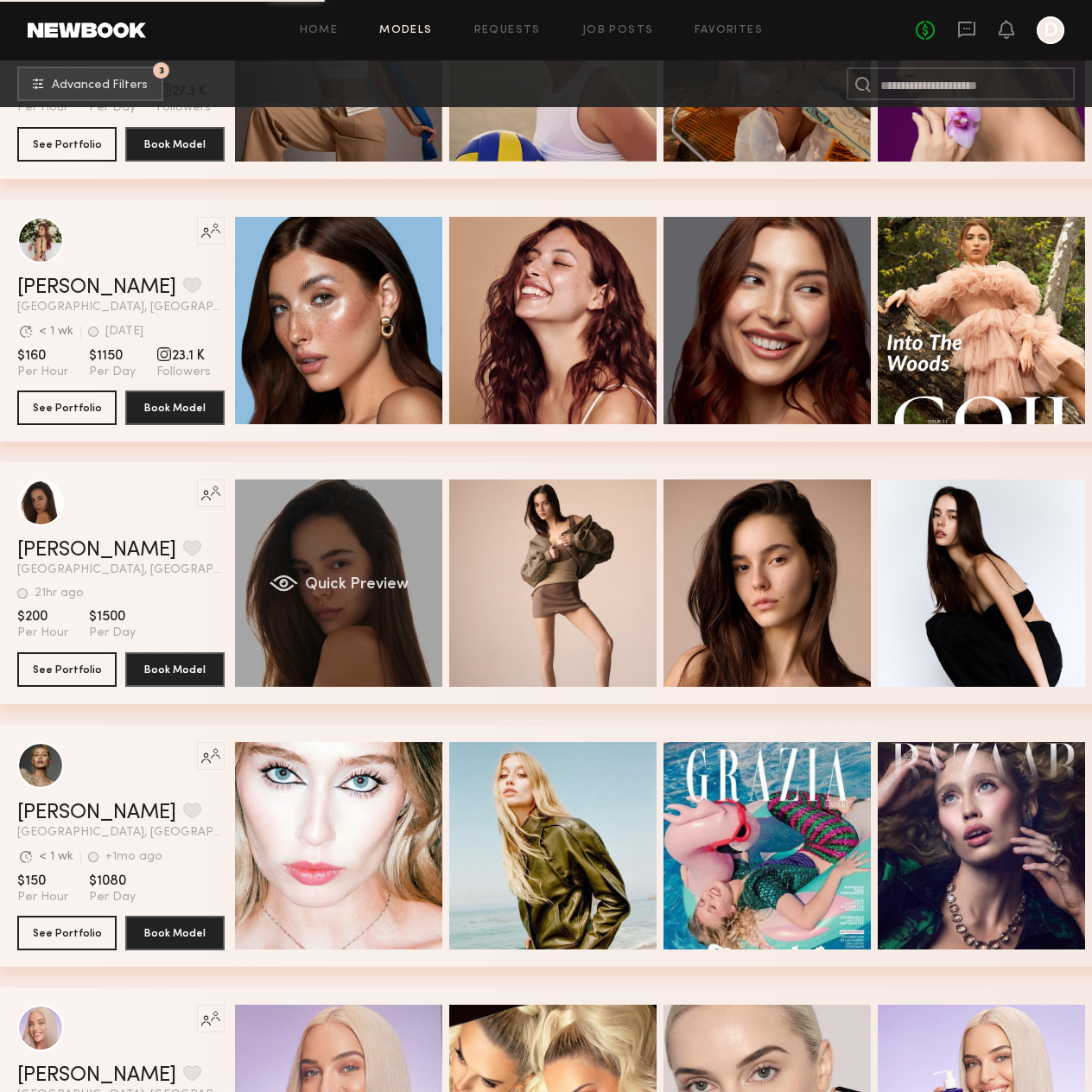
click at [350, 550] on div "Quick Preview" at bounding box center [339, 583] width 207 height 207
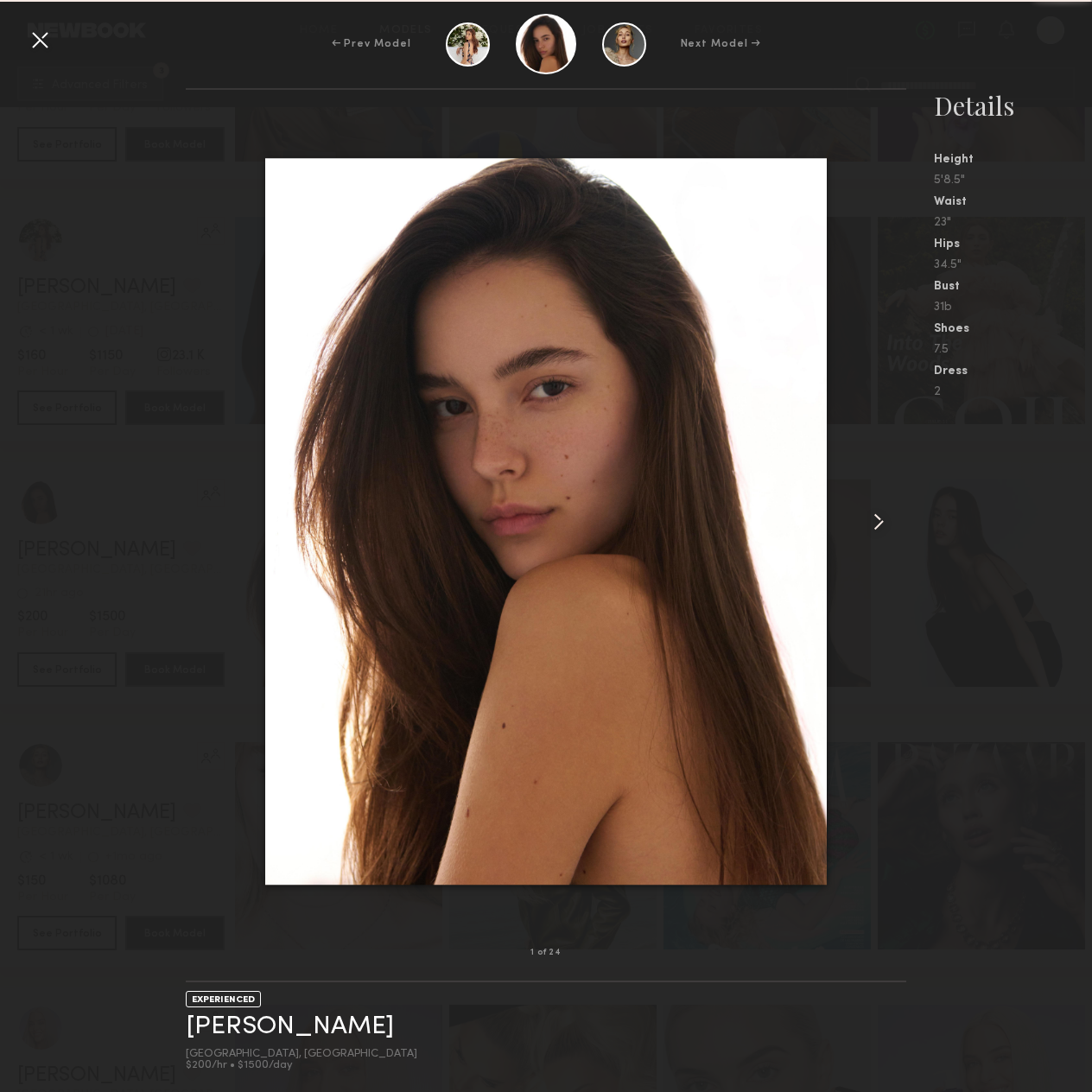
click at [885, 534] on common-icon at bounding box center [878, 521] width 27 height 27
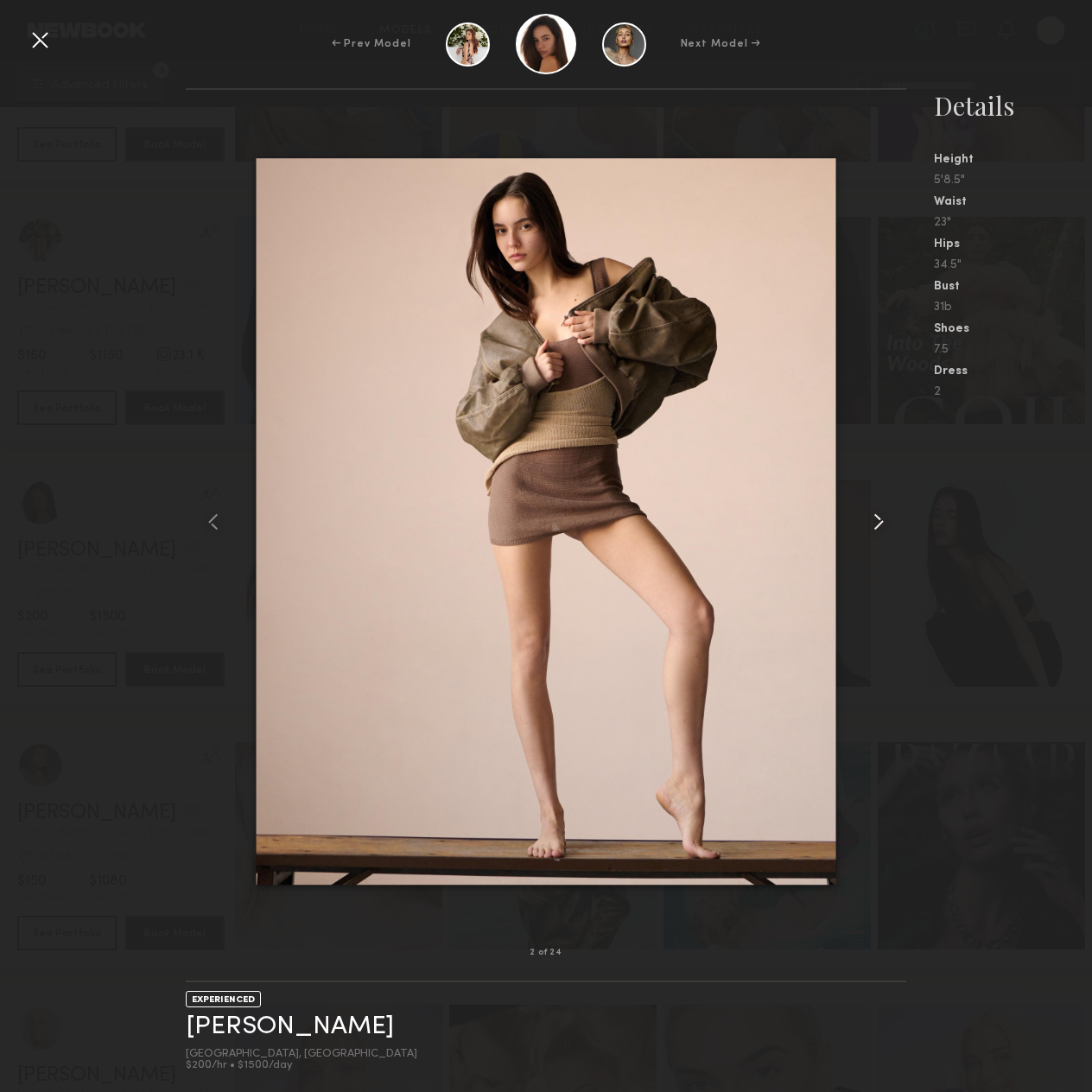
click at [885, 534] on common-icon at bounding box center [878, 521] width 27 height 27
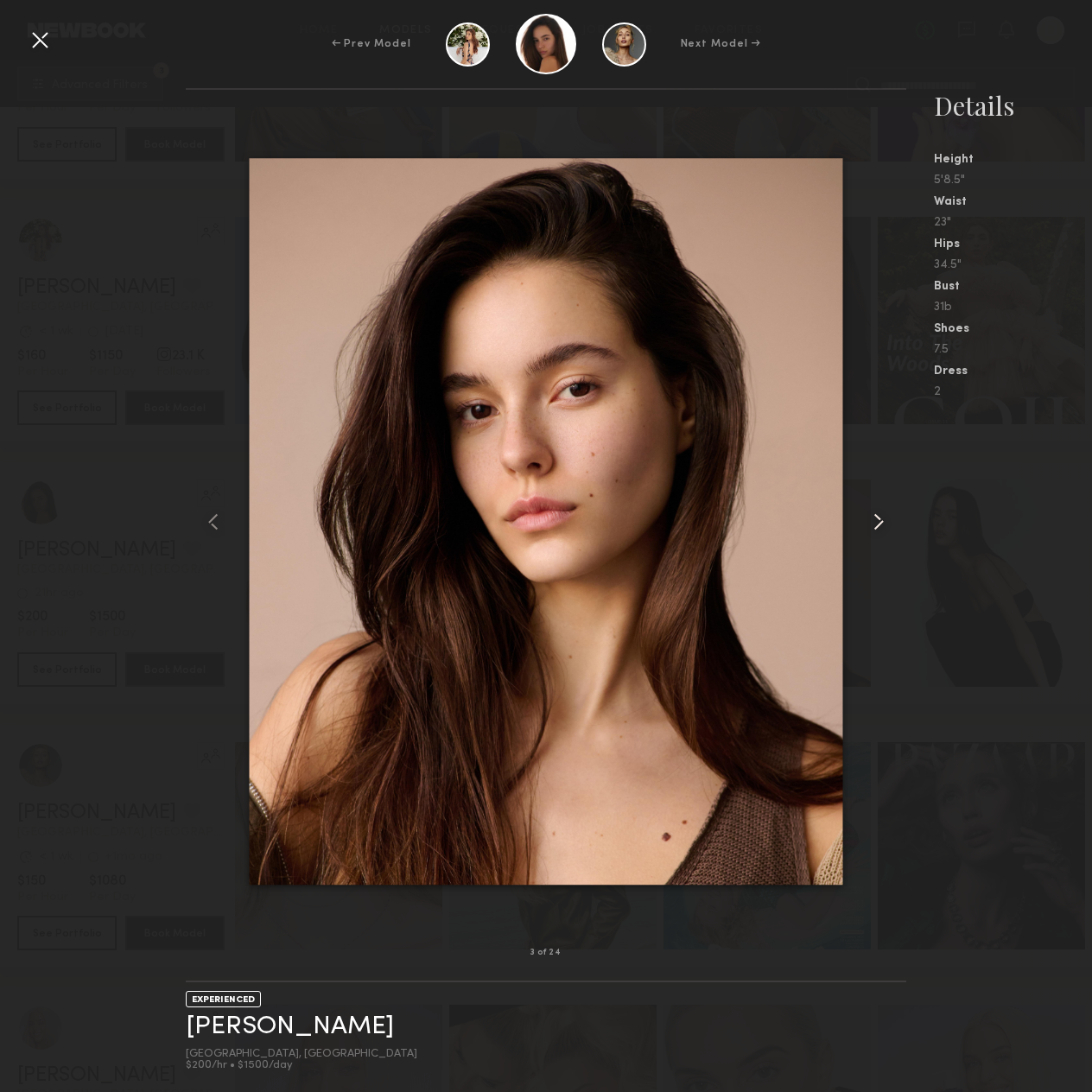
click at [885, 534] on common-icon at bounding box center [878, 521] width 27 height 27
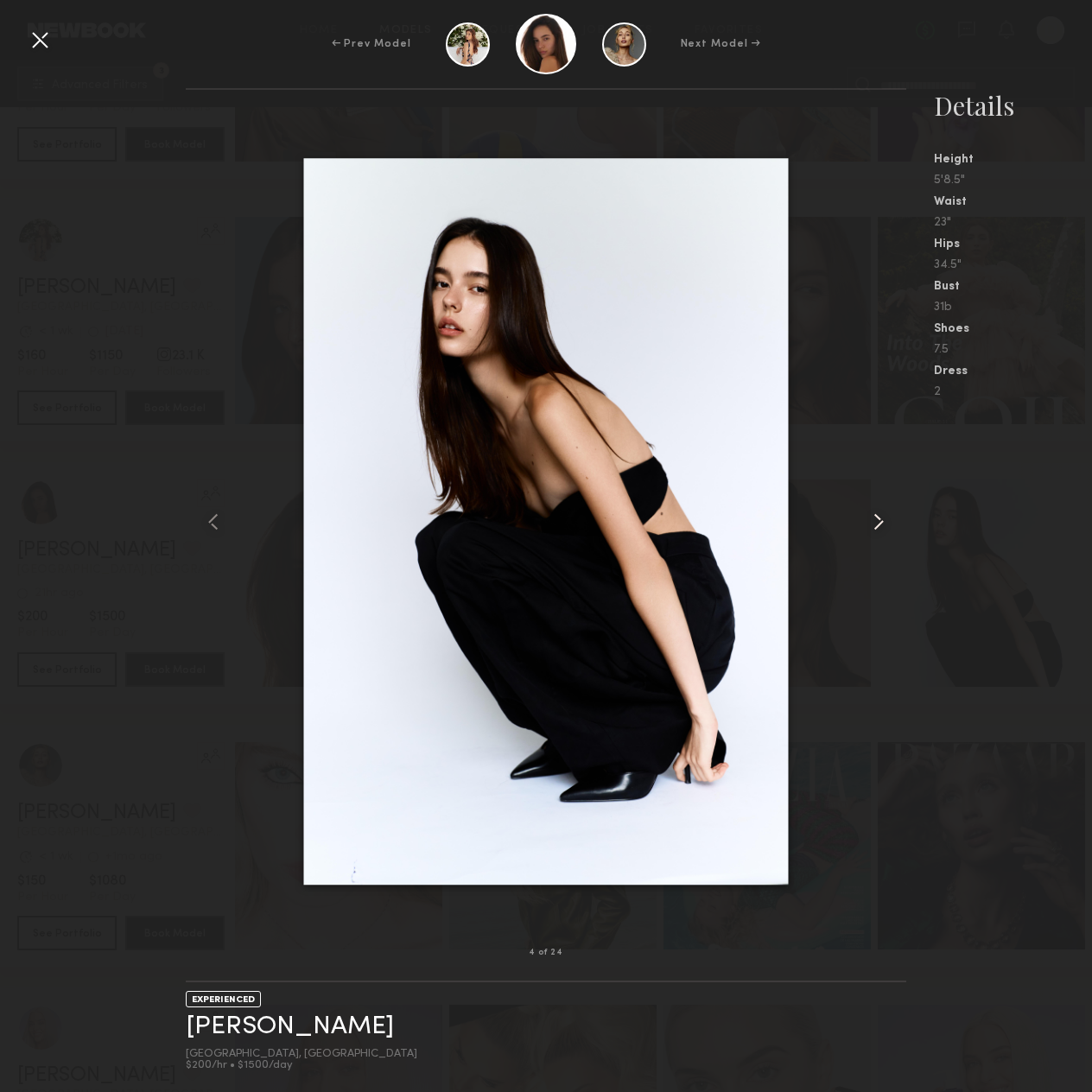
click at [885, 534] on common-icon at bounding box center [878, 521] width 27 height 27
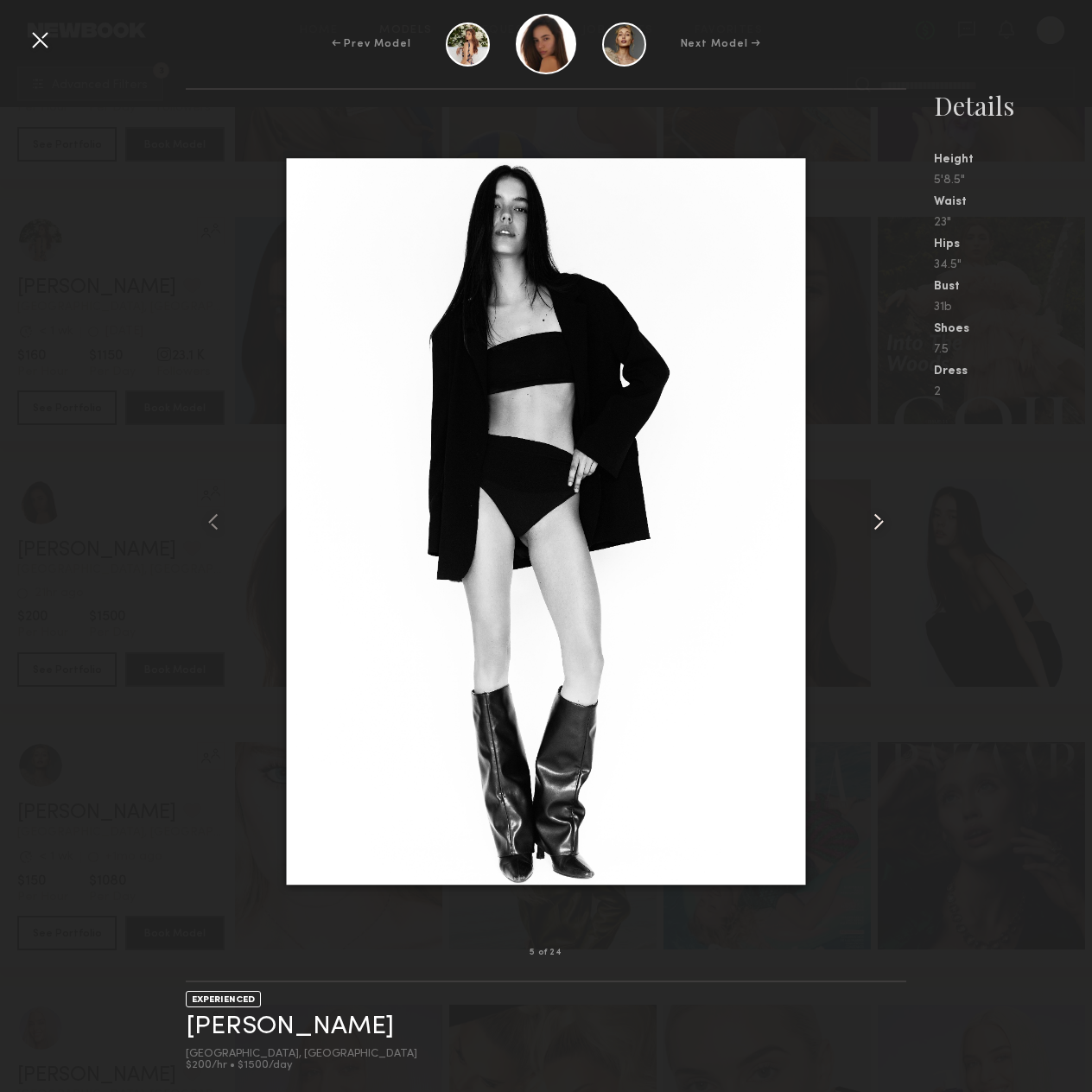
click at [885, 534] on common-icon at bounding box center [878, 521] width 27 height 27
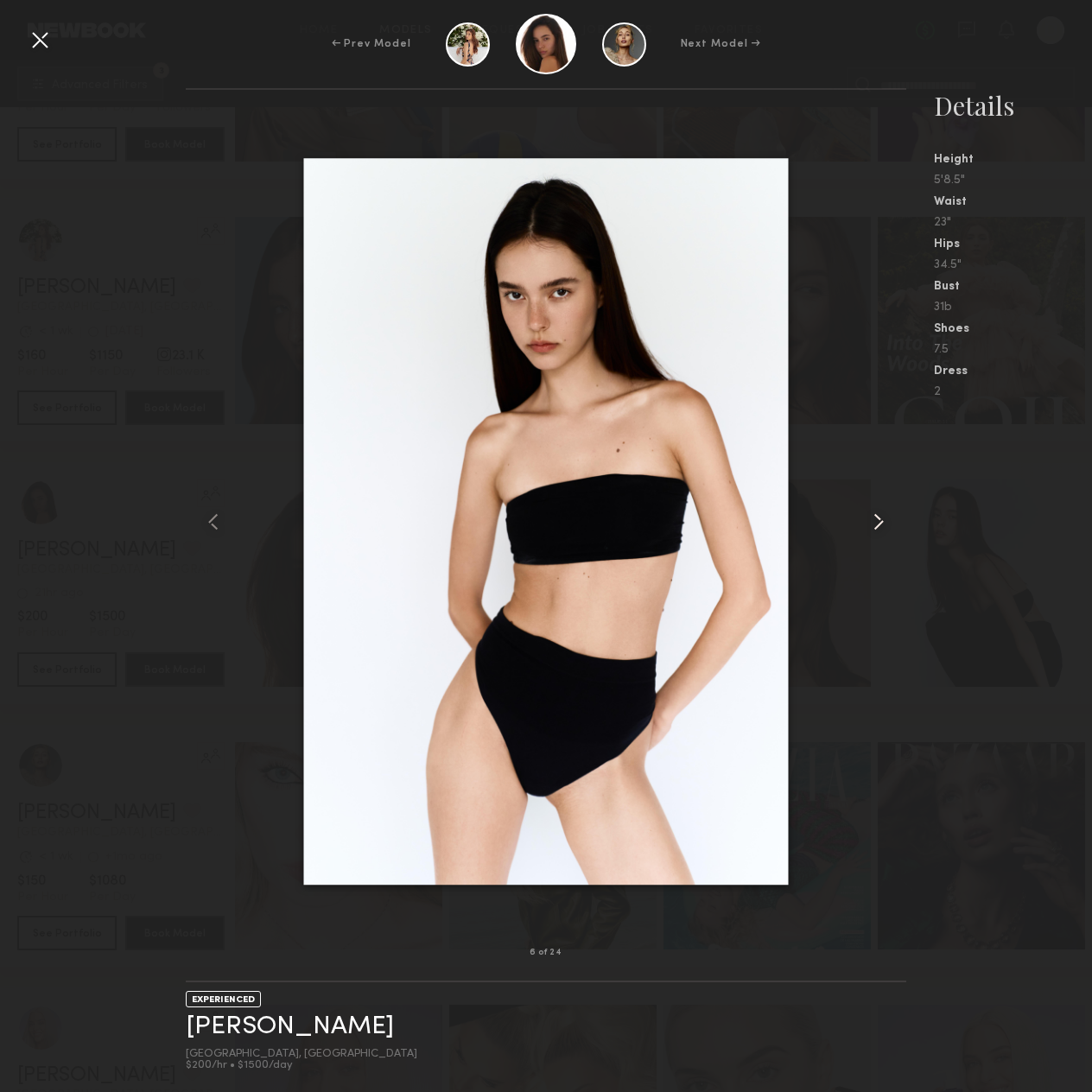
click at [885, 534] on common-icon at bounding box center [878, 521] width 27 height 27
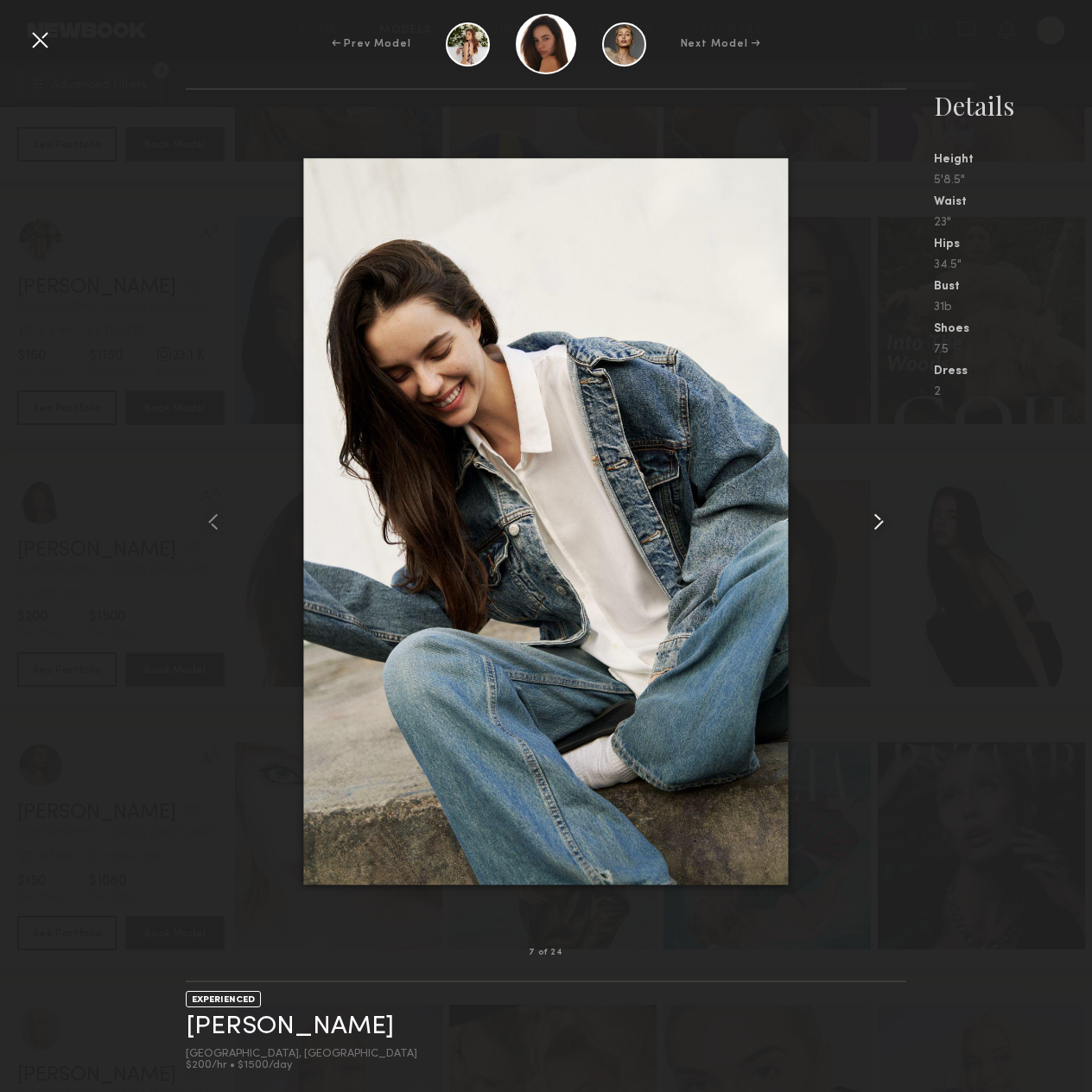
click at [891, 541] on div at bounding box center [892, 521] width 28 height 808
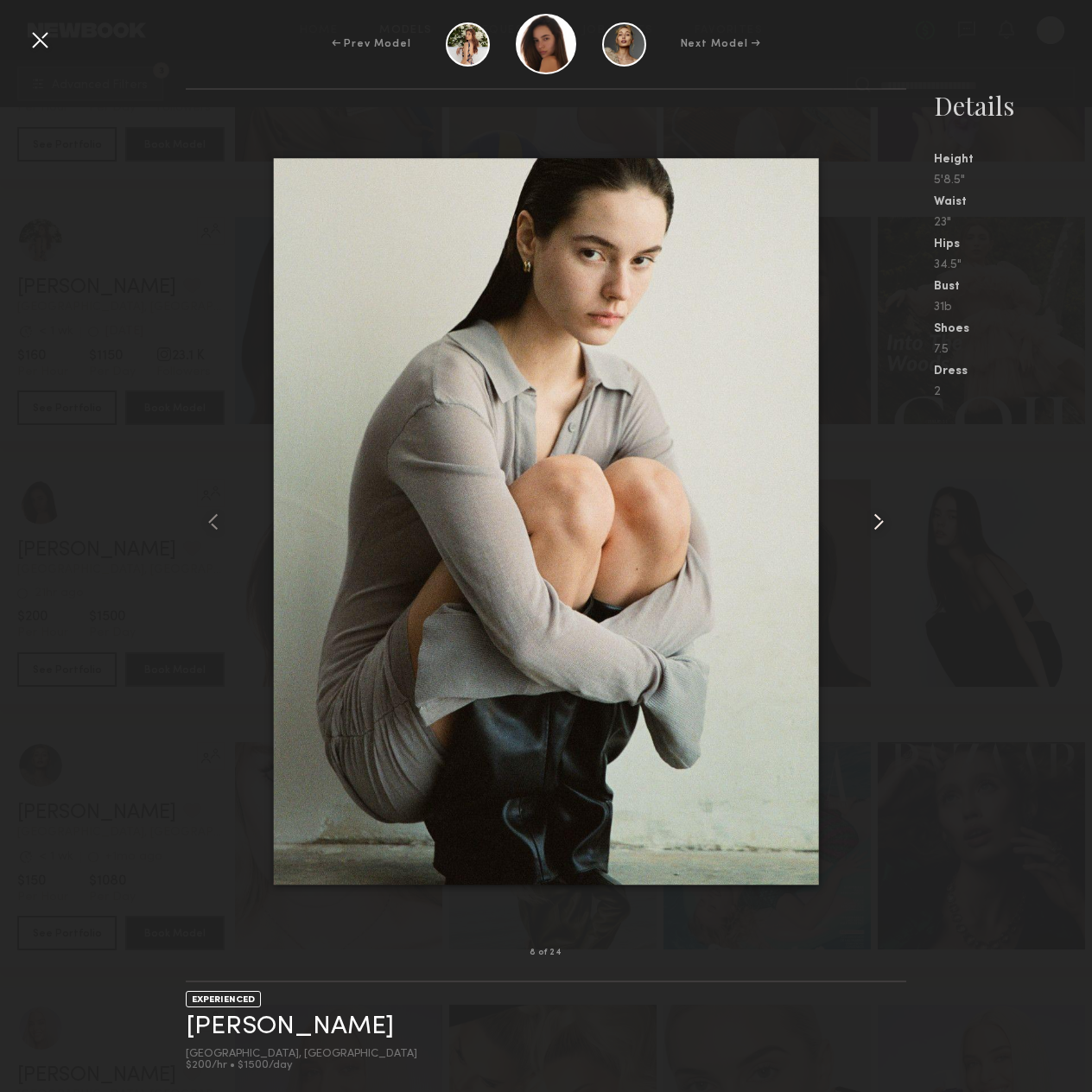
click at [891, 541] on div at bounding box center [892, 521] width 28 height 808
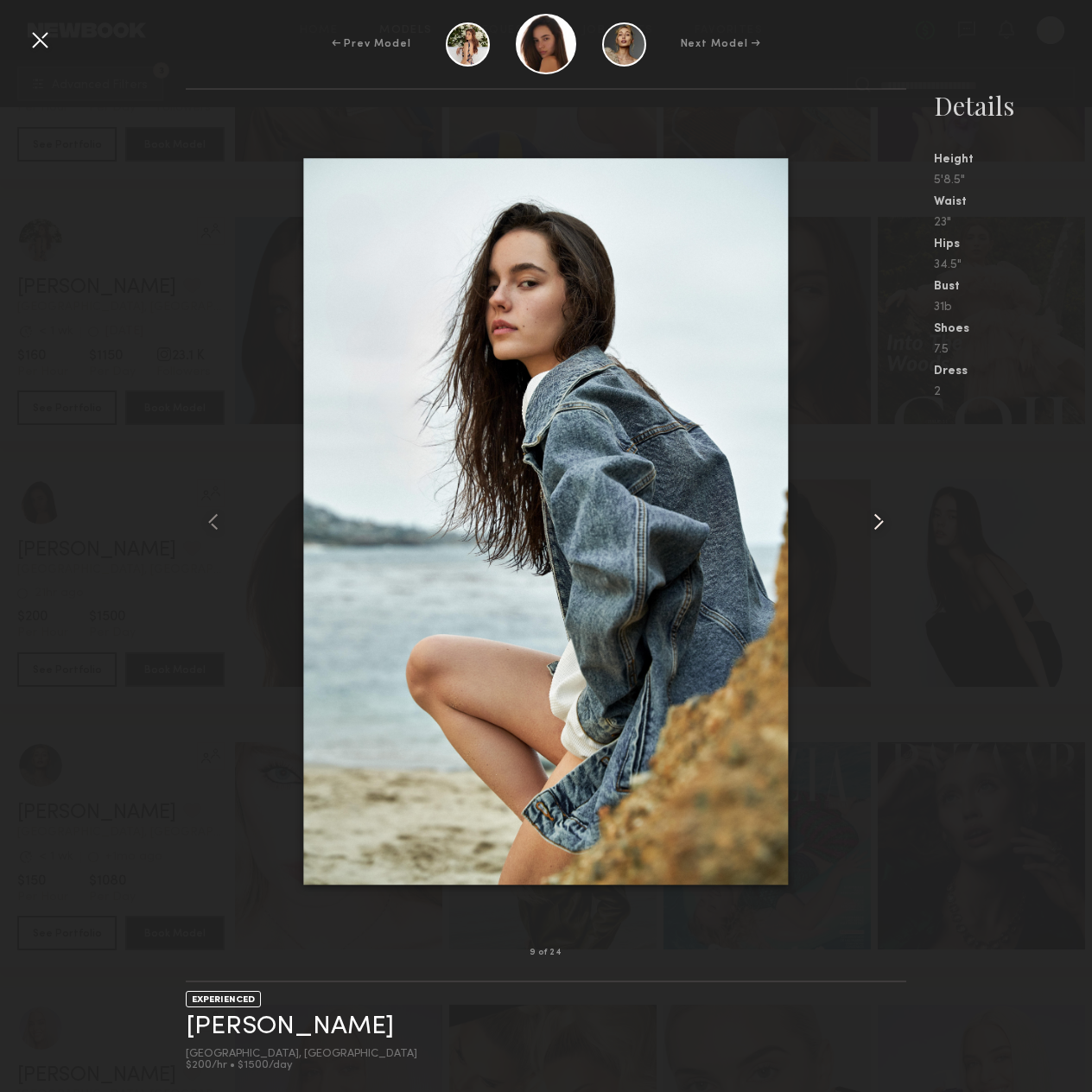
click at [891, 541] on div at bounding box center [892, 521] width 28 height 808
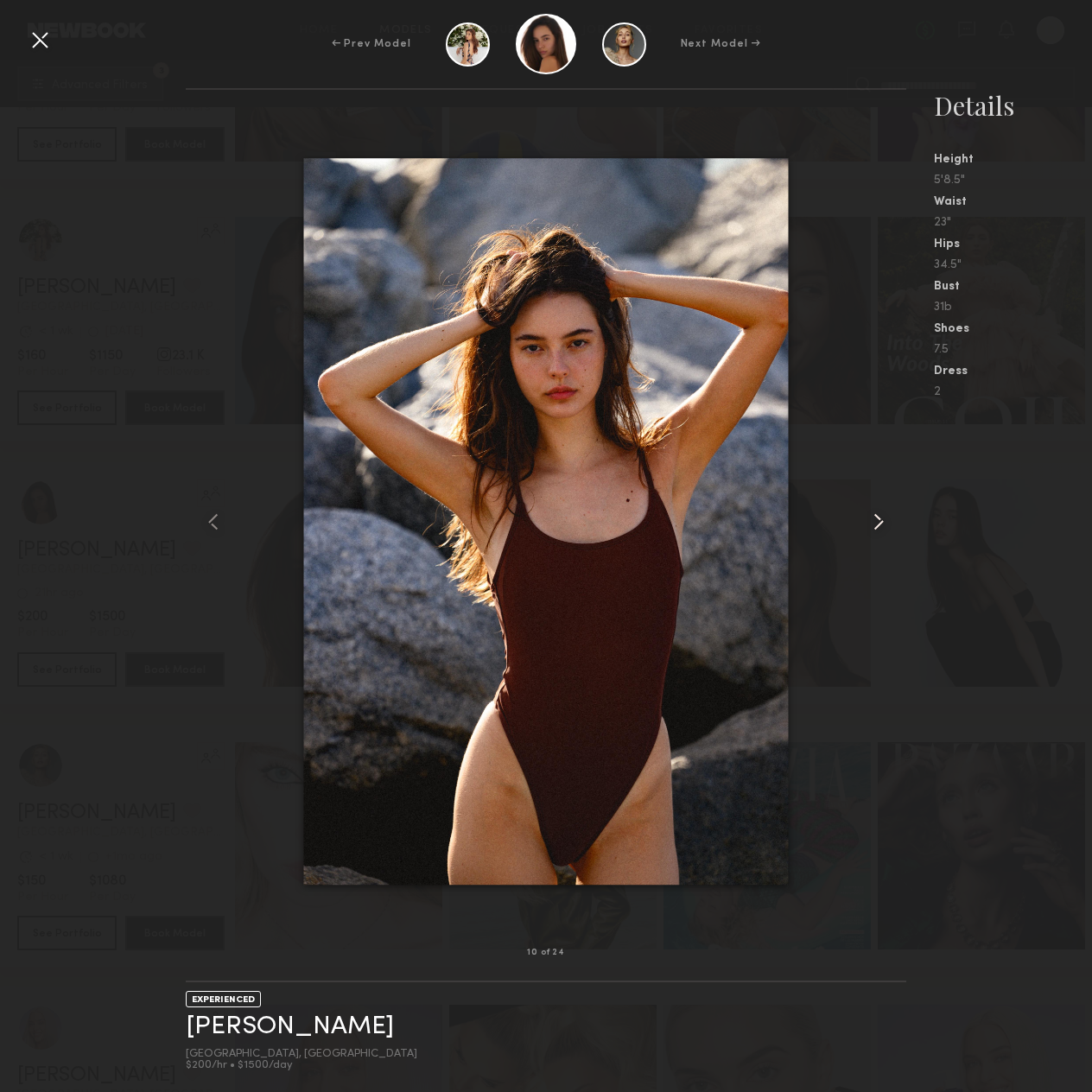
click at [891, 541] on div at bounding box center [892, 521] width 28 height 808
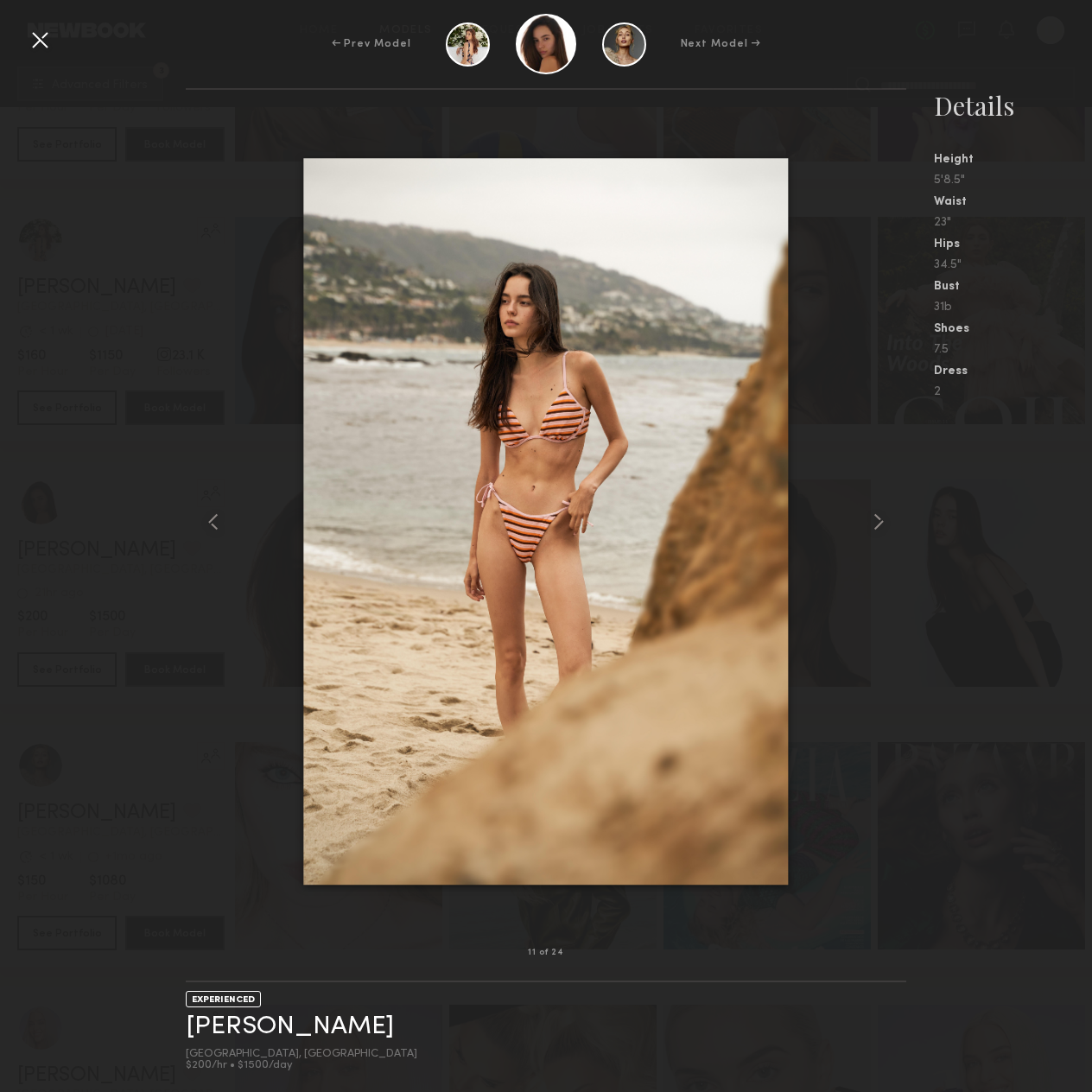
click at [44, 36] on div at bounding box center [39, 39] width 27 height 27
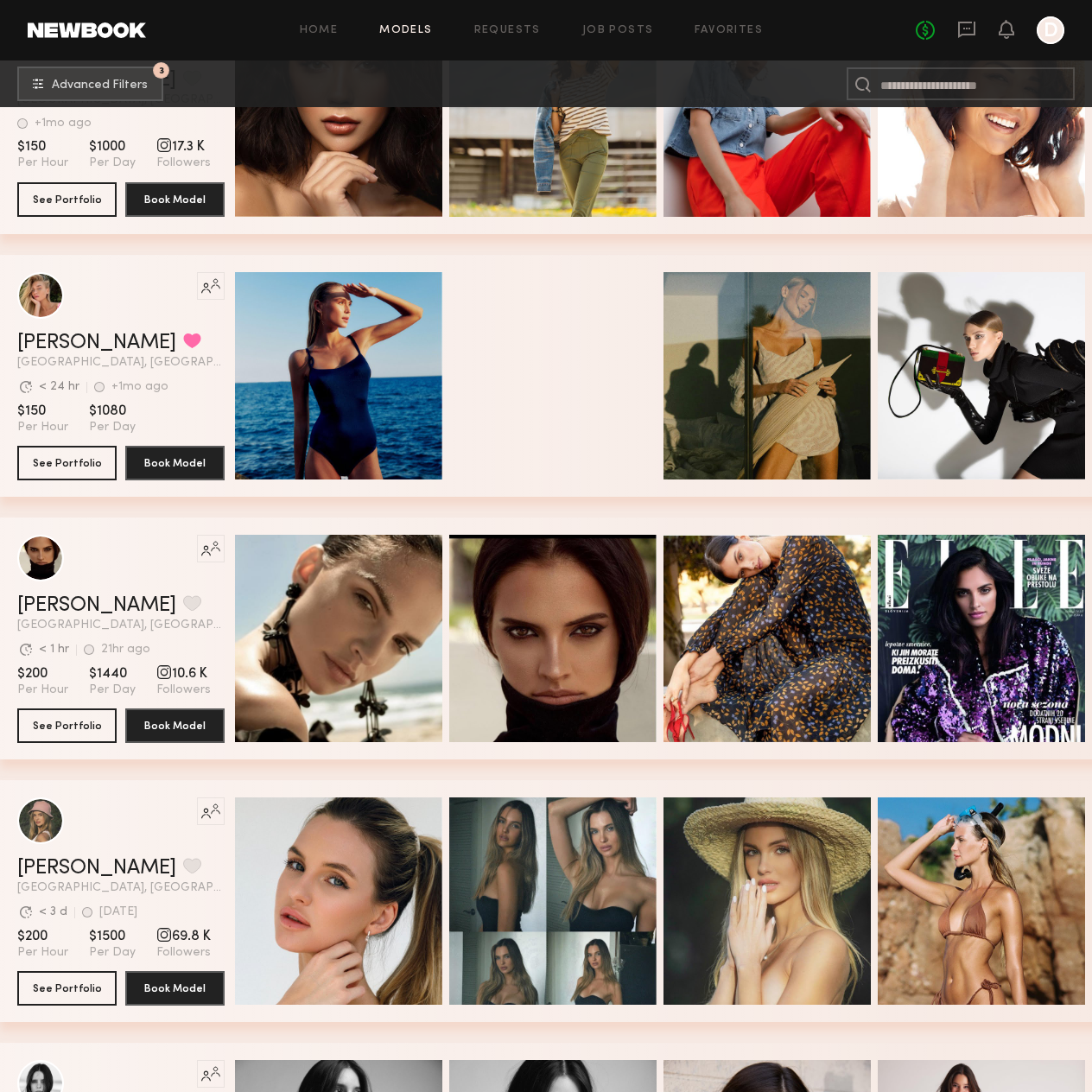
scroll to position [100638, 0]
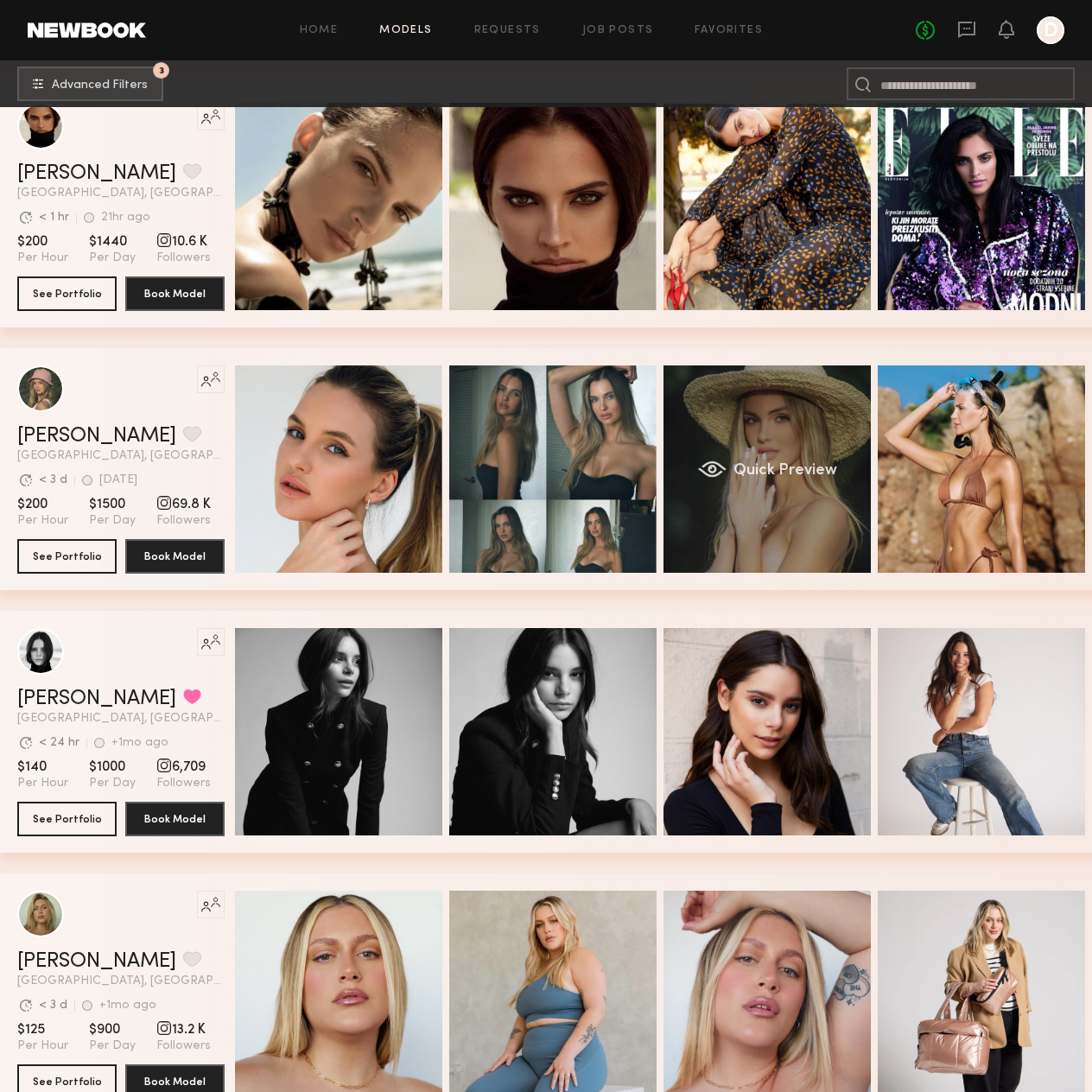
click at [781, 536] on div "Quick Preview" at bounding box center [767, 469] width 207 height 207
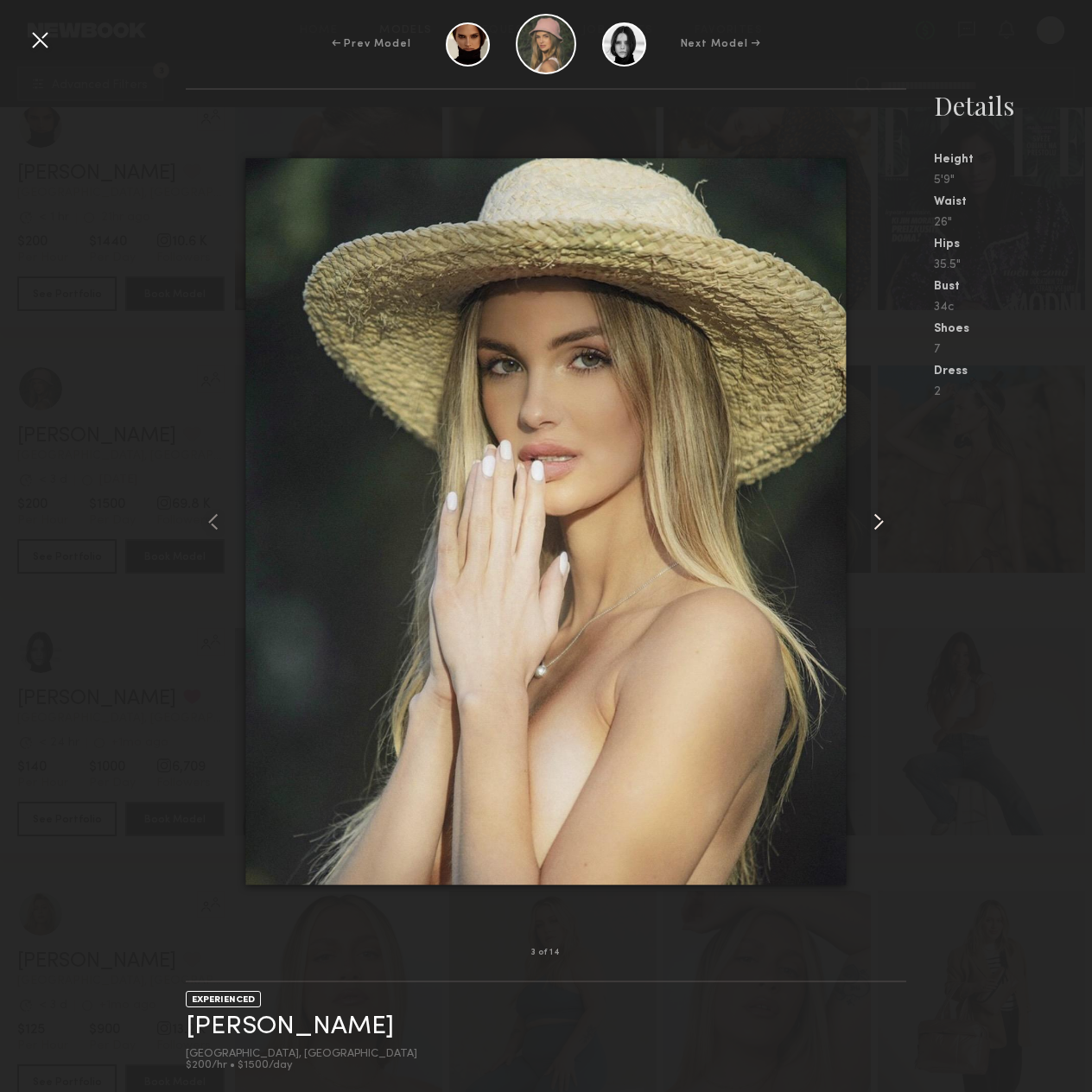
click at [878, 519] on common-icon at bounding box center [878, 521] width 27 height 27
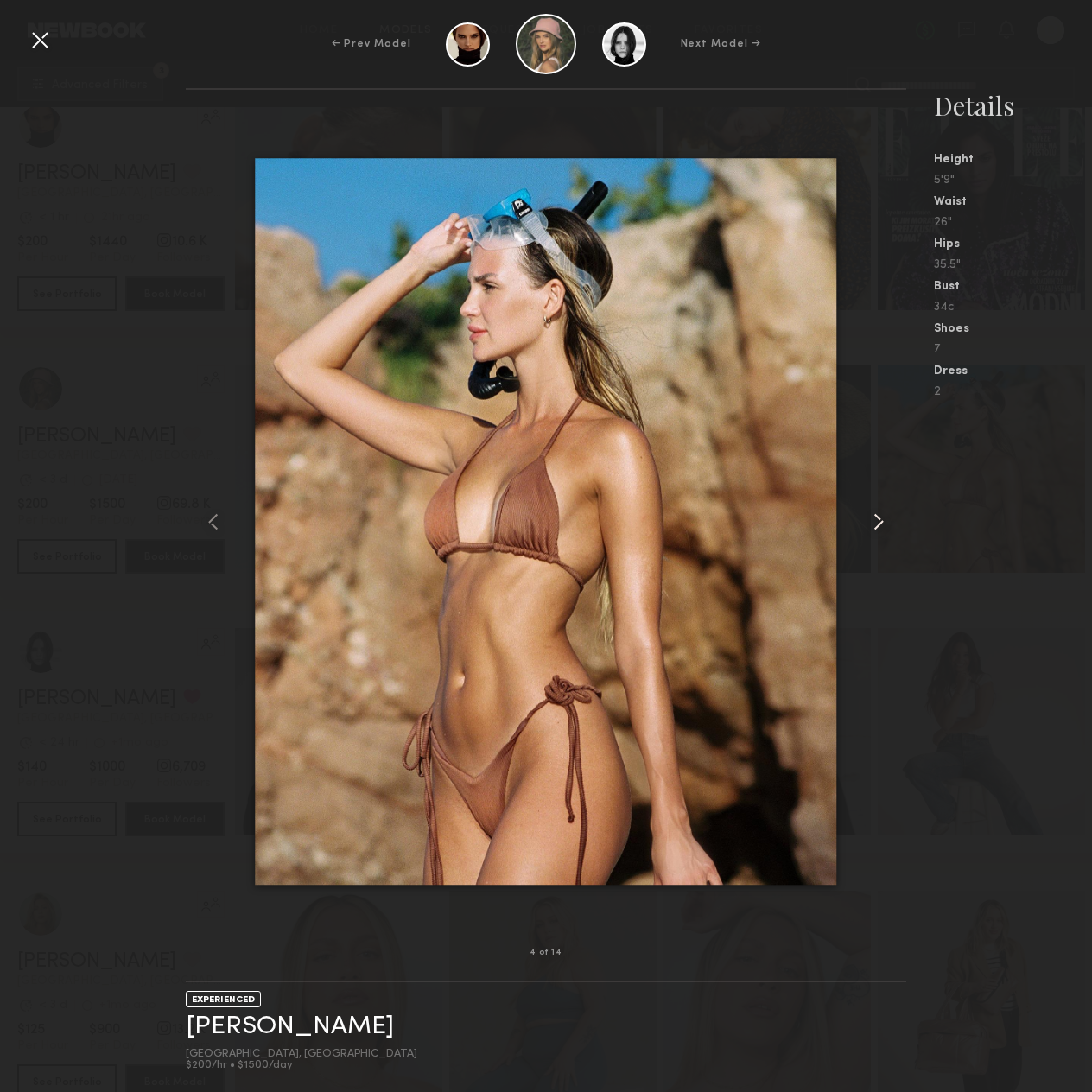
click at [878, 519] on common-icon at bounding box center [878, 521] width 27 height 27
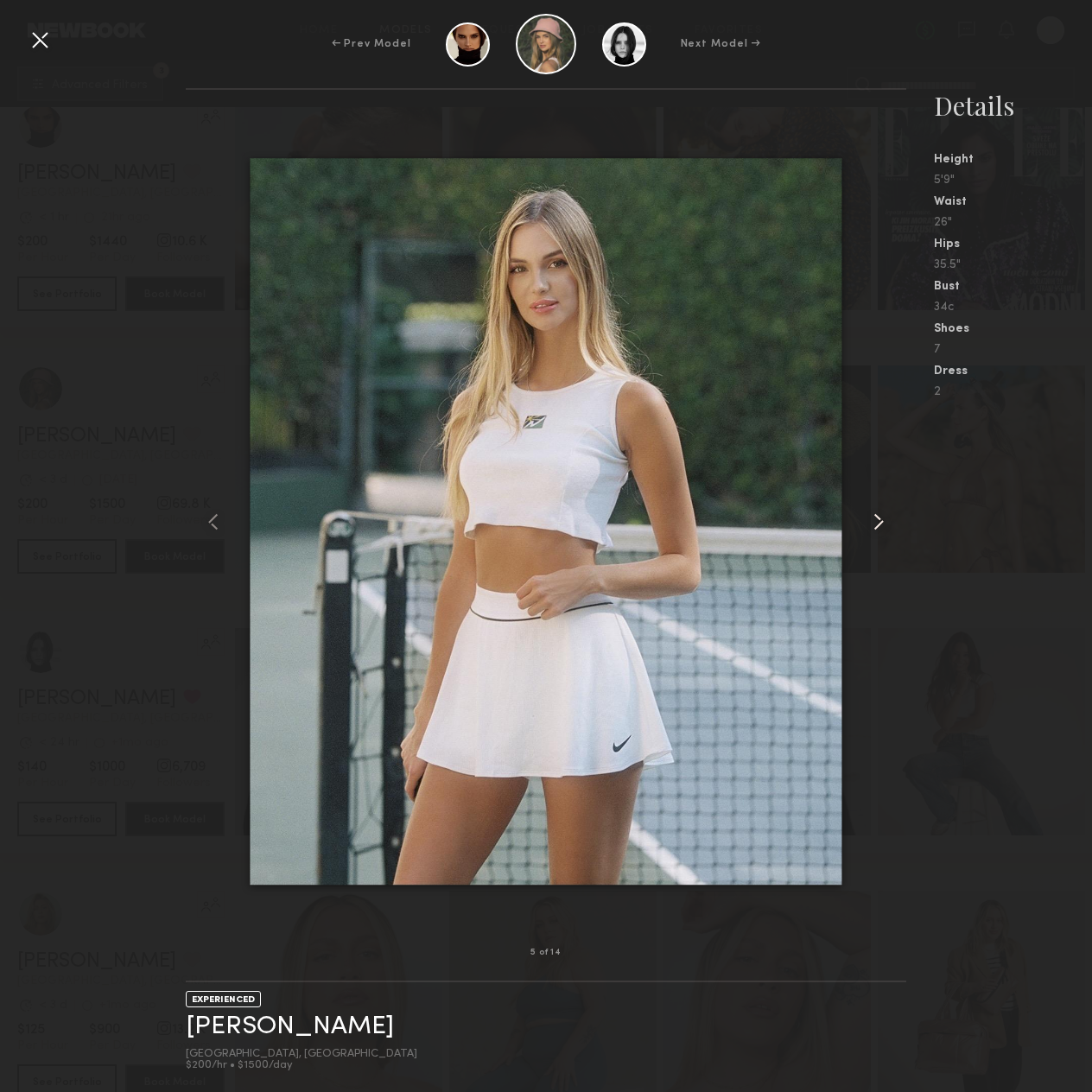
click at [878, 519] on common-icon at bounding box center [878, 521] width 27 height 27
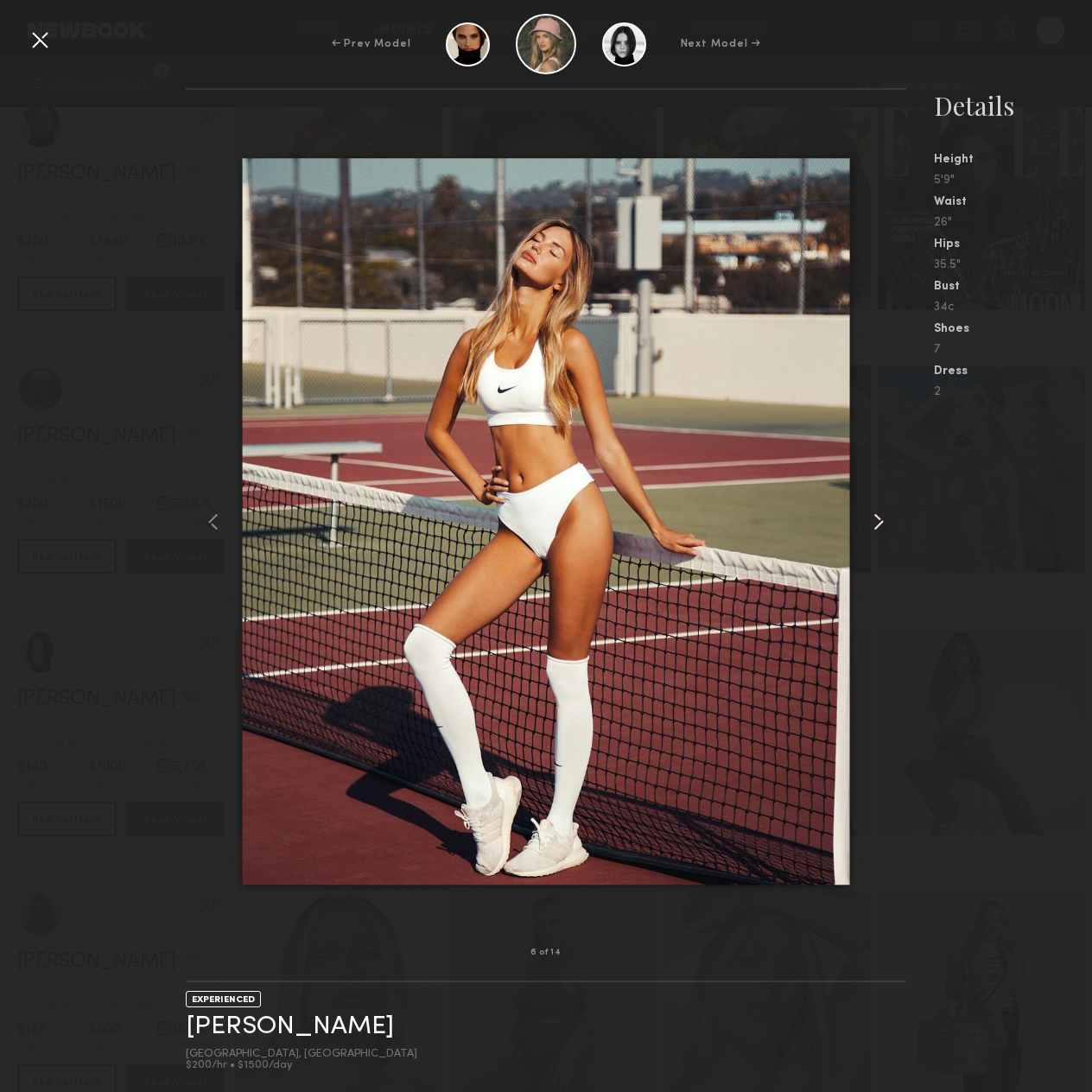
click at [878, 519] on common-icon at bounding box center [878, 521] width 27 height 27
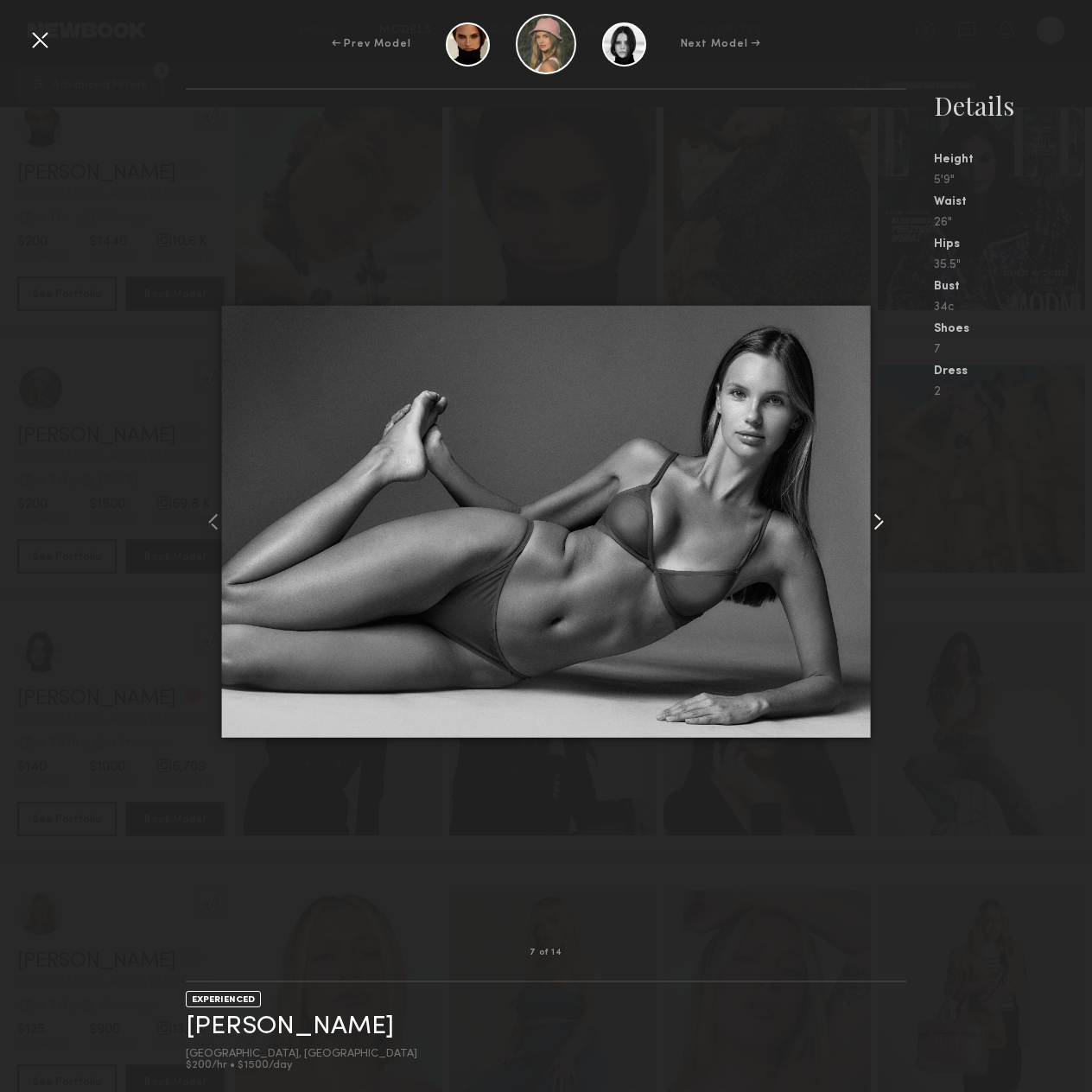
click at [878, 519] on common-icon at bounding box center [878, 521] width 27 height 27
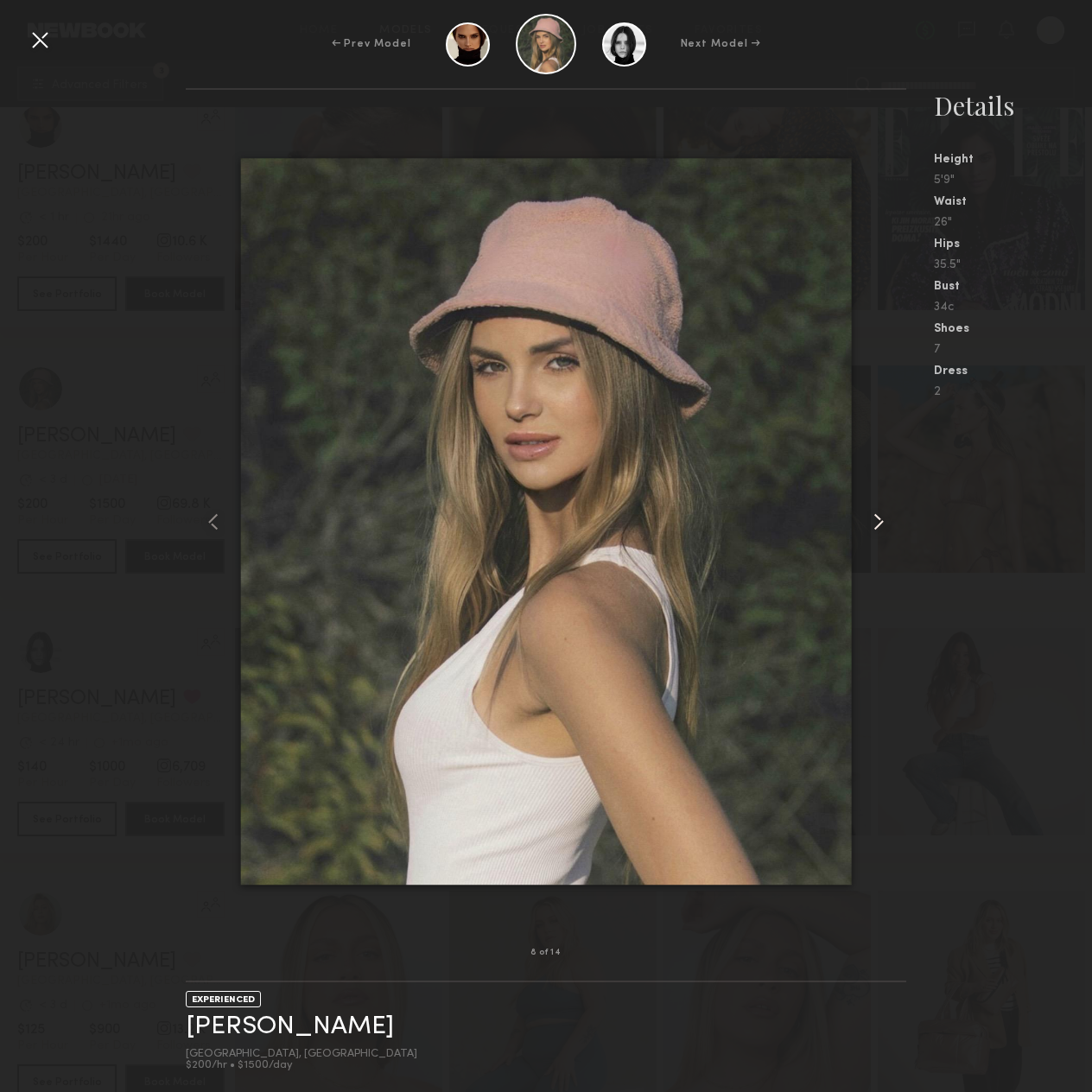
click at [878, 519] on common-icon at bounding box center [878, 521] width 27 height 27
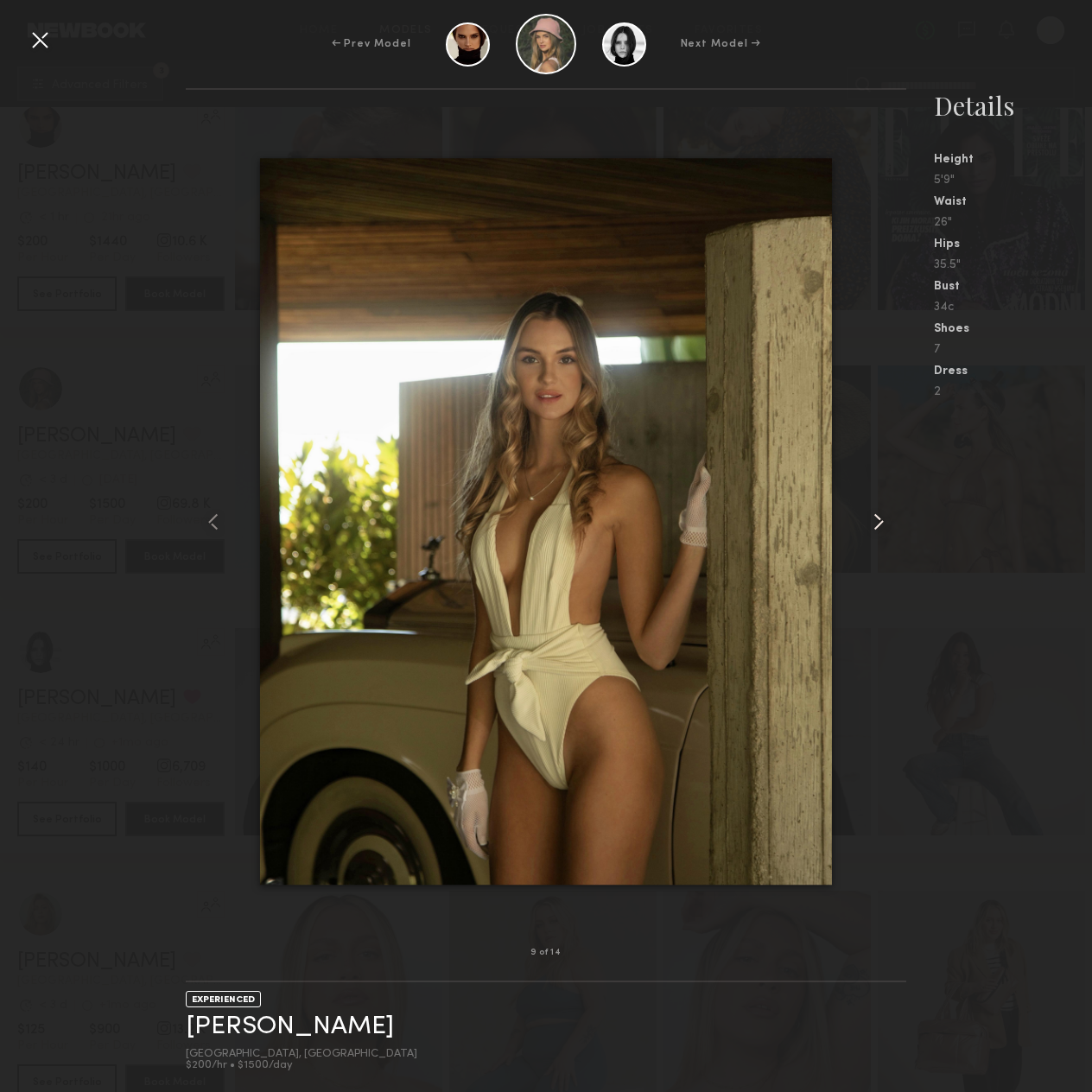
click at [878, 519] on common-icon at bounding box center [878, 521] width 27 height 27
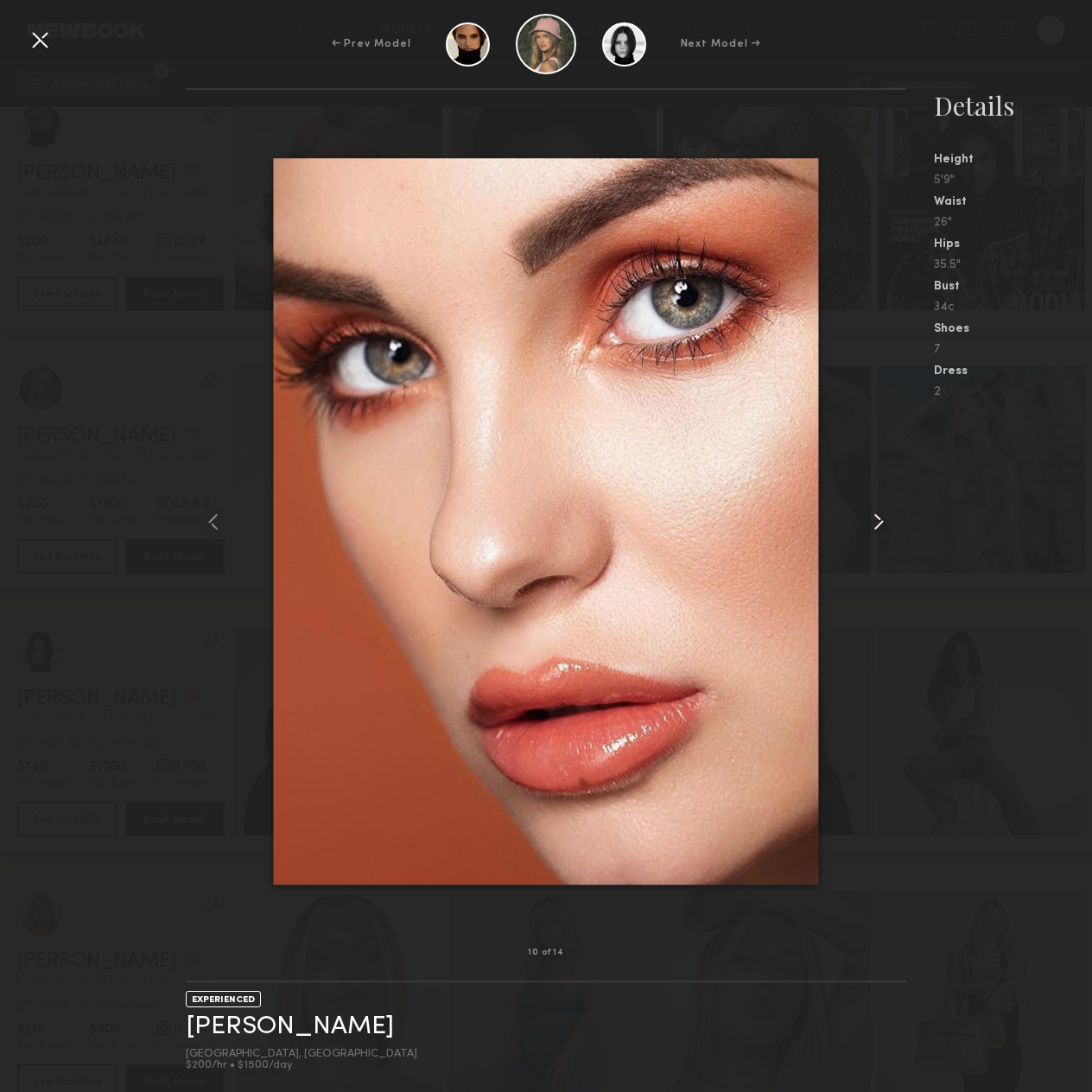
click at [878, 519] on common-icon at bounding box center [878, 521] width 27 height 27
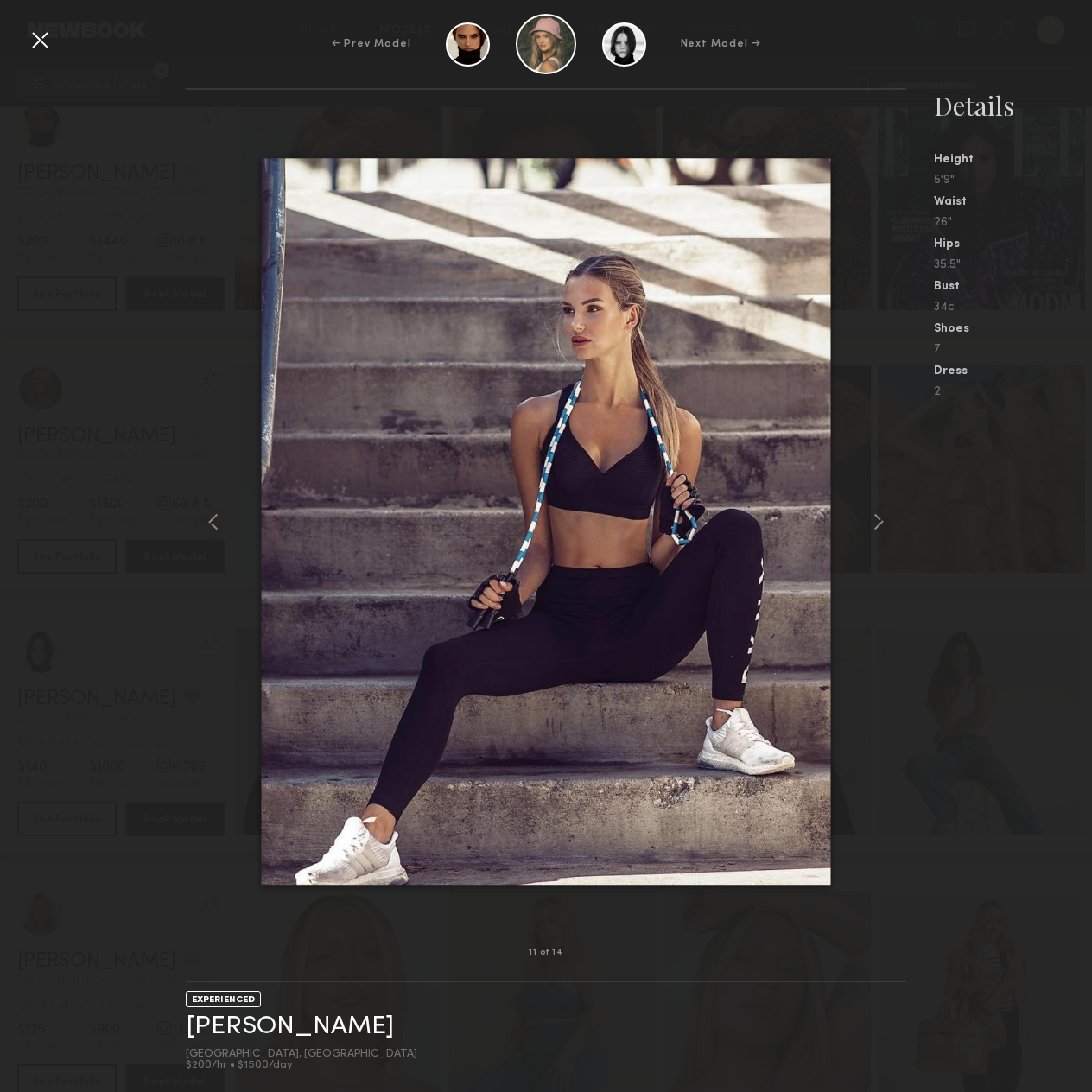
click at [47, 50] on div at bounding box center [39, 39] width 27 height 27
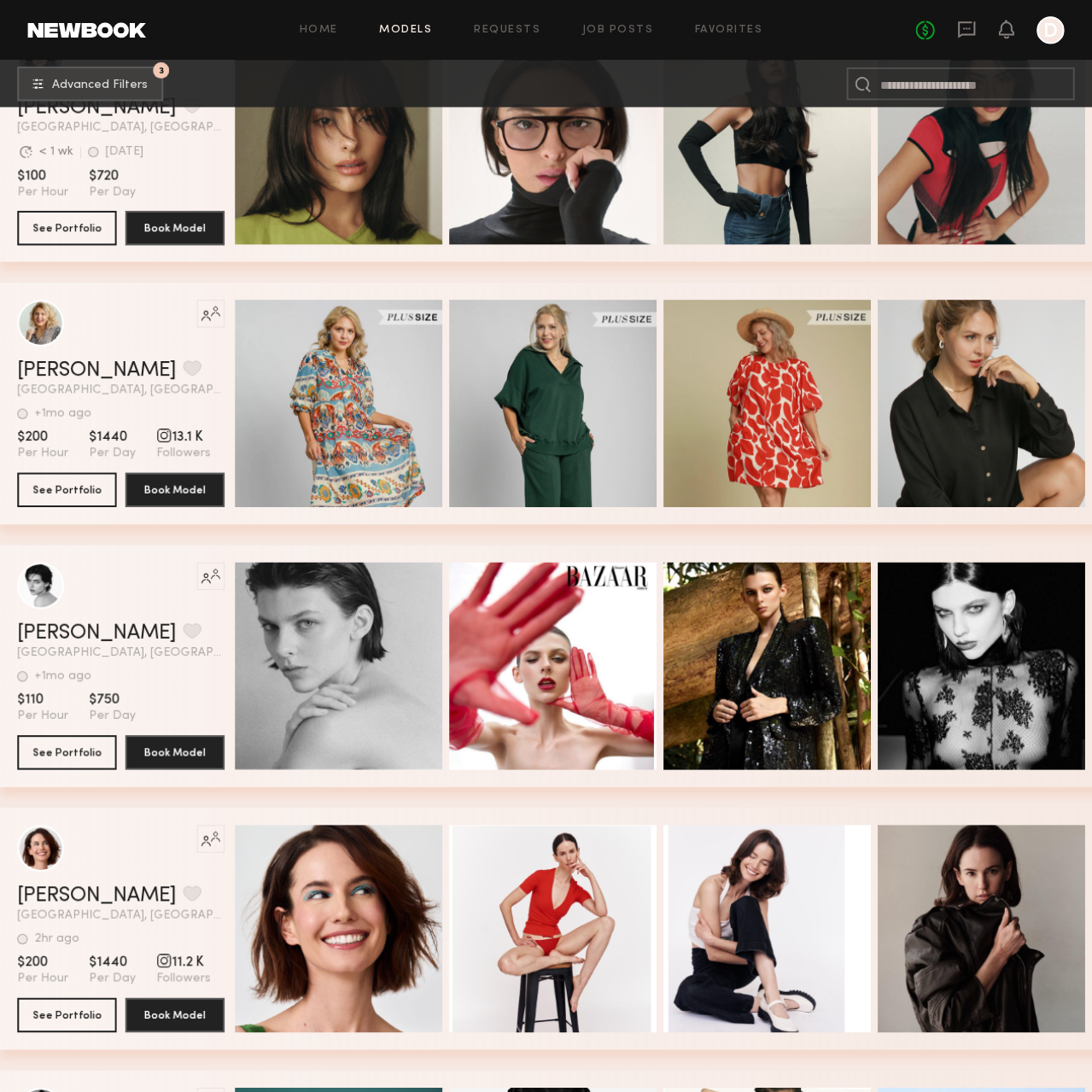
scroll to position [100795, 0]
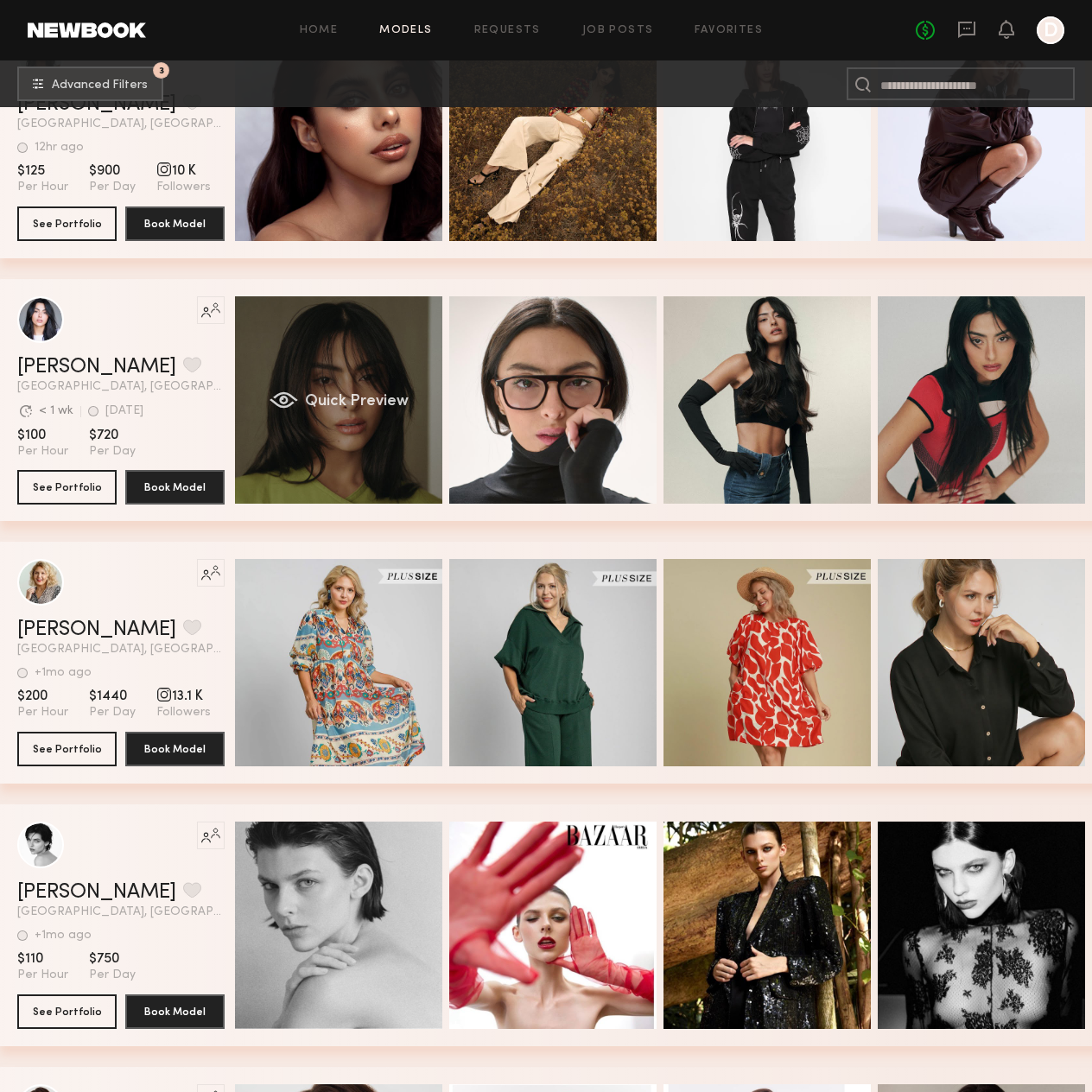
click at [403, 420] on div "Quick Preview" at bounding box center [339, 400] width 207 height 207
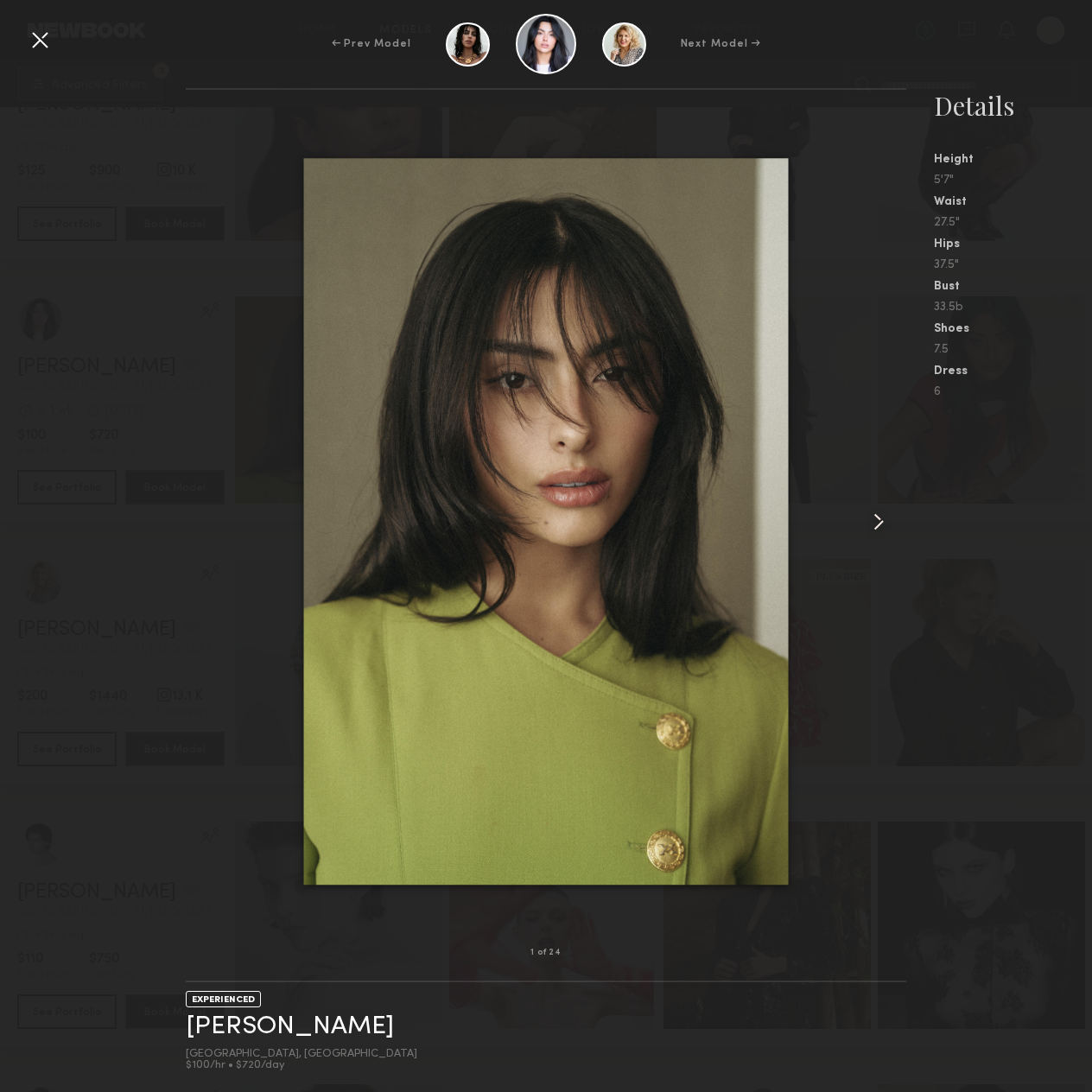
click at [876, 508] on common-icon at bounding box center [878, 521] width 27 height 27
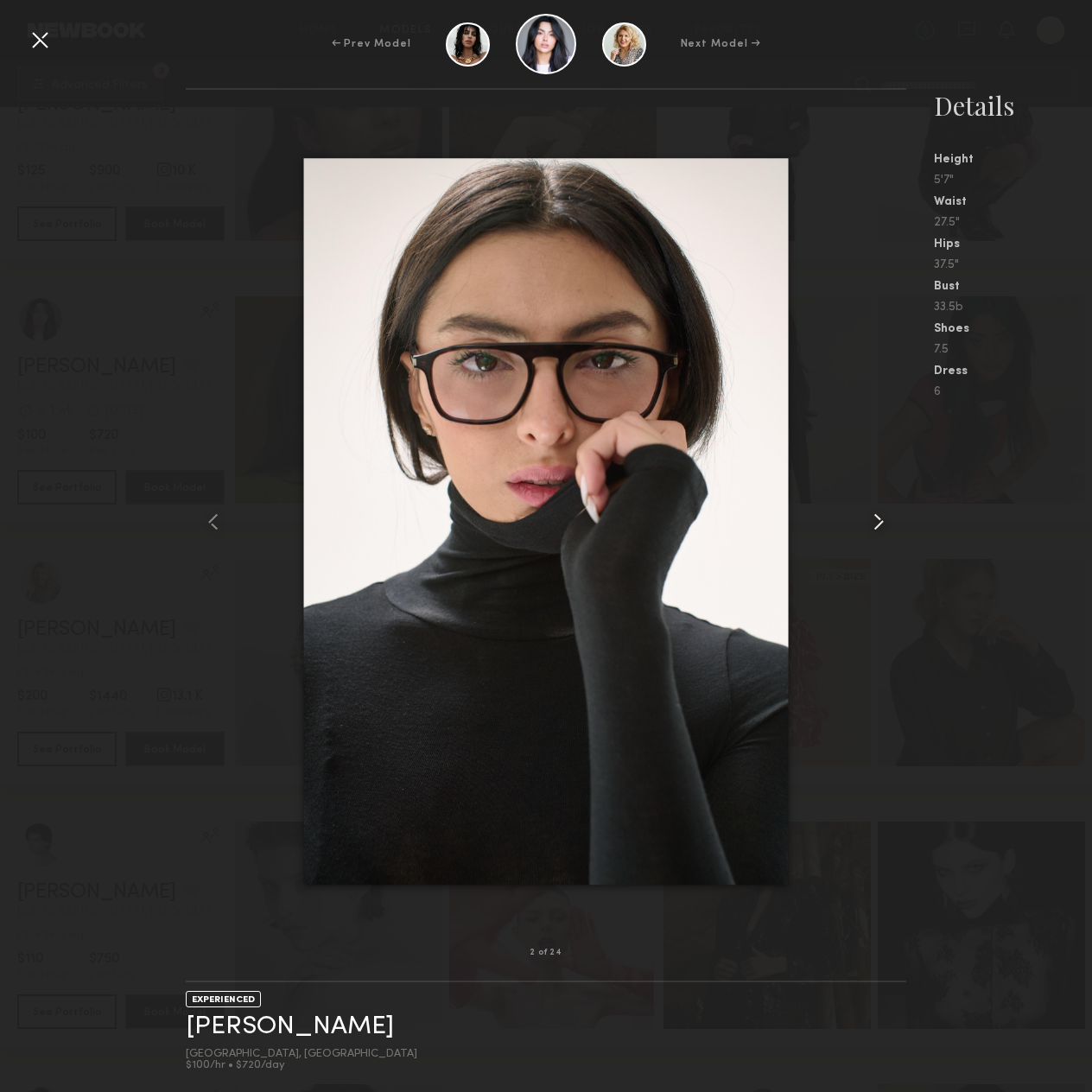
click at [876, 508] on common-icon at bounding box center [878, 521] width 27 height 27
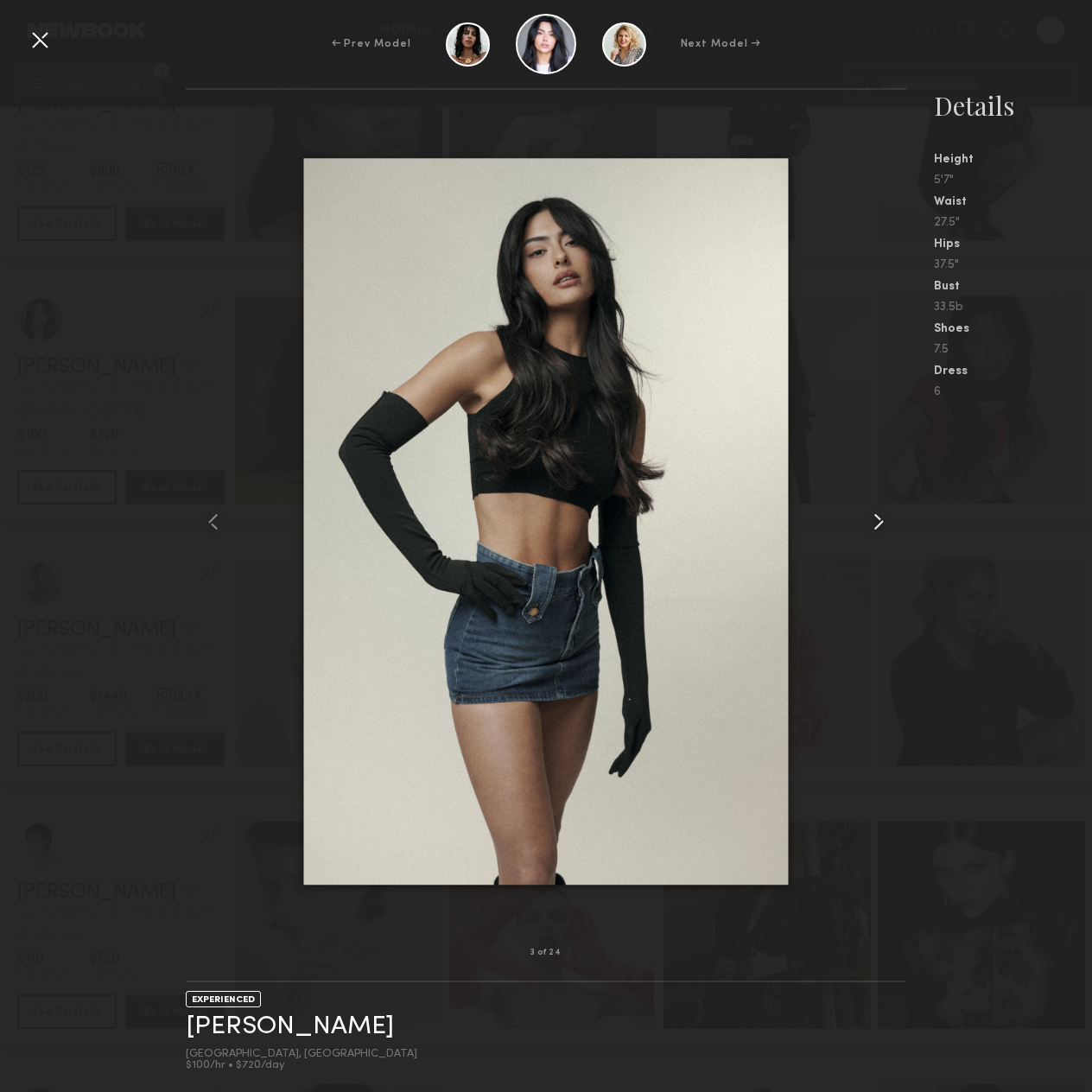
click at [876, 508] on common-icon at bounding box center [878, 521] width 27 height 27
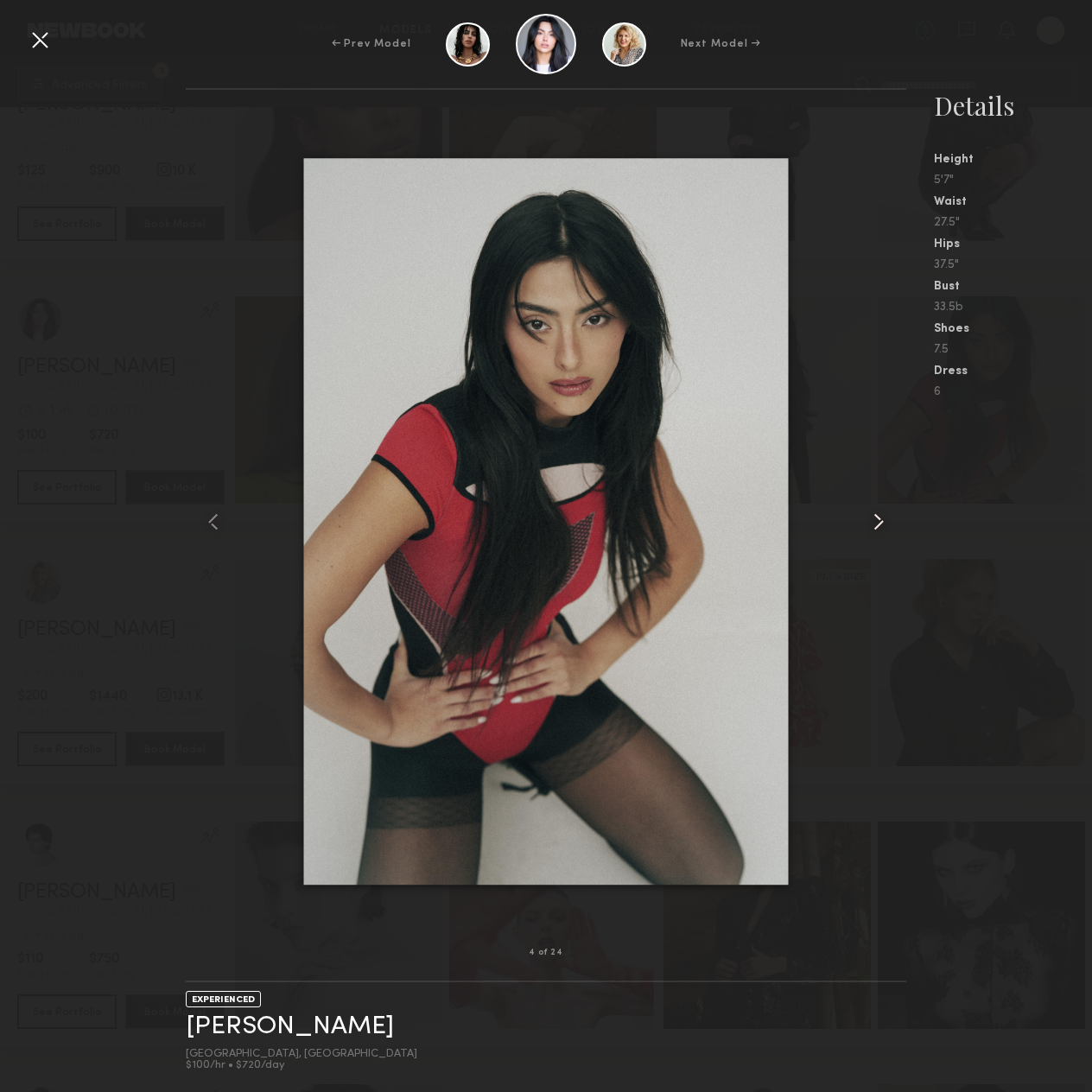
click at [876, 508] on common-icon at bounding box center [878, 521] width 27 height 27
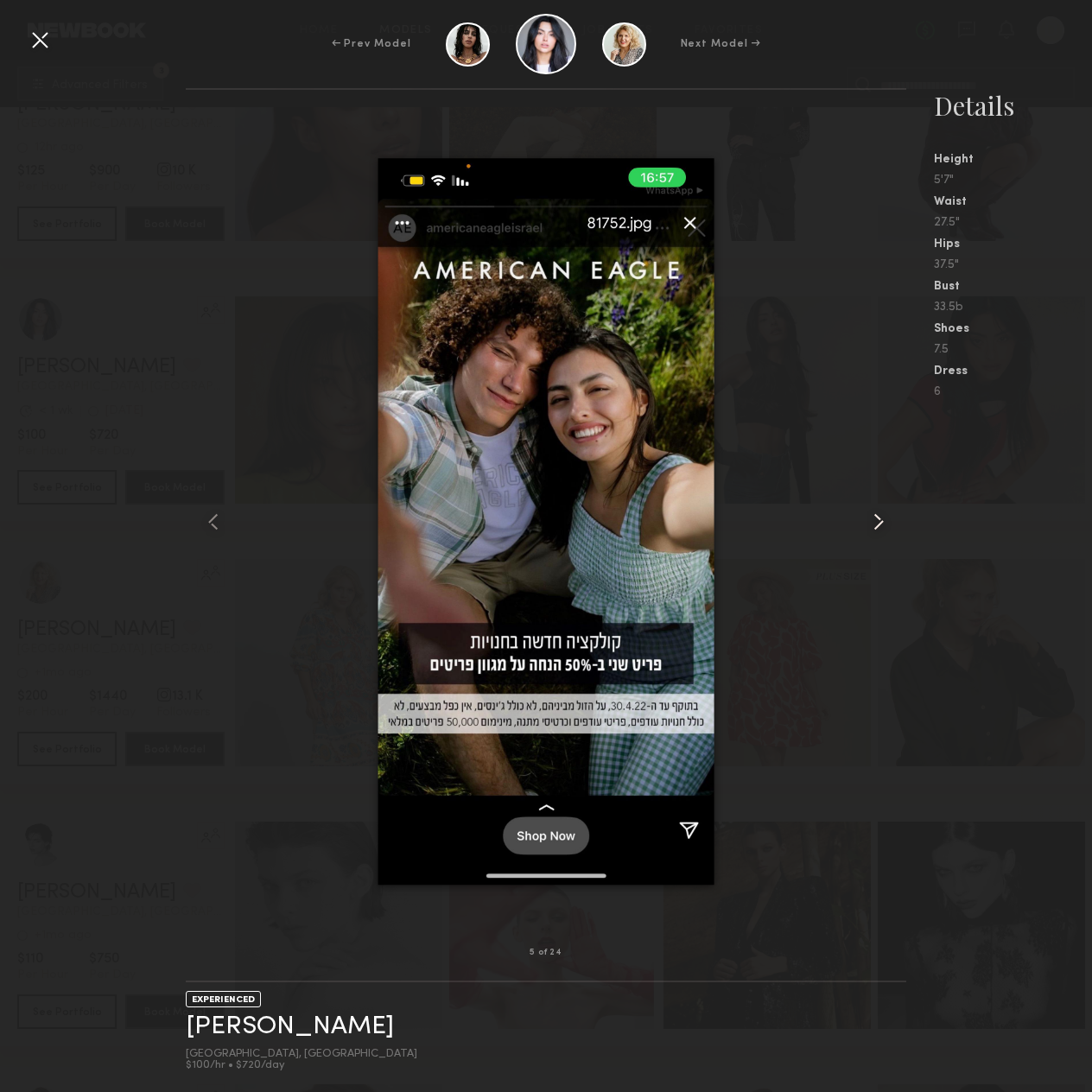
click at [876, 508] on common-icon at bounding box center [878, 521] width 27 height 27
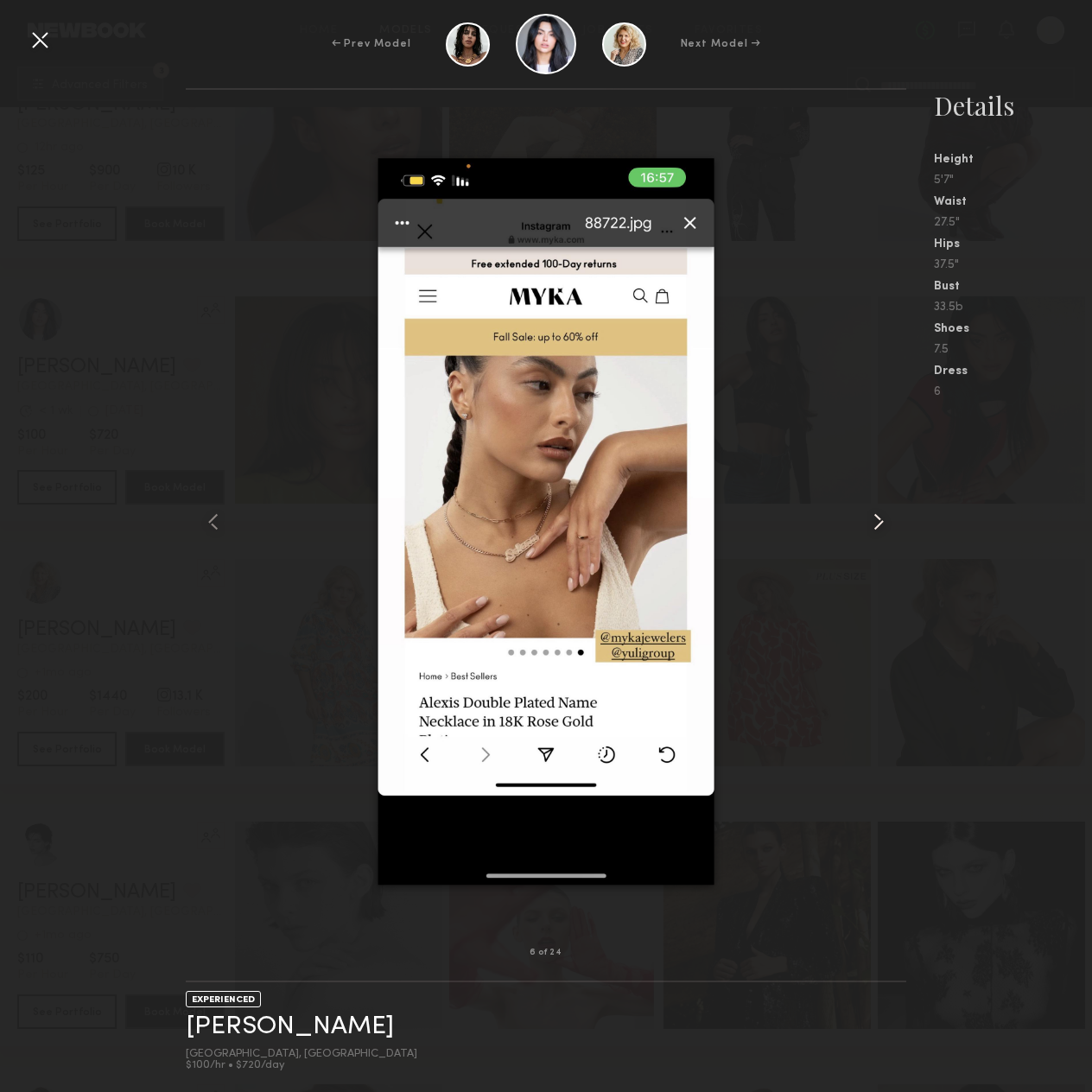
click at [876, 508] on common-icon at bounding box center [878, 521] width 27 height 27
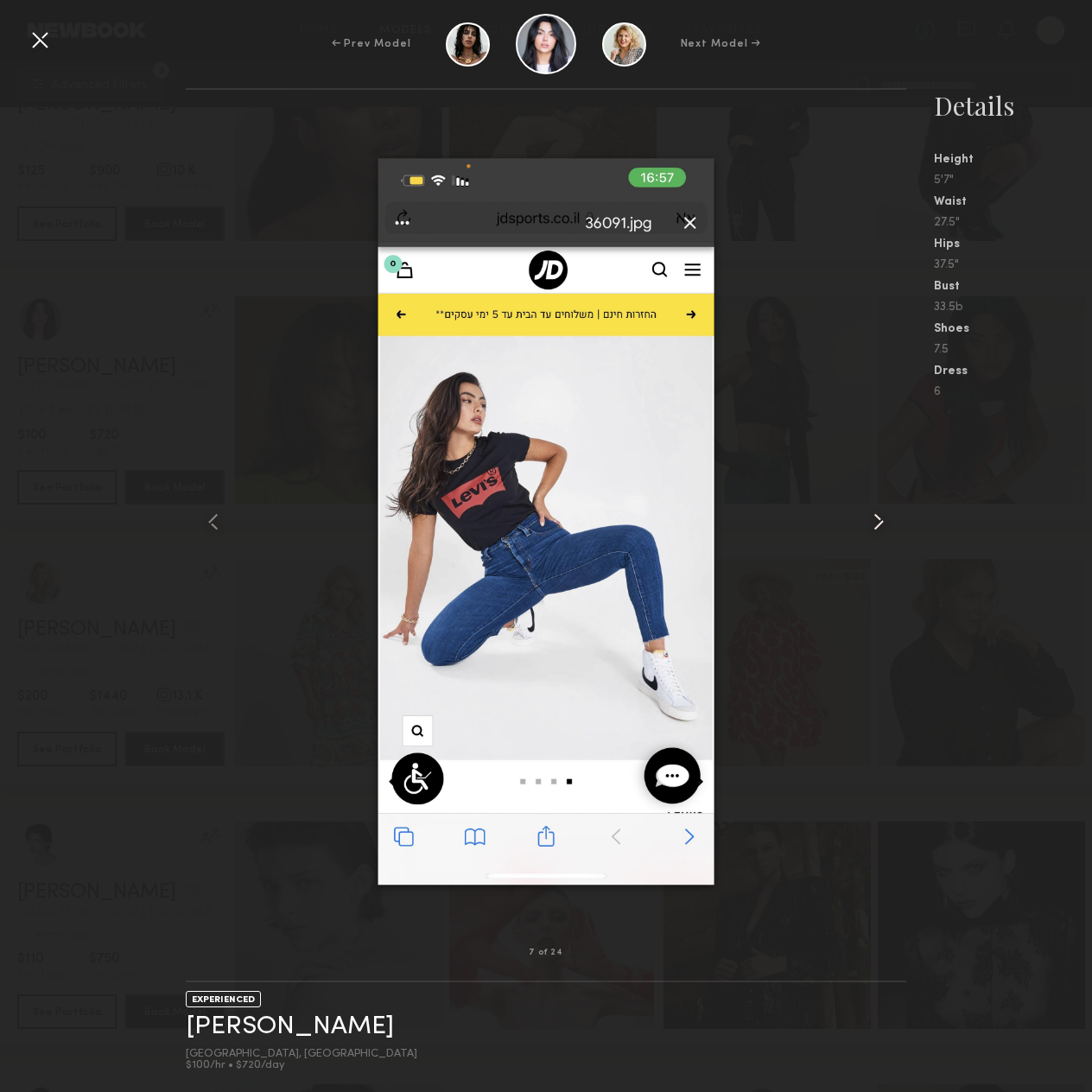
click at [876, 508] on common-icon at bounding box center [878, 521] width 27 height 27
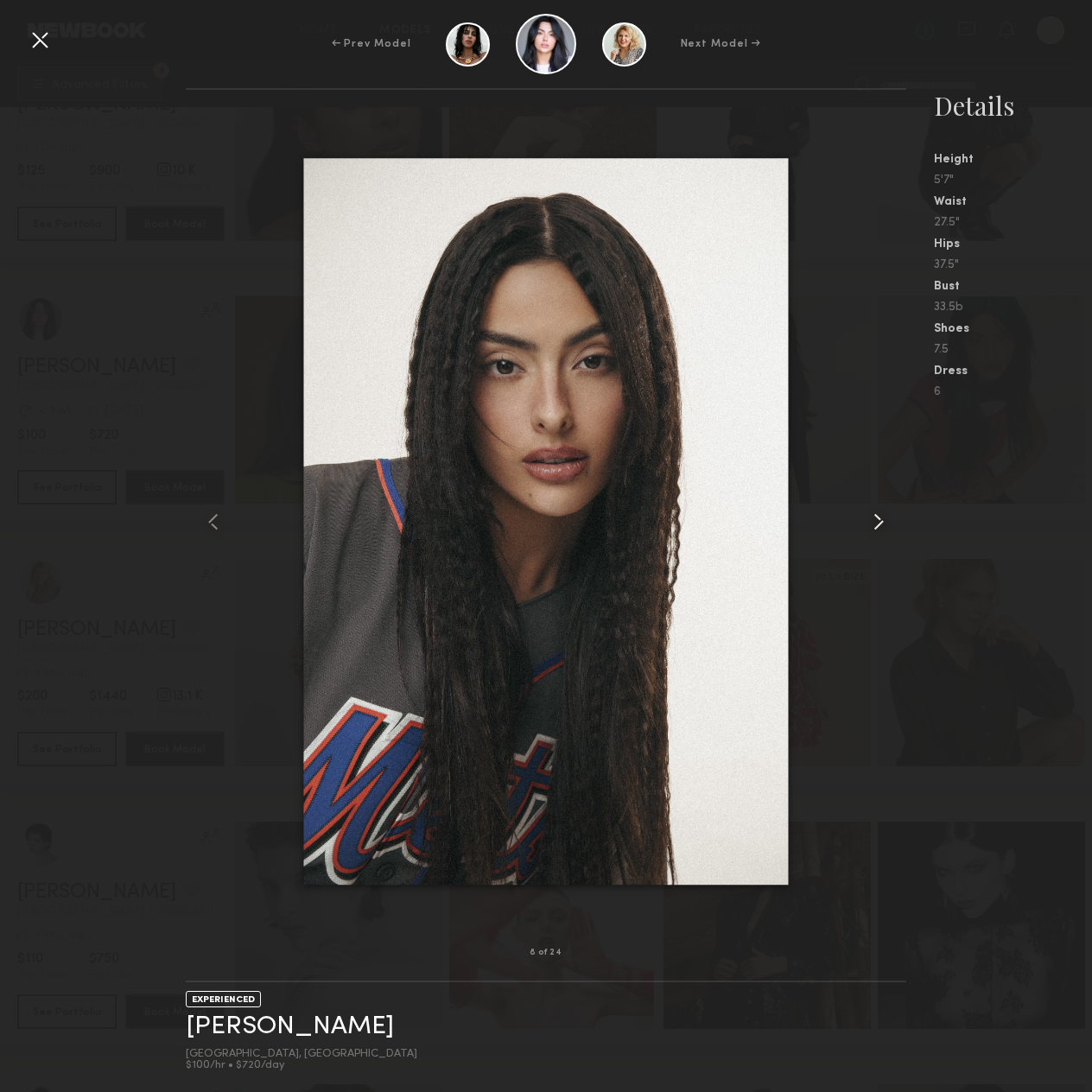
click at [876, 508] on common-icon at bounding box center [878, 521] width 27 height 27
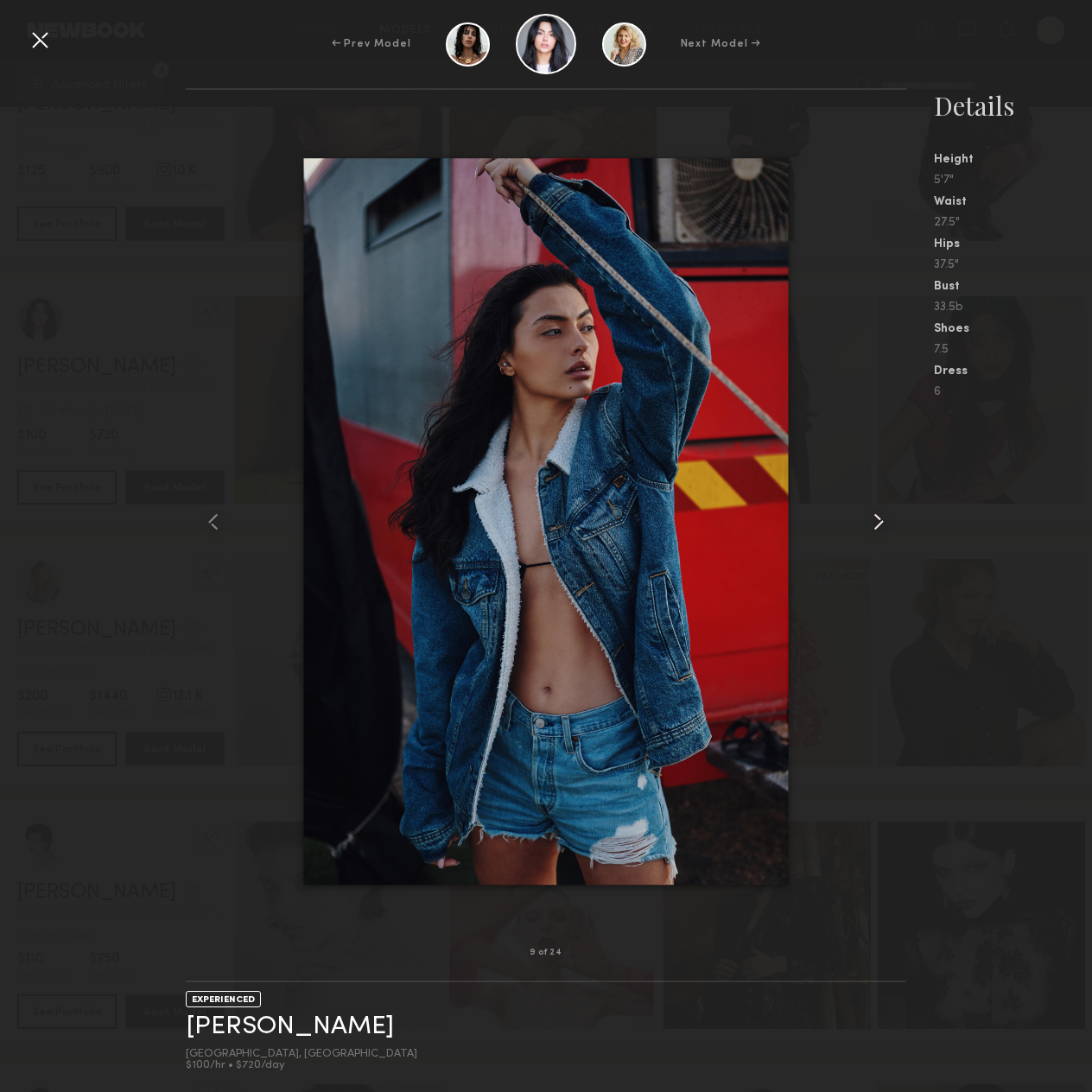
click at [876, 508] on common-icon at bounding box center [878, 521] width 27 height 27
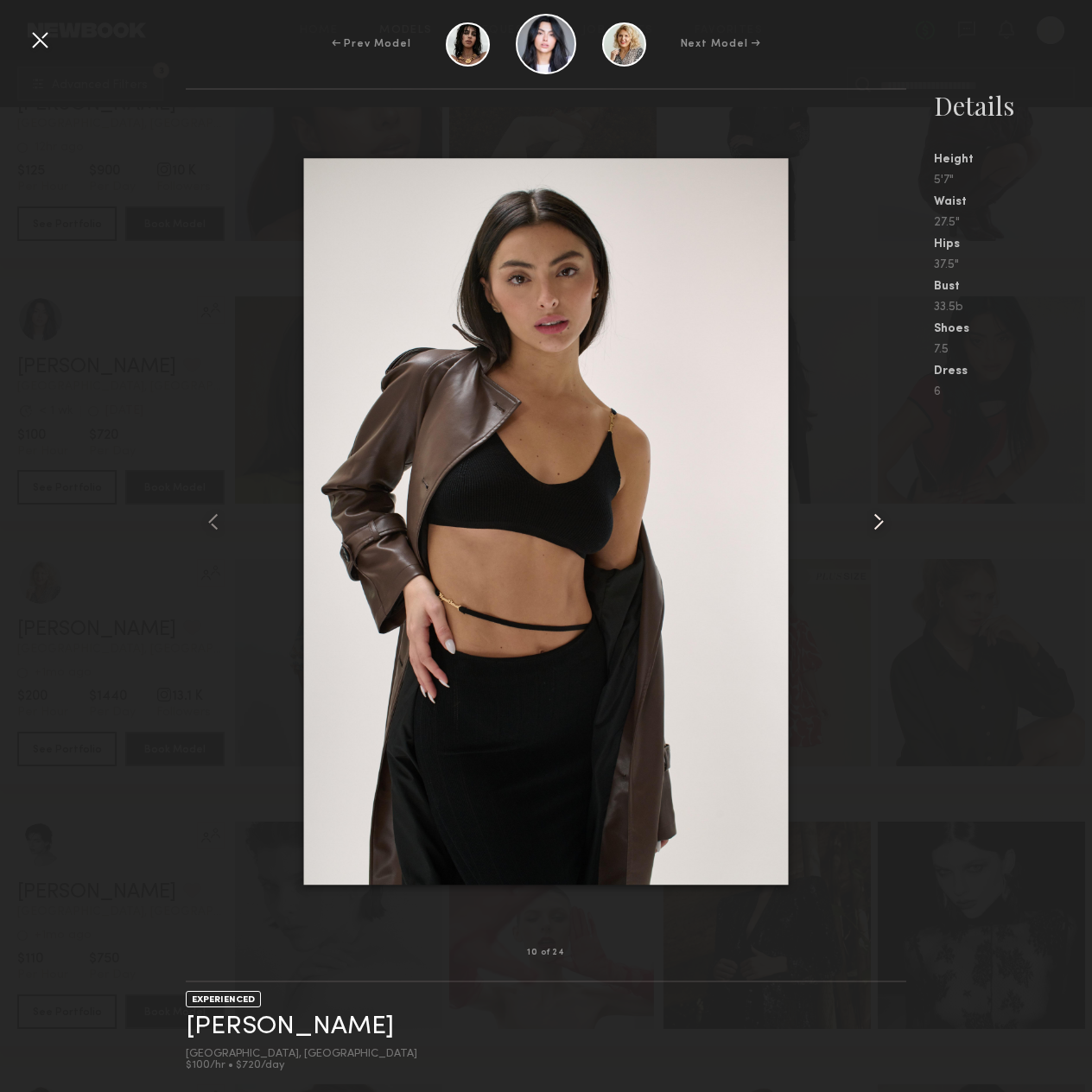
click at [876, 508] on common-icon at bounding box center [878, 521] width 27 height 27
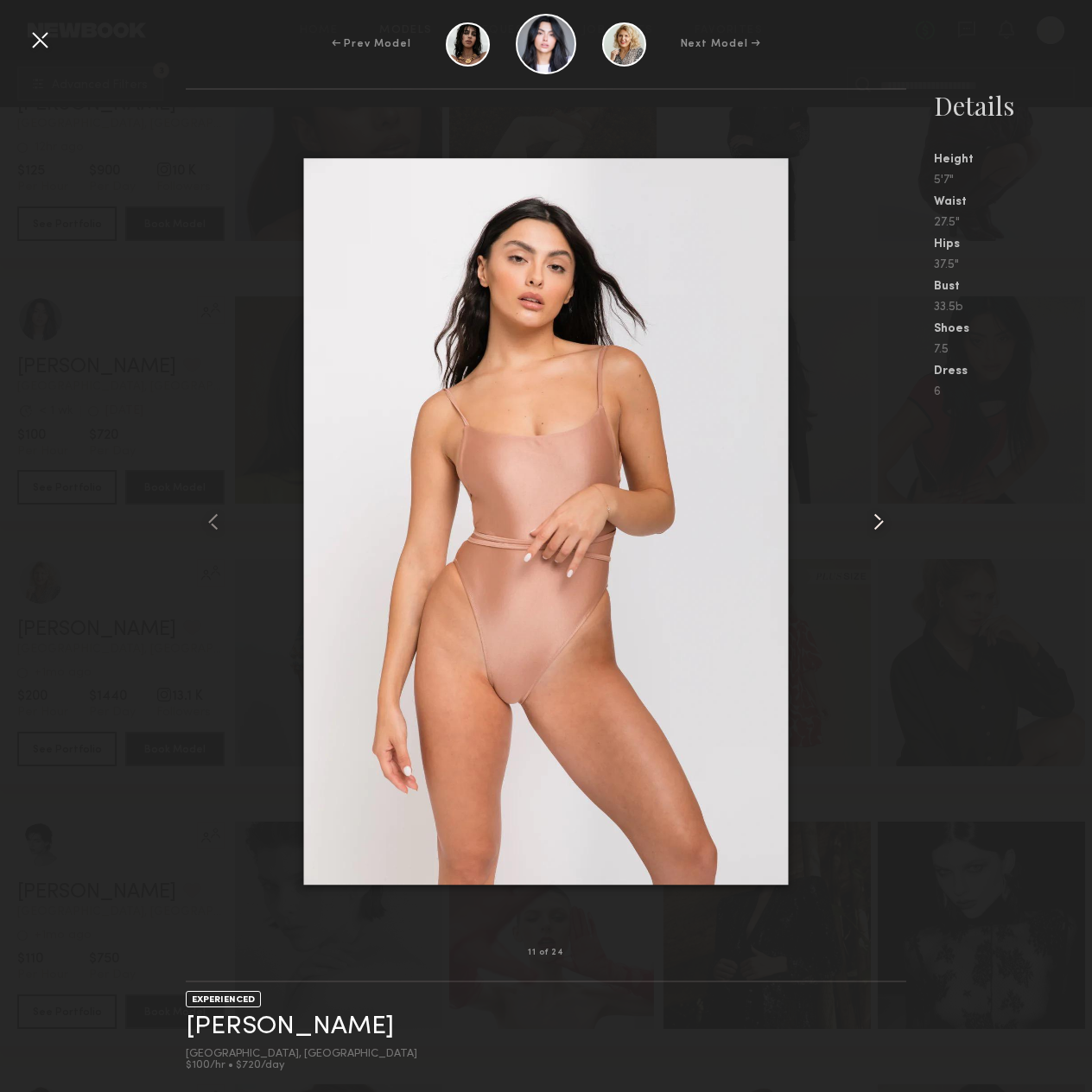
click at [876, 508] on common-icon at bounding box center [878, 521] width 27 height 27
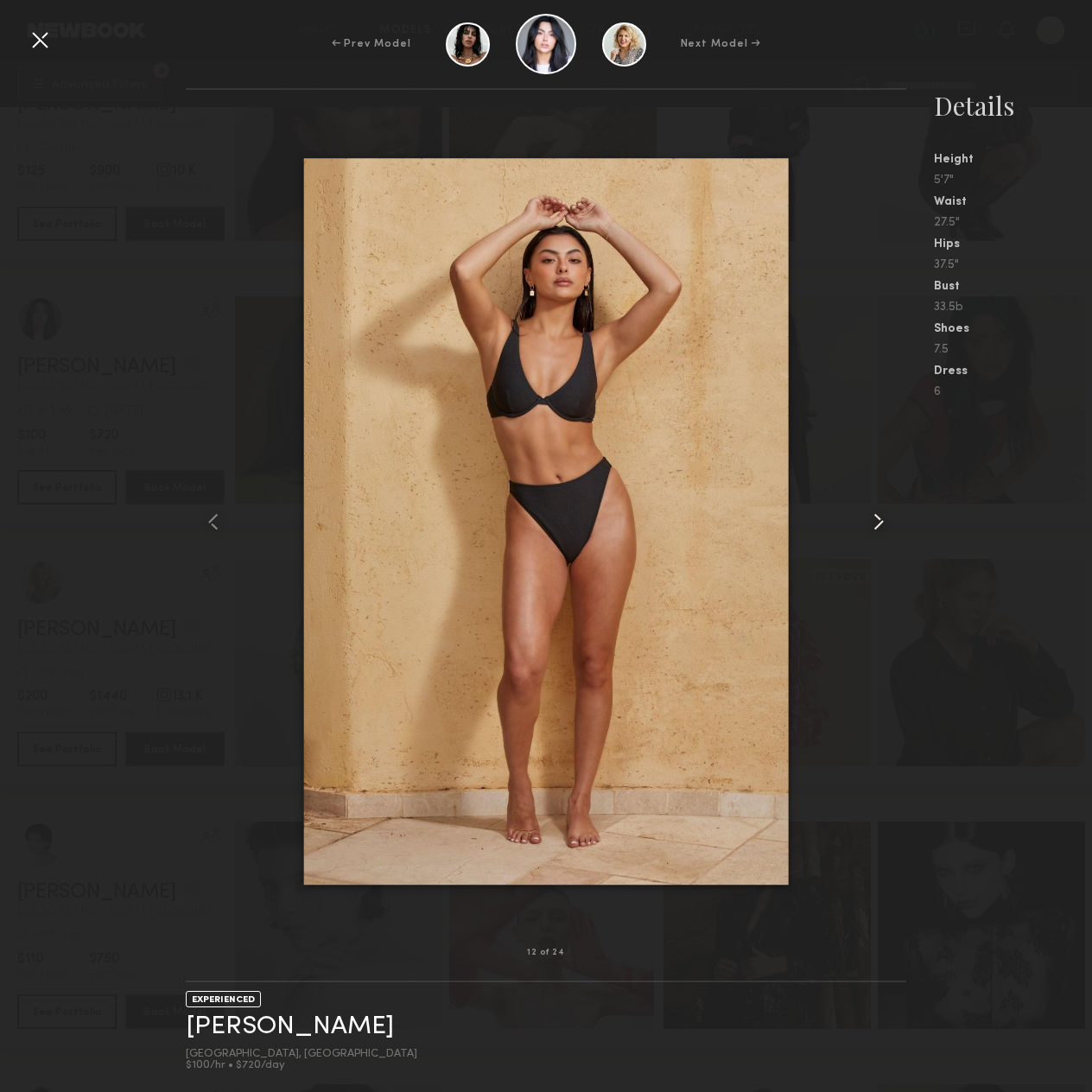
click at [876, 508] on common-icon at bounding box center [878, 521] width 27 height 27
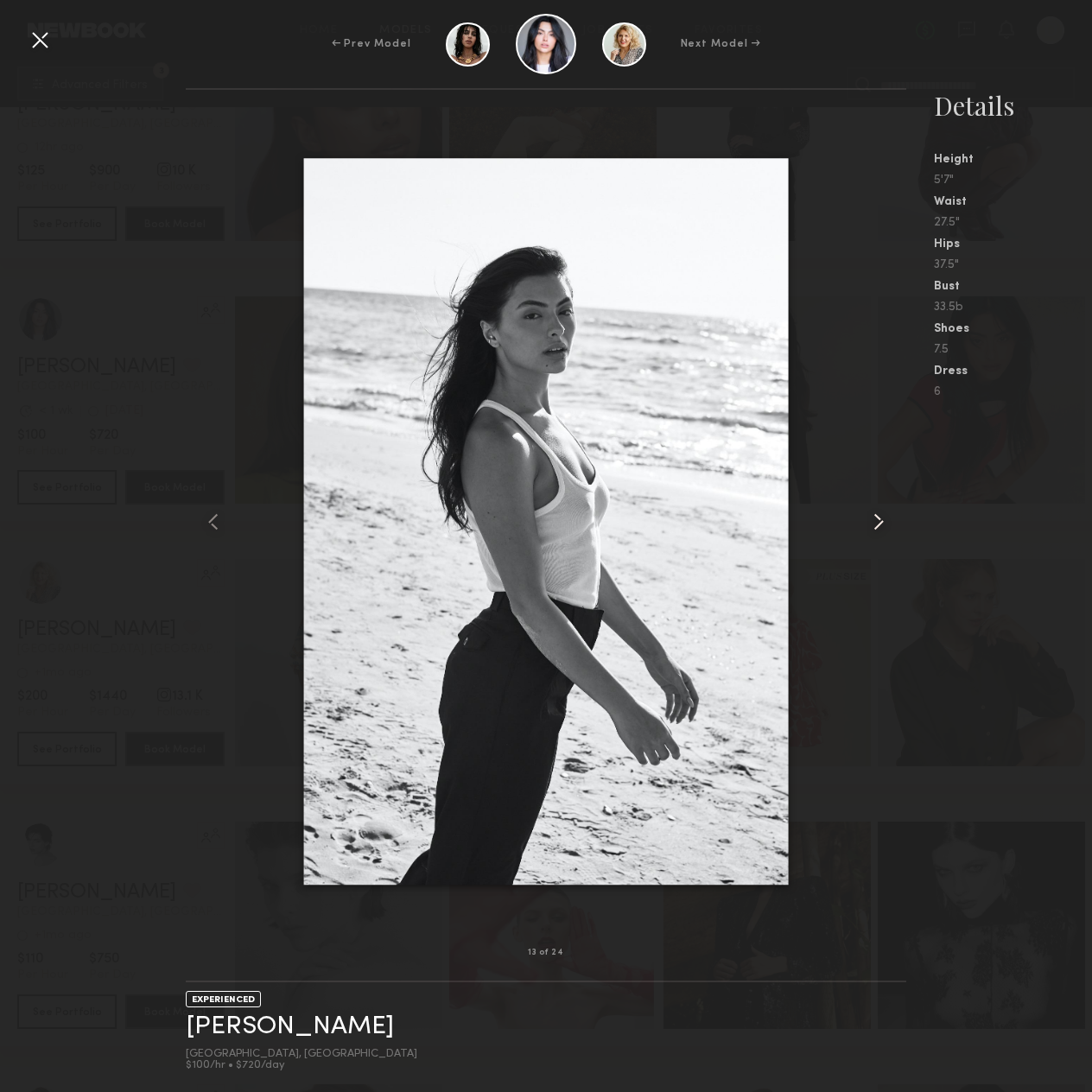
click at [876, 508] on common-icon at bounding box center [878, 521] width 27 height 27
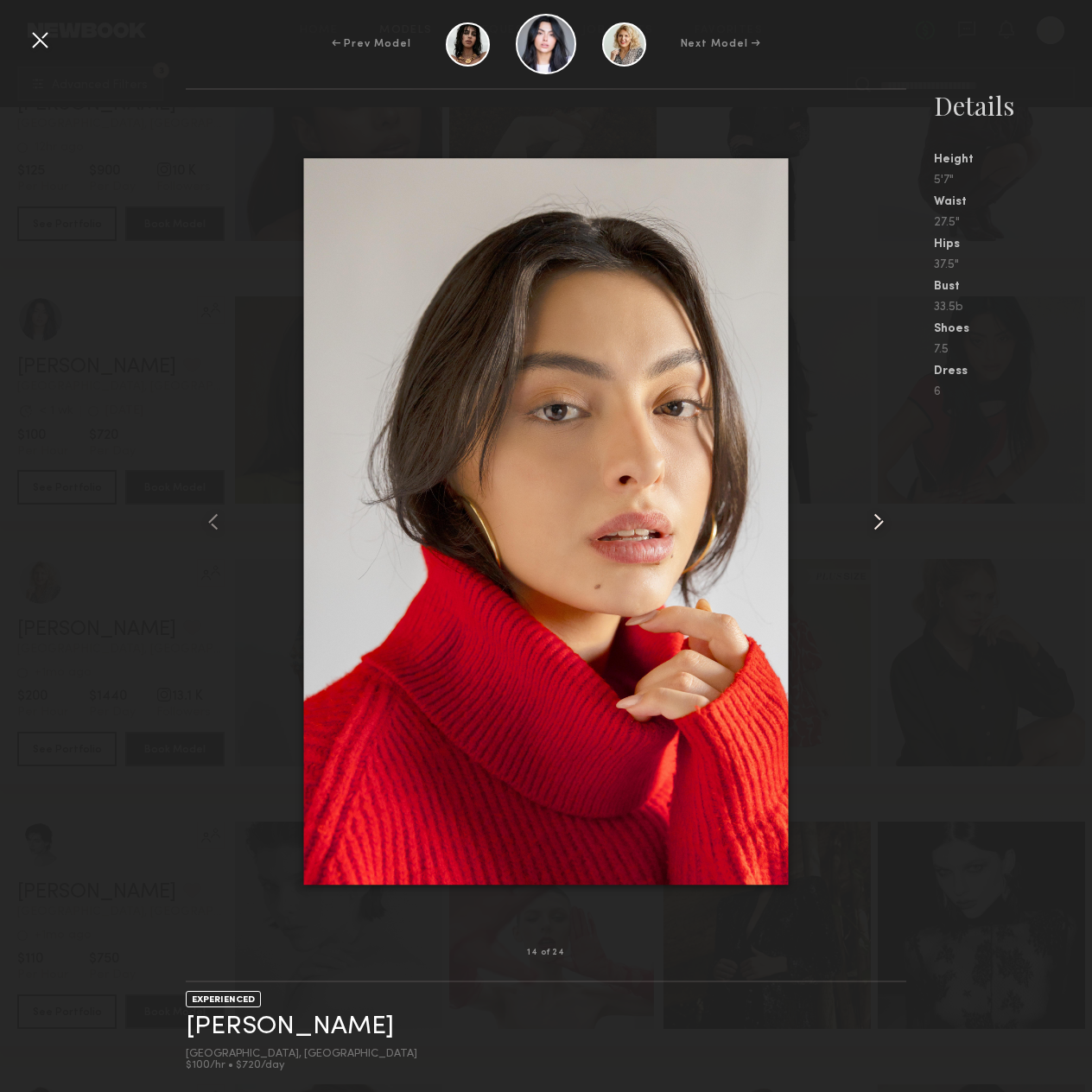
click at [876, 508] on common-icon at bounding box center [878, 521] width 27 height 27
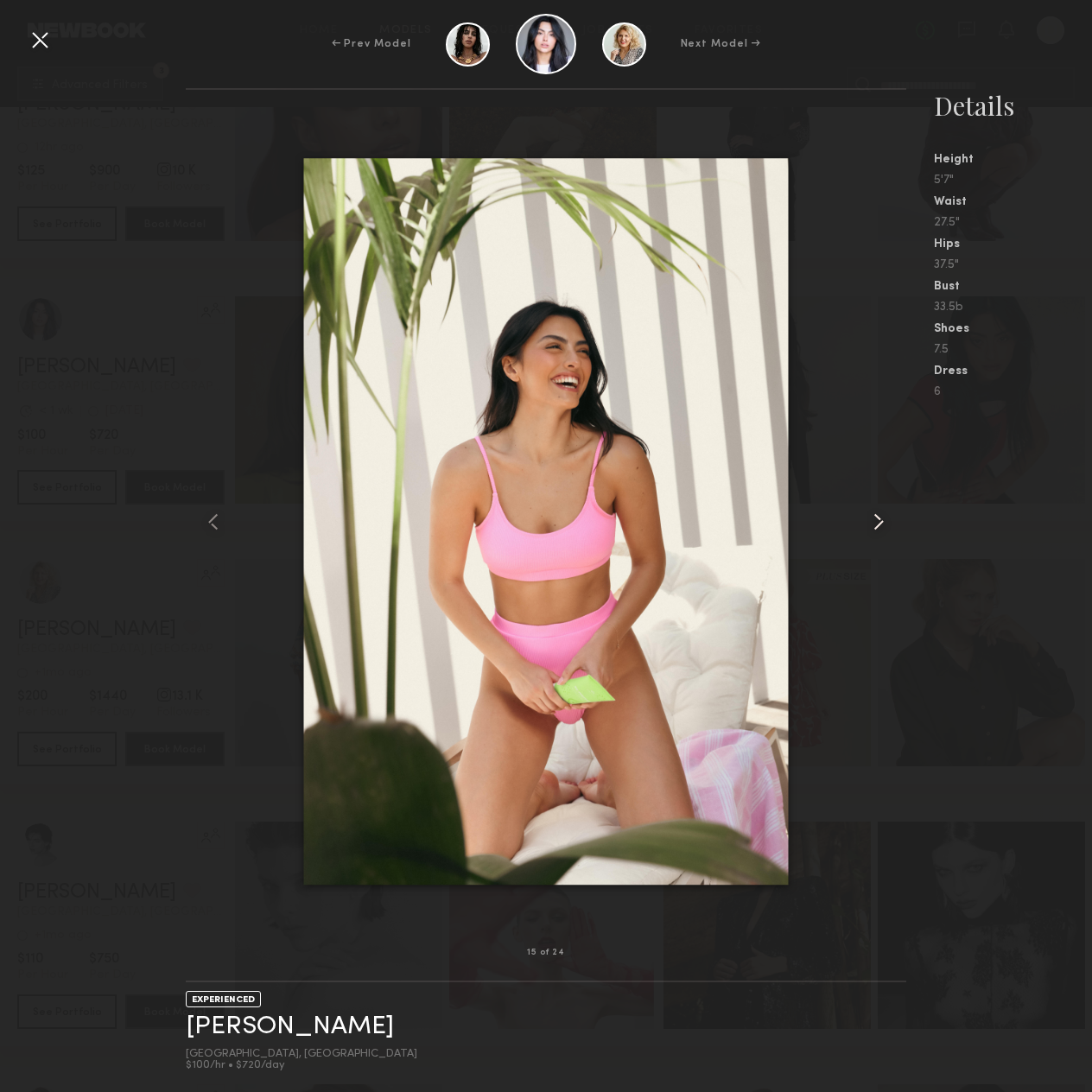
click at [876, 508] on common-icon at bounding box center [878, 521] width 27 height 27
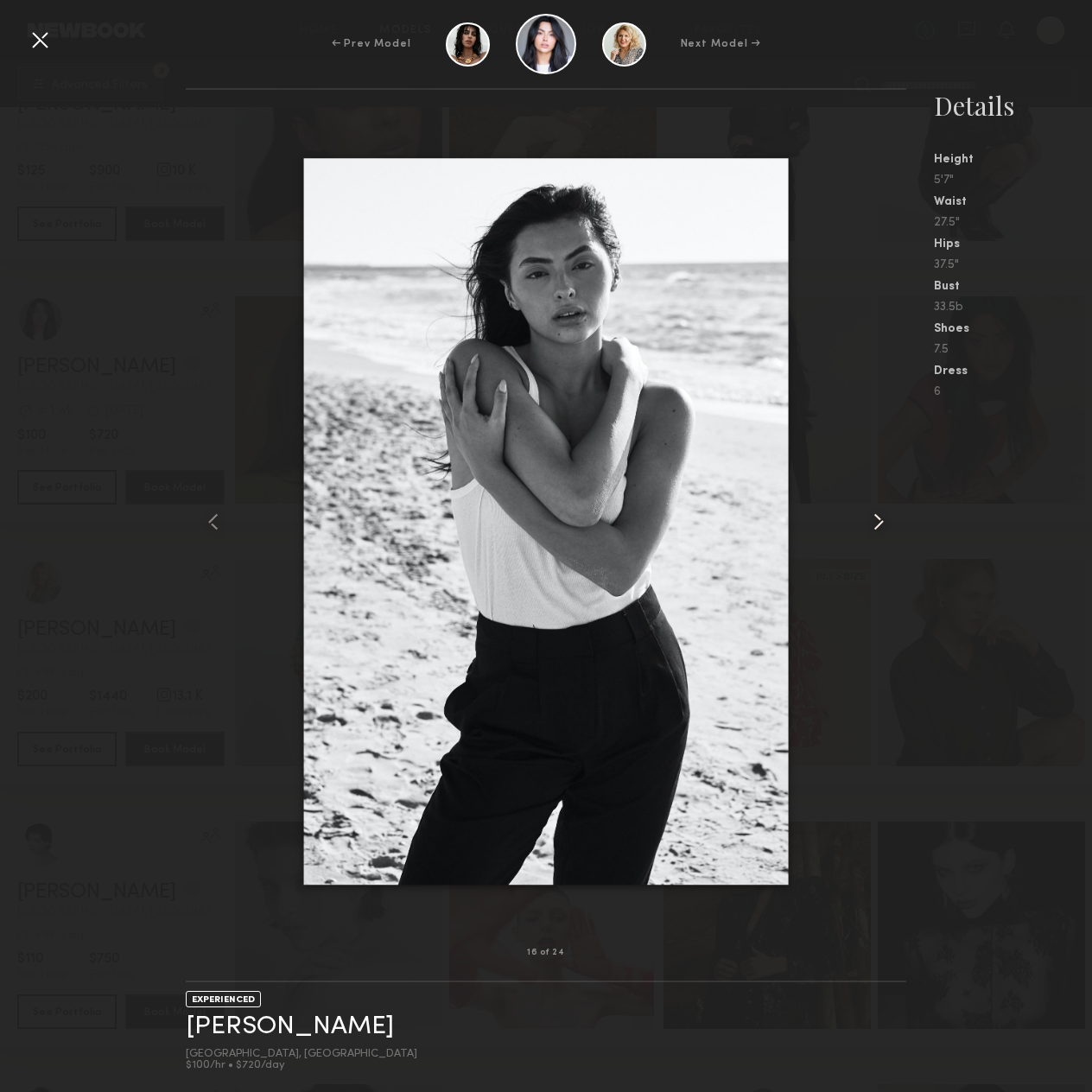
click at [876, 508] on common-icon at bounding box center [878, 521] width 27 height 27
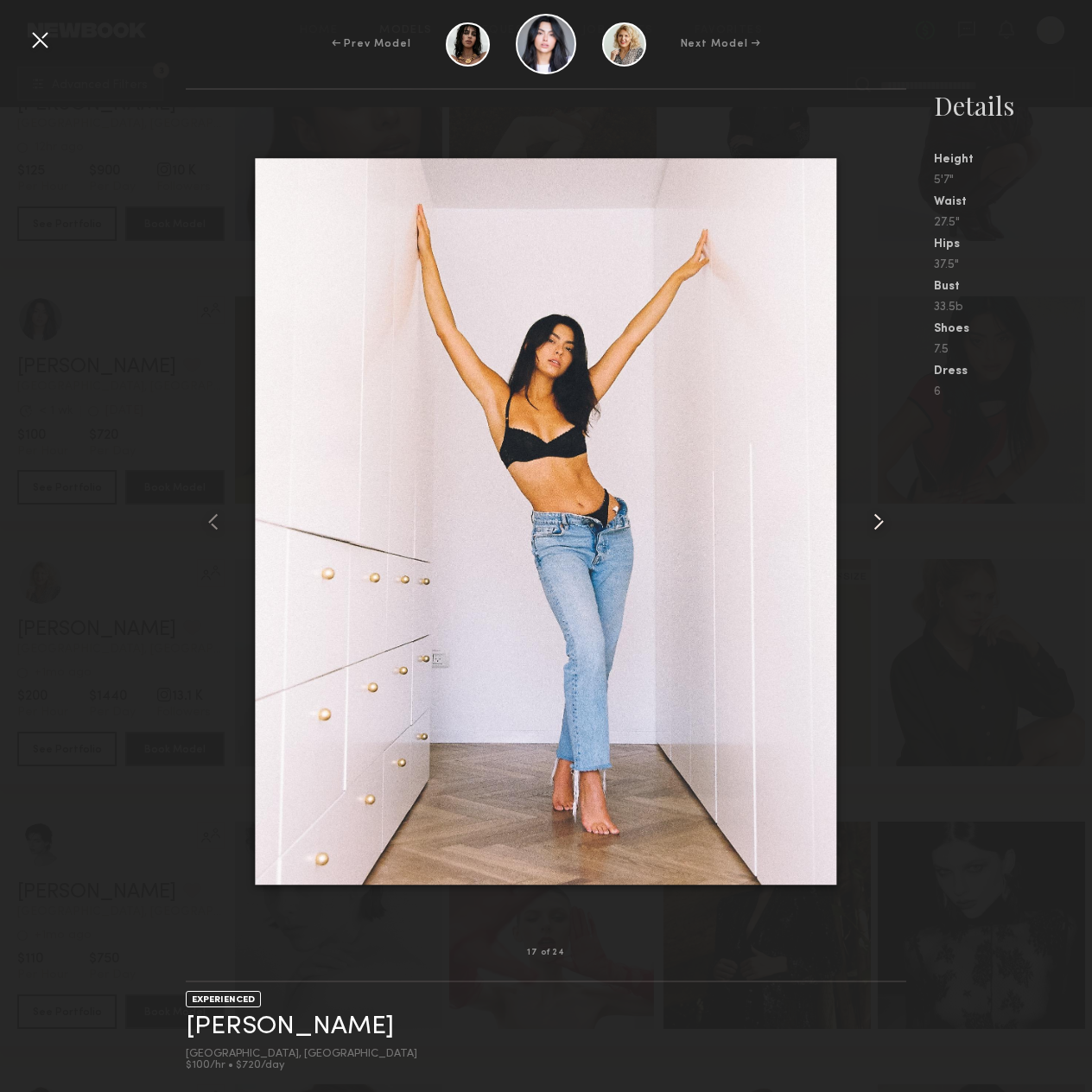
click at [876, 508] on common-icon at bounding box center [878, 521] width 27 height 27
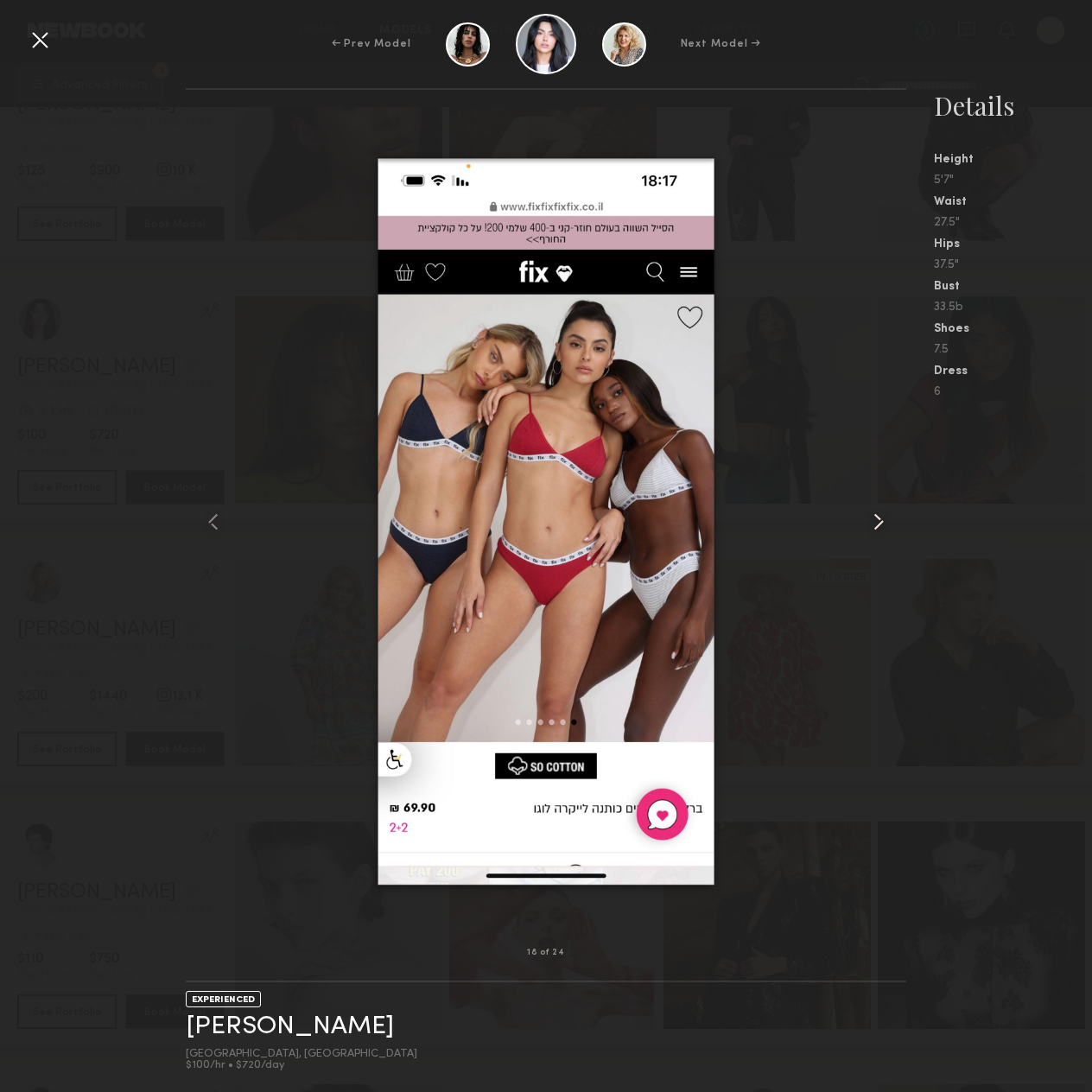
click at [876, 508] on common-icon at bounding box center [878, 521] width 27 height 27
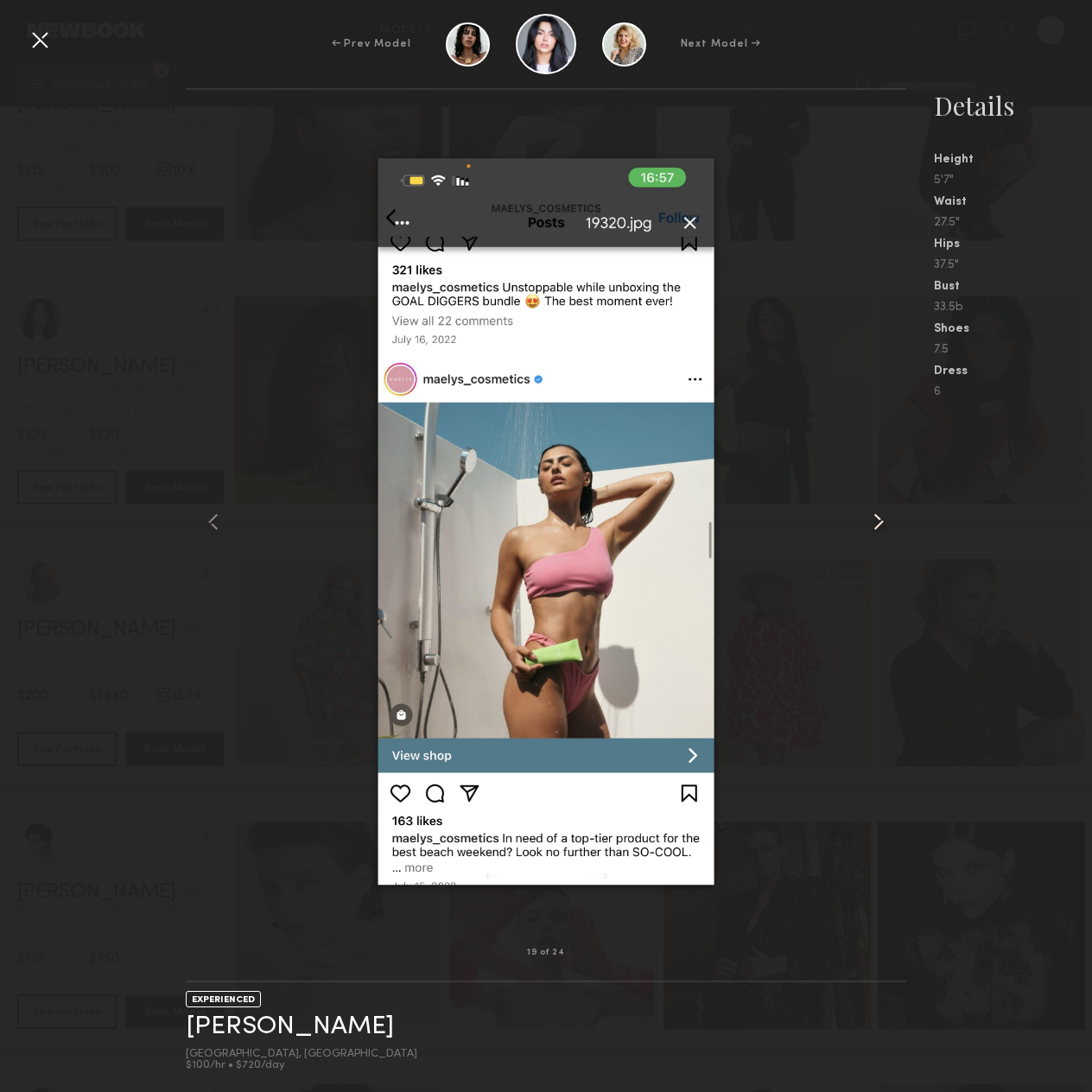
click at [876, 508] on common-icon at bounding box center [878, 521] width 27 height 27
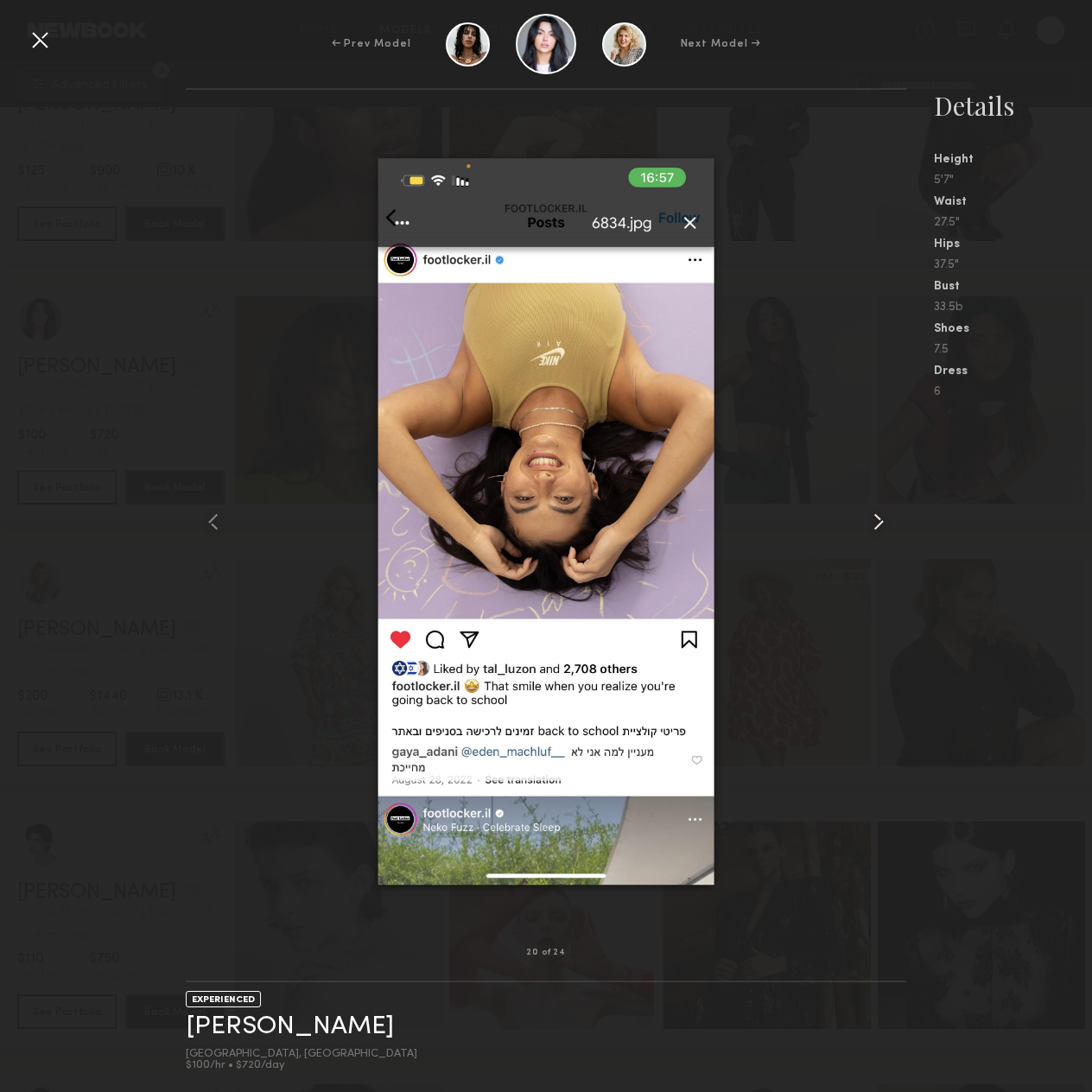
click at [876, 508] on common-icon at bounding box center [878, 521] width 27 height 27
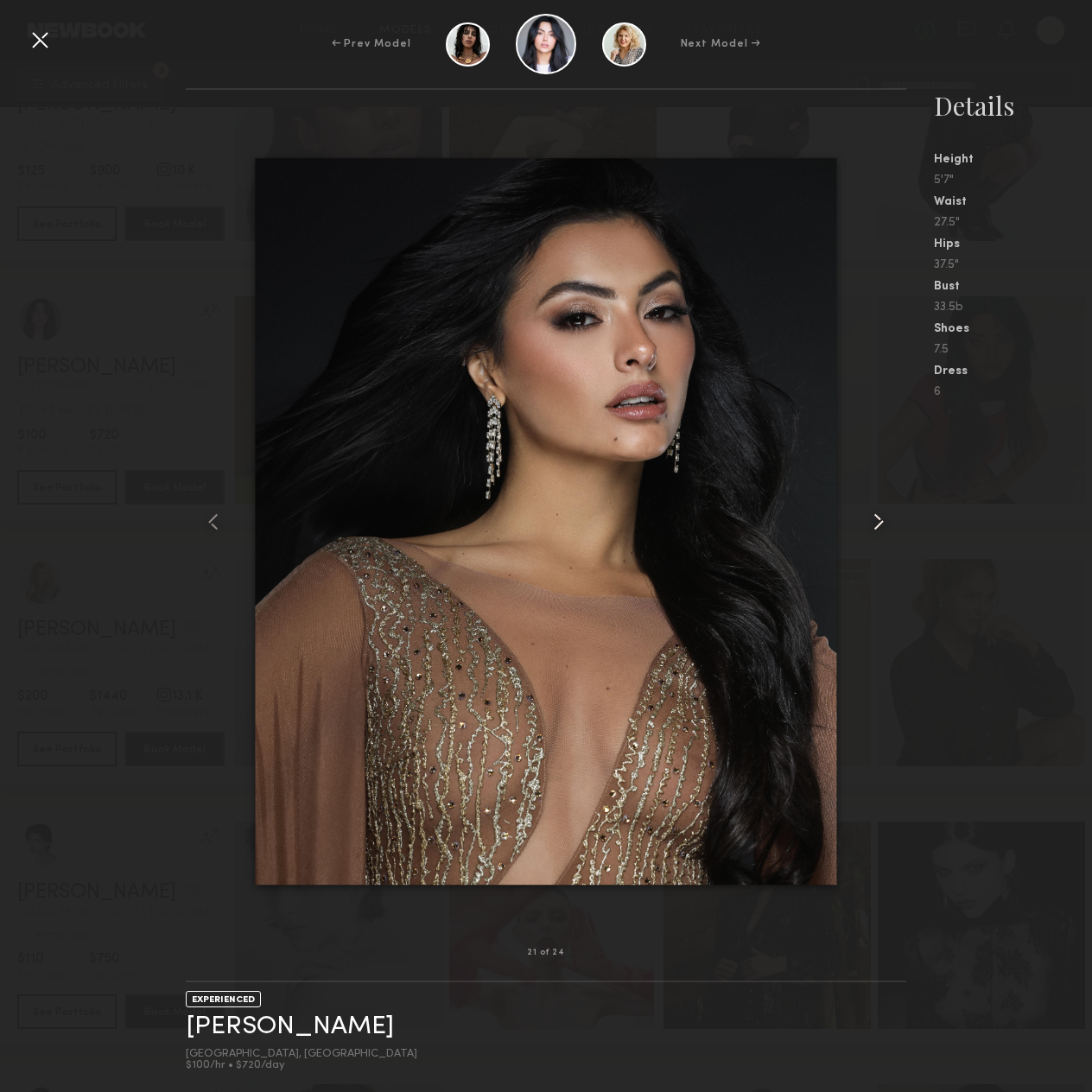
click at [876, 508] on common-icon at bounding box center [878, 521] width 27 height 27
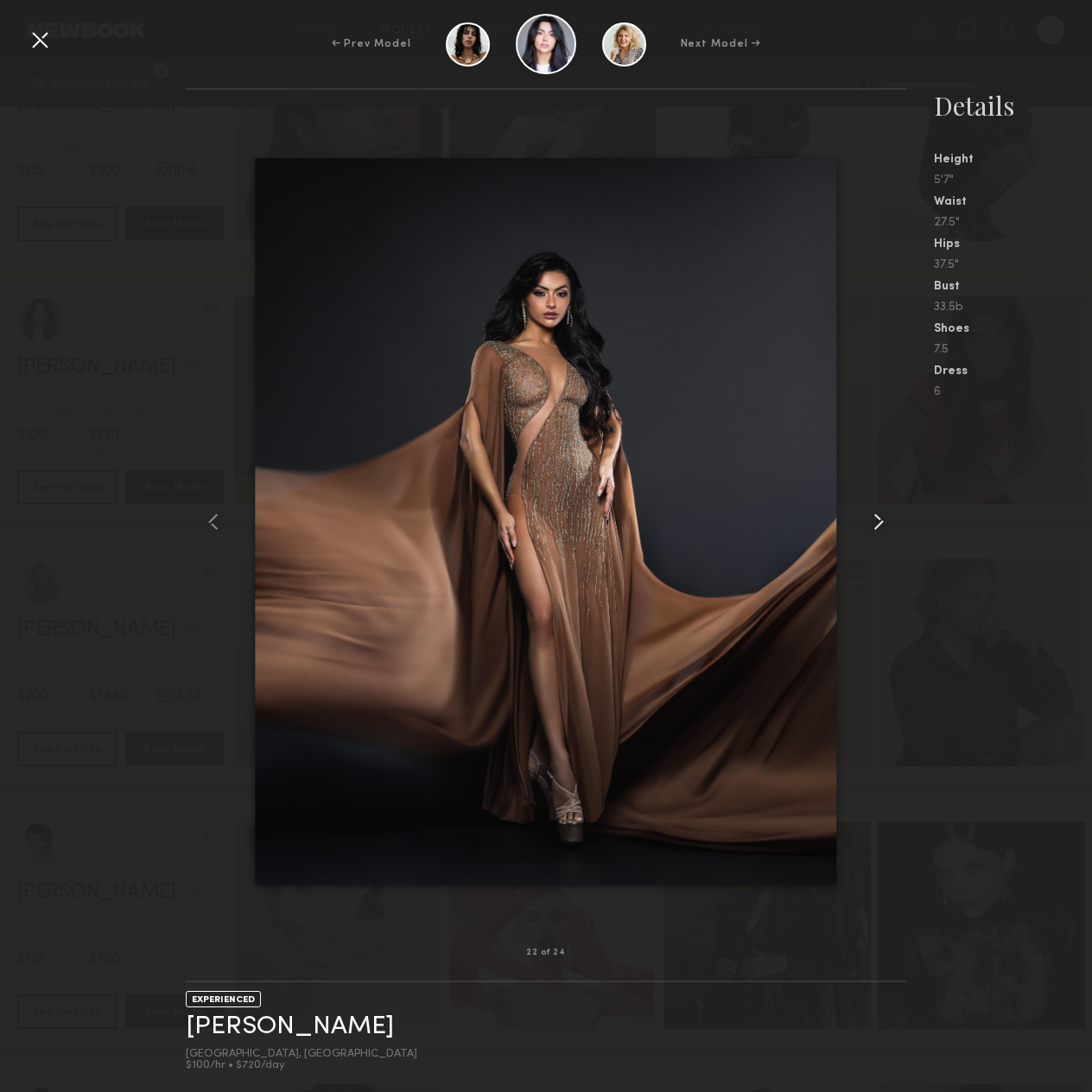
click at [876, 508] on common-icon at bounding box center [878, 521] width 27 height 27
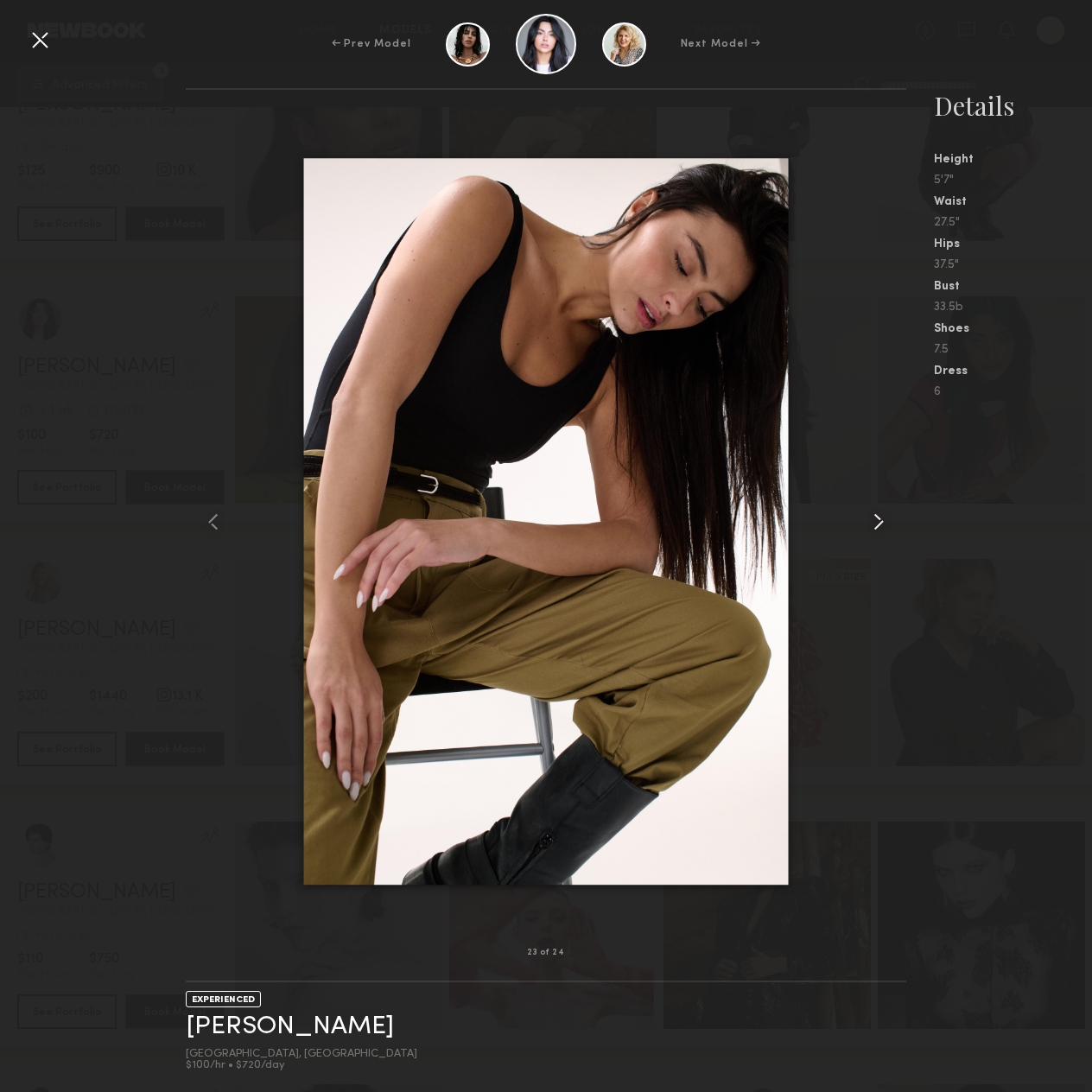
click at [876, 508] on common-icon at bounding box center [878, 521] width 27 height 27
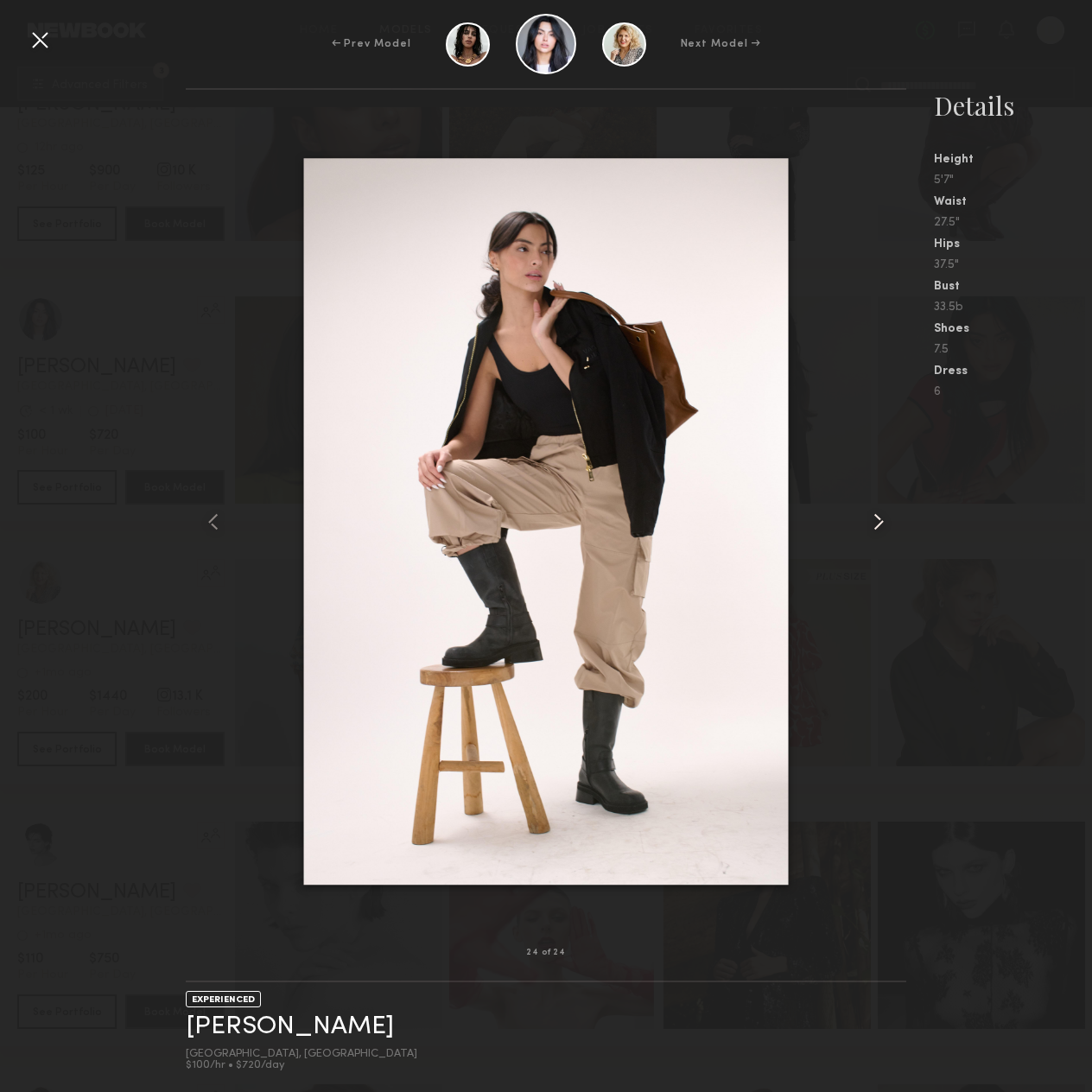
click at [876, 508] on common-icon at bounding box center [878, 521] width 27 height 27
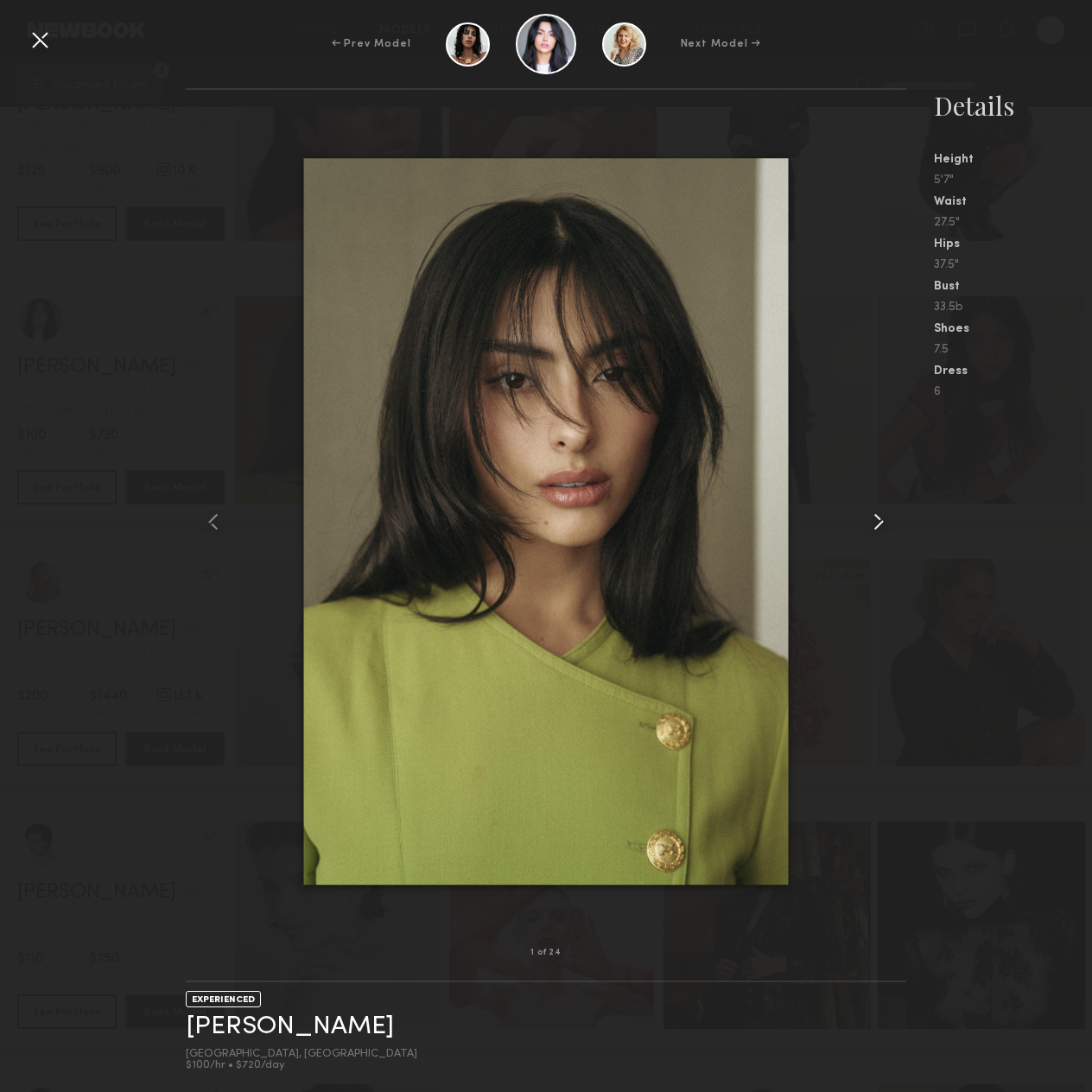
click at [876, 508] on common-icon at bounding box center [878, 521] width 27 height 27
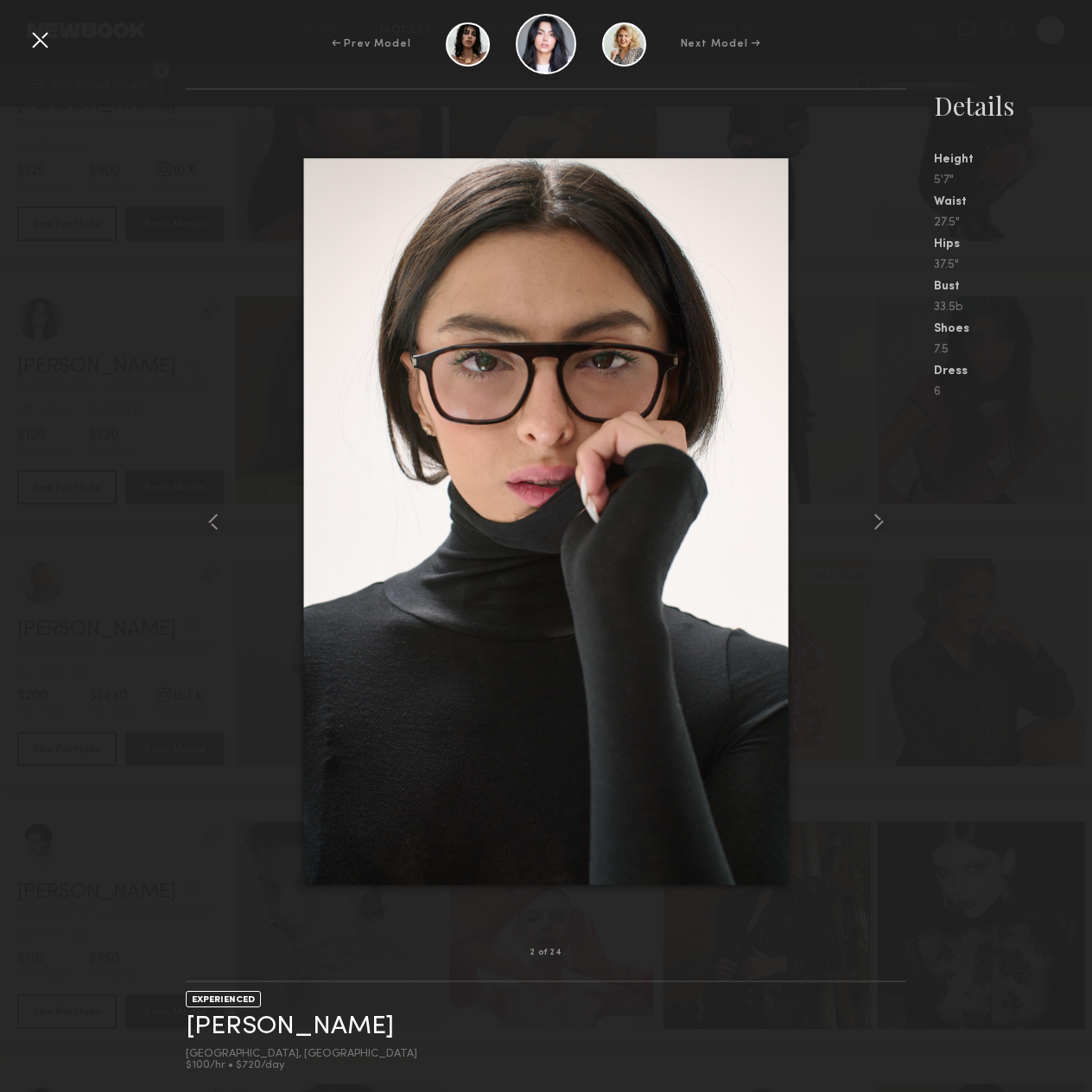
click at [952, 504] on nb-gallery-model-stats "Details Height 5'7" Waist 27.5" Hips 37.5" Bust 33.5b Shoes 7.5 Dress 6" at bounding box center [999, 590] width 186 height 1004
click at [994, 652] on nb-gallery-model-stats "Details Height 5'7" Waist 27.5" Hips 37.5" Bust 33.5b Shoes 7.5 Dress 6" at bounding box center [999, 590] width 186 height 1004
click at [37, 48] on div at bounding box center [39, 39] width 27 height 27
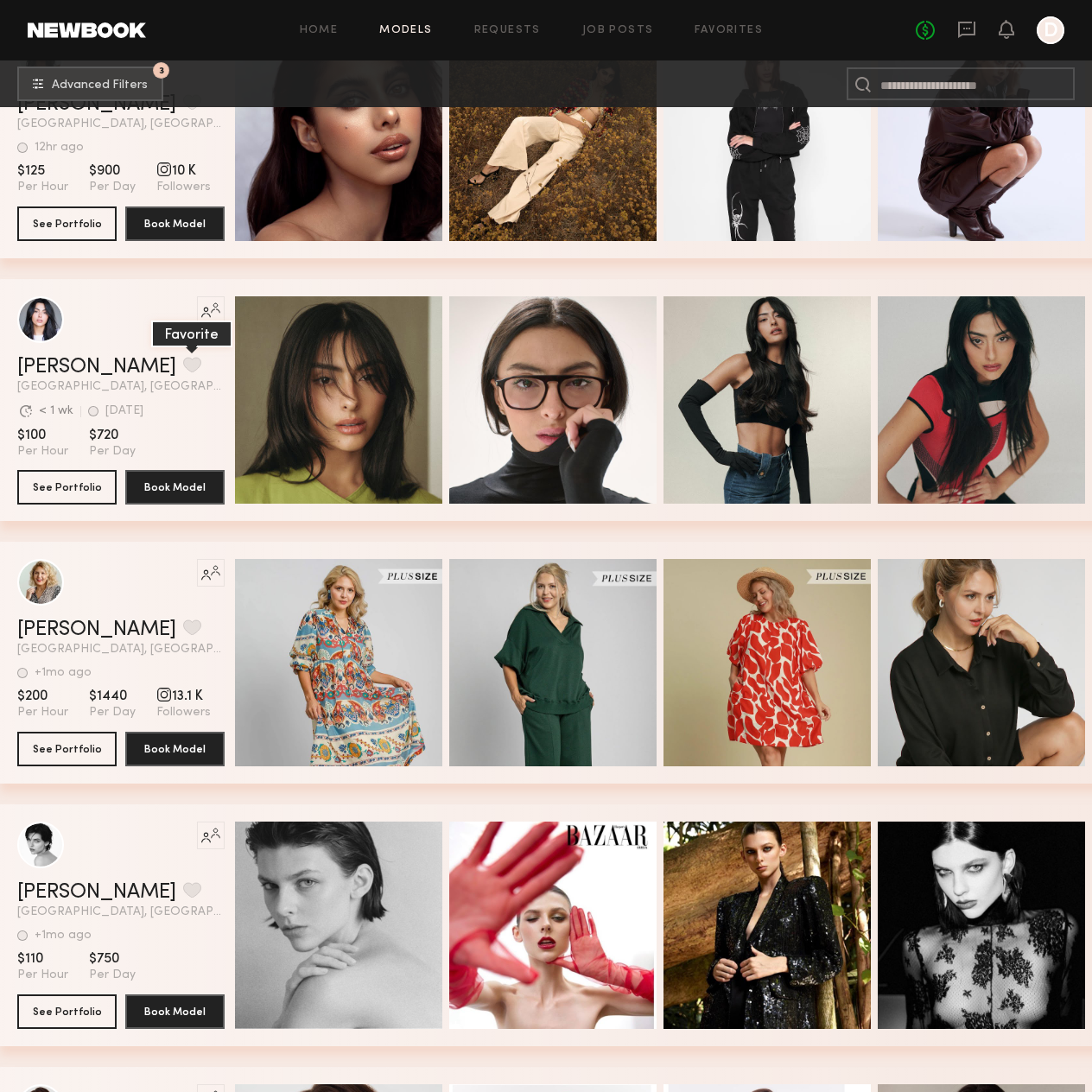
click at [183, 372] on button "grid" at bounding box center [192, 365] width 19 height 16
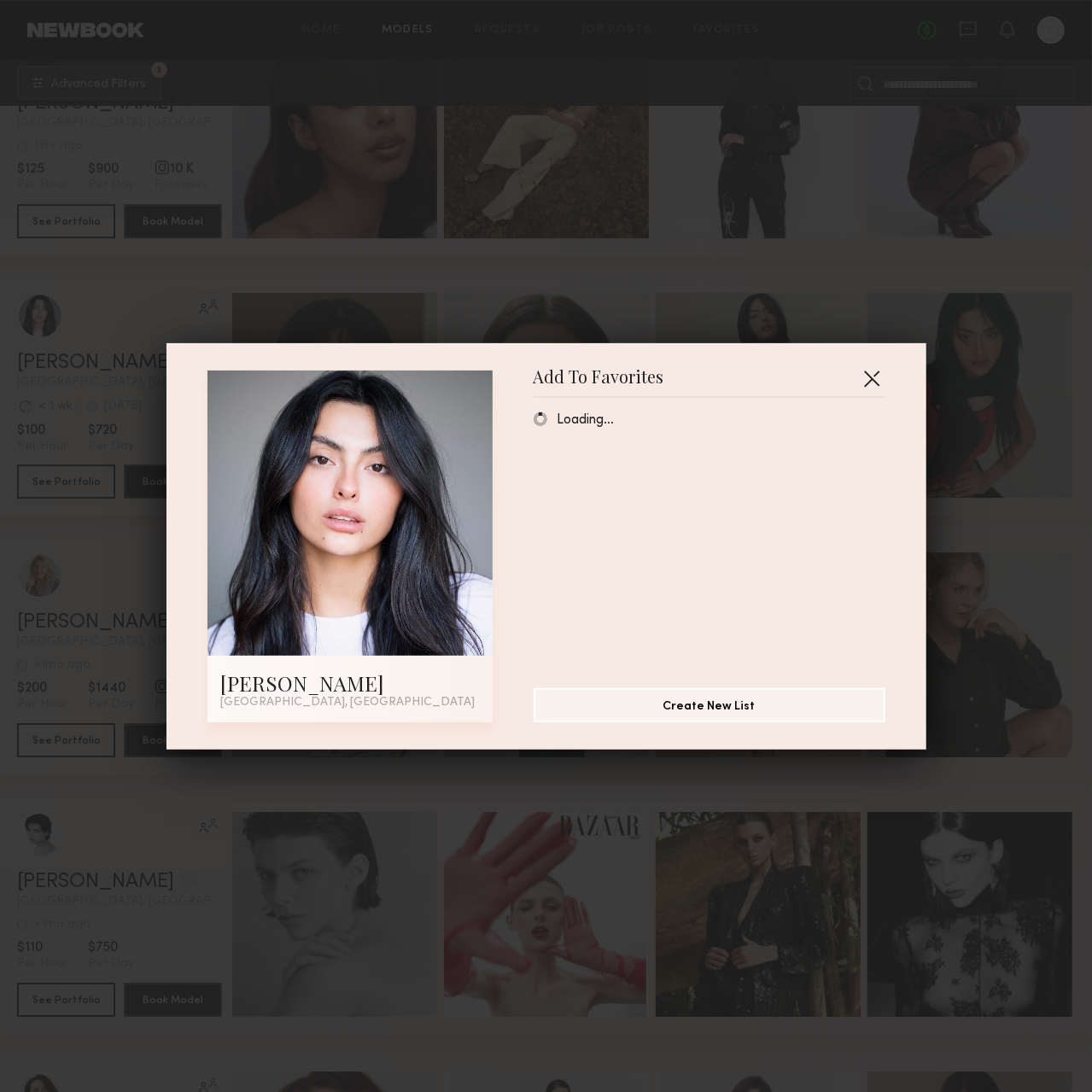
click at [861, 378] on button "button" at bounding box center [871, 378] width 27 height 27
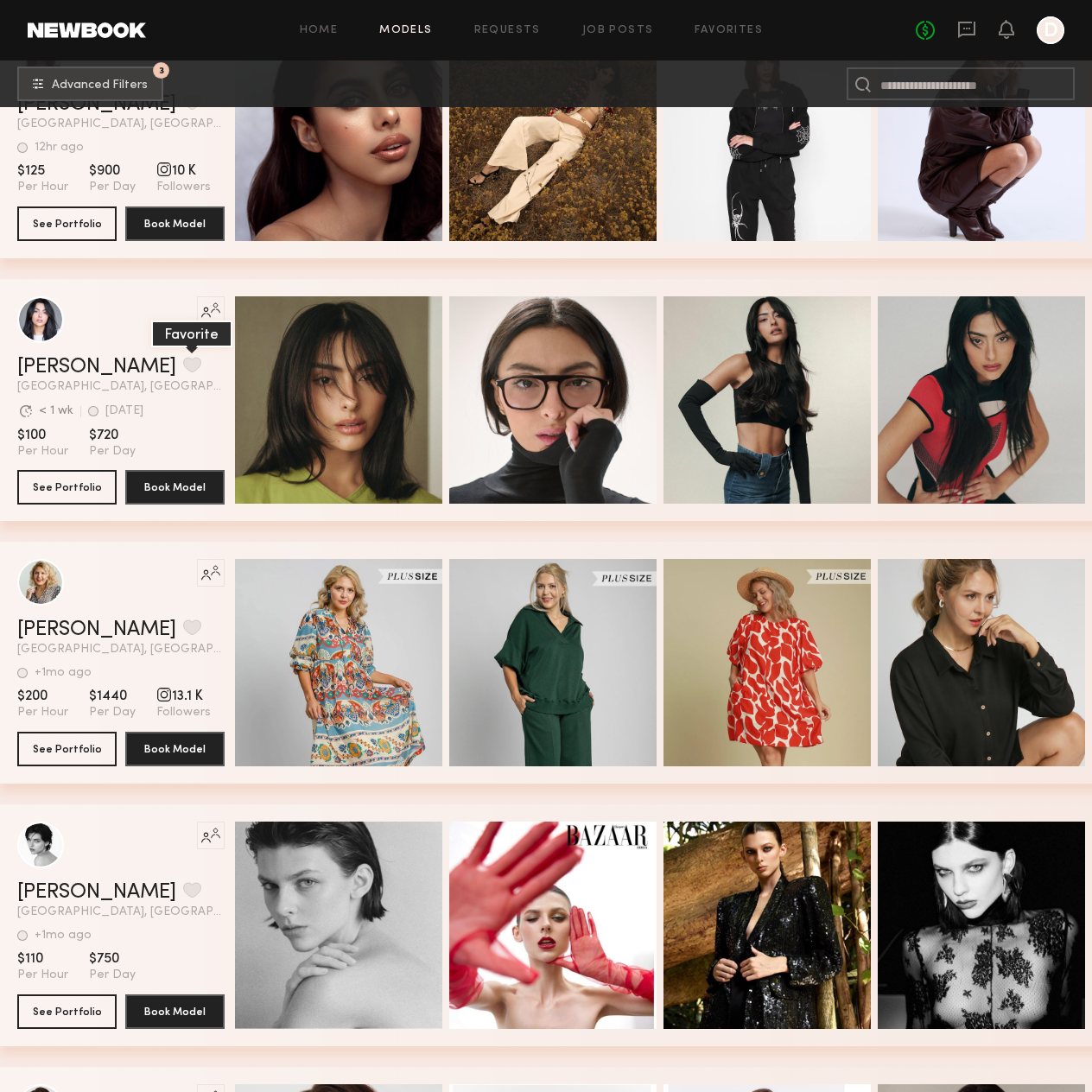
click at [183, 371] on button "grid" at bounding box center [192, 365] width 19 height 16
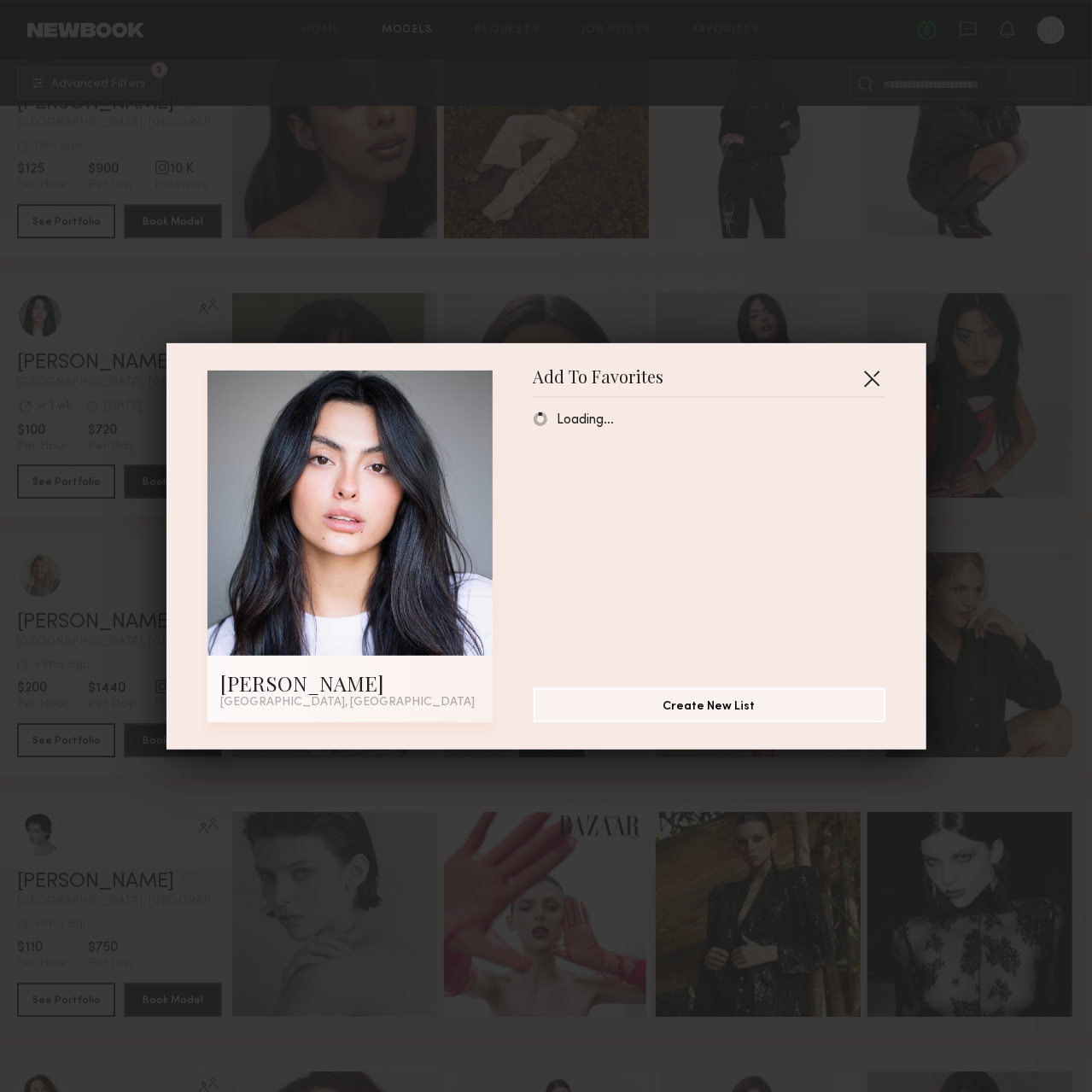
click at [869, 369] on button "button" at bounding box center [871, 378] width 27 height 27
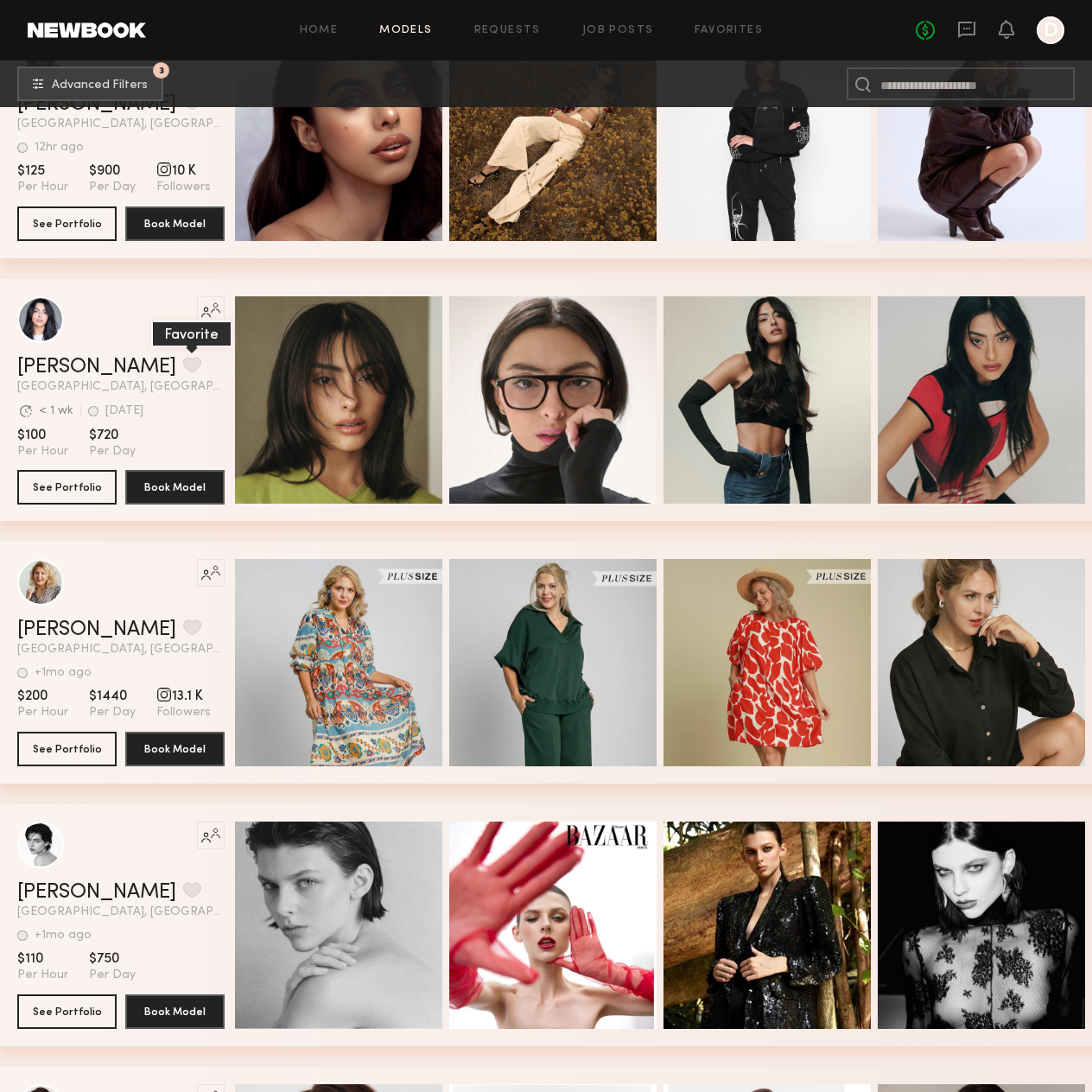
click at [183, 359] on button "grid" at bounding box center [192, 365] width 19 height 16
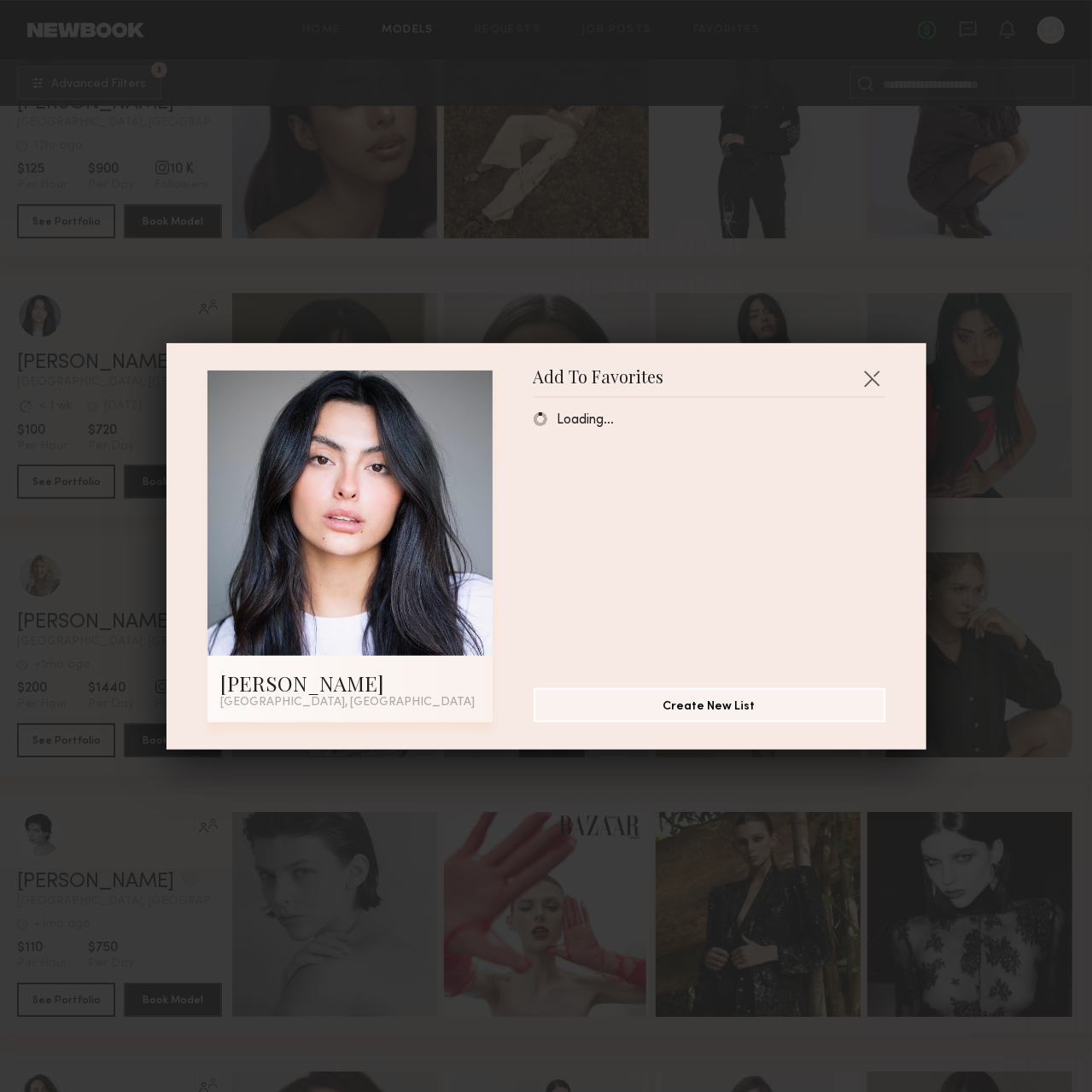
click at [783, 563] on div "Loading…" at bounding box center [718, 536] width 369 height 249
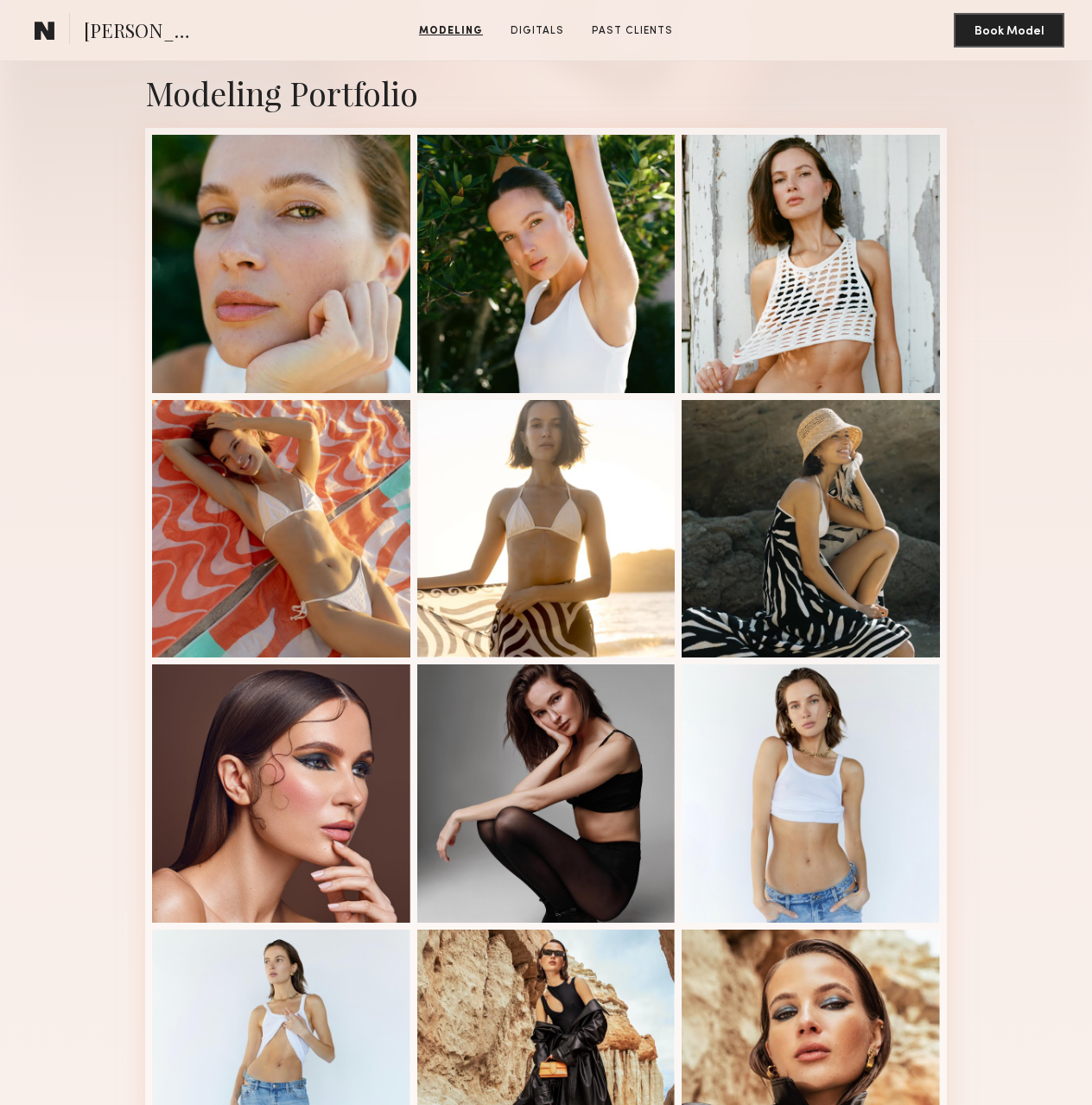
scroll to position [778, 0]
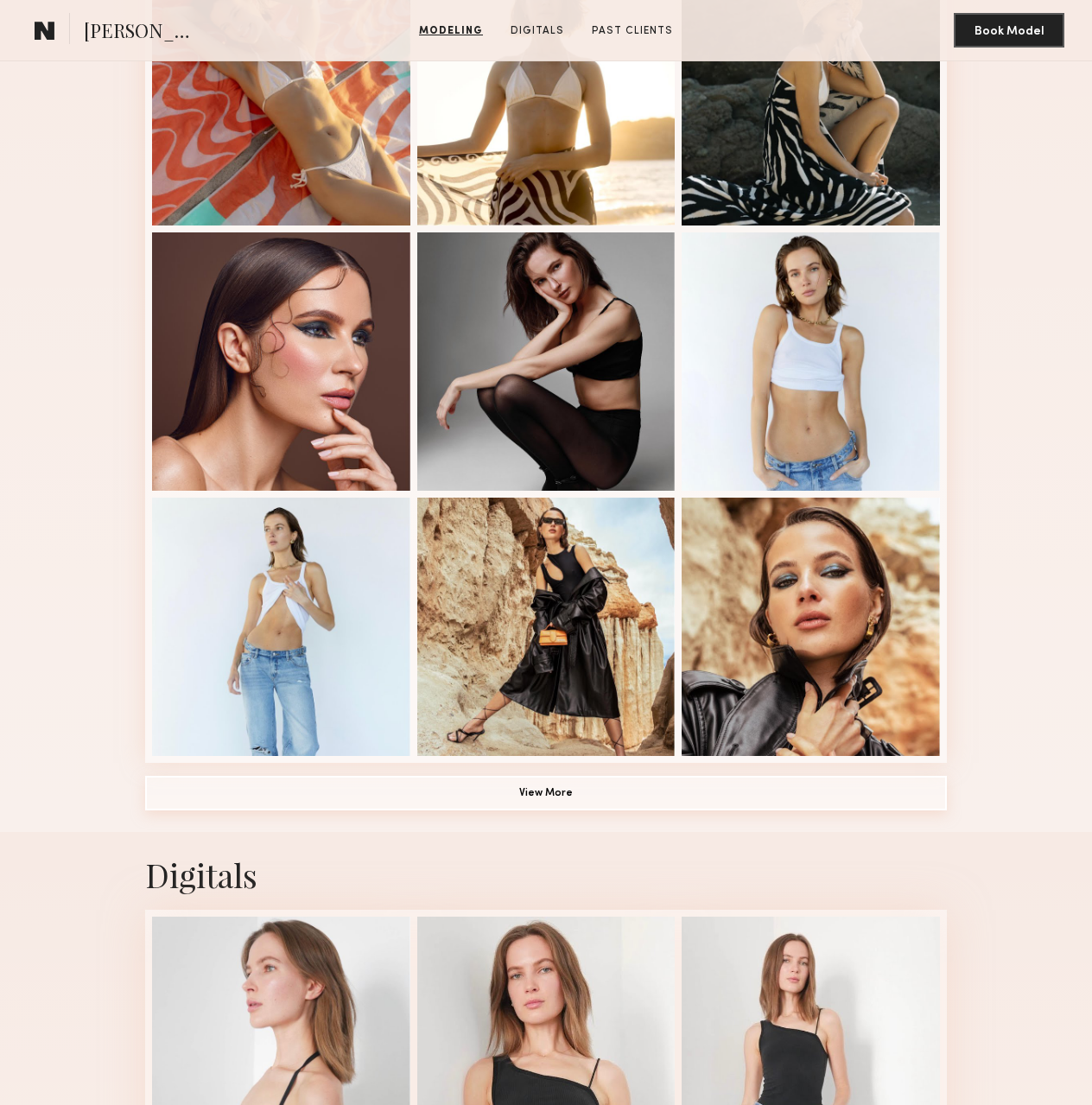
click at [588, 810] on button "View More" at bounding box center [546, 793] width 802 height 35
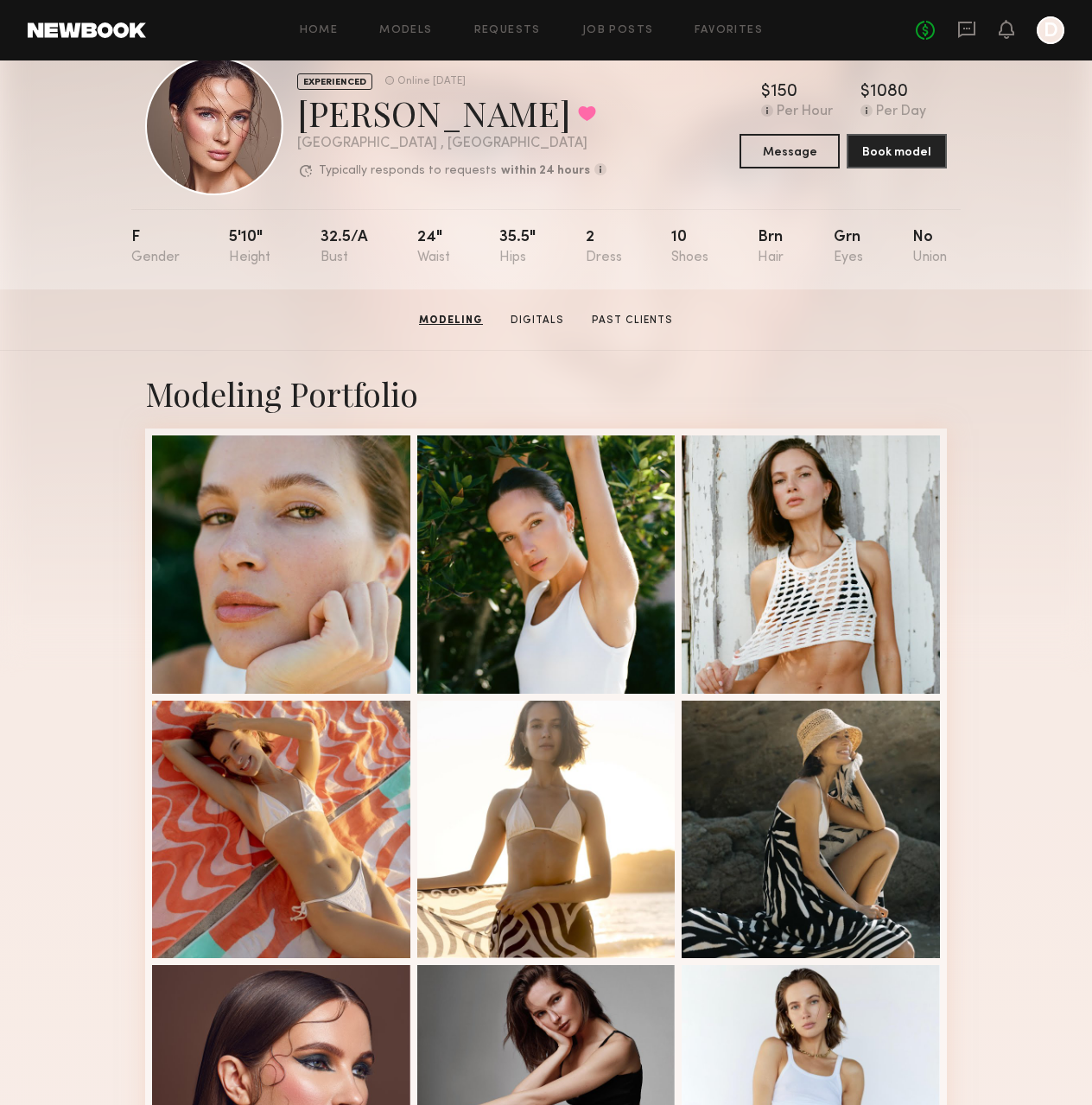
scroll to position [0, 0]
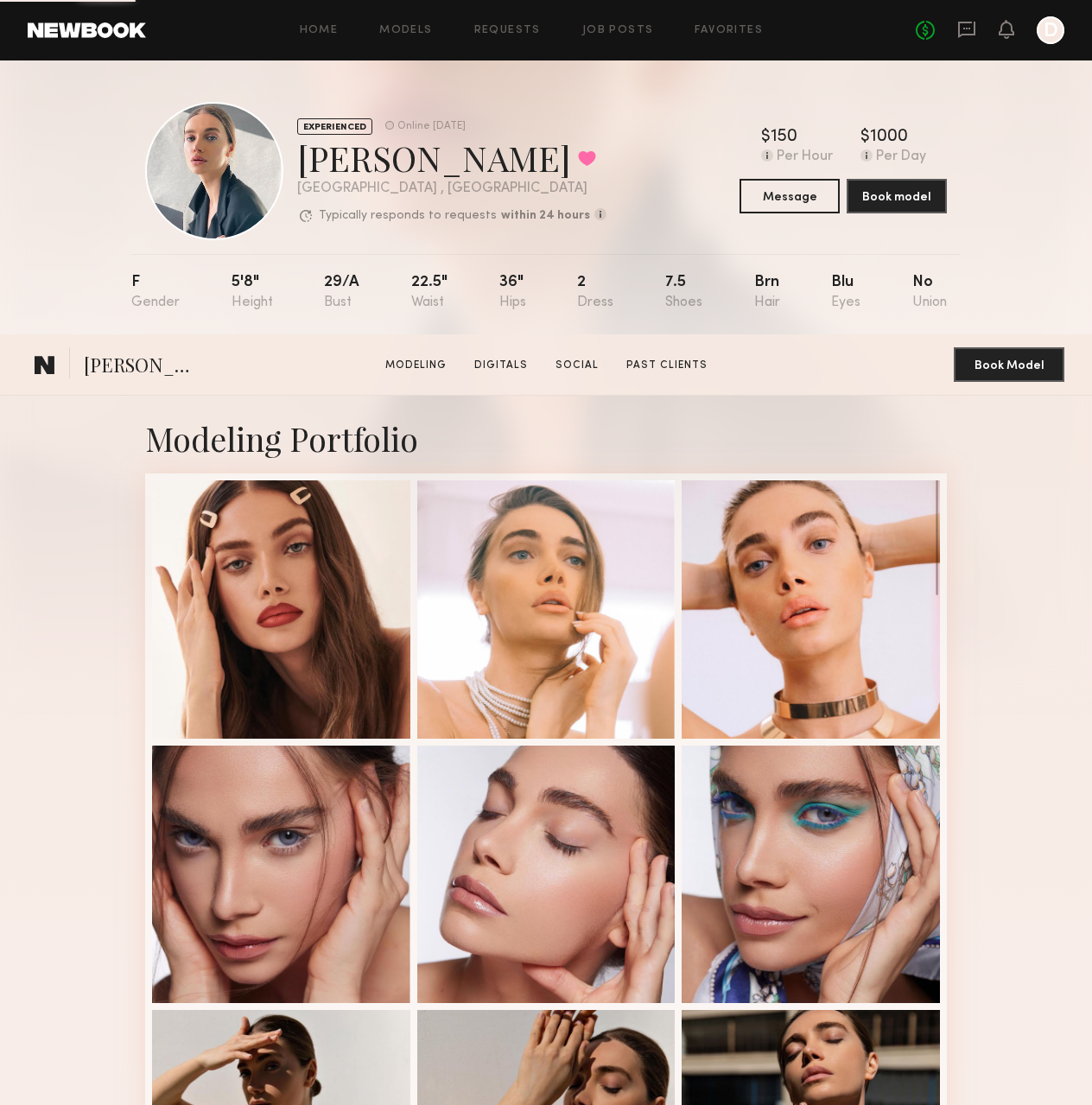
scroll to position [345, 0]
